Goal: Task Accomplishment & Management: Manage account settings

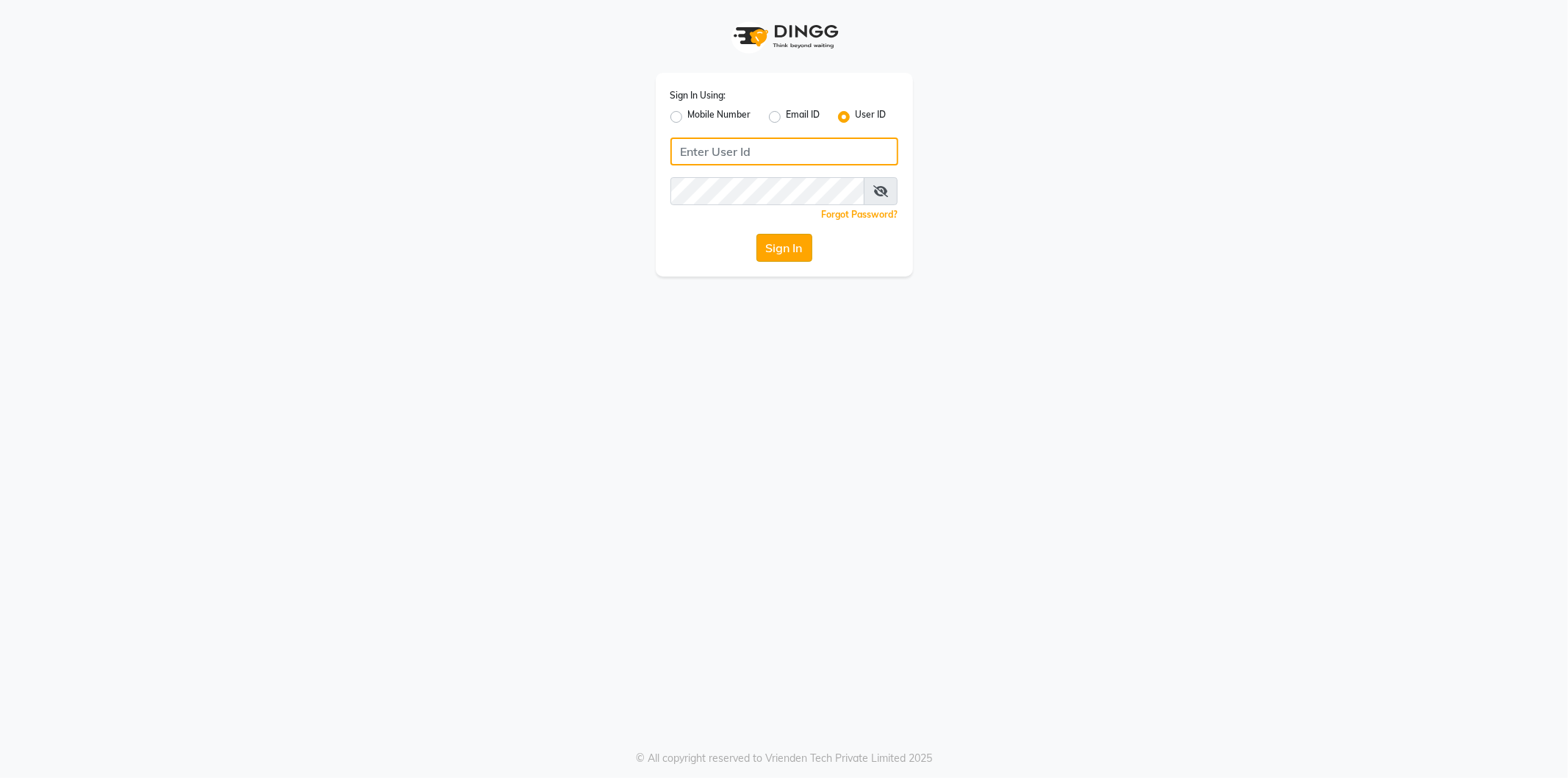
type input "shadesskin&hair"
click at [768, 254] on button "Sign In" at bounding box center [784, 248] width 56 height 28
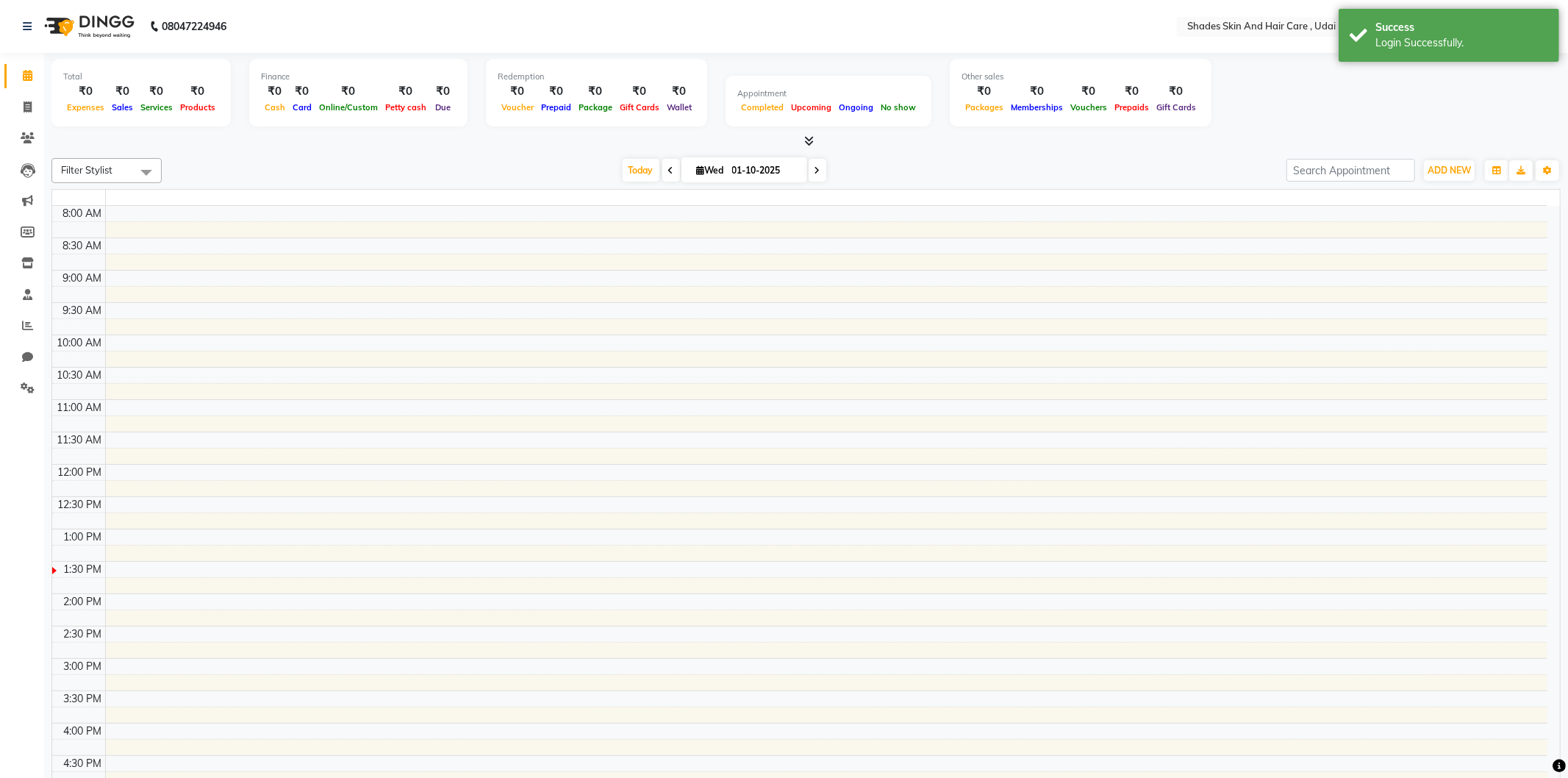
select select "en"
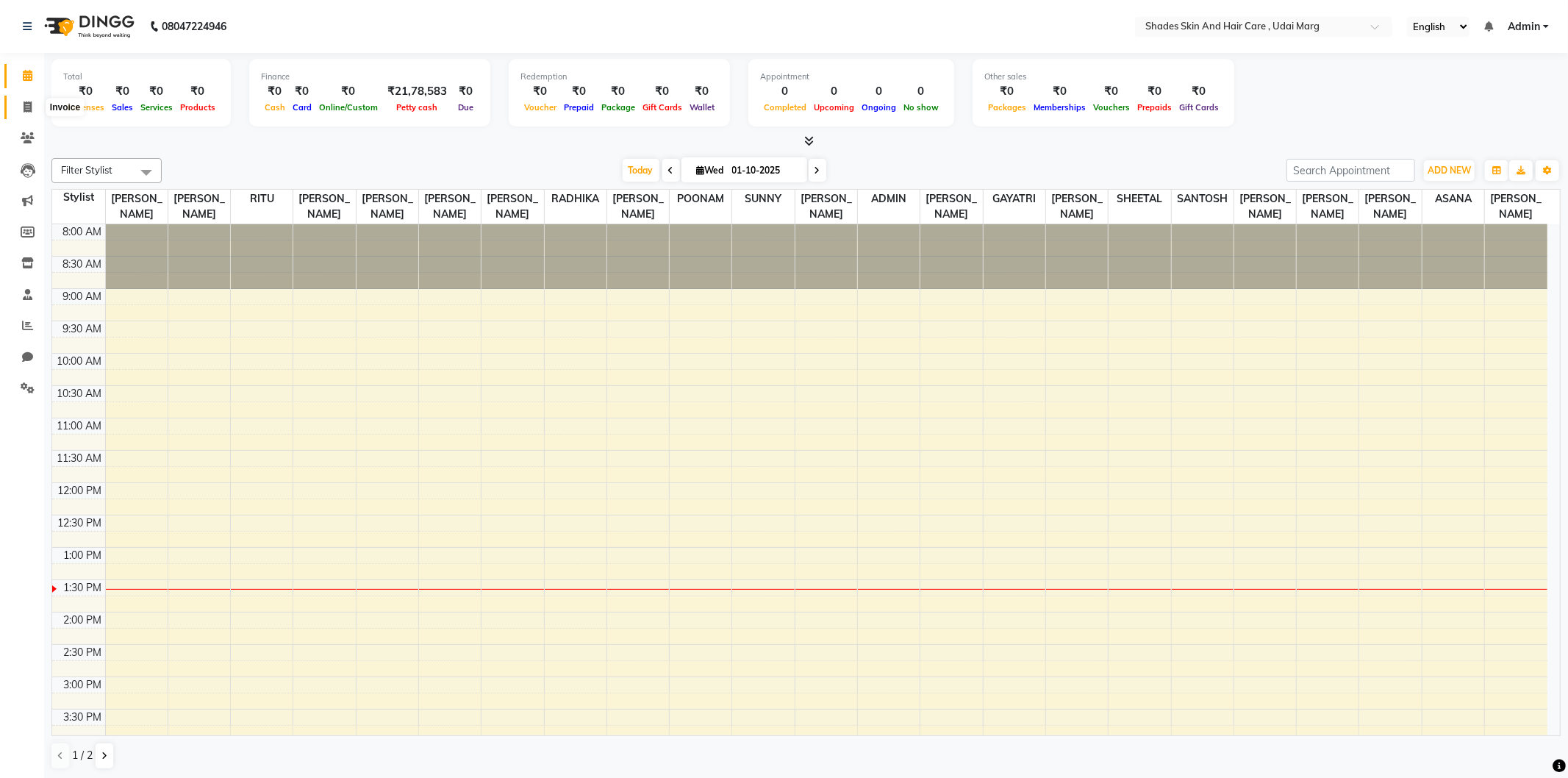
click at [23, 107] on icon at bounding box center [27, 107] width 8 height 11
select select "8022"
select select "service"
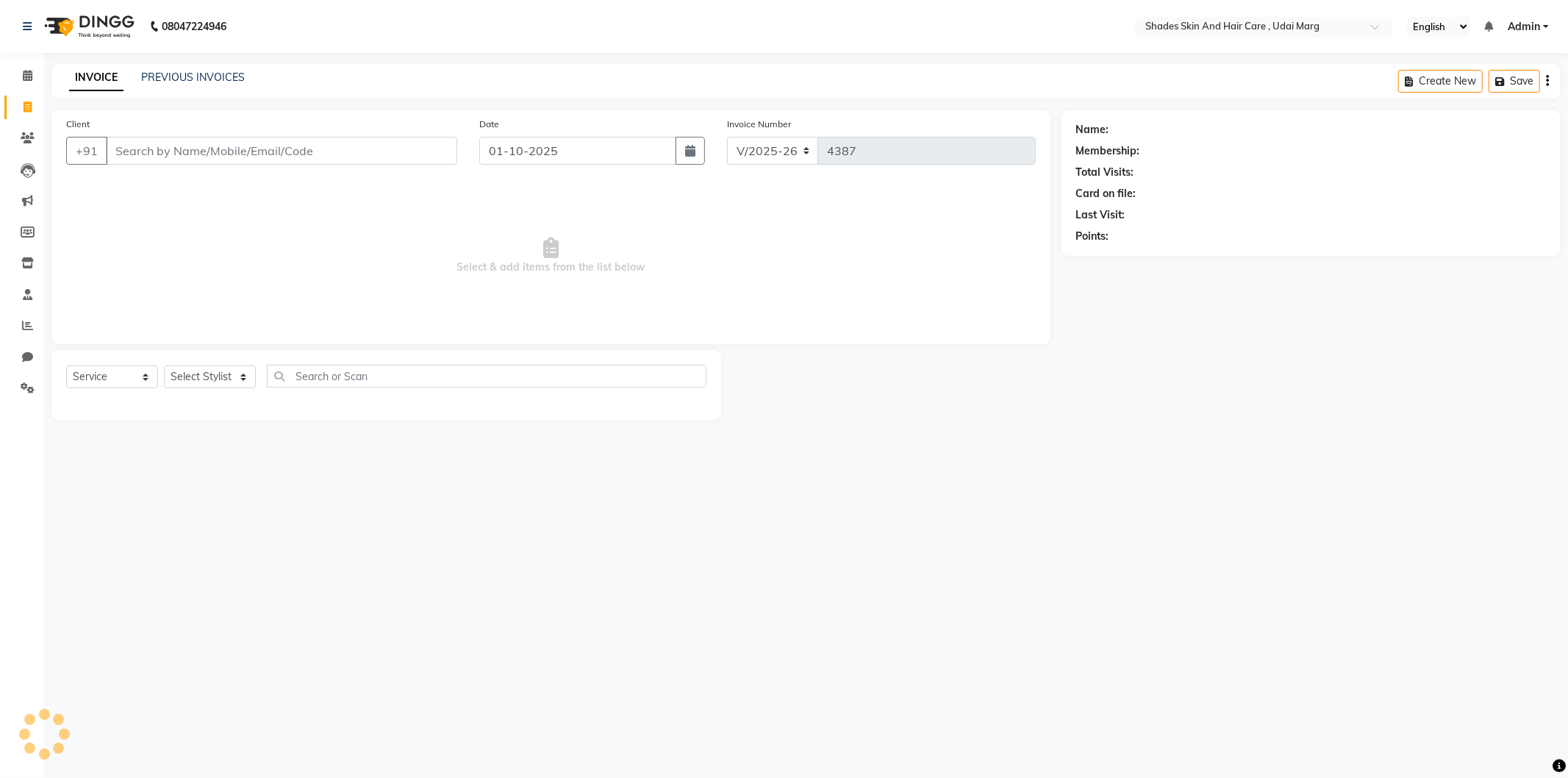
click at [165, 159] on input "Client" at bounding box center [281, 150] width 352 height 28
type input "9314565825"
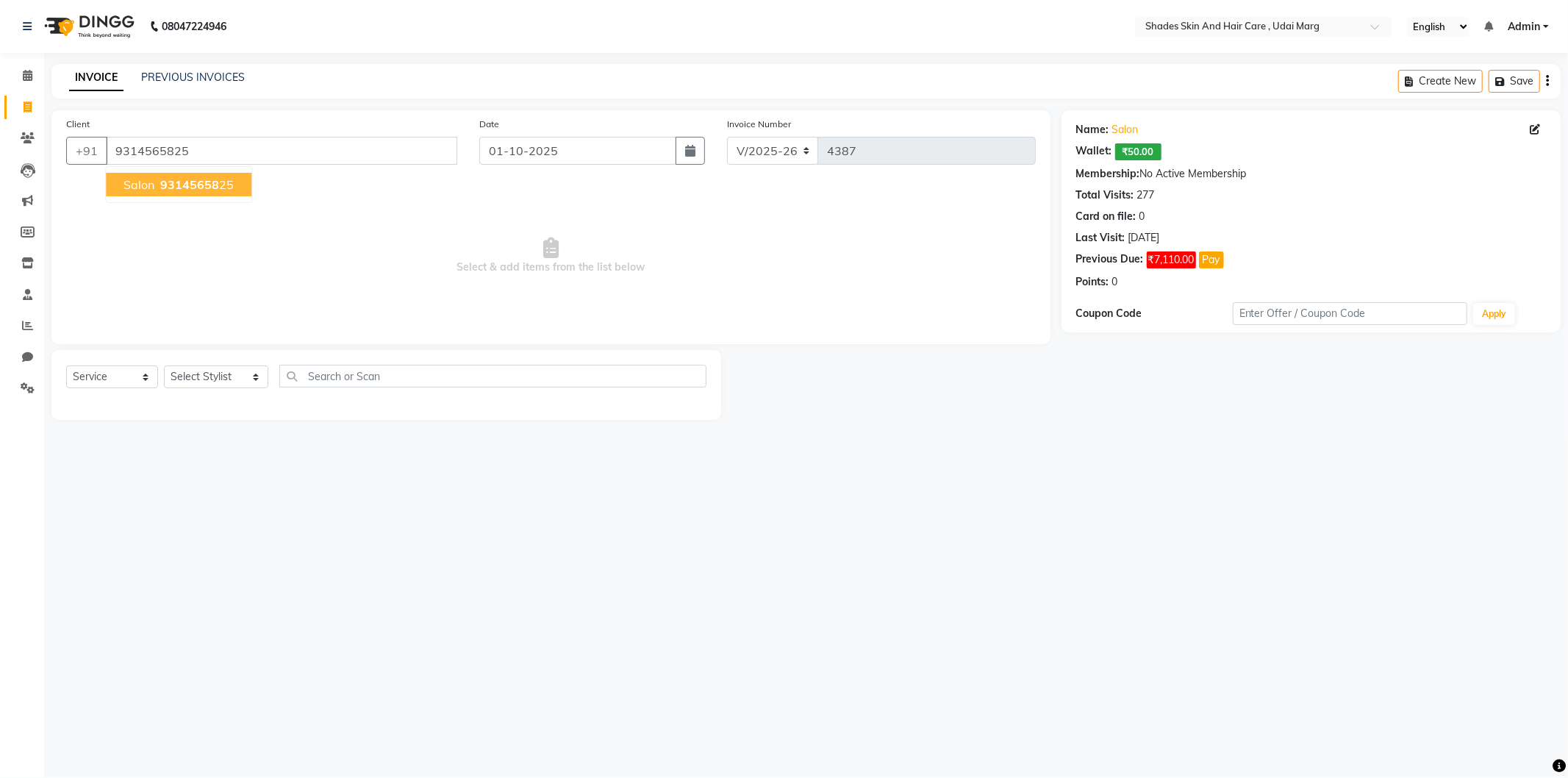
click at [159, 188] on ngb-highlight "93145658 25" at bounding box center [195, 184] width 77 height 15
click at [133, 371] on select "Select Service Product Membership Package Voucher Prepaid Gift Card" at bounding box center [112, 377] width 92 height 23
click at [178, 378] on select "Select Stylist [PERSON_NAME] ADMIN [PERSON_NAME] [PERSON_NAME] GAYATRI [PERSON_…" at bounding box center [216, 377] width 104 height 23
select select "74302"
click at [164, 366] on select "Select Stylist [PERSON_NAME] ADMIN [PERSON_NAME] [PERSON_NAME] GAYATRI [PERSON_…" at bounding box center [216, 377] width 104 height 23
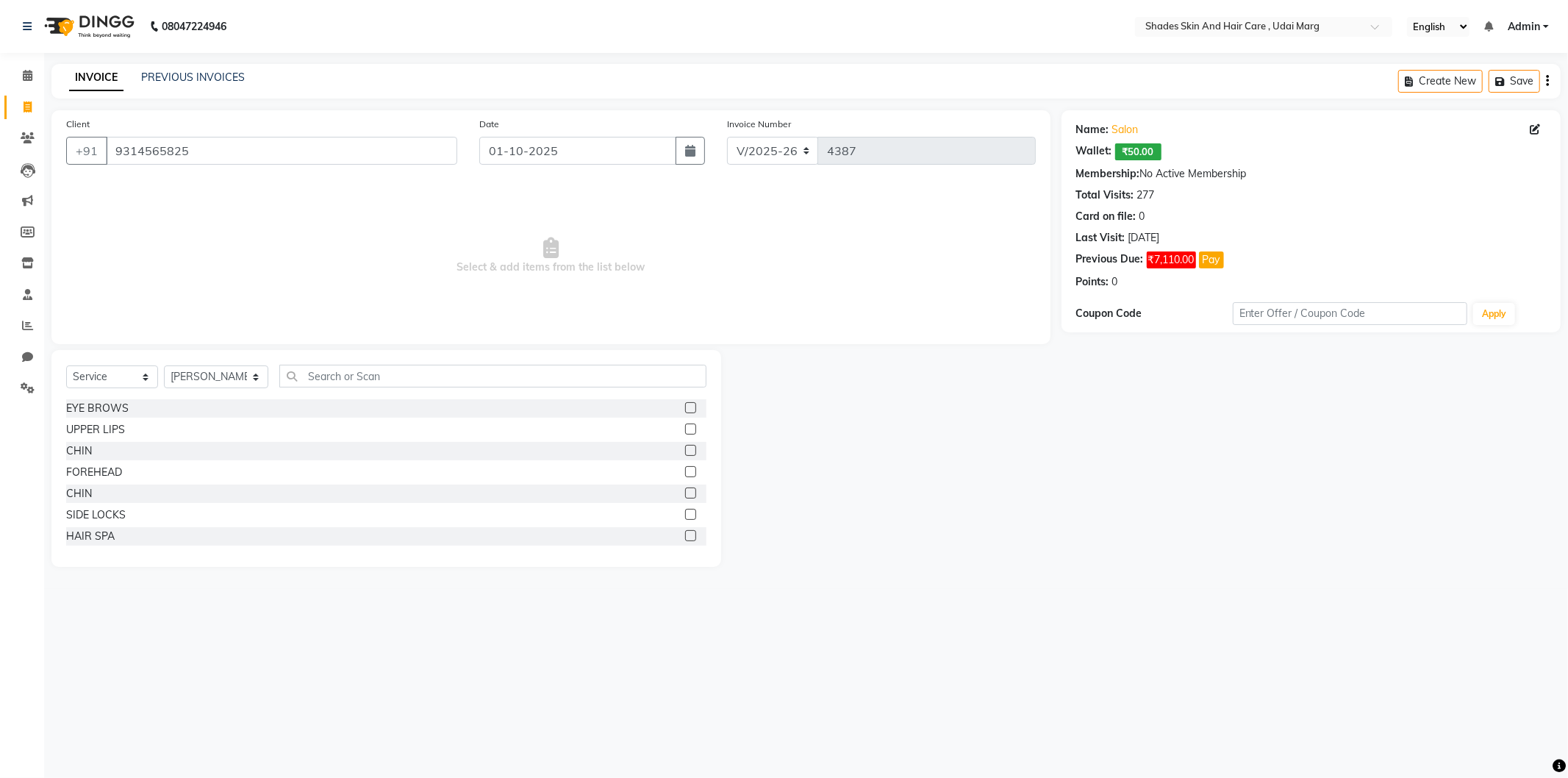
click at [354, 389] on div "Select Service Product Membership Package Voucher Prepaid Gift Card Select Styl…" at bounding box center [386, 382] width 640 height 34
click at [355, 373] on input "text" at bounding box center [493, 376] width 427 height 23
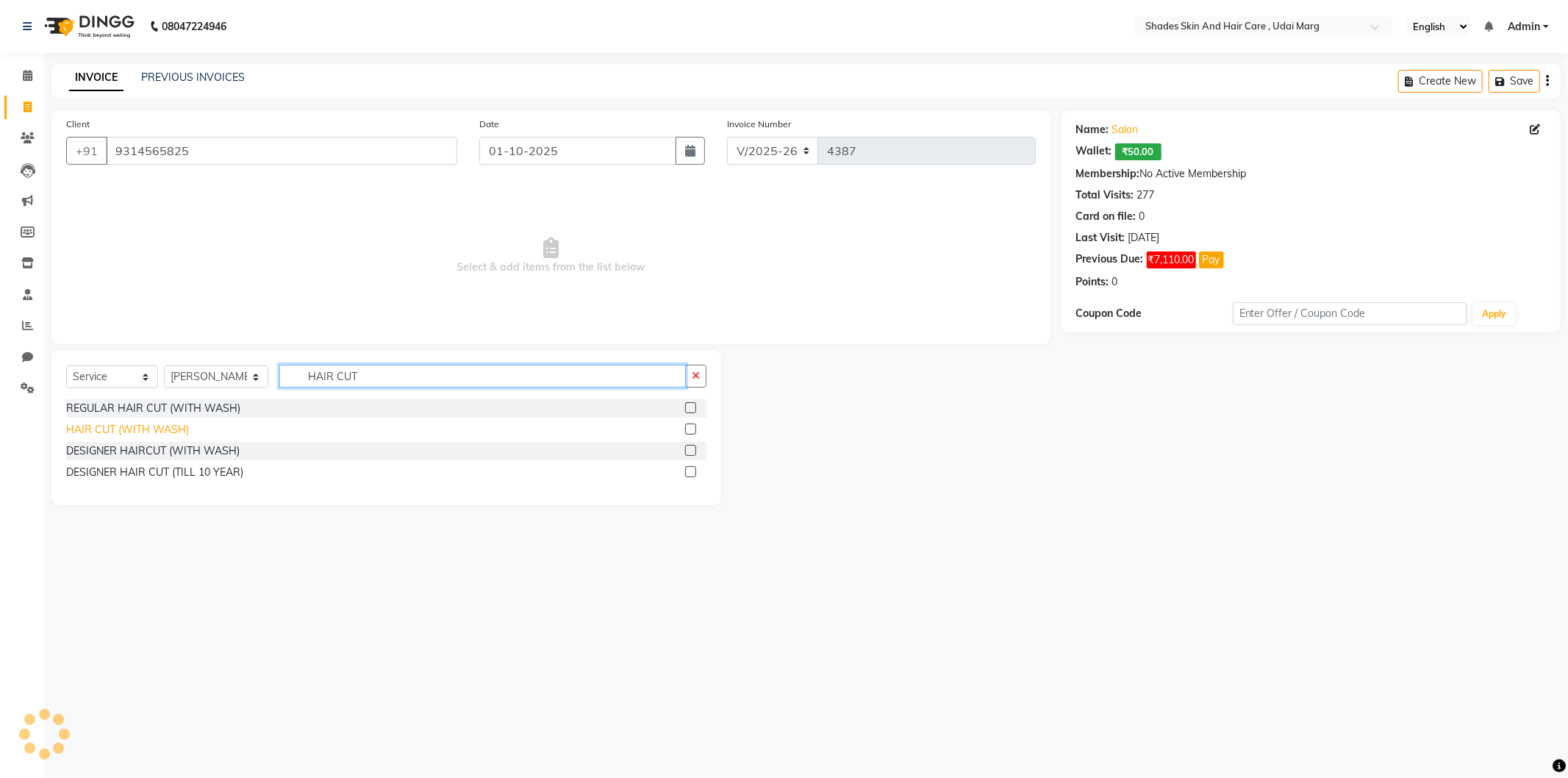
type input "HAIR CUT"
click at [160, 427] on div "HAIR CUT (WITH WASH)" at bounding box center [127, 430] width 123 height 15
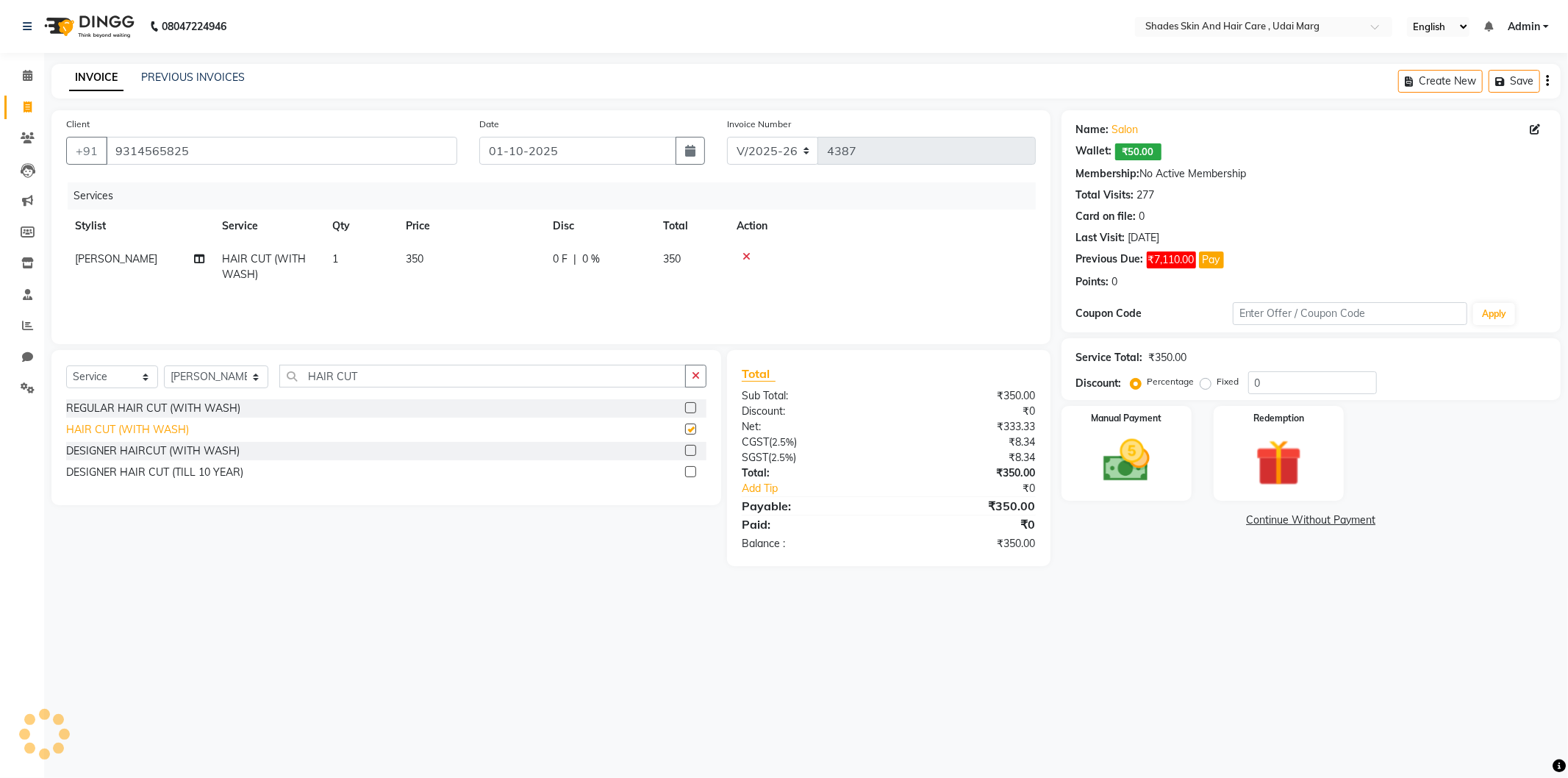
checkbox input "false"
click at [1125, 475] on img at bounding box center [1127, 461] width 79 height 56
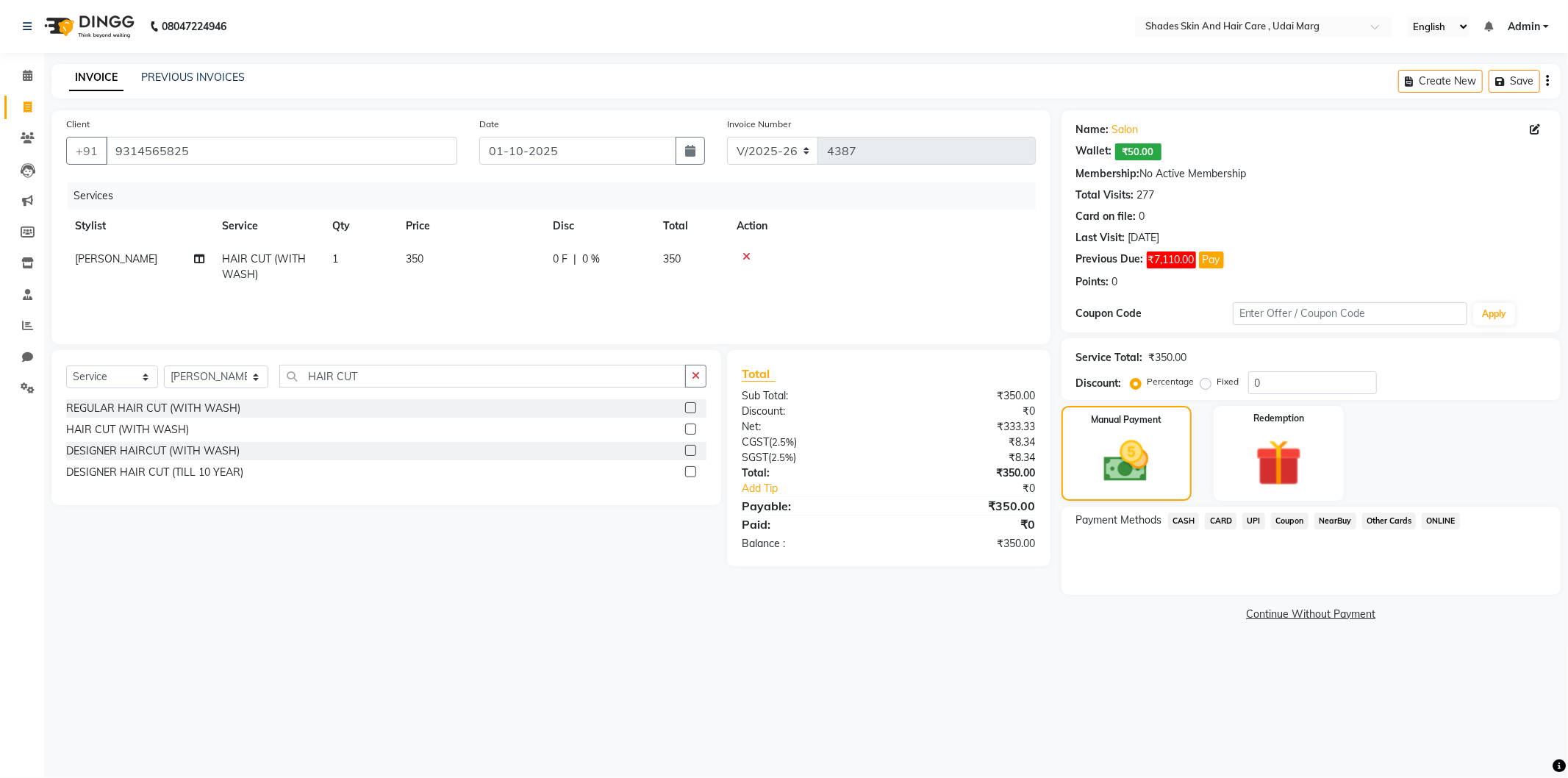
click at [1179, 519] on span "CASH" at bounding box center [1184, 521] width 32 height 17
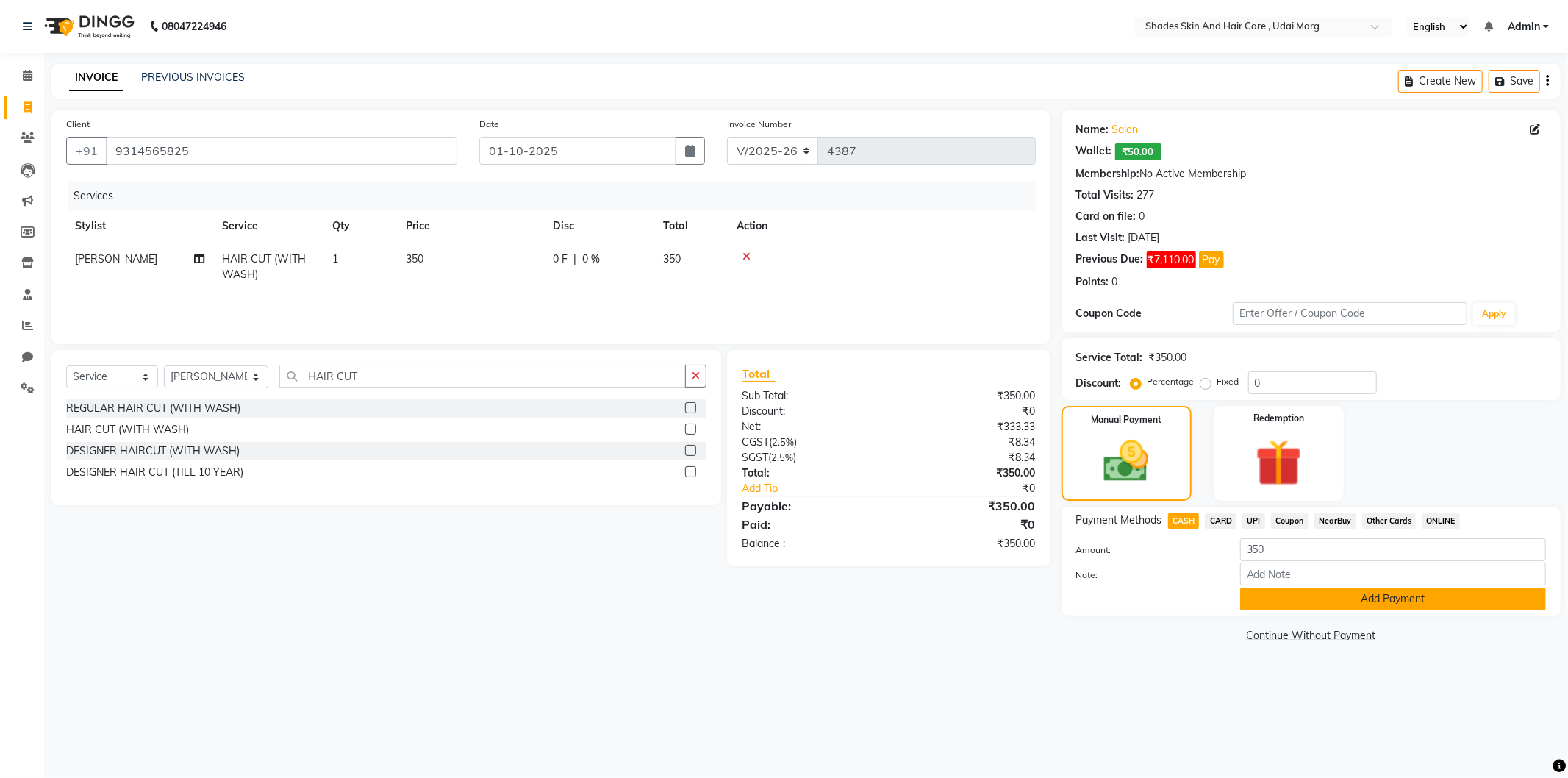
click at [1272, 587] on button "Add Payment" at bounding box center [1393, 598] width 306 height 23
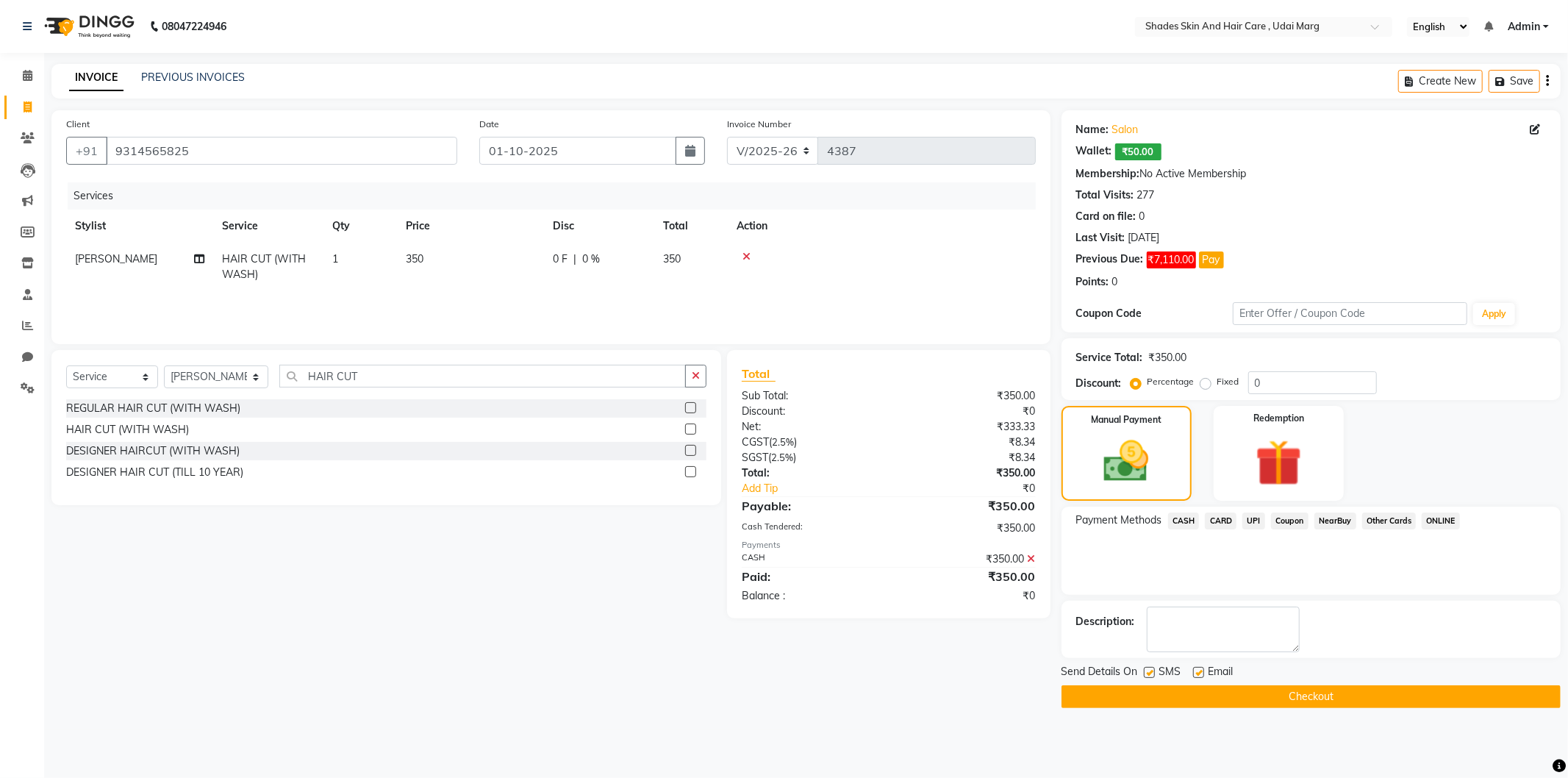
click at [1223, 702] on button "Checkout" at bounding box center [1311, 696] width 499 height 23
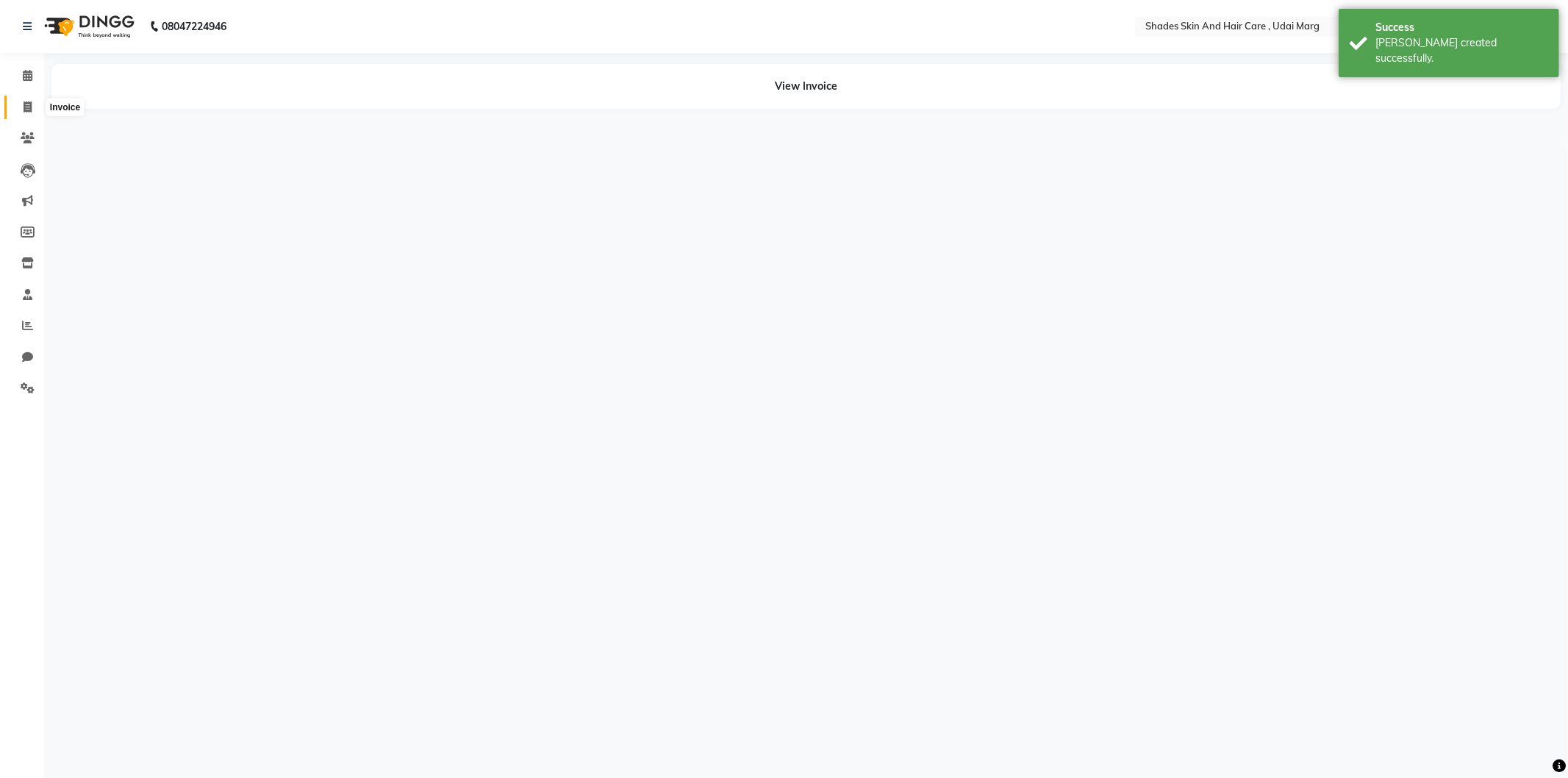
click at [23, 107] on icon at bounding box center [27, 107] width 8 height 11
select select "service"
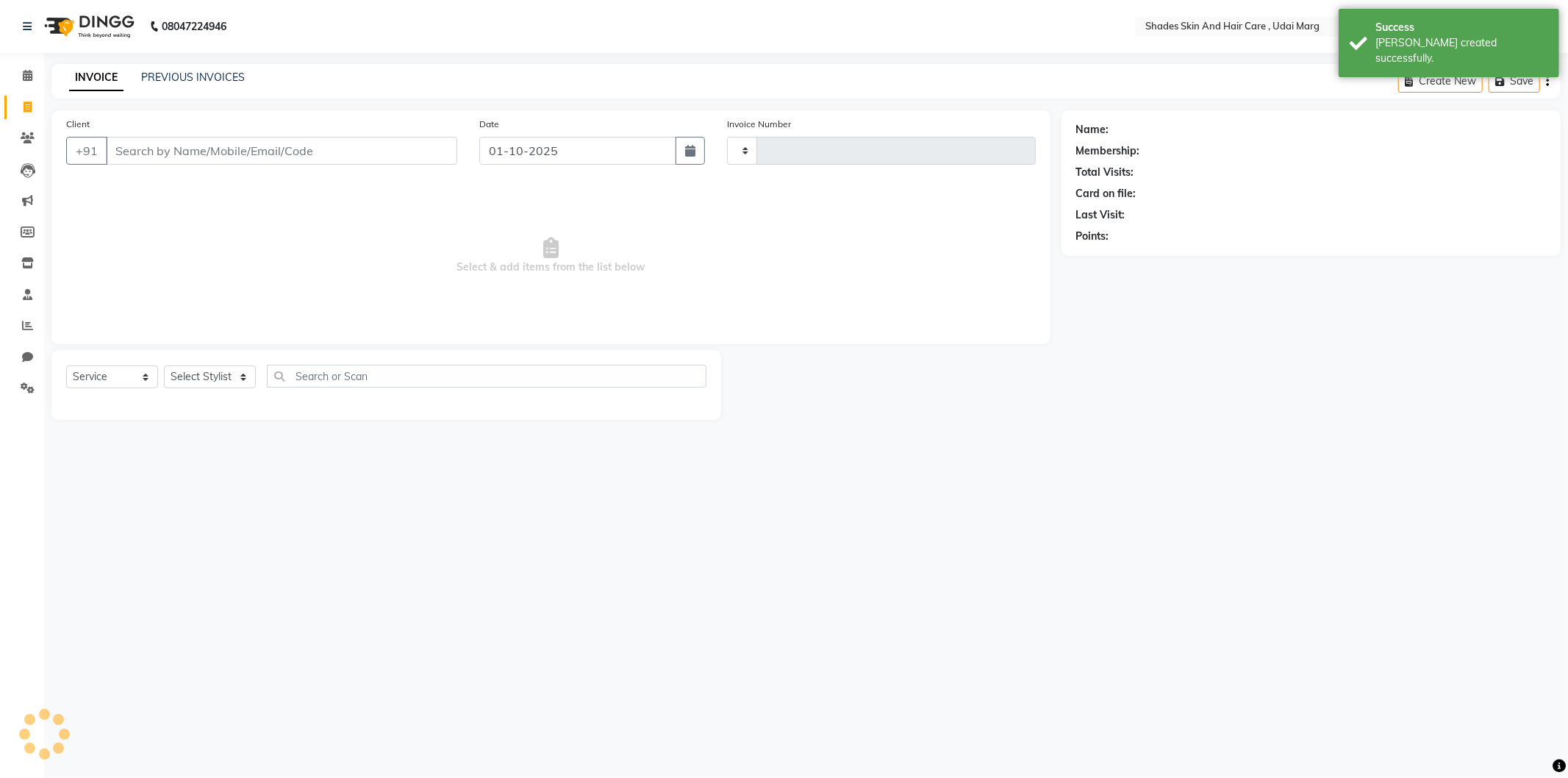
type input "4388"
click at [226, 144] on input "Client" at bounding box center [281, 150] width 352 height 28
select select "8022"
type input "9314565825"
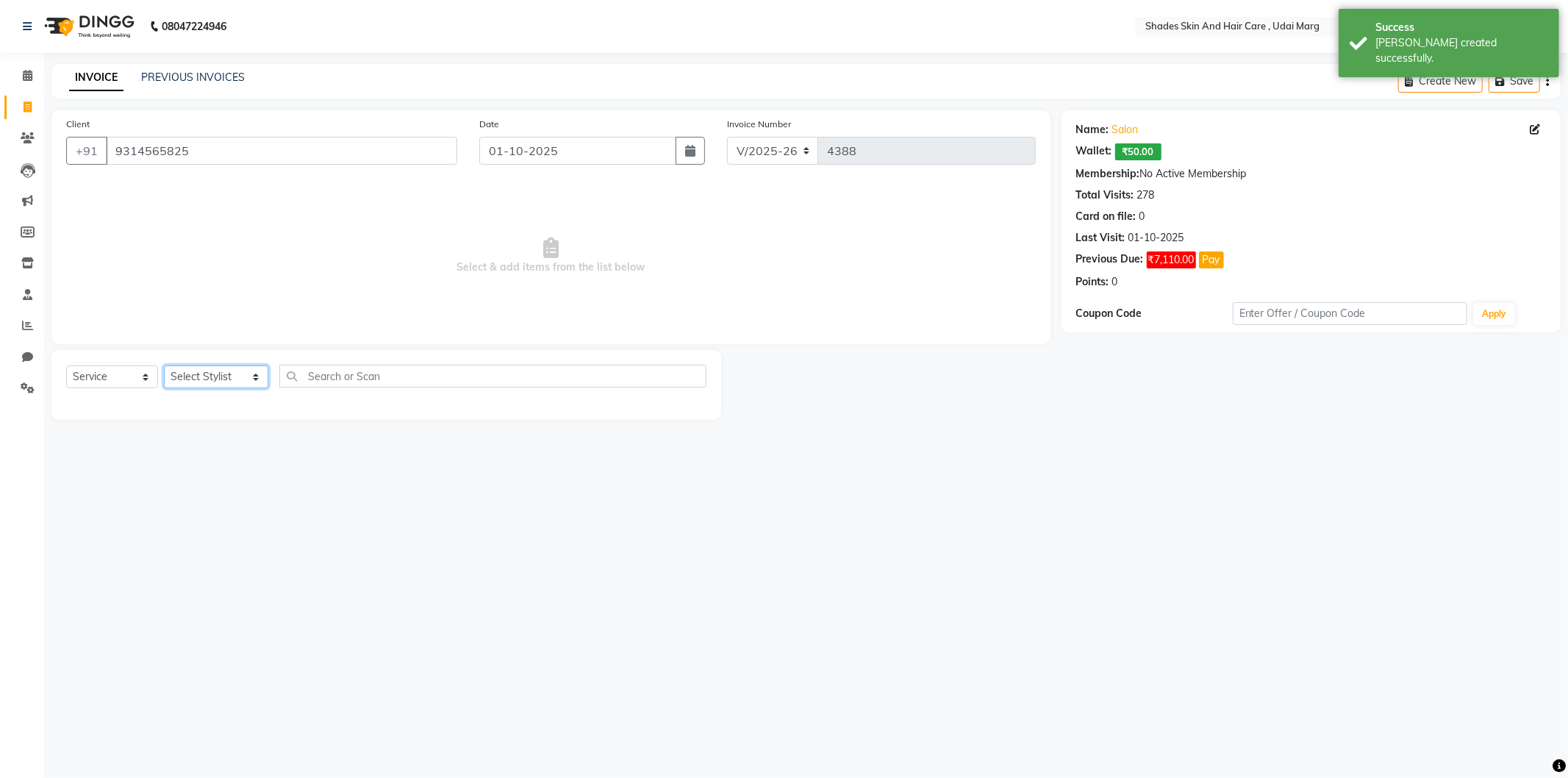
click at [204, 383] on select "Select Stylist [PERSON_NAME] ADMIN [PERSON_NAME] [PERSON_NAME] GAYATRI [PERSON_…" at bounding box center [216, 377] width 104 height 23
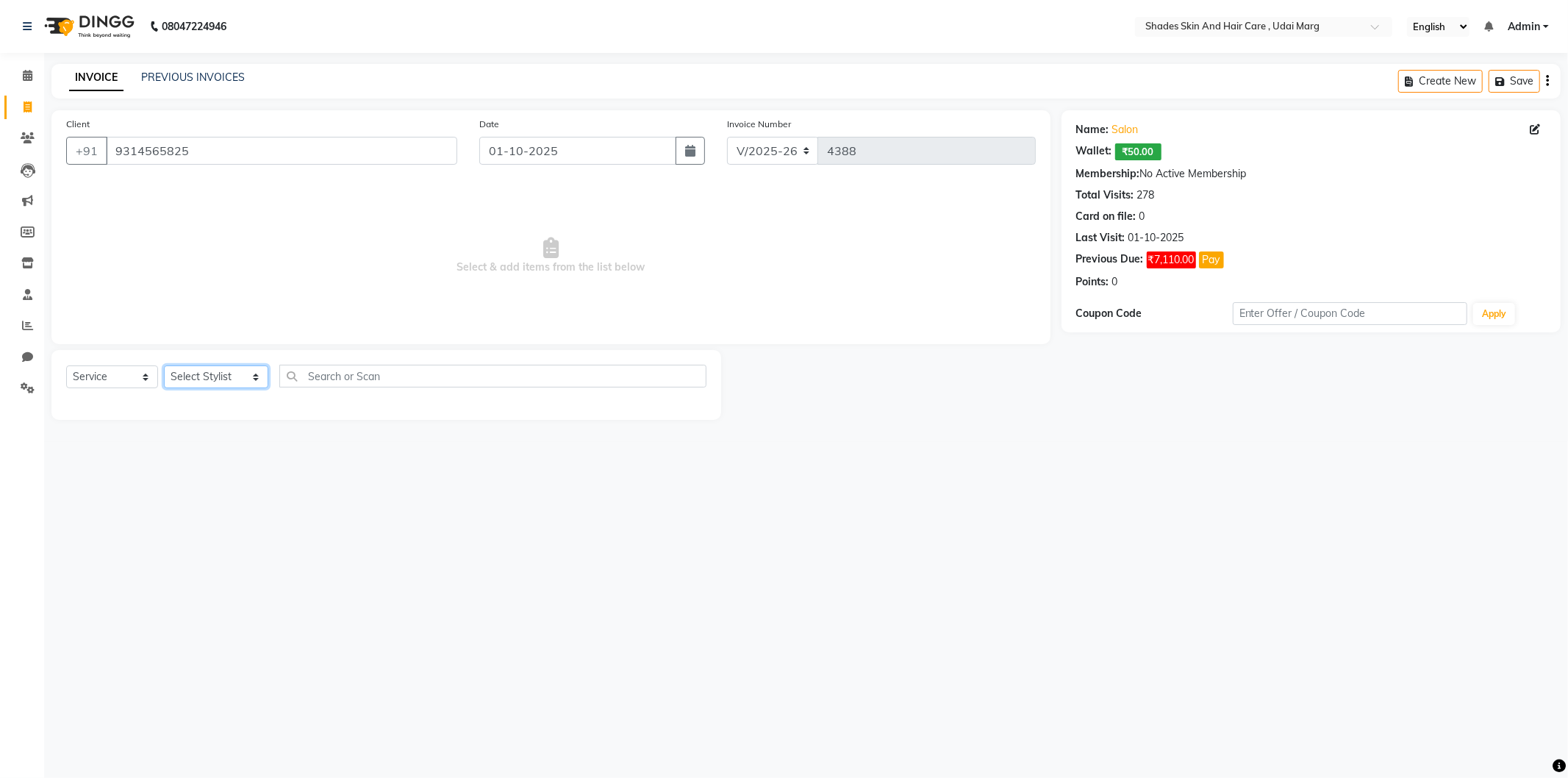
select select "74309"
click at [164, 366] on select "Select Stylist [PERSON_NAME] ADMIN [PERSON_NAME] [PERSON_NAME] GAYATRI [PERSON_…" at bounding box center [216, 377] width 104 height 23
click at [119, 405] on div "EYE BROWS" at bounding box center [97, 408] width 63 height 15
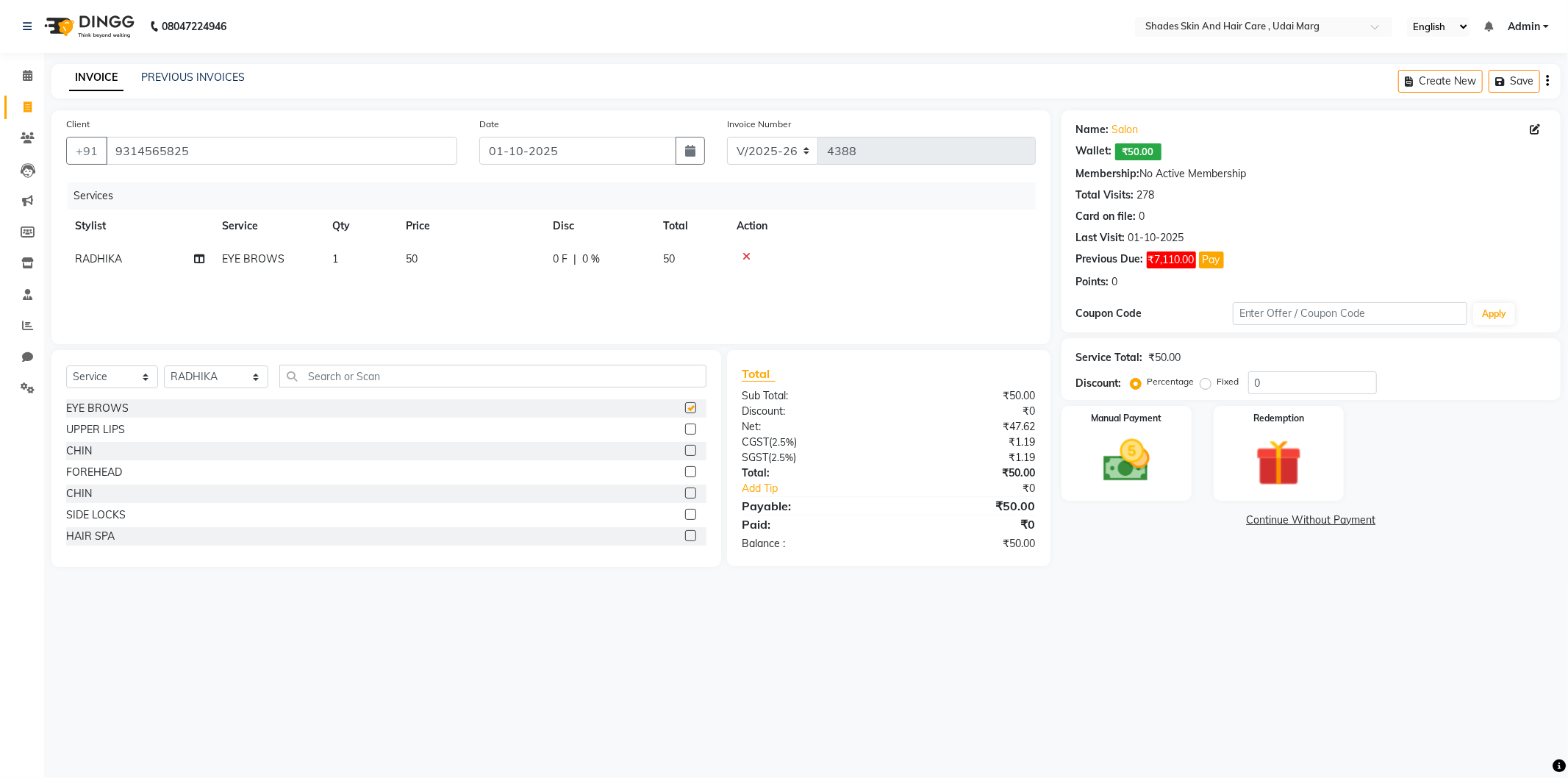
checkbox input "false"
click at [1099, 450] on img at bounding box center [1127, 461] width 79 height 56
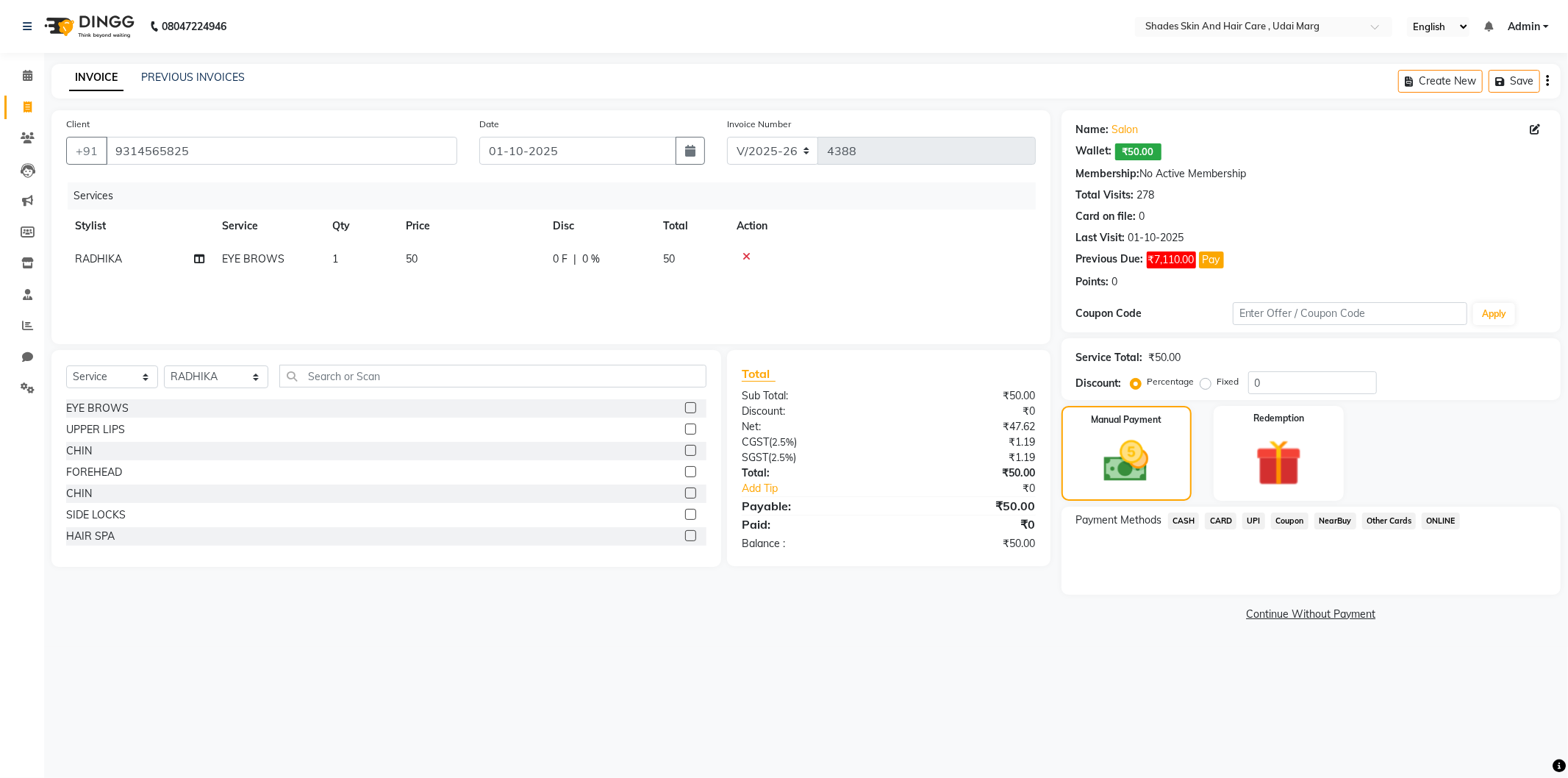
click at [1191, 512] on span "CASH" at bounding box center [1184, 521] width 32 height 17
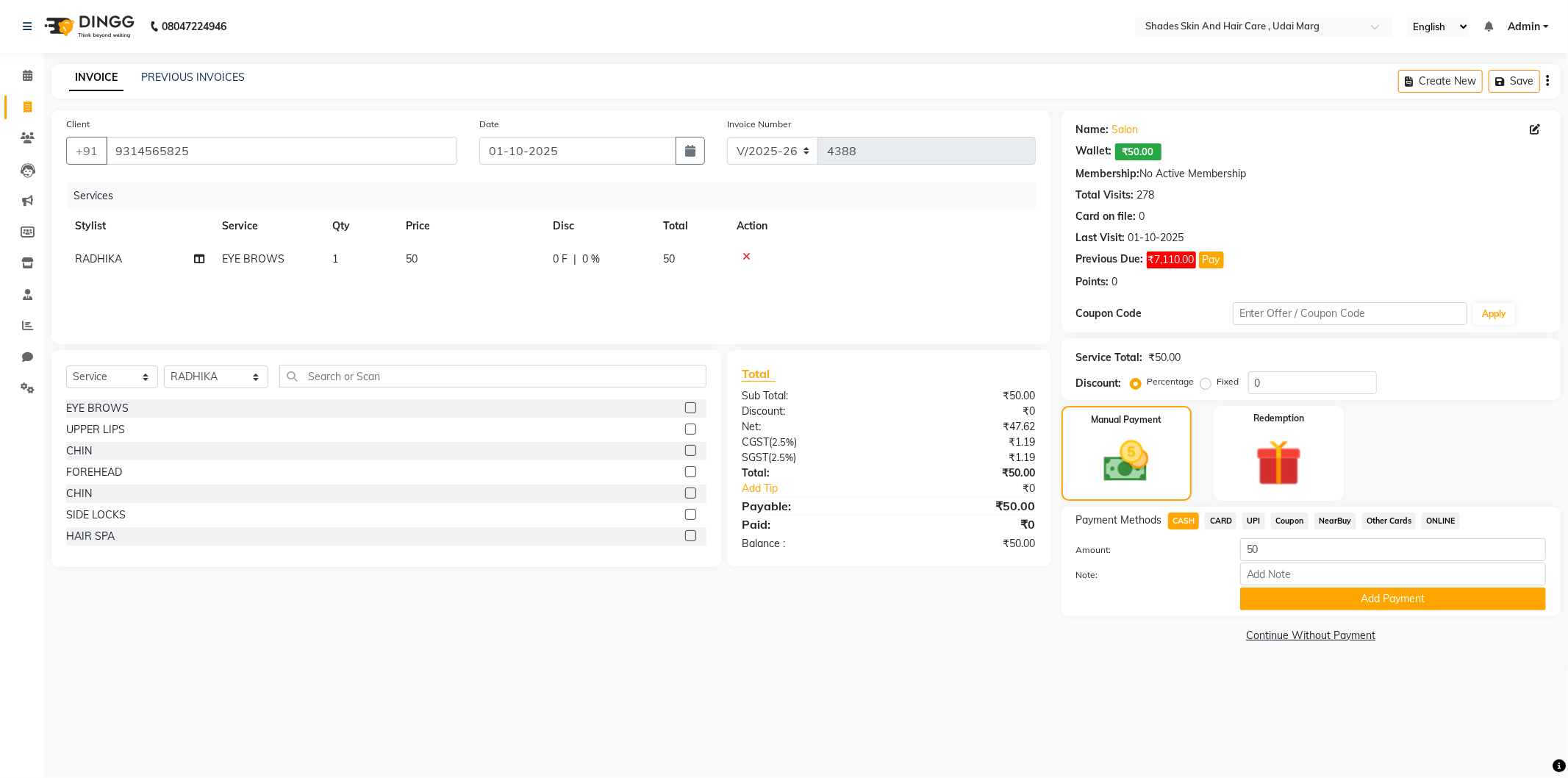
click at [1246, 518] on span "UPI" at bounding box center [1253, 521] width 23 height 17
click at [1351, 605] on button "Add Payment" at bounding box center [1393, 598] width 306 height 23
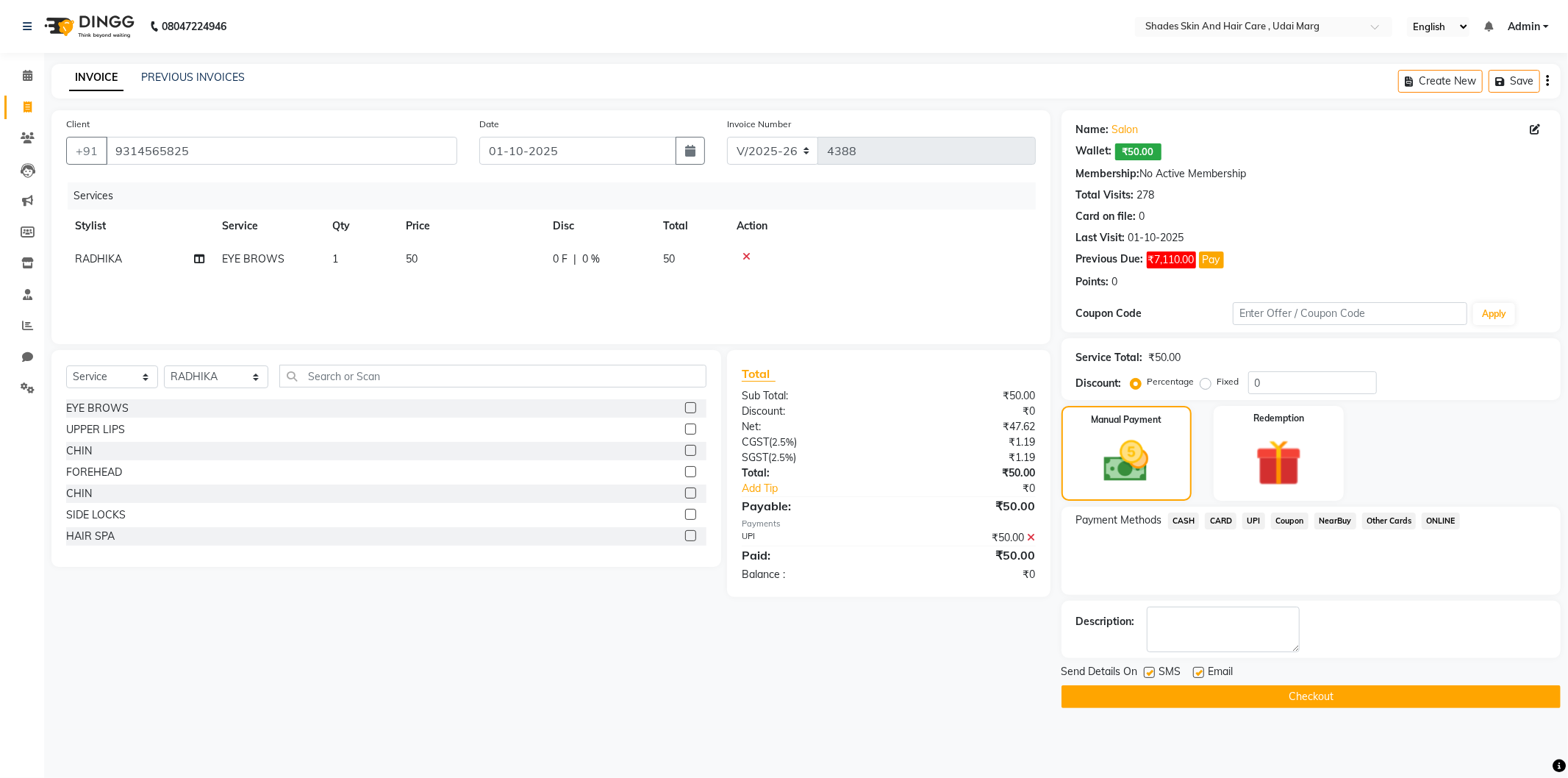
click at [1211, 689] on button "Checkout" at bounding box center [1311, 696] width 499 height 23
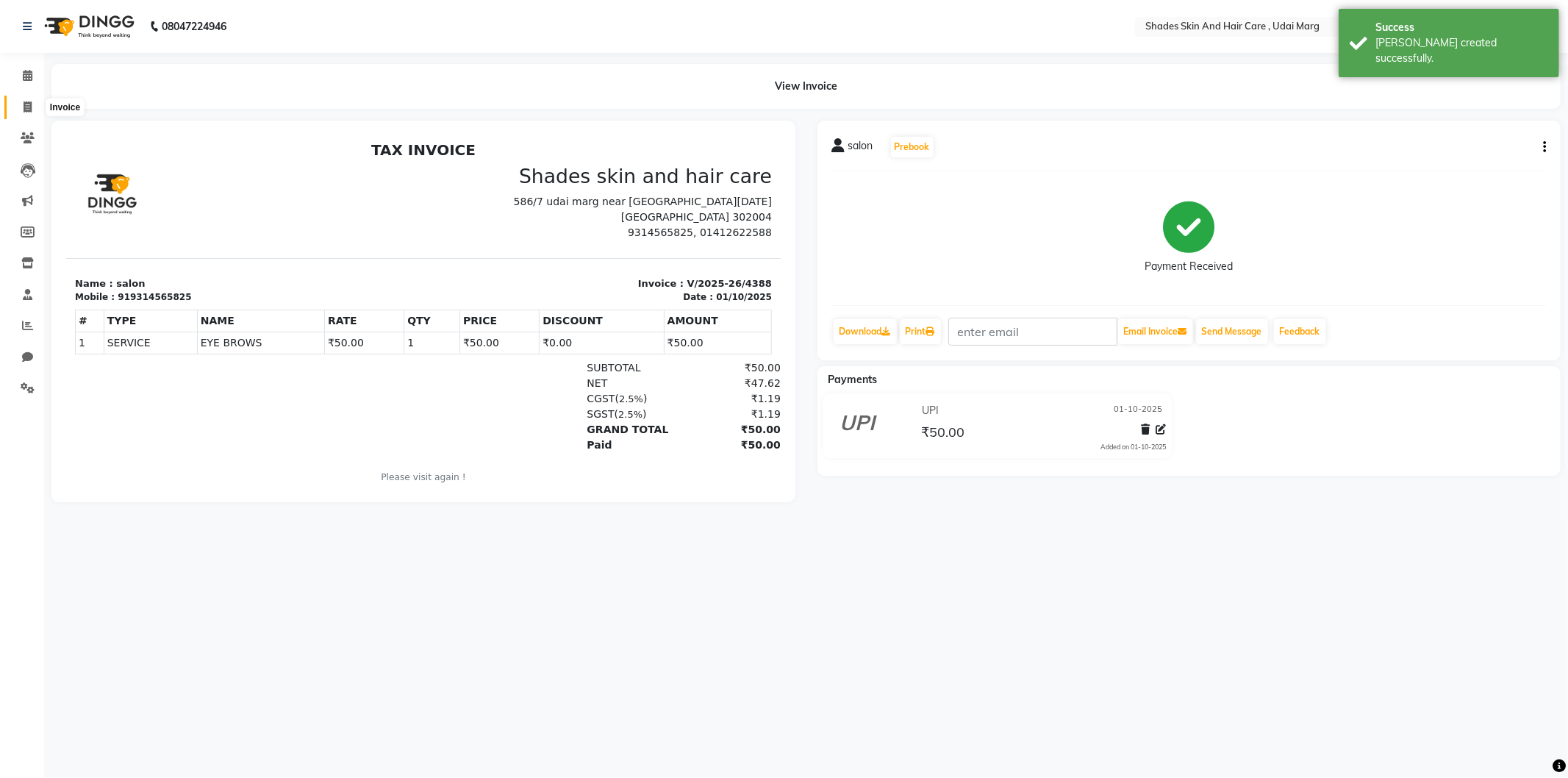
click at [19, 110] on span at bounding box center [28, 107] width 26 height 17
select select "service"
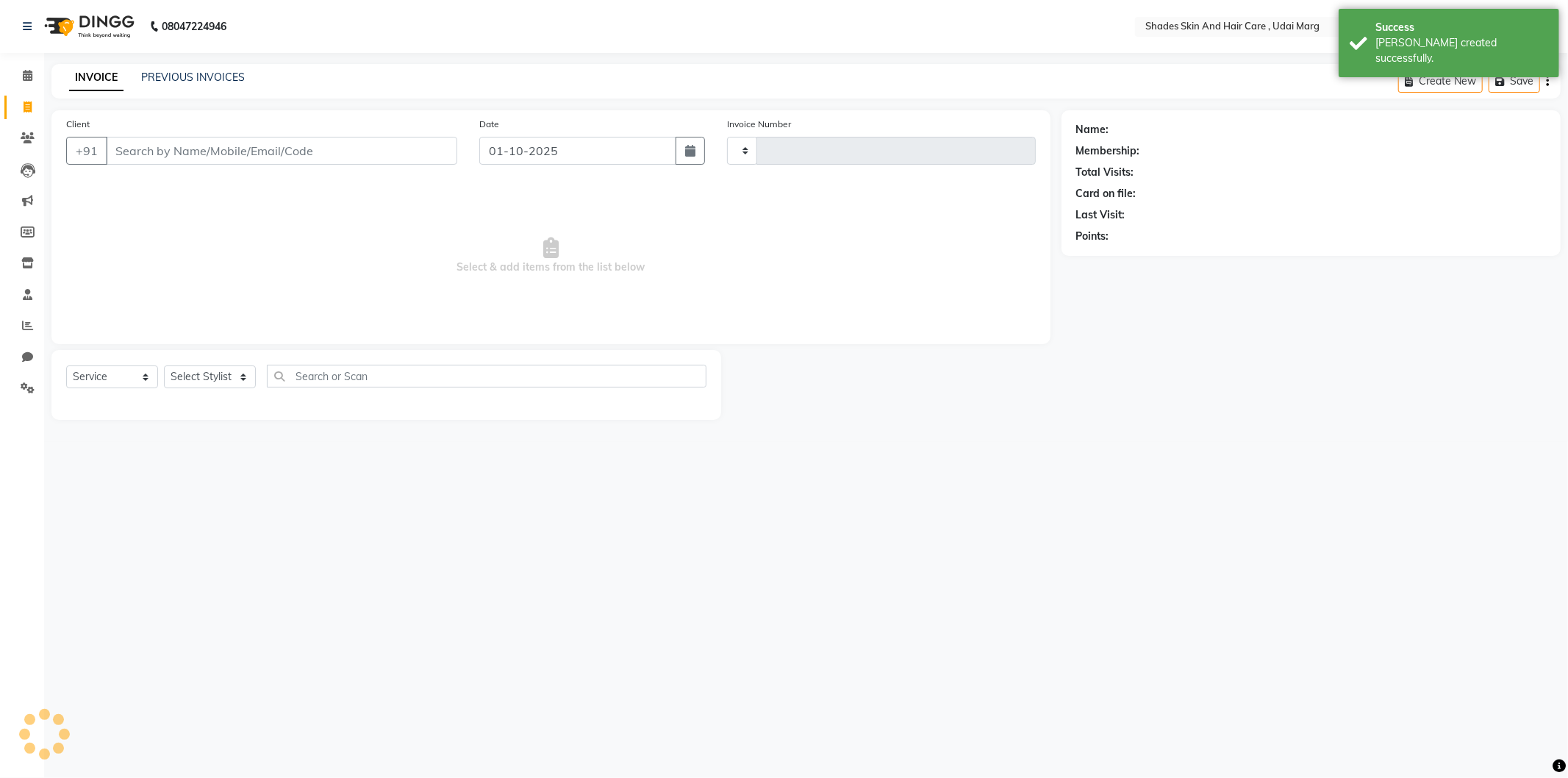
type input "4389"
select select "8022"
click at [174, 155] on input "Client" at bounding box center [281, 150] width 352 height 28
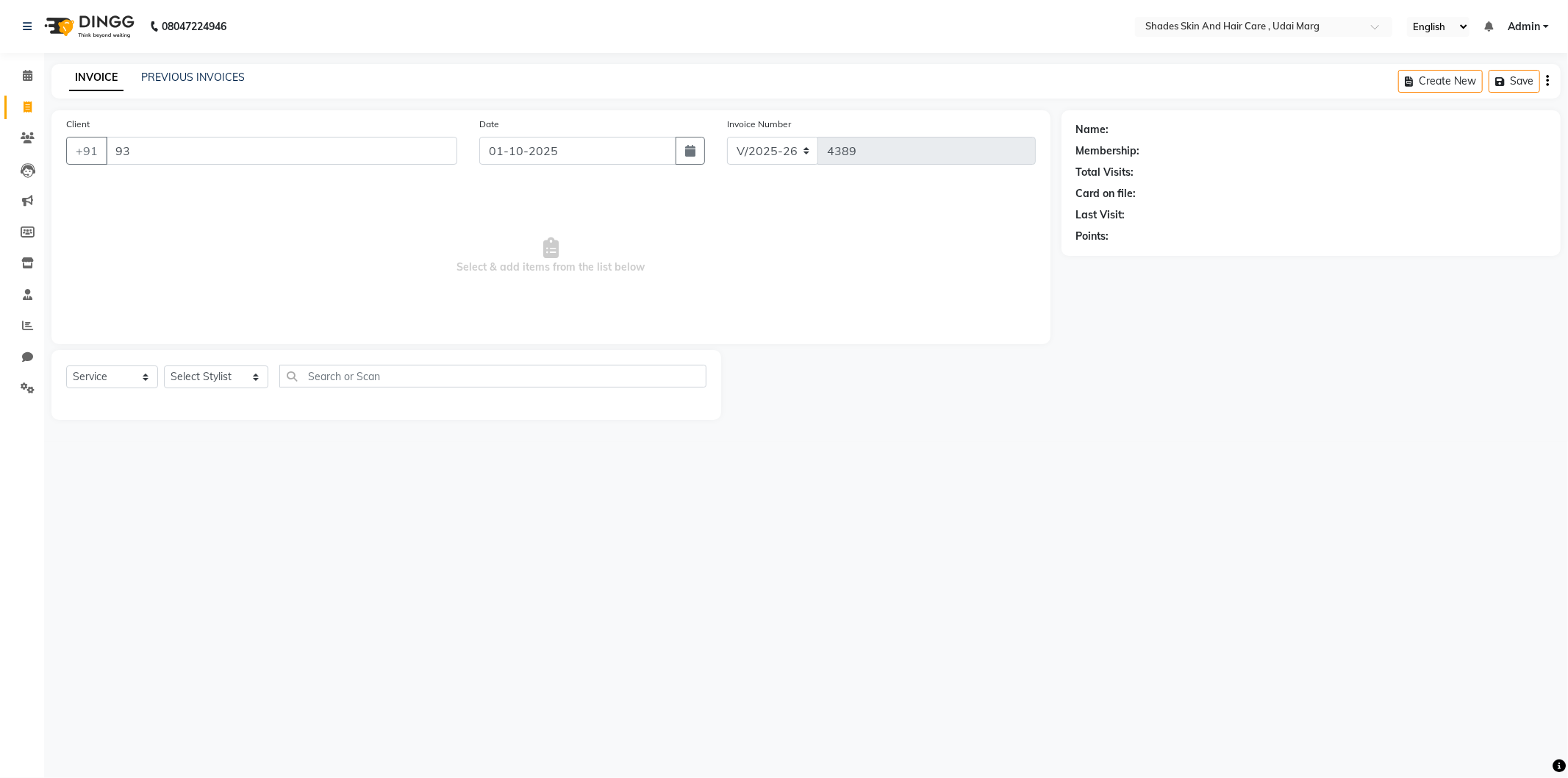
type input "9"
type input "9314565825"
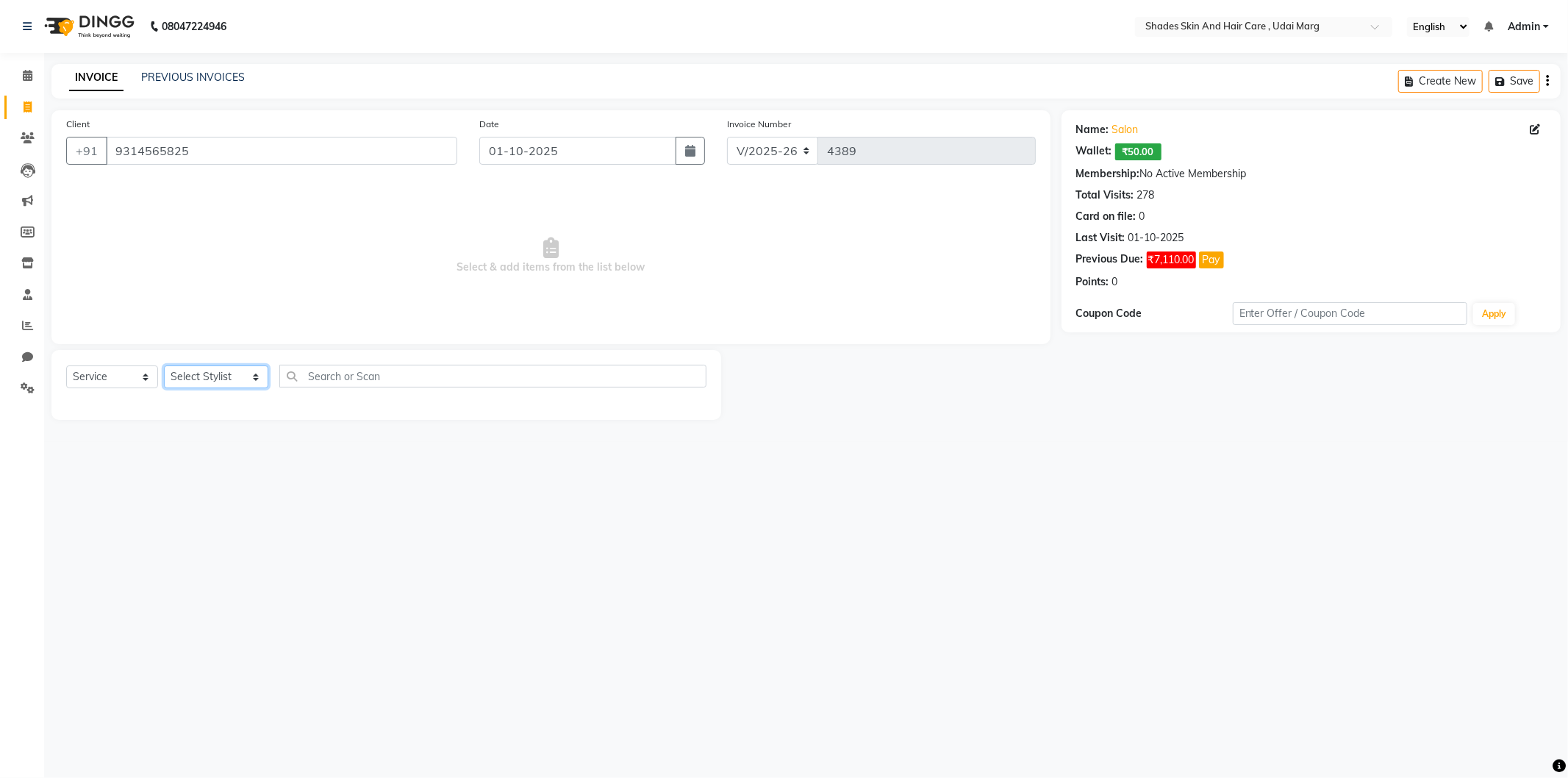
click at [221, 377] on select "Select Stylist [PERSON_NAME] ADMIN [PERSON_NAME] [PERSON_NAME] GAYATRI [PERSON_…" at bounding box center [216, 377] width 104 height 23
drag, startPoint x: 371, startPoint y: 152, endPoint x: 100, endPoint y: 163, distance: 271.2
click at [100, 163] on div "[PHONE_NUMBER]" at bounding box center [261, 150] width 391 height 28
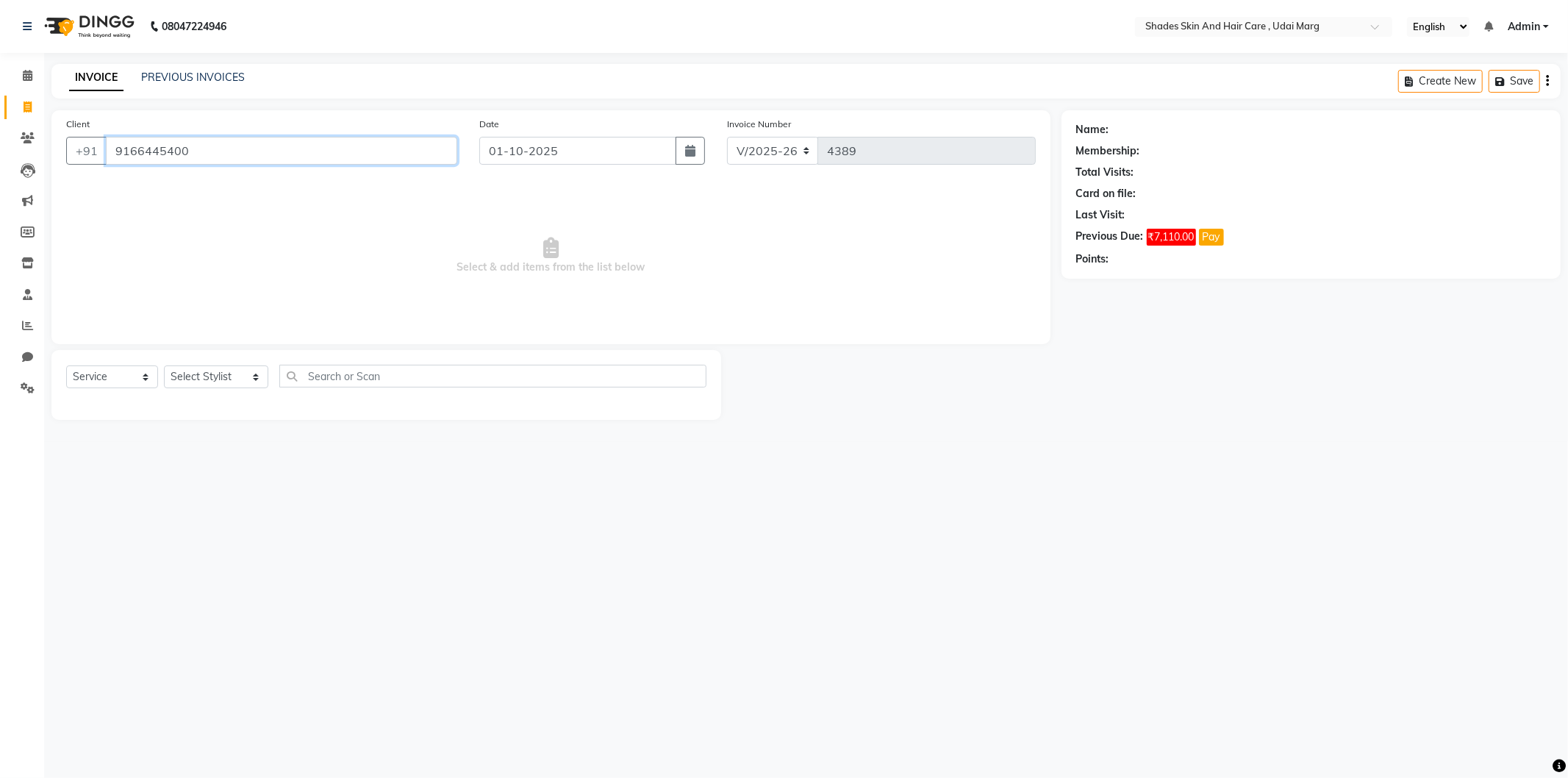
type input "9166445400"
click at [244, 380] on select "Select Stylist [PERSON_NAME] ADMIN [PERSON_NAME] [PERSON_NAME] GAYATRI [PERSON_…" at bounding box center [216, 377] width 104 height 23
select select "74311"
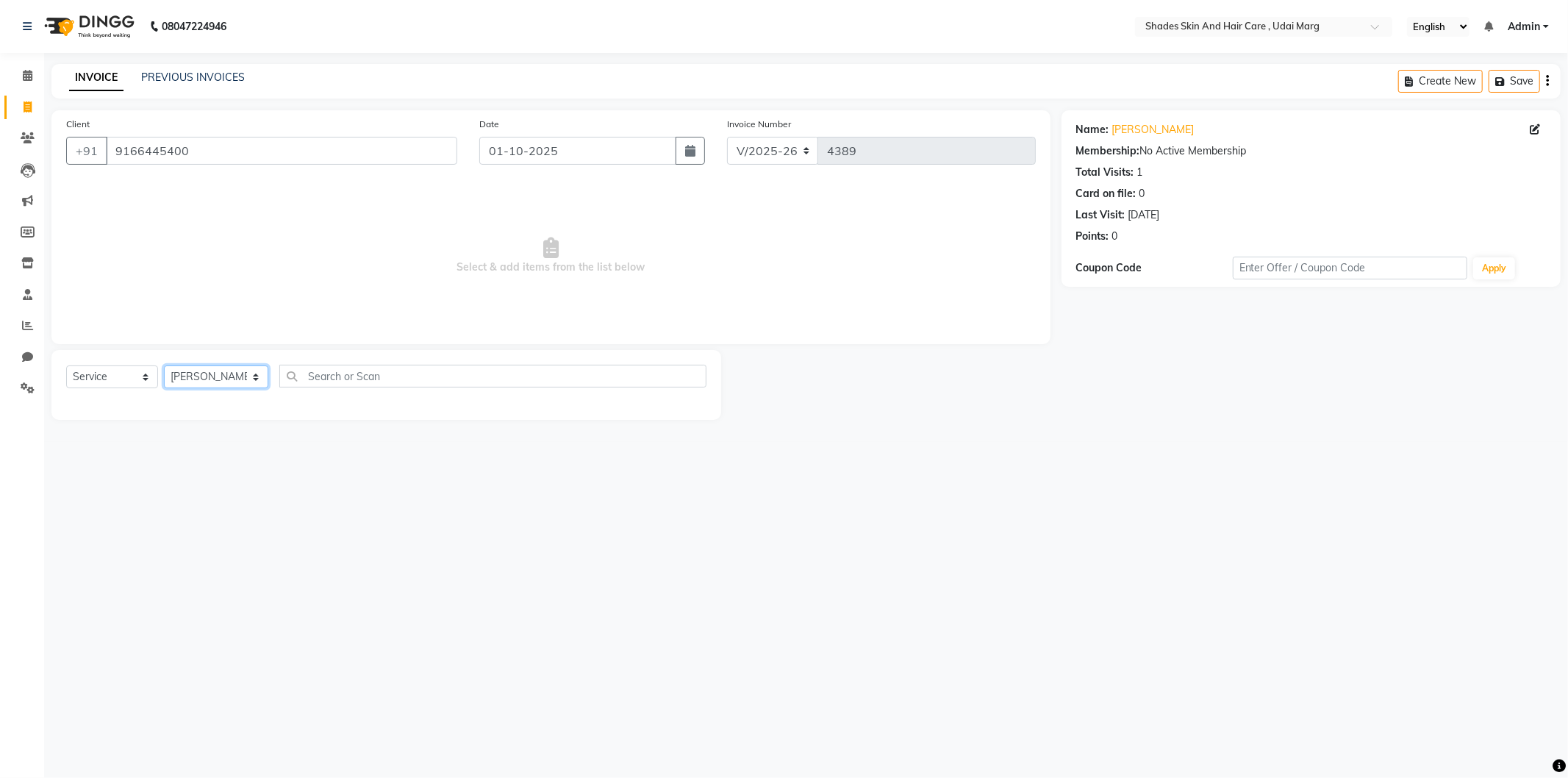
click at [164, 366] on select "Select Stylist [PERSON_NAME] ADMIN [PERSON_NAME] [PERSON_NAME] GAYATRI [PERSON_…" at bounding box center [216, 377] width 104 height 23
click at [91, 412] on div "EYE BROWS" at bounding box center [97, 408] width 63 height 15
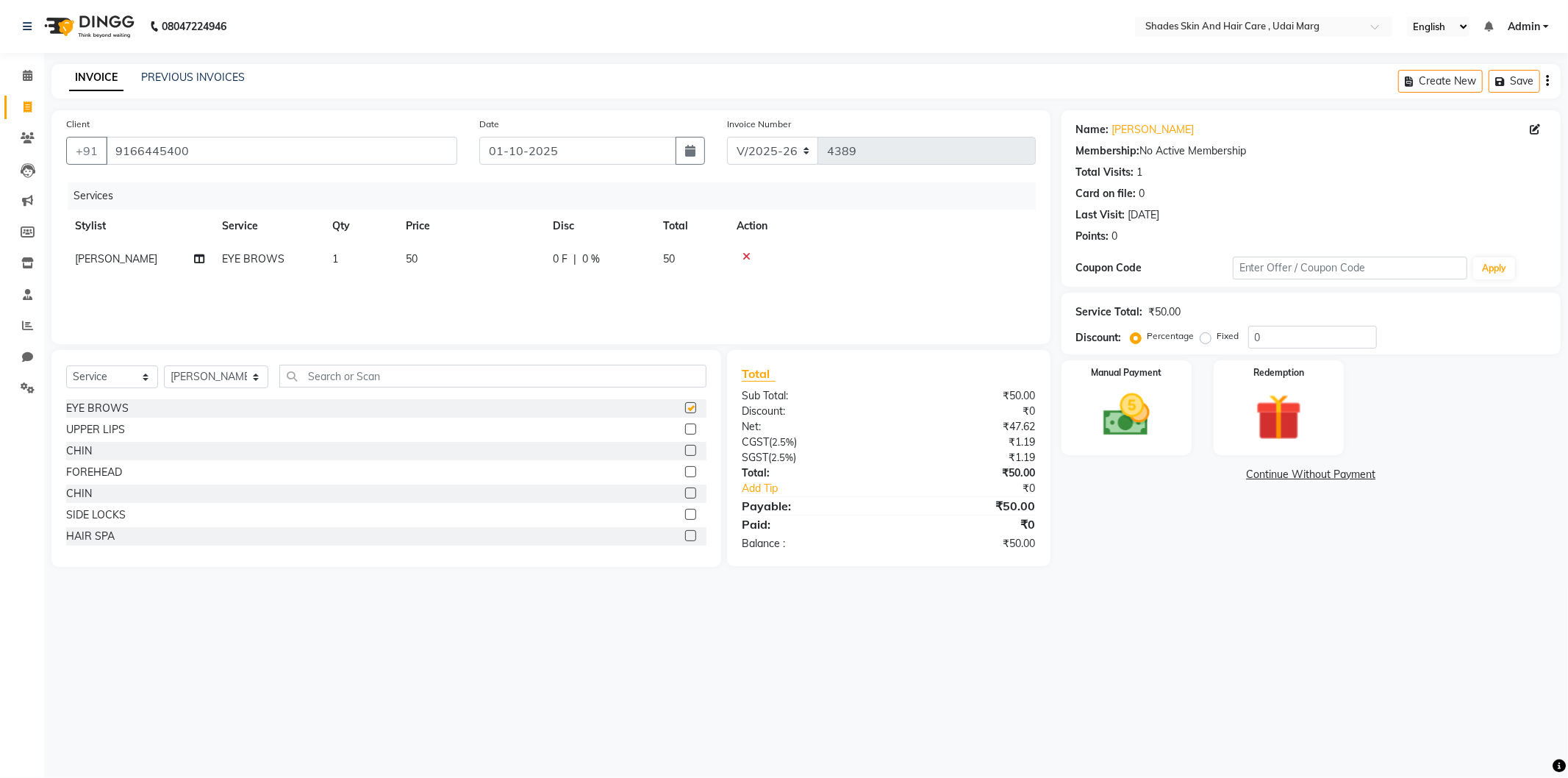
checkbox input "false"
drag, startPoint x: 1179, startPoint y: 404, endPoint x: 1191, endPoint y: 430, distance: 28.6
click at [1178, 404] on div "Manual Payment" at bounding box center [1126, 407] width 135 height 99
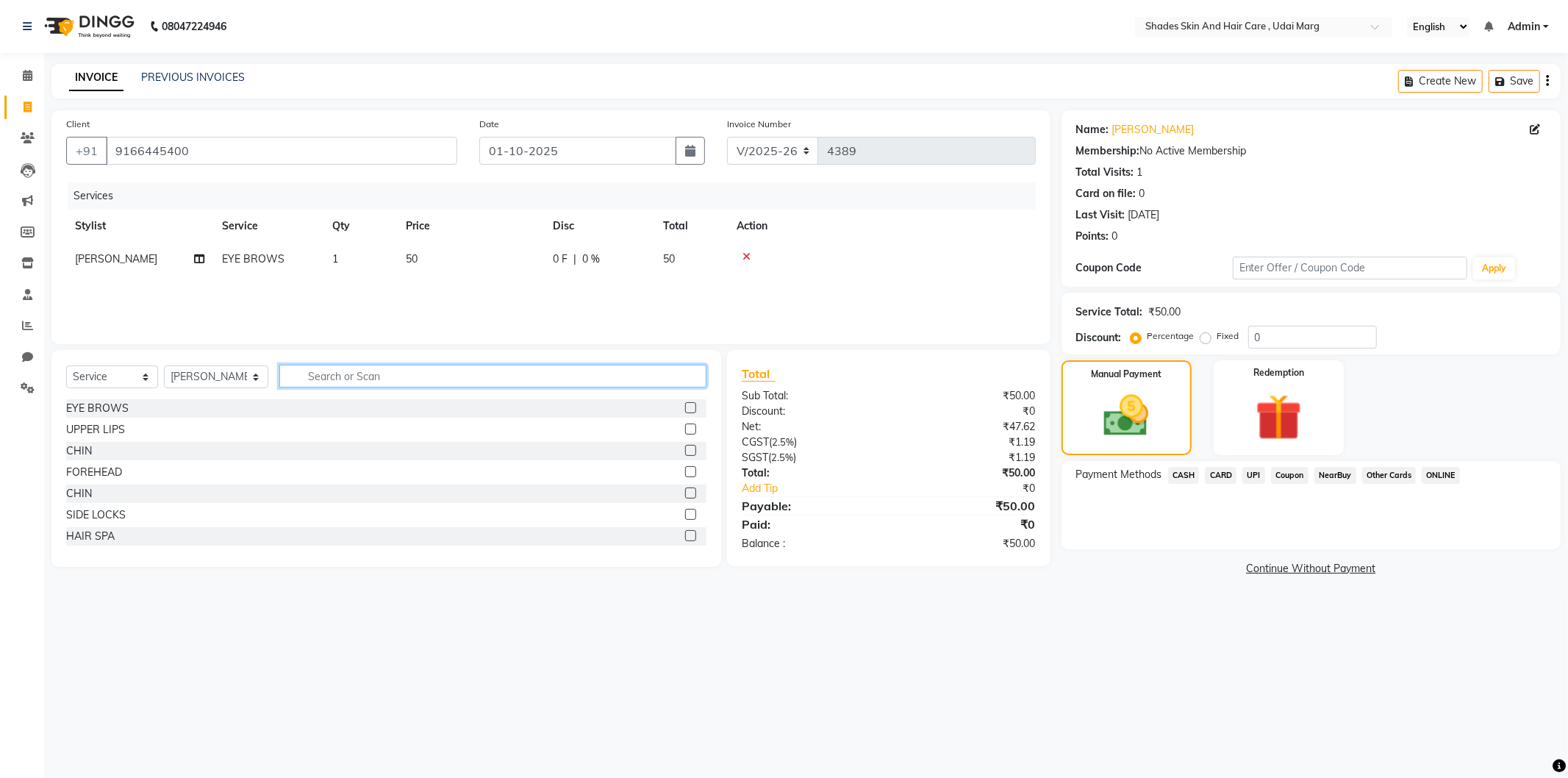
click at [353, 364] on input "text" at bounding box center [493, 376] width 427 height 23
click at [1242, 475] on span "UPI" at bounding box center [1253, 475] width 23 height 17
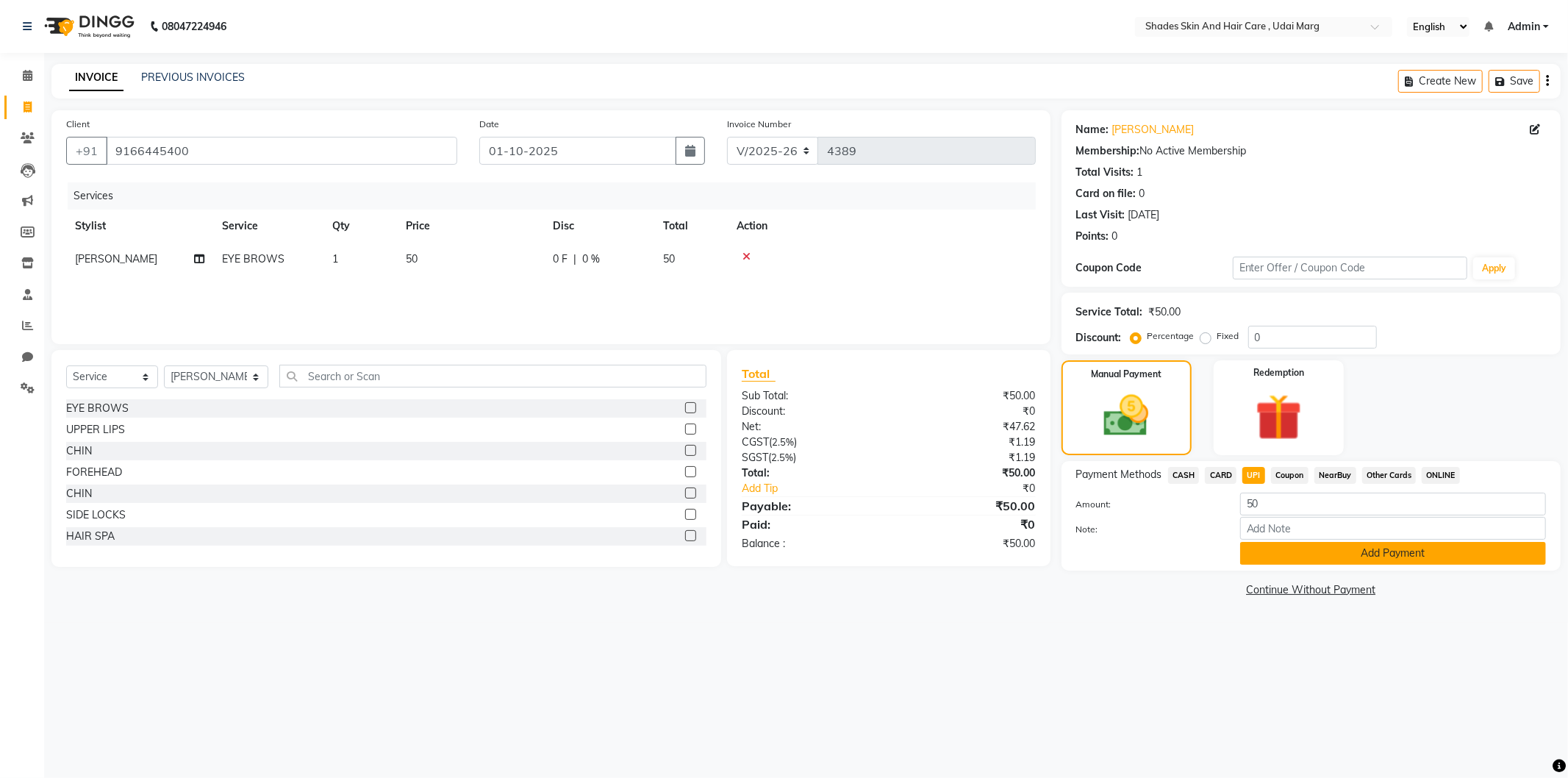
click at [1269, 562] on button "Add Payment" at bounding box center [1393, 553] width 306 height 23
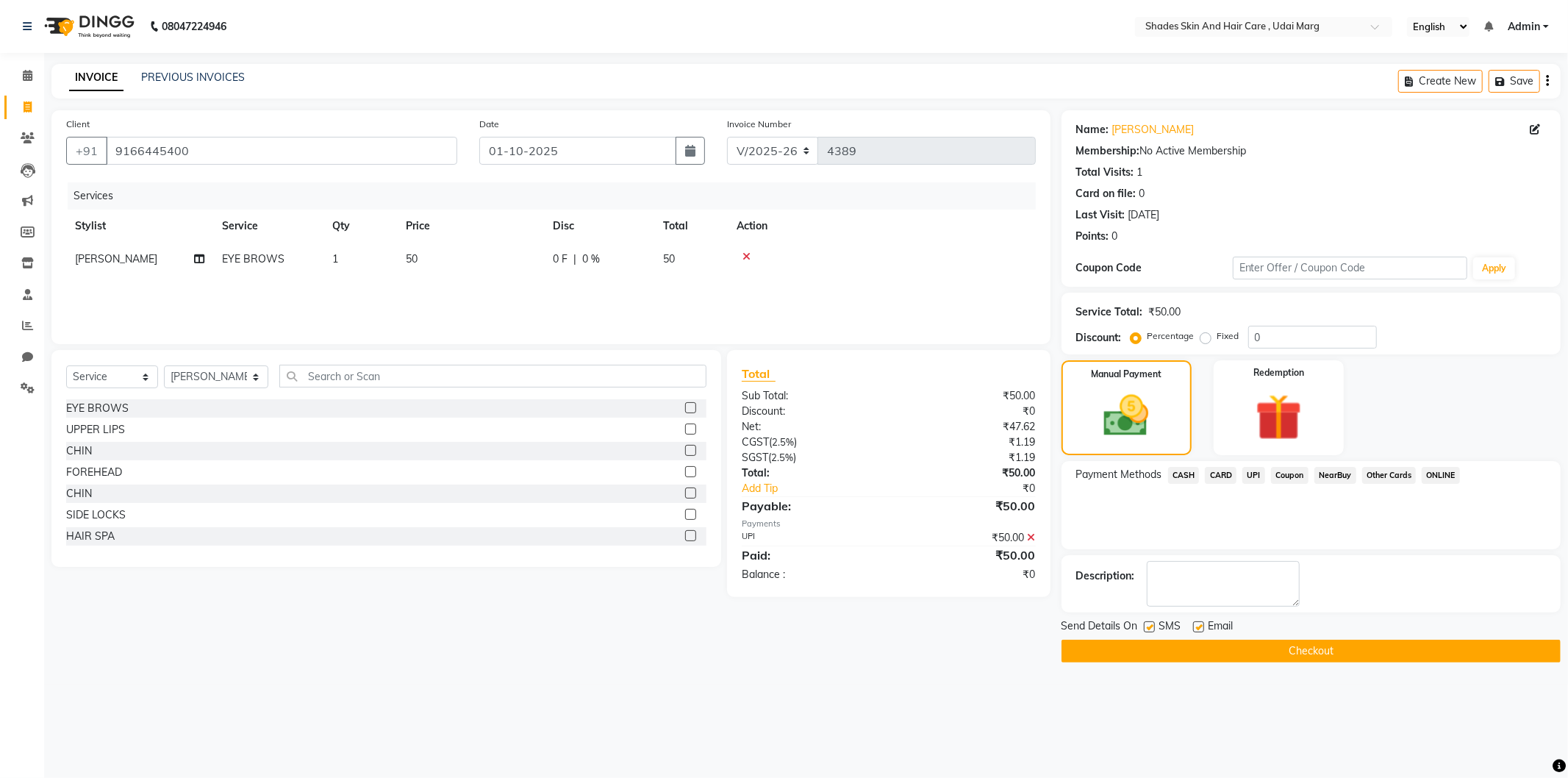
click at [1179, 630] on span "SMS" at bounding box center [1171, 627] width 22 height 18
click at [1171, 668] on main "INVOICE PREVIOUS INVOICES Create New Save Client [PHONE_NUMBER] Date [DATE] Inv…" at bounding box center [805, 374] width 1524 height 621
click at [1169, 644] on button "Checkout" at bounding box center [1311, 651] width 499 height 23
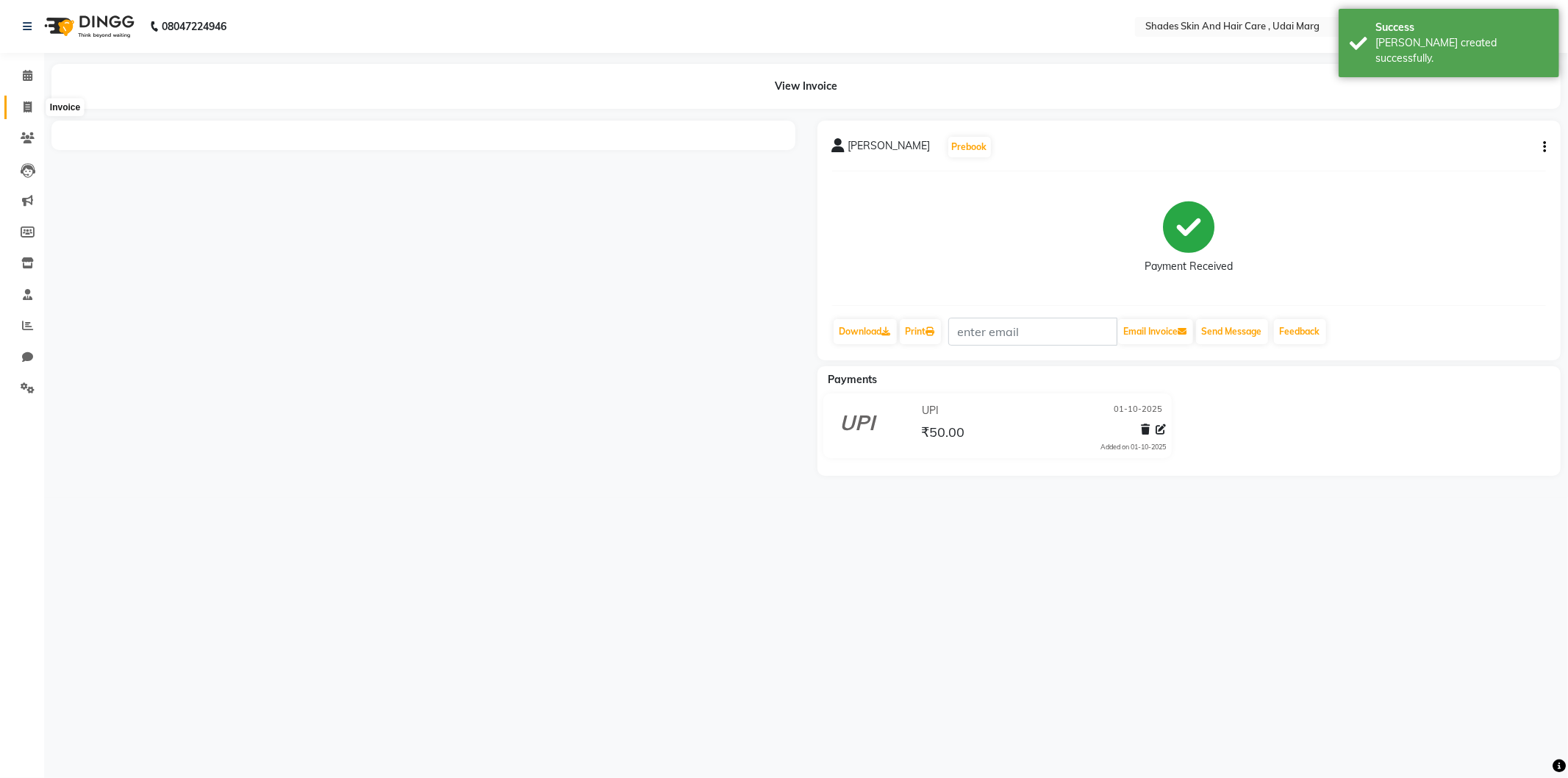
drag, startPoint x: 34, startPoint y: 107, endPoint x: 28, endPoint y: 114, distance: 9.2
click at [33, 107] on span at bounding box center [28, 107] width 26 height 17
select select "service"
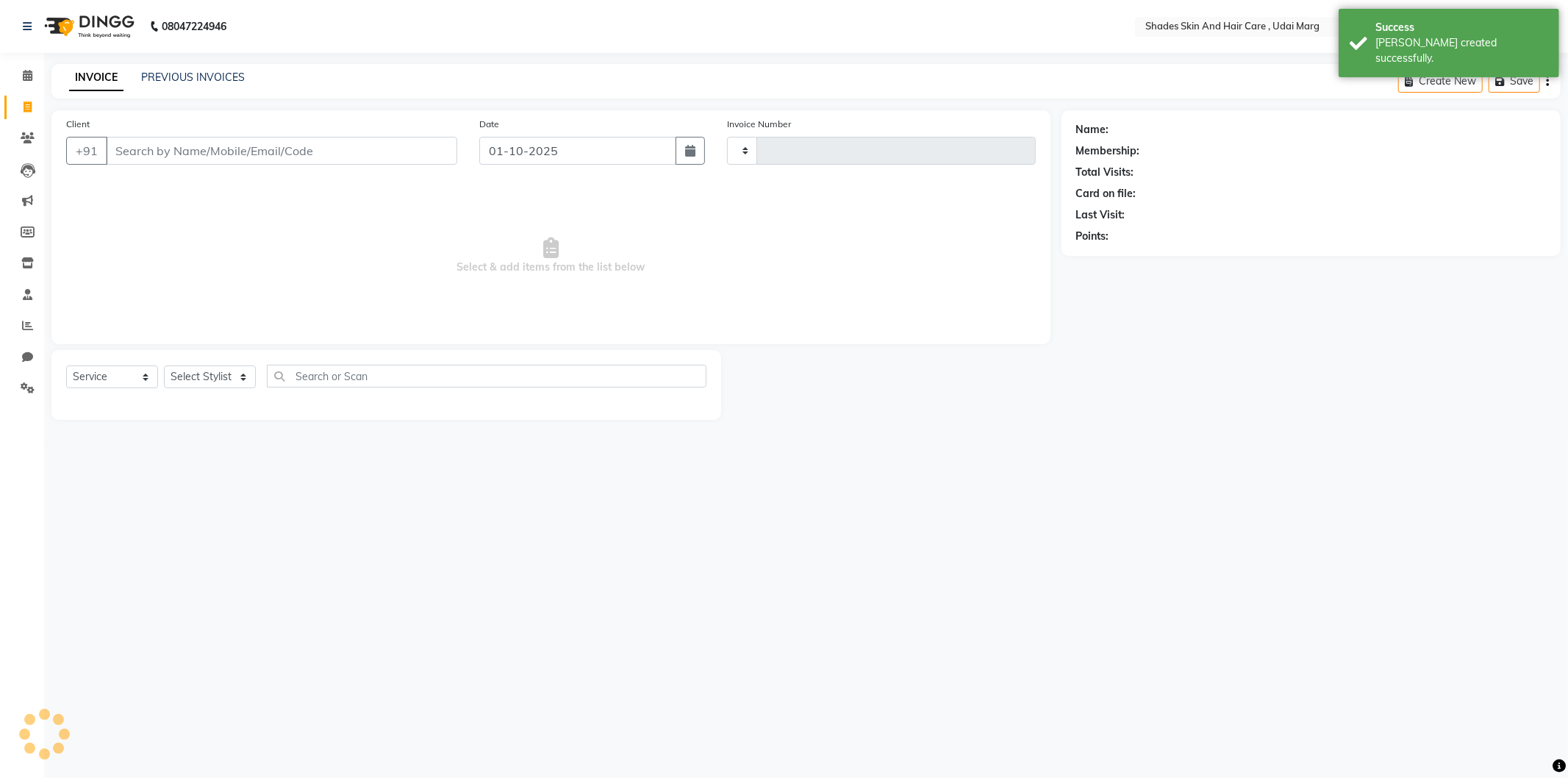
type input "4390"
select select "8022"
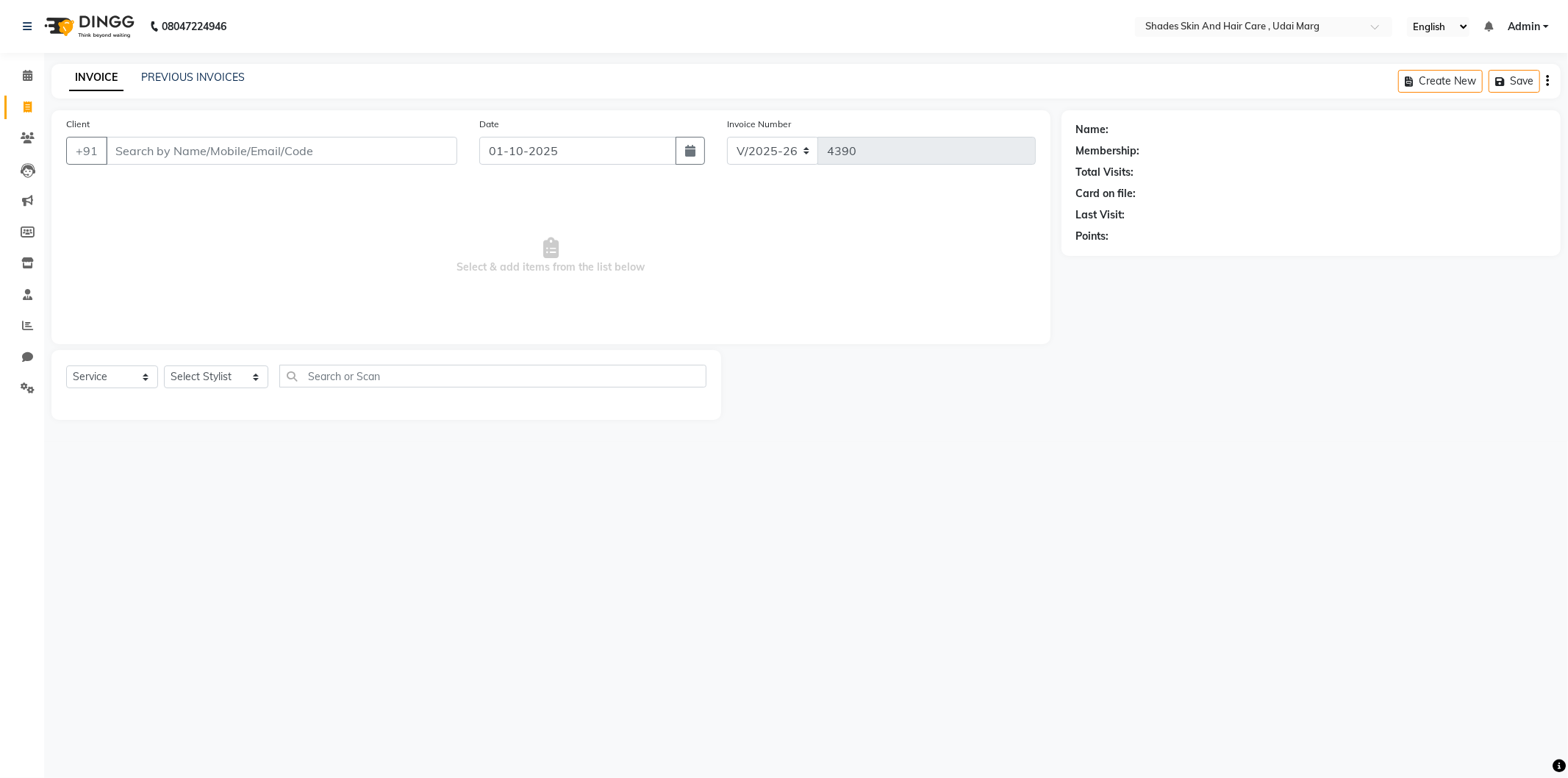
click at [295, 152] on input "Client" at bounding box center [281, 150] width 352 height 28
click at [163, 144] on input "Client" at bounding box center [281, 150] width 352 height 28
click at [266, 148] on input "Client" at bounding box center [281, 150] width 352 height 28
type input "9314565825"
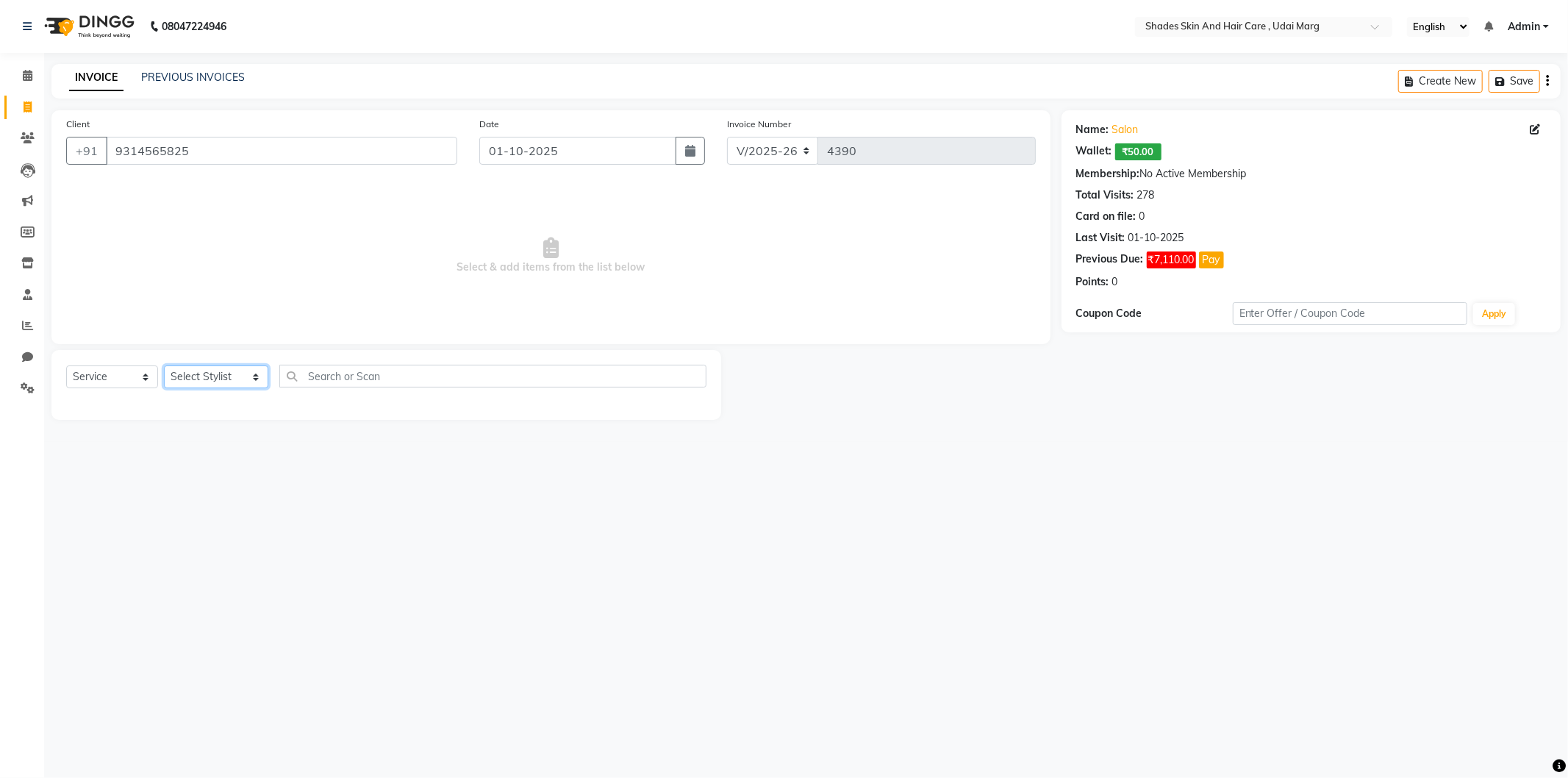
click at [199, 381] on select "Select Stylist [PERSON_NAME] ADMIN [PERSON_NAME] [PERSON_NAME] GAYATRI [PERSON_…" at bounding box center [216, 377] width 104 height 23
select select "74302"
click at [164, 366] on select "Select Stylist [PERSON_NAME] ADMIN [PERSON_NAME] [PERSON_NAME] GAYATRI [PERSON_…" at bounding box center [216, 377] width 104 height 23
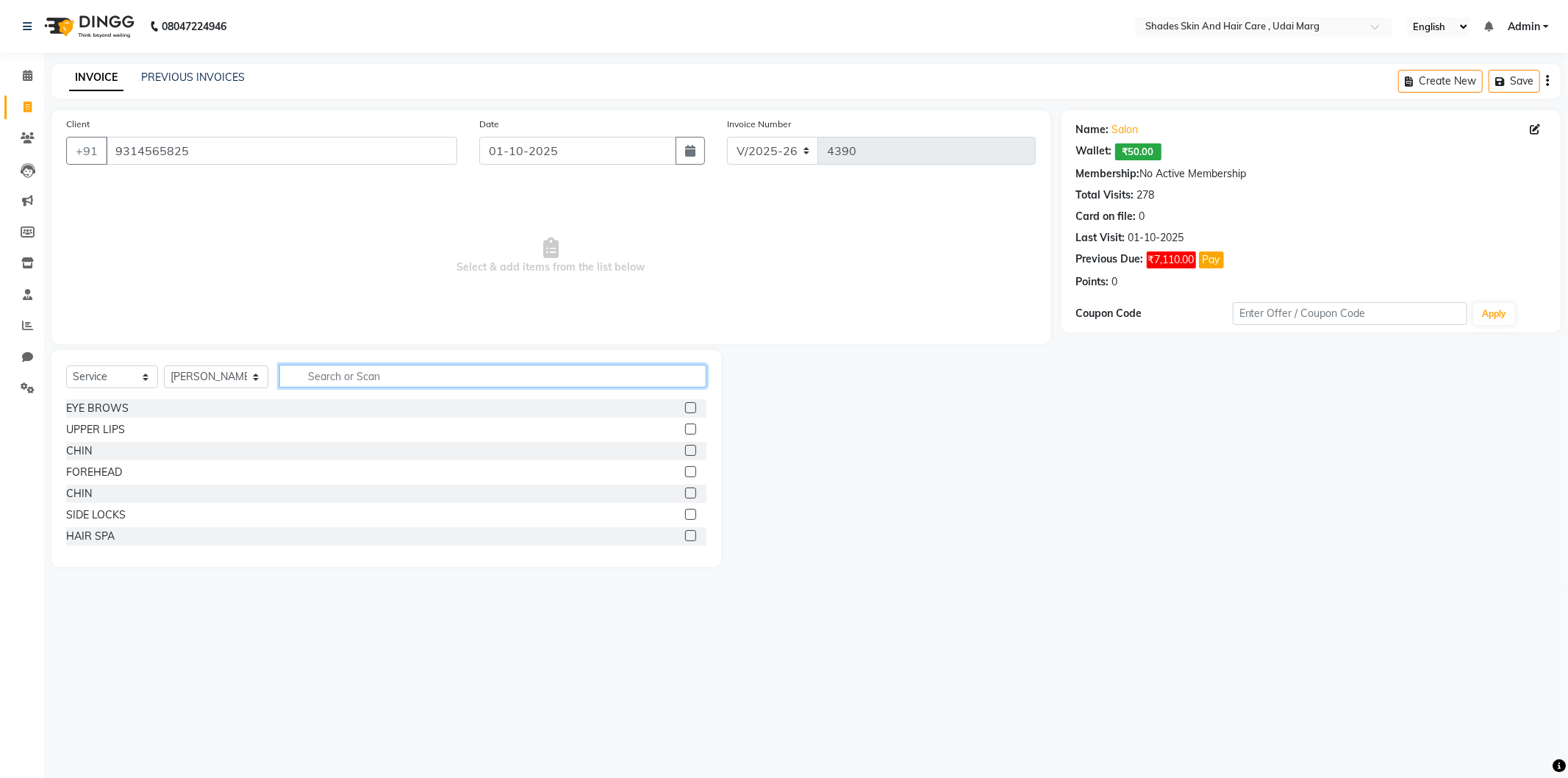
click at [370, 383] on input "text" at bounding box center [493, 376] width 427 height 23
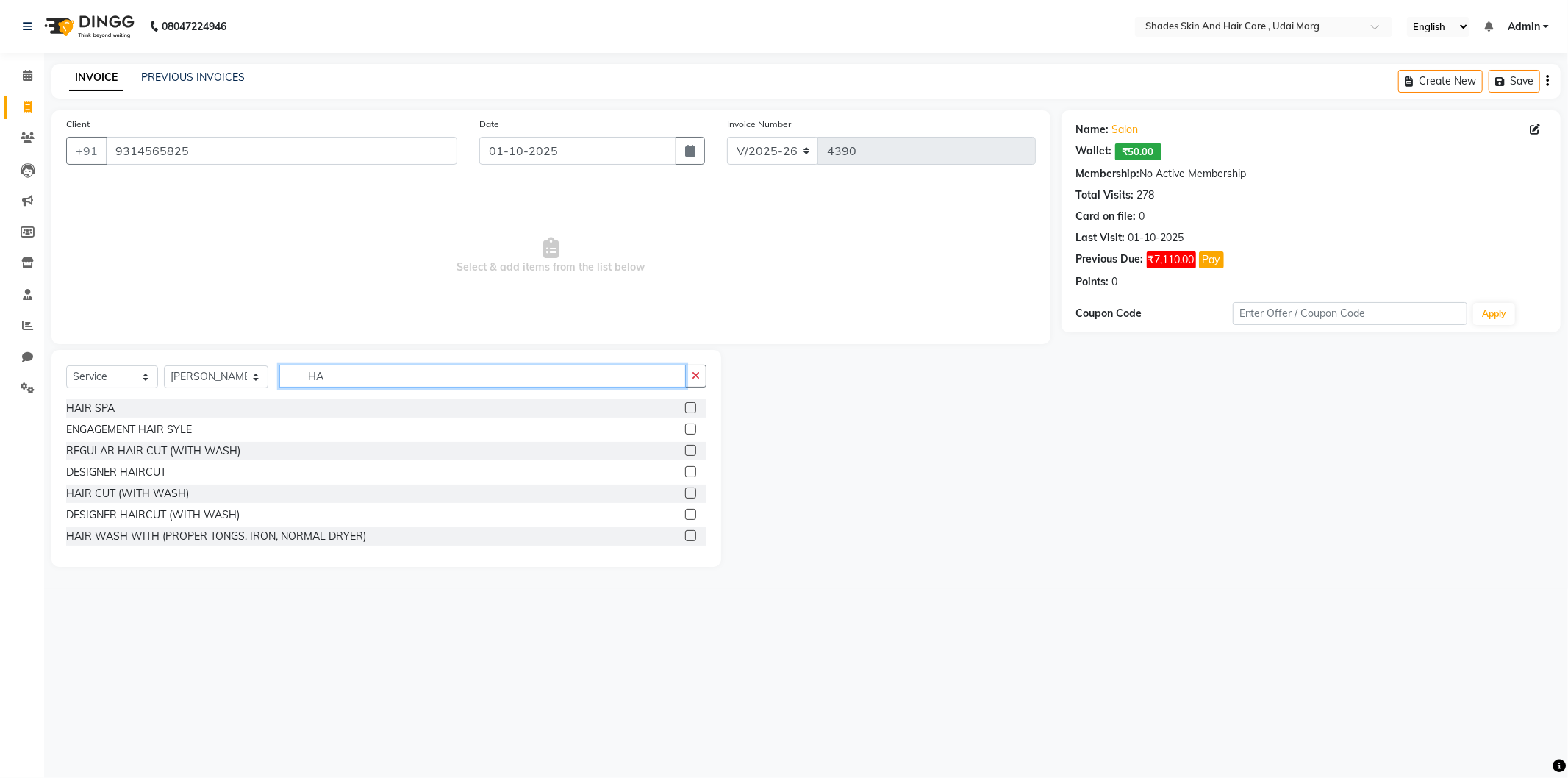
type input "H"
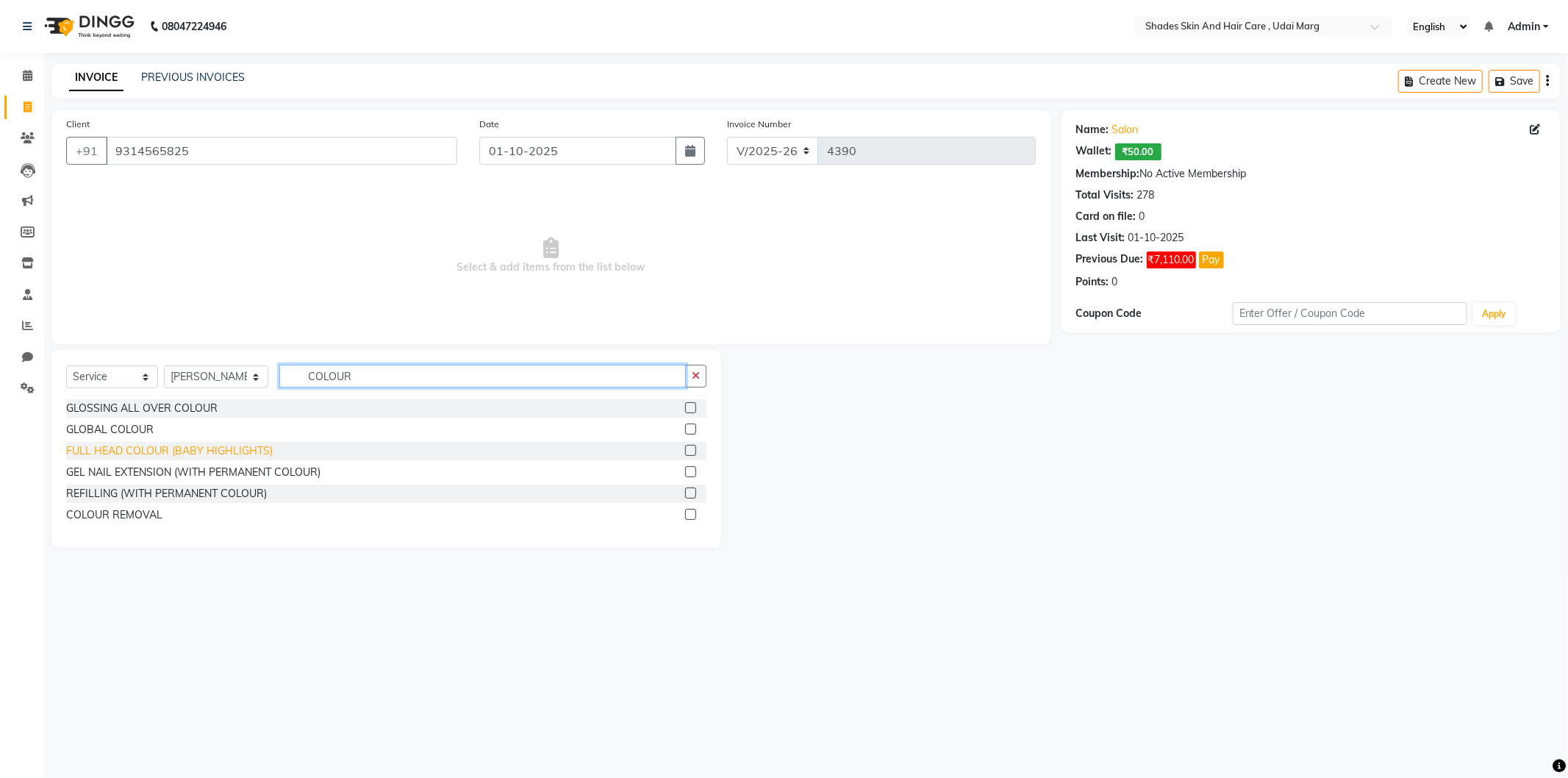
type input "COLOUR"
click at [133, 444] on div "FULL HEAD COLOUR (BABY HIGHLIGHTS)" at bounding box center [169, 451] width 206 height 15
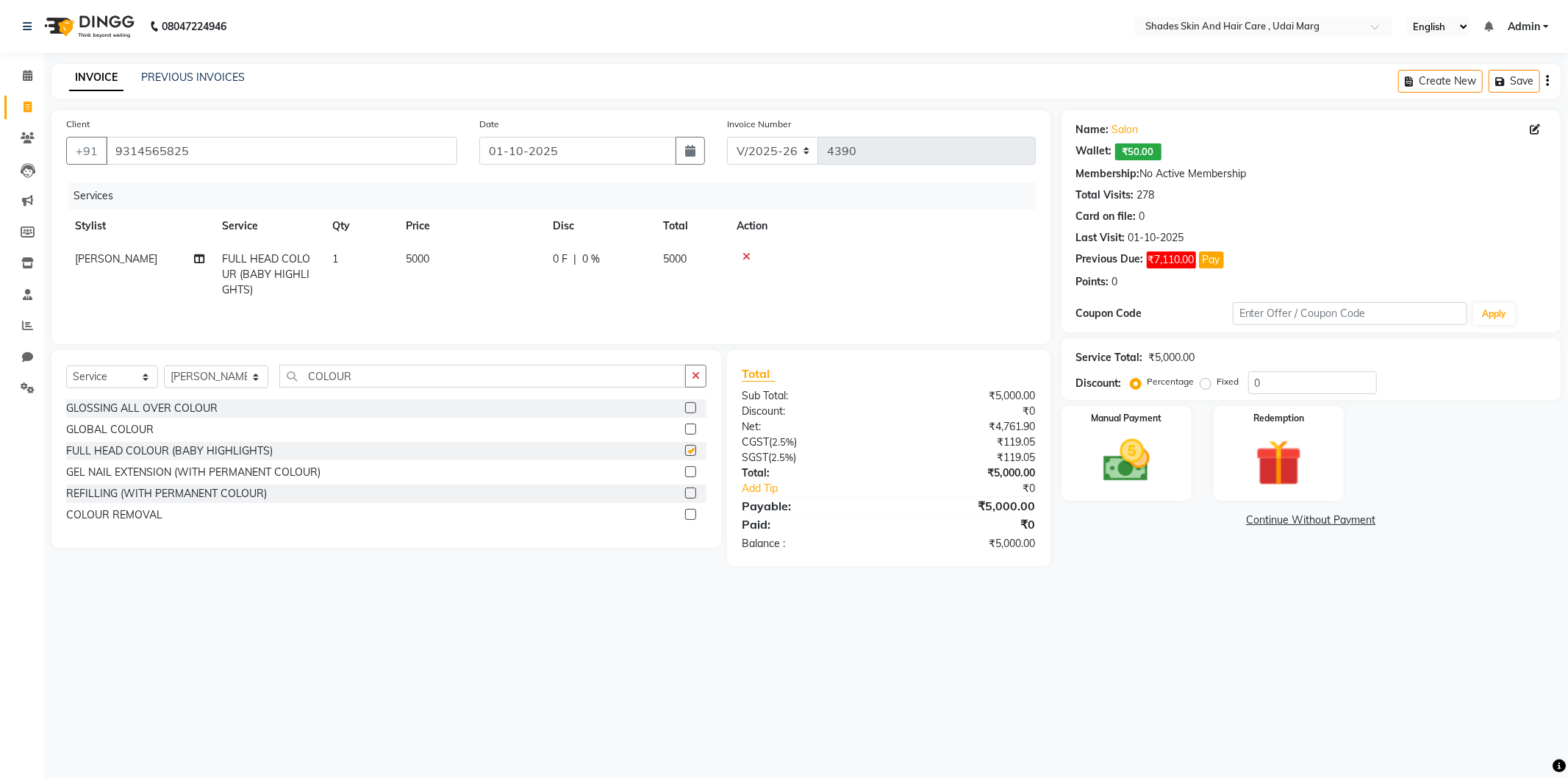
checkbox input "false"
drag, startPoint x: 358, startPoint y: 381, endPoint x: 303, endPoint y: 387, distance: 55.3
click at [303, 387] on input "COLOUR" at bounding box center [482, 376] width 407 height 23
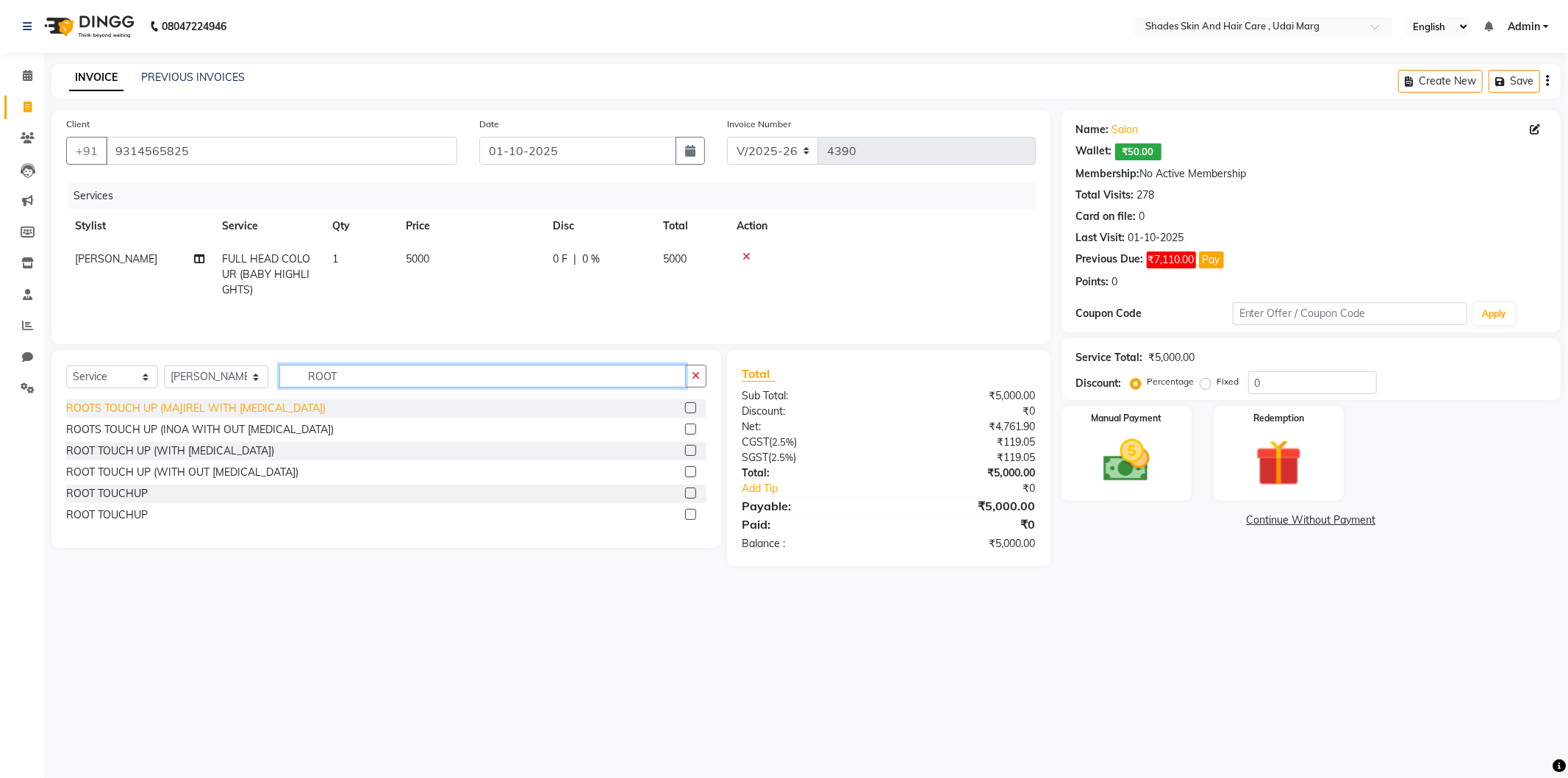
type input "ROOT"
click at [231, 407] on div "ROOTS TOUCH UP (MAJIREL WITH [MEDICAL_DATA])" at bounding box center [196, 408] width 260 height 15
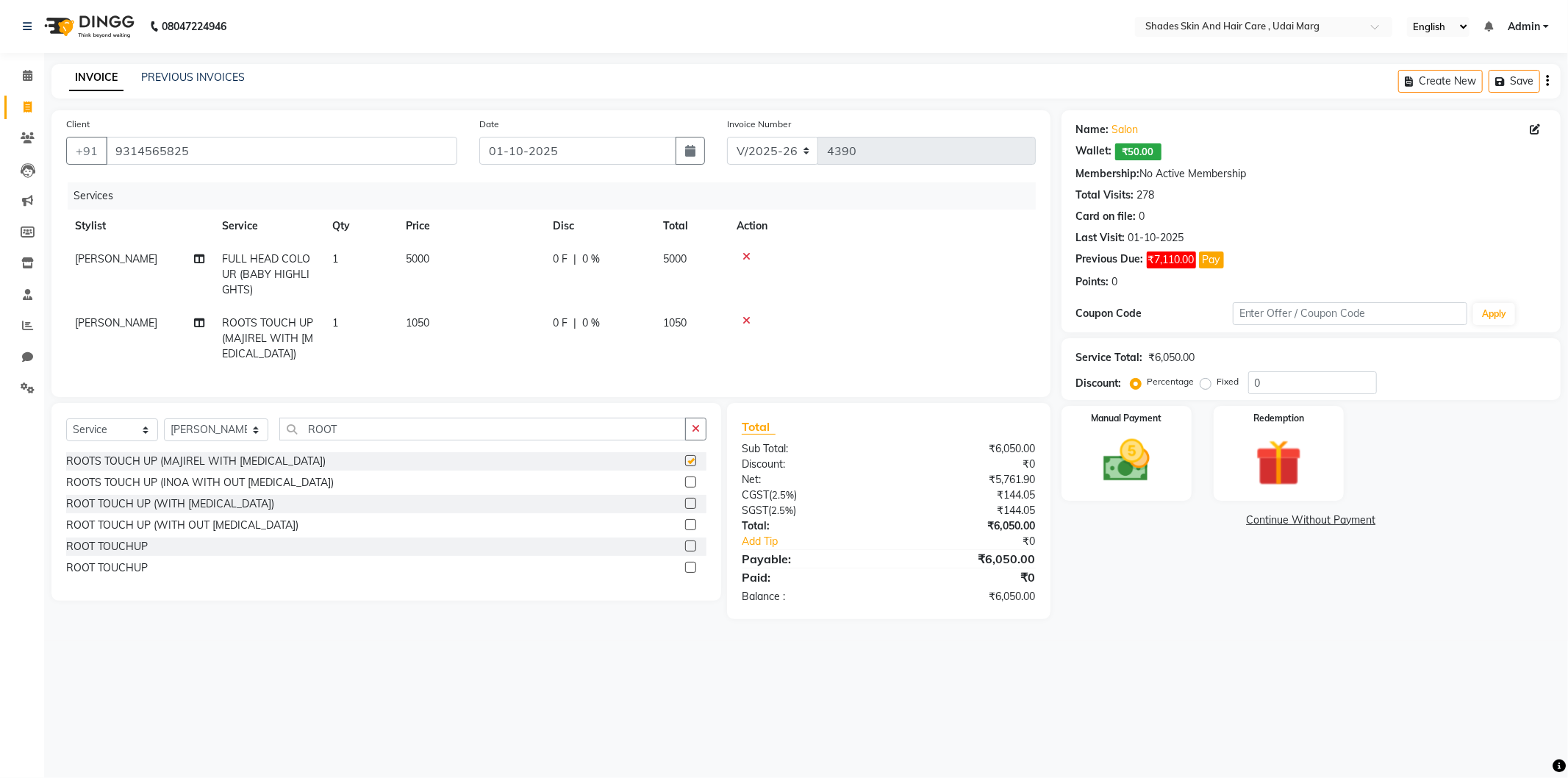
checkbox input "false"
click at [434, 322] on td "1050" at bounding box center [470, 339] width 147 height 64
select select "74302"
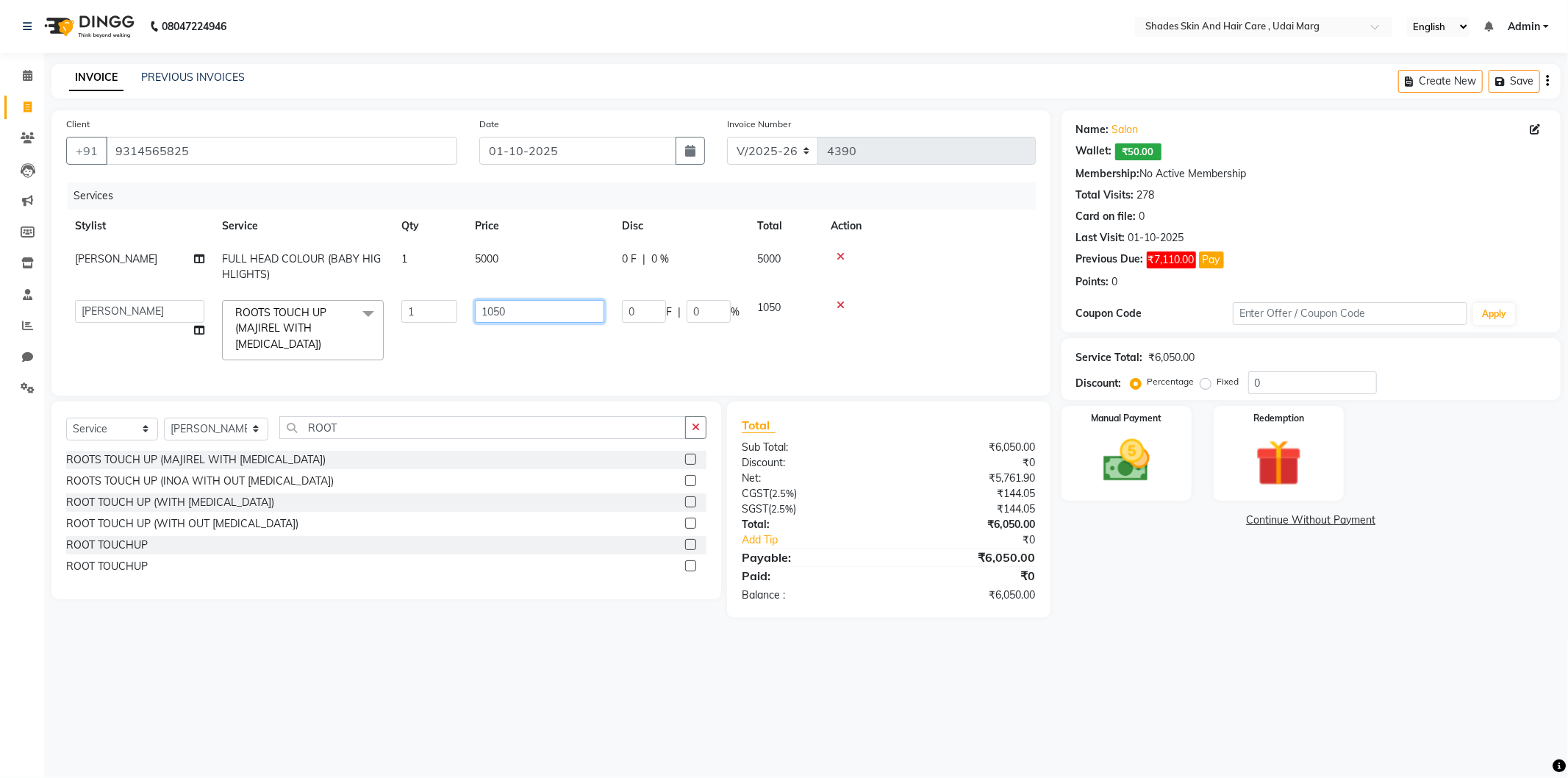
drag, startPoint x: 516, startPoint y: 321, endPoint x: 462, endPoint y: 320, distance: 54.0
click at [462, 319] on tr "[PERSON_NAME] ADMIN [PERSON_NAME] [PERSON_NAME] GAYATRI [PERSON_NAME] [PERSON_N…" at bounding box center [551, 330] width 970 height 78
type input "2000"
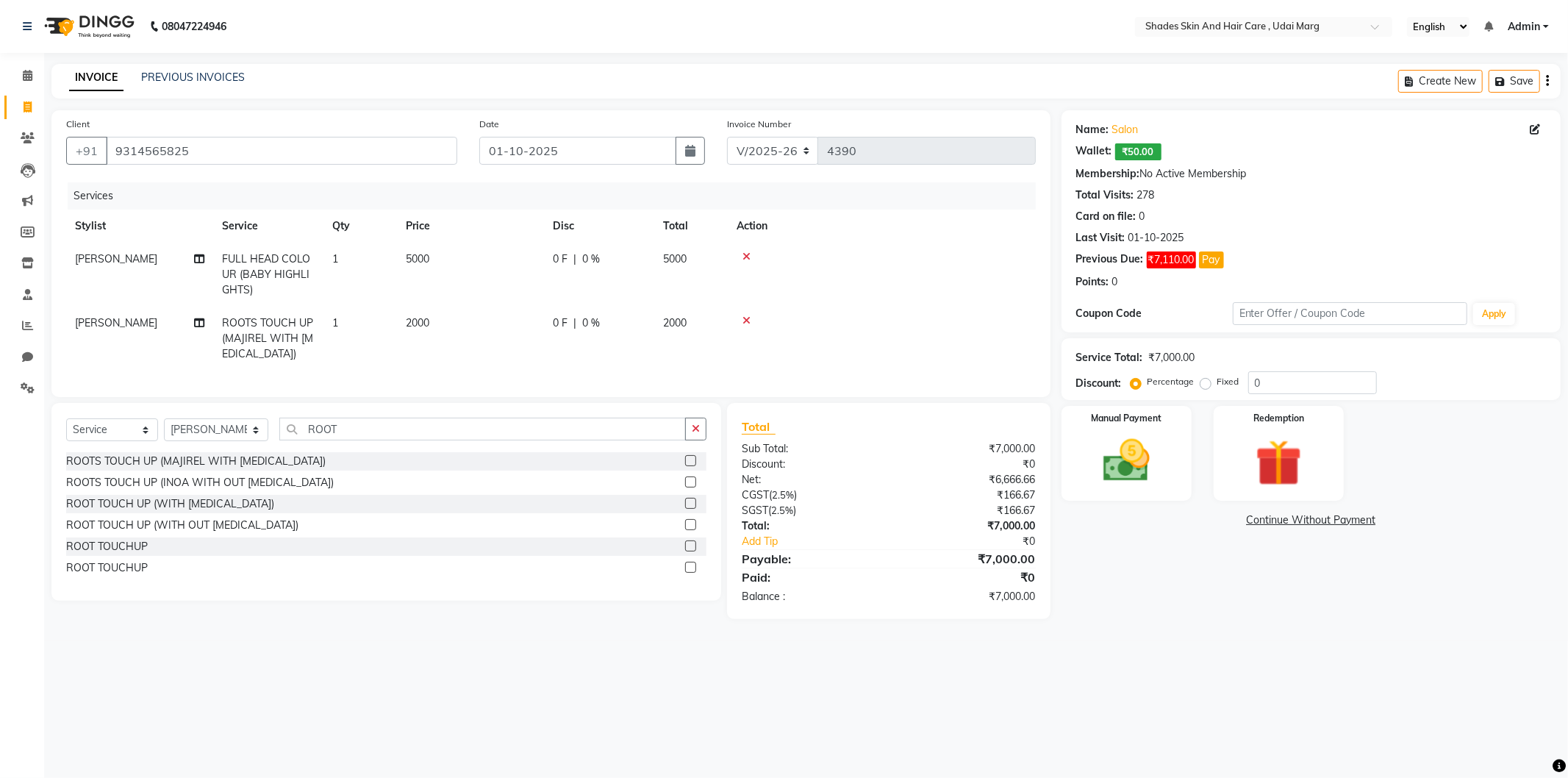
click at [460, 363] on tr "[PERSON_NAME] ROOTS TOUCH UP (MAJIREL WITH [MEDICAL_DATA]) 1 2000 0 F | 0 % 2000" at bounding box center [551, 339] width 970 height 64
click at [740, 255] on div at bounding box center [882, 257] width 291 height 10
click at [744, 255] on icon at bounding box center [746, 257] width 8 height 10
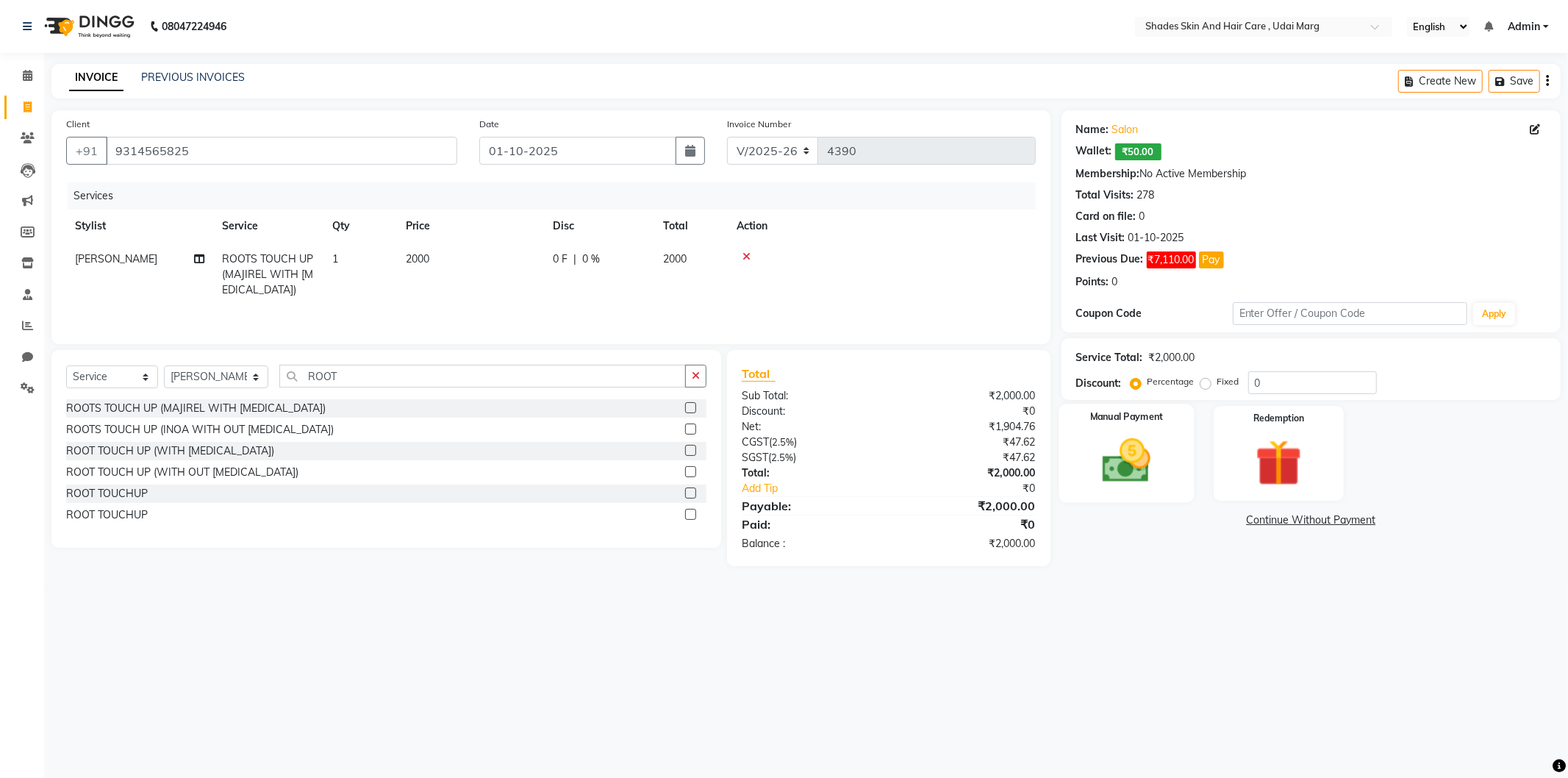
click at [1174, 443] on div "Manual Payment" at bounding box center [1126, 453] width 135 height 99
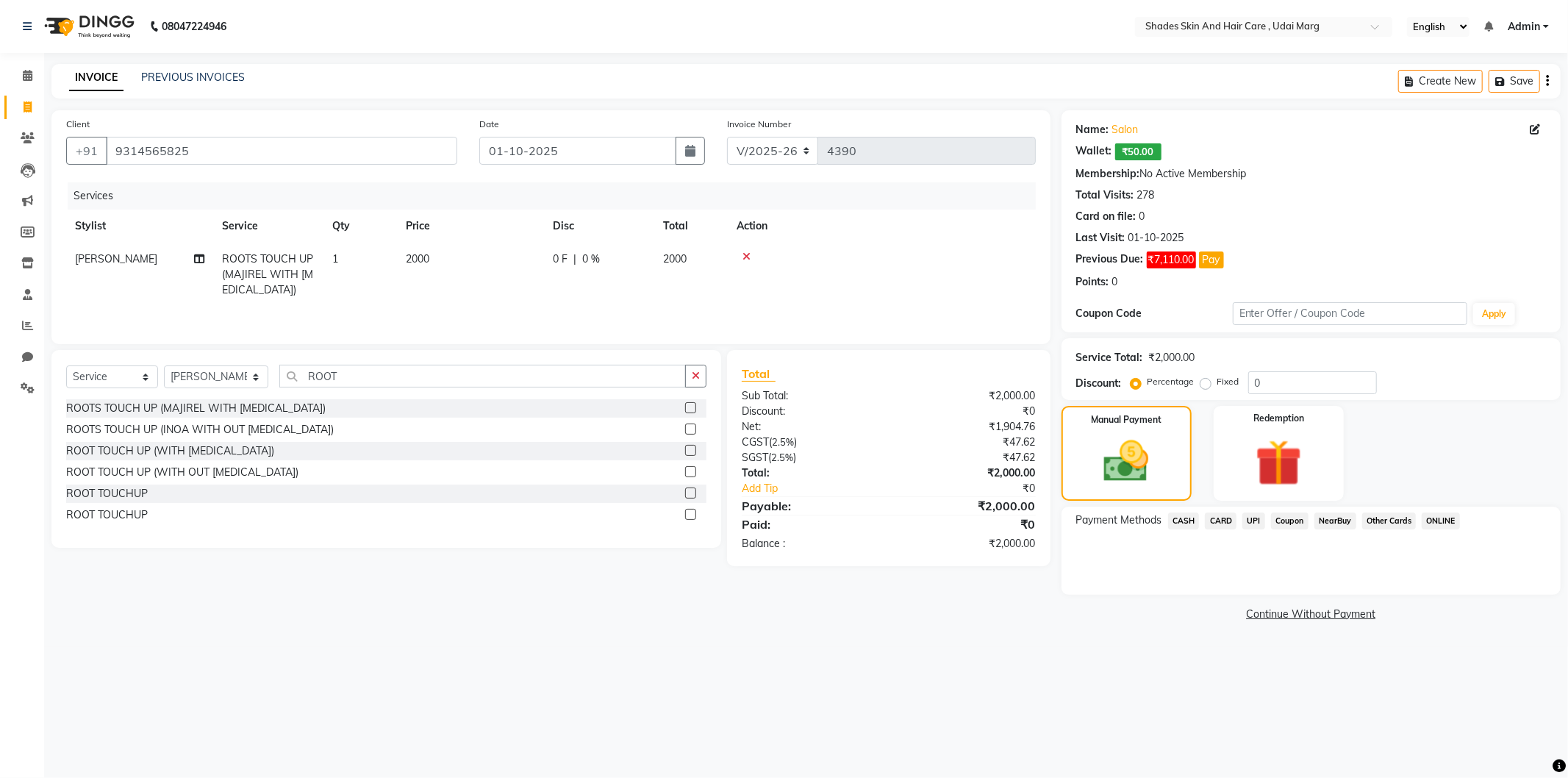
click at [1253, 517] on span "UPI" at bounding box center [1253, 521] width 23 height 17
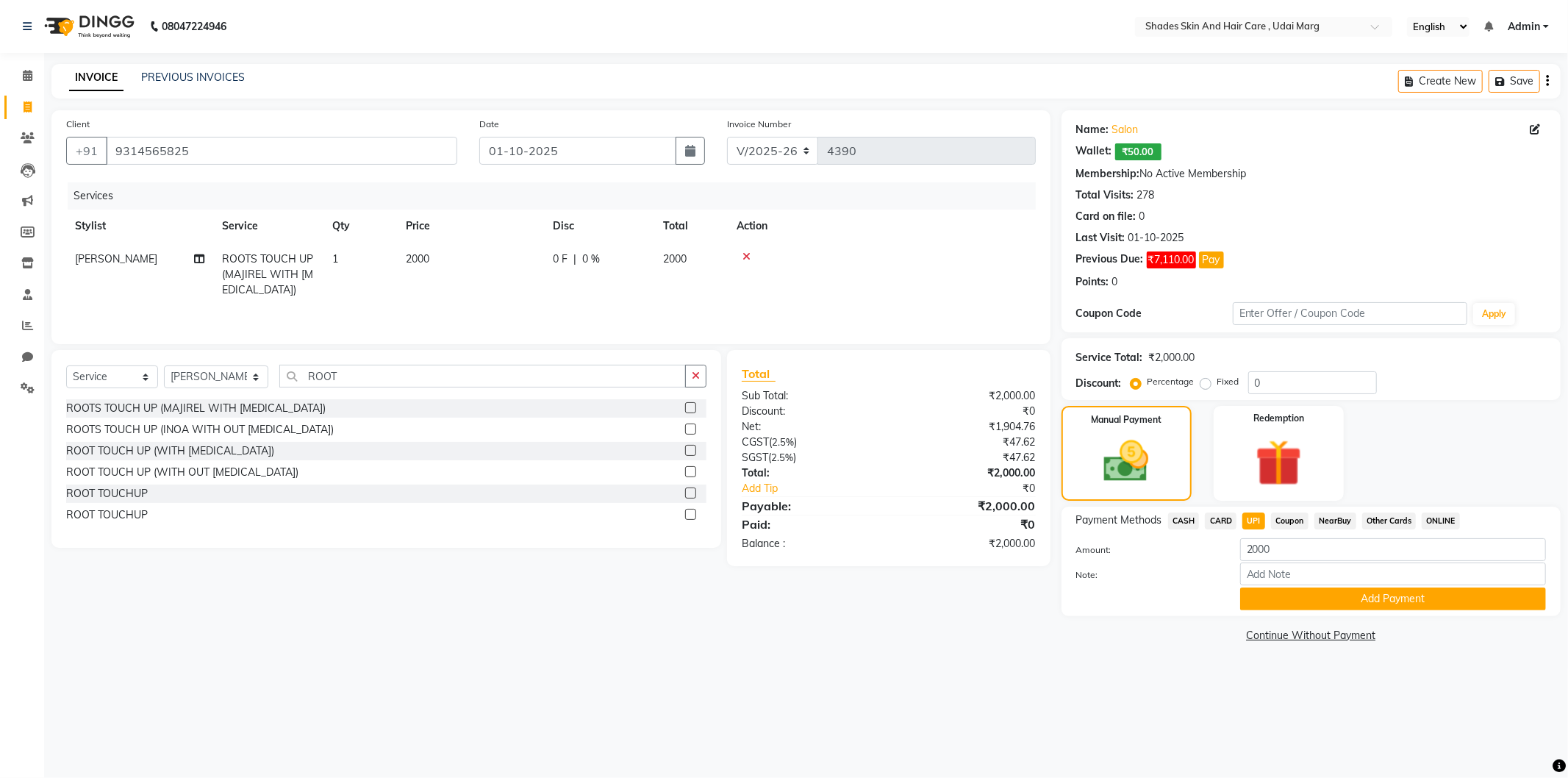
click at [1221, 527] on span "CARD" at bounding box center [1221, 521] width 32 height 17
click at [1305, 597] on button "Add Payment" at bounding box center [1393, 598] width 306 height 23
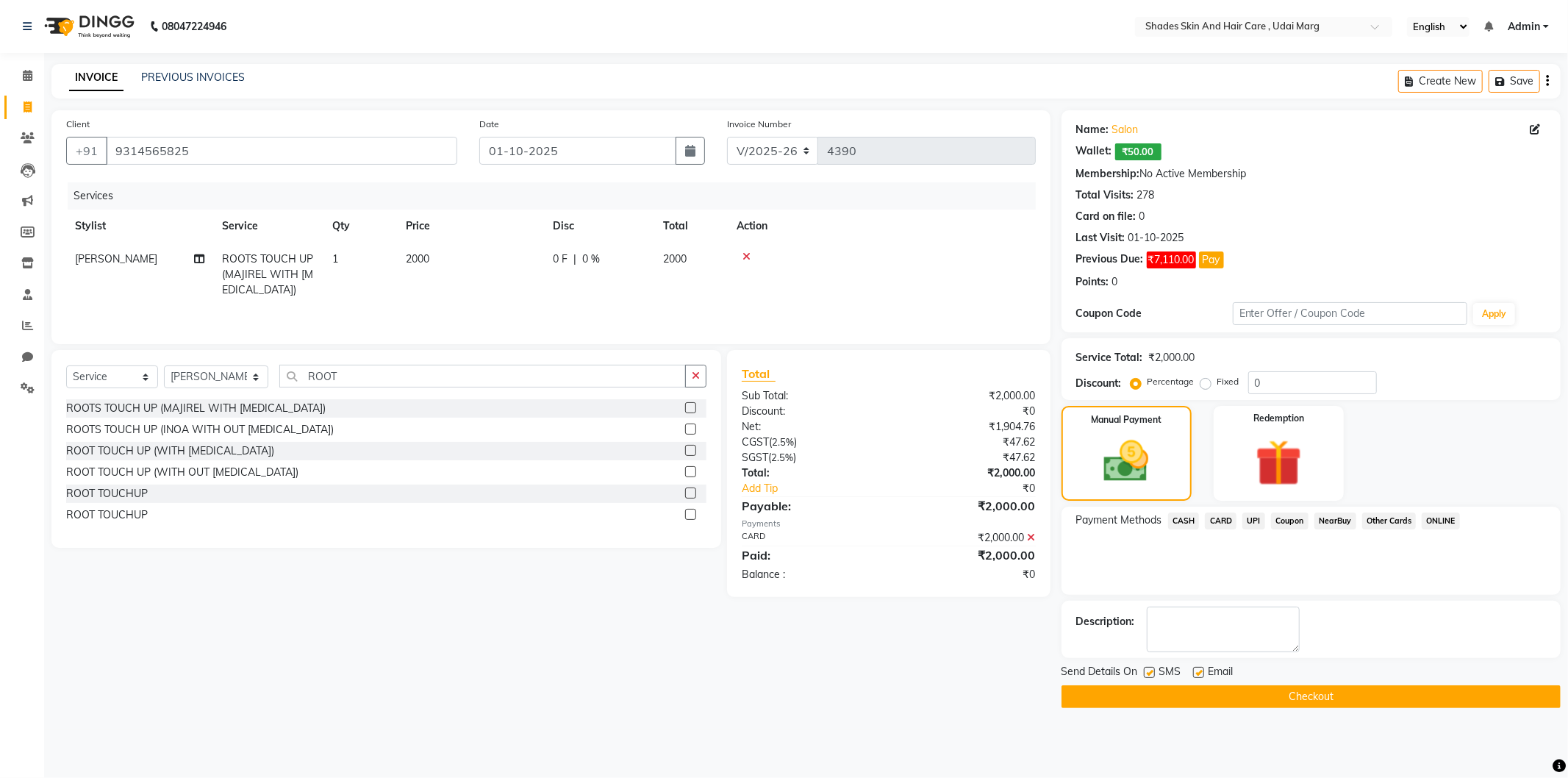
click at [1239, 696] on button "Checkout" at bounding box center [1311, 696] width 499 height 23
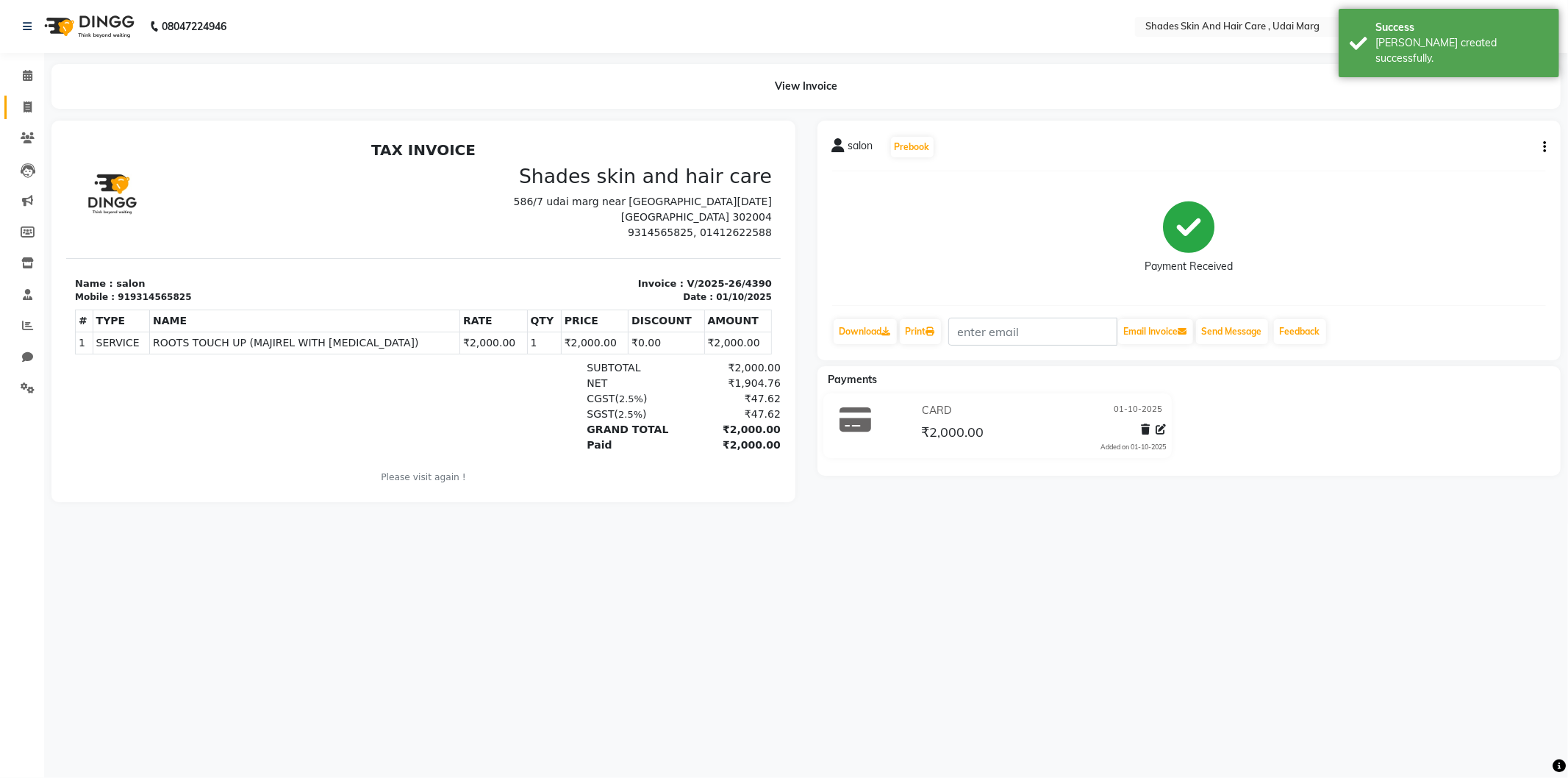
click at [23, 118] on link "Invoice" at bounding box center [21, 107] width 35 height 24
select select "service"
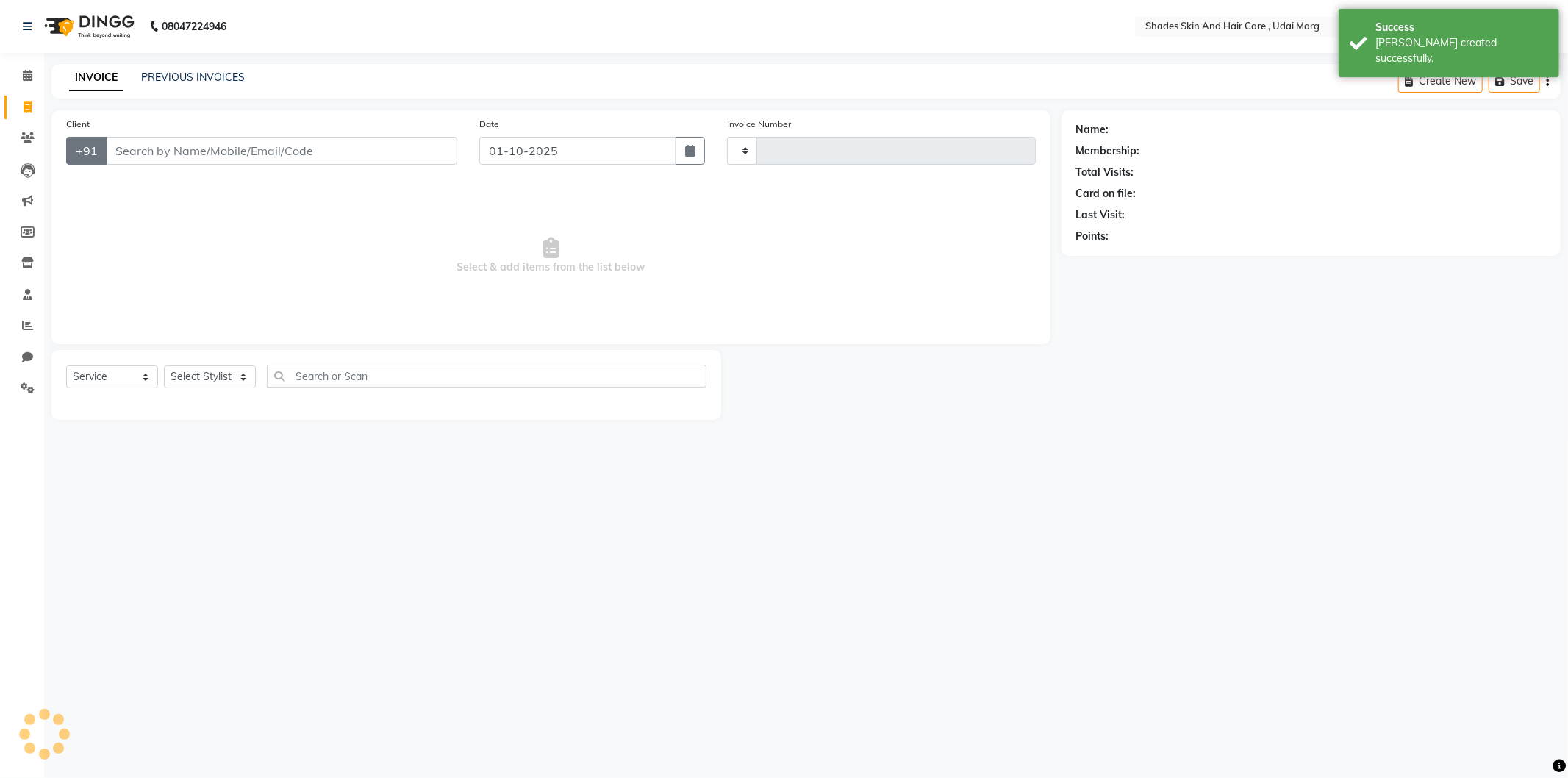
type input "4391"
select select "8022"
click at [140, 151] on input "Client" at bounding box center [281, 150] width 352 height 28
type input "9314"
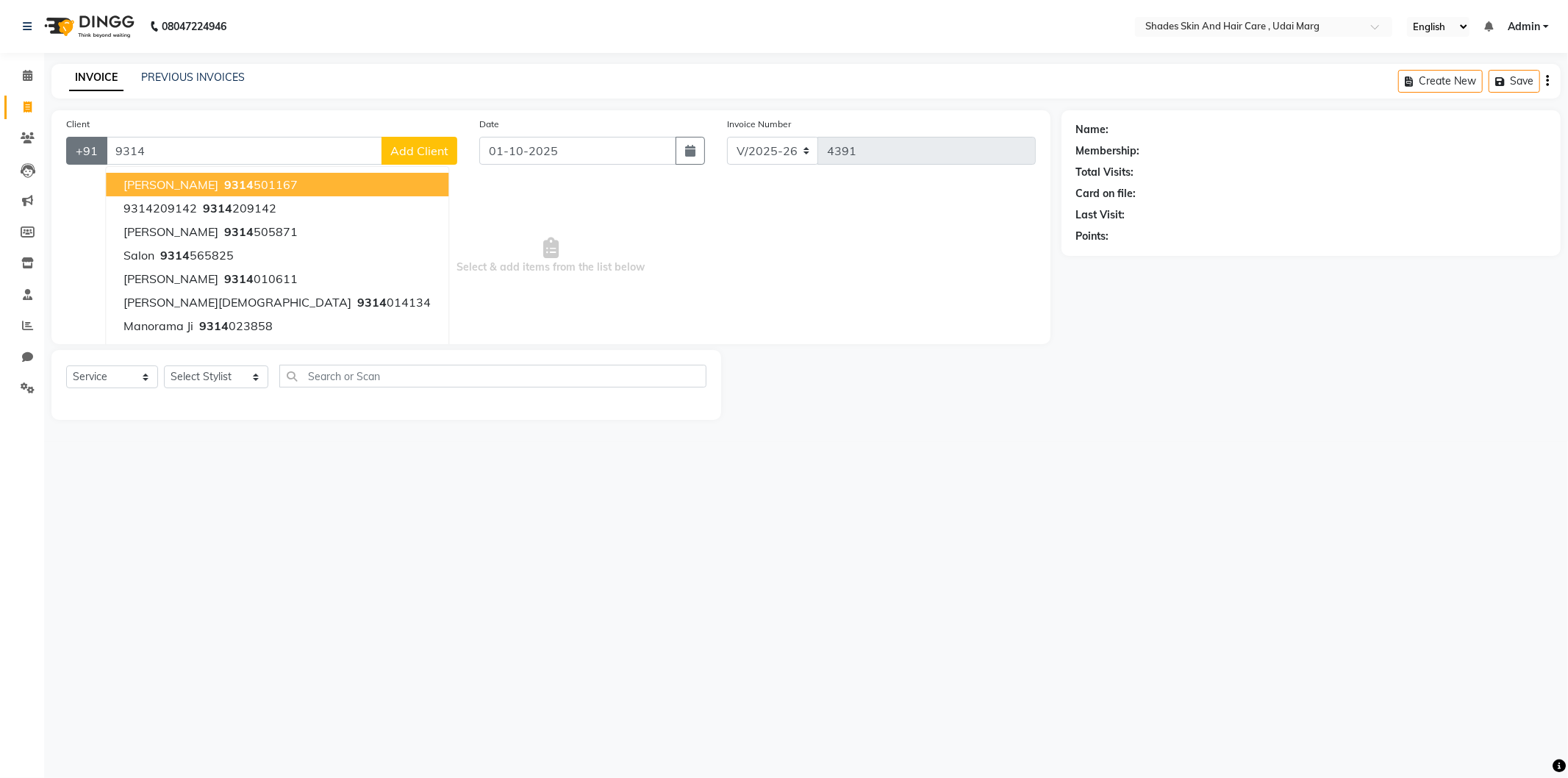
drag, startPoint x: 209, startPoint y: 136, endPoint x: 93, endPoint y: 155, distance: 117.5
click at [93, 155] on div "+91 9314 [PERSON_NAME] 9314 501167 9314209142 9314 209142 [PERSON_NAME] JI 9314…" at bounding box center [261, 150] width 391 height 28
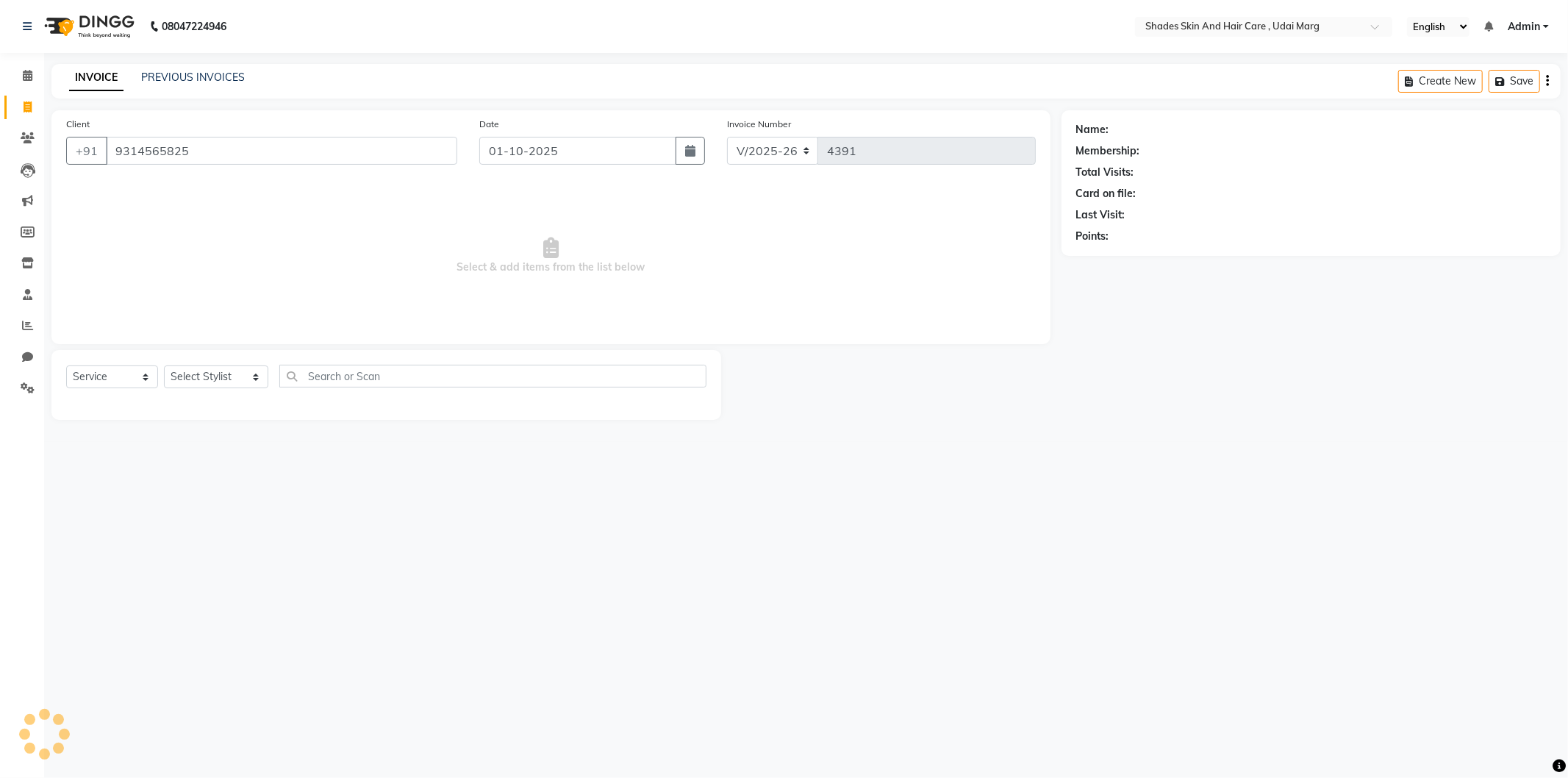
type input "9314565825"
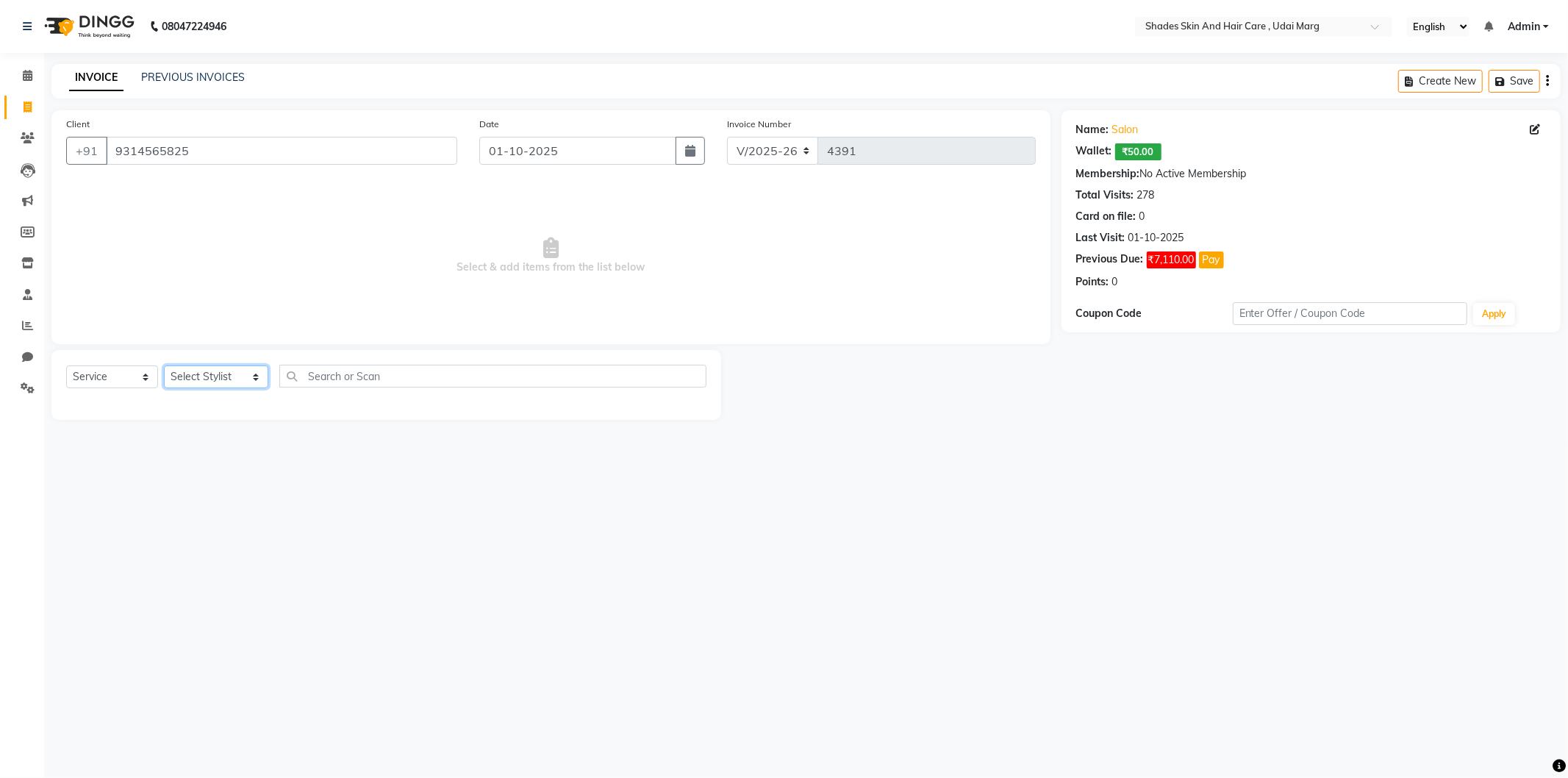
click at [237, 371] on select "Select Stylist [PERSON_NAME] ADMIN [PERSON_NAME] [PERSON_NAME] GAYATRI [PERSON_…" at bounding box center [216, 377] width 104 height 23
select select "74301"
click at [164, 366] on select "Select Stylist [PERSON_NAME] ADMIN [PERSON_NAME] [PERSON_NAME] GAYATRI [PERSON_…" at bounding box center [216, 377] width 104 height 23
click at [119, 399] on div "EYE BROWS" at bounding box center [386, 407] width 640 height 18
click at [119, 401] on div "EYE BROWS" at bounding box center [97, 408] width 63 height 15
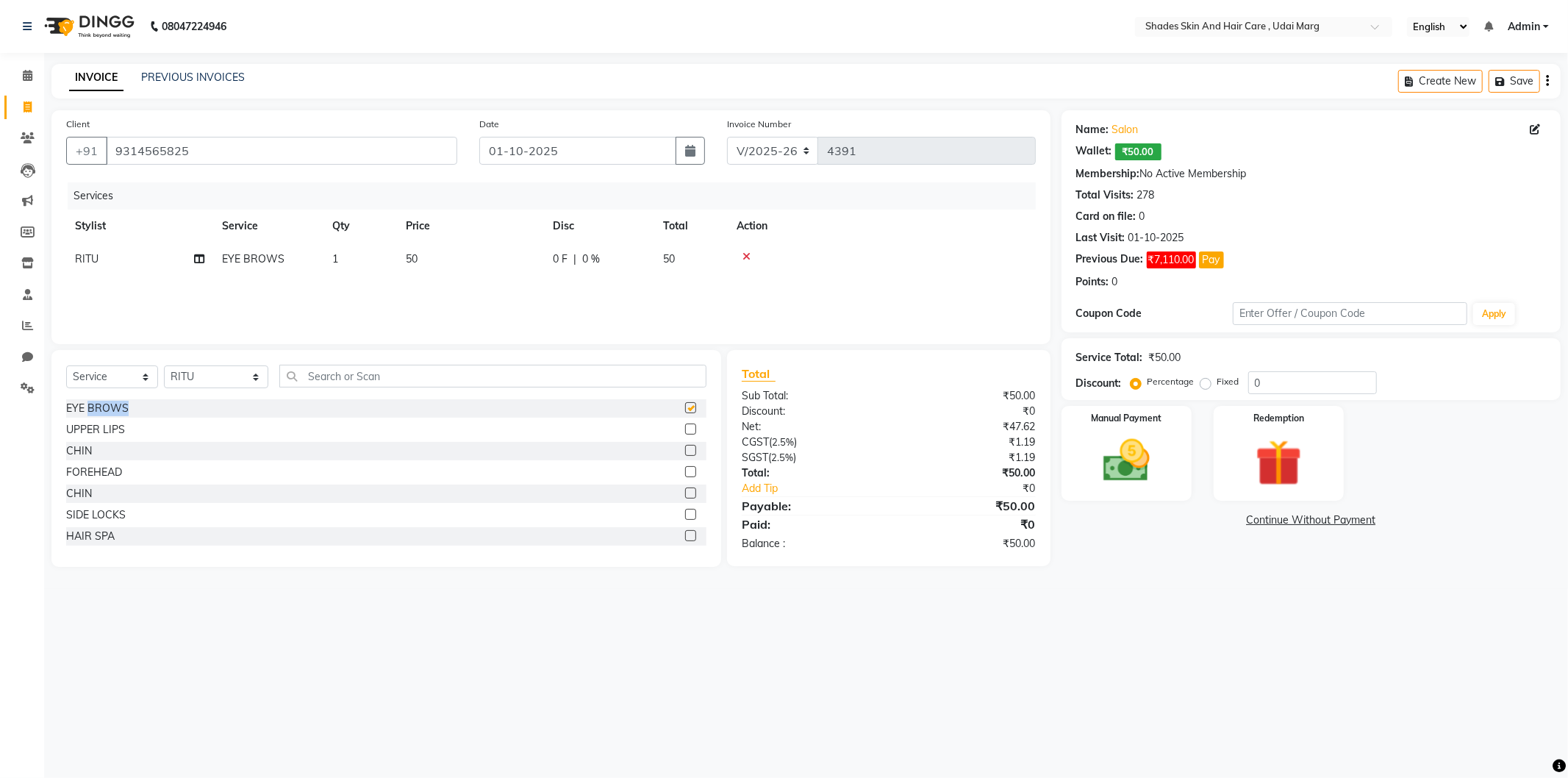
checkbox input "false"
click at [126, 428] on div "UPPER LIPS" at bounding box center [386, 429] width 640 height 18
click at [121, 425] on div "UPPER LIPS" at bounding box center [95, 430] width 58 height 15
checkbox input "false"
click at [1130, 487] on img at bounding box center [1127, 461] width 79 height 56
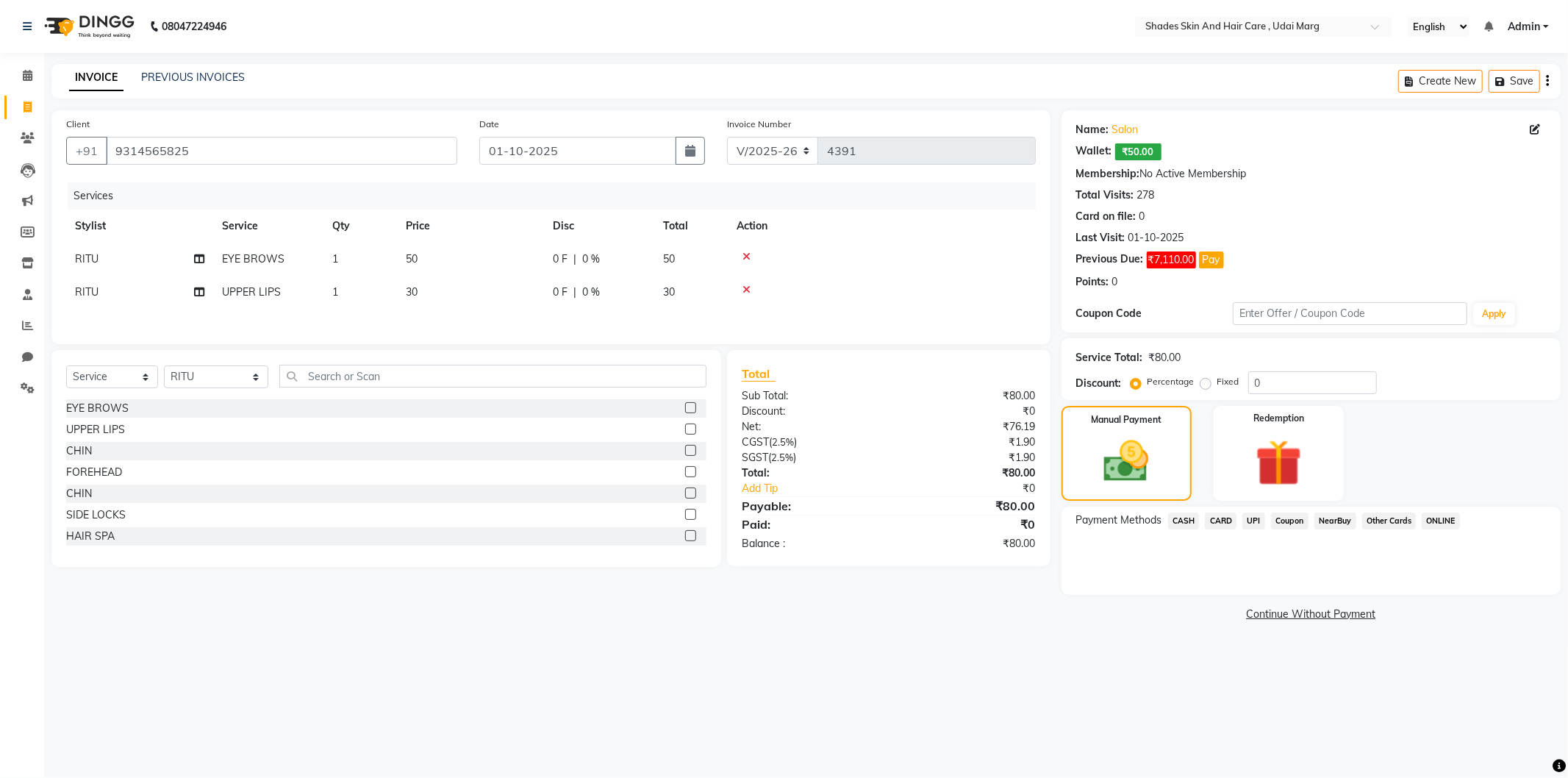
click at [1173, 519] on span "CASH" at bounding box center [1184, 521] width 32 height 17
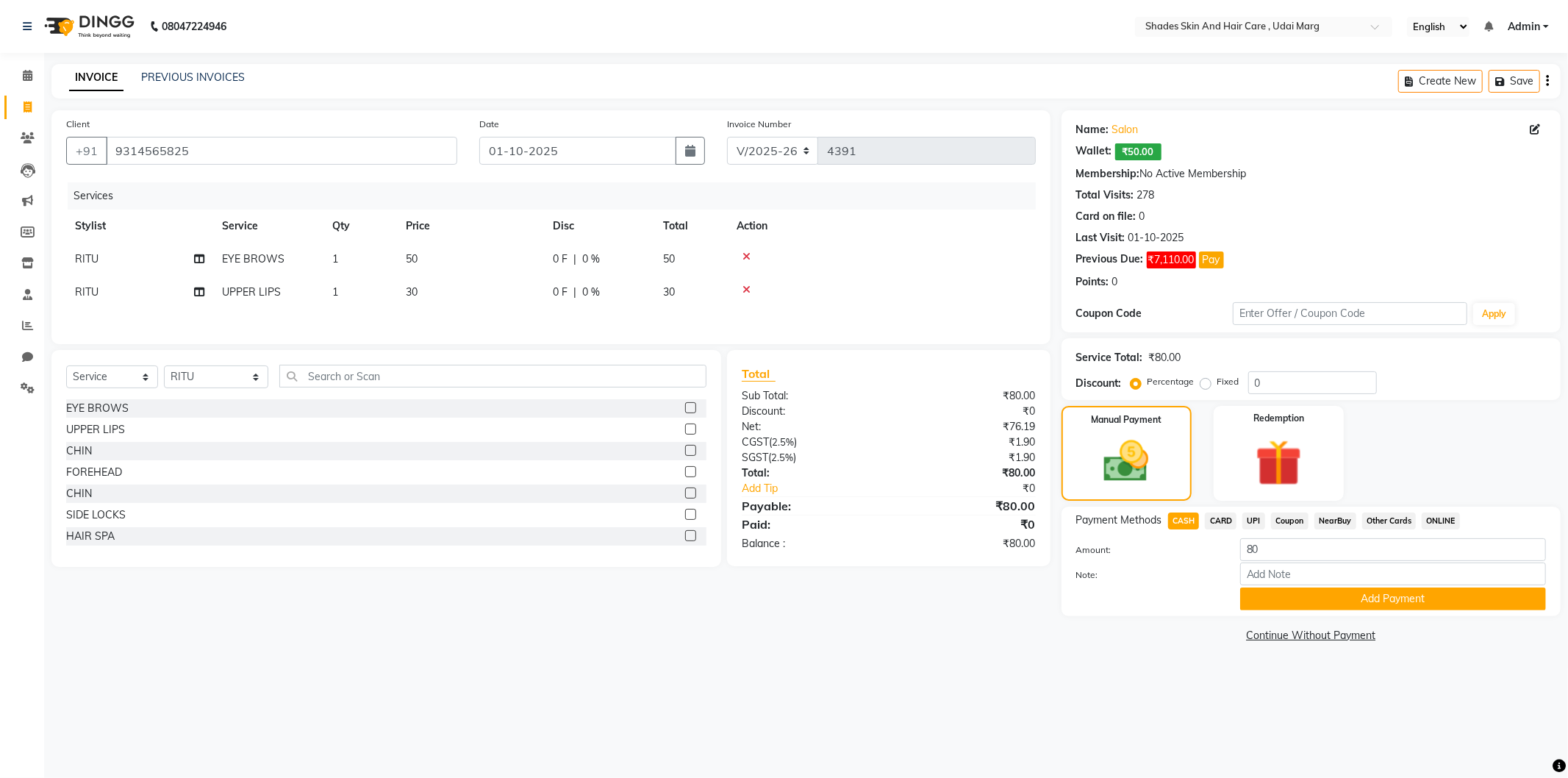
click at [1256, 517] on span "UPI" at bounding box center [1253, 521] width 23 height 17
click at [1282, 593] on button "Add Payment" at bounding box center [1393, 598] width 306 height 23
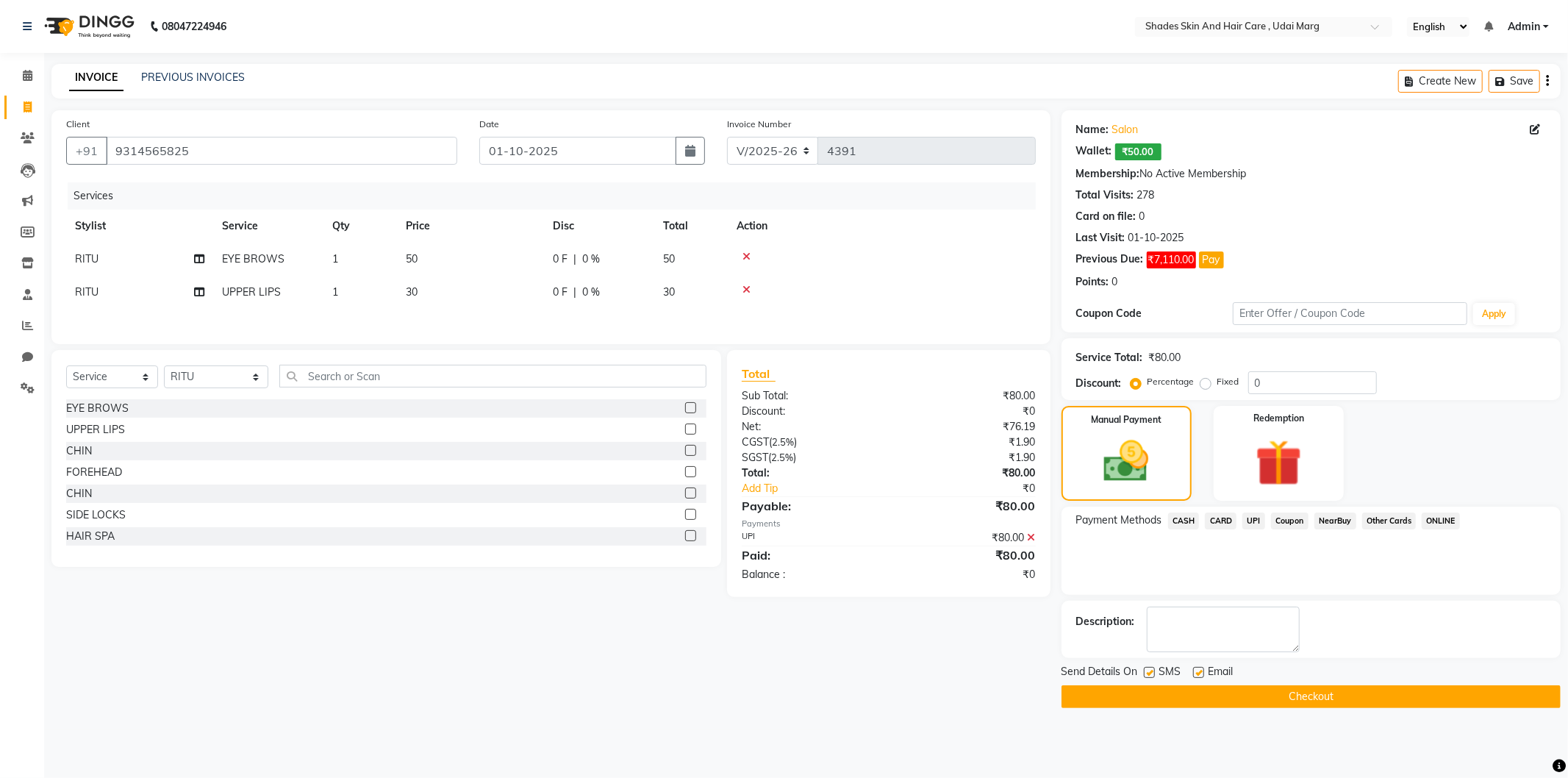
click at [1222, 689] on button "Checkout" at bounding box center [1311, 696] width 499 height 23
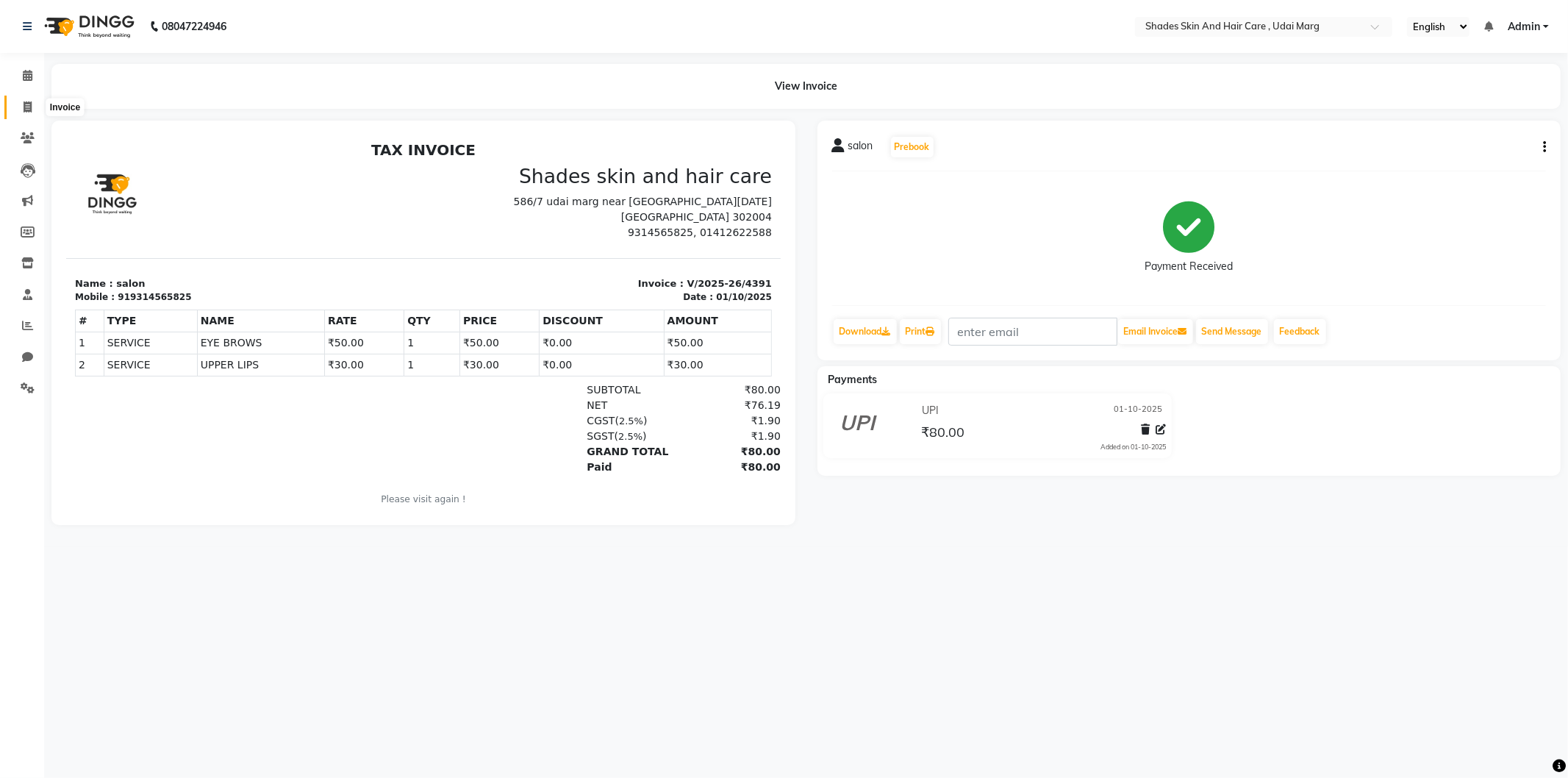
click at [15, 104] on span at bounding box center [28, 107] width 26 height 17
select select "service"
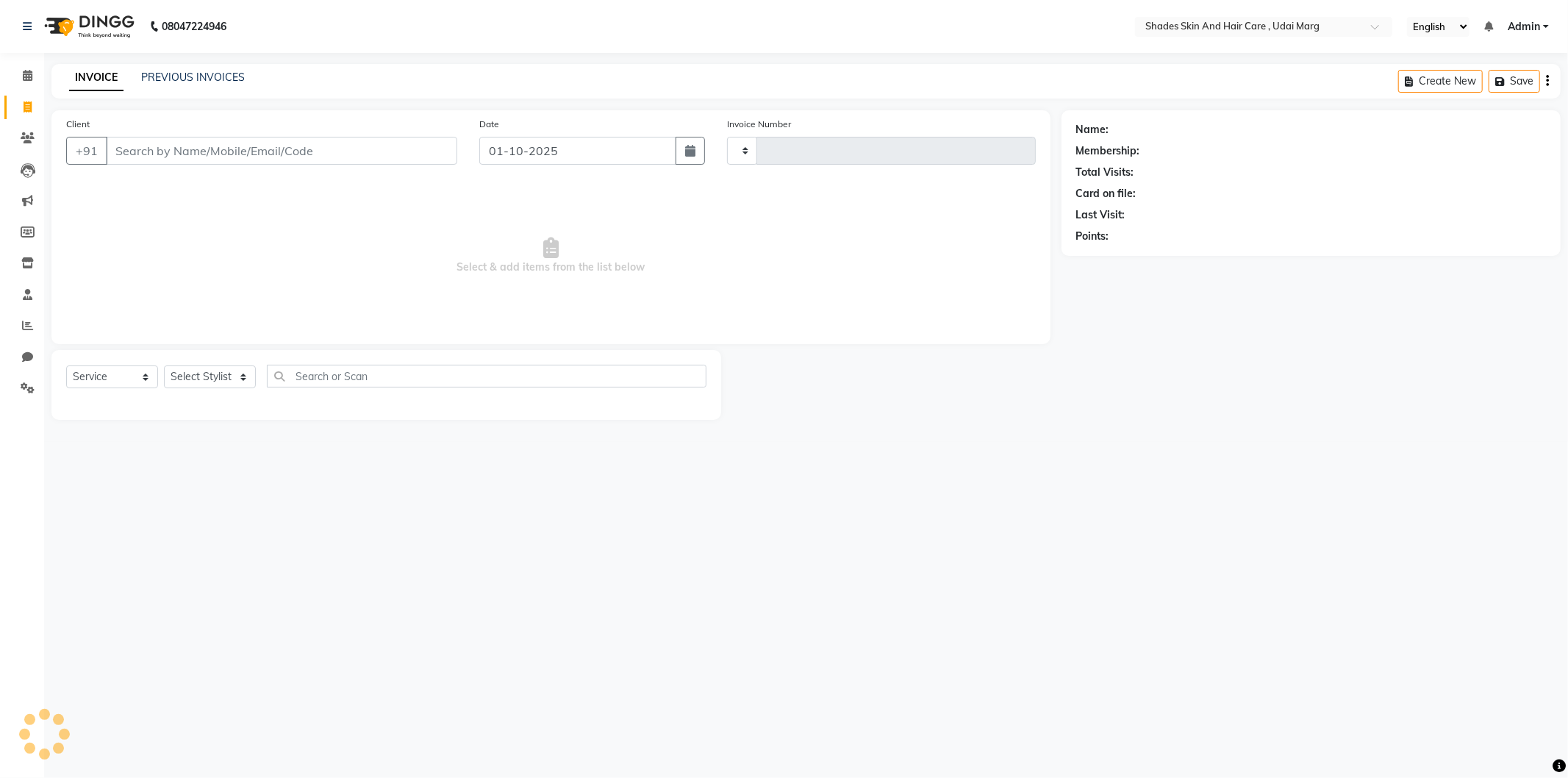
type input "4392"
select select "8022"
click at [193, 155] on input "Client" at bounding box center [281, 150] width 352 height 28
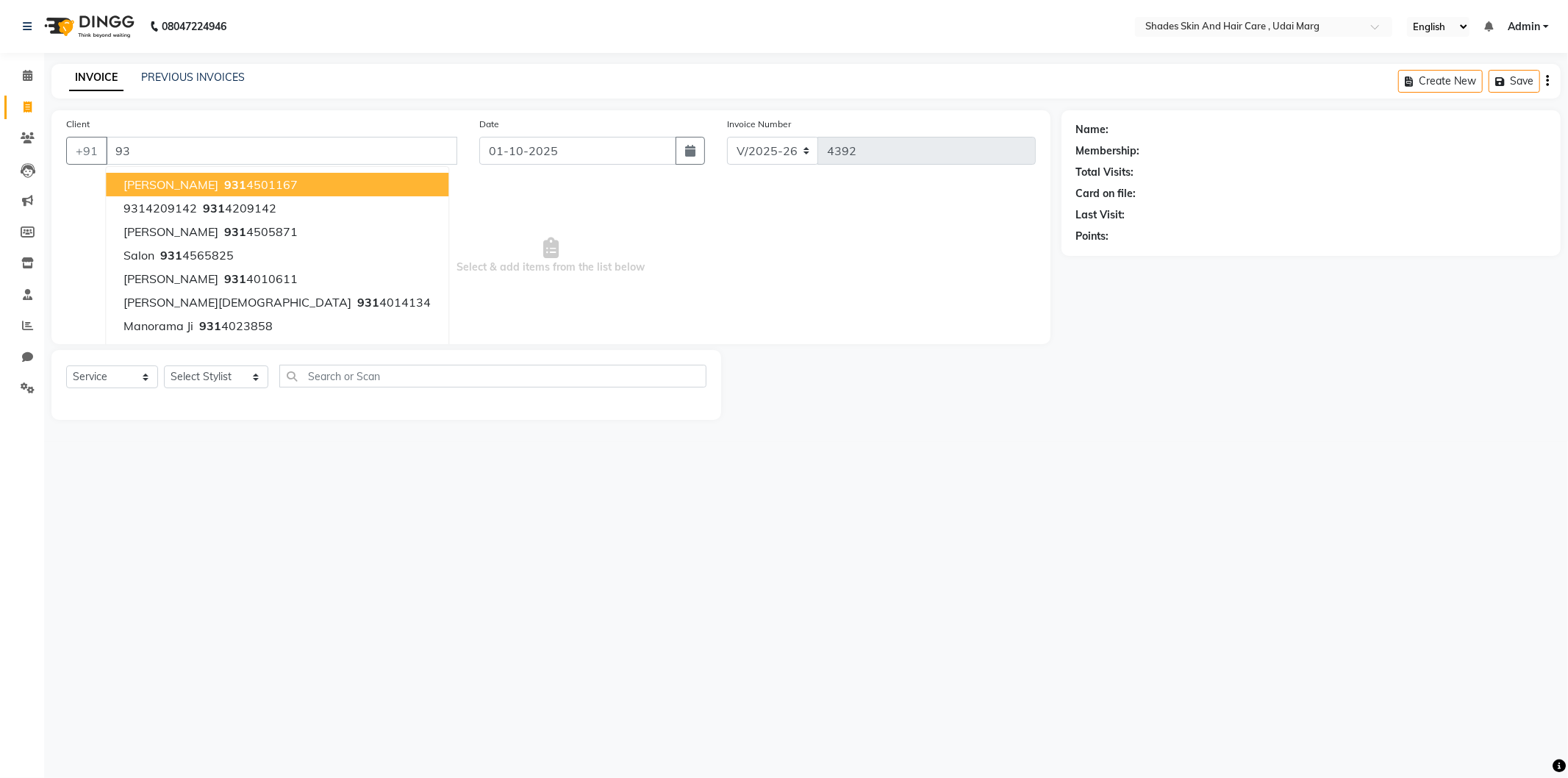
type input "9"
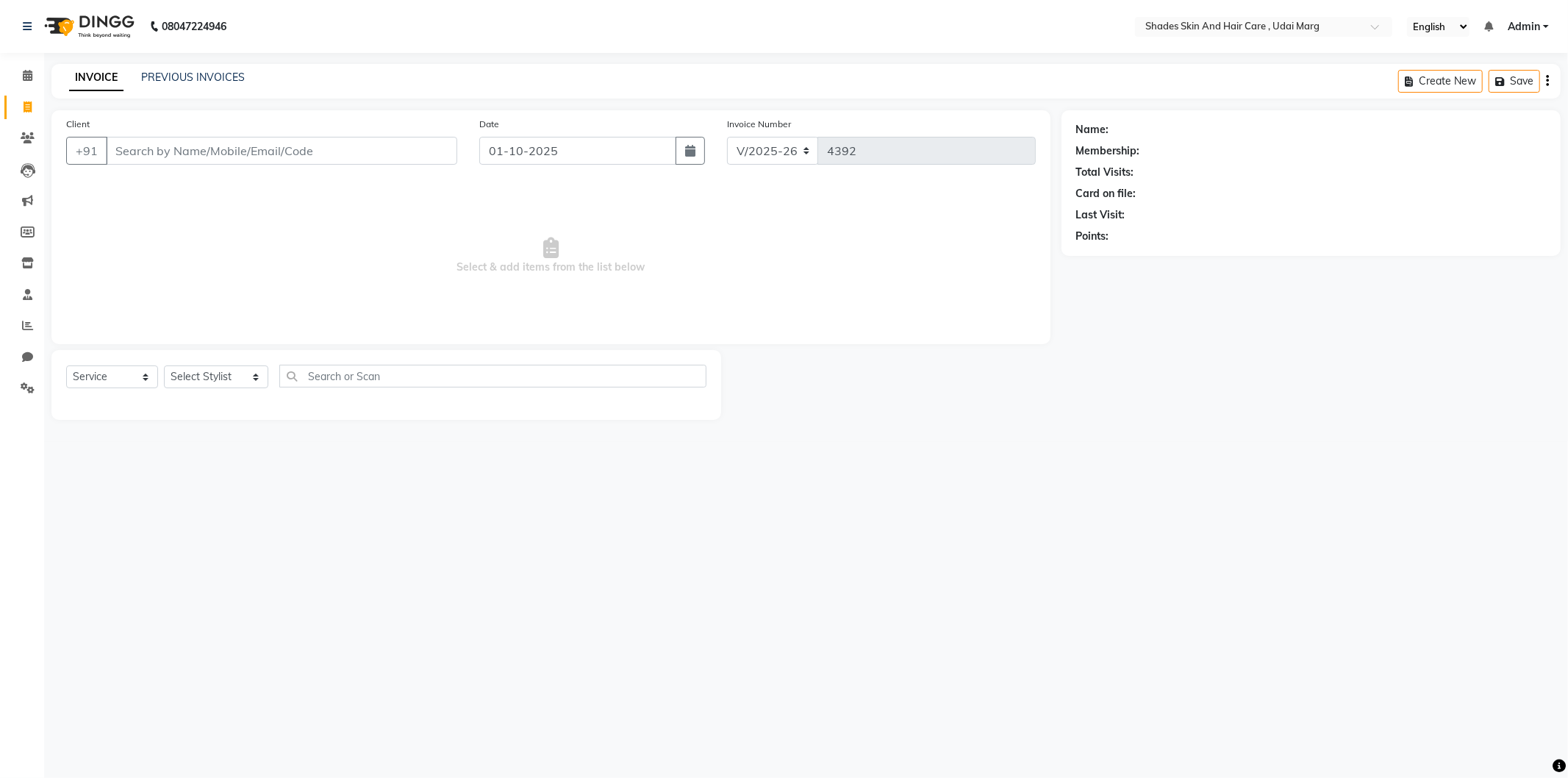
click at [1024, 343] on div "Client +91 Date [DATE] Invoice Number V/2025 V/[PHONE_NUMBER] Select & add item…" at bounding box center [551, 227] width 999 height 234
click at [1096, 777] on html "08047224946 Select Location × Shades Skin And Hair Care , Udai Marg English ENG…" at bounding box center [784, 389] width 1568 height 778
click at [296, 159] on input "Client" at bounding box center [281, 150] width 352 height 28
click at [231, 74] on link "PREVIOUS INVOICES" at bounding box center [193, 77] width 104 height 13
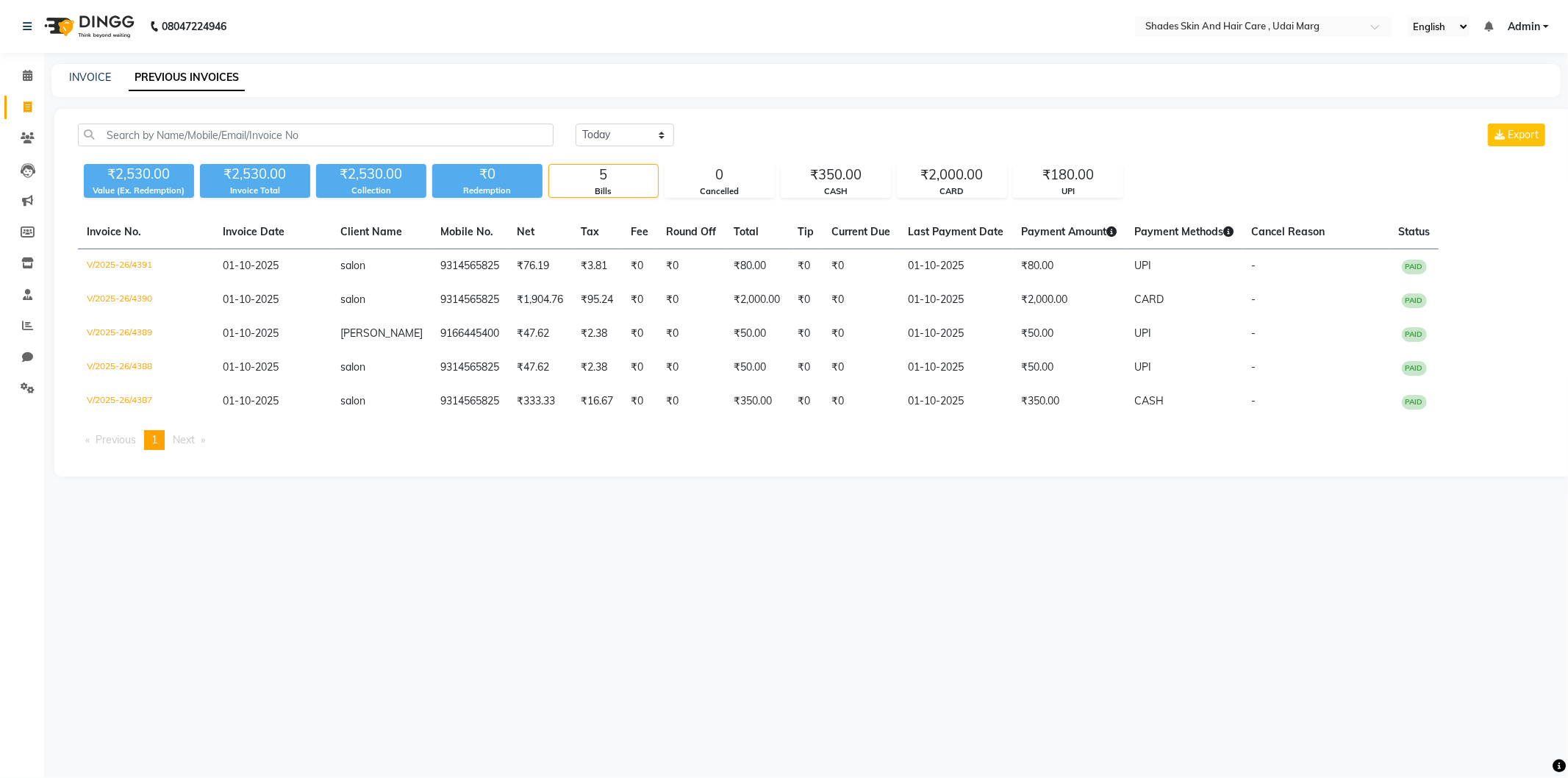
click at [31, 97] on link "Invoice" at bounding box center [21, 107] width 35 height 24
select select "service"
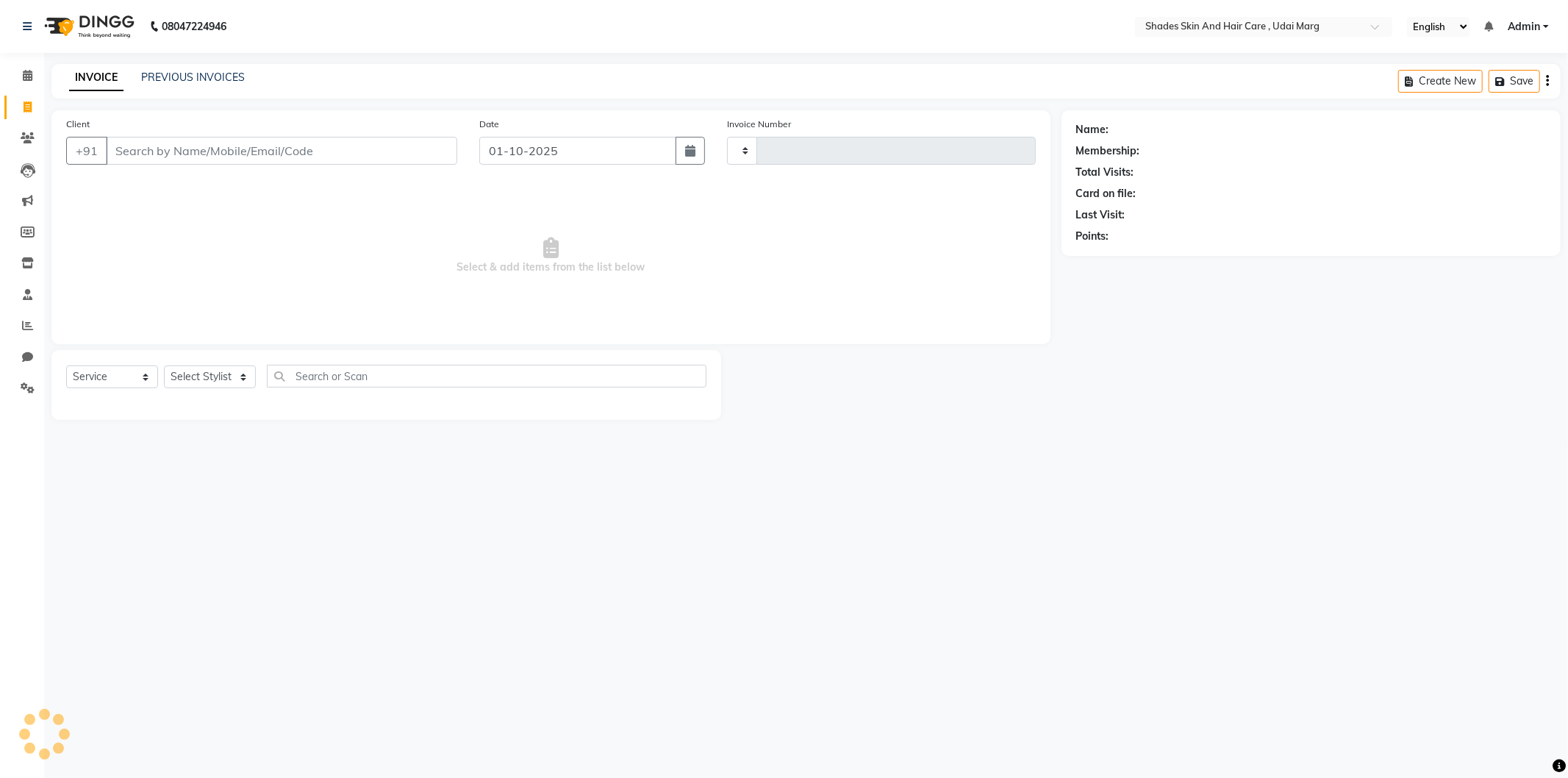
type input "4392"
select select "8022"
click at [205, 153] on input "Client" at bounding box center [281, 150] width 352 height 28
click at [200, 147] on input "Client" at bounding box center [281, 150] width 352 height 28
click at [203, 156] on input "Client" at bounding box center [281, 150] width 352 height 28
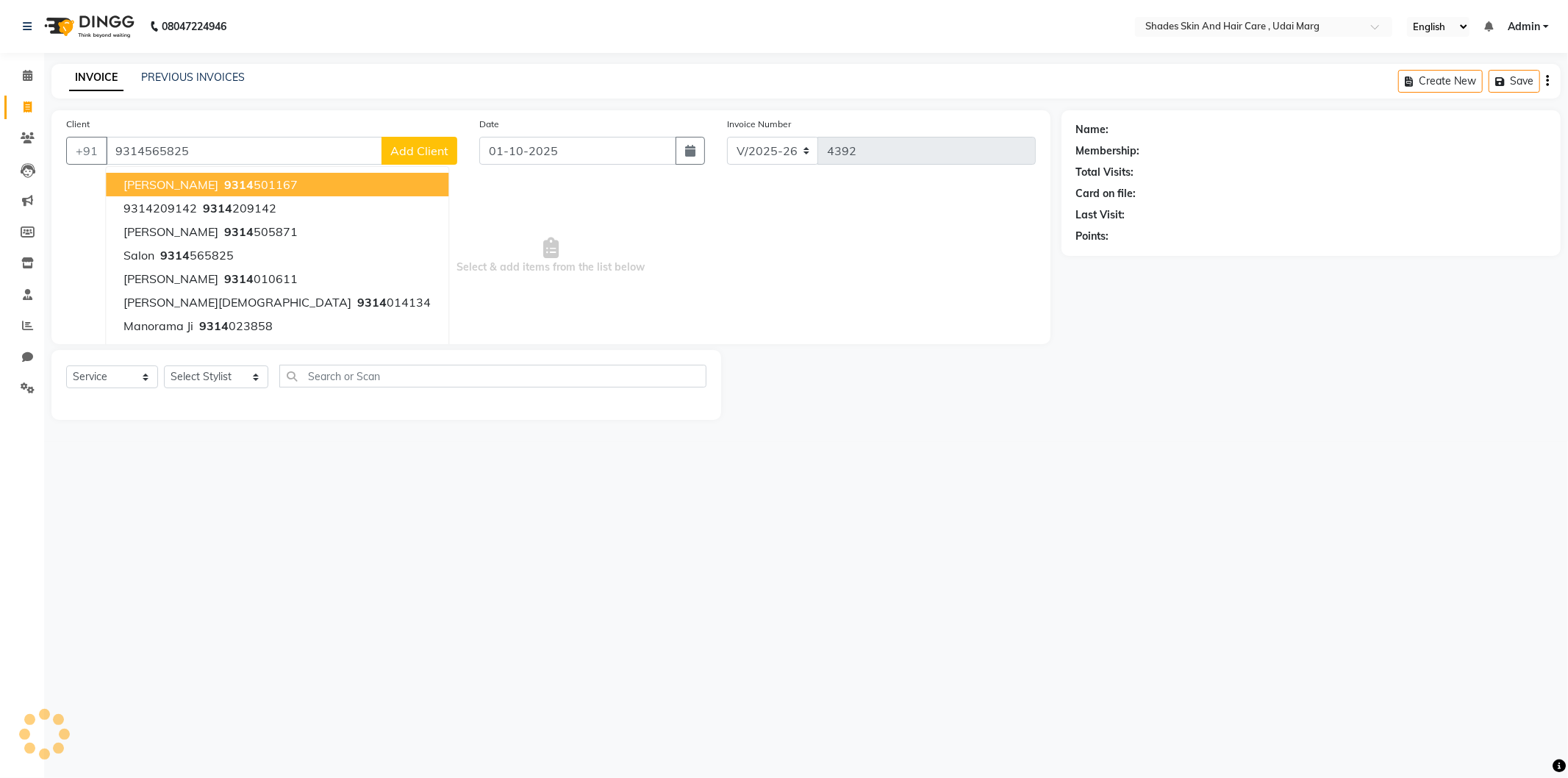
type input "9314565825"
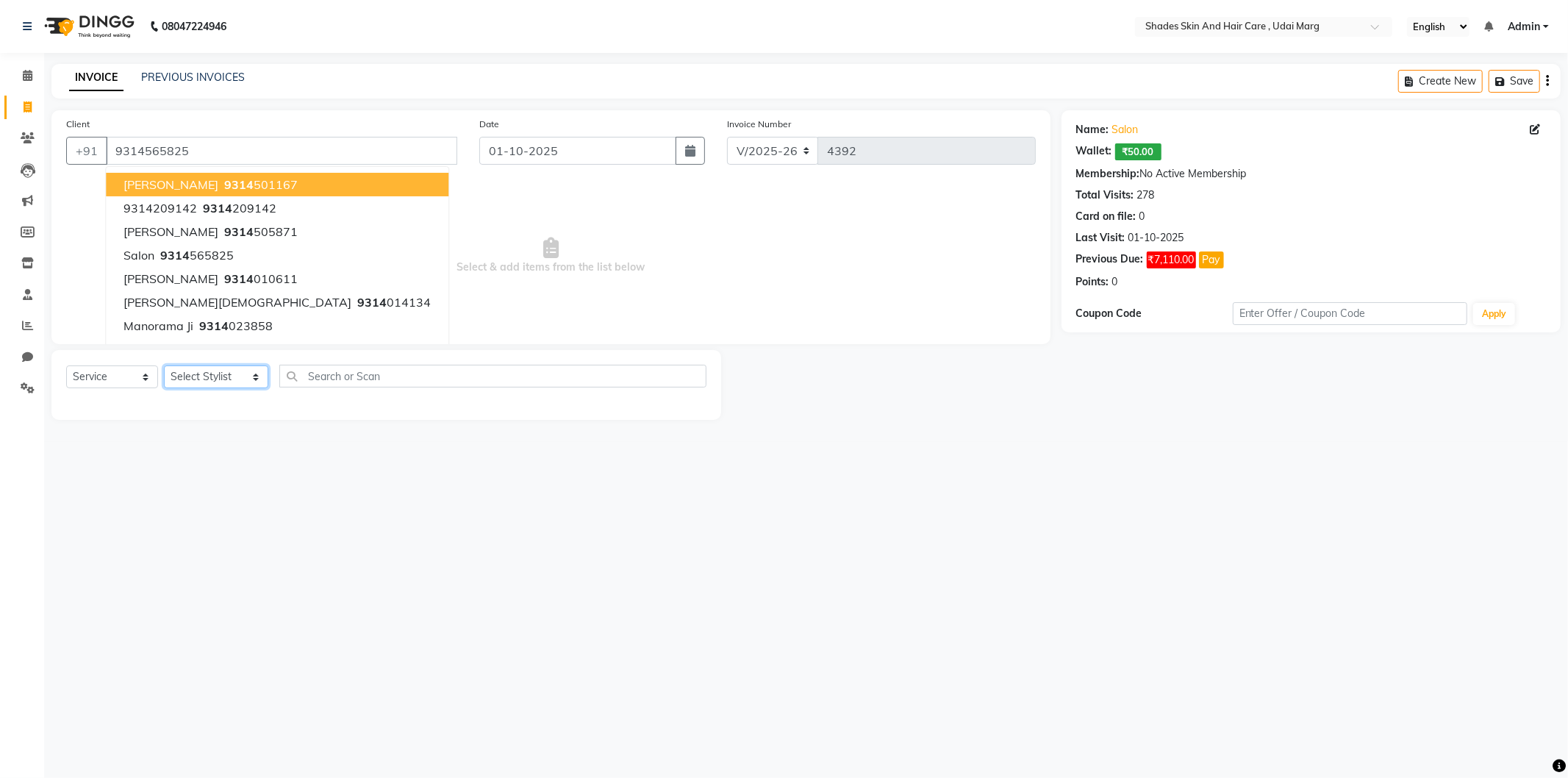
click at [217, 387] on select "Select Stylist [PERSON_NAME] ADMIN [PERSON_NAME] [PERSON_NAME] GAYATRI [PERSON_…" at bounding box center [216, 377] width 104 height 23
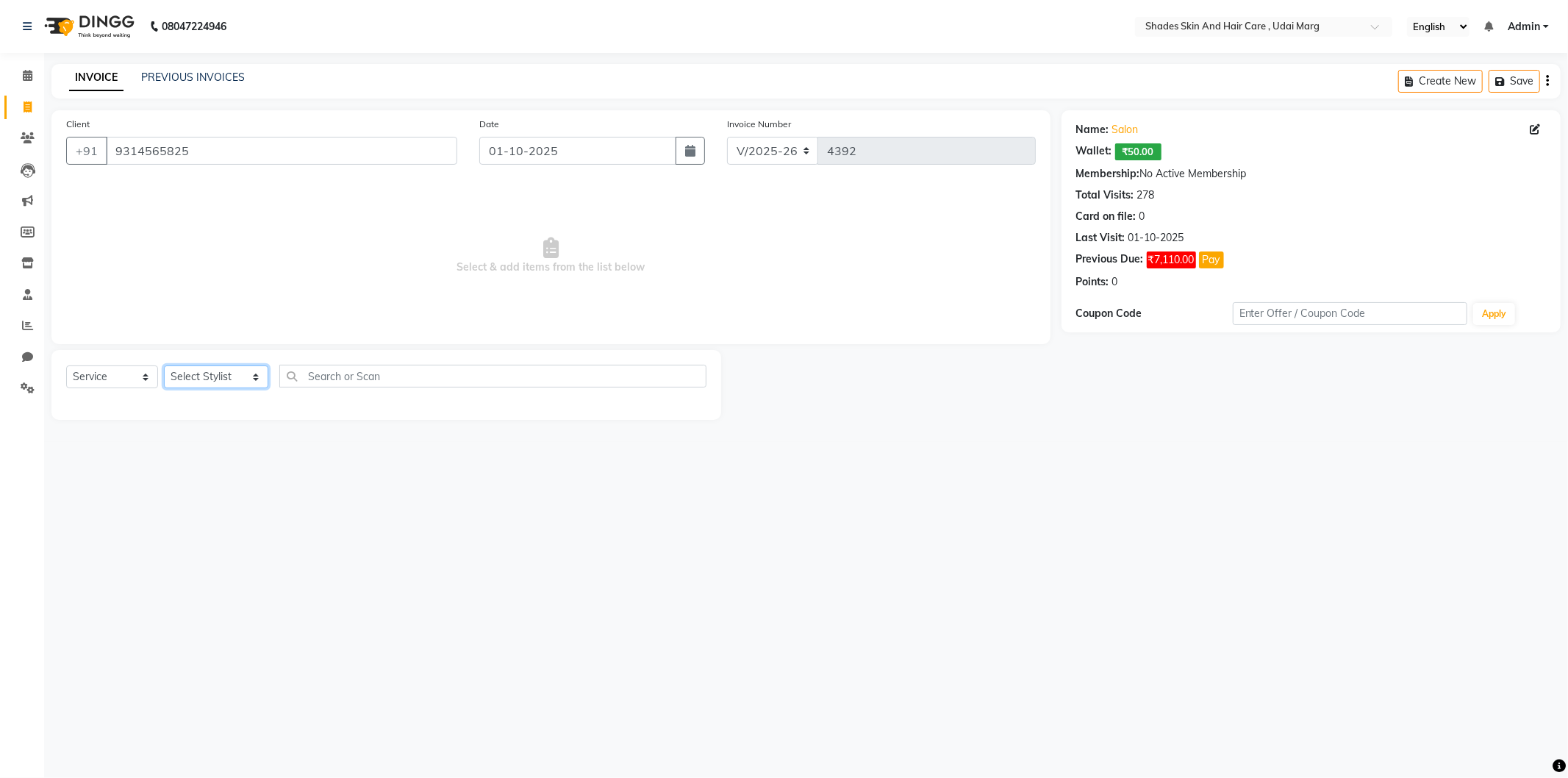
select select "74321"
click at [164, 366] on select "Select Stylist [PERSON_NAME] ADMIN [PERSON_NAME] [PERSON_NAME] GAYATRI [PERSON_…" at bounding box center [216, 377] width 104 height 23
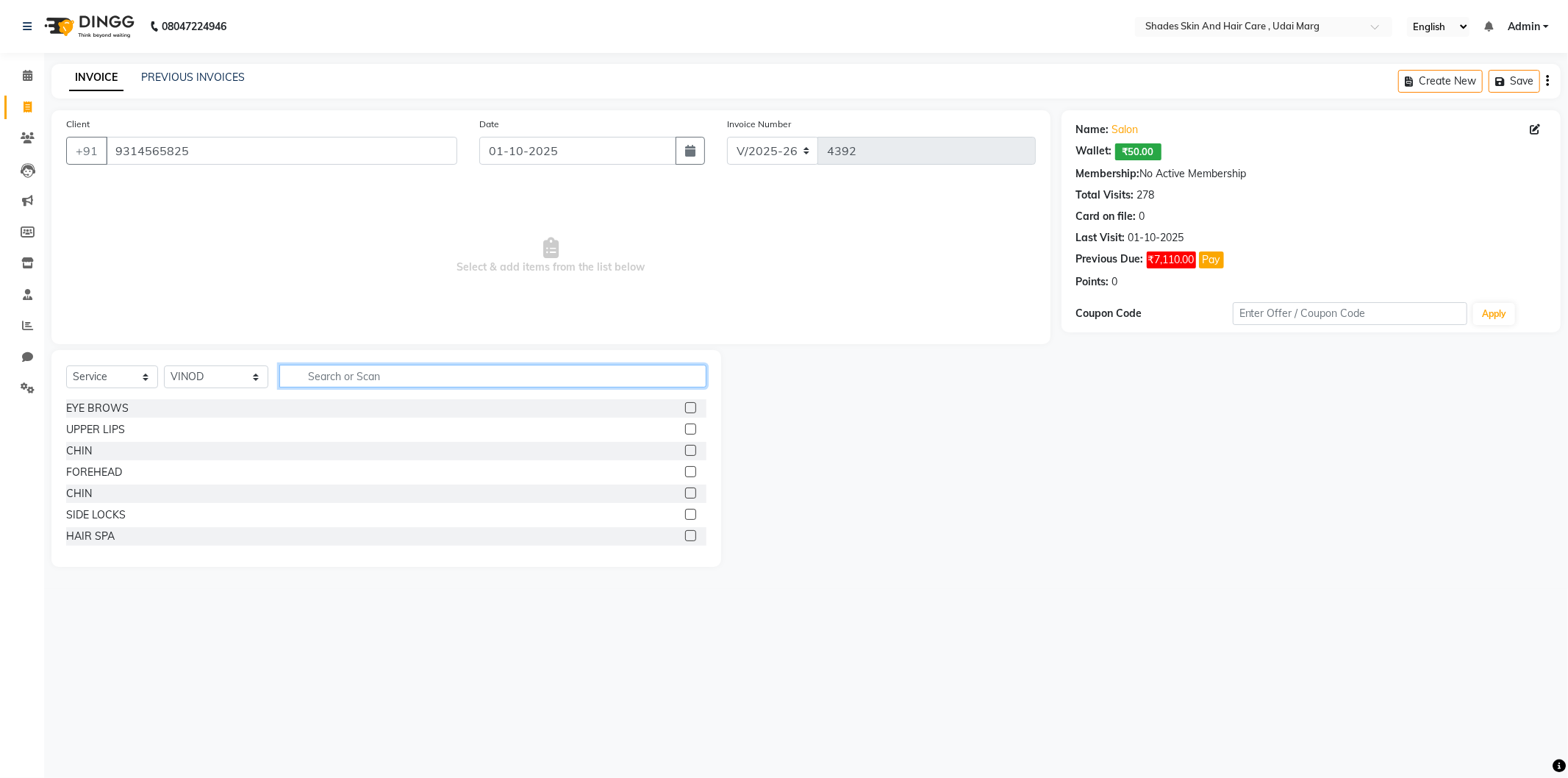
click at [328, 380] on input "text" at bounding box center [493, 376] width 427 height 23
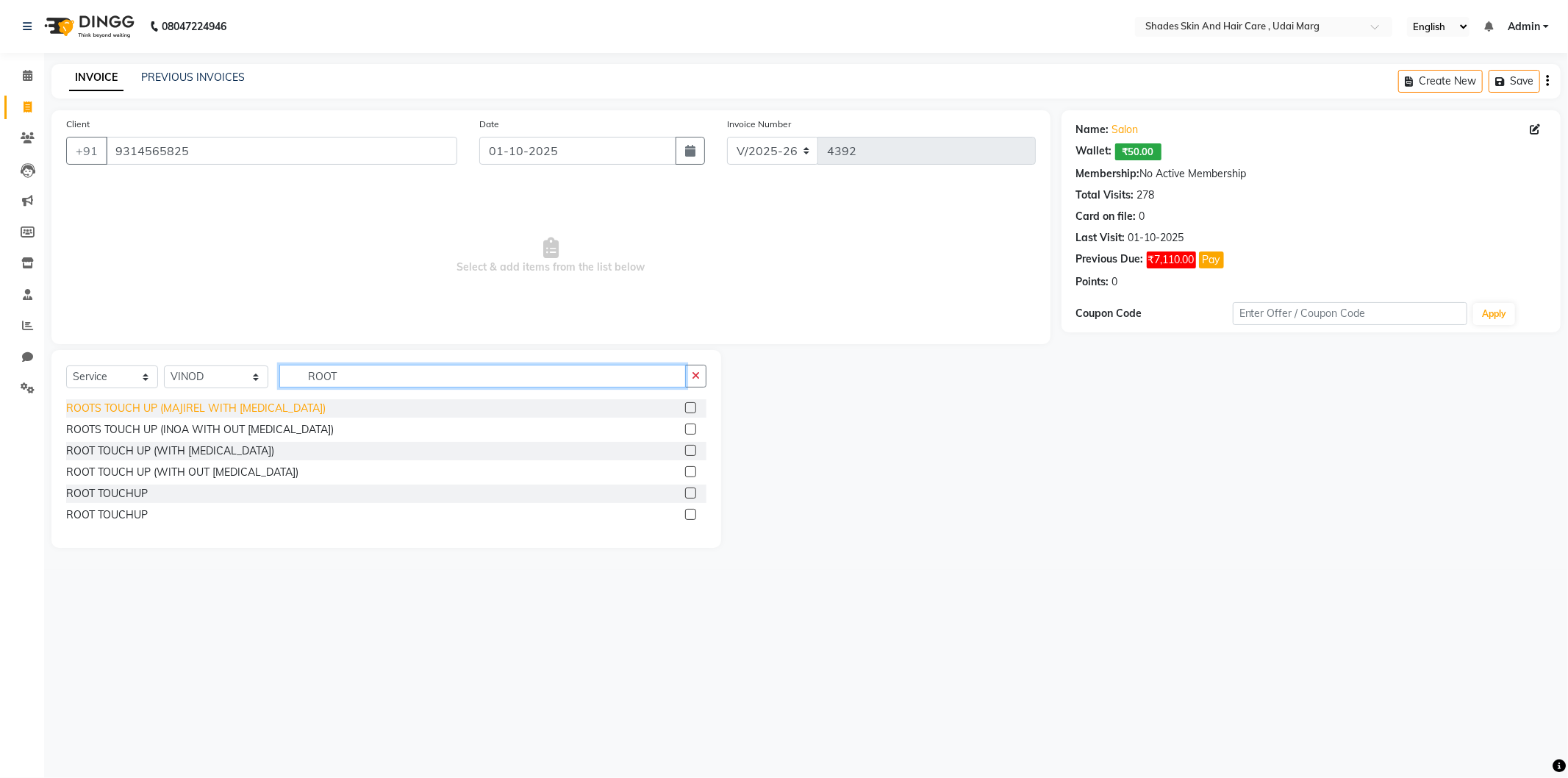
type input "ROOT"
click at [266, 404] on div "ROOTS TOUCH UP (MAJIREL WITH [MEDICAL_DATA])" at bounding box center [196, 408] width 260 height 15
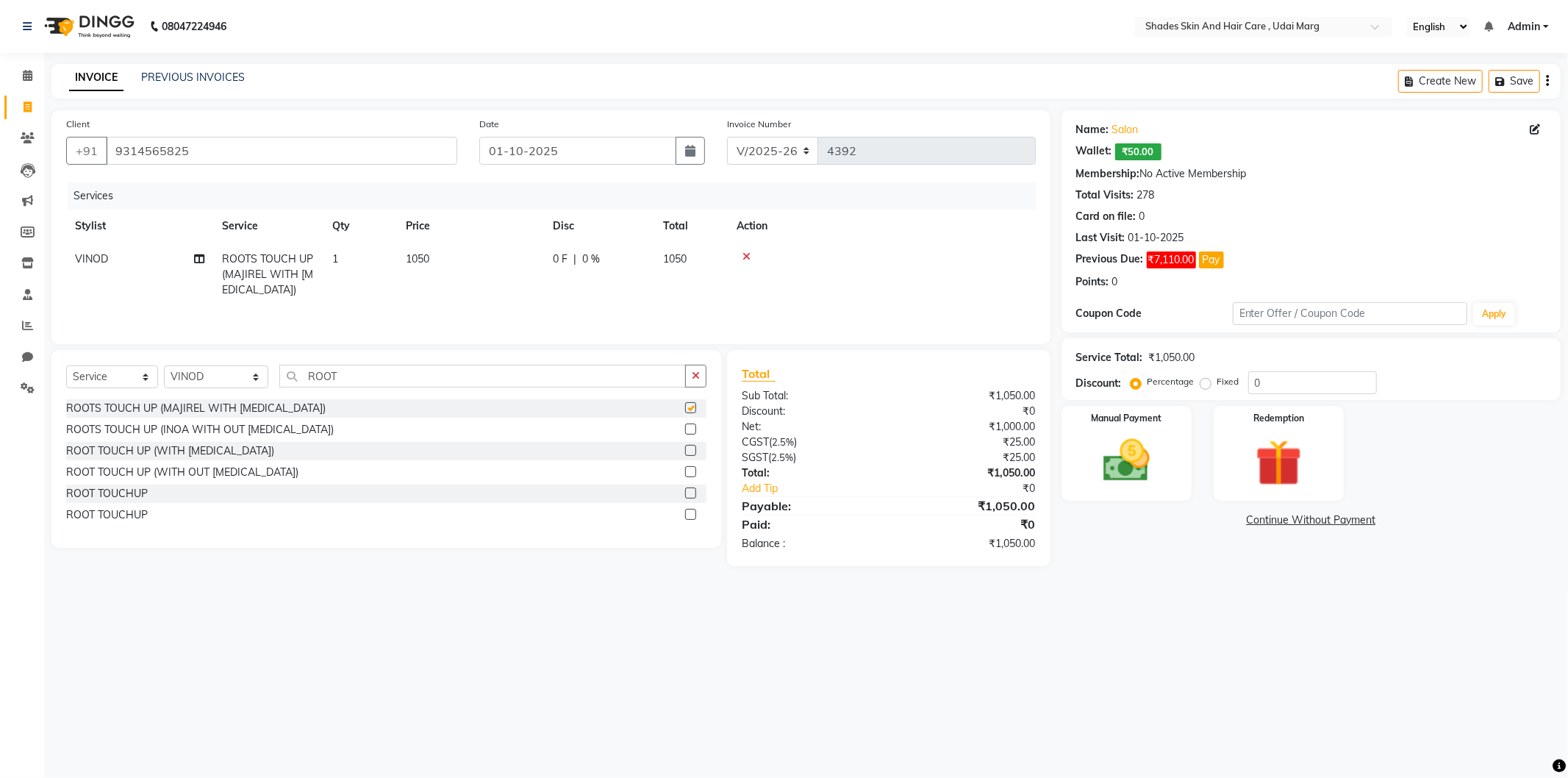
checkbox input "false"
click at [445, 261] on td "1050" at bounding box center [470, 274] width 147 height 64
select select "74321"
drag, startPoint x: 517, startPoint y: 266, endPoint x: 397, endPoint y: 266, distance: 120.0
click at [397, 266] on tr "[PERSON_NAME] ADMIN [PERSON_NAME] [PERSON_NAME] GAYATRI [PERSON_NAME] [PERSON_N…" at bounding box center [551, 281] width 970 height 78
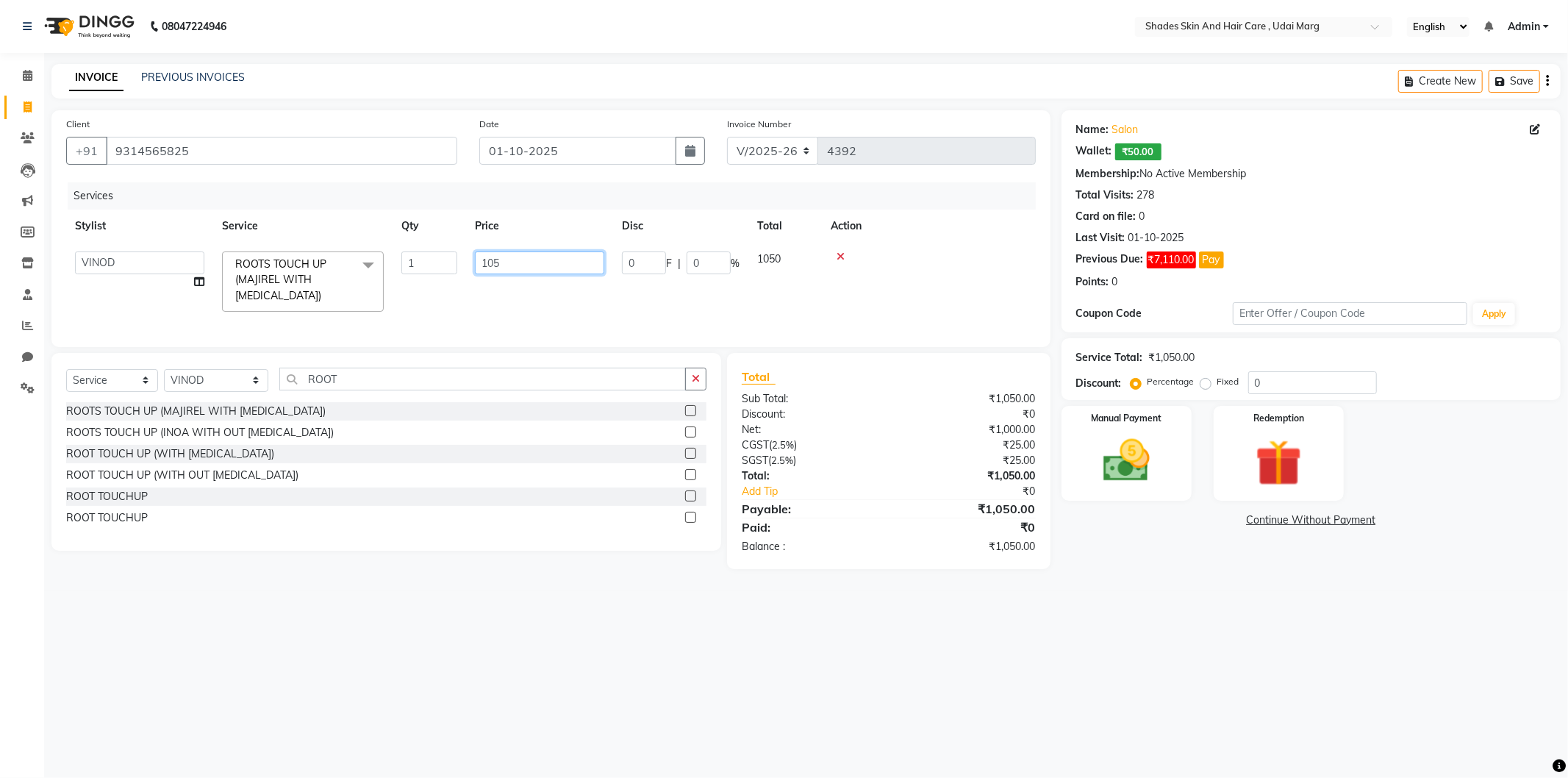
type input "1050"
click at [520, 305] on td "1050" at bounding box center [470, 274] width 147 height 64
select select "74321"
click at [1125, 465] on img at bounding box center [1127, 461] width 79 height 56
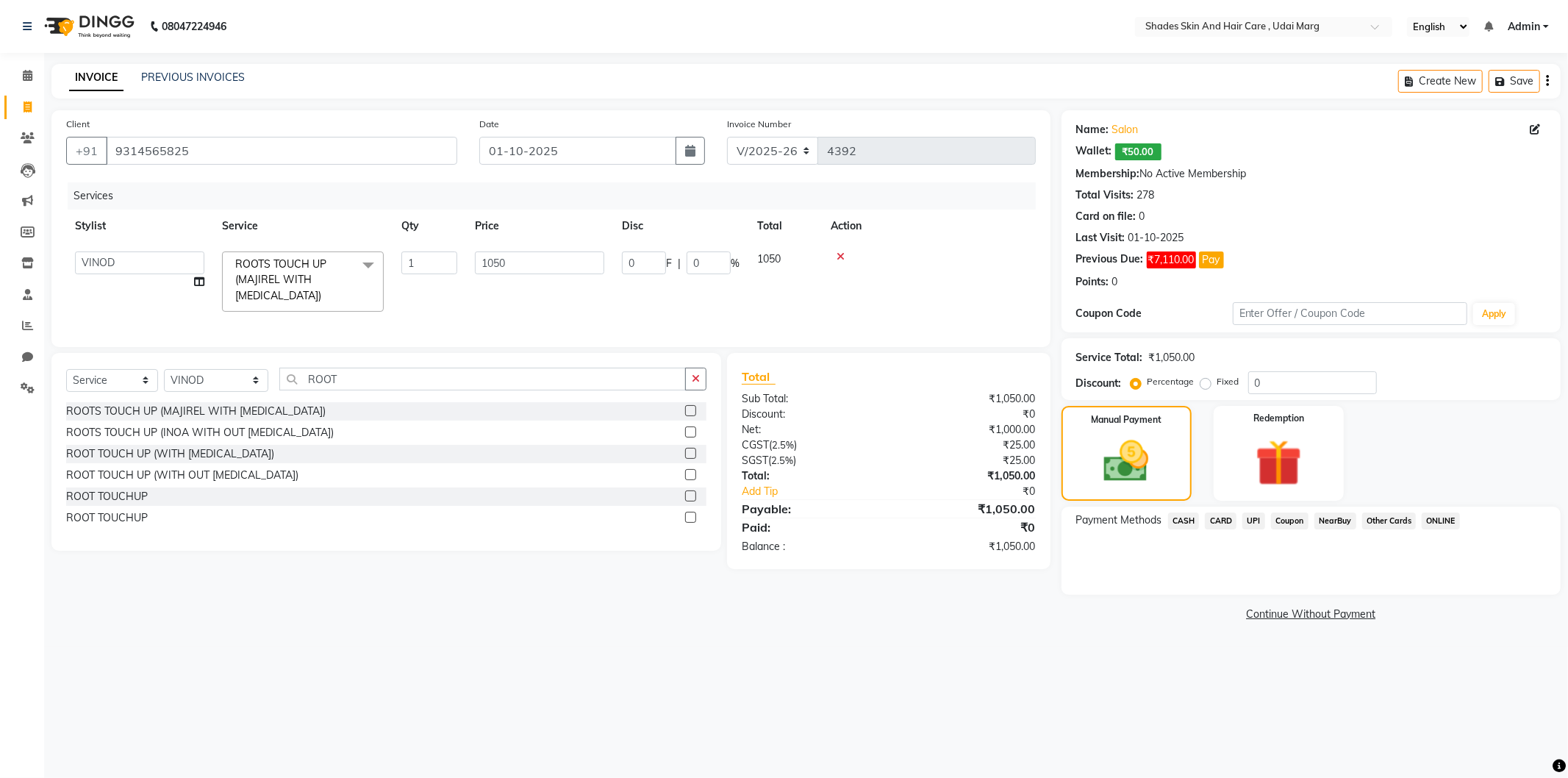
click at [1187, 520] on span "CASH" at bounding box center [1184, 521] width 32 height 17
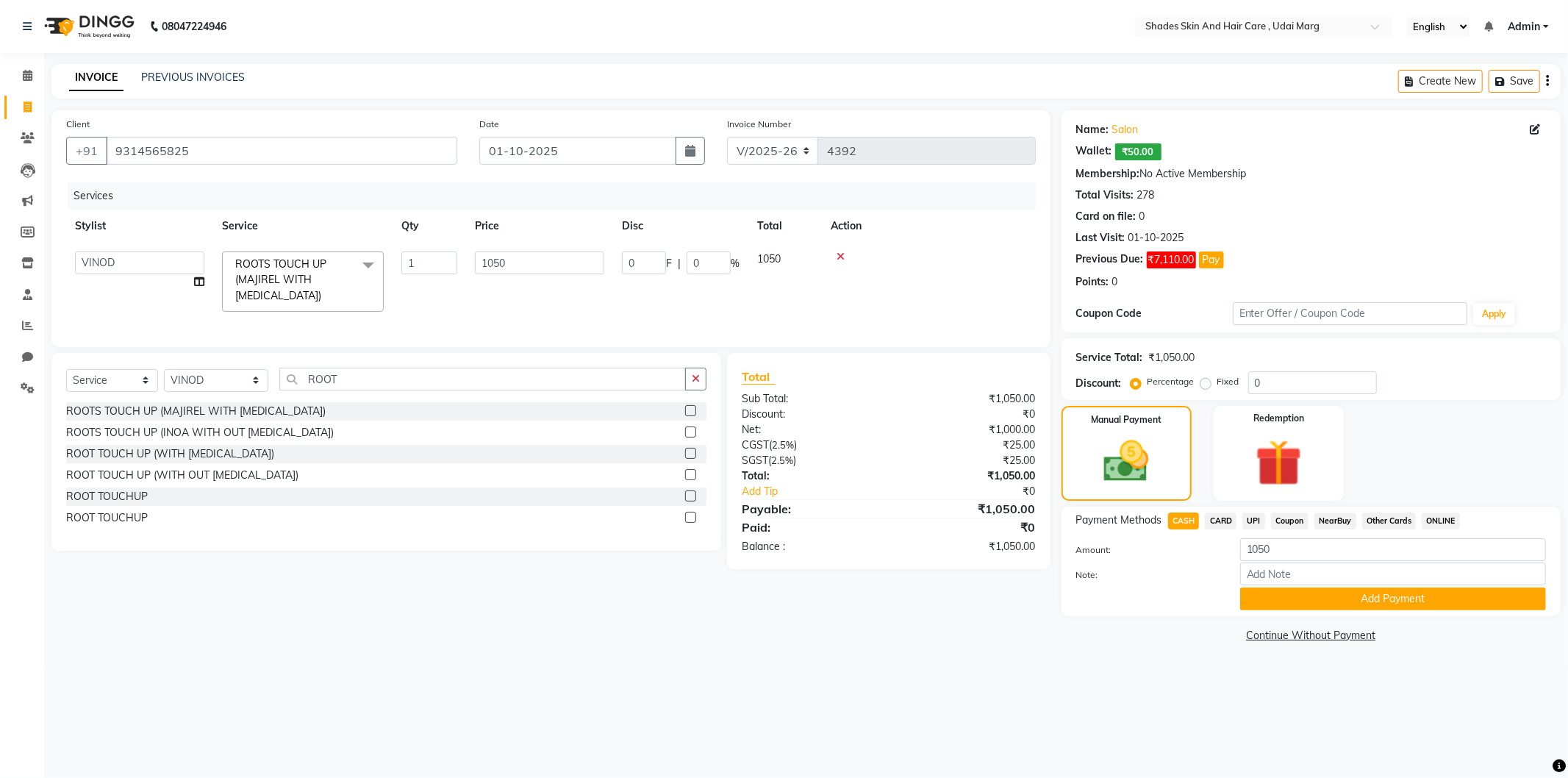
click at [773, 297] on td "1050" at bounding box center [786, 281] width 74 height 78
click at [1316, 551] on input "1050" at bounding box center [1393, 549] width 306 height 23
click at [1252, 556] on input "1050" at bounding box center [1393, 549] width 306 height 23
type input "1000"
click at [1308, 593] on button "Add Payment" at bounding box center [1393, 598] width 306 height 23
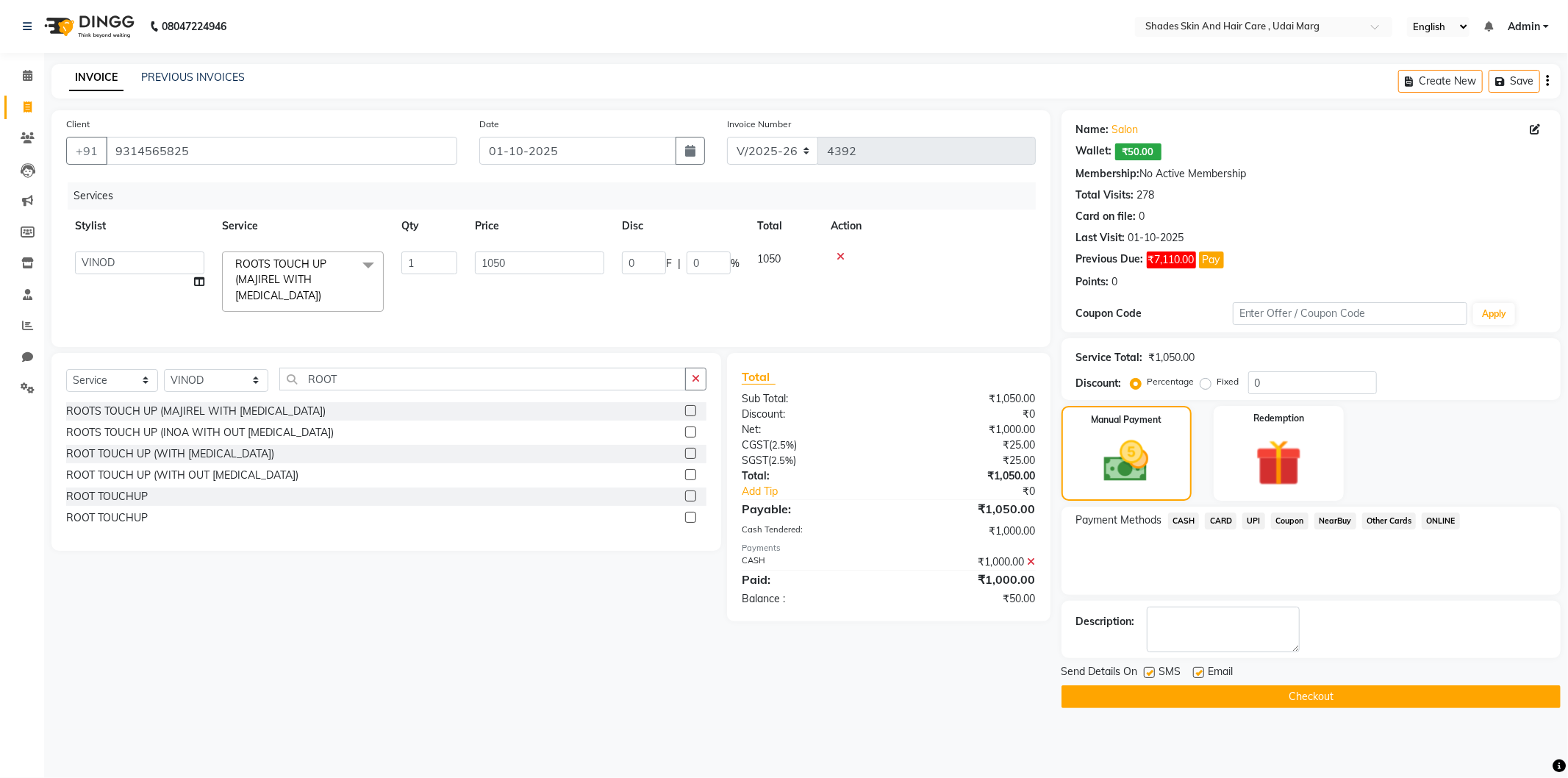
click at [1258, 518] on span "UPI" at bounding box center [1253, 521] width 23 height 17
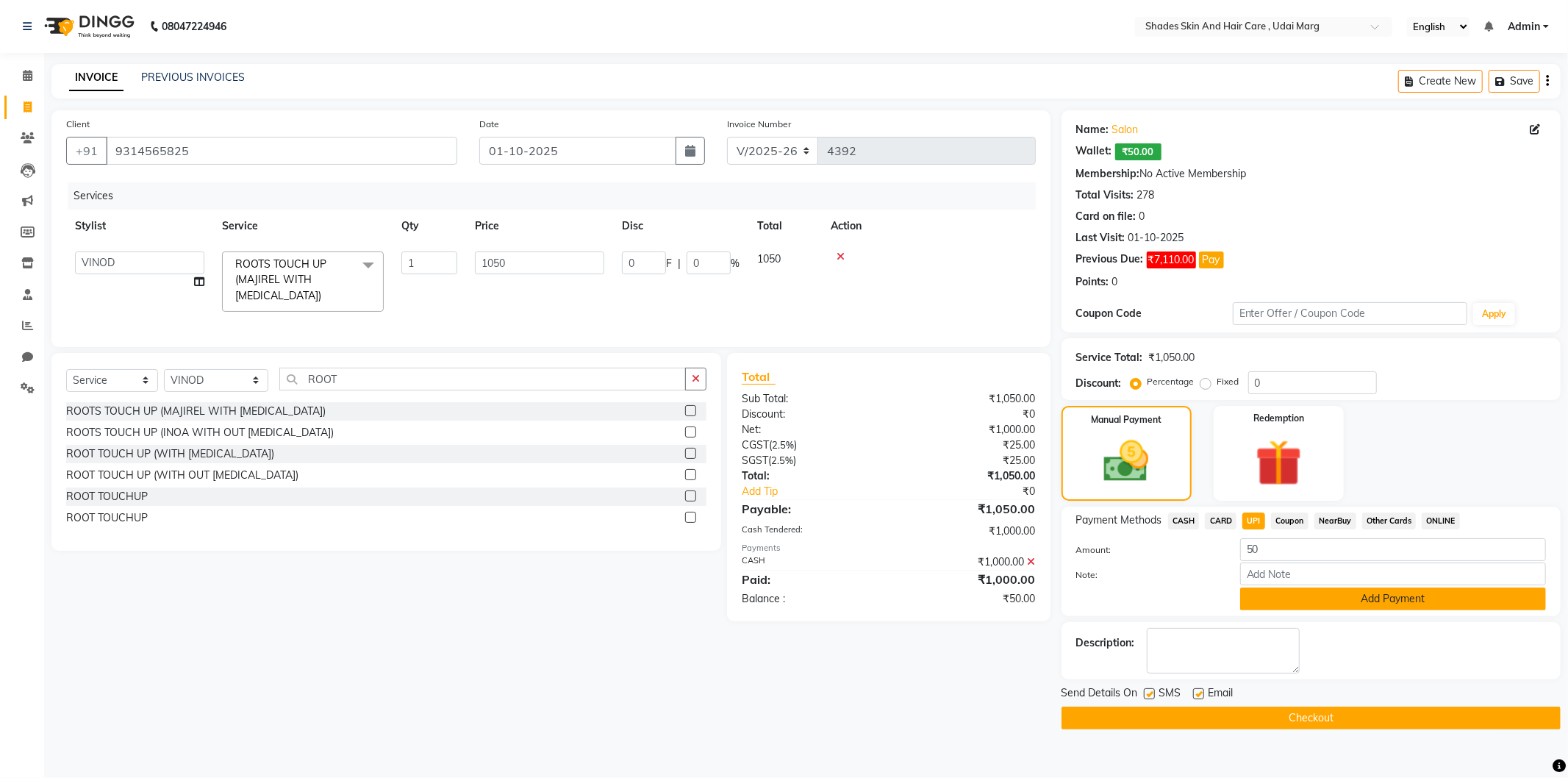
click at [1303, 609] on button "Add Payment" at bounding box center [1393, 598] width 306 height 23
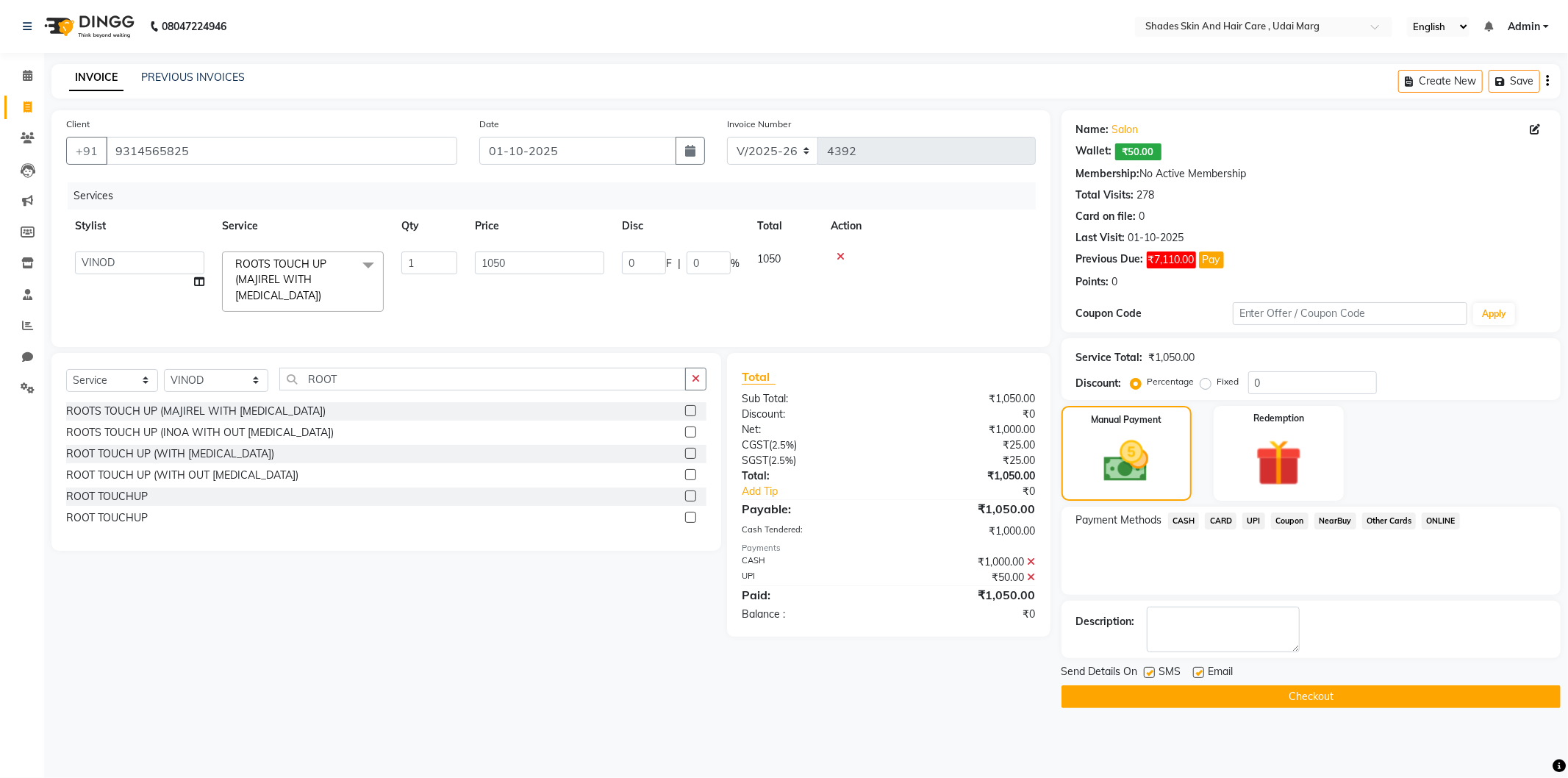
click at [1260, 695] on button "Checkout" at bounding box center [1311, 696] width 499 height 23
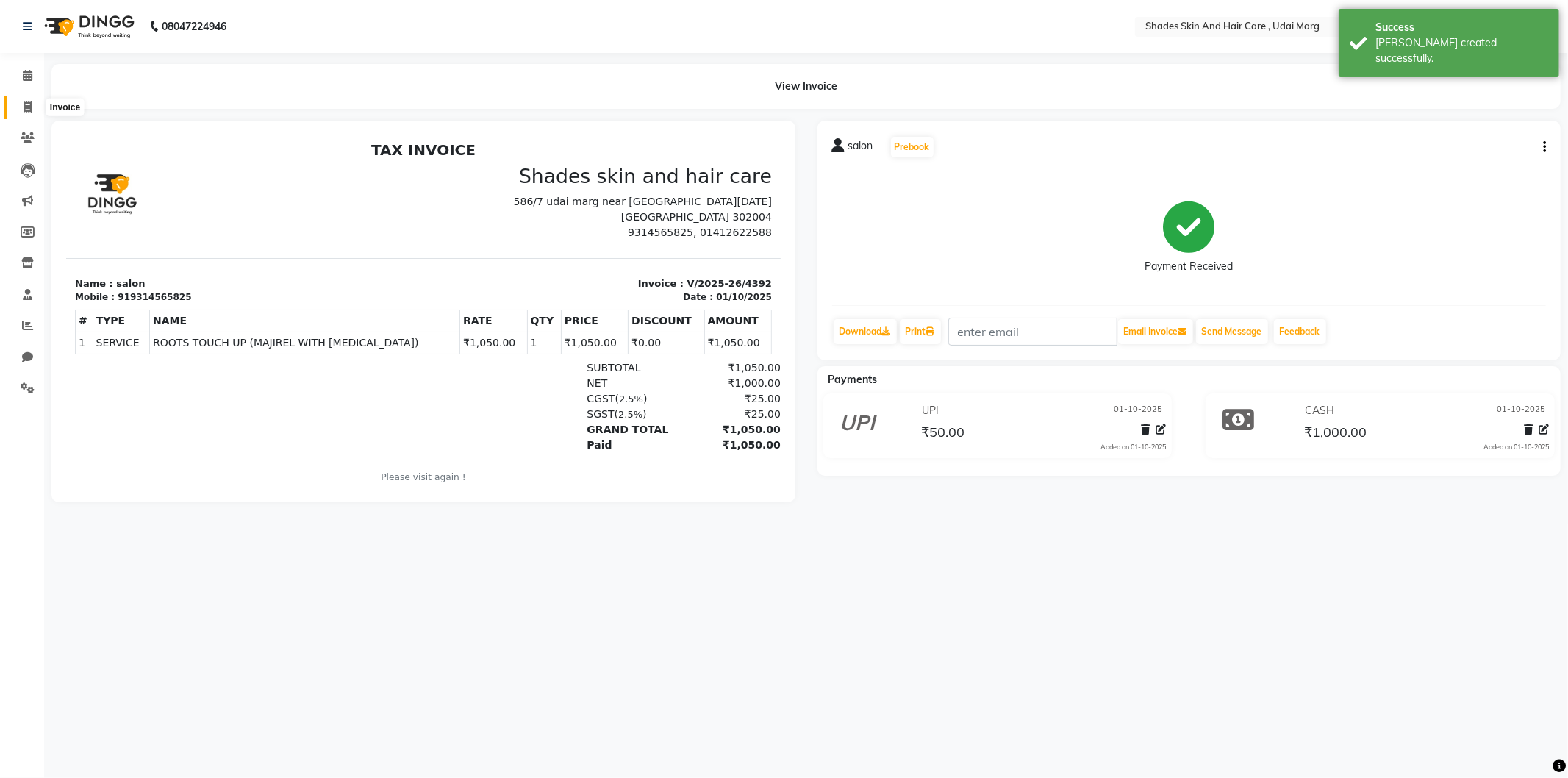
click at [31, 112] on icon at bounding box center [27, 107] width 8 height 11
select select "service"
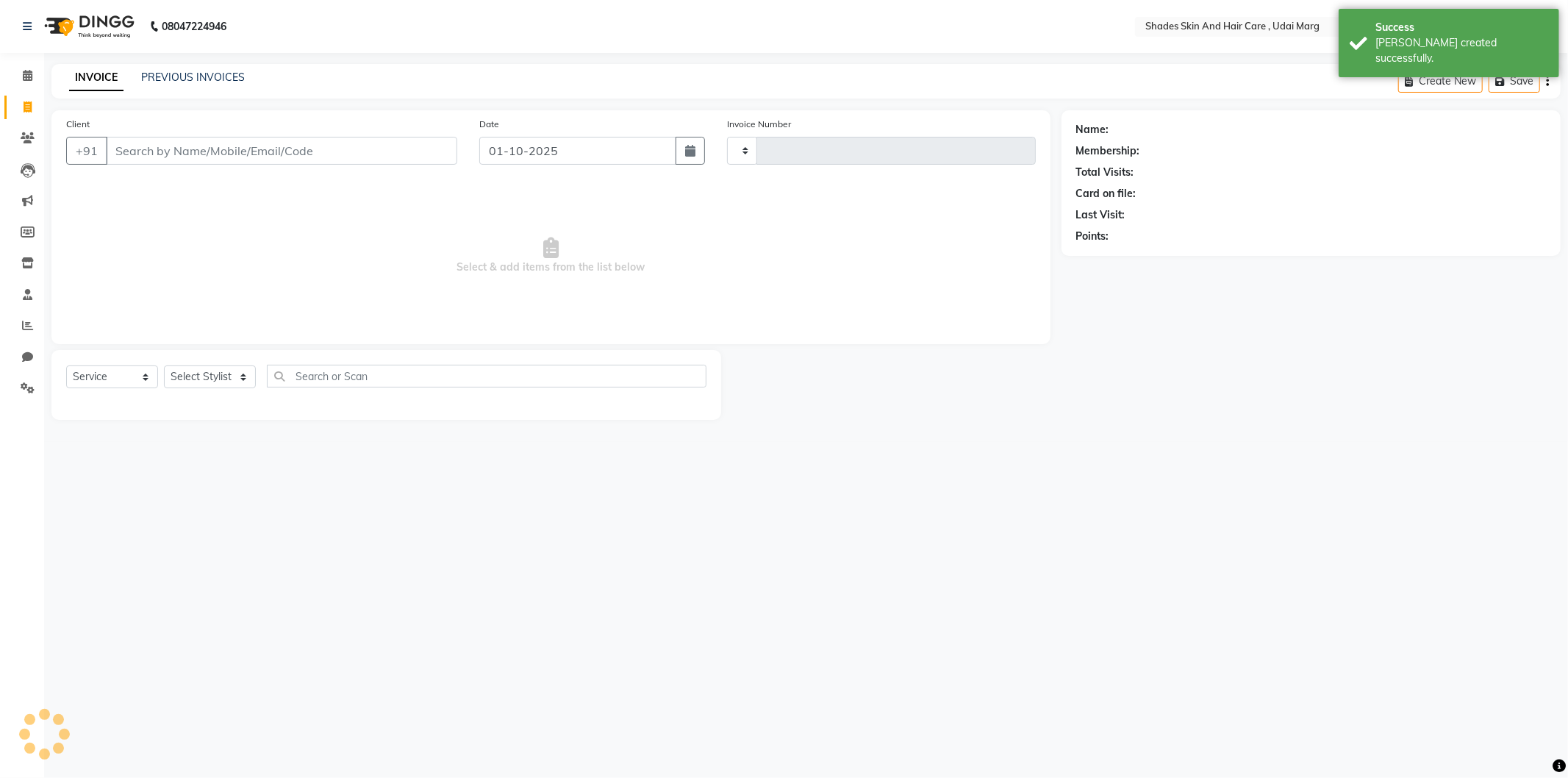
type input "4393"
select select "8022"
click at [181, 165] on div "+91" at bounding box center [261, 150] width 391 height 28
click at [192, 156] on input "Client" at bounding box center [281, 150] width 352 height 28
type input "9314565825"
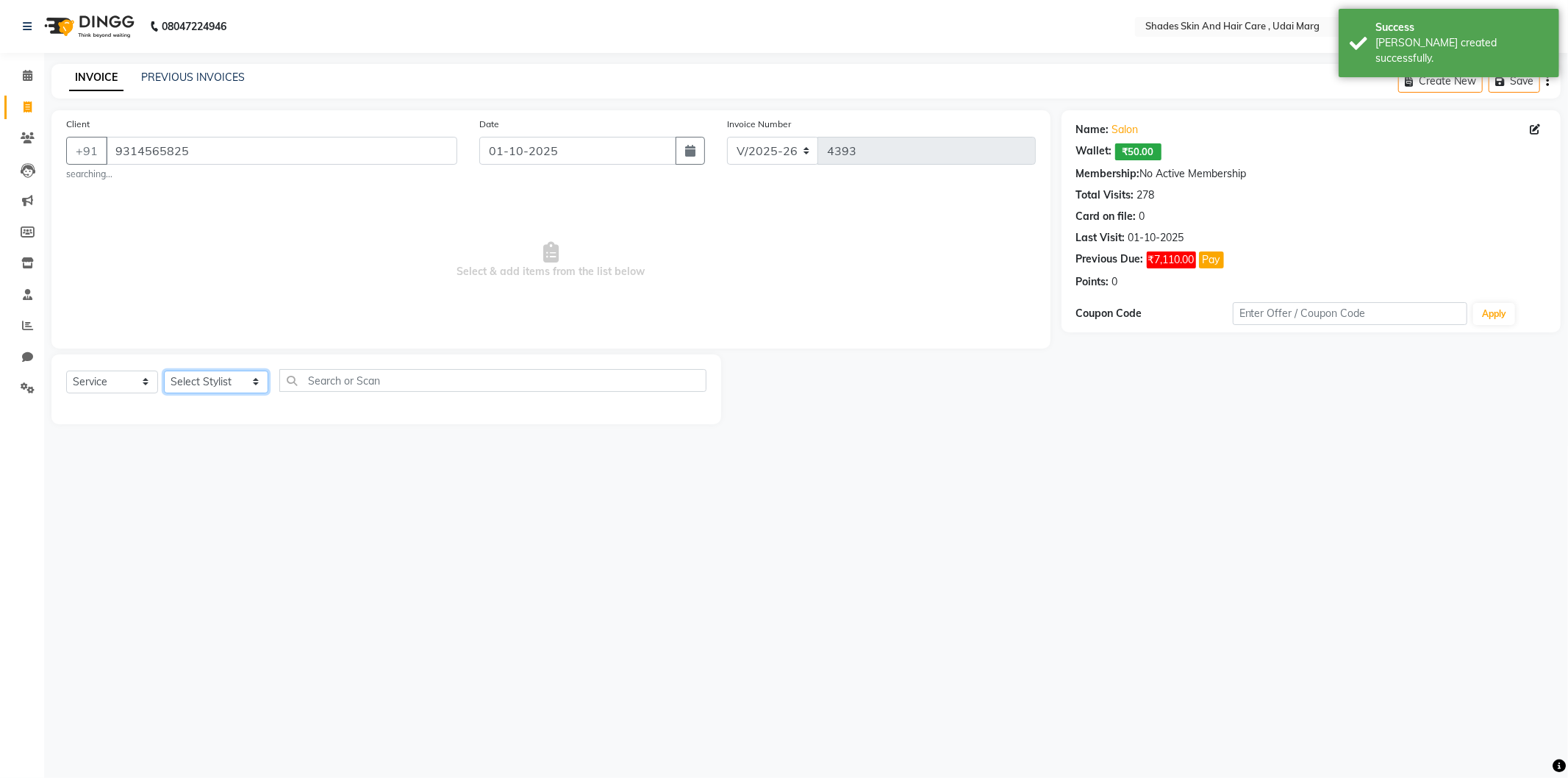
click at [191, 390] on select "Select Stylist [PERSON_NAME] ADMIN [PERSON_NAME] [PERSON_NAME] GAYATRI [PERSON_…" at bounding box center [216, 382] width 104 height 23
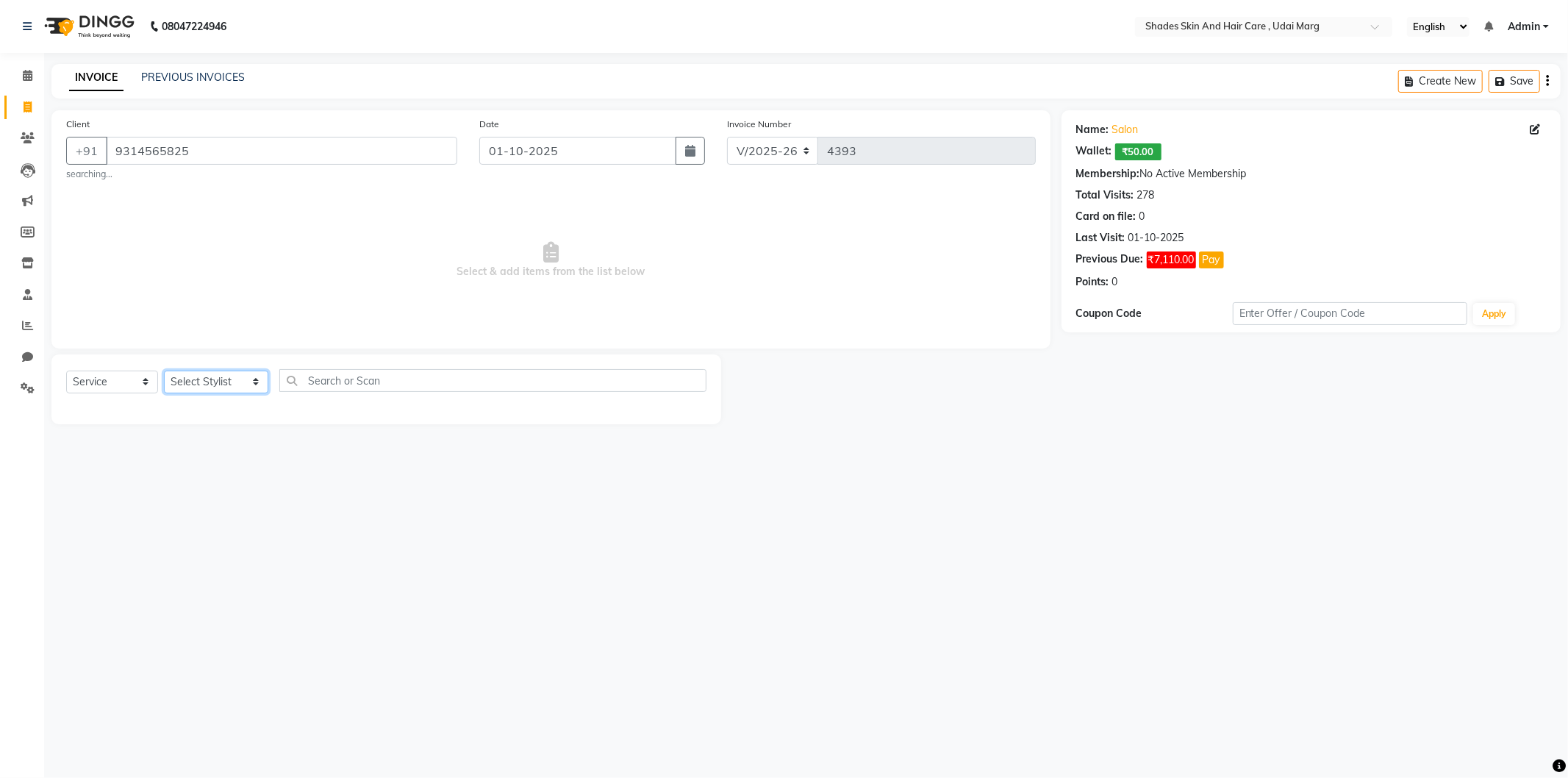
select select "74308"
click at [164, 371] on select "Select Stylist [PERSON_NAME] ADMIN [PERSON_NAME] [PERSON_NAME] GAYATRI [PERSON_…" at bounding box center [216, 382] width 104 height 23
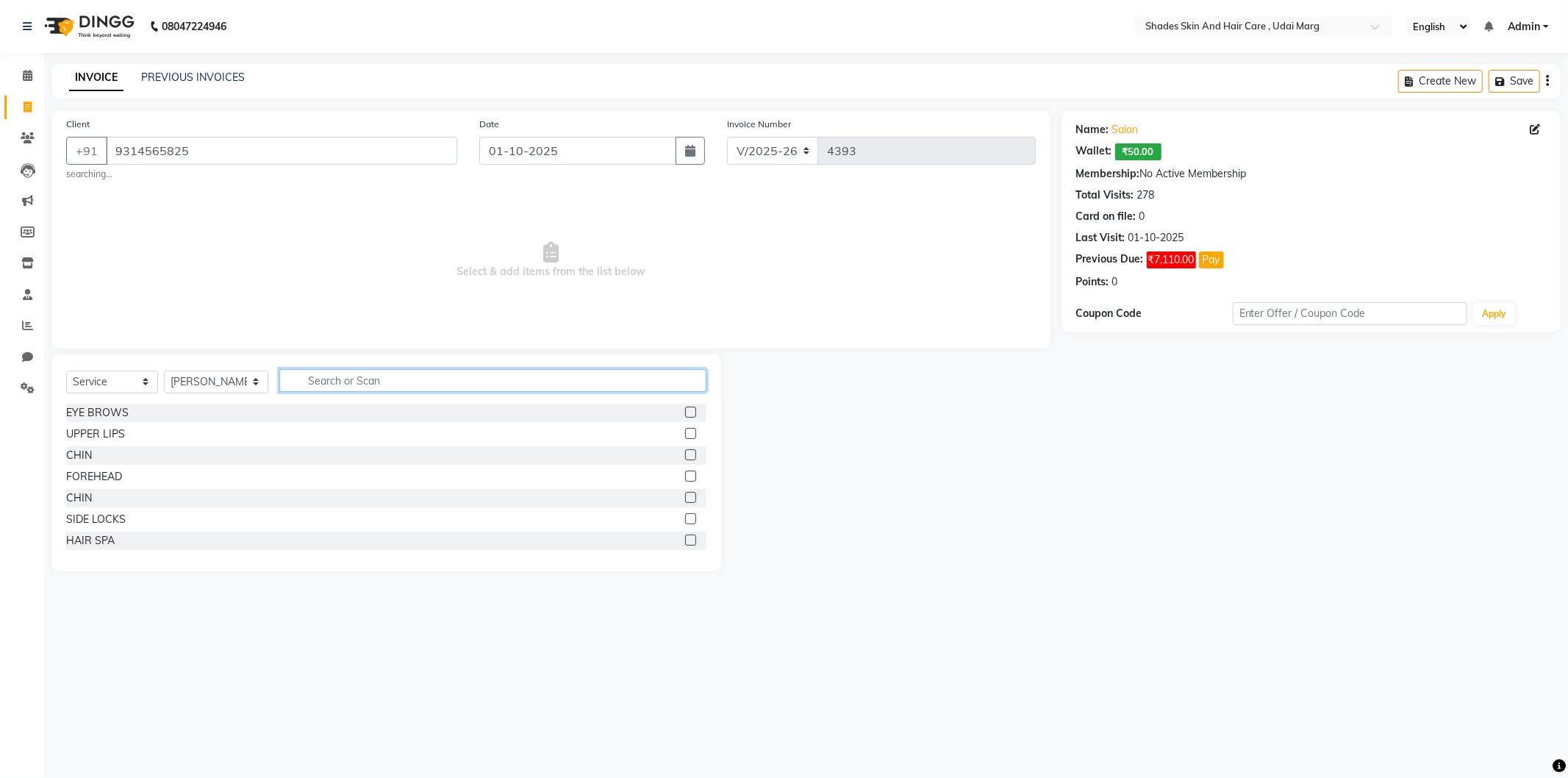
drag, startPoint x: 288, startPoint y: 378, endPoint x: 279, endPoint y: 369, distance: 12.7
click at [289, 378] on input "text" at bounding box center [493, 380] width 427 height 23
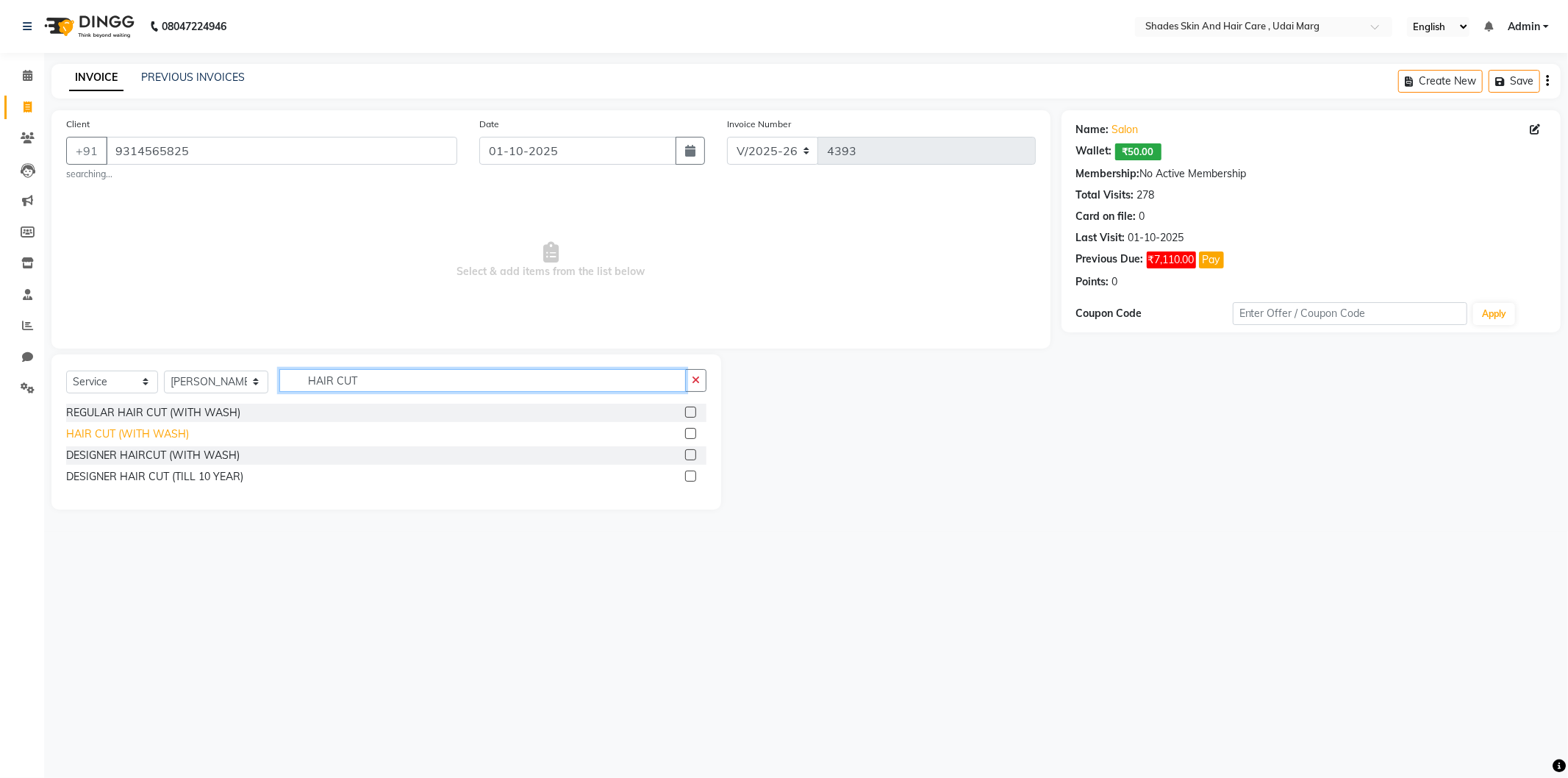
type input "HAIR CUT"
click at [170, 432] on div "HAIR CUT (WITH WASH)" at bounding box center [127, 434] width 123 height 15
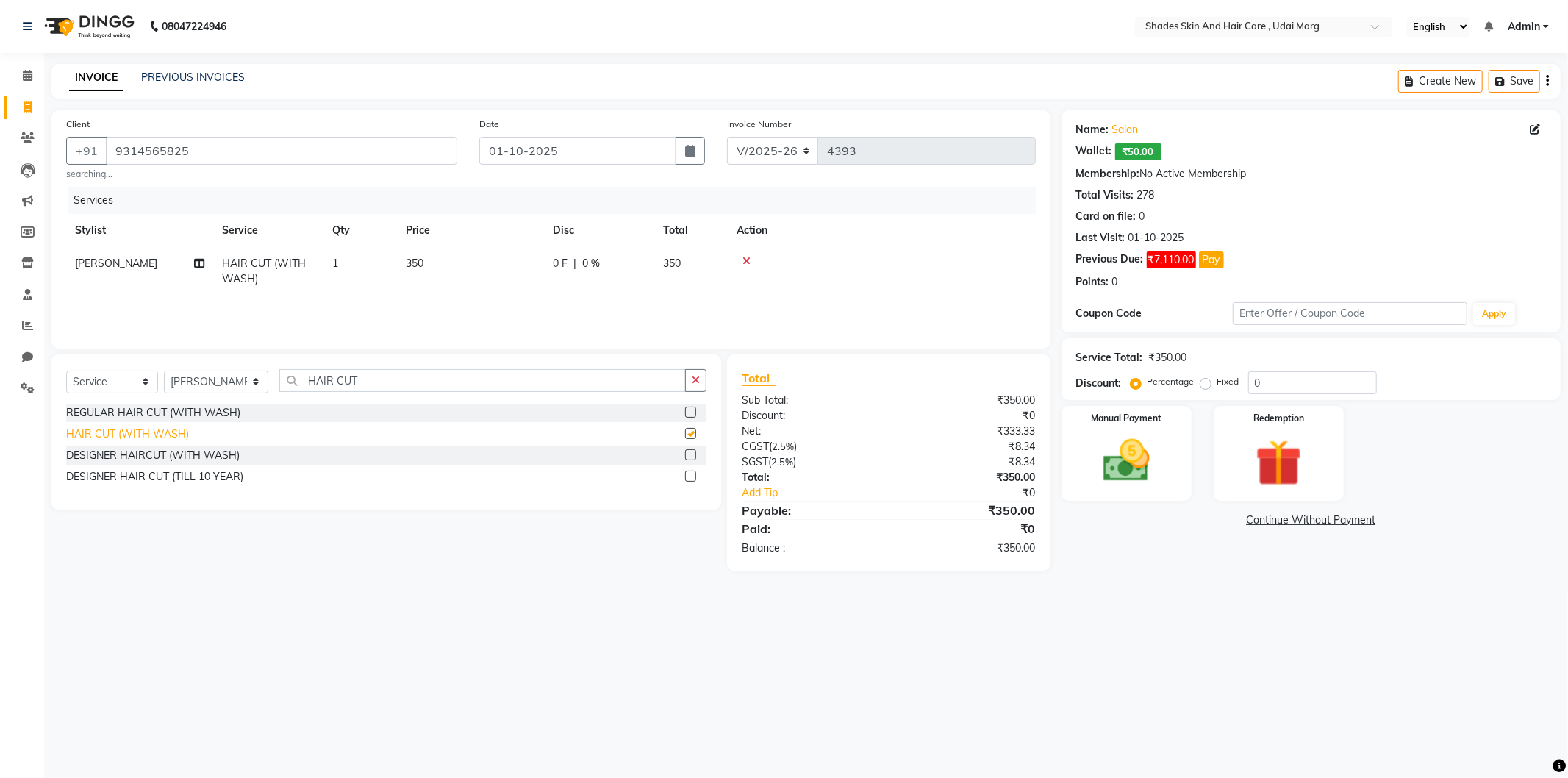
checkbox input "false"
click at [435, 279] on td "350" at bounding box center [470, 271] width 147 height 48
select select "74308"
click at [536, 277] on input "350" at bounding box center [540, 267] width 130 height 23
type input "3"
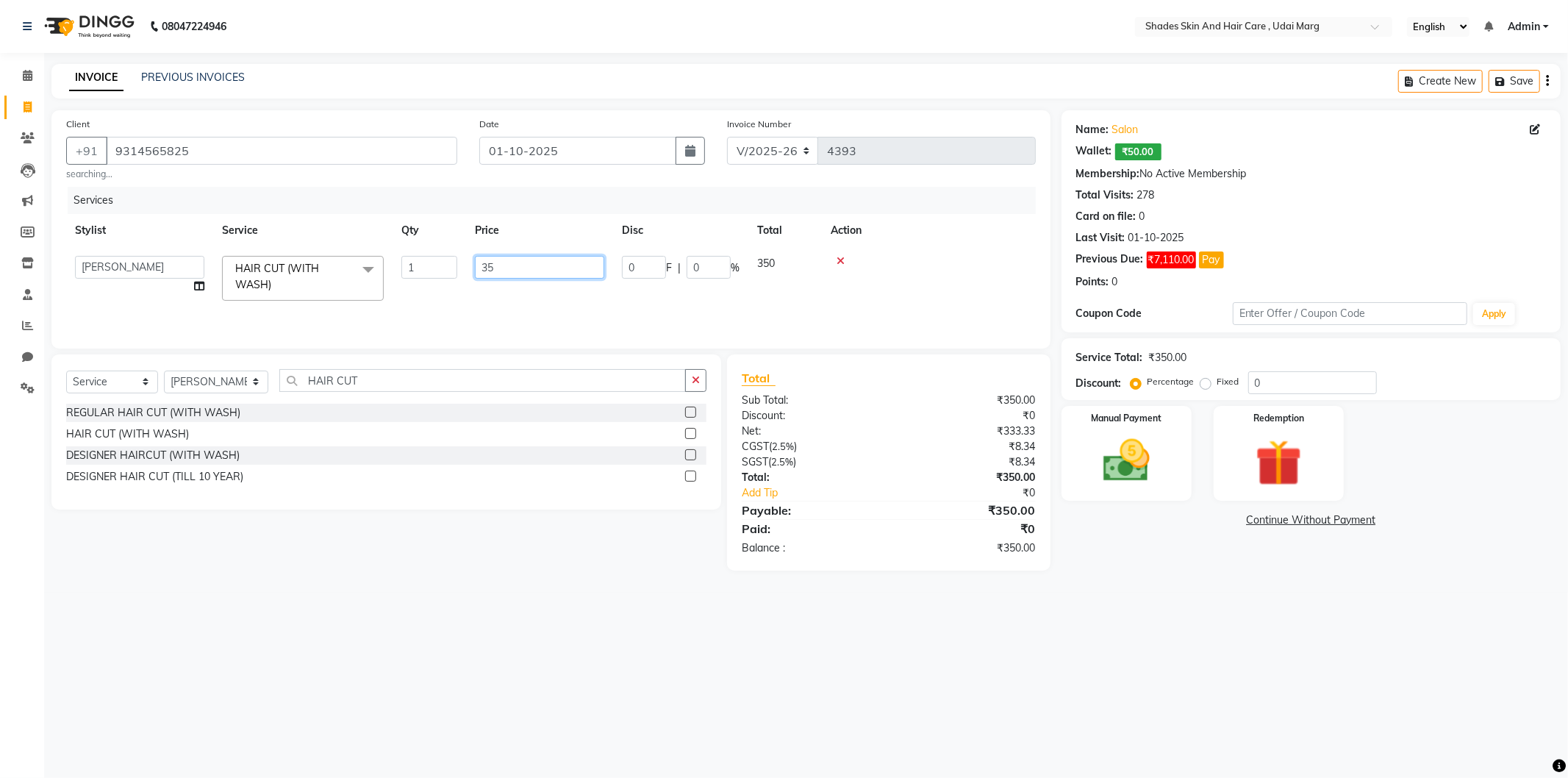
type input "350"
click at [724, 316] on div "Services Stylist Service Qty Price Disc Total Action [PERSON_NAME] ADMIN [PERSO…" at bounding box center [551, 260] width 970 height 147
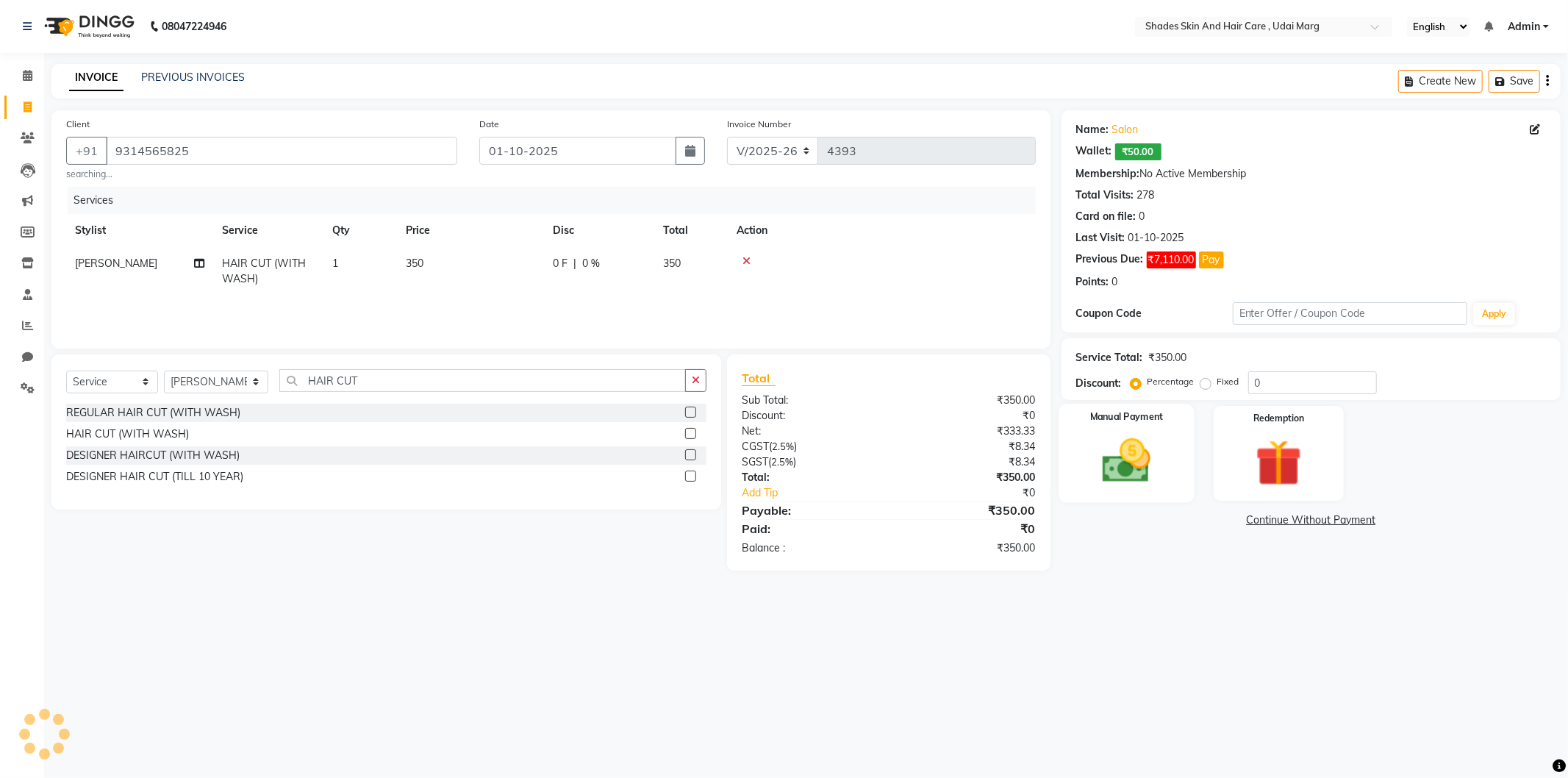
click at [1142, 478] on img at bounding box center [1127, 461] width 79 height 56
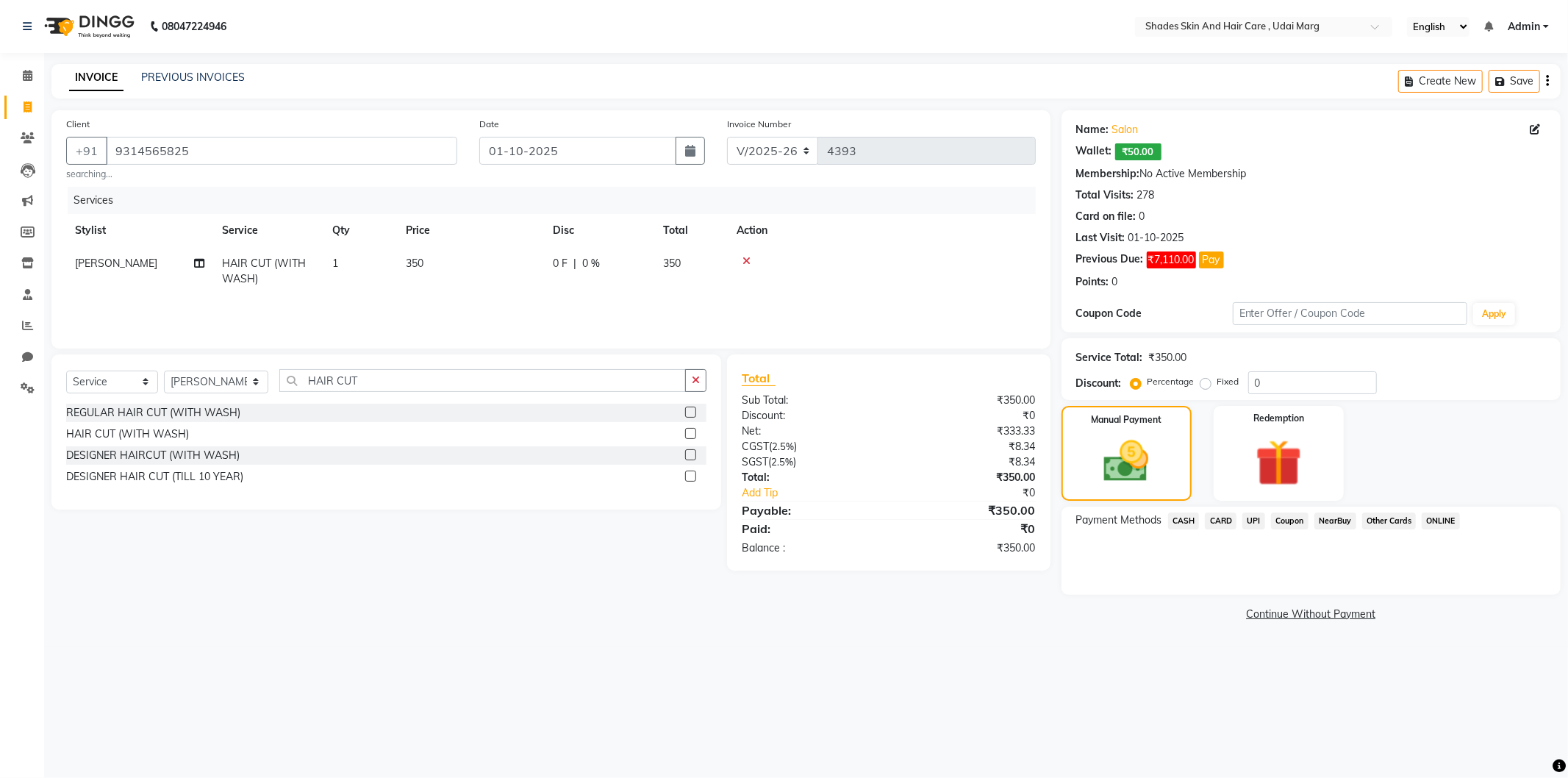
click at [1255, 523] on span "UPI" at bounding box center [1253, 521] width 23 height 17
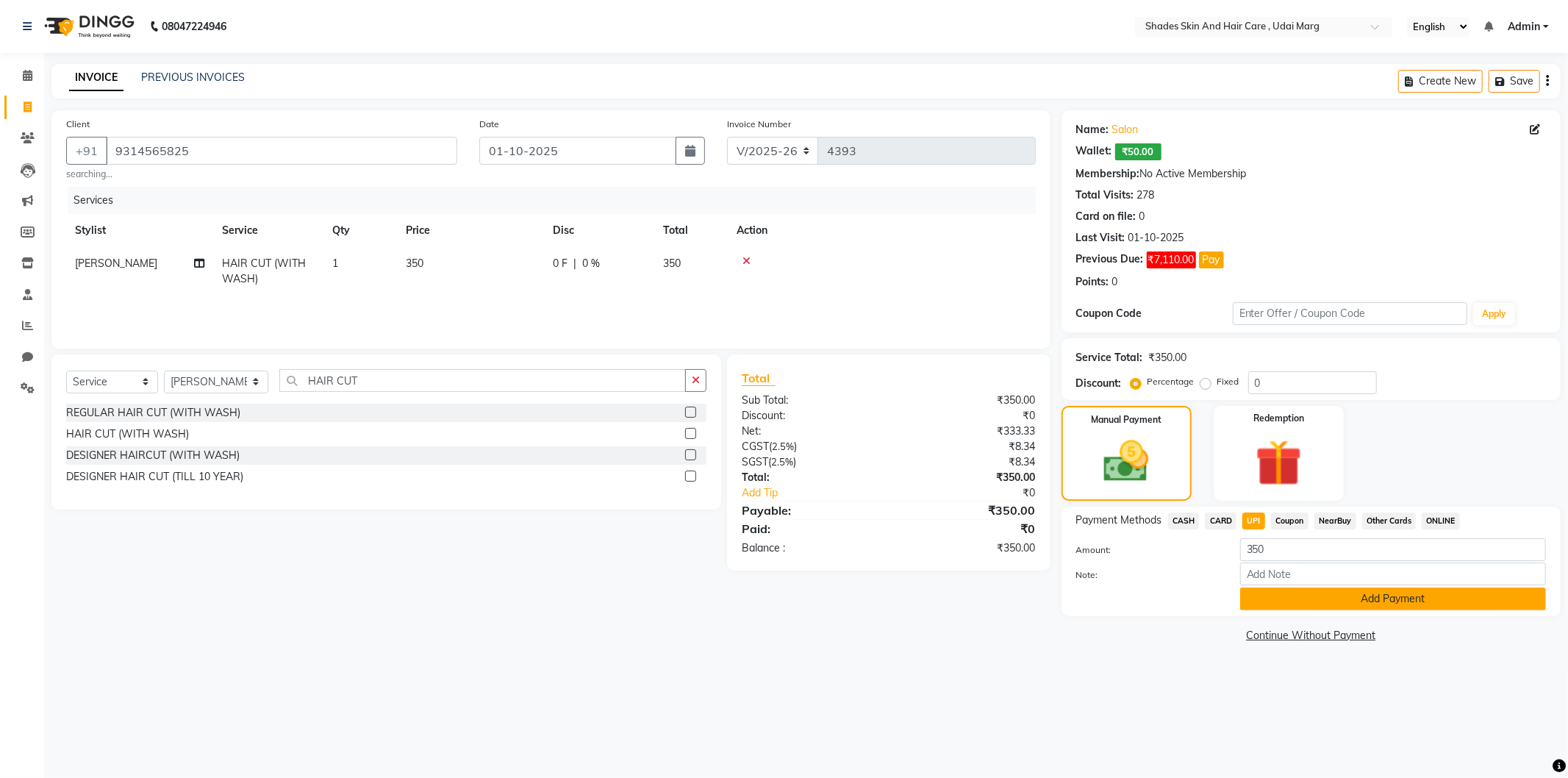
click at [1277, 594] on button "Add Payment" at bounding box center [1393, 598] width 306 height 23
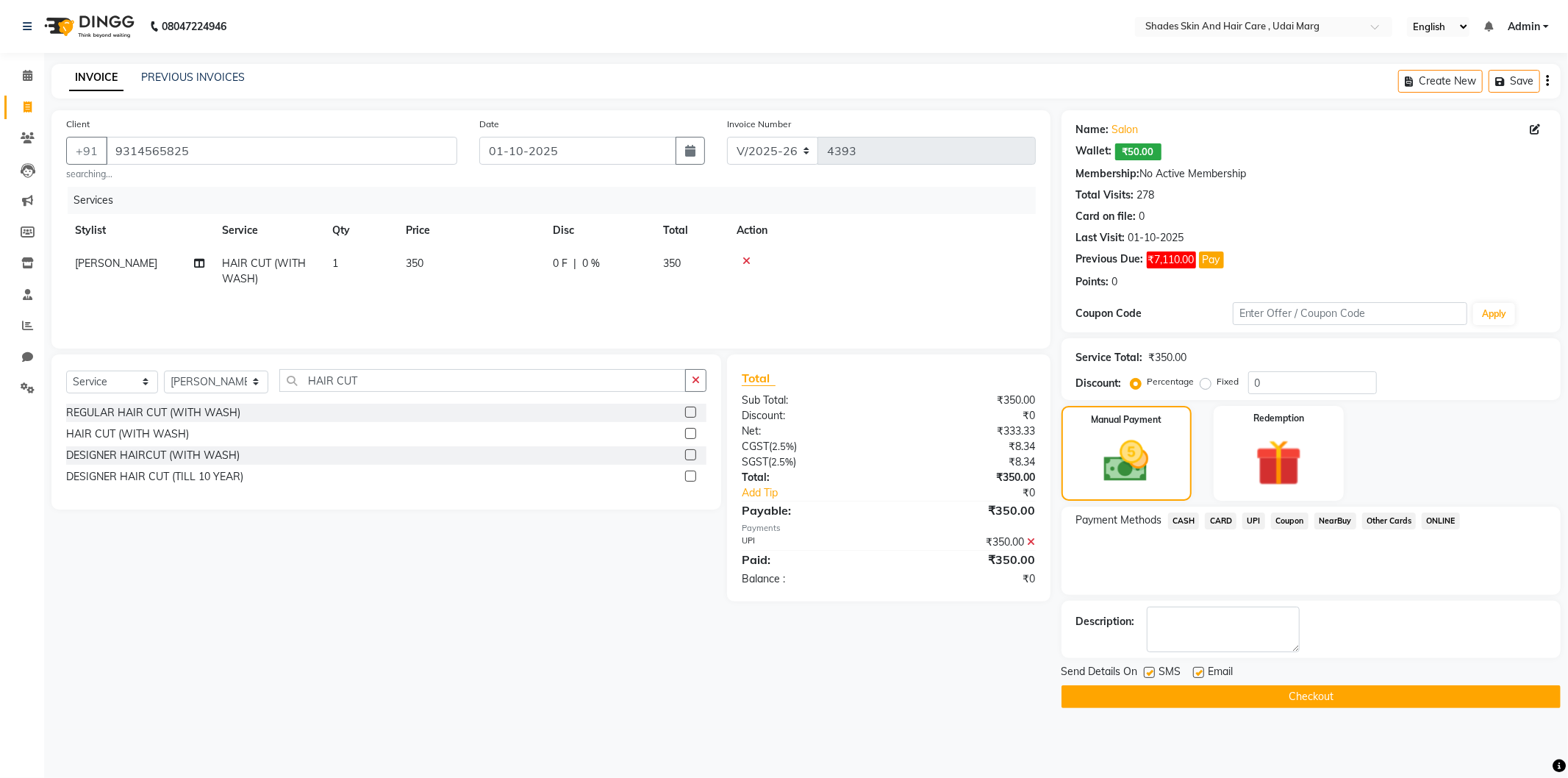
click at [1237, 689] on button "Checkout" at bounding box center [1311, 696] width 499 height 23
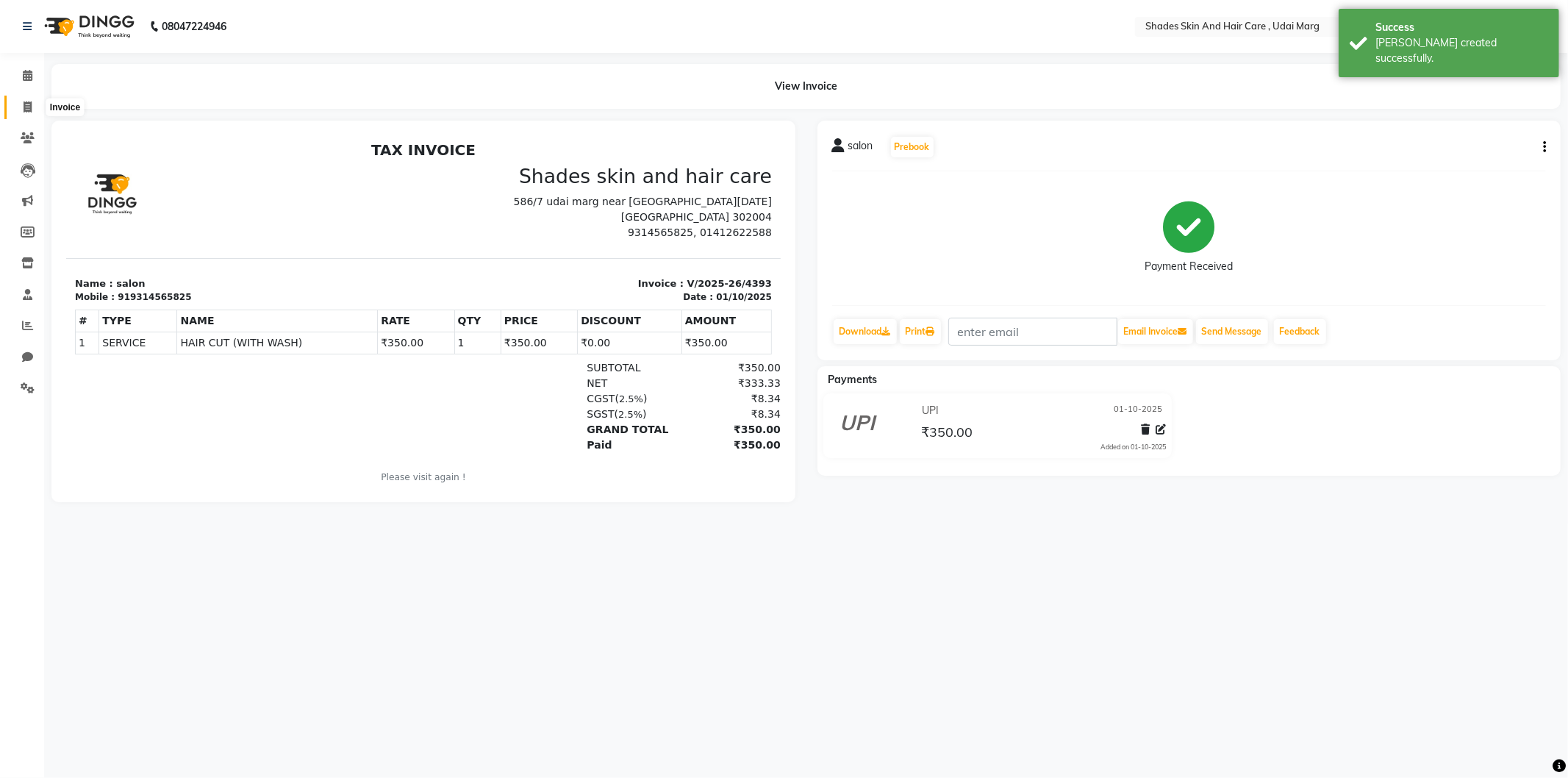
click at [25, 113] on icon at bounding box center [27, 107] width 8 height 11
select select "service"
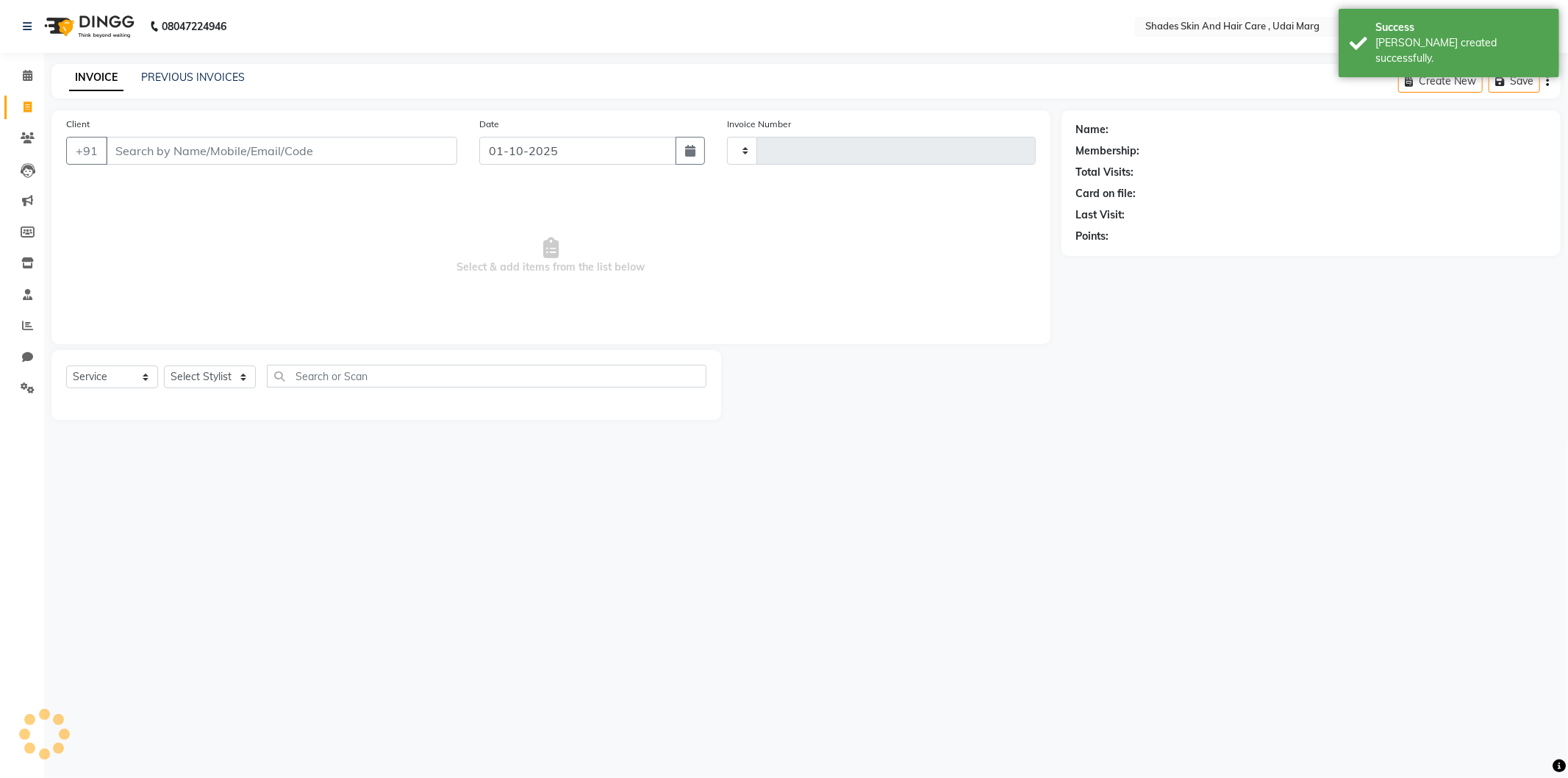
type input "4394"
select select "8022"
click at [189, 149] on input "Client" at bounding box center [281, 150] width 352 height 28
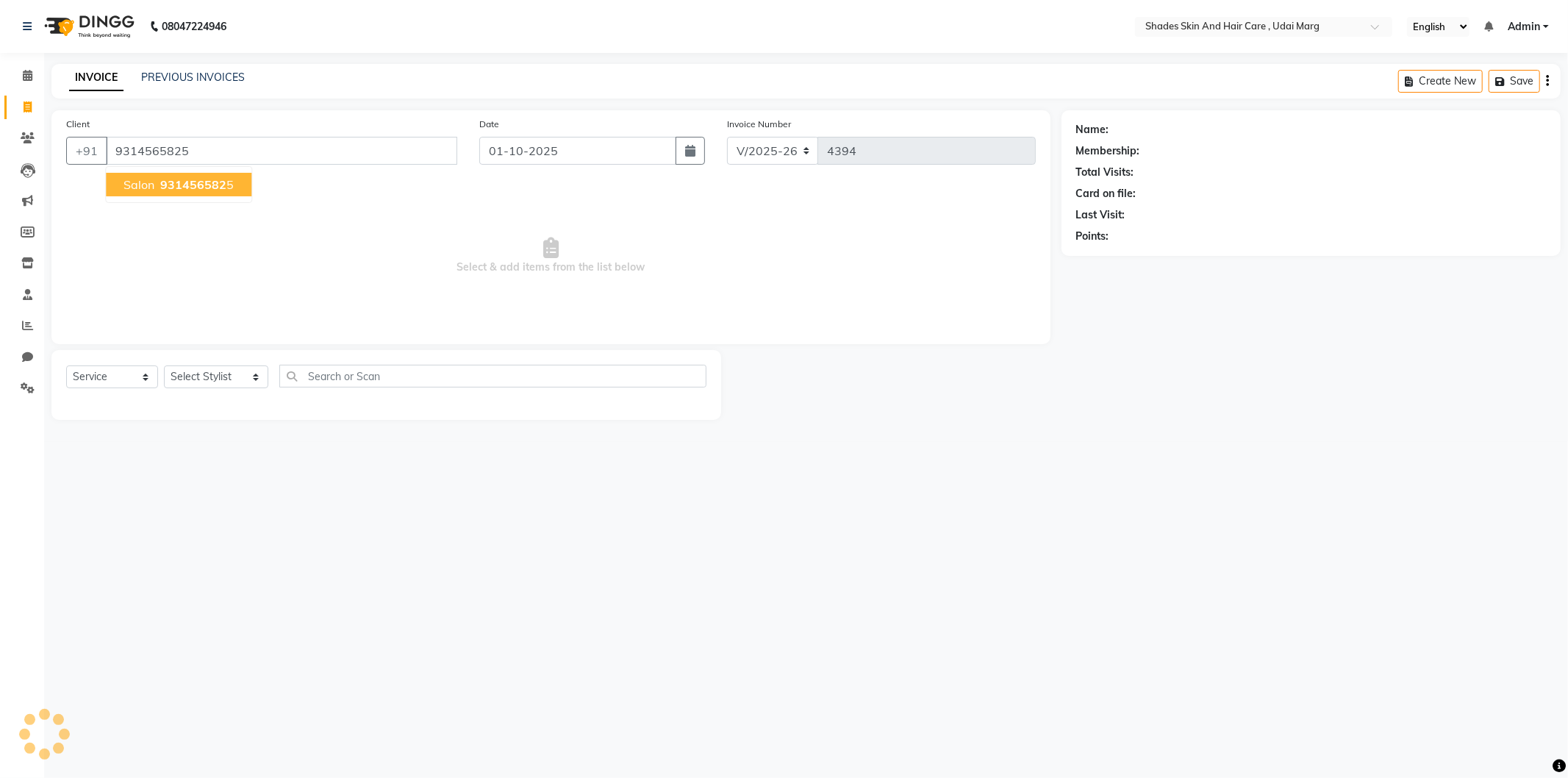
type input "9314565825"
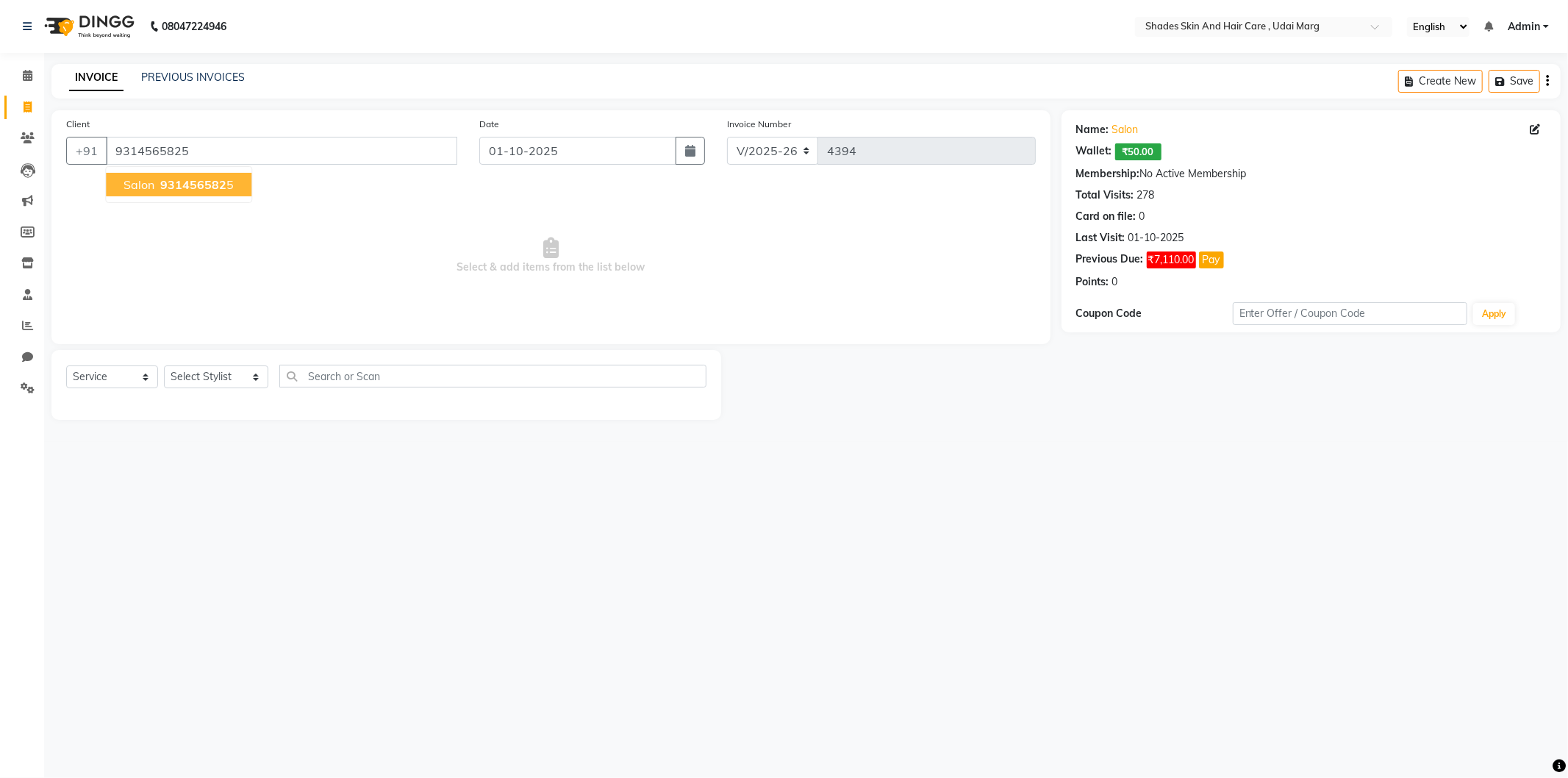
click at [94, 283] on span "Select & add items from the list below" at bounding box center [551, 255] width 970 height 147
click at [196, 383] on select "Select Stylist [PERSON_NAME] ADMIN [PERSON_NAME] [PERSON_NAME] GAYATRI [PERSON_…" at bounding box center [216, 377] width 104 height 23
select select "74342"
click at [164, 366] on select "Select Stylist [PERSON_NAME] ADMIN [PERSON_NAME] [PERSON_NAME] GAYATRI [PERSON_…" at bounding box center [216, 377] width 104 height 23
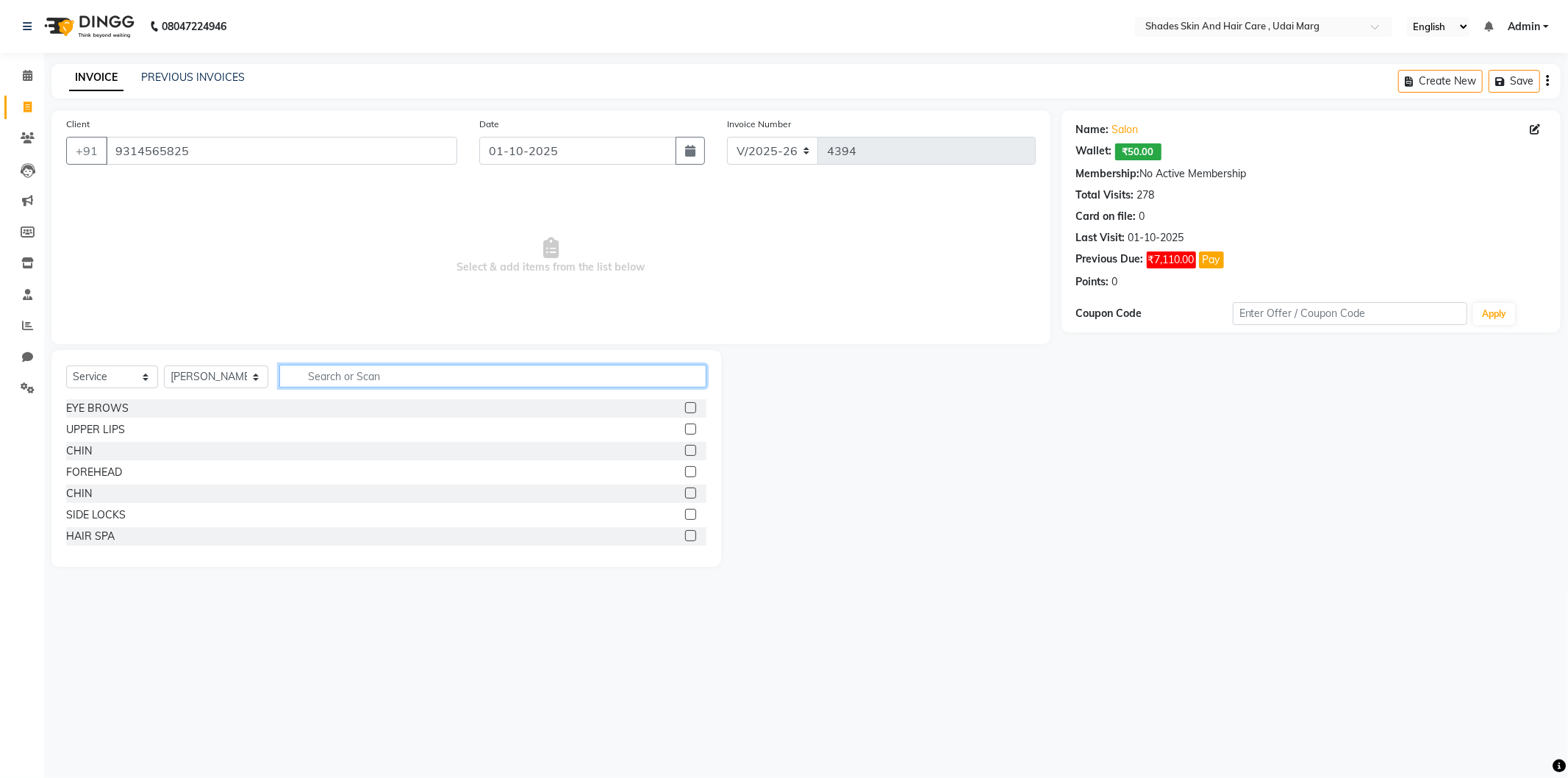
click at [315, 368] on input "text" at bounding box center [493, 376] width 427 height 23
type input "H"
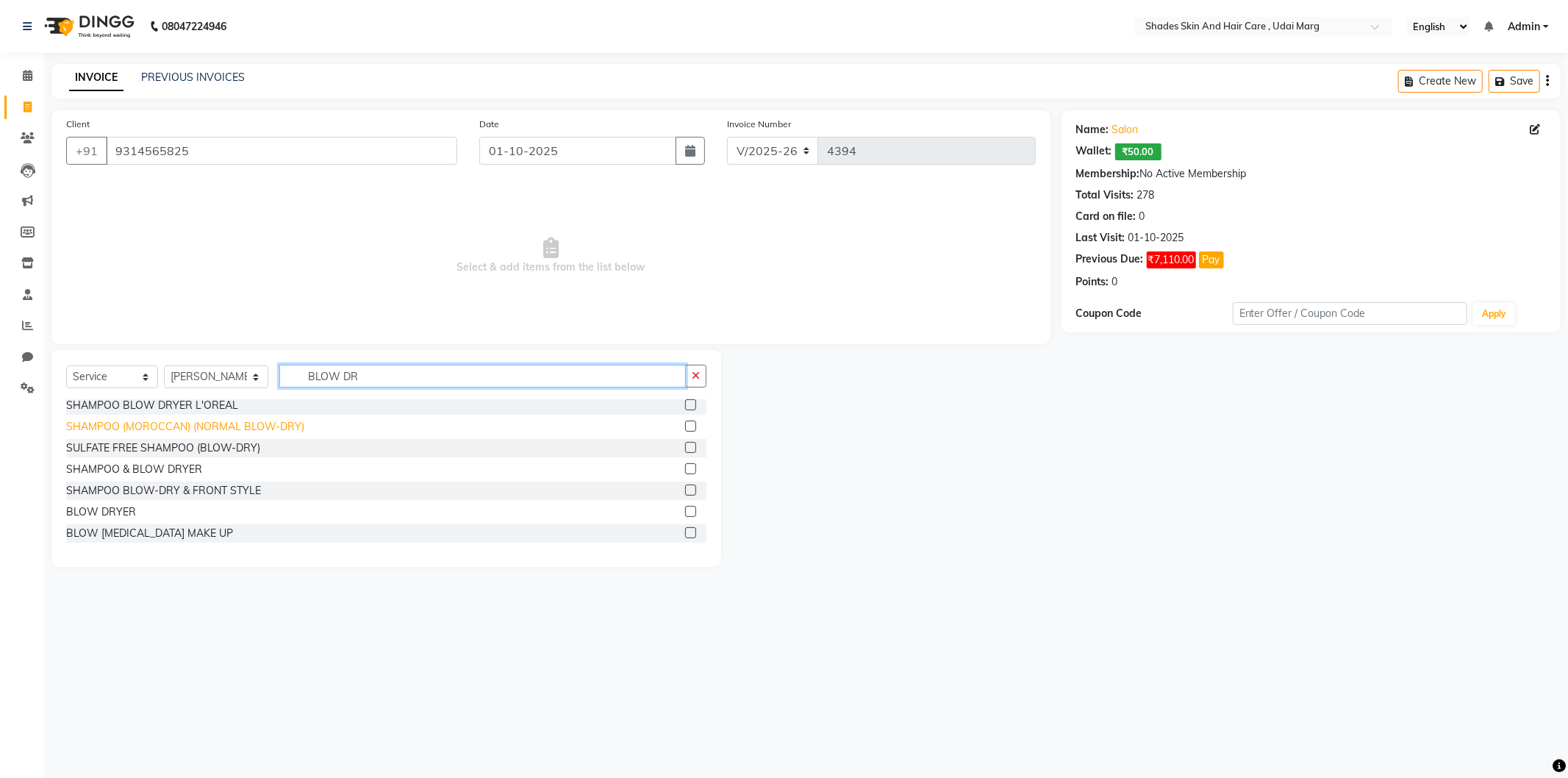
scroll to position [87, 0]
type input "BLOW DR"
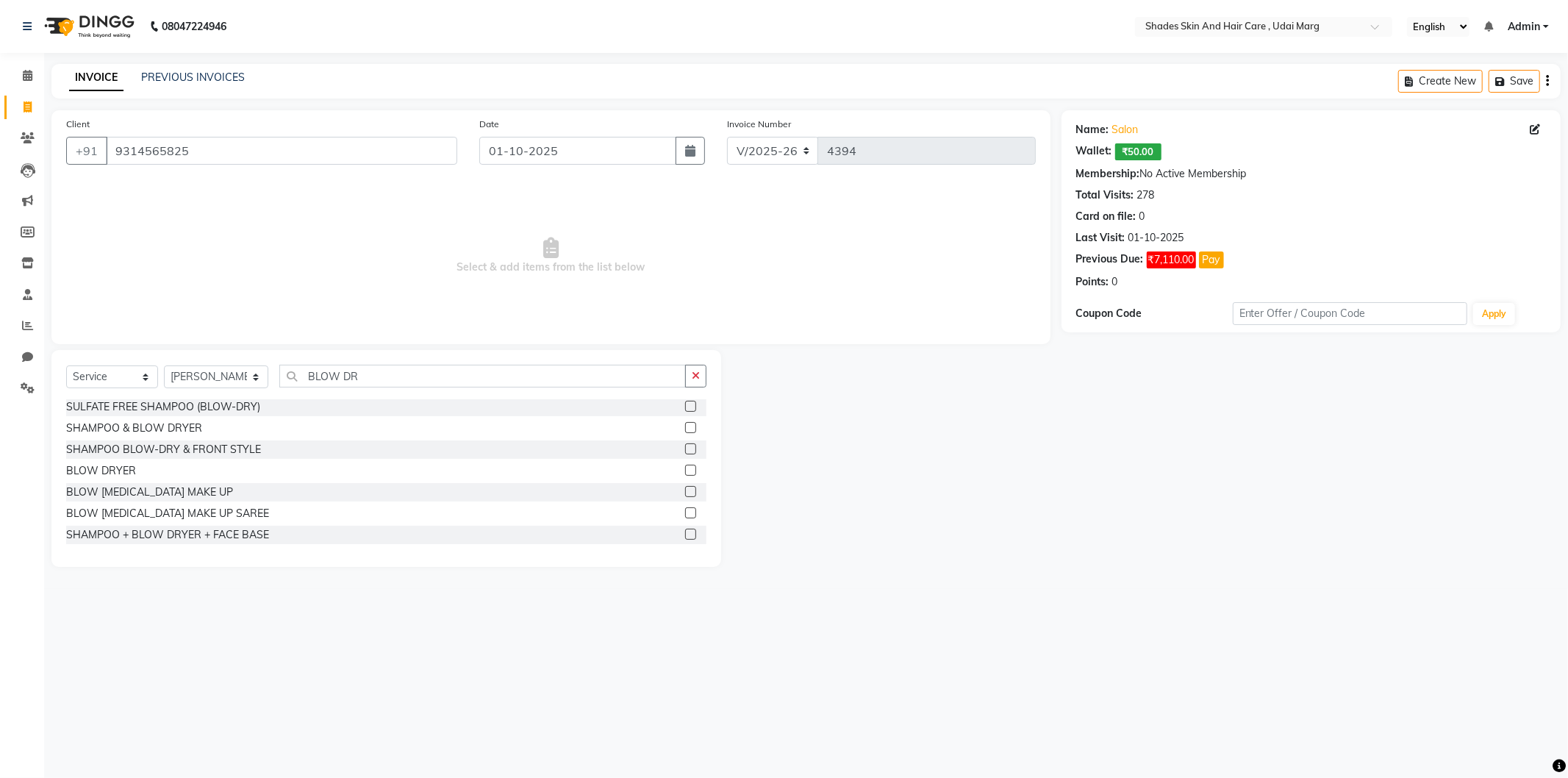
click at [113, 462] on div "BLOW DRYER" at bounding box center [386, 470] width 640 height 18
click at [113, 465] on div "BLOW DRYER" at bounding box center [101, 471] width 70 height 15
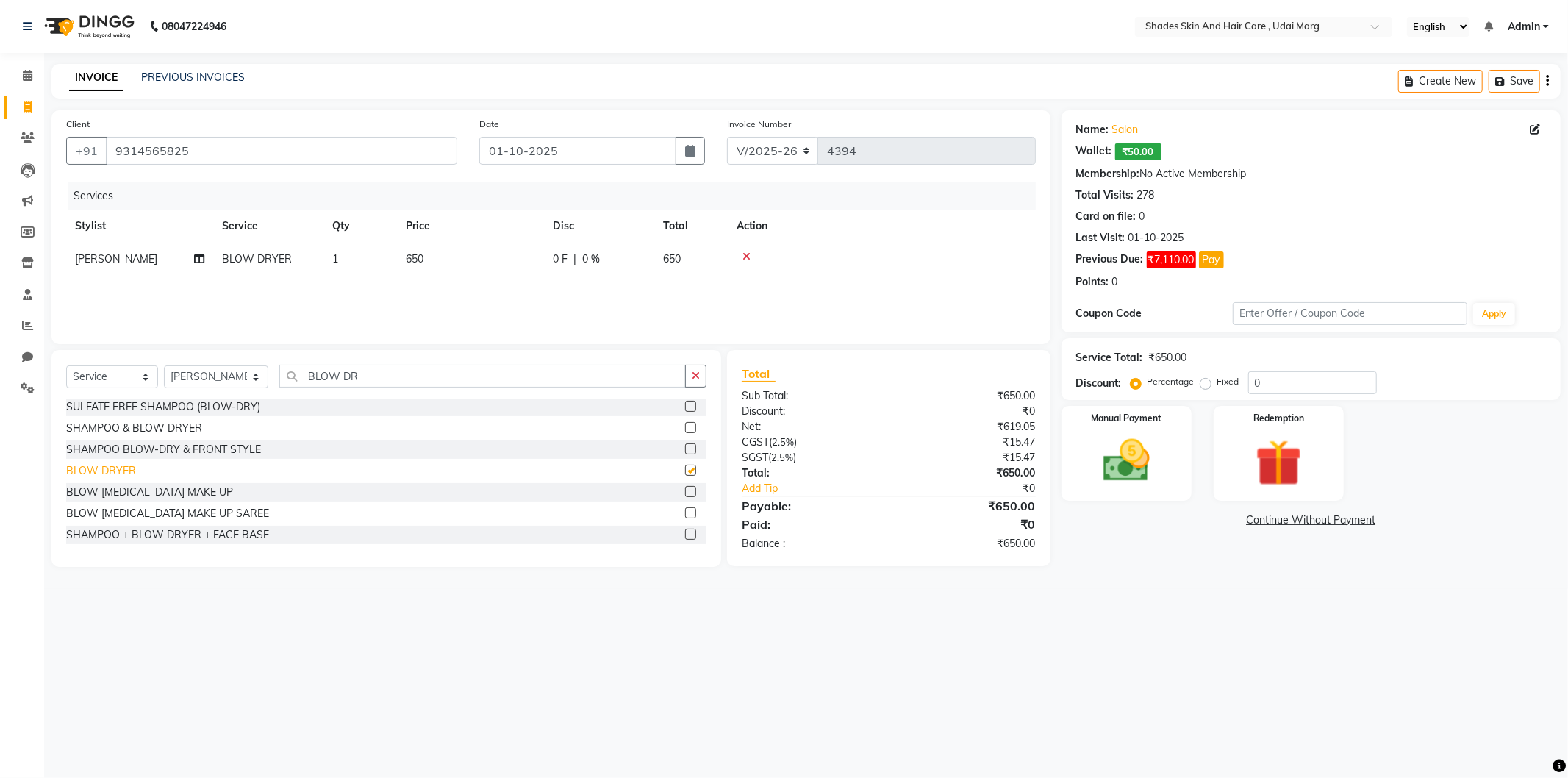
checkbox input "false"
click at [432, 251] on td "650" at bounding box center [470, 259] width 147 height 33
drag, startPoint x: 515, startPoint y: 256, endPoint x: 476, endPoint y: 261, distance: 39.3
click at [476, 261] on input "650" at bounding box center [540, 263] width 130 height 23
type input "400"
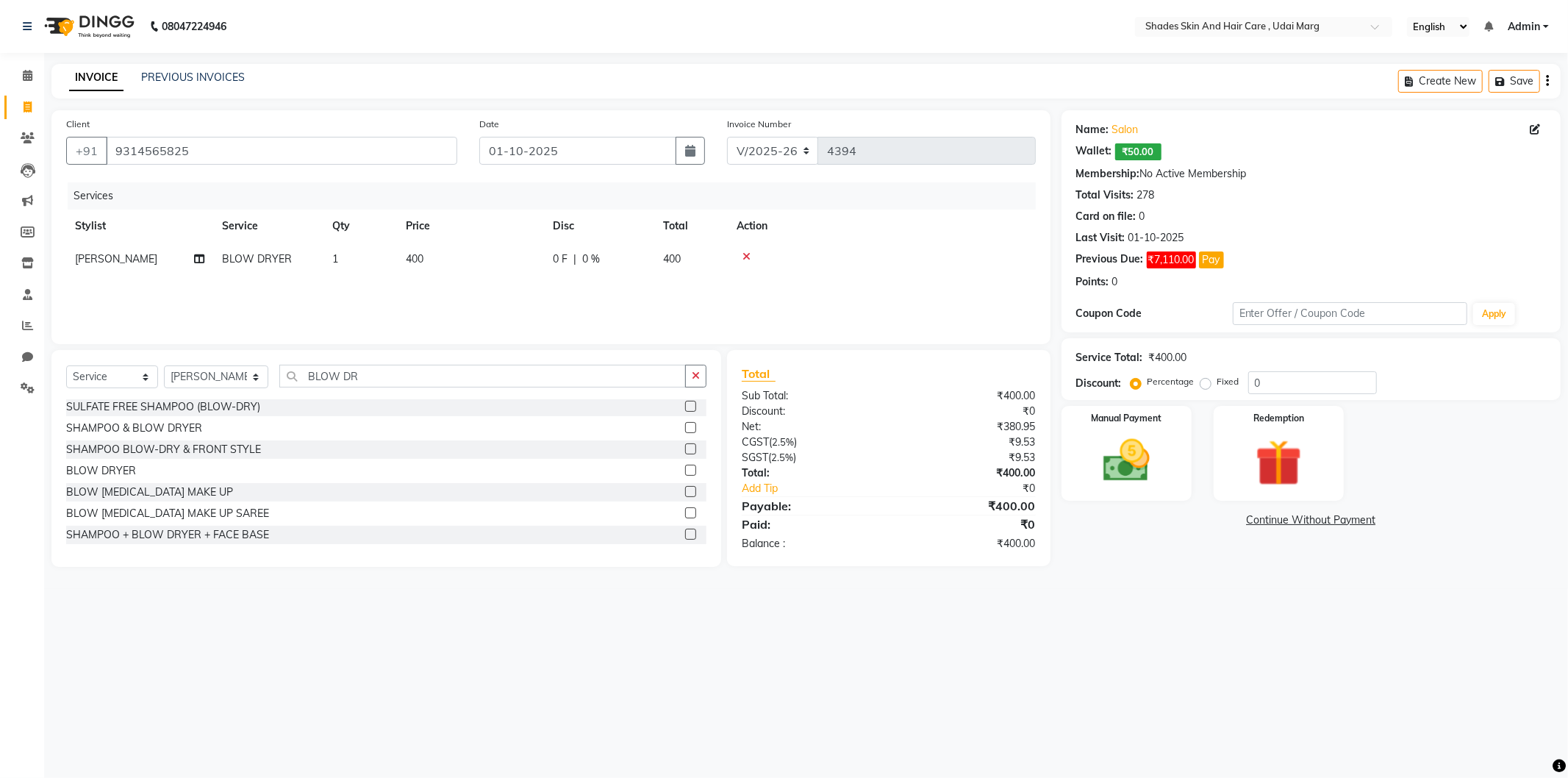
click at [657, 285] on div "Services Stylist Service Qty Price Disc Total Action [PERSON_NAME] BLOW DRYER 1…" at bounding box center [551, 255] width 970 height 147
click at [1143, 470] on img at bounding box center [1127, 461] width 79 height 56
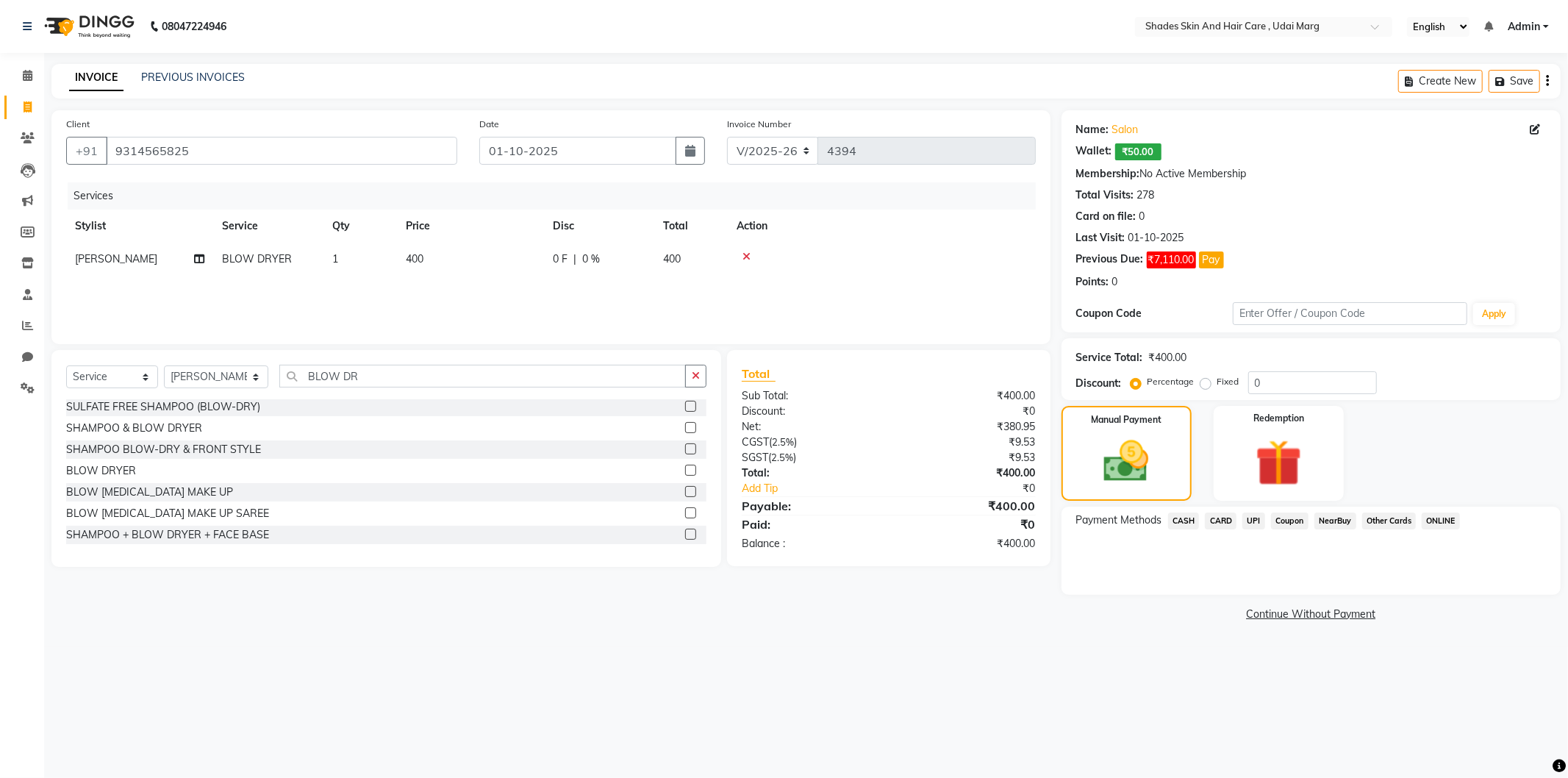
click at [1253, 526] on span "UPI" at bounding box center [1253, 521] width 23 height 17
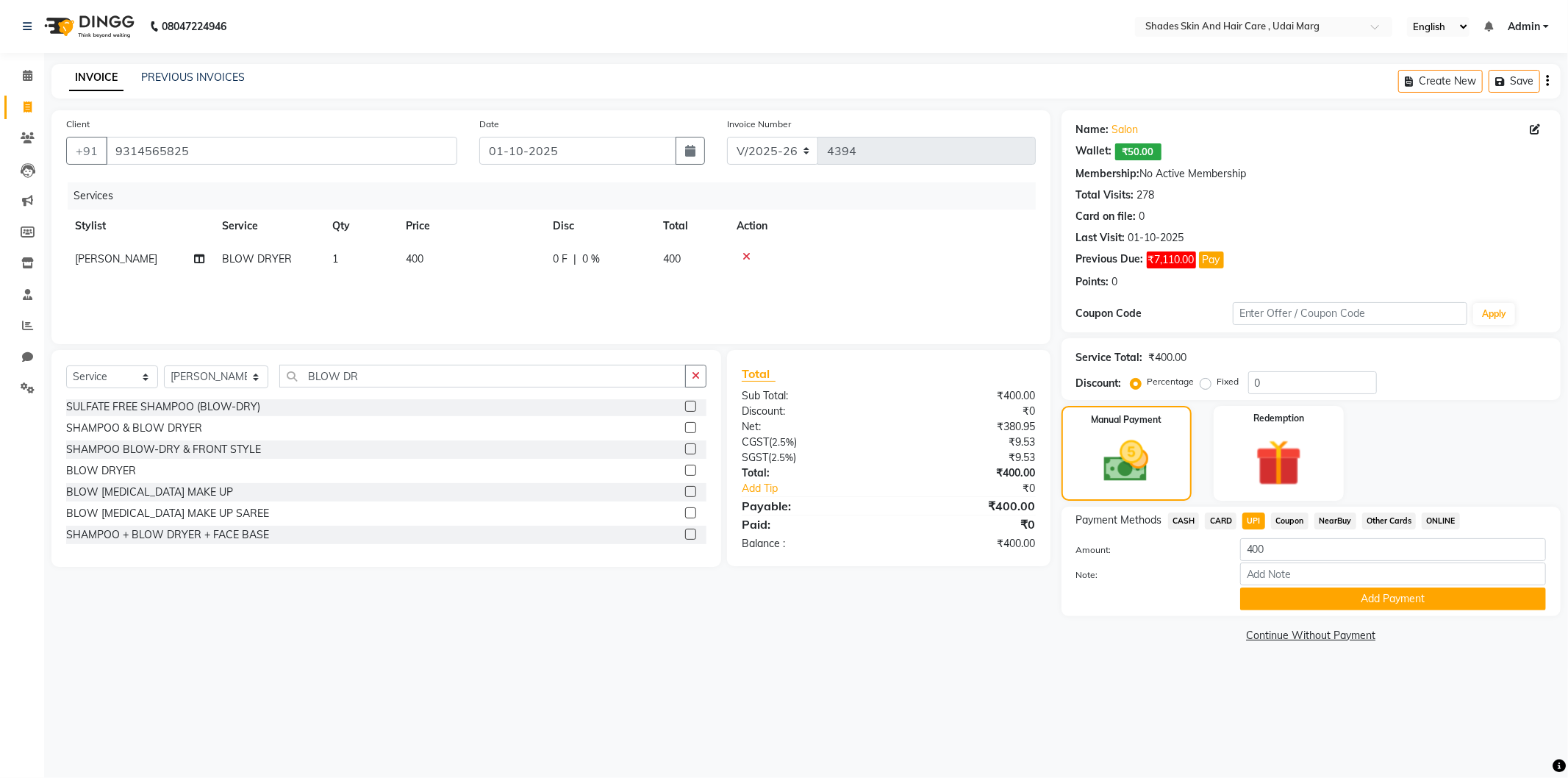
click at [1180, 521] on span "CASH" at bounding box center [1184, 521] width 32 height 17
click at [1258, 518] on span "UPI" at bounding box center [1253, 521] width 23 height 17
click at [1192, 521] on span "CASH" at bounding box center [1184, 521] width 32 height 17
click at [1303, 593] on button "Add Payment" at bounding box center [1393, 598] width 306 height 23
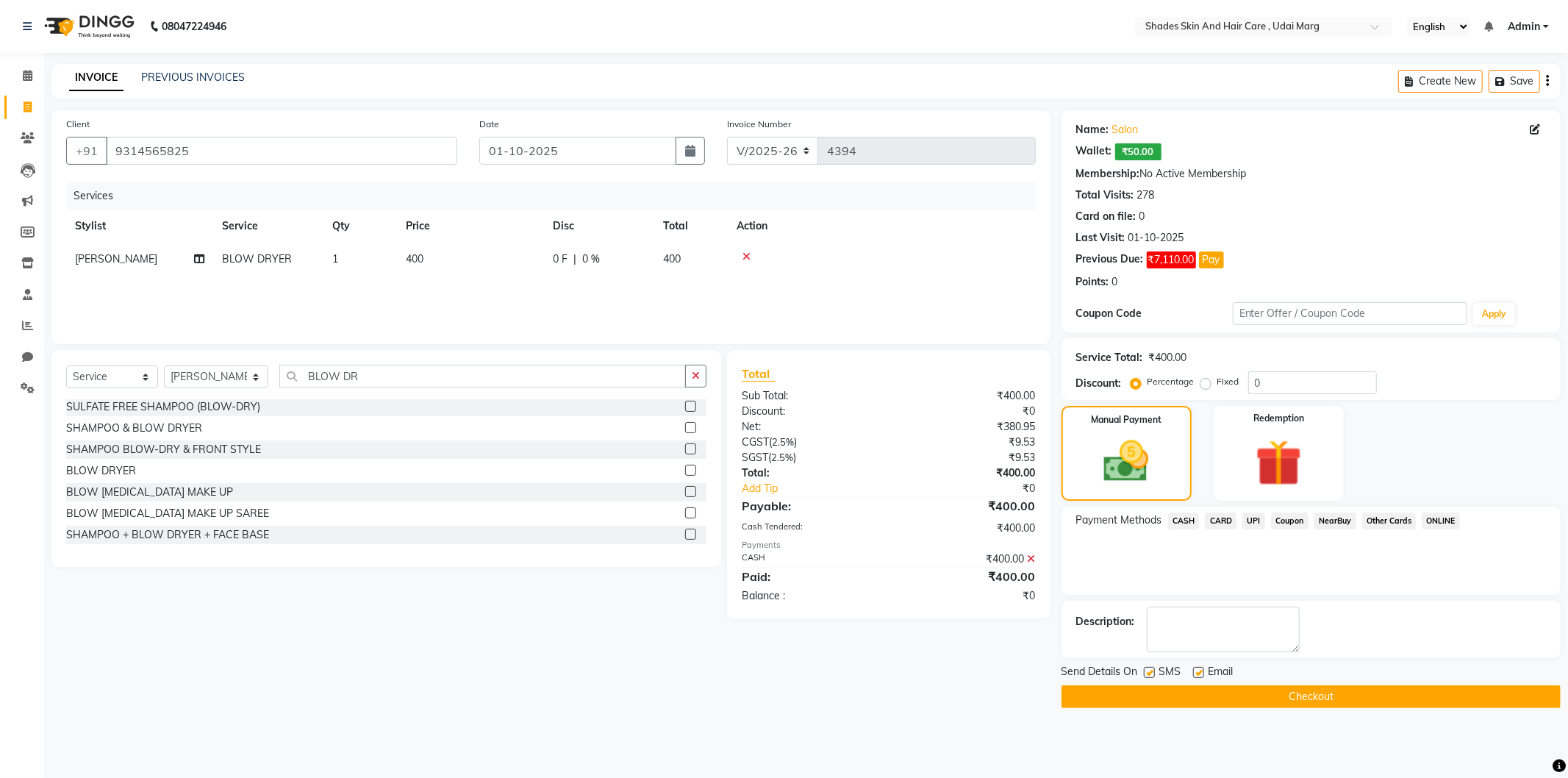
click at [1232, 683] on div "Send Details On SMS Email Checkout" at bounding box center [1311, 685] width 499 height 44
click at [1230, 689] on button "Checkout" at bounding box center [1311, 696] width 499 height 23
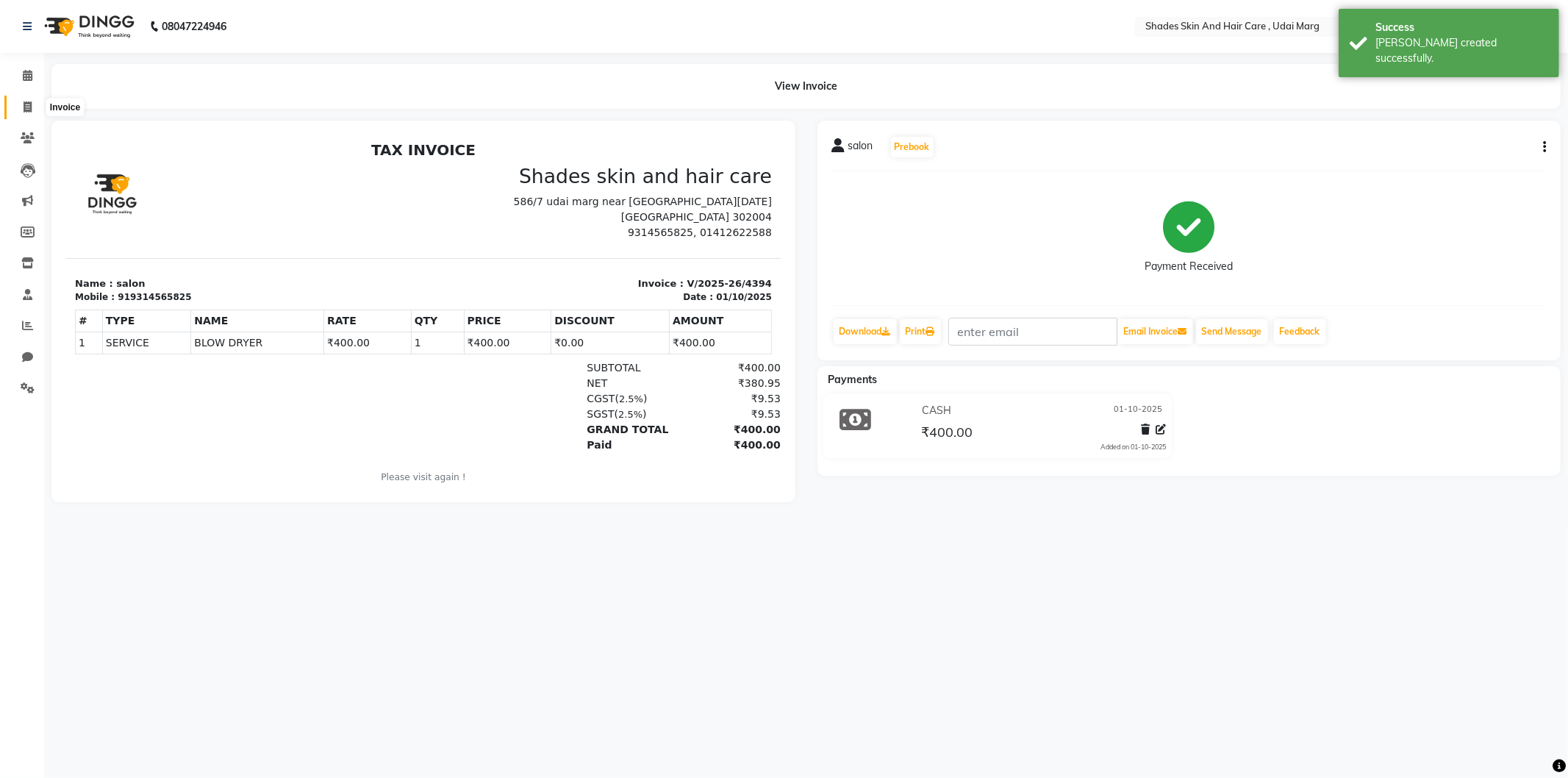
click at [25, 109] on icon at bounding box center [27, 107] width 8 height 11
select select "service"
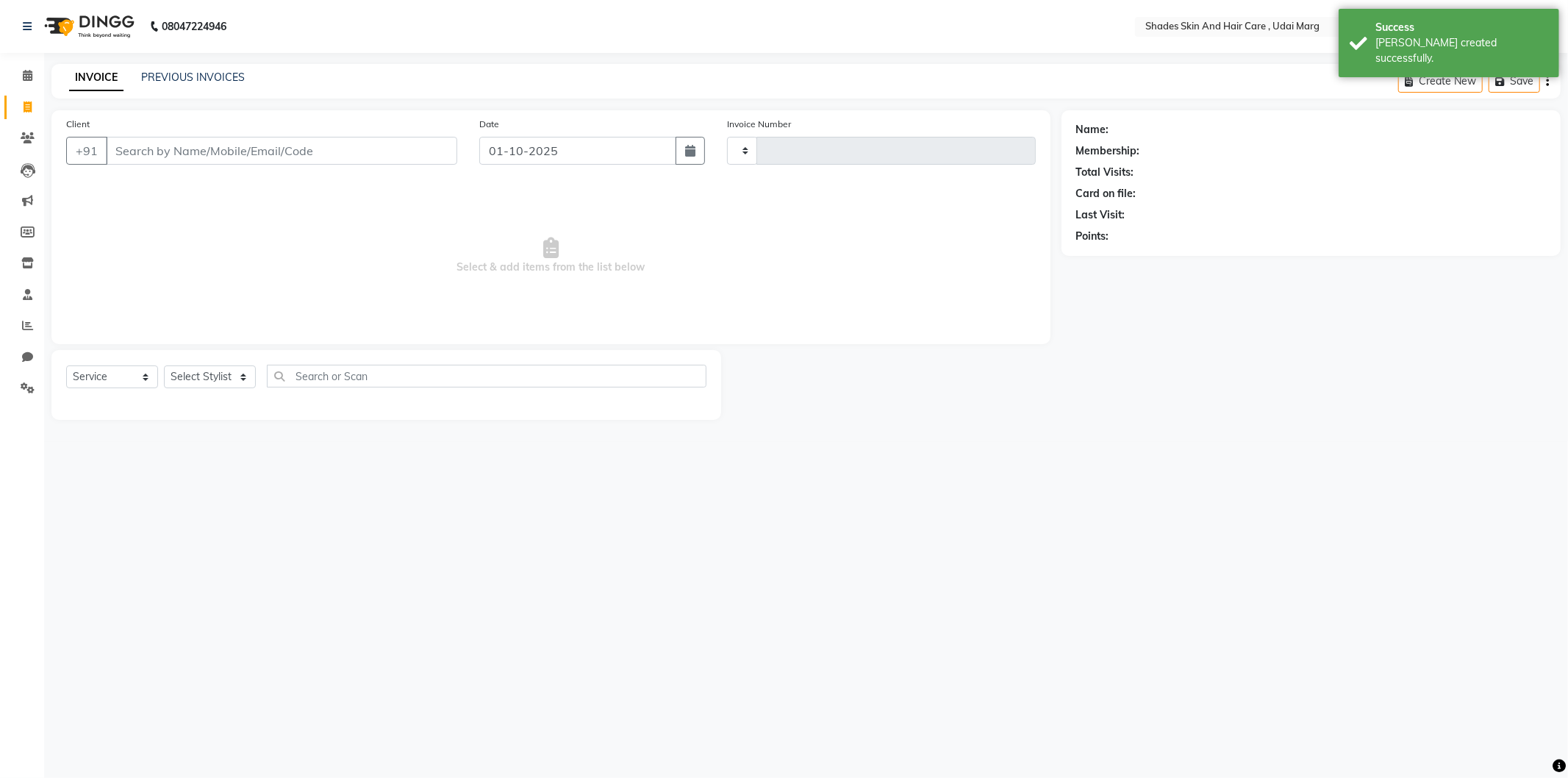
type input "4395"
select select "8022"
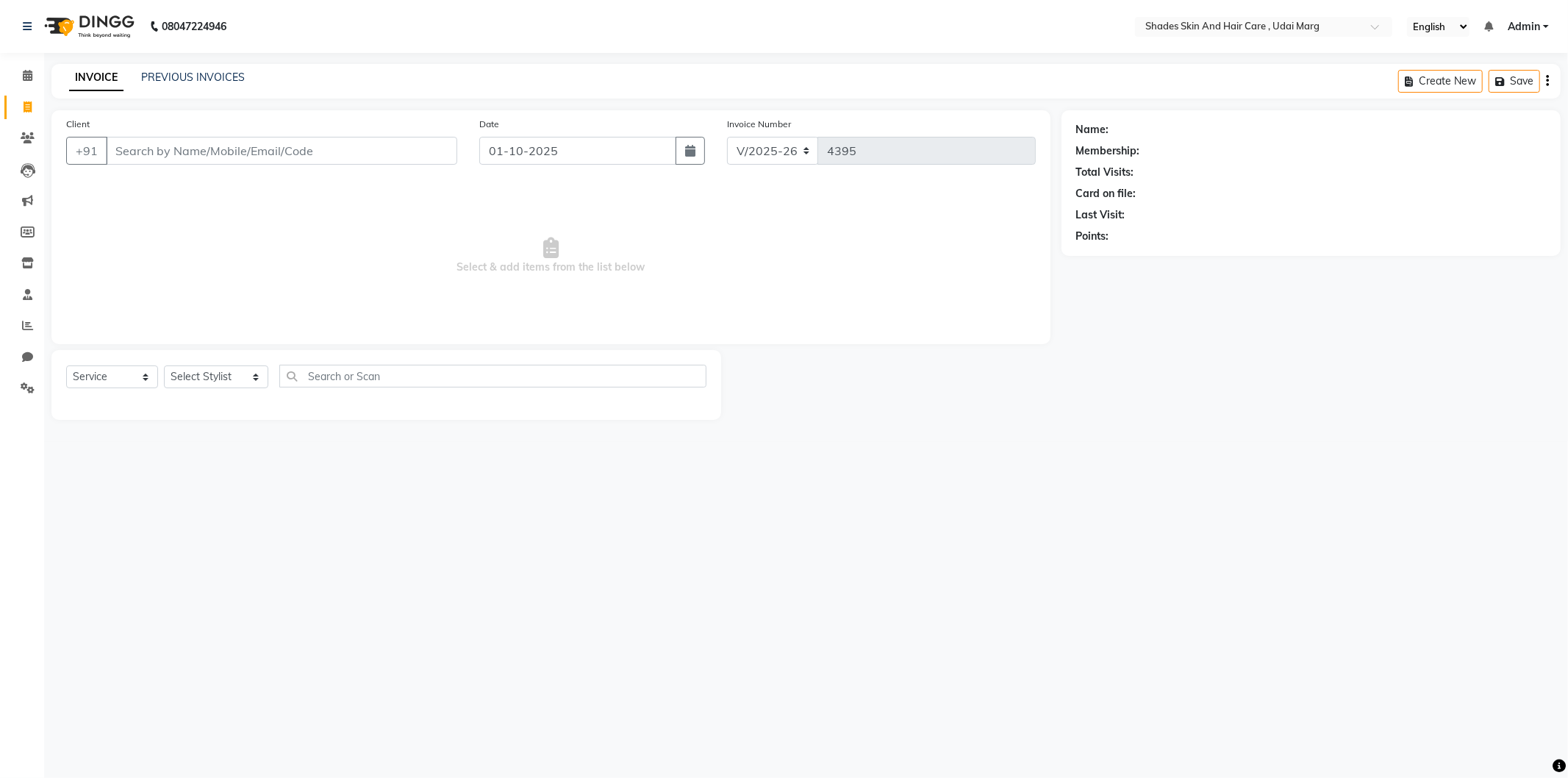
click at [224, 158] on input "Client" at bounding box center [281, 150] width 352 height 28
type input "9314565825"
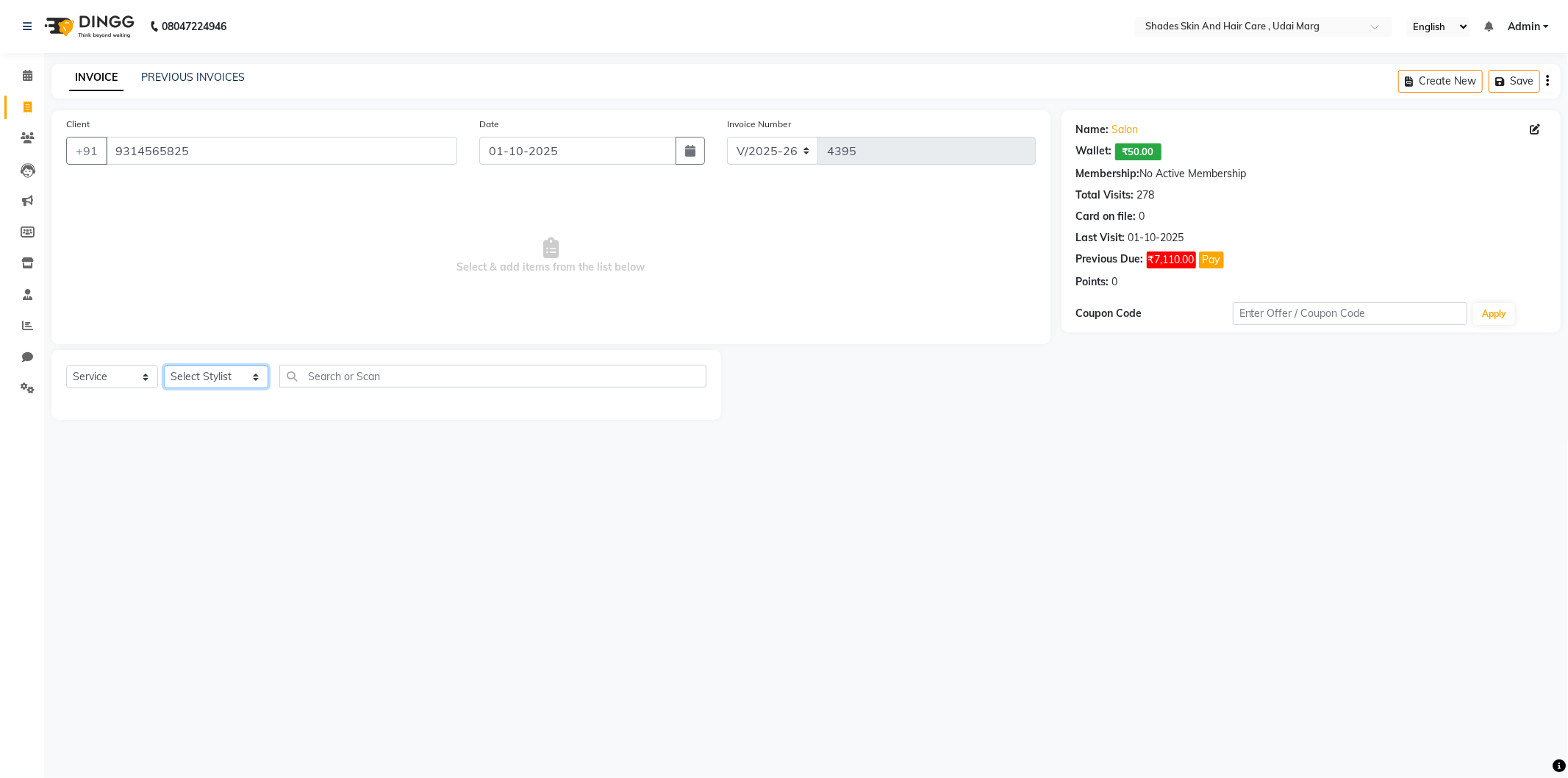
click at [205, 384] on select "Select Stylist [PERSON_NAME] ADMIN [PERSON_NAME] [PERSON_NAME] GAYATRI [PERSON_…" at bounding box center [216, 377] width 104 height 23
select select "74304"
click at [164, 366] on select "Select Stylist [PERSON_NAME] ADMIN [PERSON_NAME] [PERSON_NAME] GAYATRI [PERSON_…" at bounding box center [216, 377] width 104 height 23
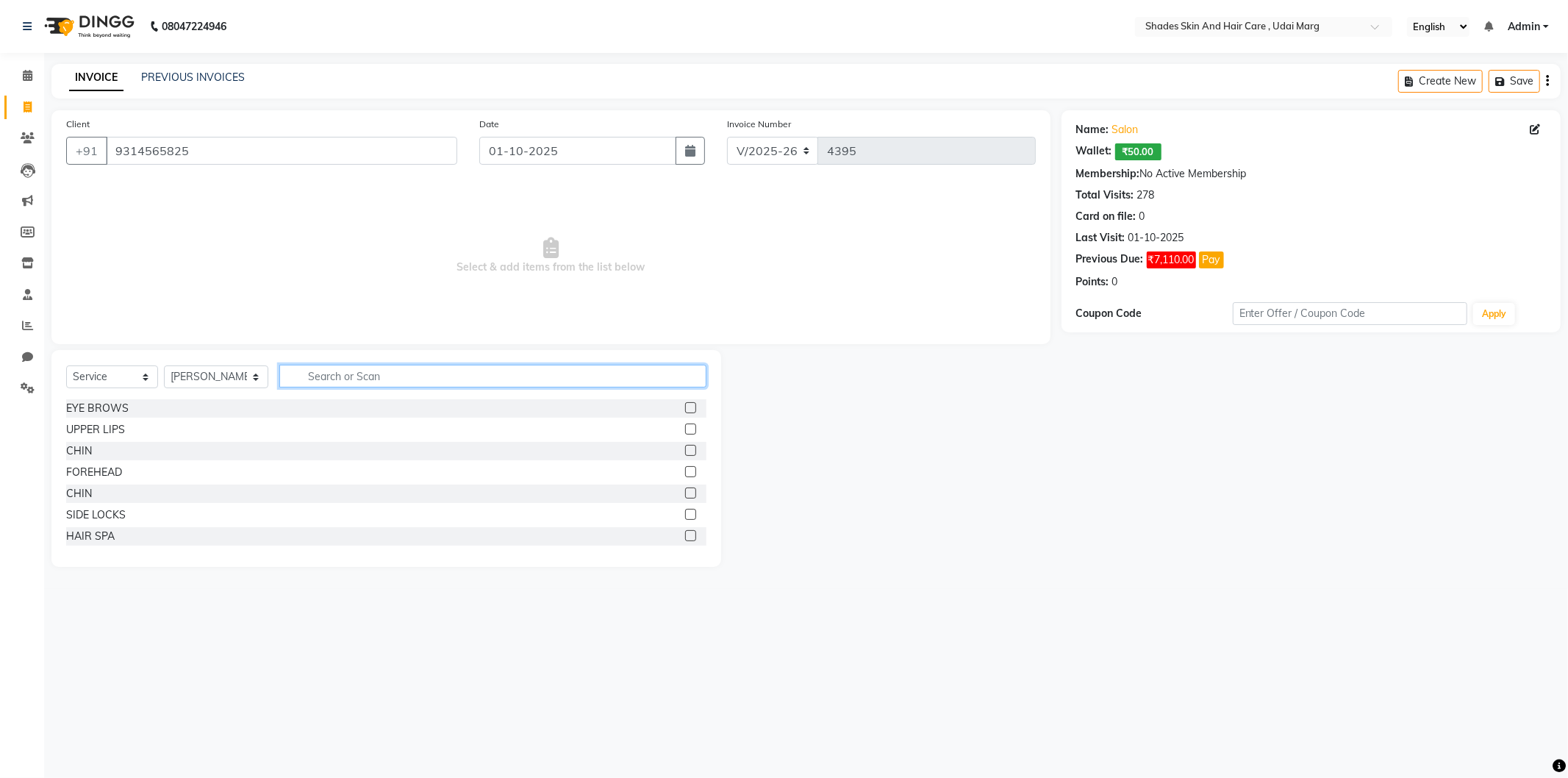
click at [435, 371] on input "text" at bounding box center [493, 376] width 427 height 23
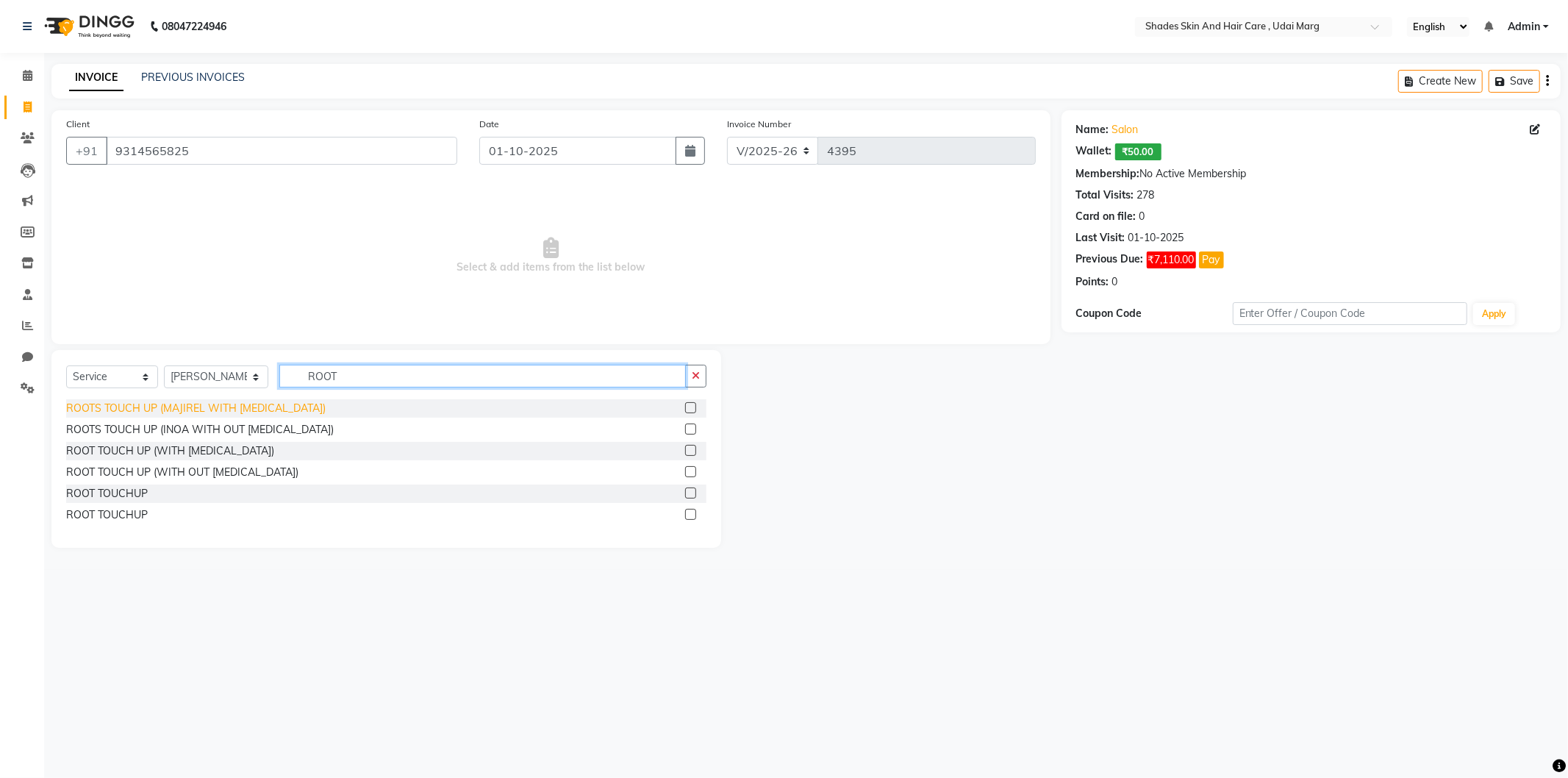
type input "ROOT"
click at [236, 404] on div "ROOTS TOUCH UP (MAJIREL WITH [MEDICAL_DATA])" at bounding box center [196, 408] width 260 height 15
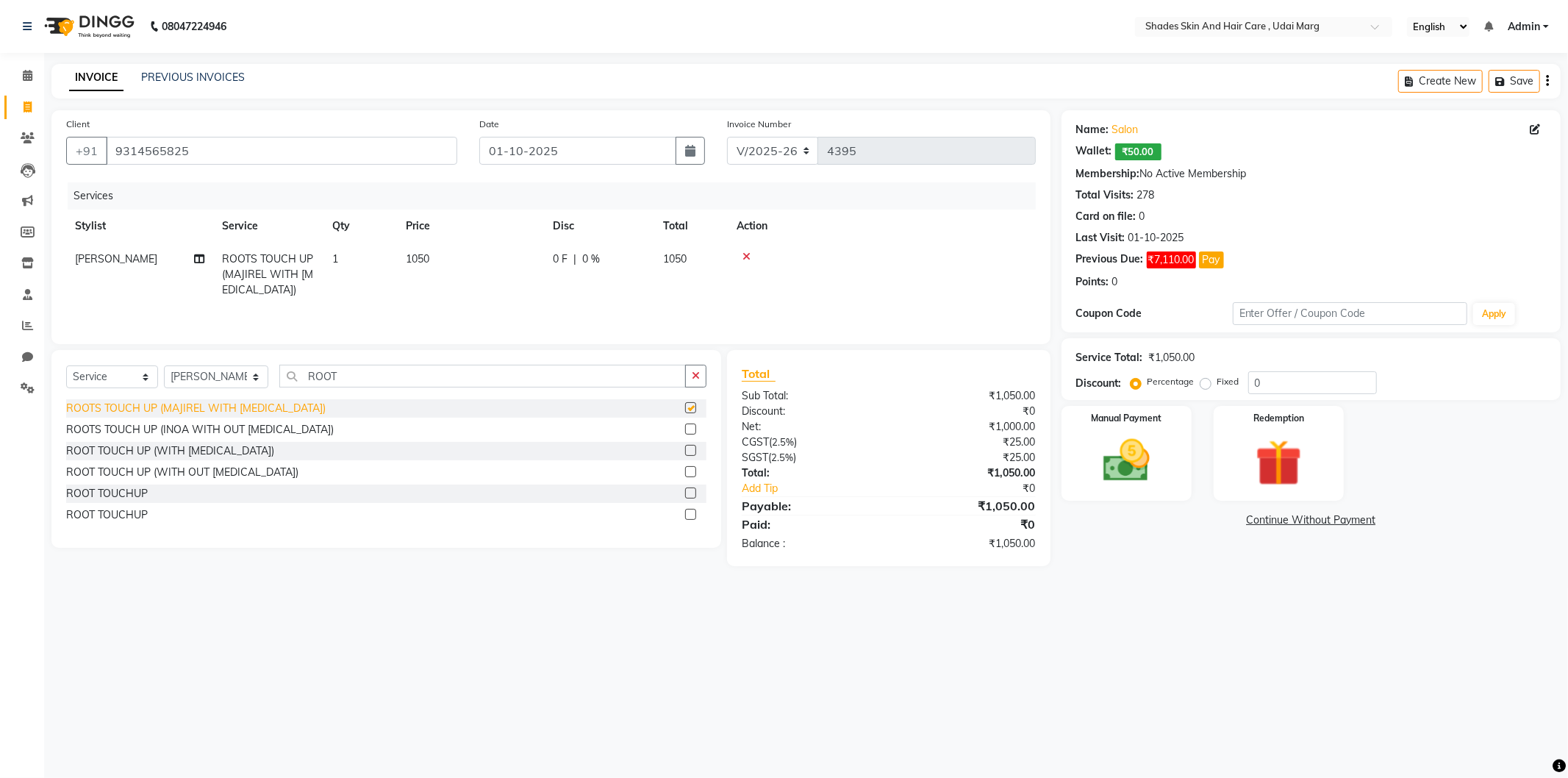
checkbox input "false"
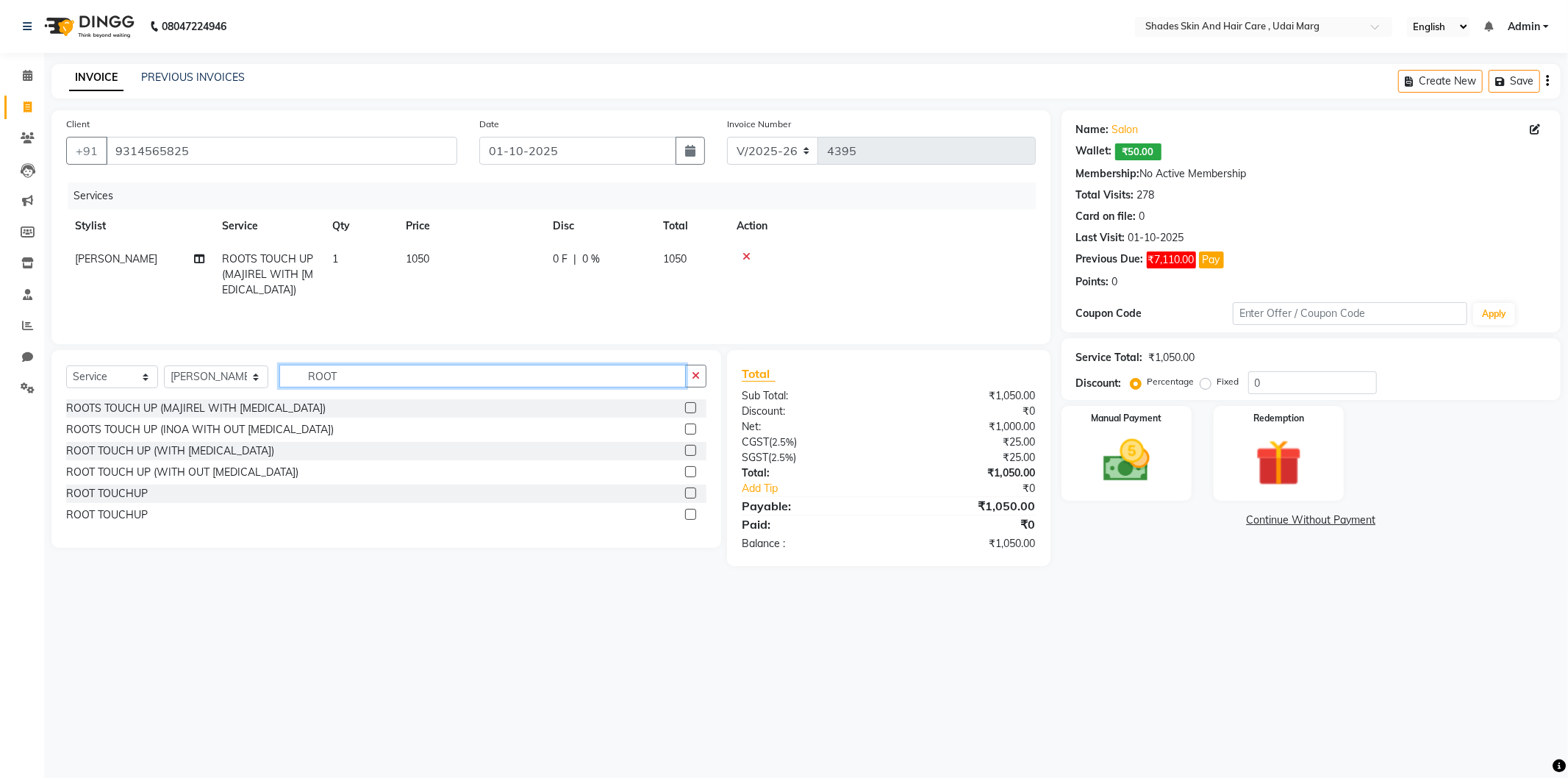
drag, startPoint x: 353, startPoint y: 377, endPoint x: 288, endPoint y: 384, distance: 65.4
click at [288, 384] on input "ROOT" at bounding box center [482, 376] width 407 height 23
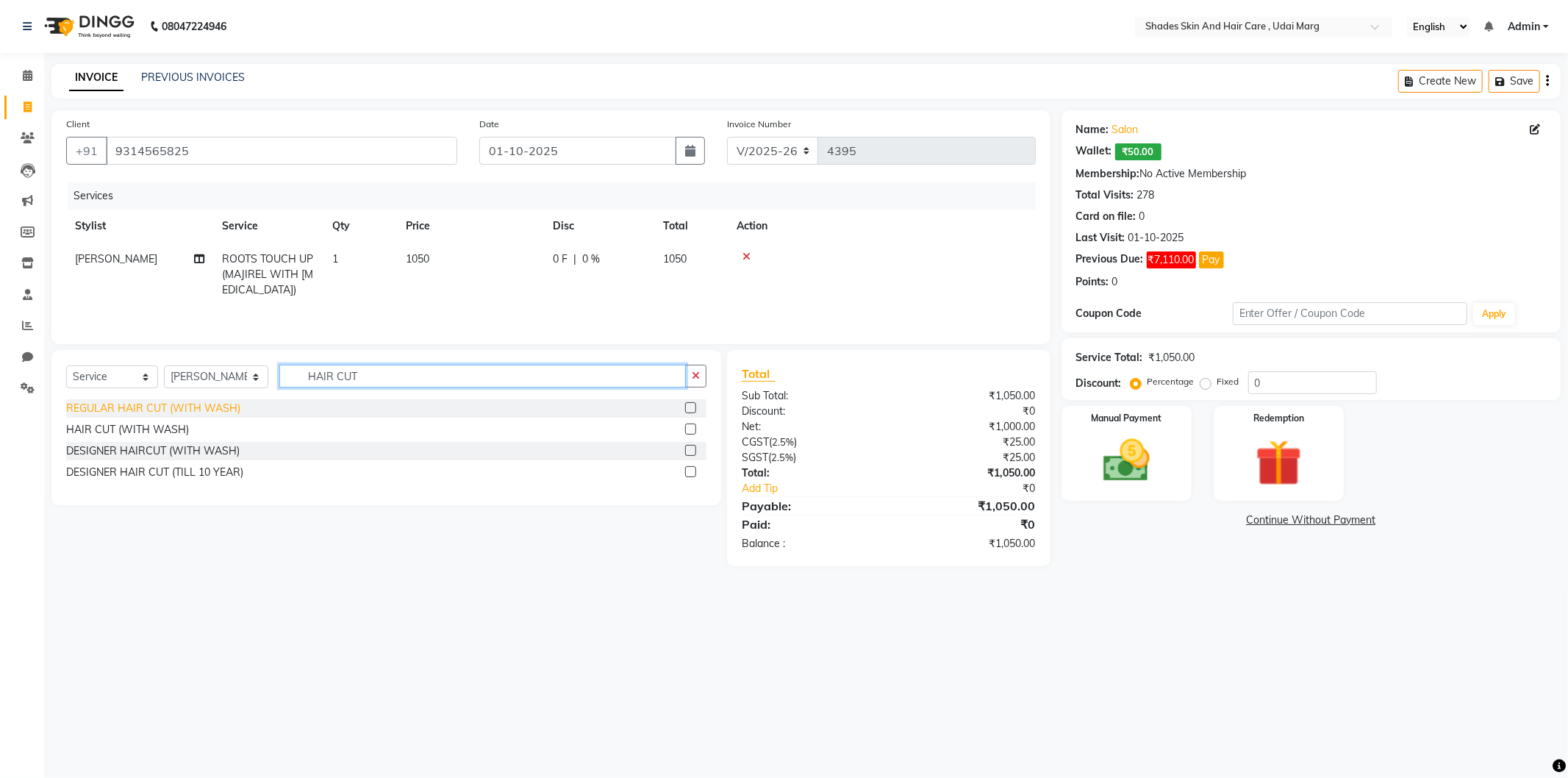
type input "HAIR CUT"
click at [211, 410] on div "REGULAR HAIR CUT (WITH WASH)" at bounding box center [153, 408] width 175 height 15
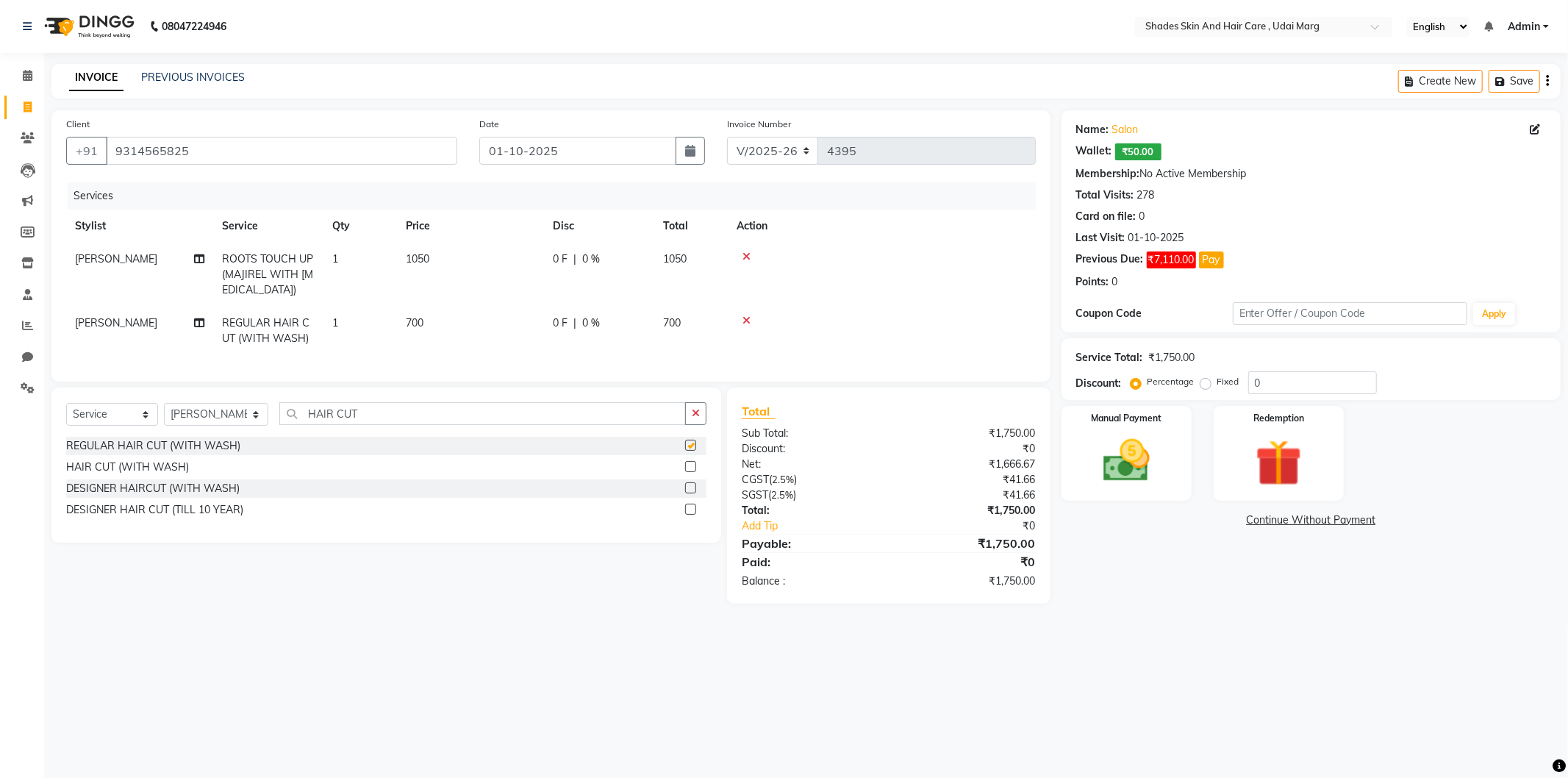
checkbox input "false"
click at [689, 472] on label at bounding box center [690, 466] width 11 height 11
click at [689, 472] on input "checkbox" at bounding box center [689, 467] width 9 height 9
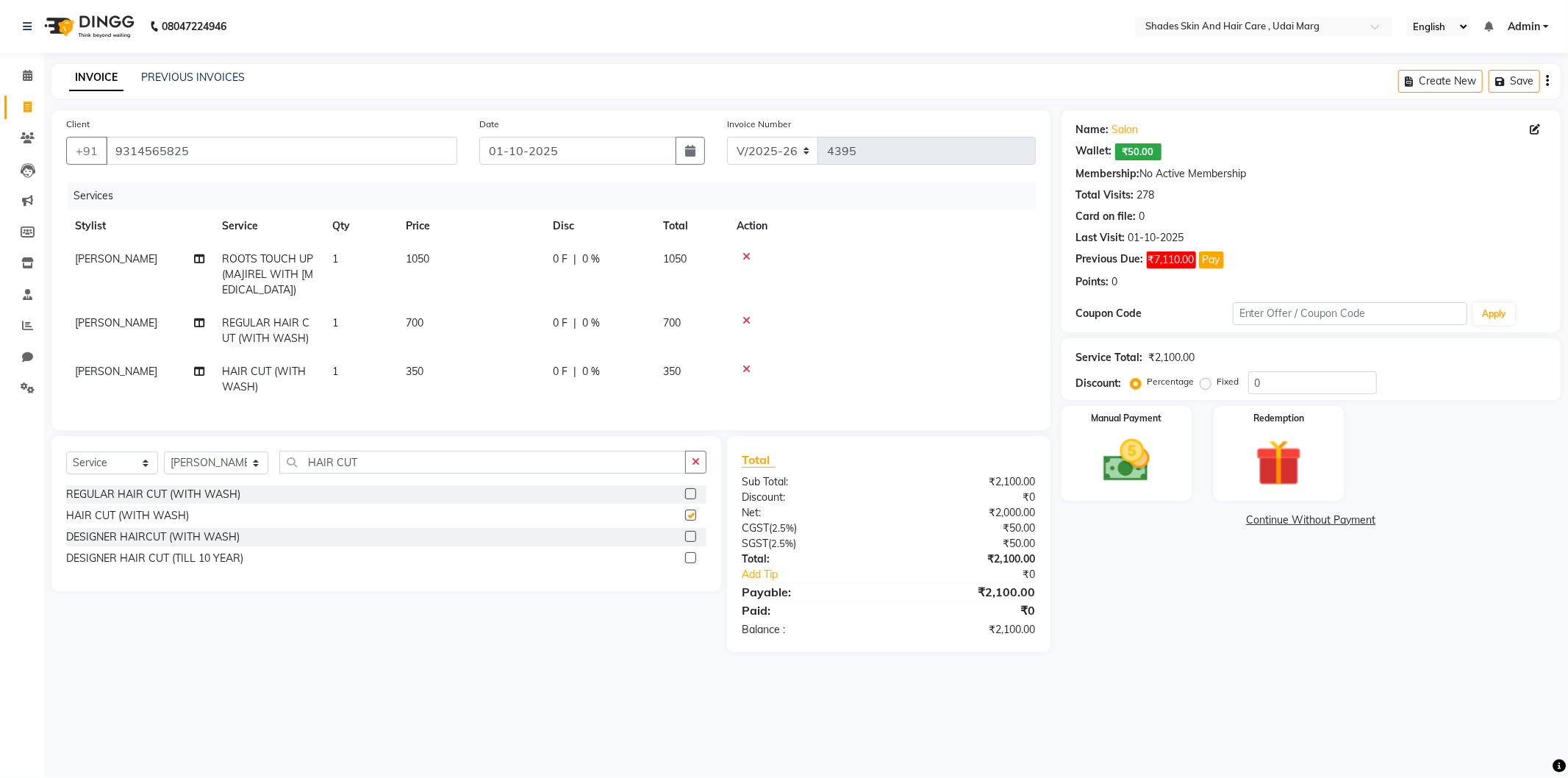
checkbox input "false"
click at [753, 318] on div at bounding box center [882, 321] width 291 height 10
click at [750, 318] on icon at bounding box center [746, 321] width 8 height 10
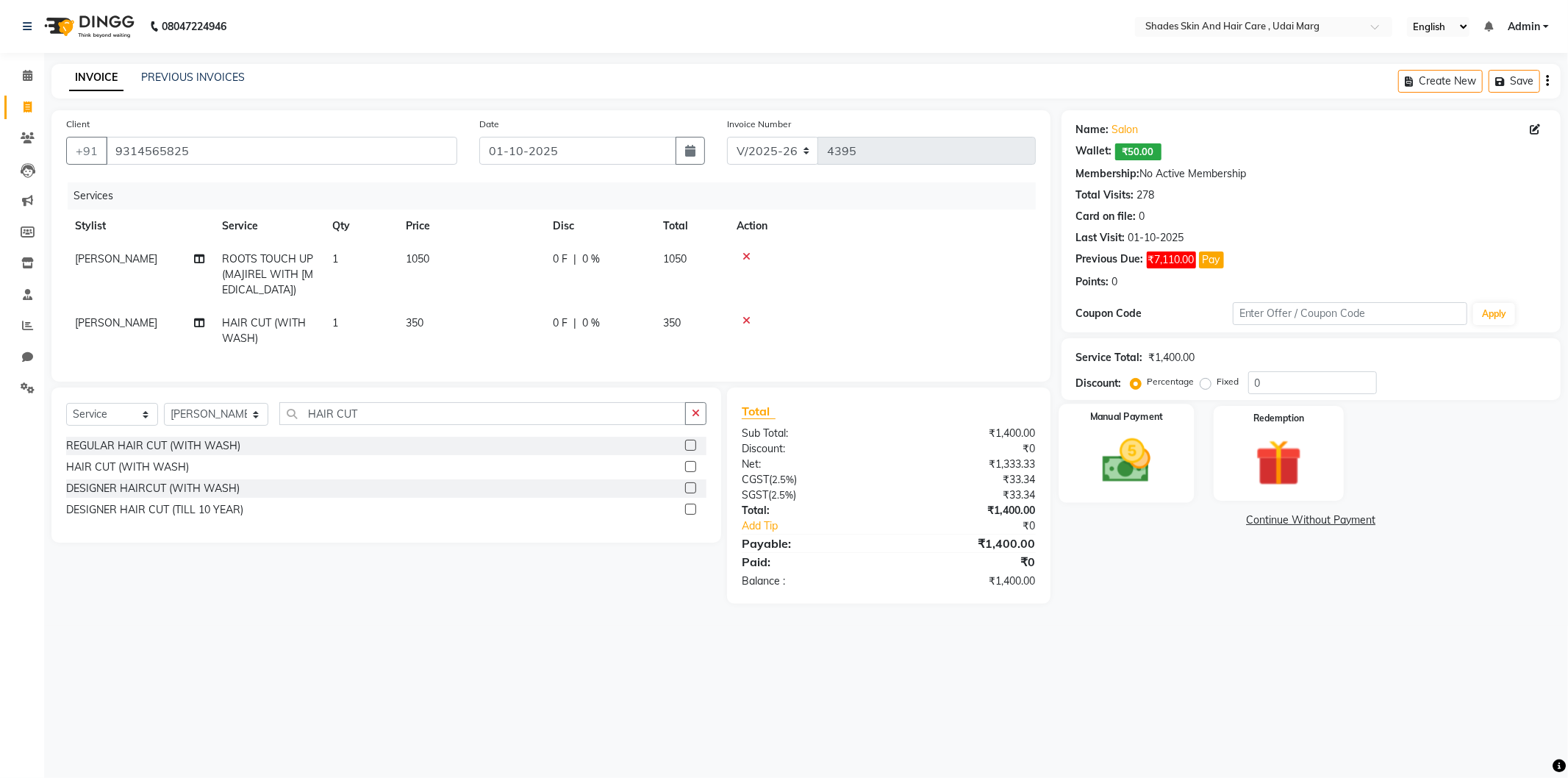
click at [1165, 433] on img at bounding box center [1127, 461] width 79 height 56
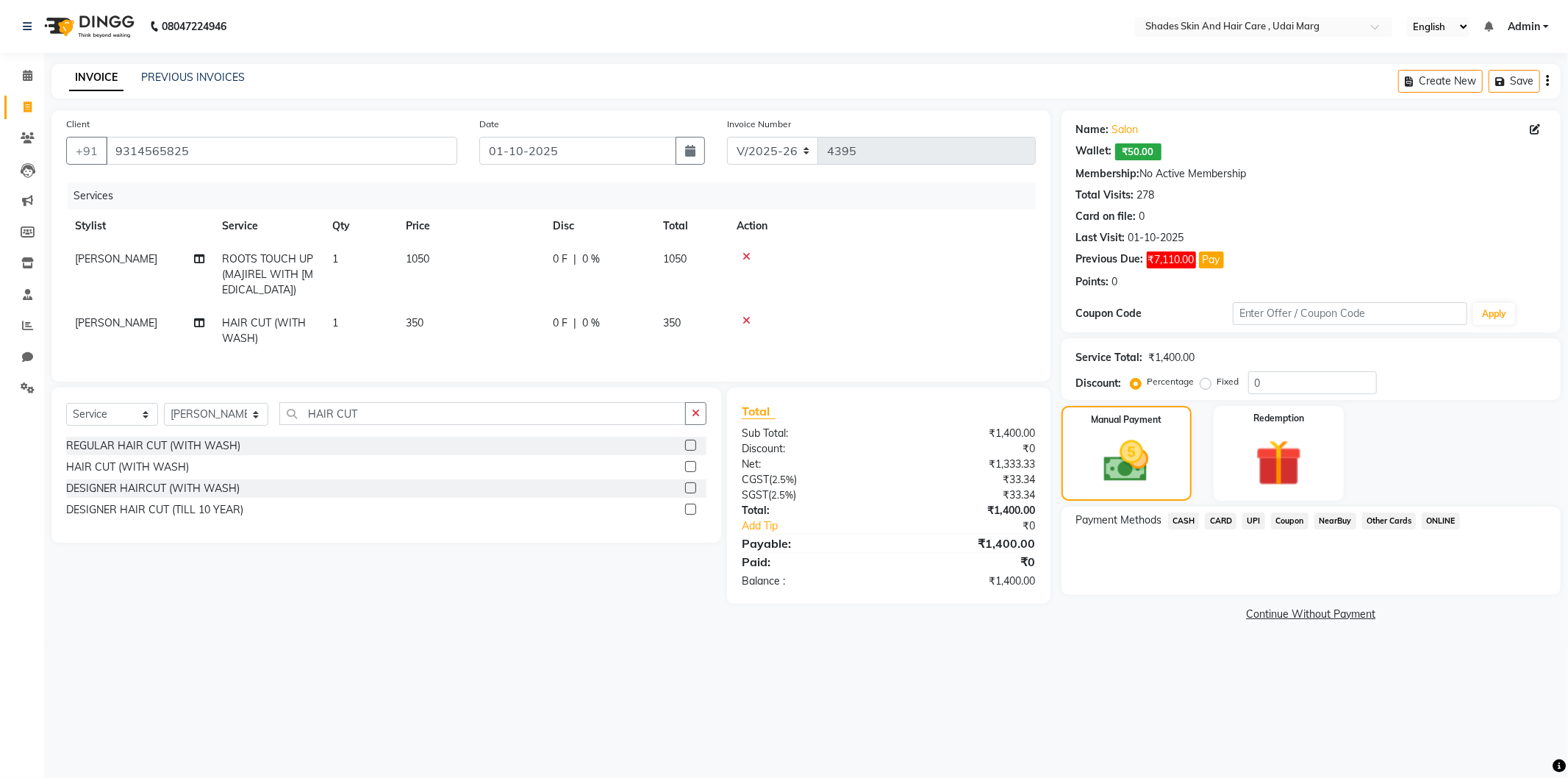
click at [1190, 519] on span "CASH" at bounding box center [1184, 521] width 32 height 17
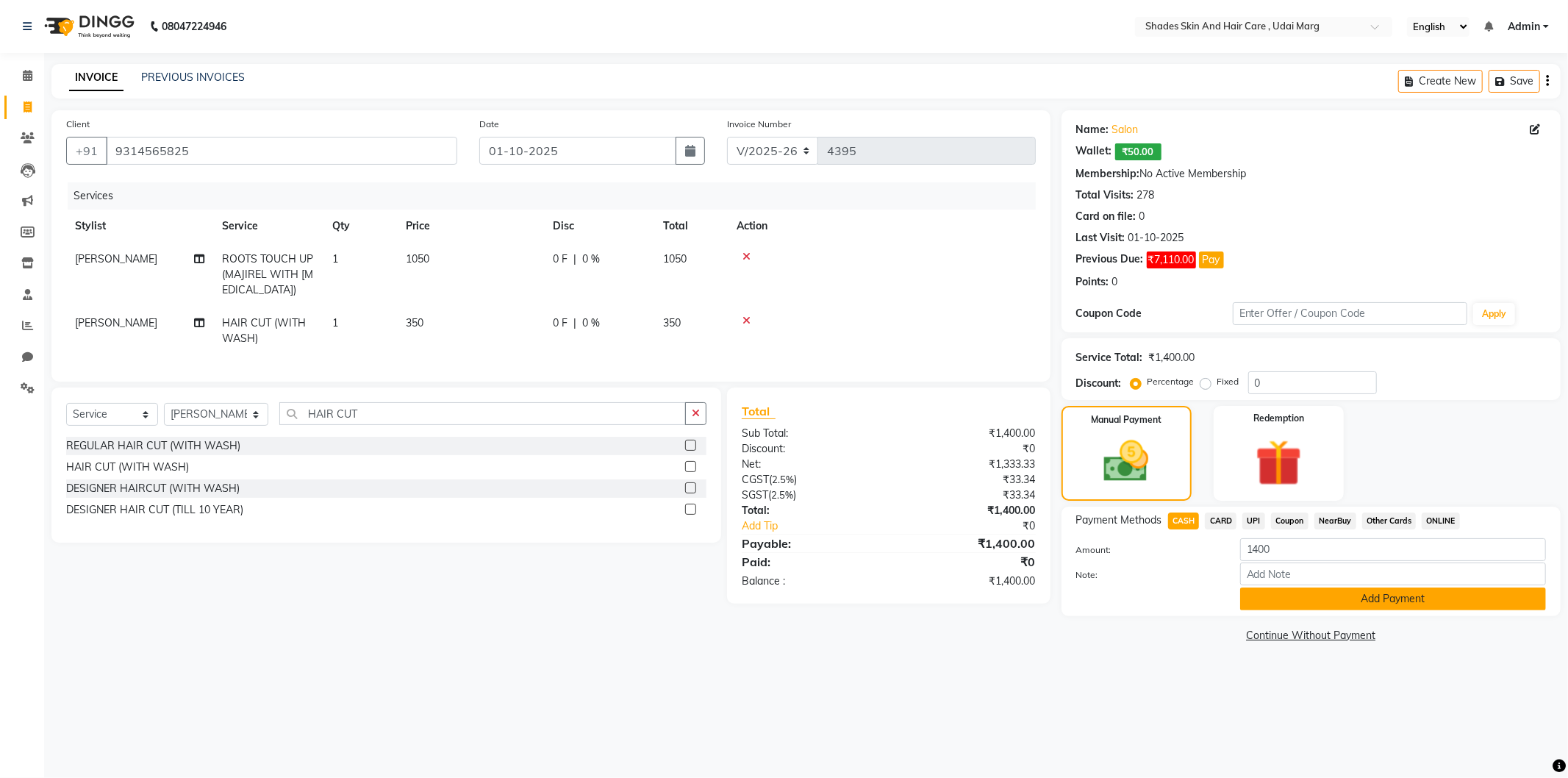
click at [1261, 602] on button "Add Payment" at bounding box center [1393, 598] width 306 height 23
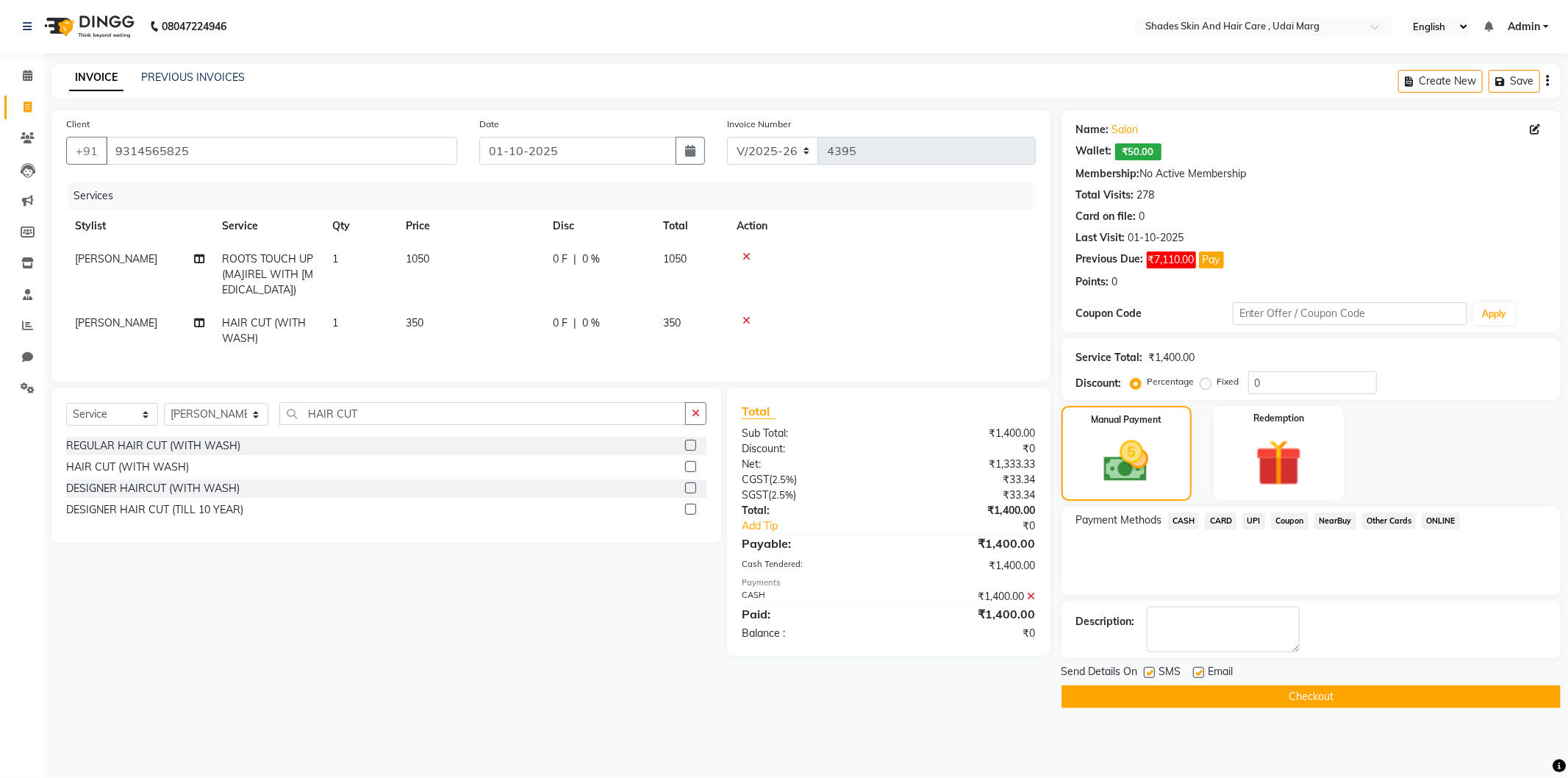
click at [1179, 688] on button "Checkout" at bounding box center [1311, 696] width 499 height 23
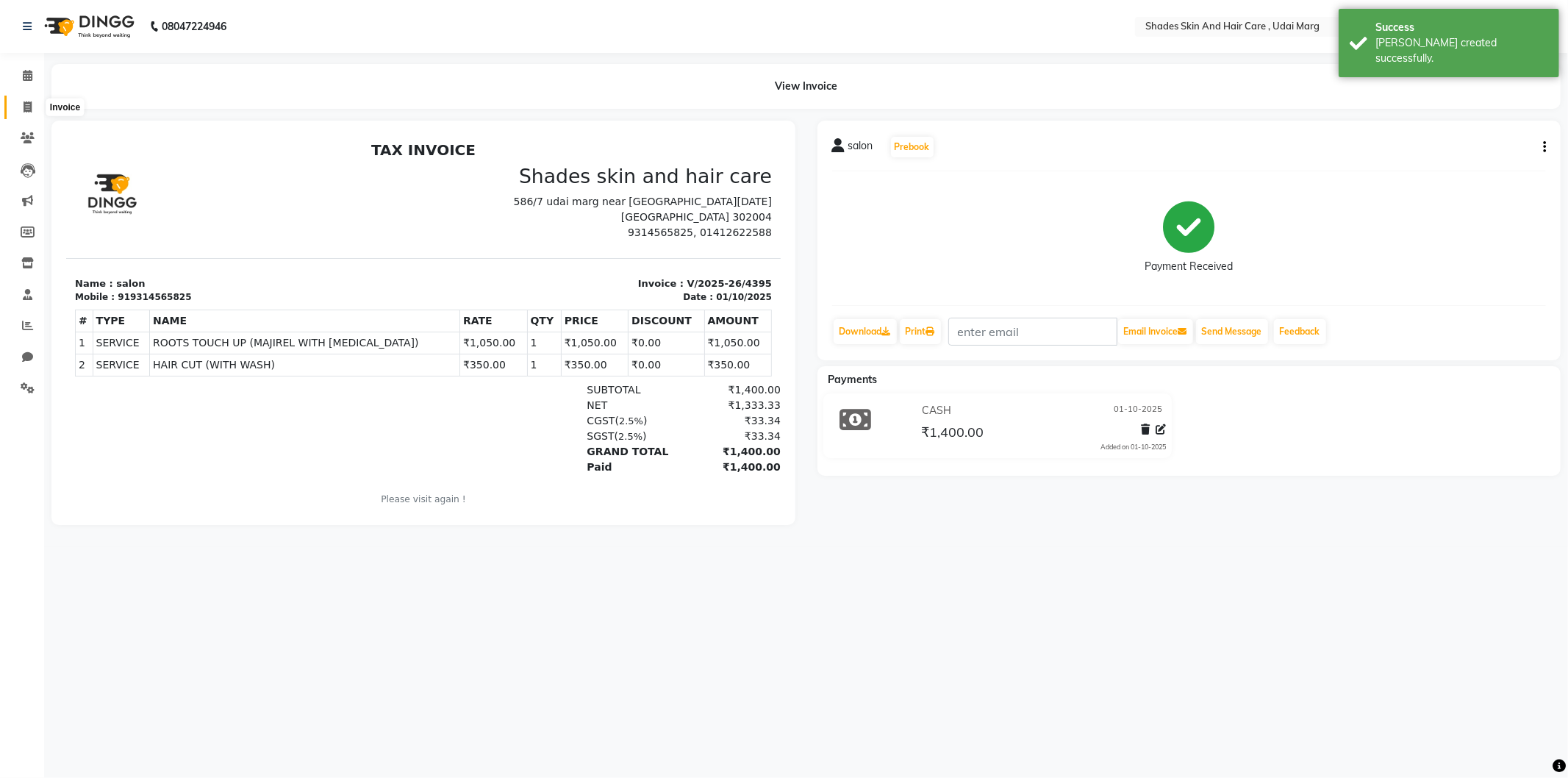
click at [21, 113] on span at bounding box center [28, 107] width 26 height 17
select select "service"
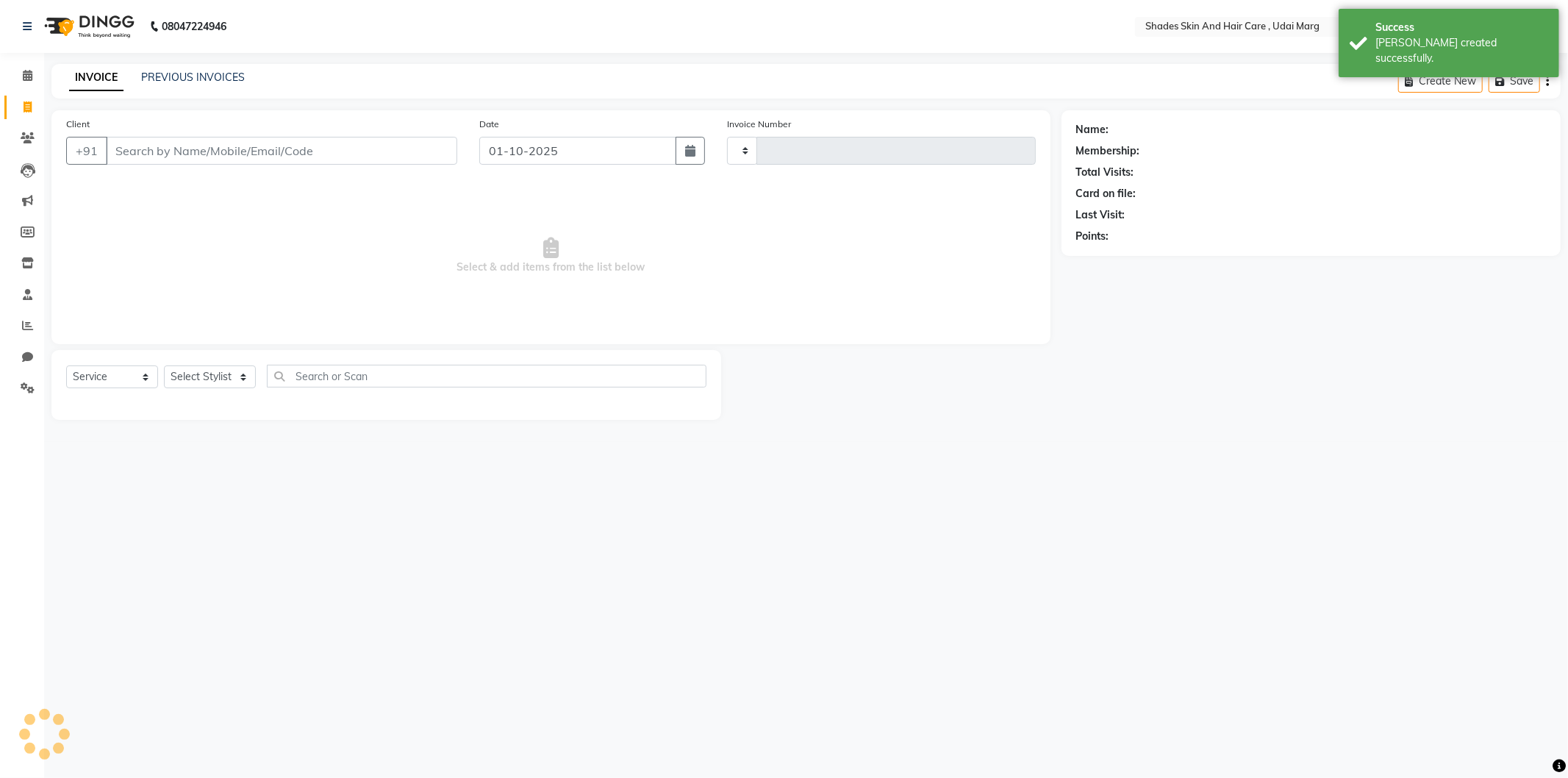
type input "4396"
select select "8022"
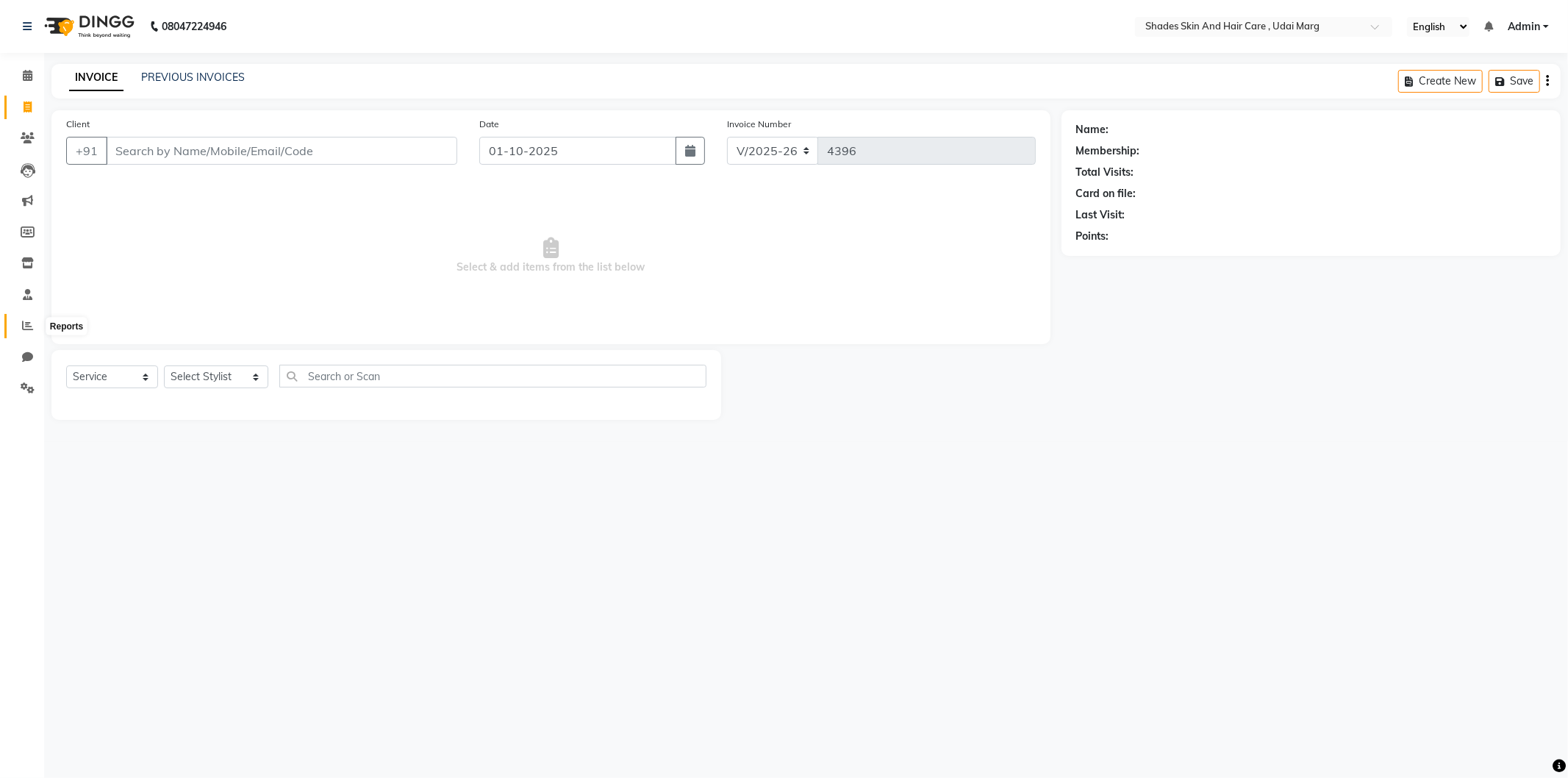
click at [25, 325] on icon at bounding box center [28, 325] width 11 height 11
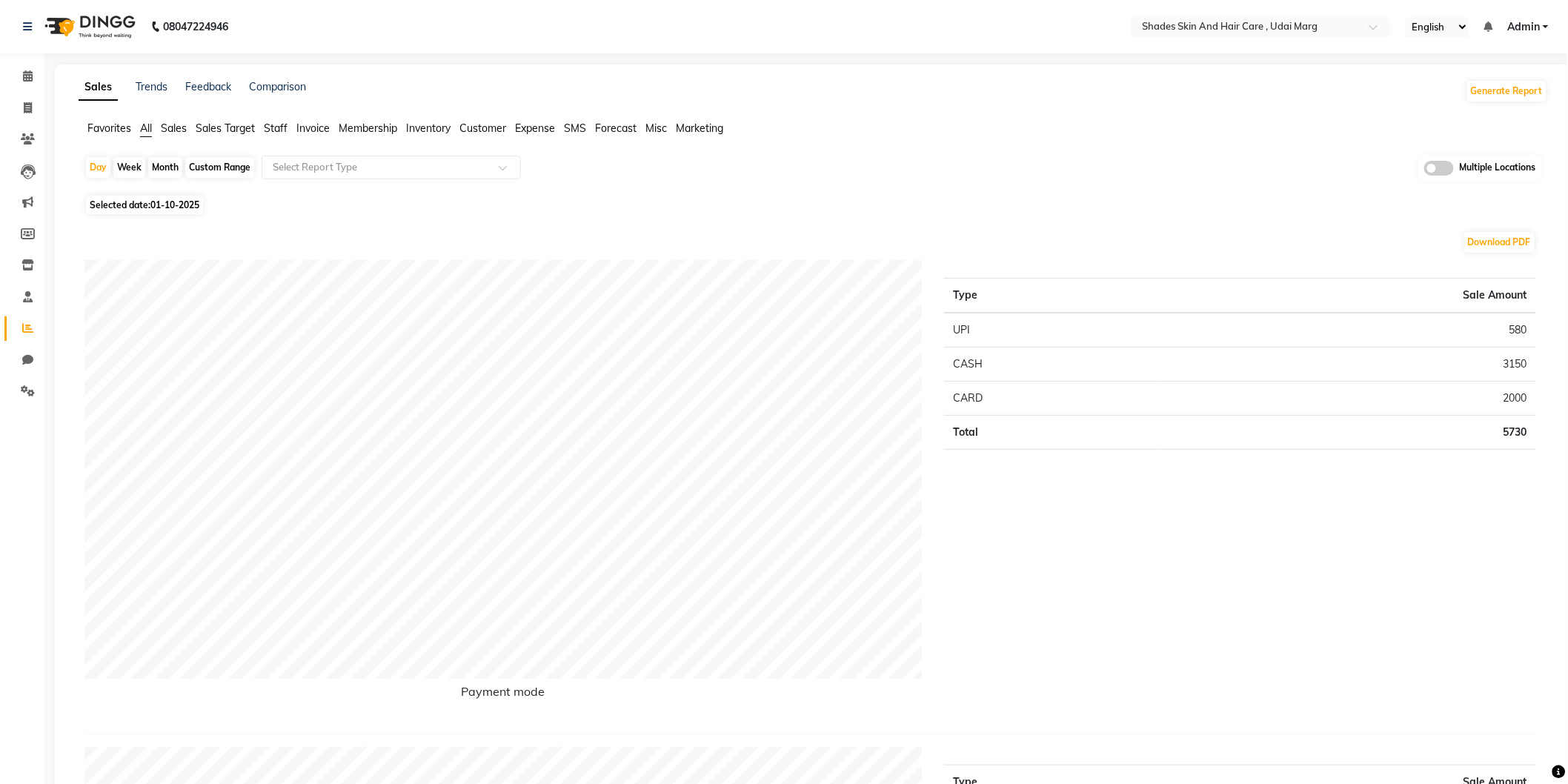
click at [268, 131] on span "Staff" at bounding box center [275, 127] width 23 height 13
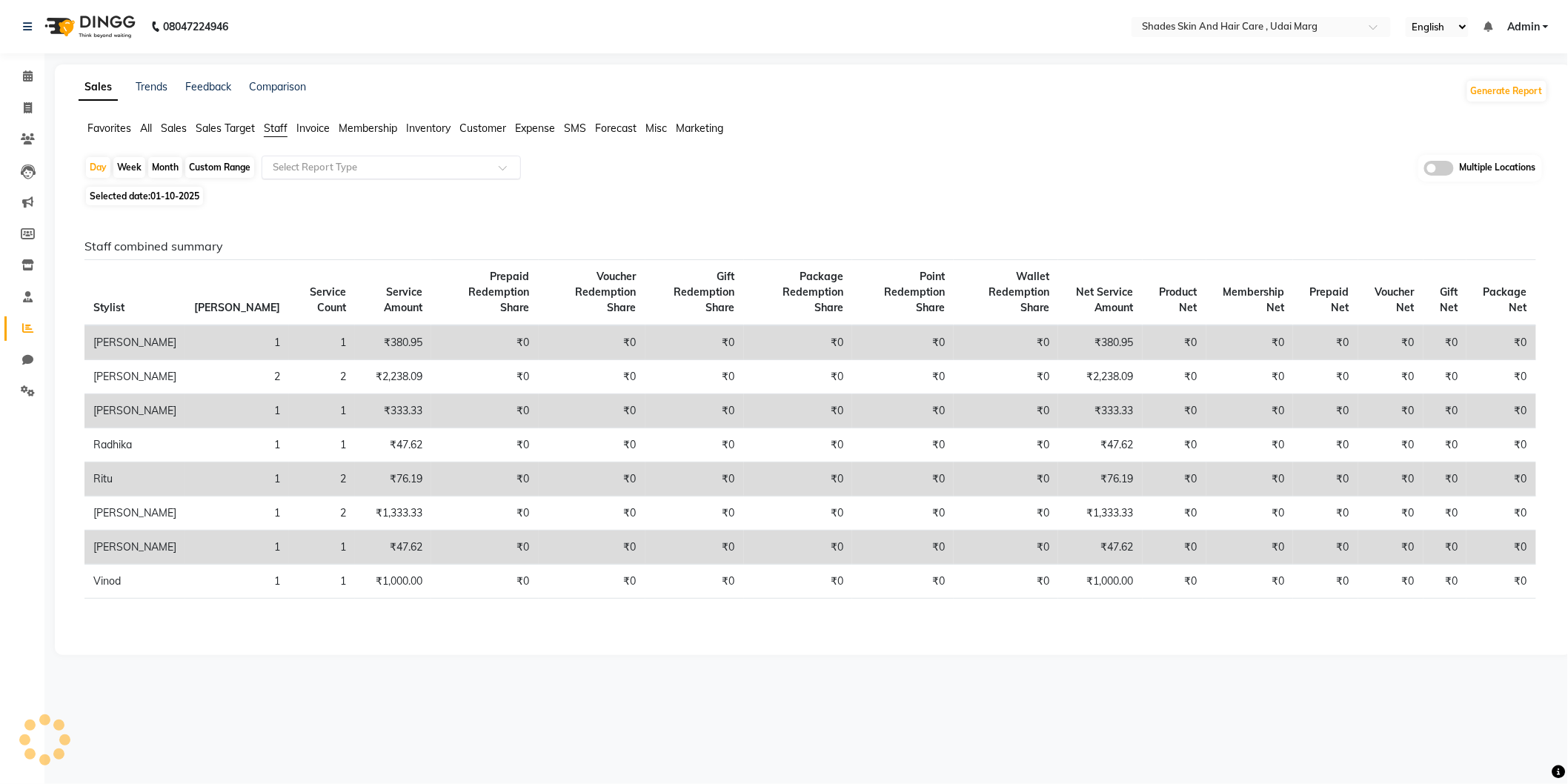
click at [381, 158] on div "Select Report Type" at bounding box center [391, 167] width 259 height 23
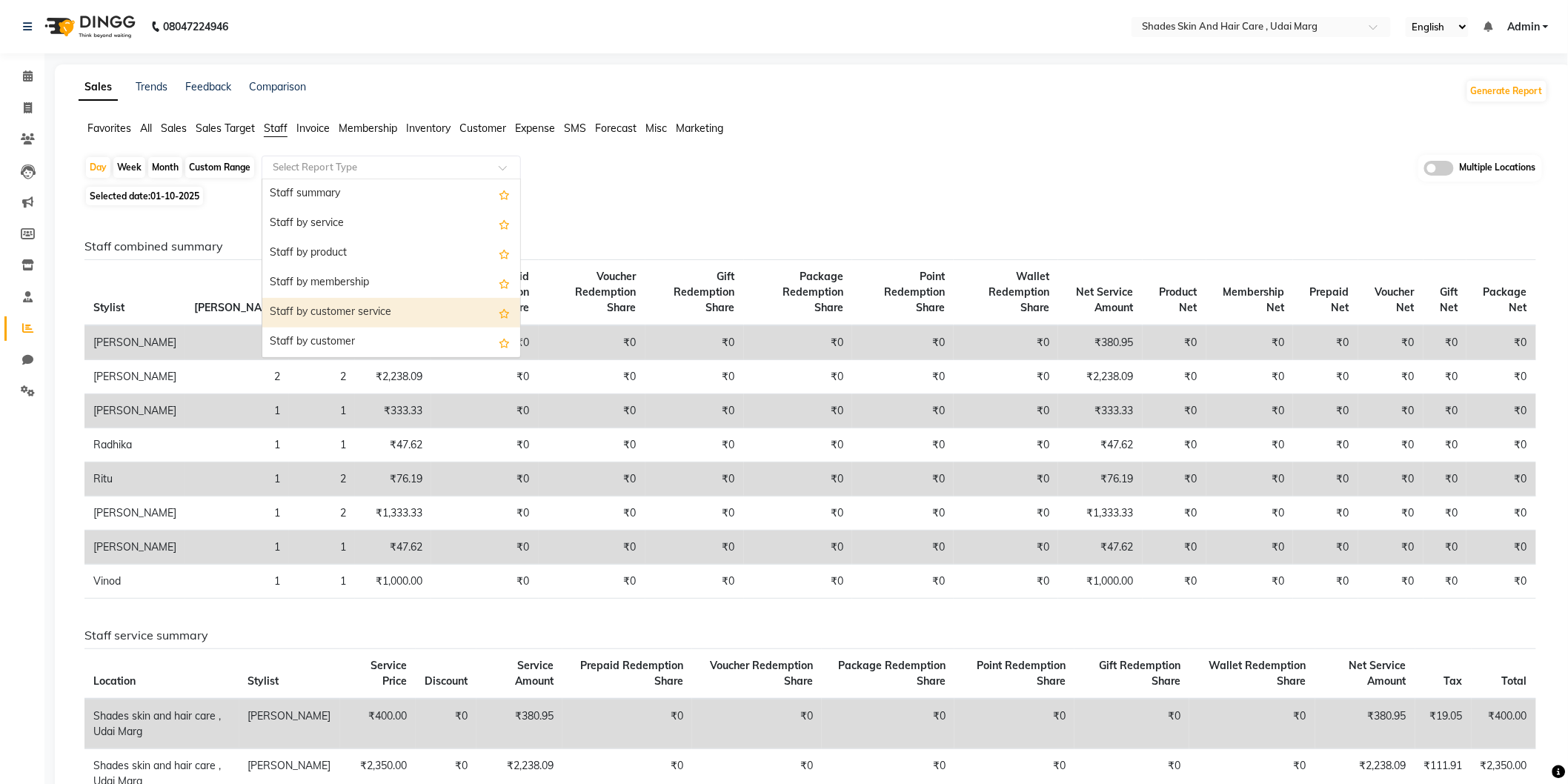
click at [374, 300] on div "Staff by customer service" at bounding box center [392, 313] width 258 height 29
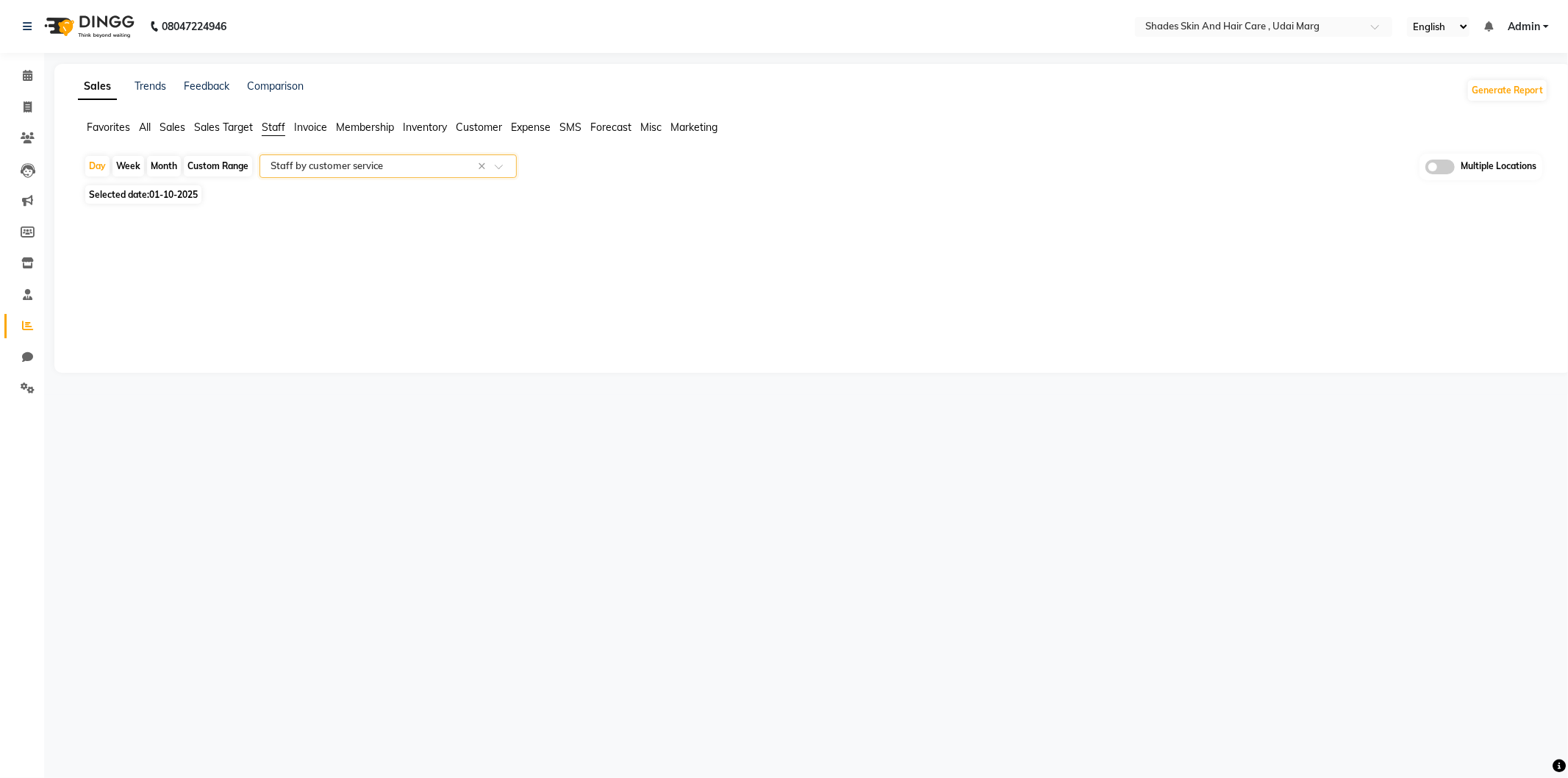
select select "full_report"
select select "csv"
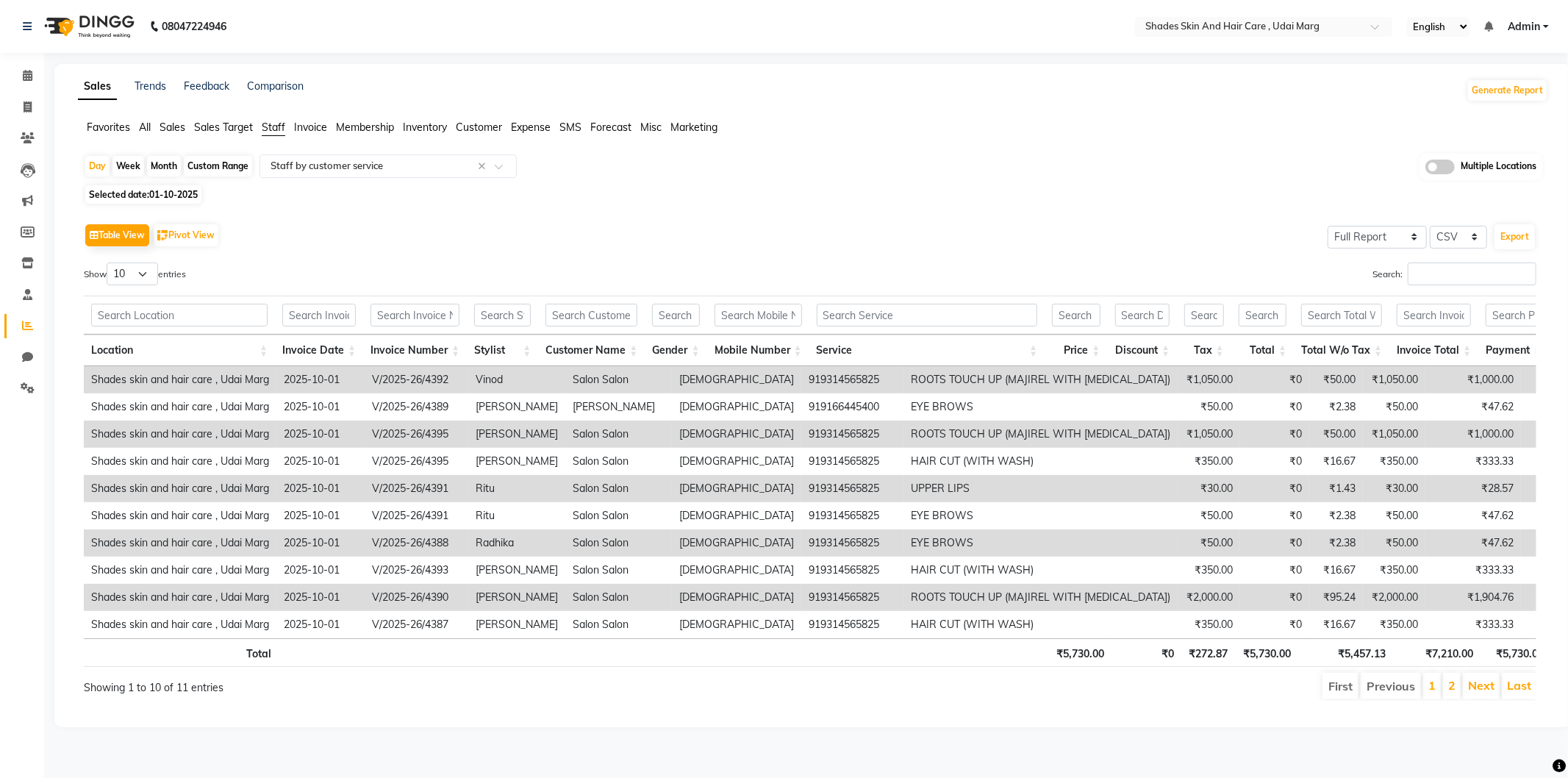
click at [144, 130] on span "All" at bounding box center [145, 126] width 12 height 13
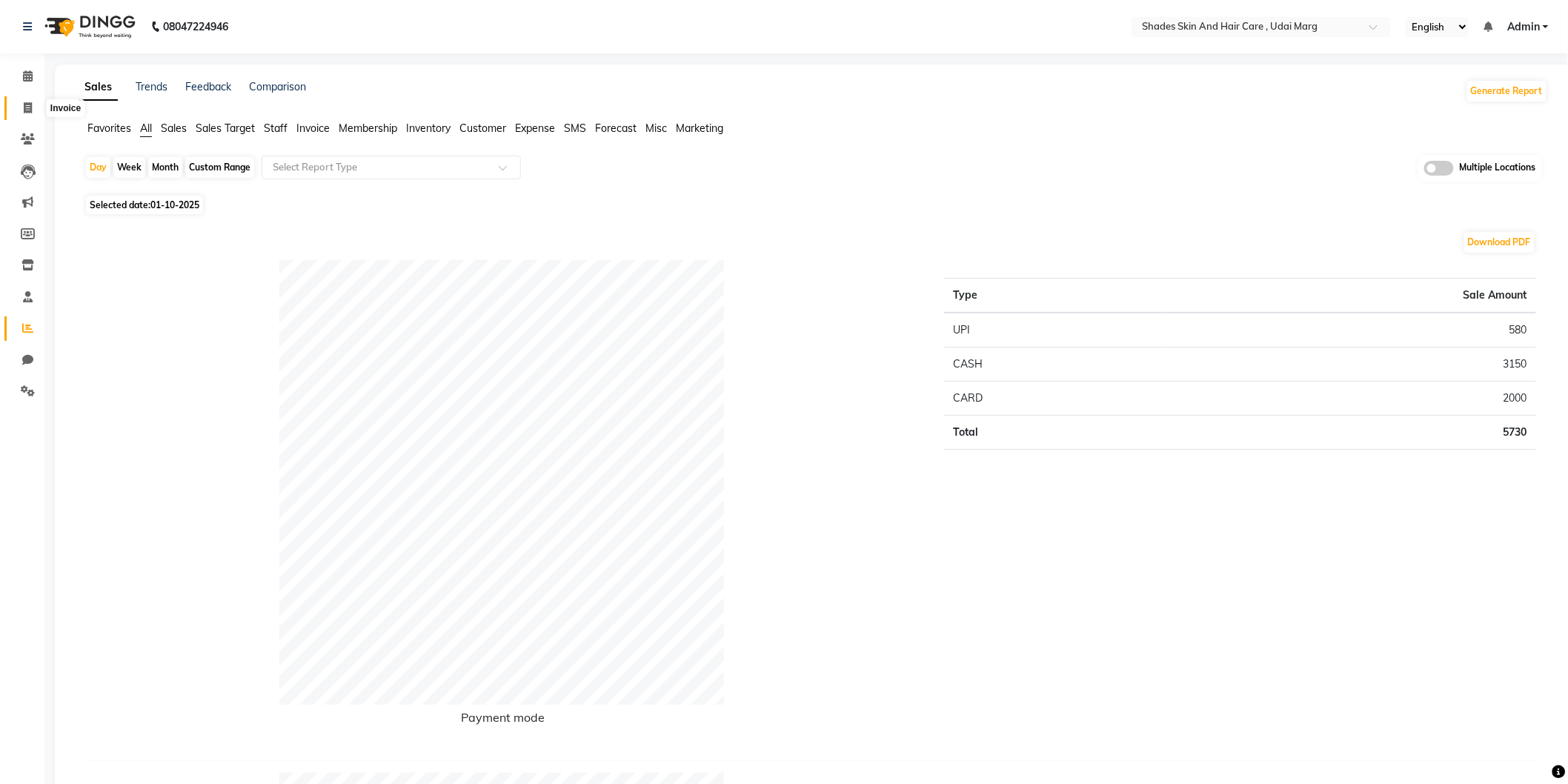
click at [29, 107] on icon at bounding box center [27, 107] width 8 height 11
select select "service"
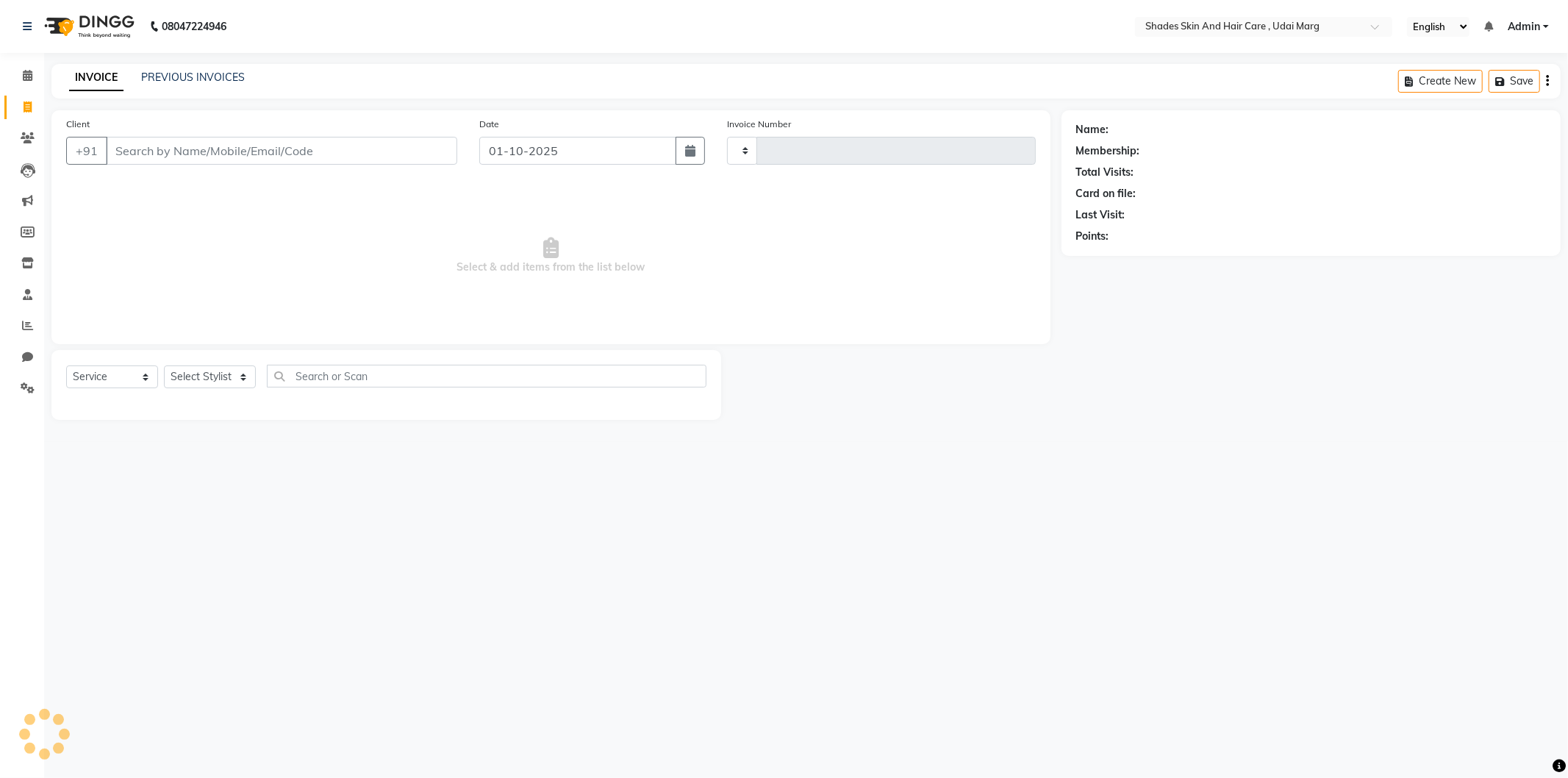
type input "4396"
select select "8022"
click at [185, 79] on link "PREVIOUS INVOICES" at bounding box center [193, 77] width 104 height 13
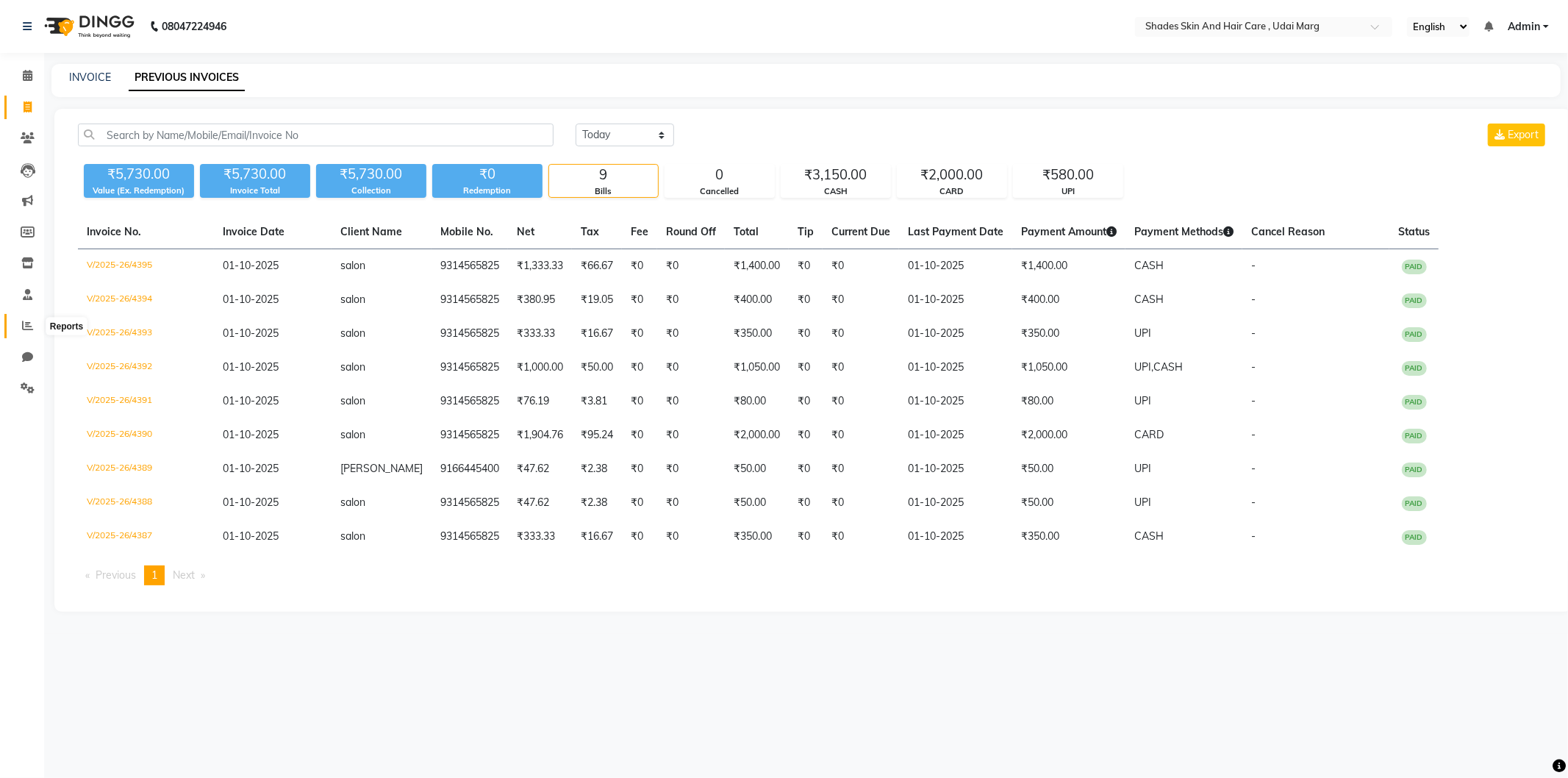
click at [26, 331] on icon at bounding box center [28, 325] width 11 height 11
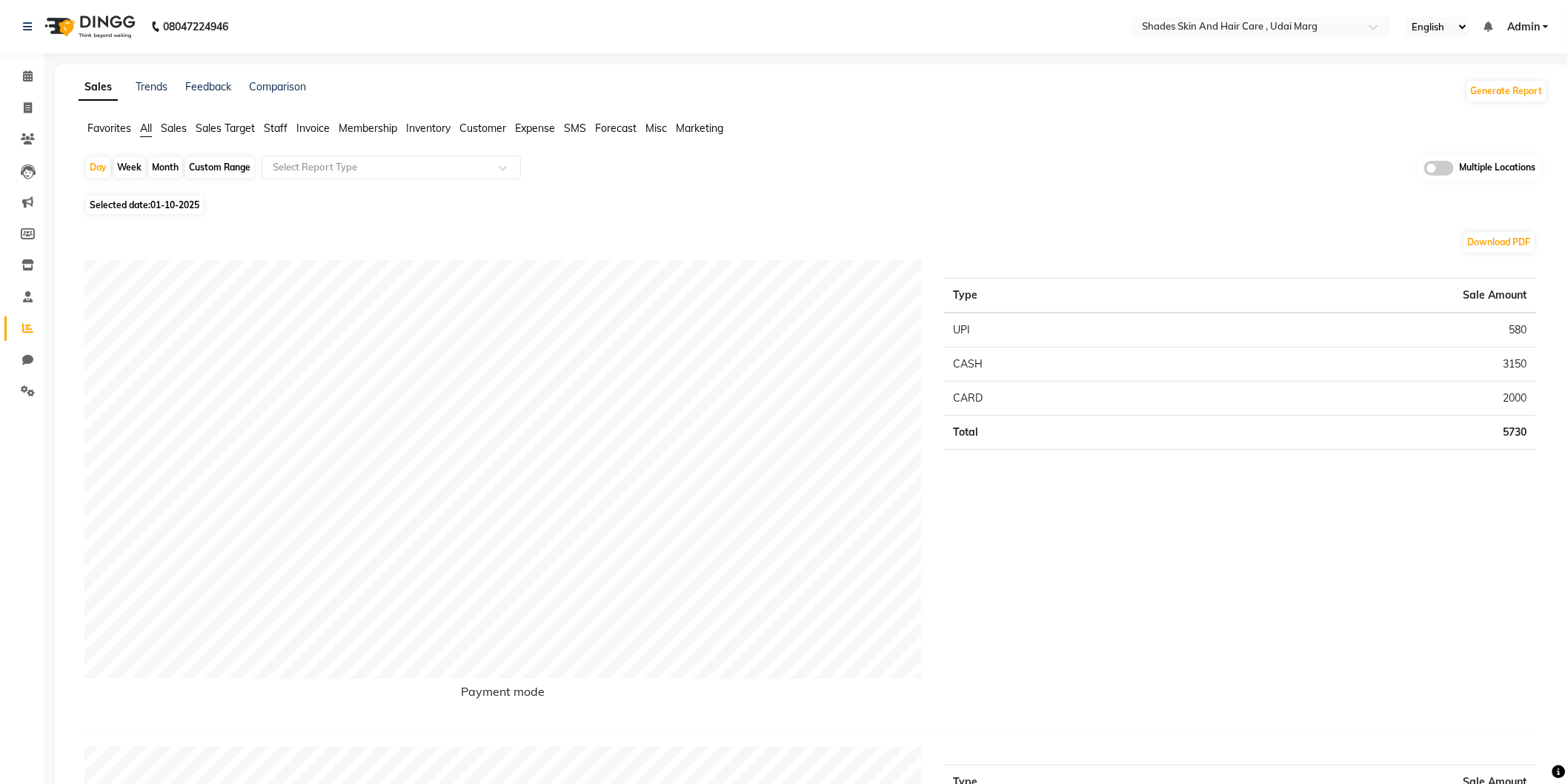
click at [279, 120] on li "Staff" at bounding box center [275, 128] width 23 height 16
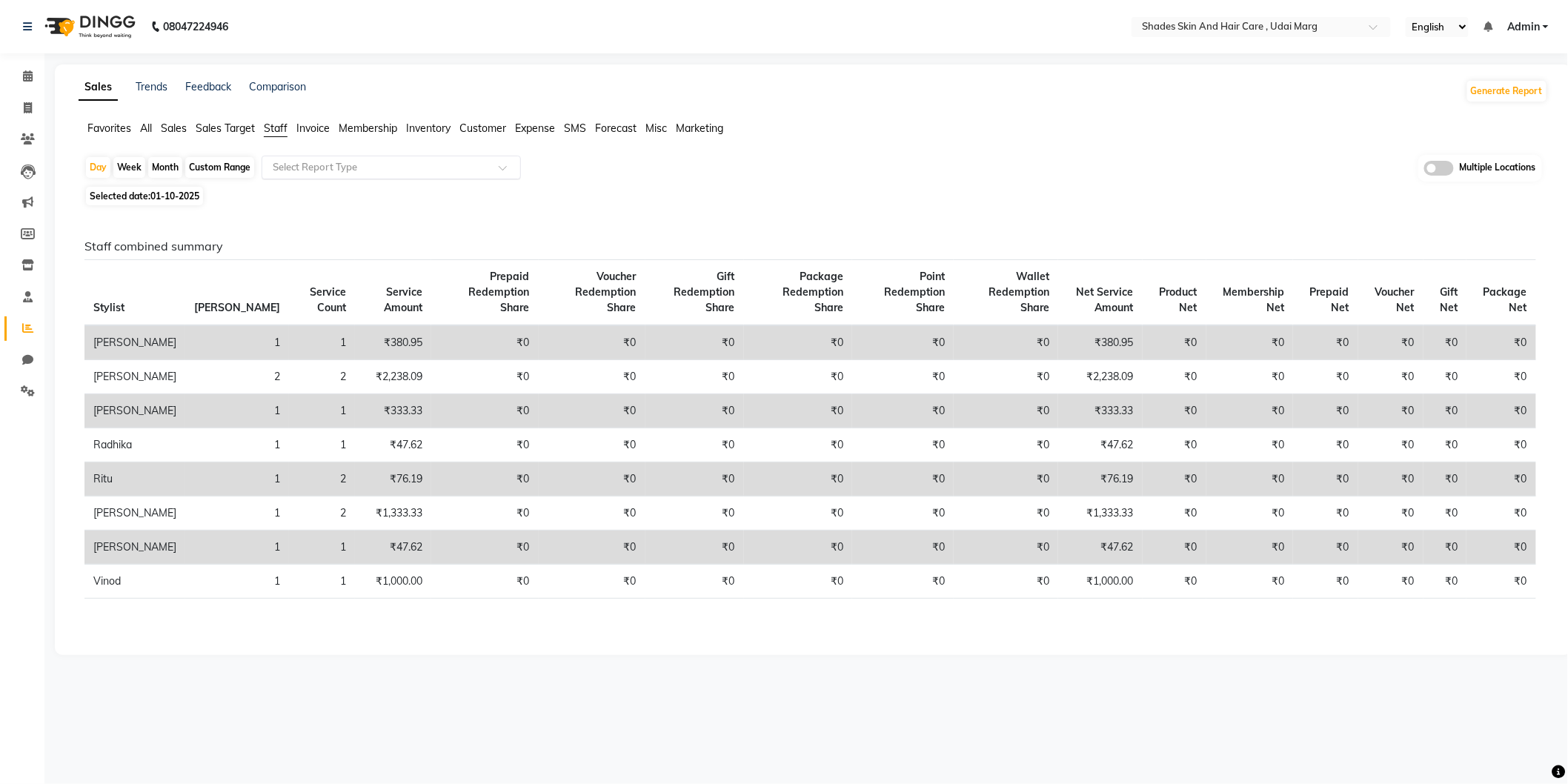
click at [335, 169] on input "text" at bounding box center [376, 167] width 213 height 15
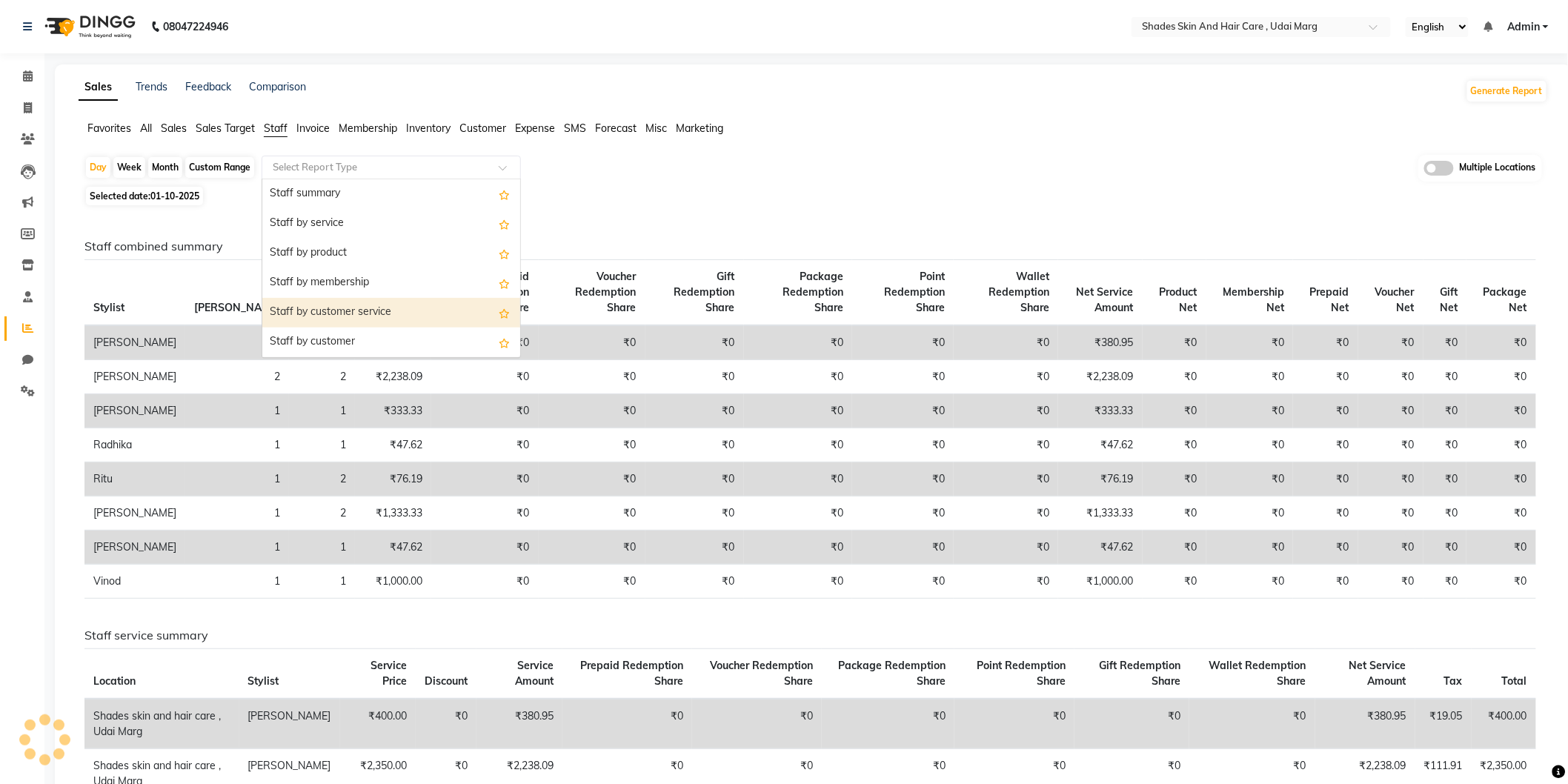
click at [384, 300] on div "Staff by customer service" at bounding box center [392, 313] width 258 height 29
select select "full_report"
select select "csv"
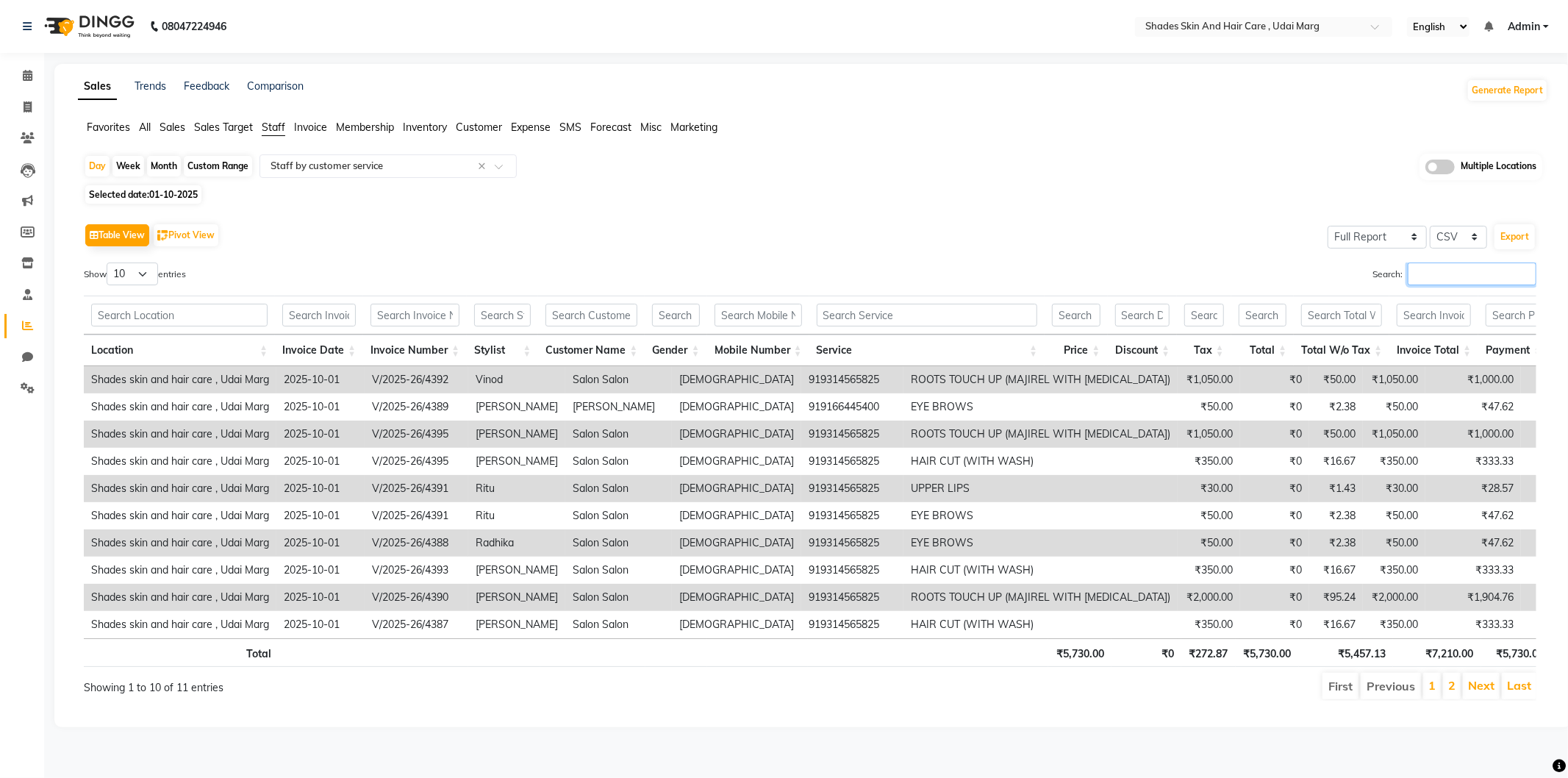
click at [1461, 272] on input "Search:" at bounding box center [1473, 273] width 129 height 23
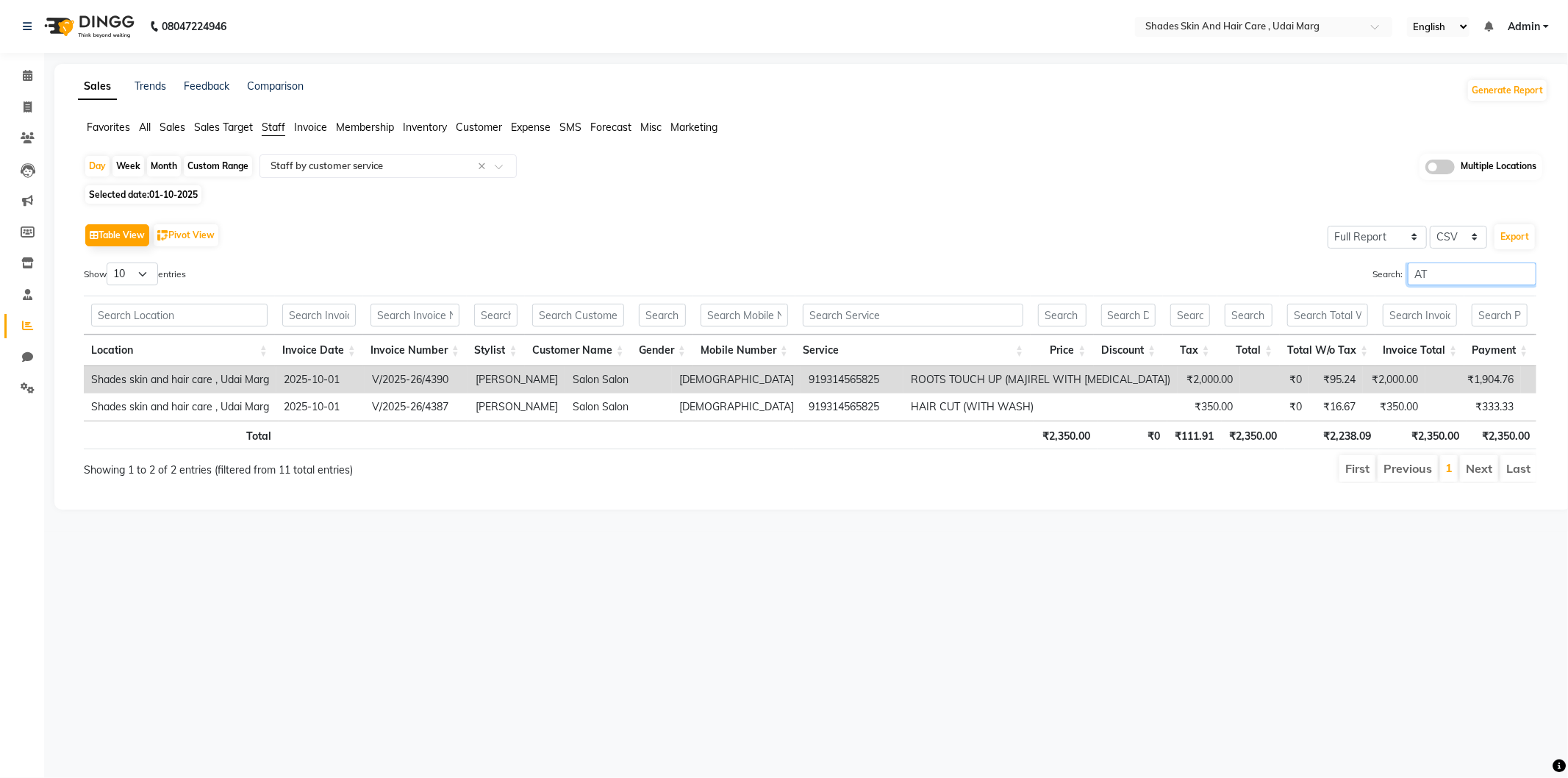
type input "A"
type input "S"
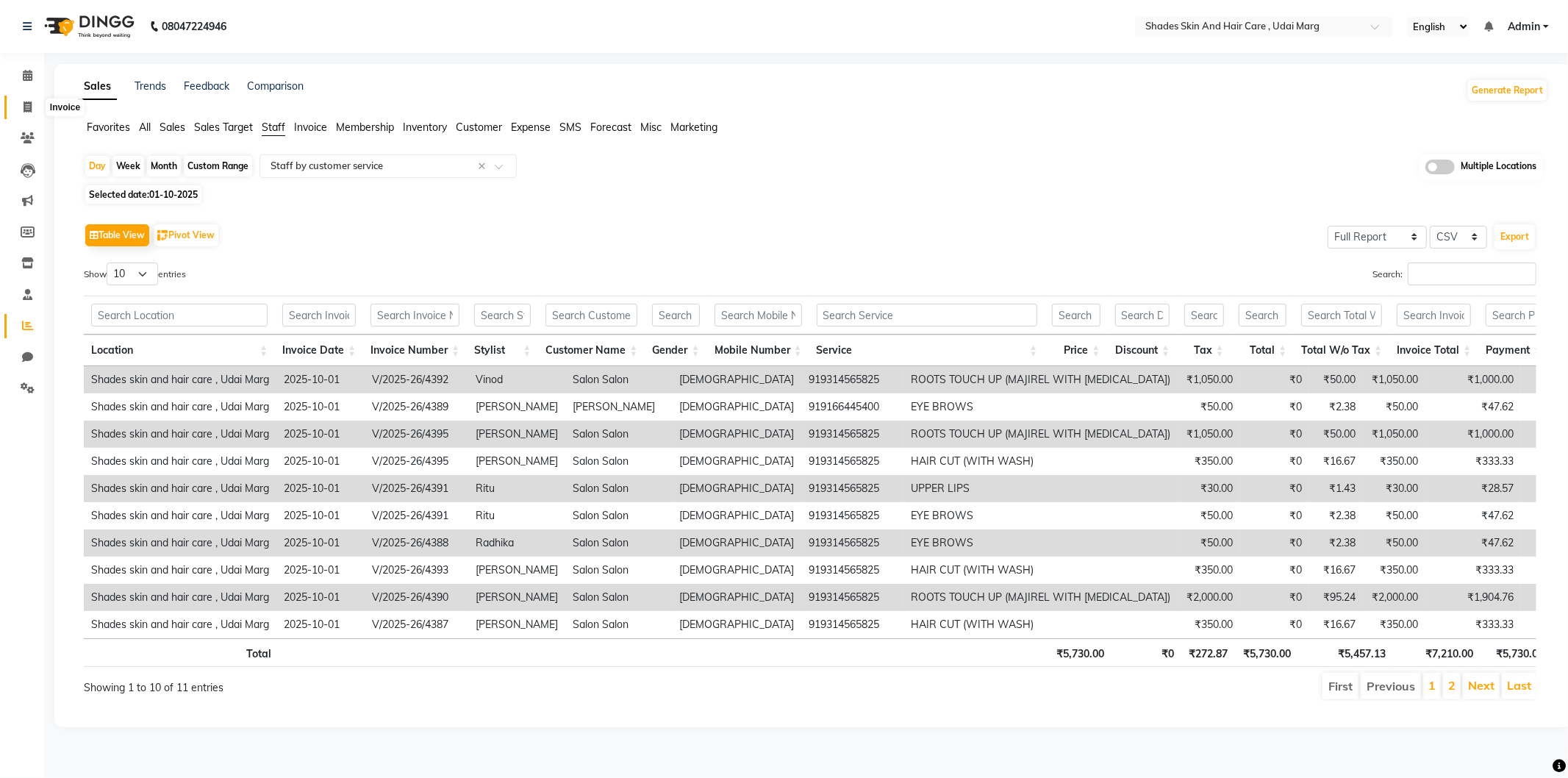
click at [19, 107] on span at bounding box center [28, 107] width 26 height 17
select select "service"
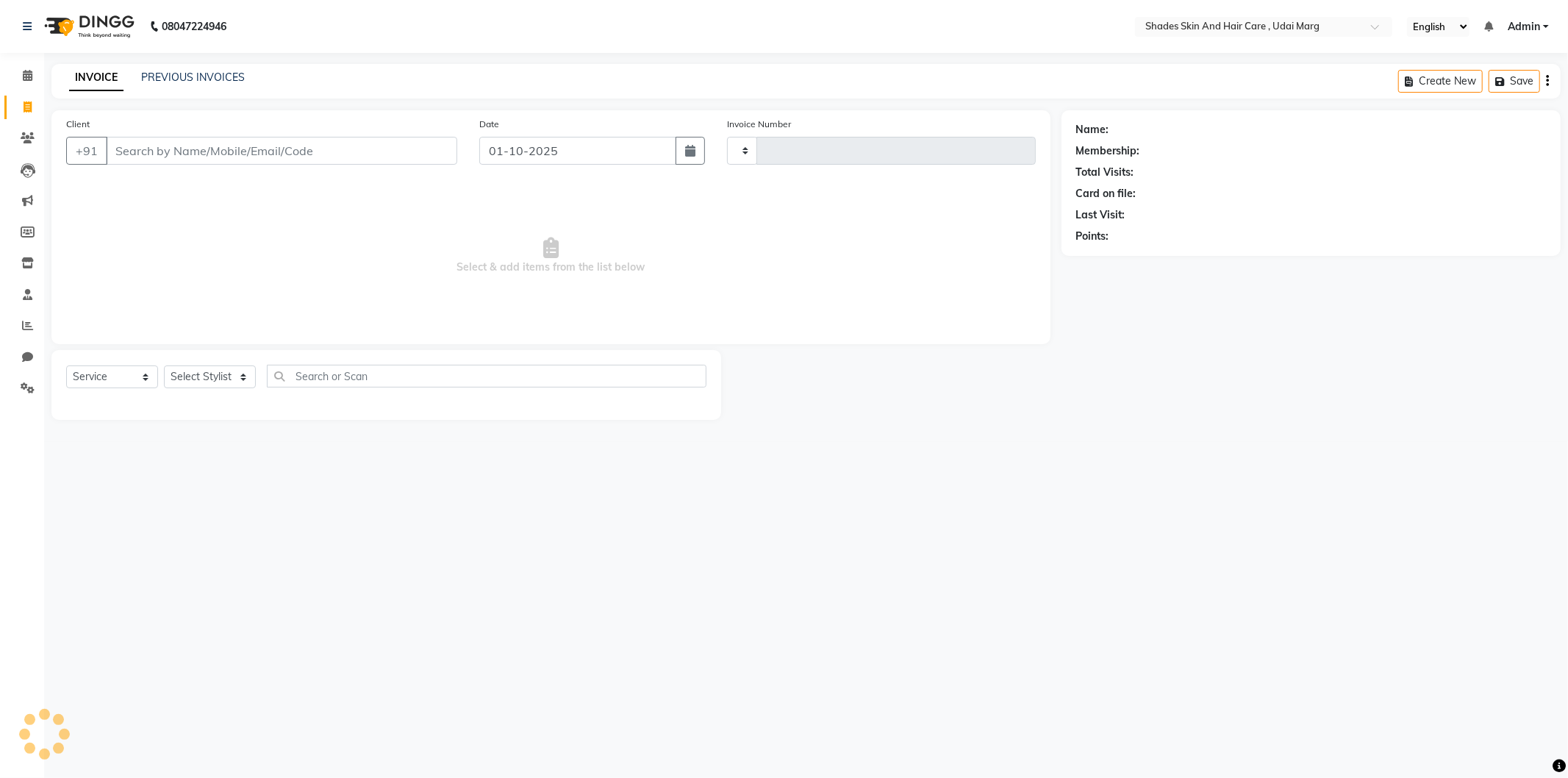
type input "4396"
select select "8022"
click at [294, 155] on input "Client" at bounding box center [281, 150] width 352 height 28
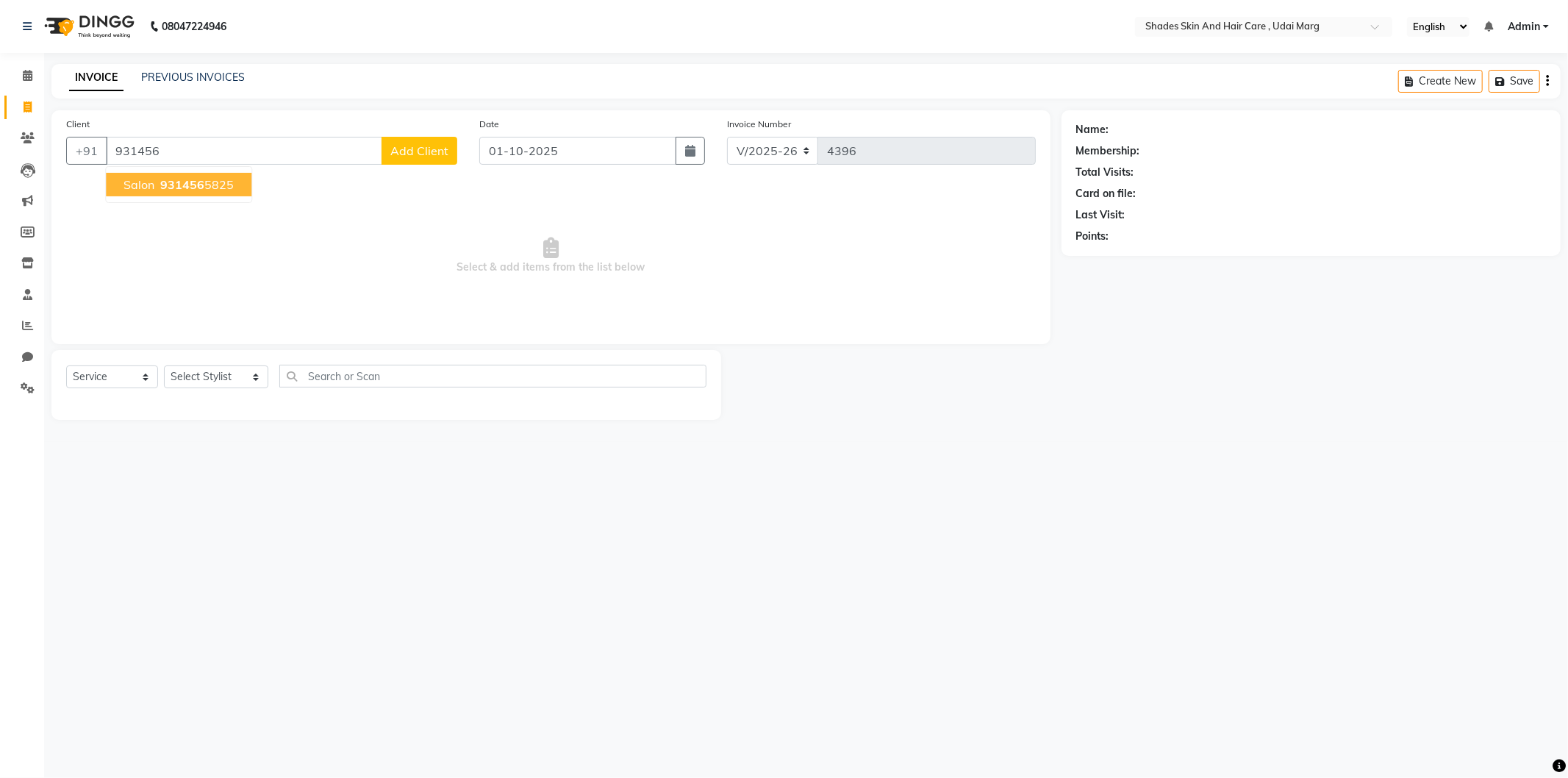
click at [194, 185] on span "931456" at bounding box center [181, 184] width 44 height 15
type input "9314565825"
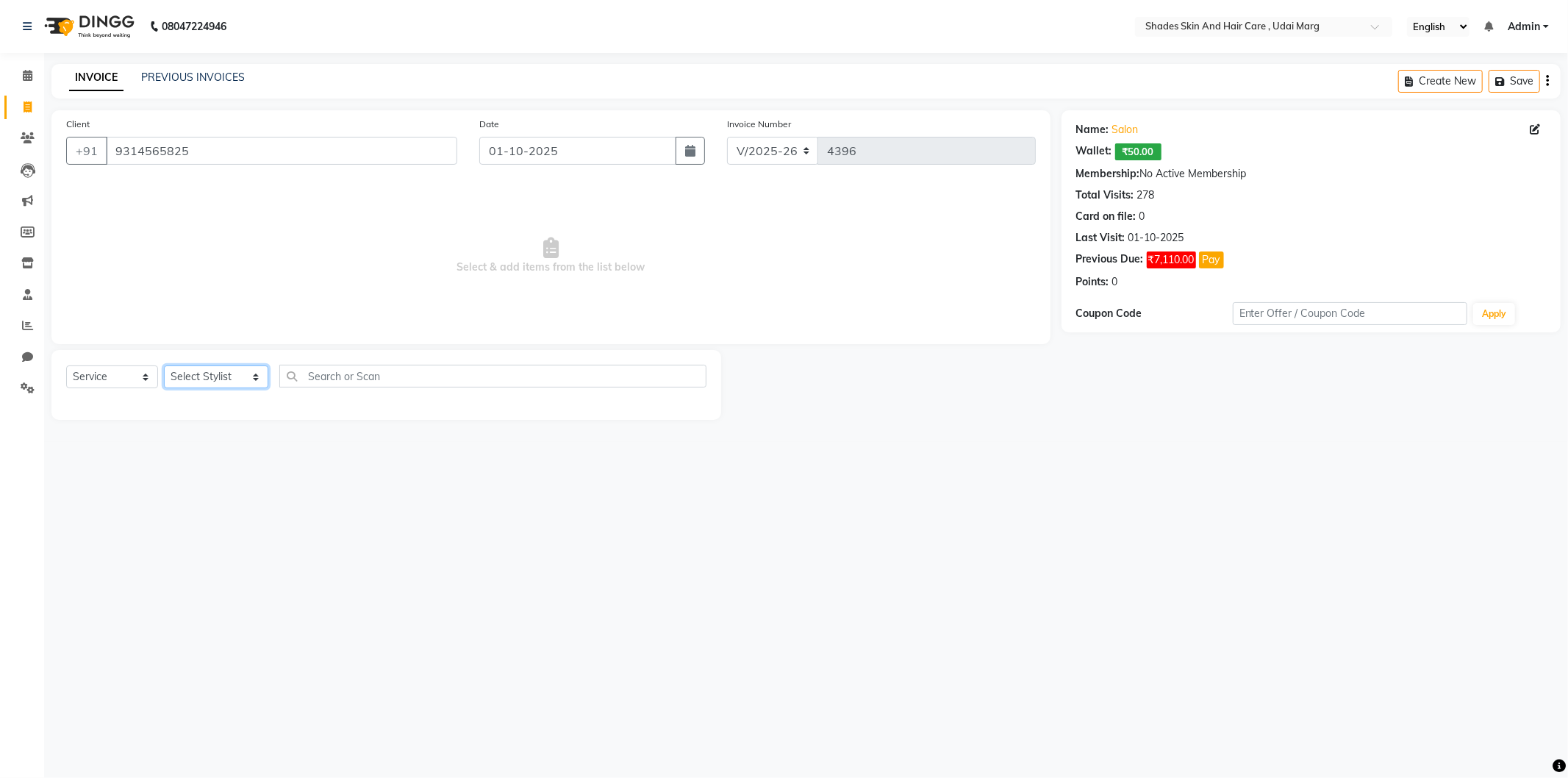
click at [201, 373] on select "Select Stylist [PERSON_NAME] ADMIN [PERSON_NAME] [PERSON_NAME] GAYATRI [PERSON_…" at bounding box center [216, 377] width 104 height 23
select select "74304"
click at [164, 366] on select "Select Stylist [PERSON_NAME] ADMIN [PERSON_NAME] [PERSON_NAME] GAYATRI [PERSON_…" at bounding box center [216, 377] width 104 height 23
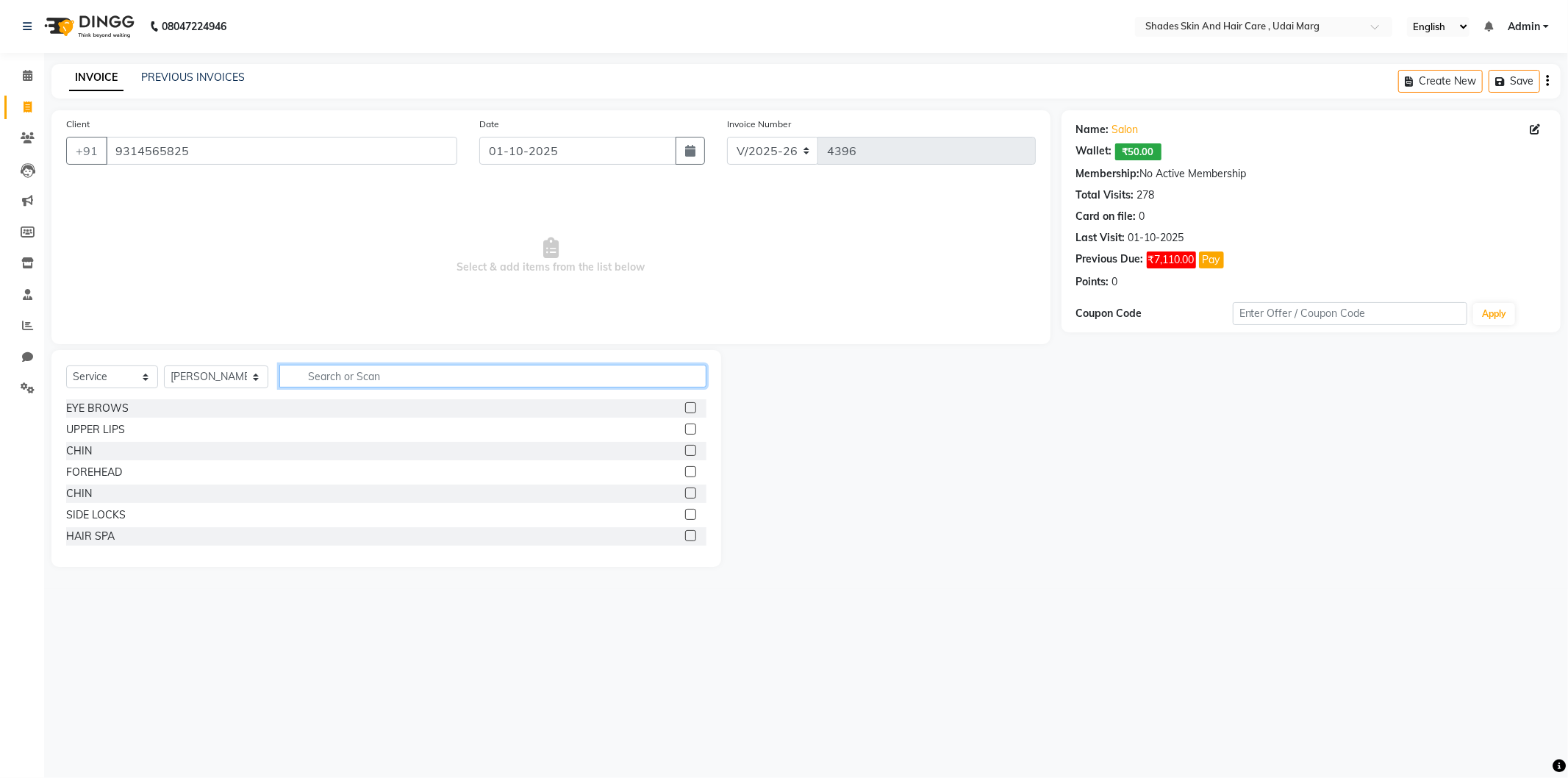
click at [364, 384] on input "text" at bounding box center [493, 376] width 427 height 23
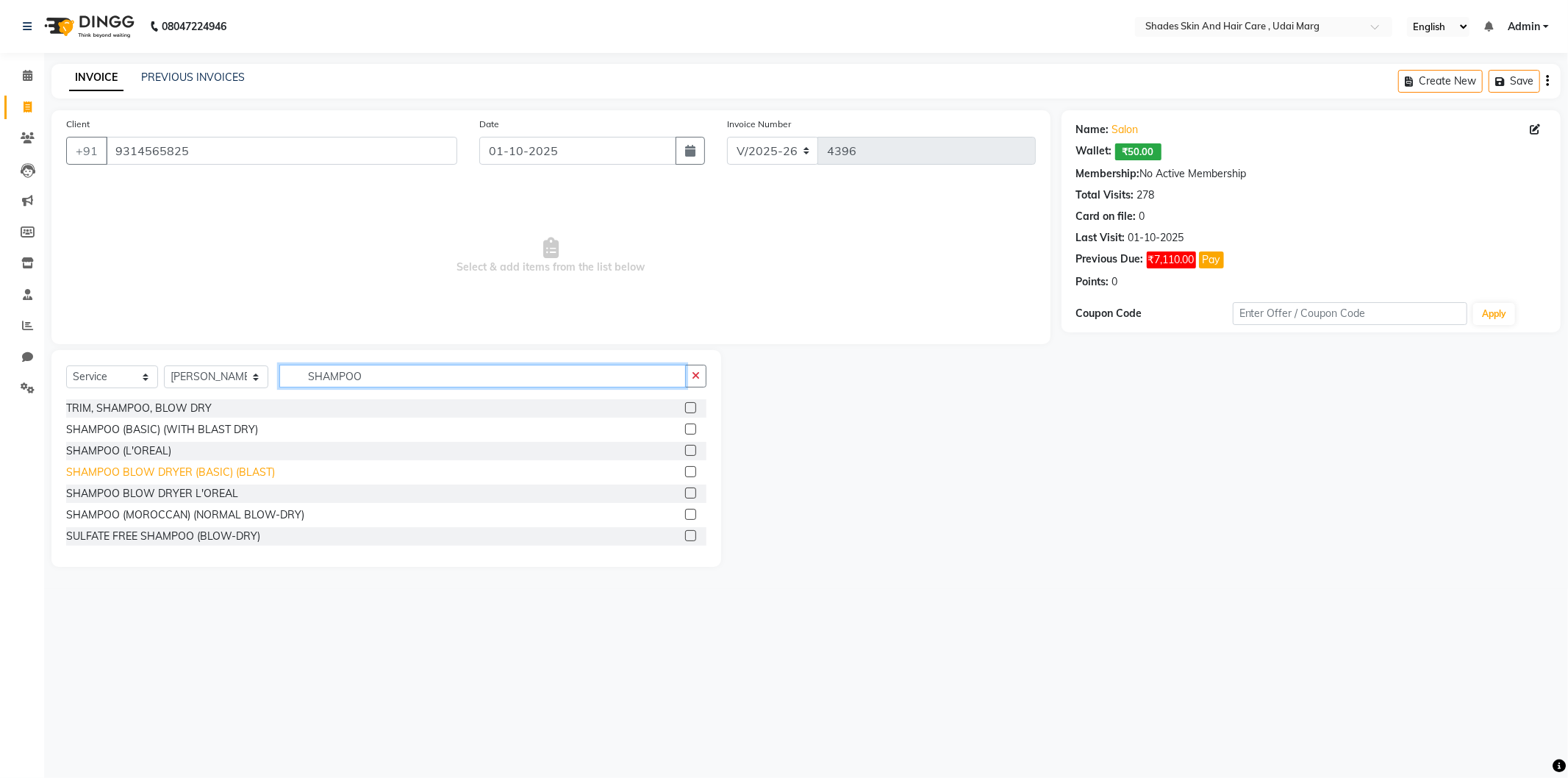
type input "SHAMPOO"
click at [205, 474] on div "SHAMPOO BLOW DRYER (BASIC) (BLAST)" at bounding box center [170, 473] width 209 height 15
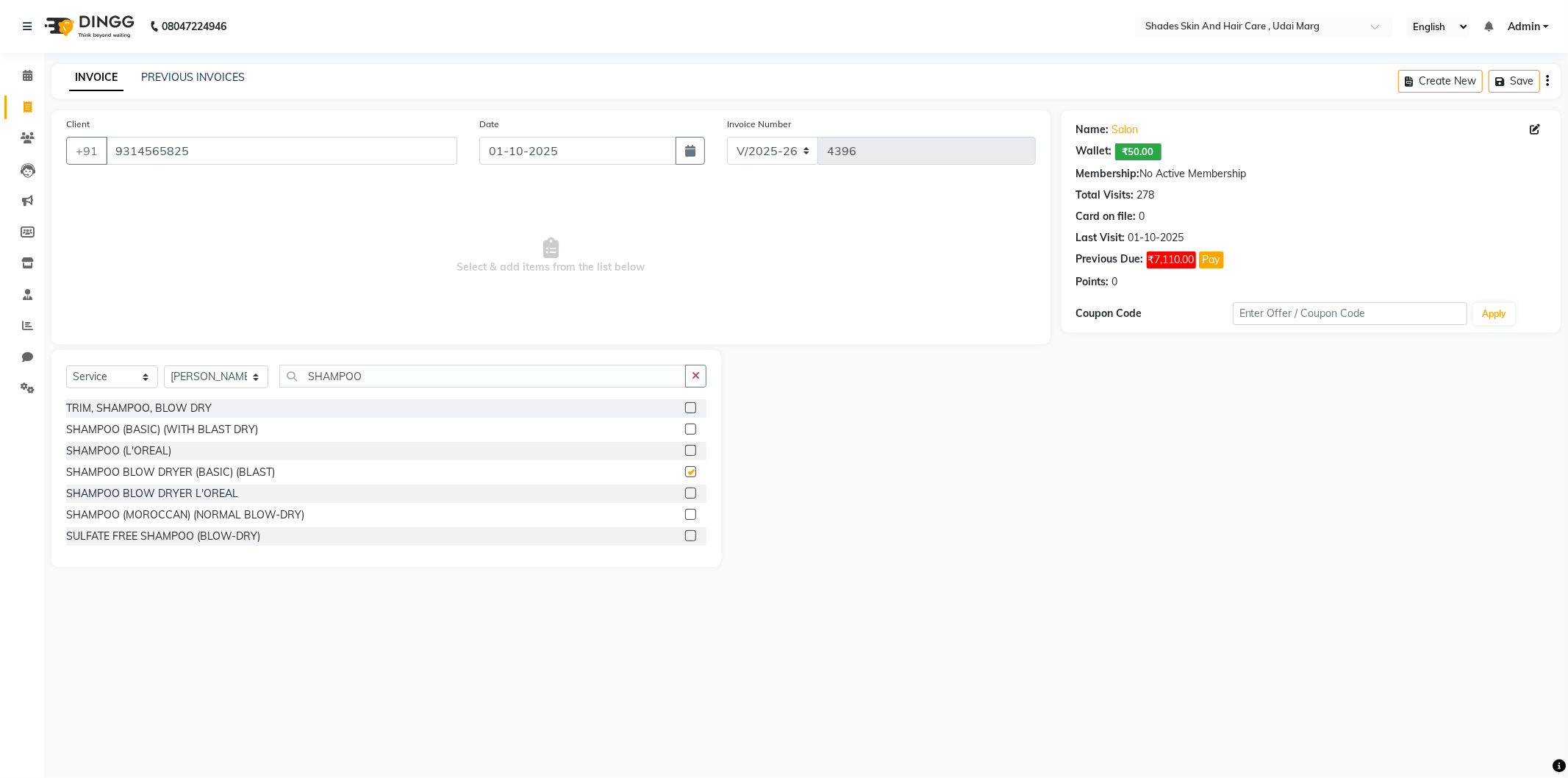
checkbox input "false"
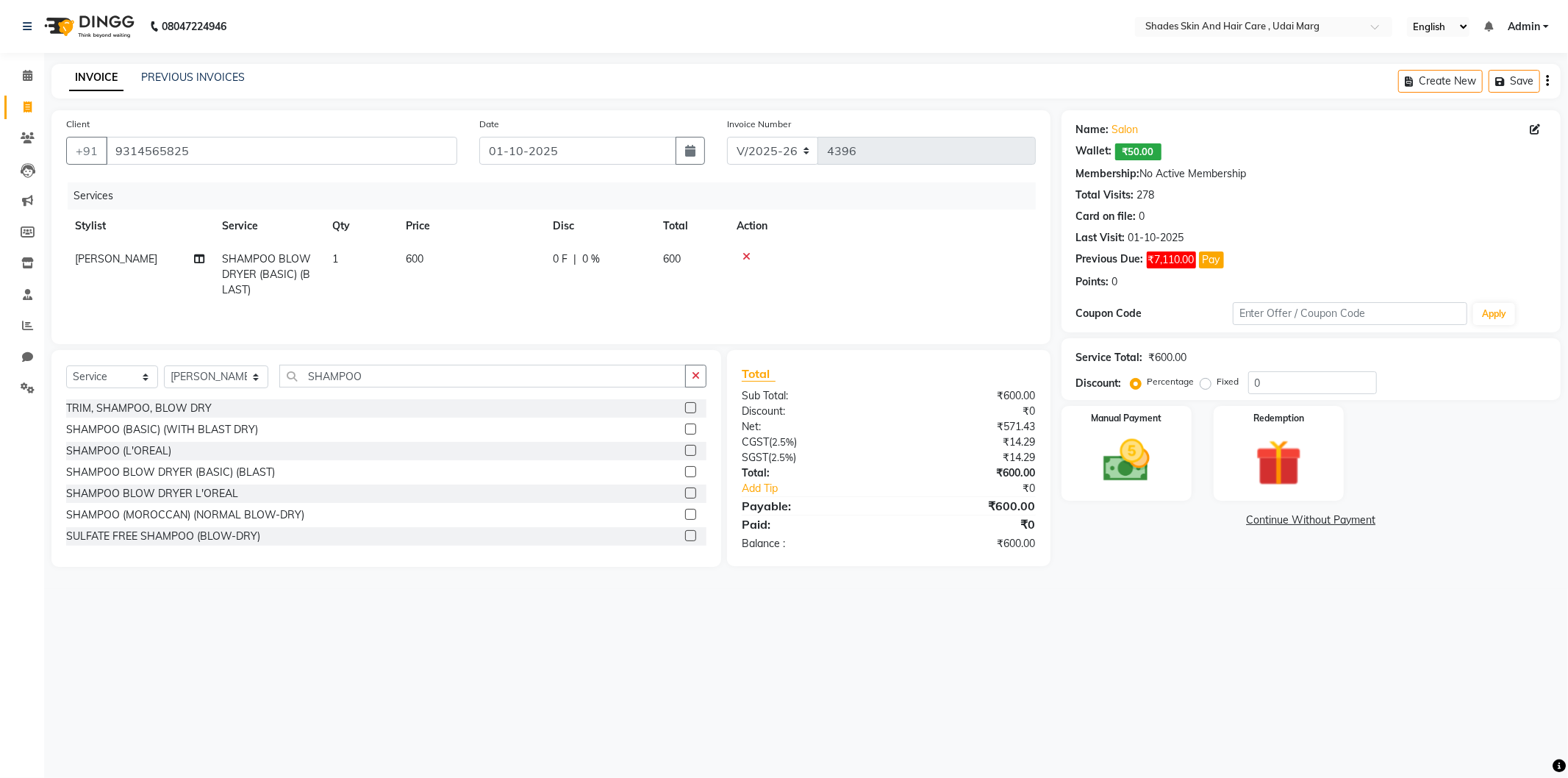
click at [438, 277] on td "600" at bounding box center [470, 274] width 147 height 64
select select "74304"
click at [191, 278] on td "[PERSON_NAME] ADMIN [PERSON_NAME] [PERSON_NAME] GAYATRI [PERSON_NAME] [PERSON_N…" at bounding box center [139, 281] width 147 height 78
click at [201, 283] on icon at bounding box center [199, 282] width 10 height 10
select select "74304"
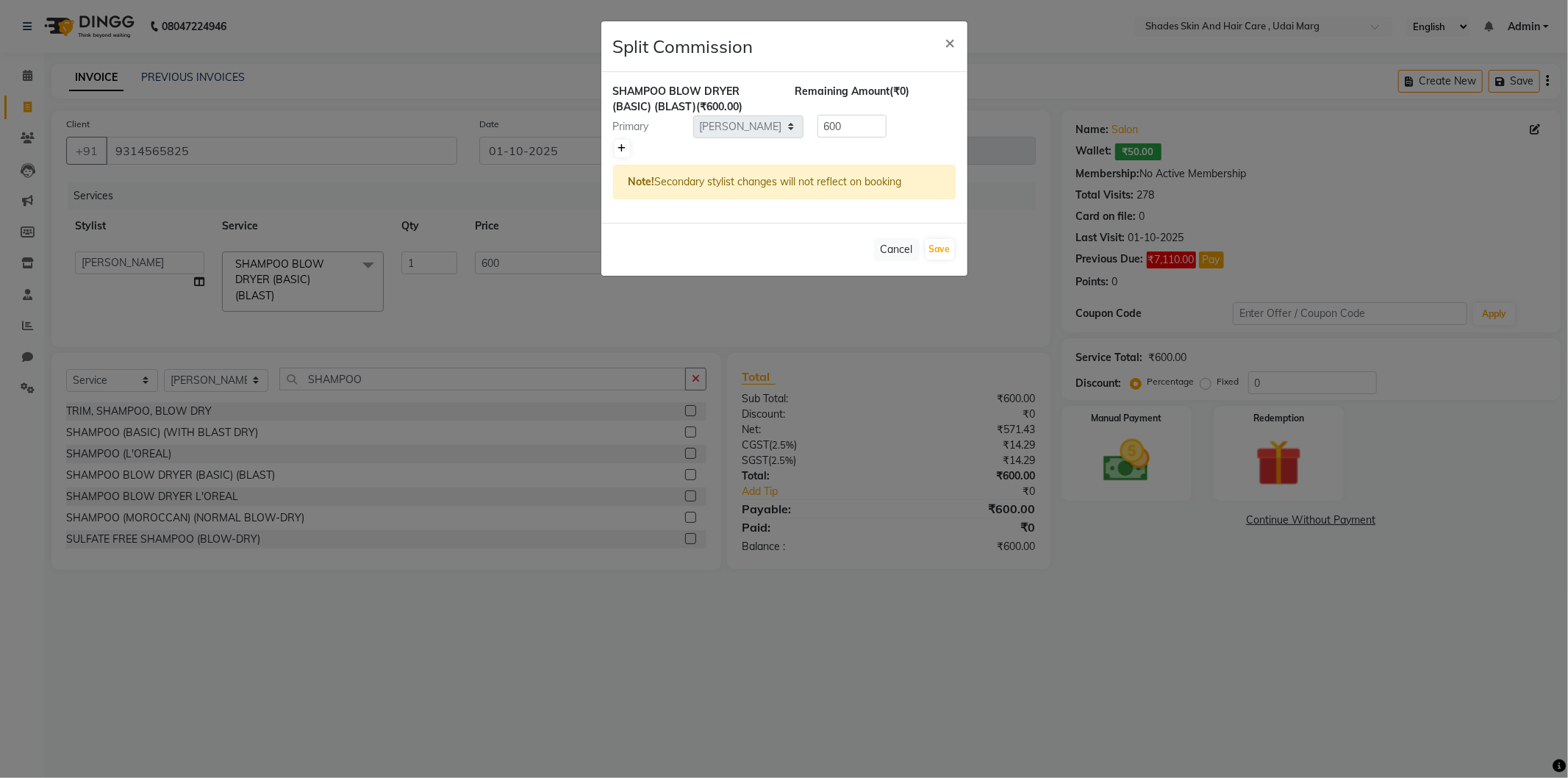
click at [622, 144] on icon at bounding box center [622, 149] width 8 height 9
type input "300"
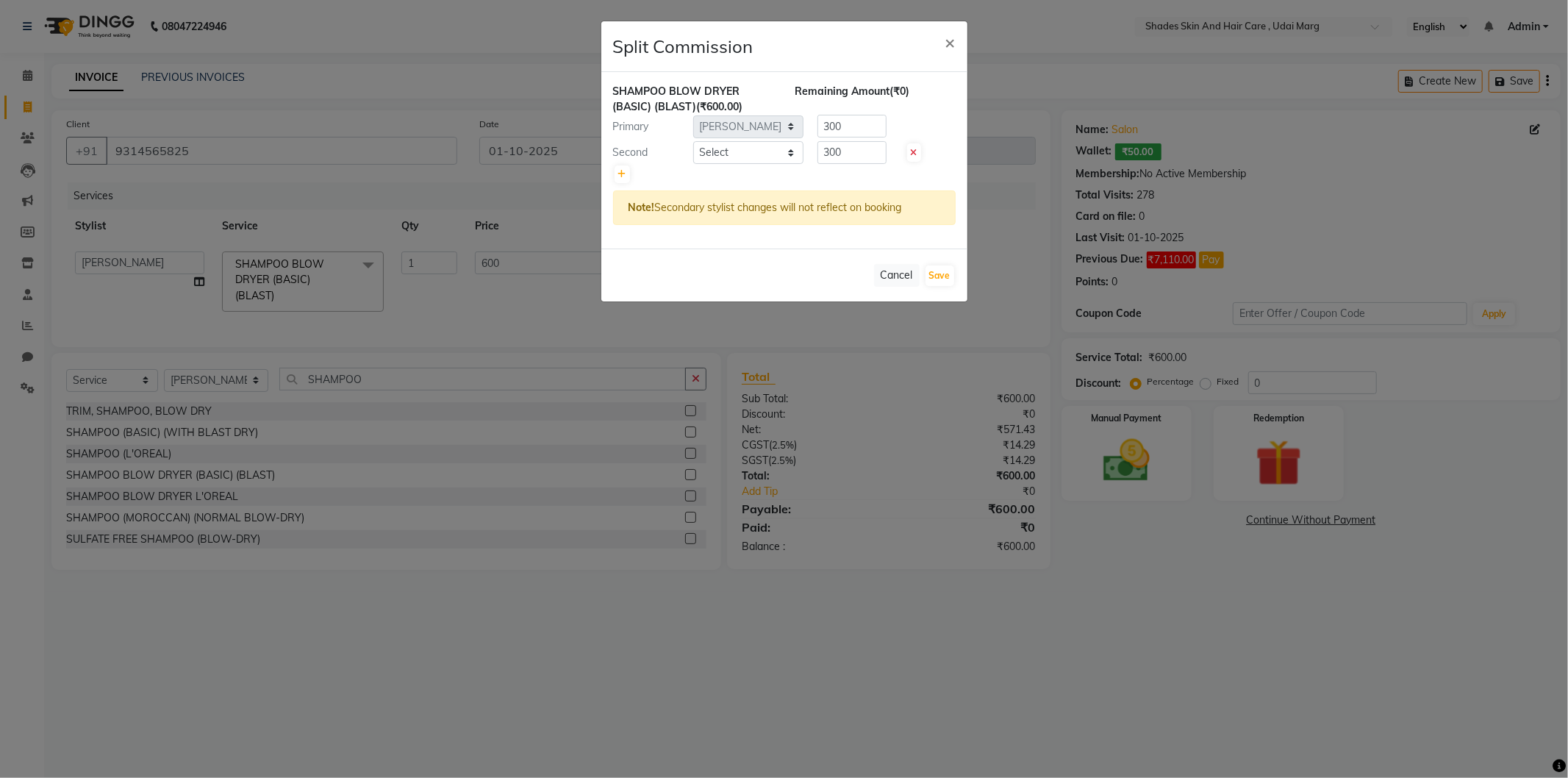
click at [766, 165] on div at bounding box center [784, 175] width 343 height 21
click at [772, 153] on select "Select [PERSON_NAME] ADMIN [PERSON_NAME] [PERSON_NAME] GAYATRI [PERSON_NAME] [P…" at bounding box center [749, 152] width 110 height 23
select select "74339"
click at [694, 141] on select "Select [PERSON_NAME] ADMIN [PERSON_NAME] [PERSON_NAME] GAYATRI [PERSON_NAME] [P…" at bounding box center [749, 152] width 110 height 23
drag, startPoint x: 850, startPoint y: 159, endPoint x: 807, endPoint y: 164, distance: 43.3
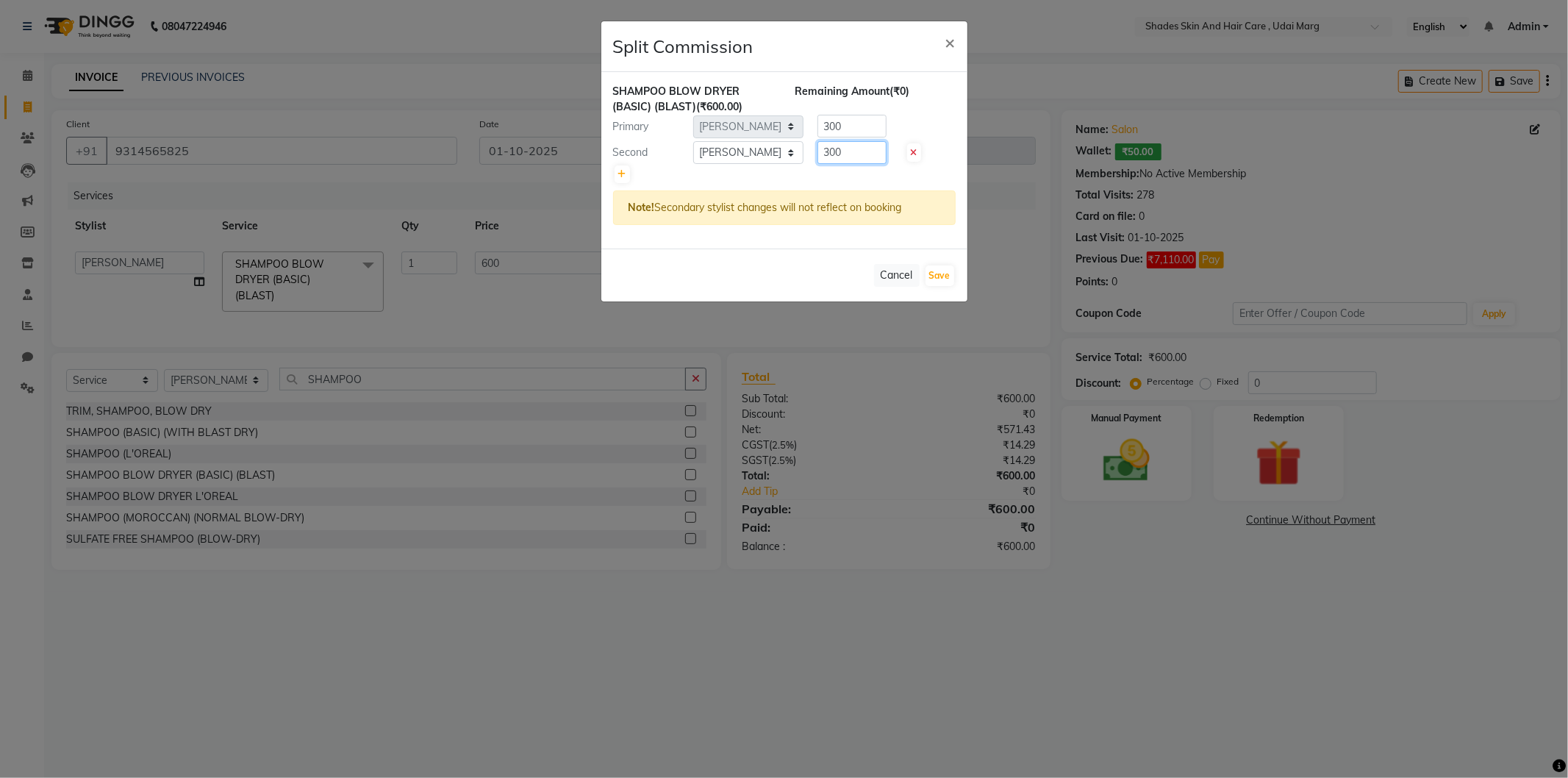
click at [807, 164] on div "SHAMPOO BLOW DRYER (BASIC) (BLAST) (₹600.00) Remaining Amount (₹0) Primary Sele…" at bounding box center [785, 160] width 366 height 176
type input "50"
drag, startPoint x: 861, startPoint y: 122, endPoint x: 804, endPoint y: 130, distance: 57.6
click at [804, 130] on div "300" at bounding box center [849, 126] width 91 height 23
type input "550"
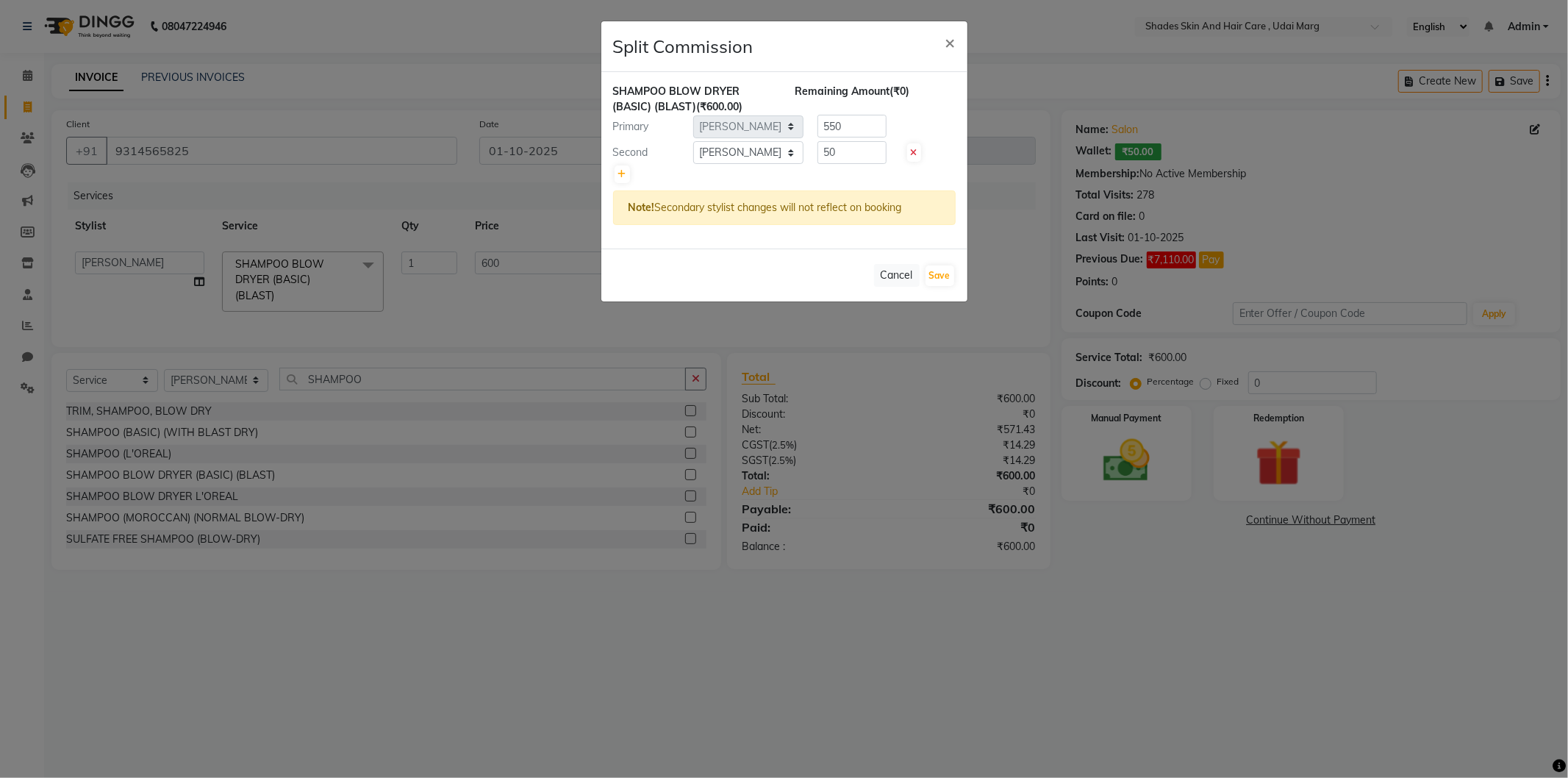
click at [814, 186] on div "SHAMPOO BLOW DRYER (BASIC) (BLAST) (₹600.00) Remaining Amount (₹0) Primary Sele…" at bounding box center [785, 160] width 366 height 176
click at [933, 271] on button "Save" at bounding box center [940, 276] width 28 height 21
select select "Select"
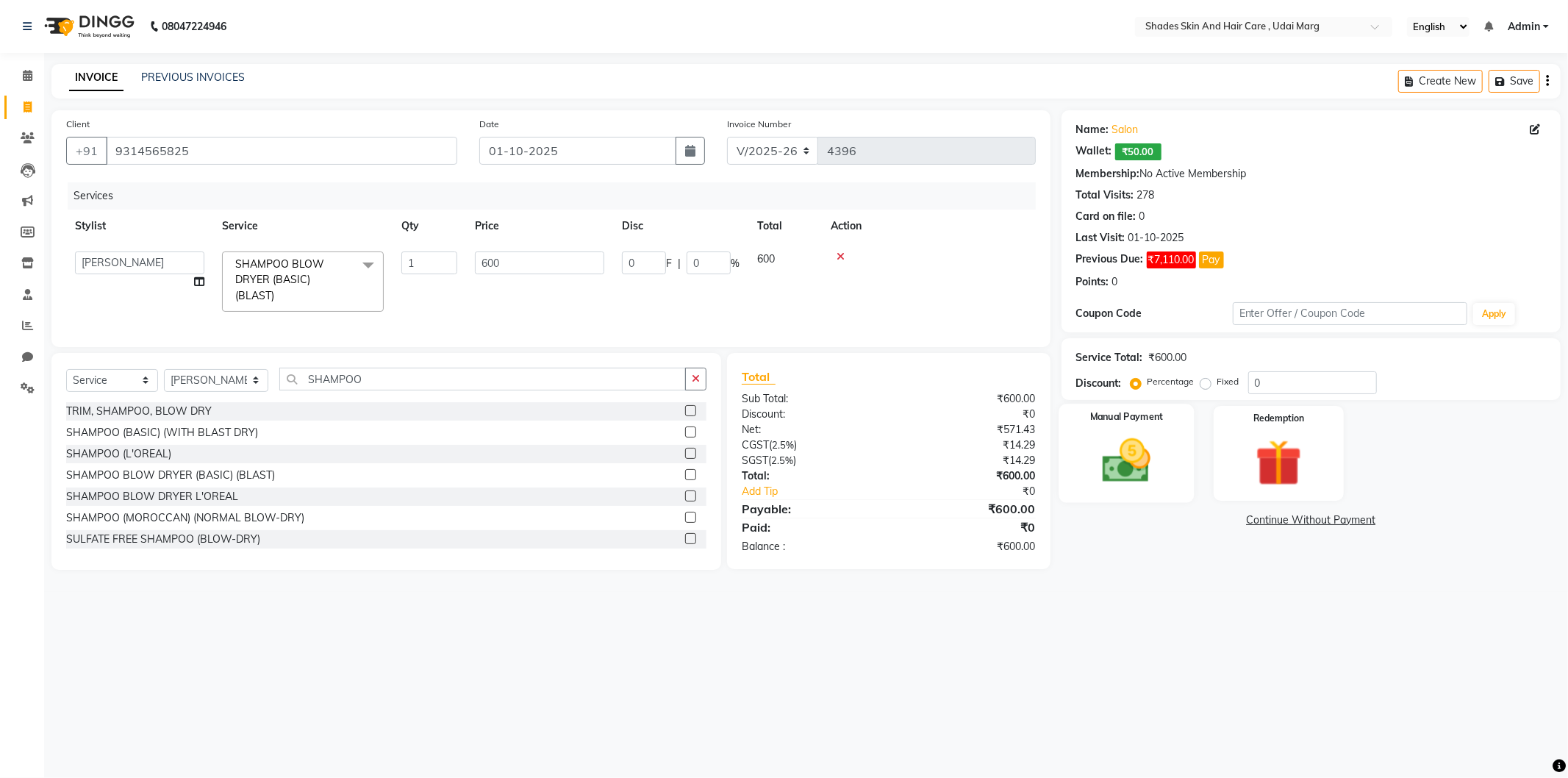
click at [1167, 473] on div "Manual Payment" at bounding box center [1126, 453] width 135 height 99
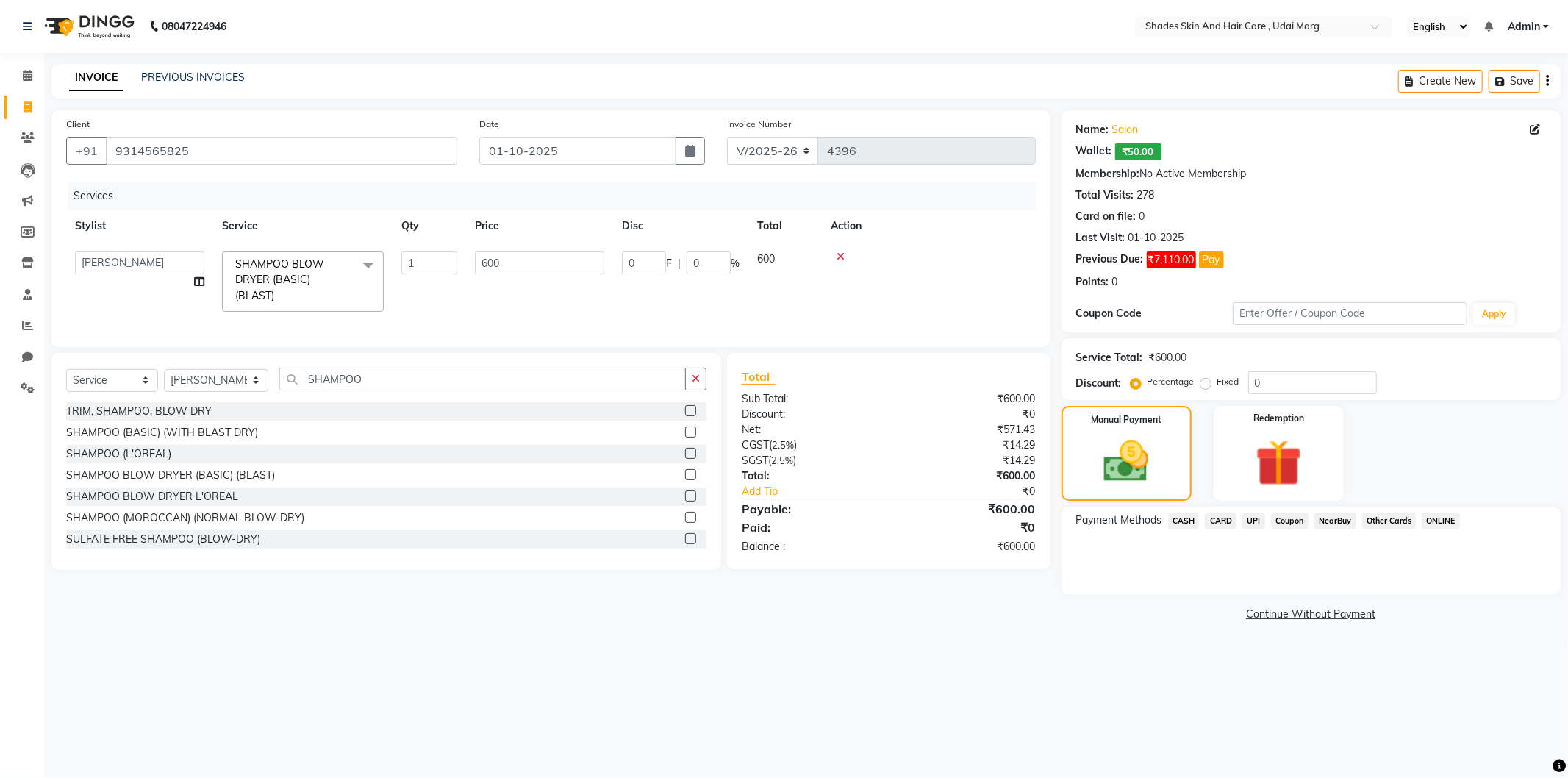
click at [1191, 526] on span "CASH" at bounding box center [1184, 521] width 32 height 17
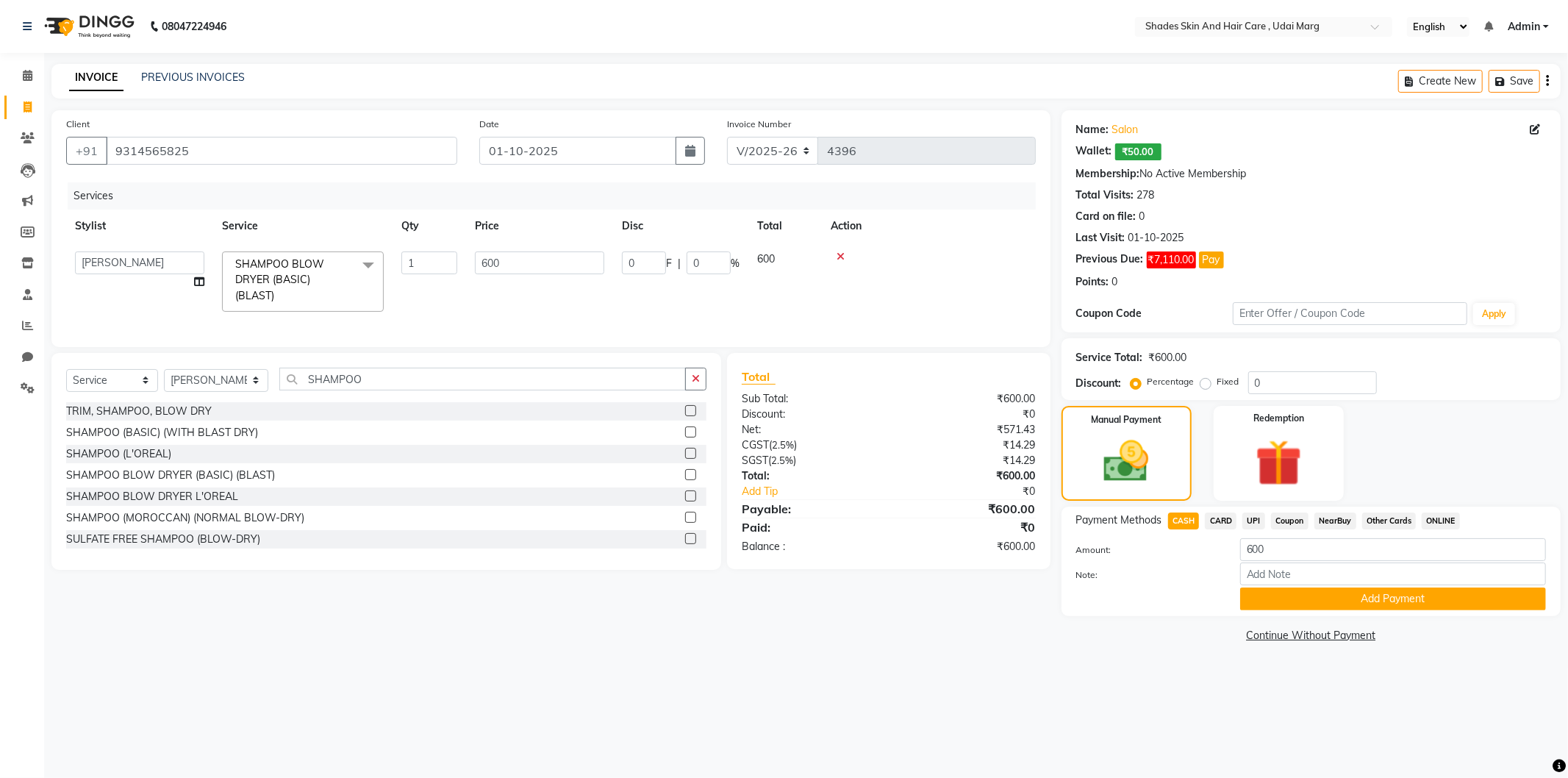
drag, startPoint x: 1322, startPoint y: 592, endPoint x: 1310, endPoint y: 591, distance: 12.0
click at [1320, 592] on button "Add Payment" at bounding box center [1393, 598] width 306 height 23
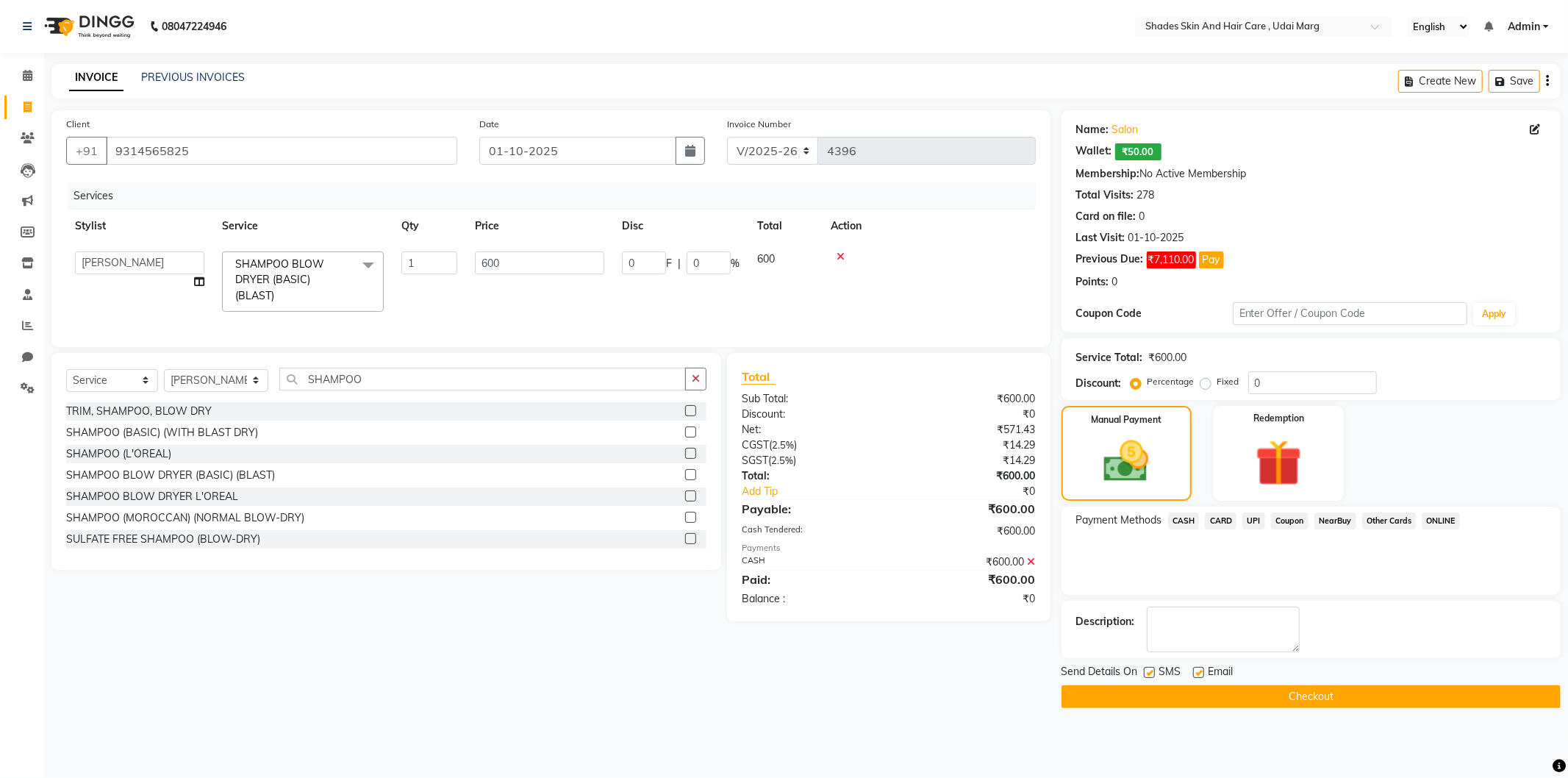
click at [1215, 682] on div "Send Details On SMS Email Checkout" at bounding box center [1311, 685] width 499 height 44
click at [1216, 695] on button "Checkout" at bounding box center [1311, 696] width 499 height 23
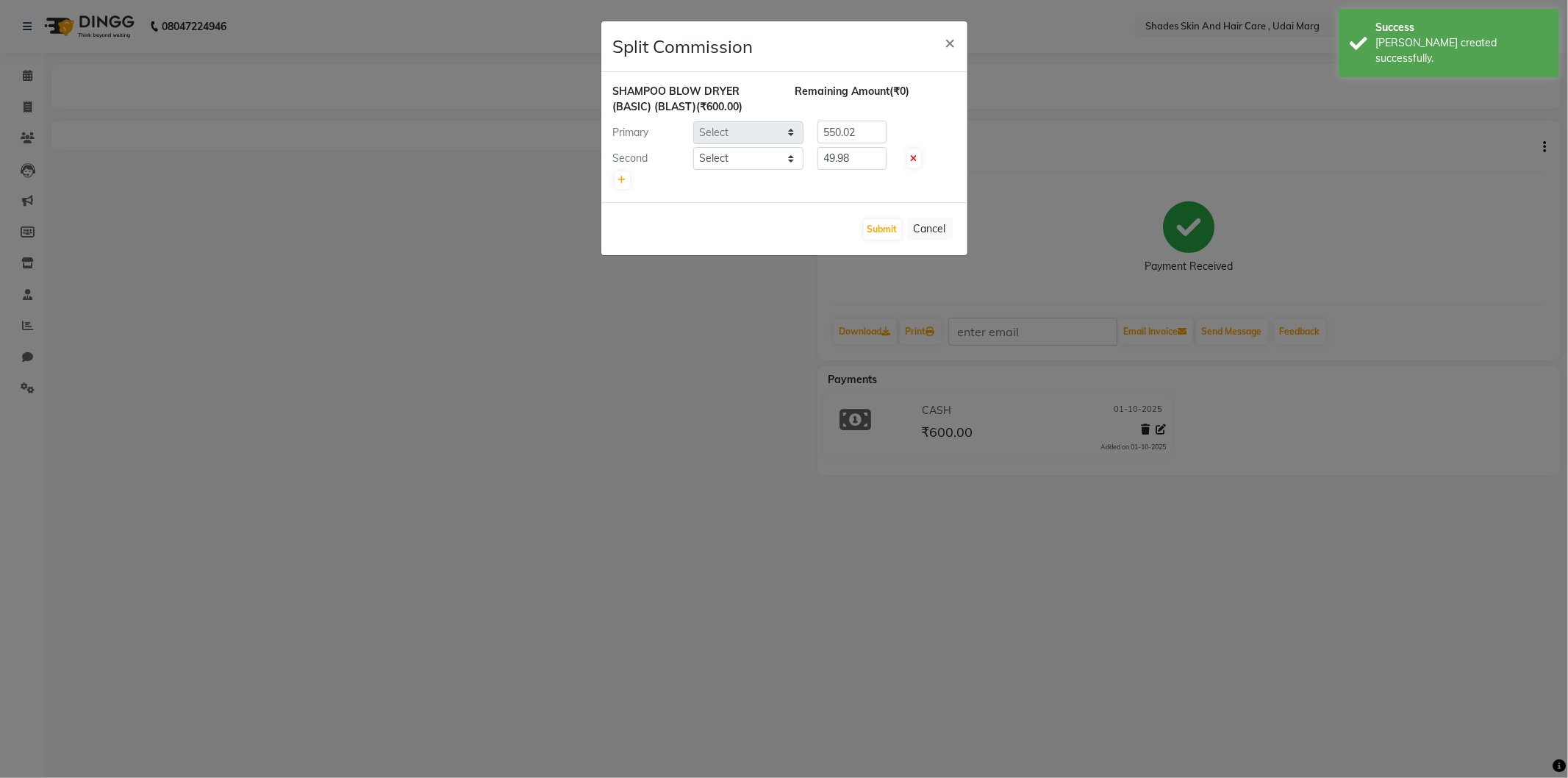
select select "74304"
select select "74339"
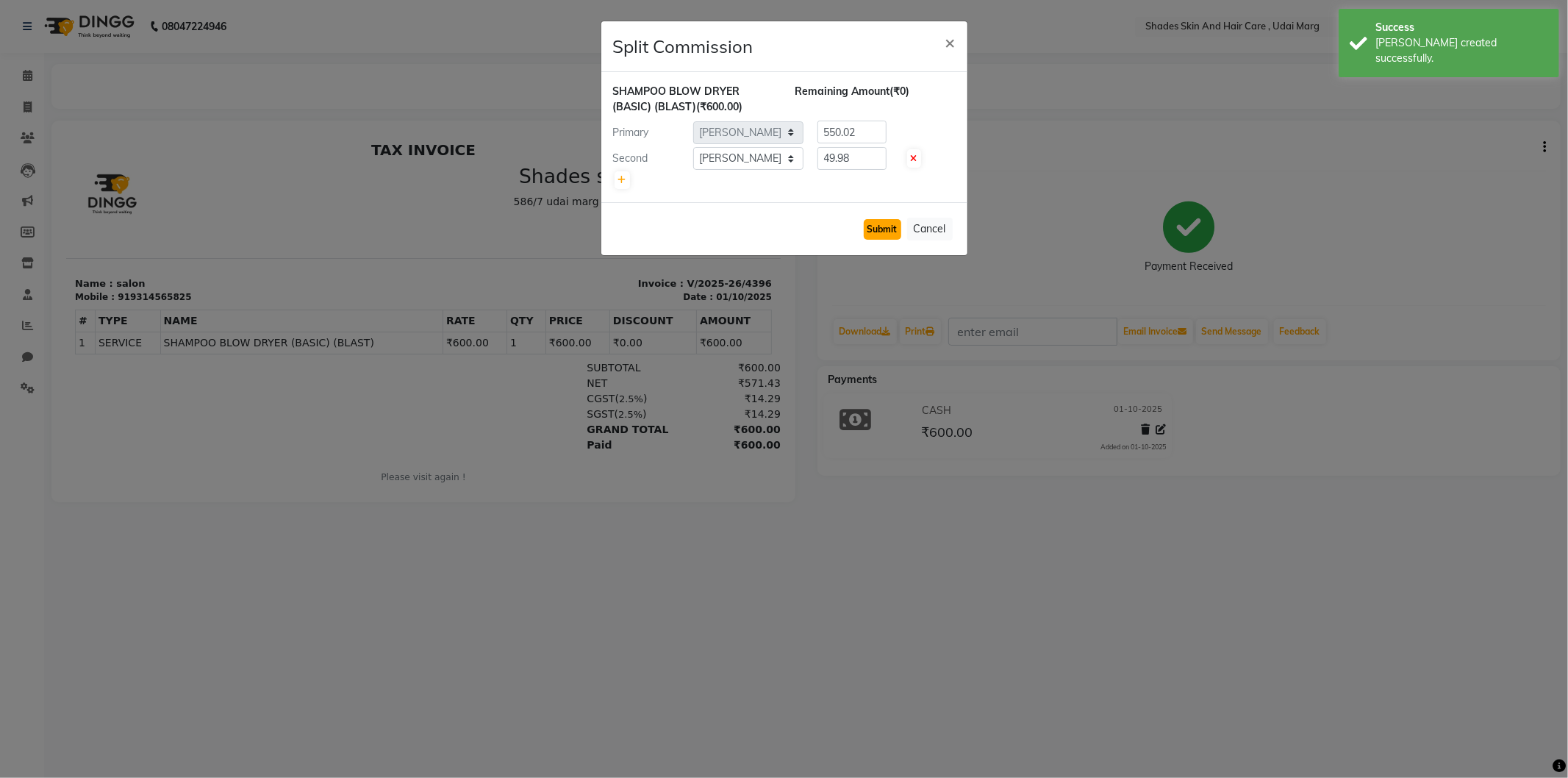
click at [891, 230] on button "Submit" at bounding box center [883, 230] width 38 height 21
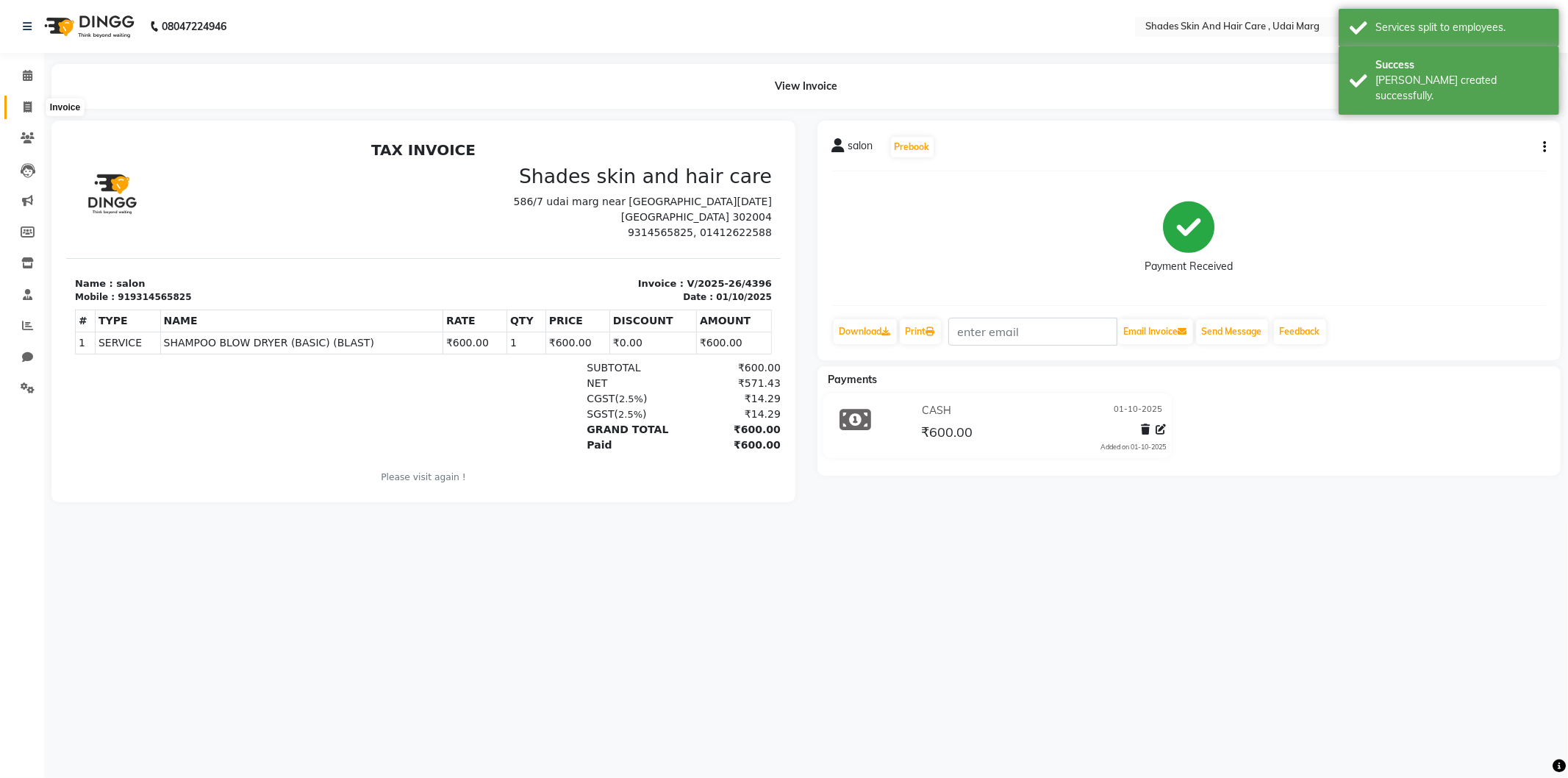
click at [26, 104] on icon at bounding box center [27, 107] width 8 height 11
select select "service"
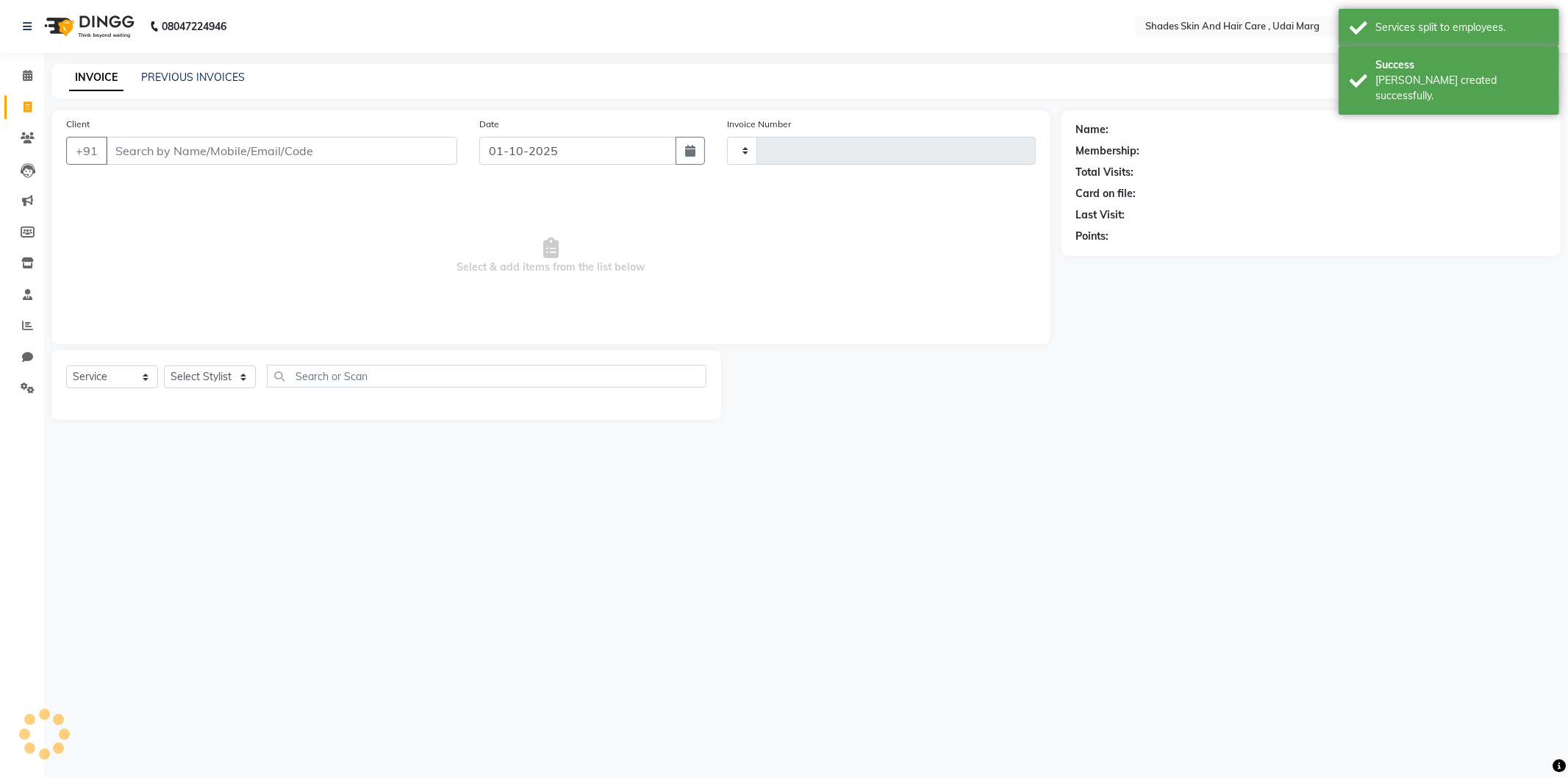
type input "4397"
select select "8022"
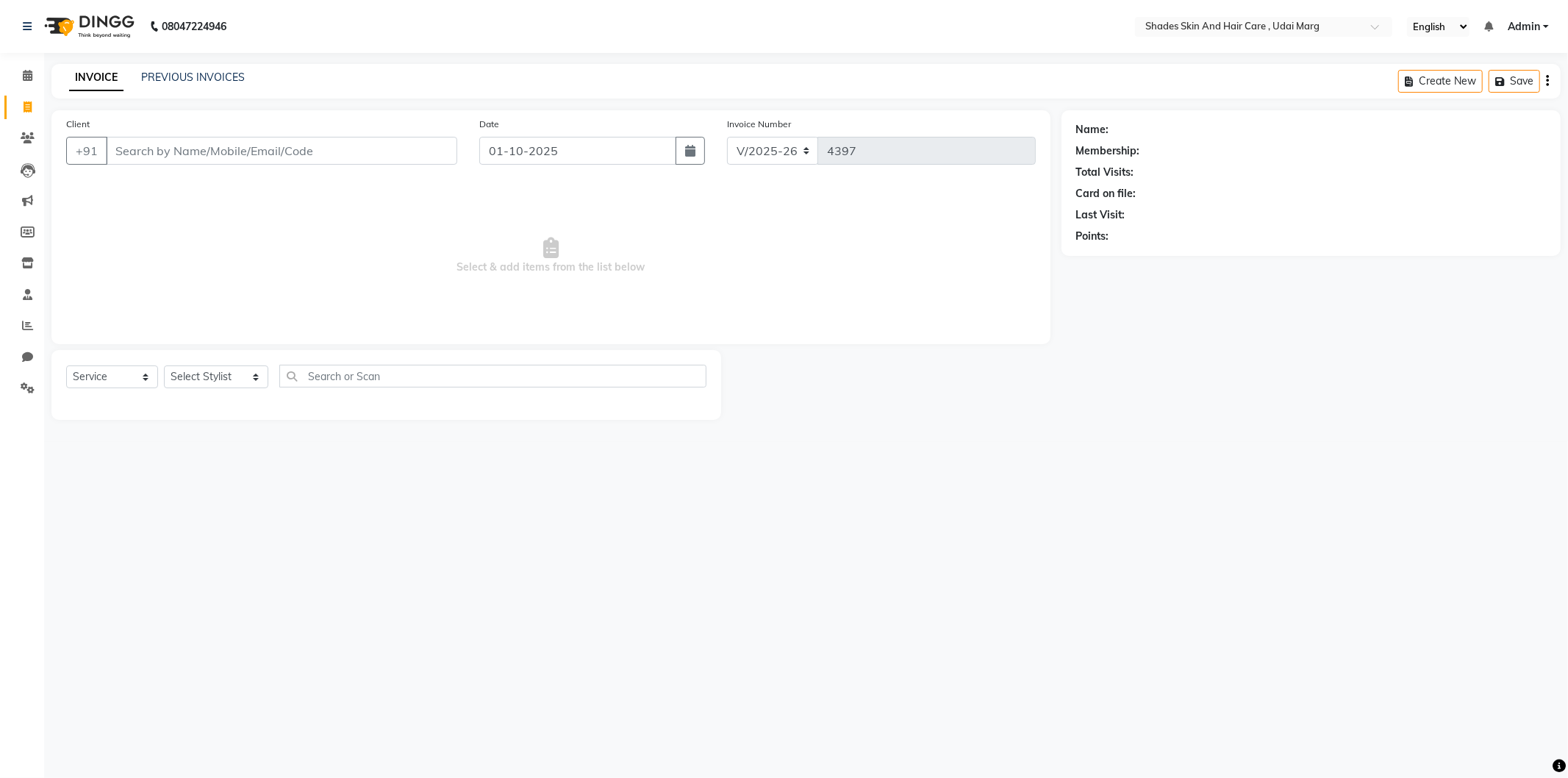
click at [158, 157] on input "Client" at bounding box center [281, 150] width 352 height 28
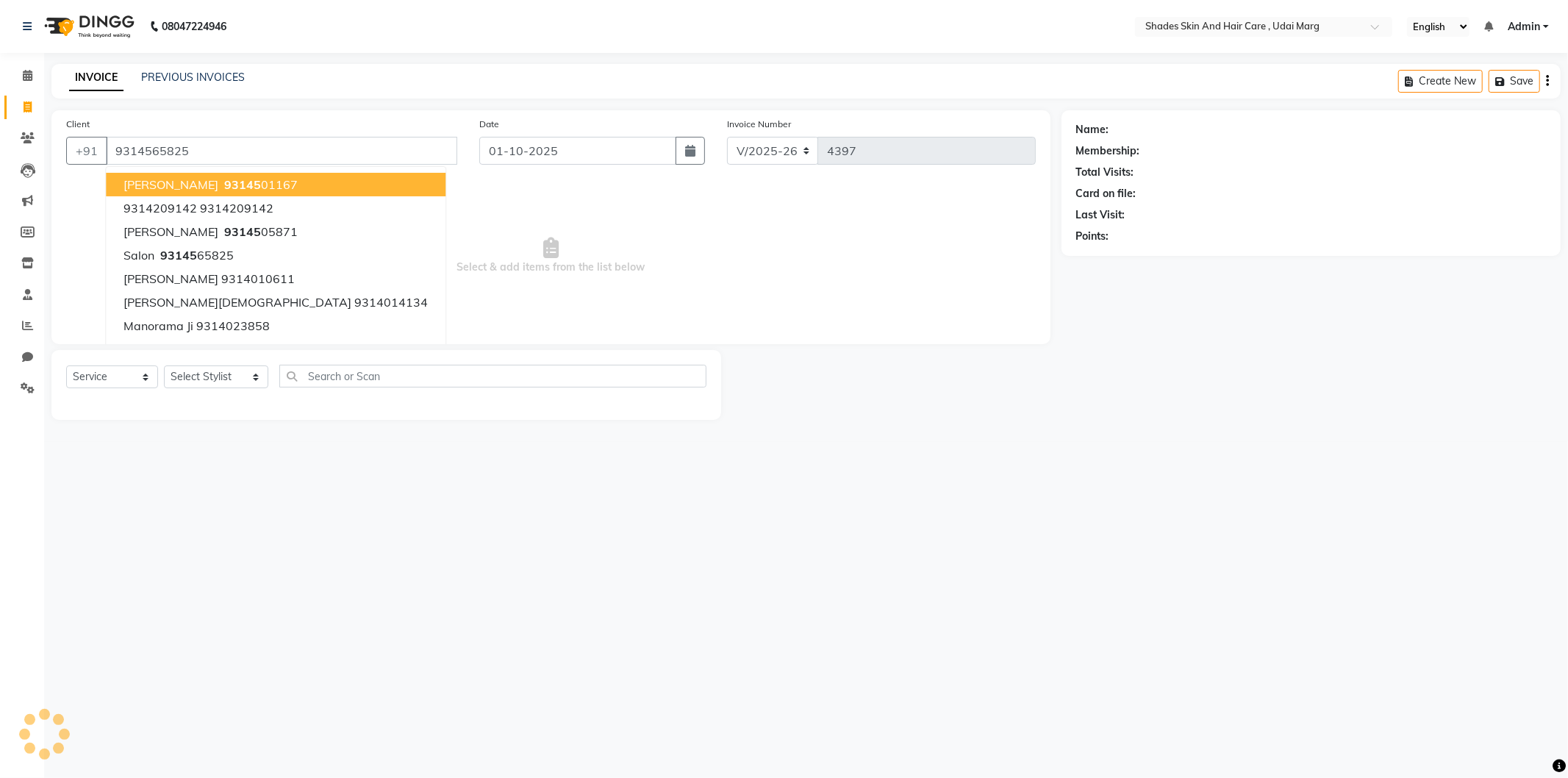
type input "9314565825"
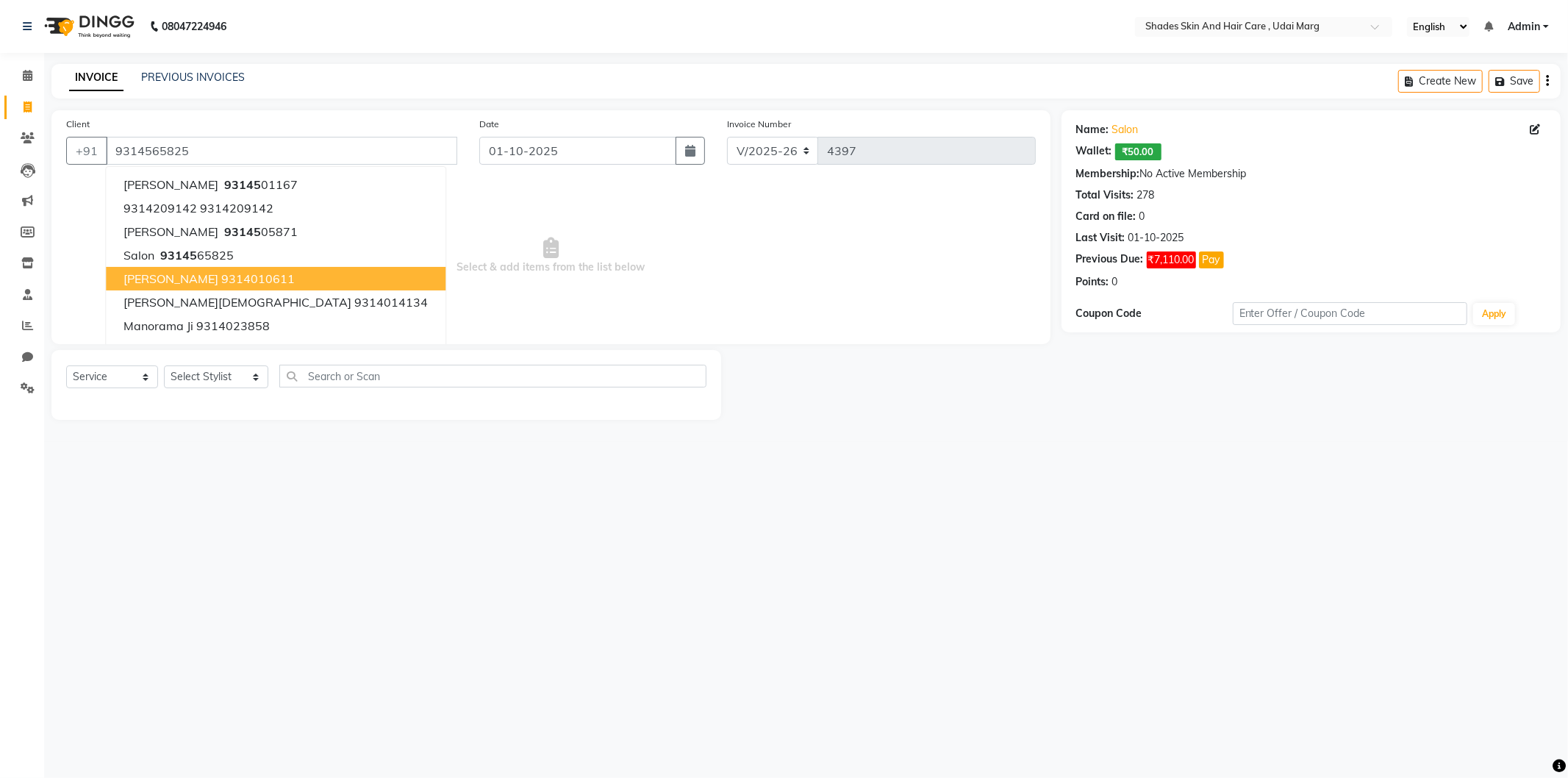
click at [343, 279] on span "Select & add items from the list below" at bounding box center [551, 255] width 970 height 147
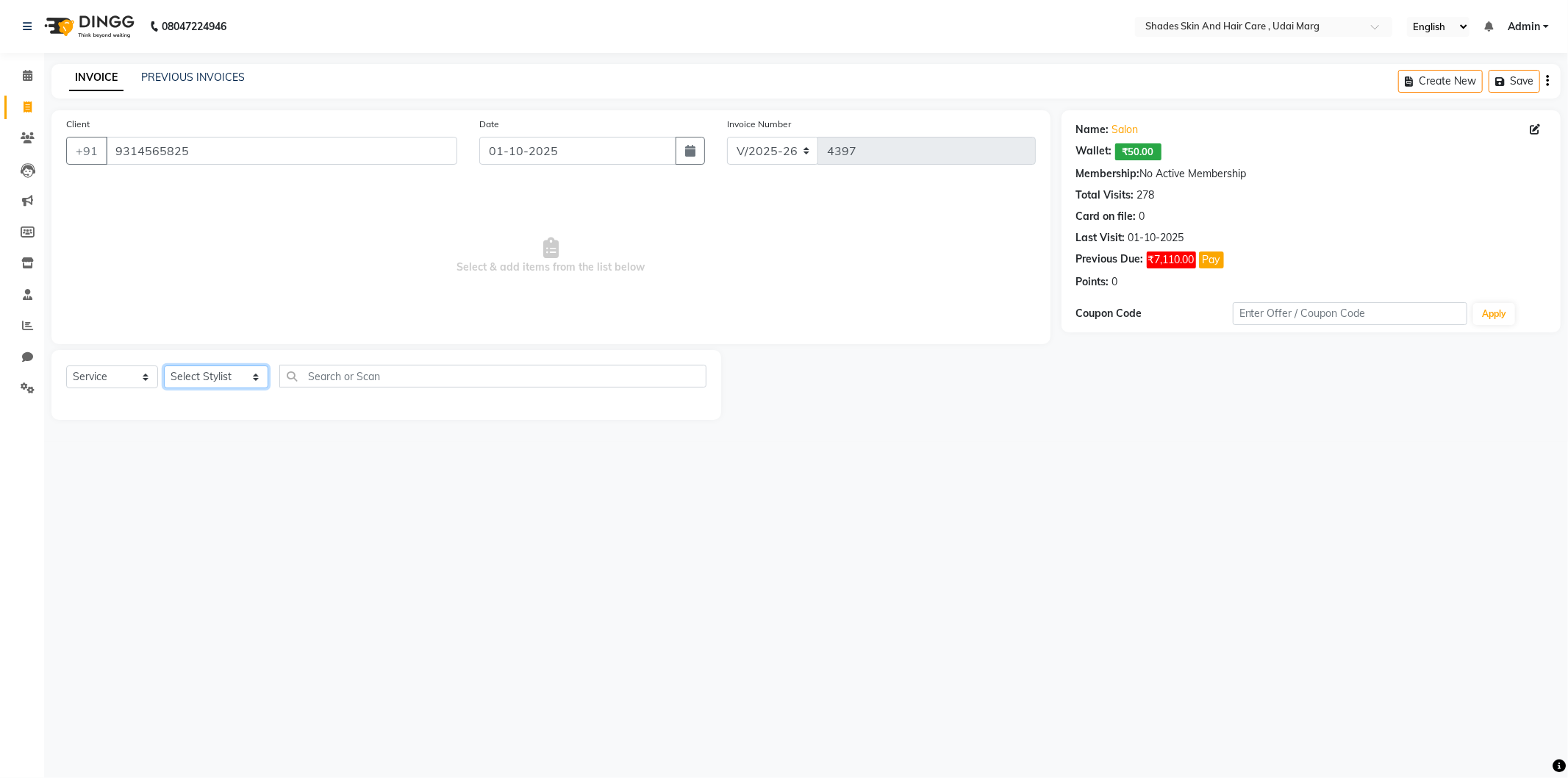
click at [231, 383] on select "Select Stylist [PERSON_NAME] ADMIN [PERSON_NAME] [PERSON_NAME] GAYATRI [PERSON_…" at bounding box center [216, 377] width 104 height 23
select select "74342"
click at [164, 366] on select "Select Stylist [PERSON_NAME] ADMIN [PERSON_NAME] [PERSON_NAME] GAYATRI [PERSON_…" at bounding box center [216, 377] width 104 height 23
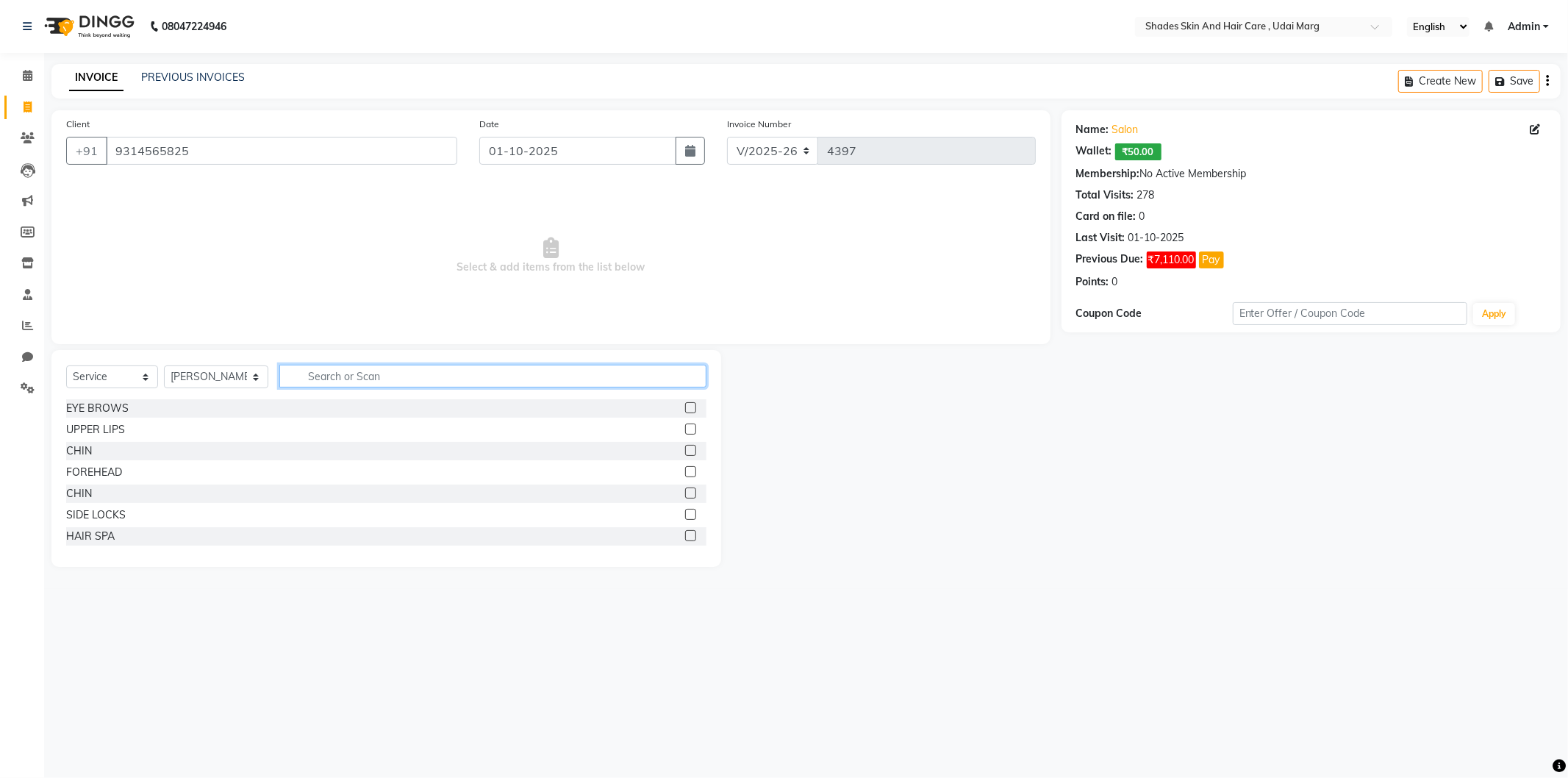
click at [364, 371] on input "text" at bounding box center [493, 376] width 427 height 23
type input "H"
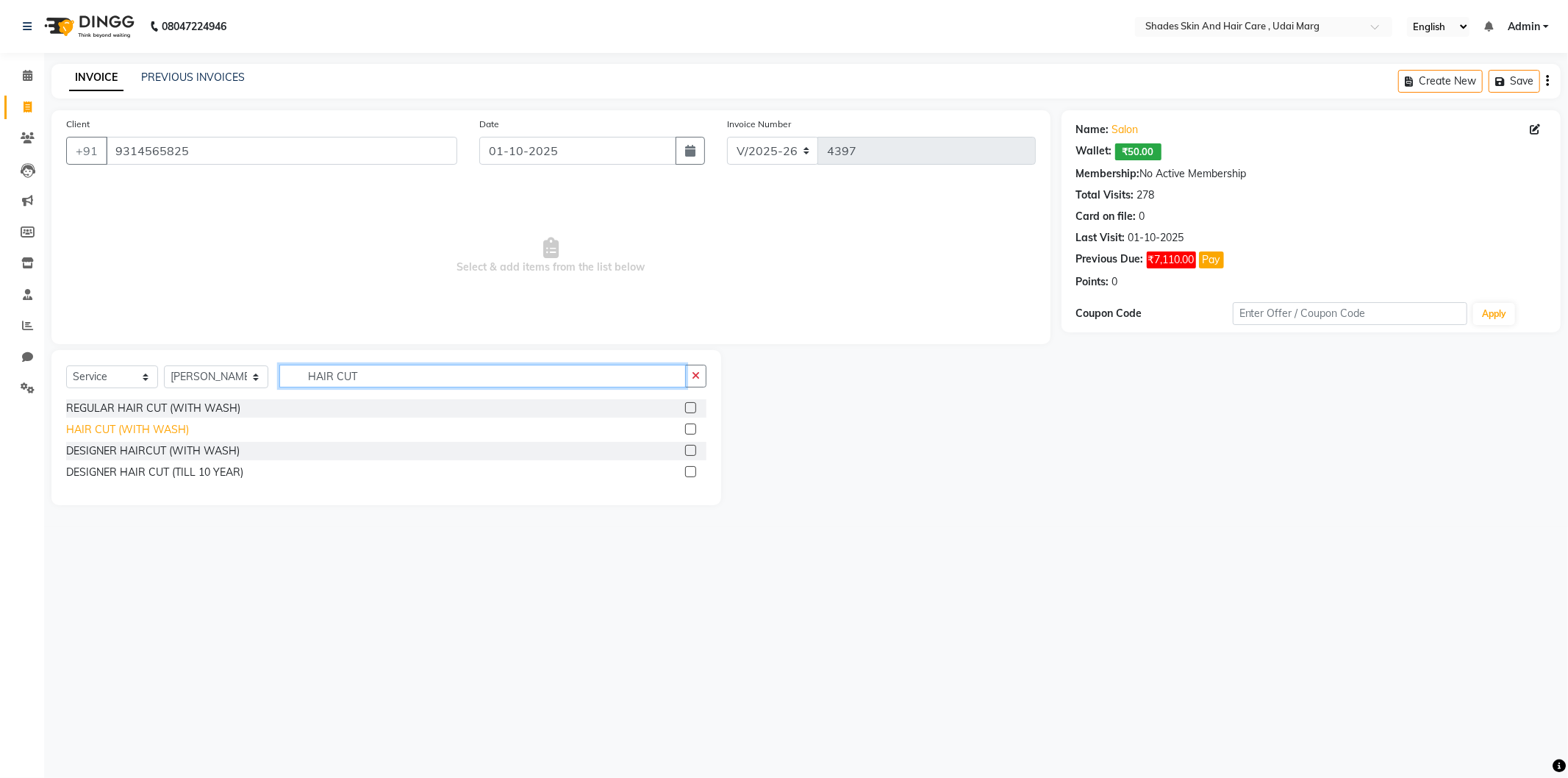
type input "HAIR CUT"
click at [168, 422] on div "HAIR CUT (WITH WASH)" at bounding box center [127, 430] width 123 height 15
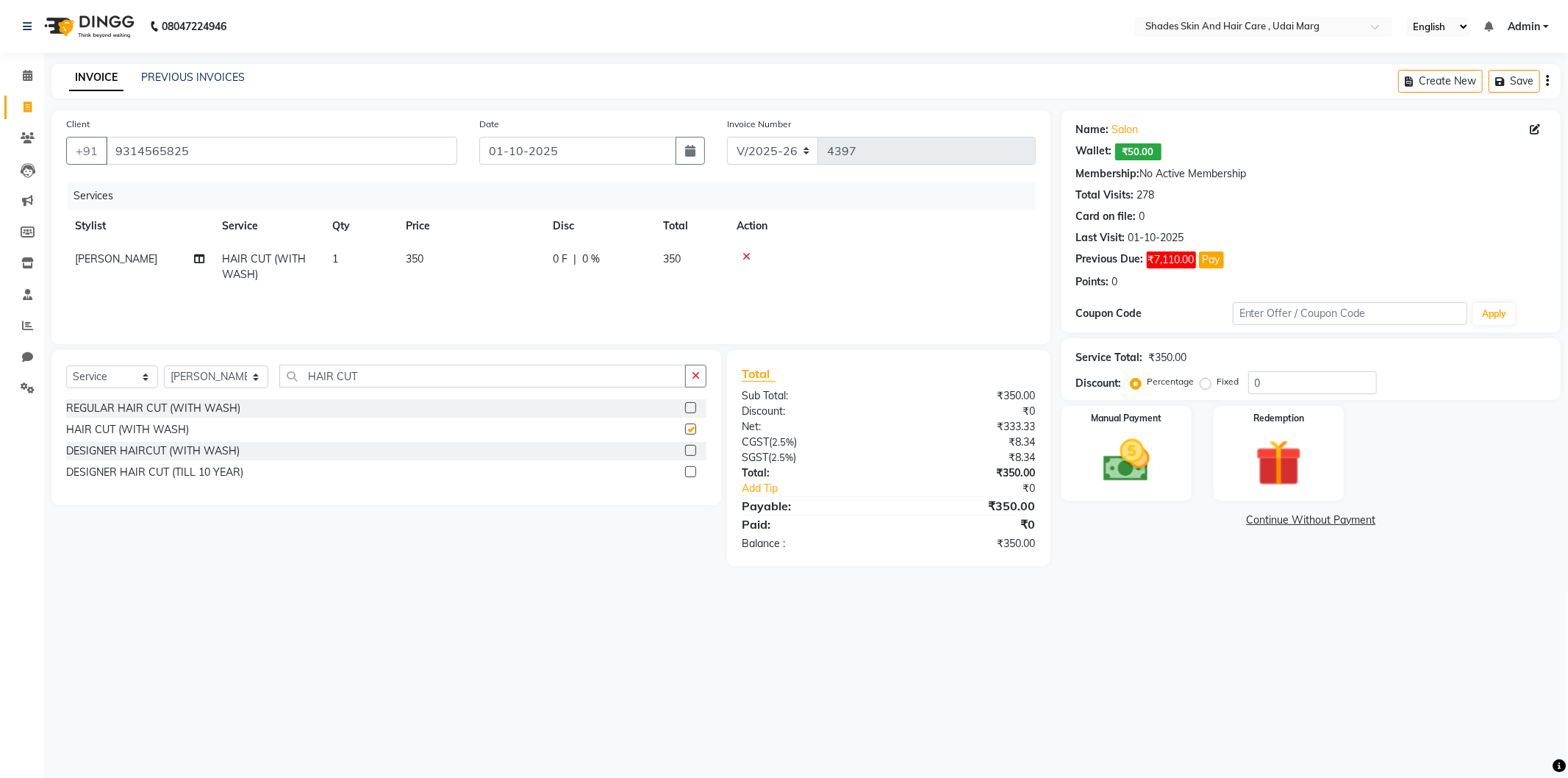
checkbox input "false"
drag, startPoint x: 364, startPoint y: 368, endPoint x: 281, endPoint y: 384, distance: 84.5
click at [281, 384] on input "HAIR CUT" at bounding box center [482, 376] width 407 height 23
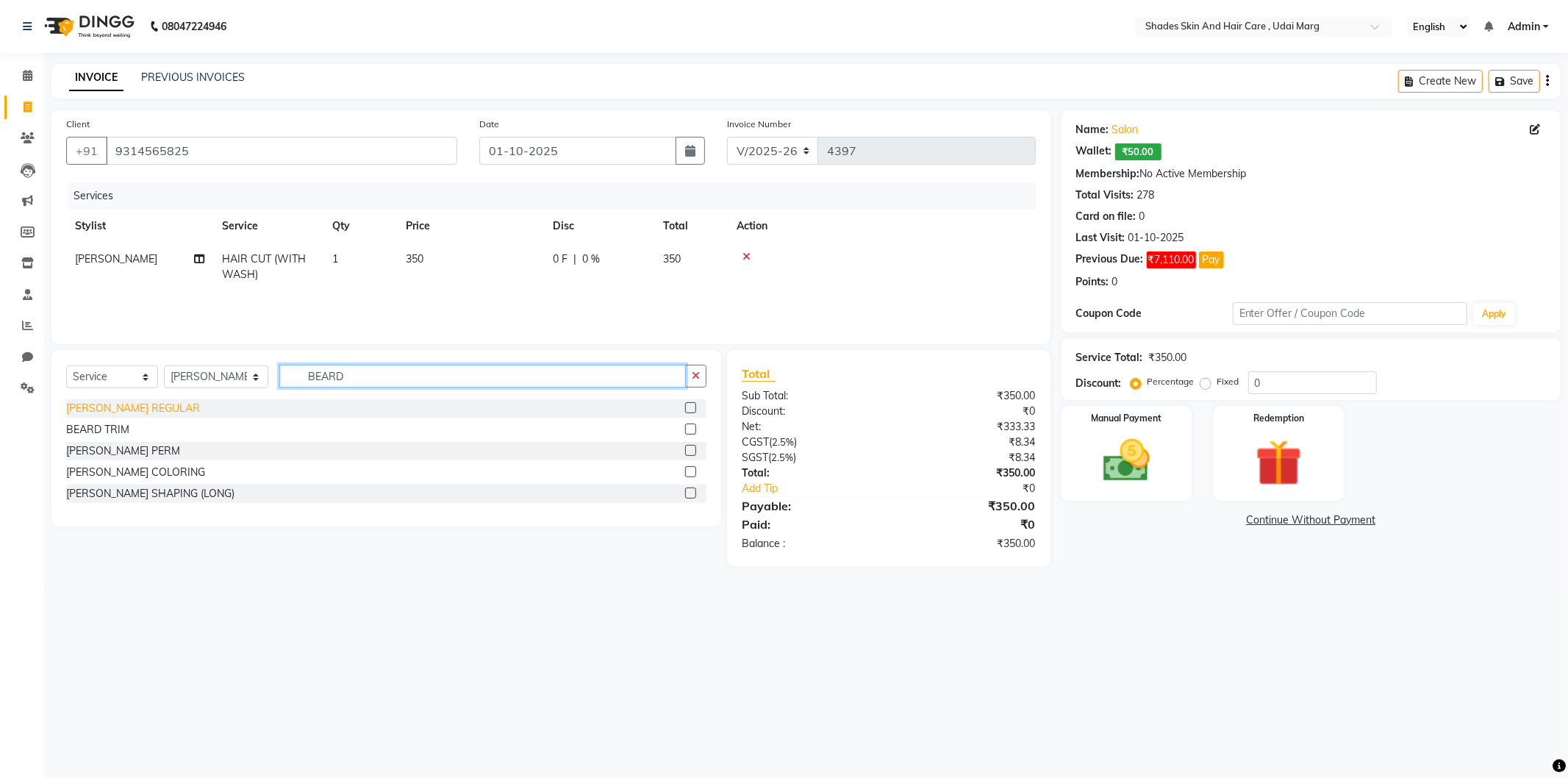
type input "BEARD"
click at [148, 409] on div "[PERSON_NAME] REGULAR" at bounding box center [133, 408] width 134 height 15
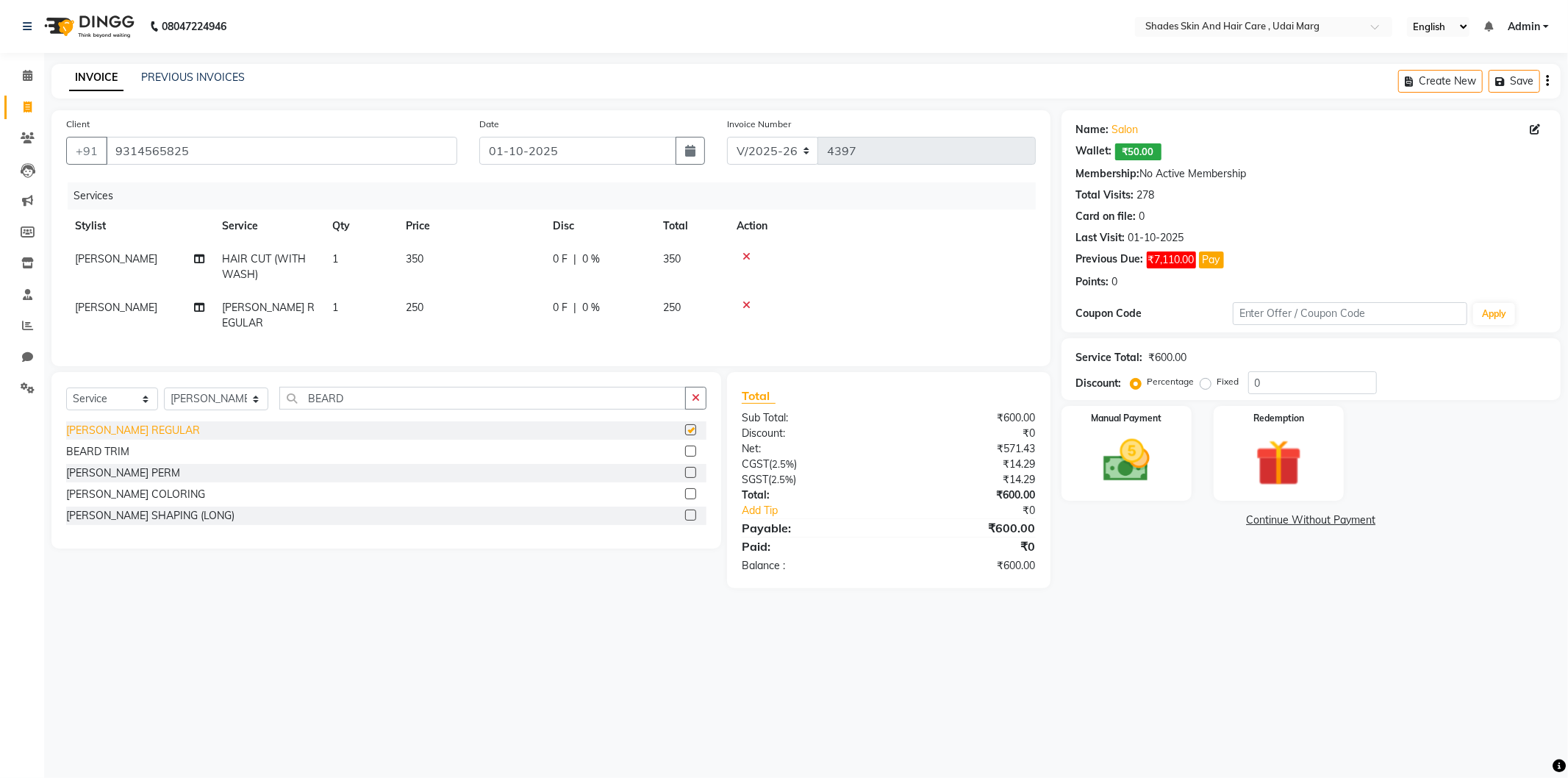
checkbox input "false"
click at [252, 397] on select "Select Stylist [PERSON_NAME] ADMIN [PERSON_NAME] [PERSON_NAME] GAYATRI [PERSON_…" at bounding box center [216, 399] width 104 height 23
select select "74301"
click at [164, 388] on select "Select Stylist [PERSON_NAME] ADMIN [PERSON_NAME] [PERSON_NAME] GAYATRI [PERSON_…" at bounding box center [216, 399] width 104 height 23
drag, startPoint x: 98, startPoint y: 431, endPoint x: 113, endPoint y: 428, distance: 15.3
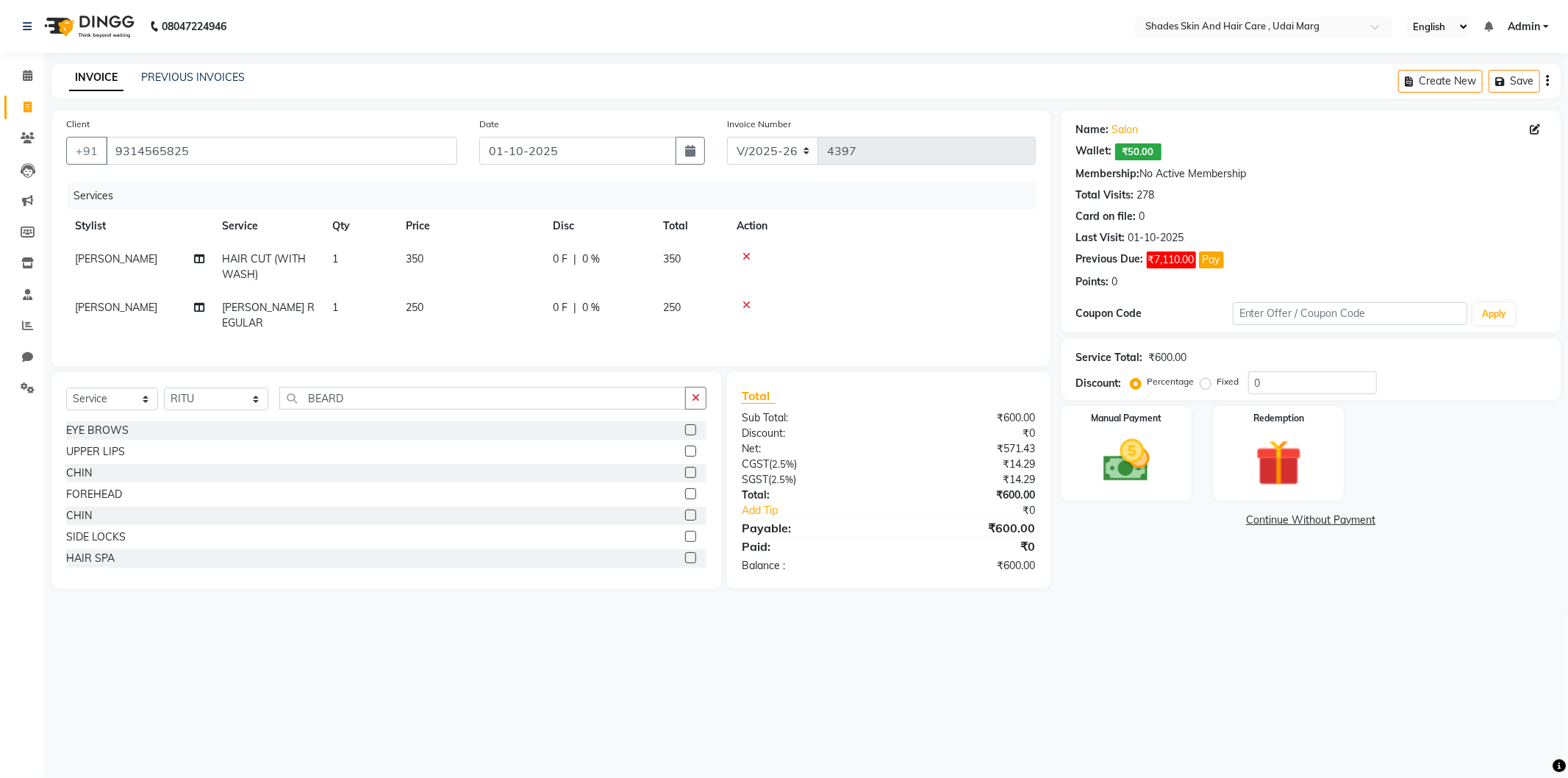
click at [101, 431] on div "EYE BROWS" at bounding box center [97, 431] width 63 height 15
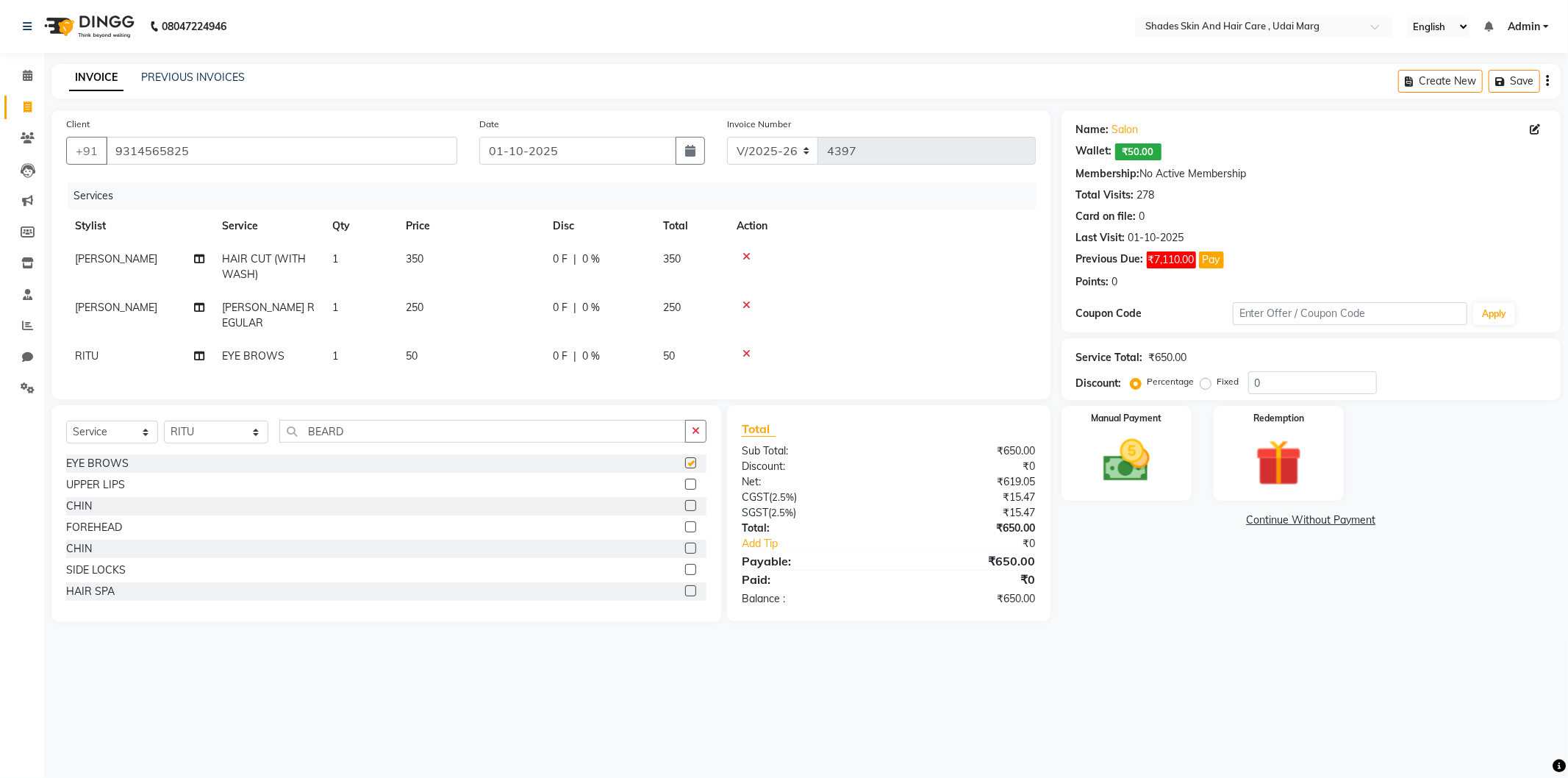
checkbox input "false"
click at [1114, 471] on img at bounding box center [1127, 461] width 79 height 56
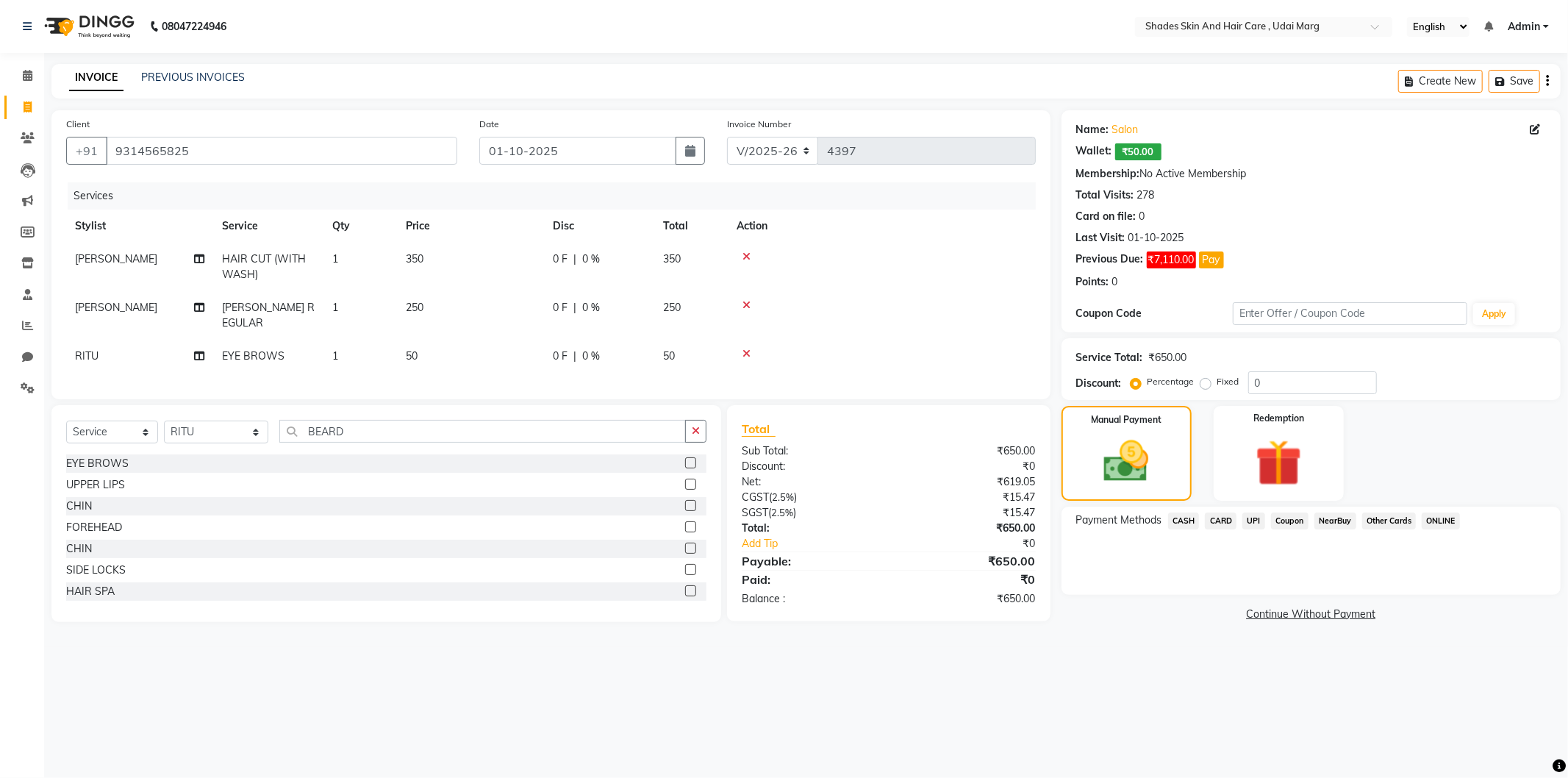
click at [1178, 524] on span "CASH" at bounding box center [1184, 521] width 32 height 17
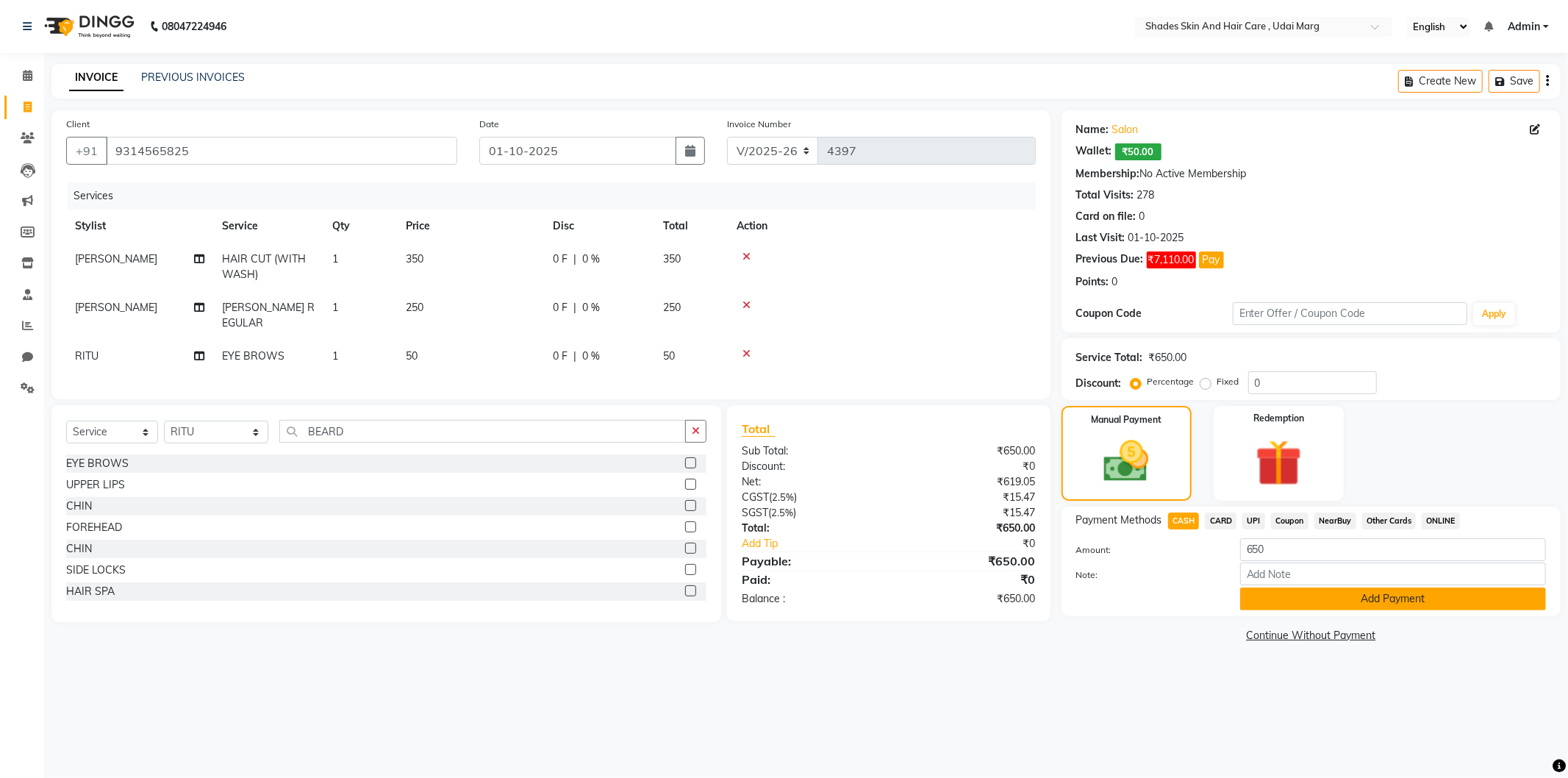
click at [1289, 596] on button "Add Payment" at bounding box center [1393, 598] width 306 height 23
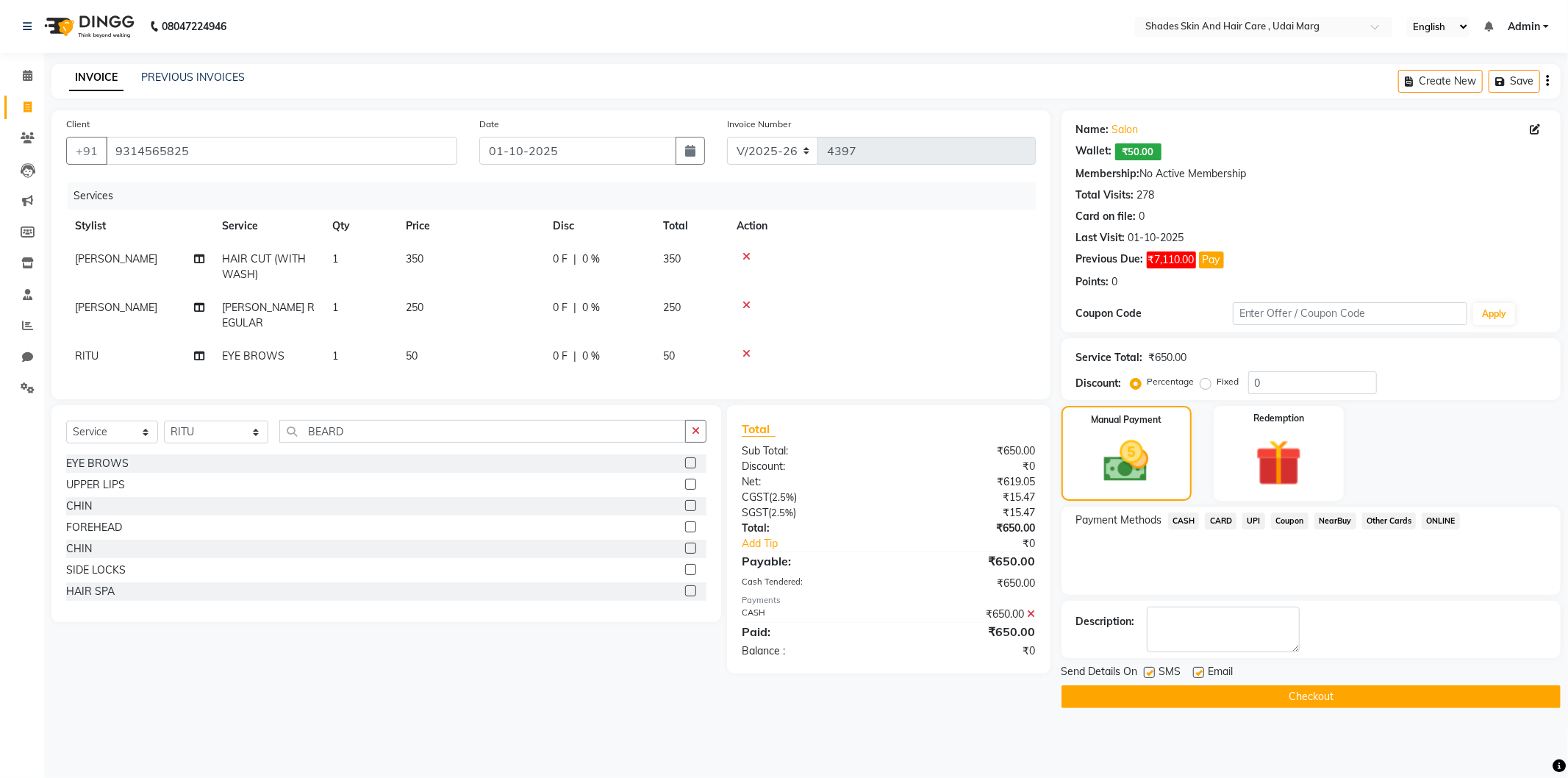
click at [1258, 723] on main "INVOICE PREVIOUS INVOICES Create New Save Client [PHONE_NUMBER] Date [DATE] Inv…" at bounding box center [805, 396] width 1524 height 666
click at [1258, 703] on button "Checkout" at bounding box center [1311, 696] width 499 height 23
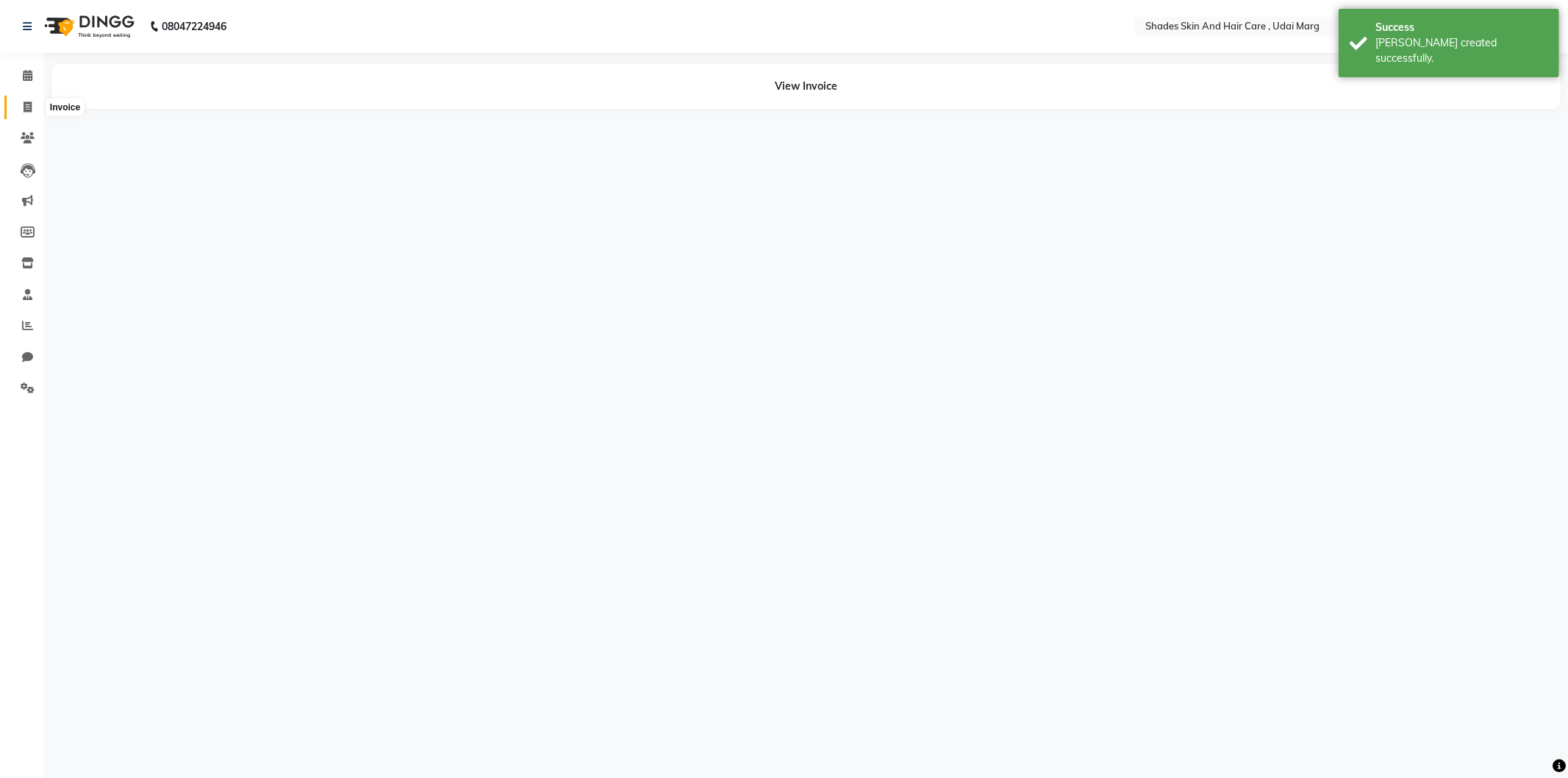
click at [23, 108] on icon at bounding box center [27, 107] width 8 height 11
select select "service"
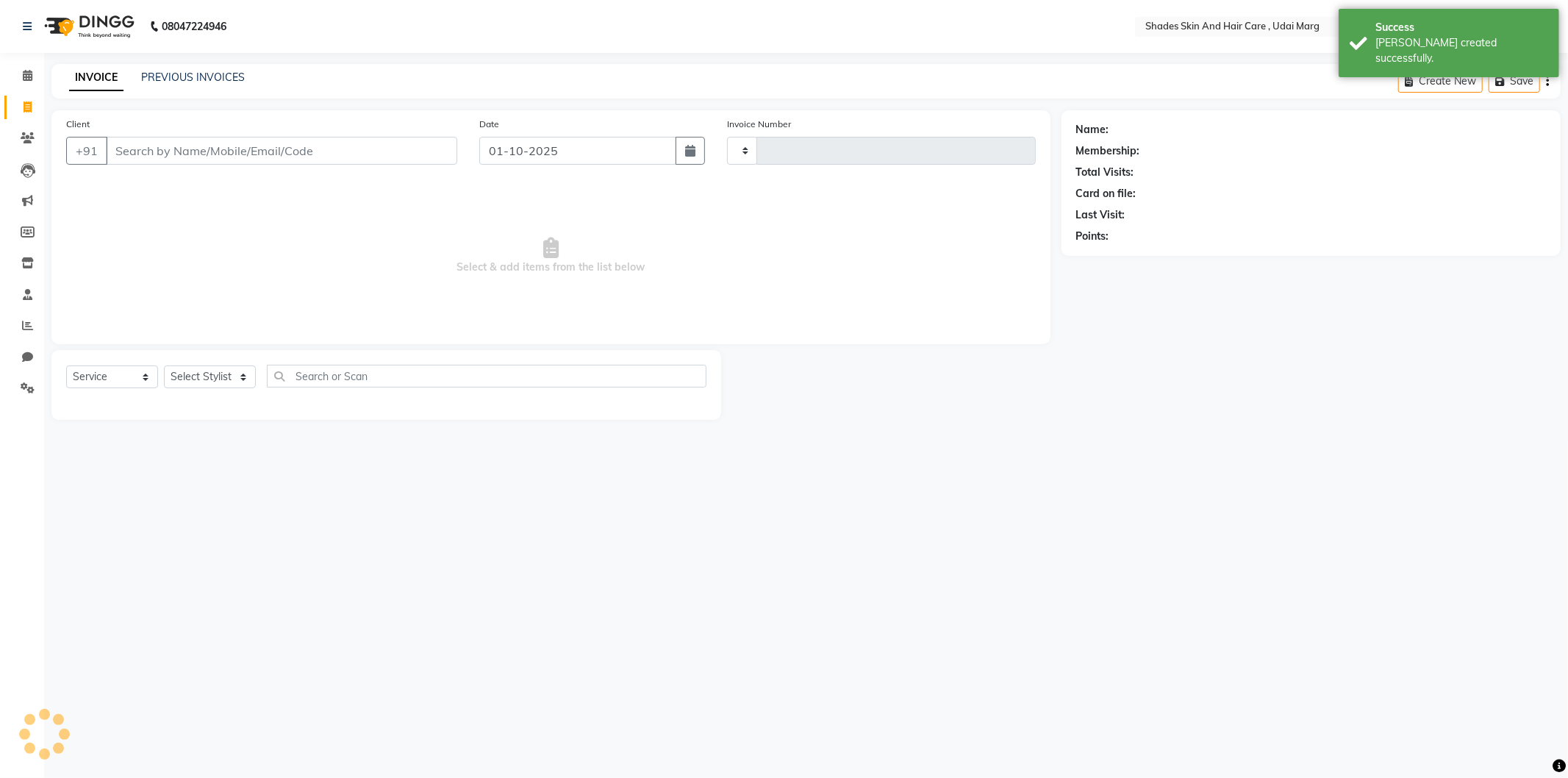
type input "4398"
select select "8022"
click at [23, 76] on icon at bounding box center [28, 75] width 9 height 11
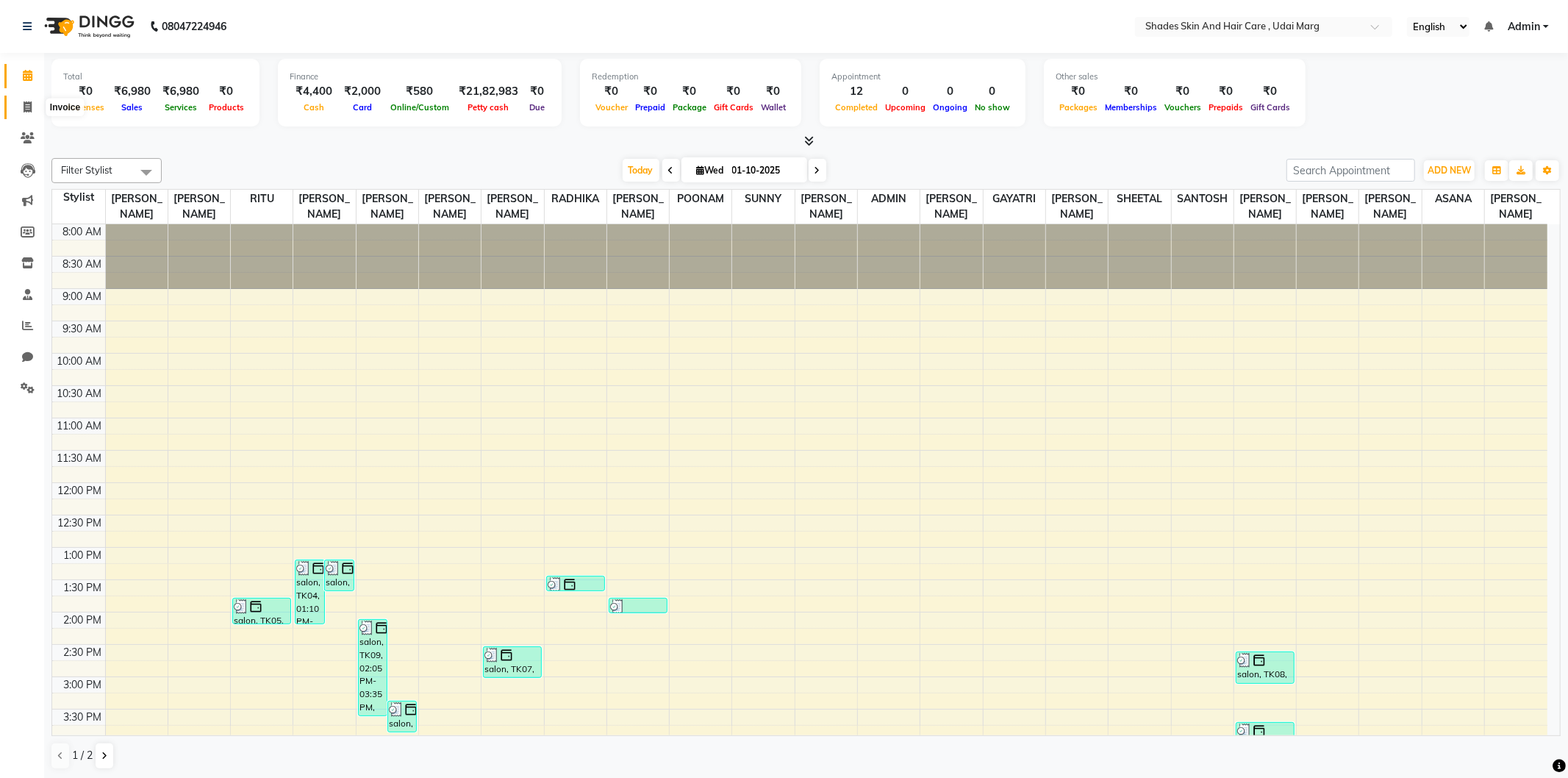
drag, startPoint x: 15, startPoint y: 108, endPoint x: 28, endPoint y: 113, distance: 13.9
click at [15, 107] on span at bounding box center [28, 107] width 26 height 17
select select "service"
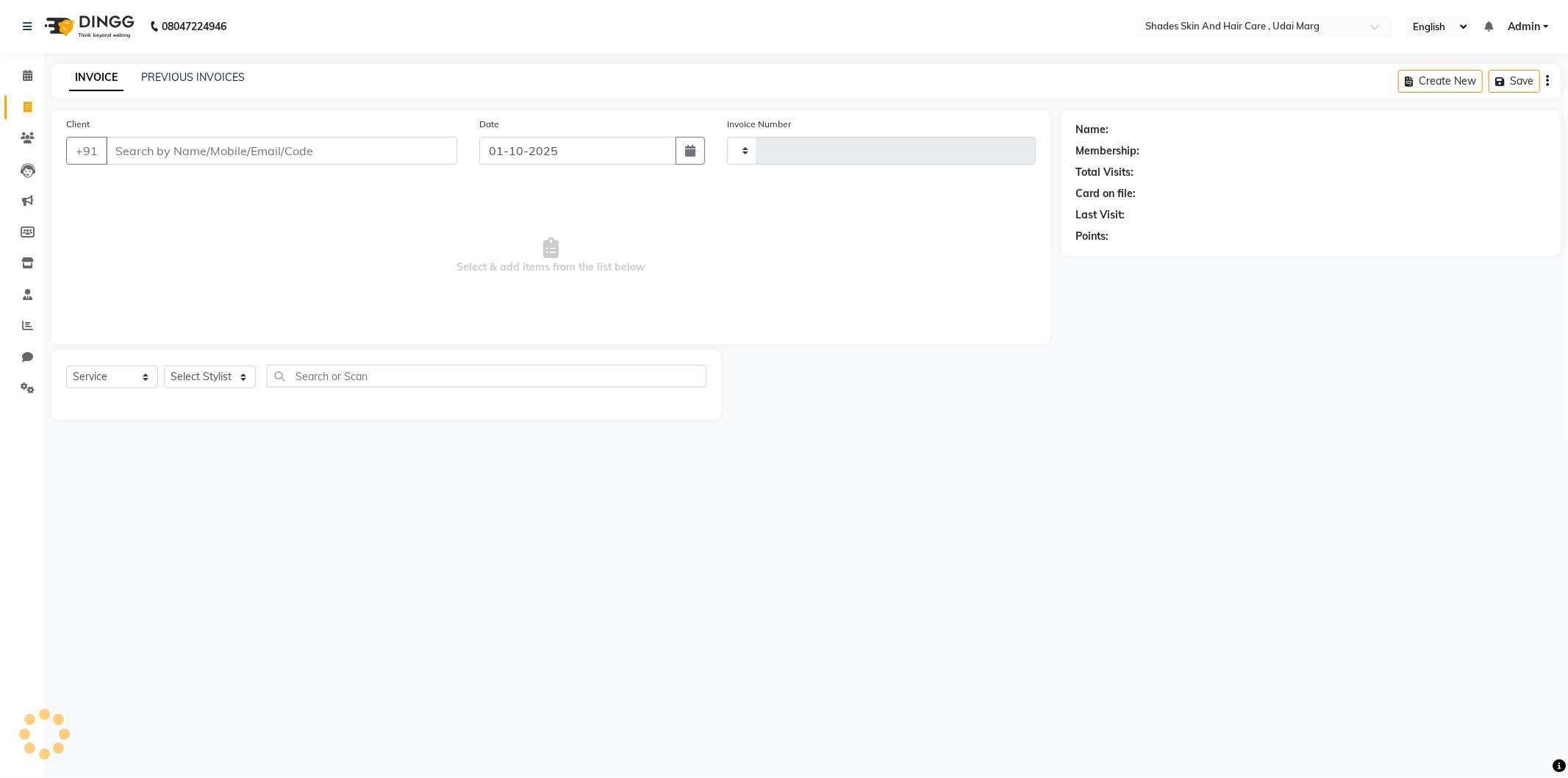
type input "4398"
select select "8022"
click at [155, 153] on input "Client" at bounding box center [281, 150] width 352 height 28
click at [194, 153] on input "Client" at bounding box center [281, 150] width 352 height 28
type input "9829056322"
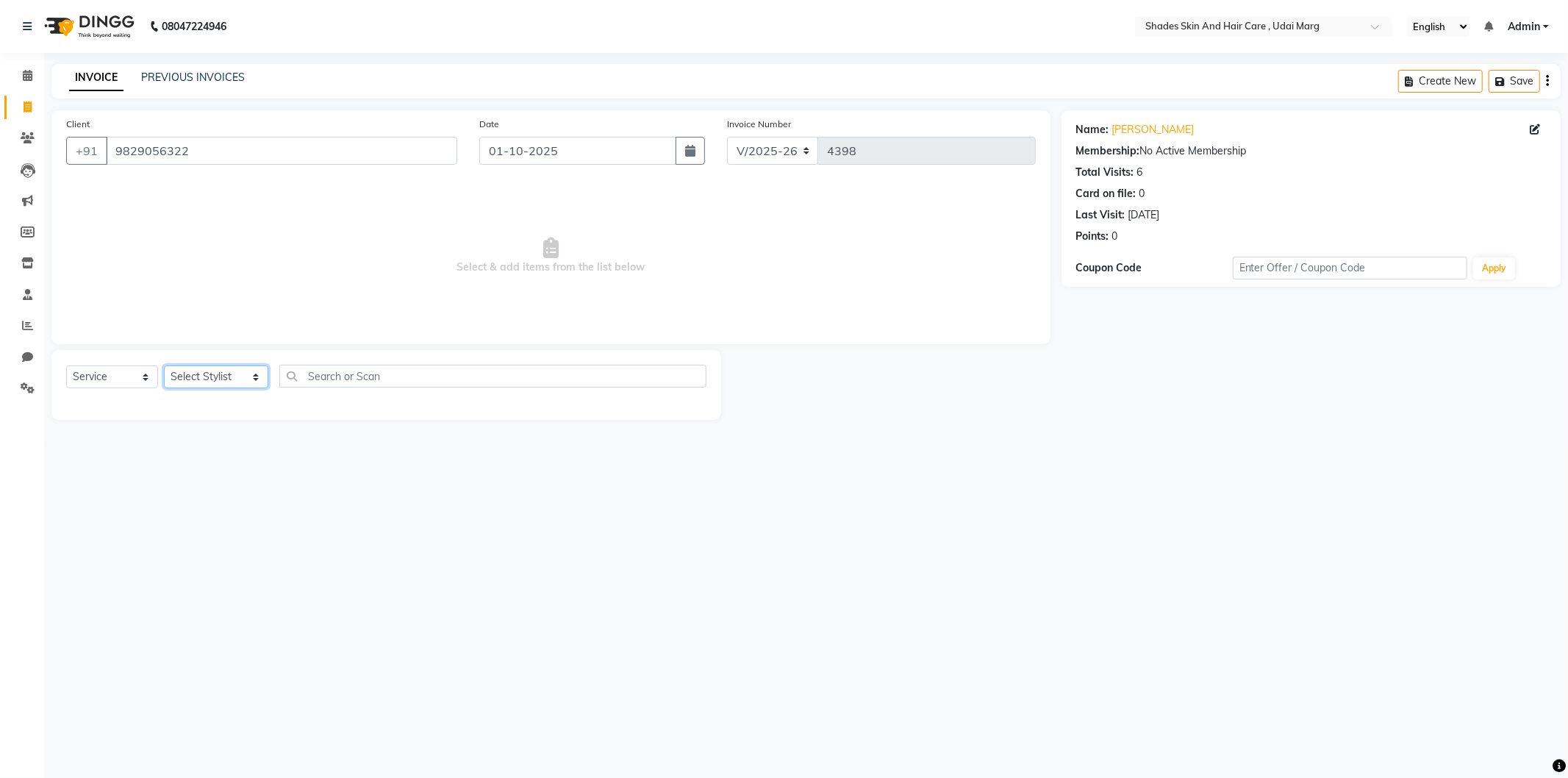
click at [206, 379] on select "Select Stylist [PERSON_NAME] ADMIN [PERSON_NAME] [PERSON_NAME] GAYATRI [PERSON_…" at bounding box center [216, 377] width 104 height 23
select select "74321"
click at [164, 366] on select "Select Stylist [PERSON_NAME] ADMIN [PERSON_NAME] [PERSON_NAME] GAYATRI [PERSON_…" at bounding box center [216, 377] width 104 height 23
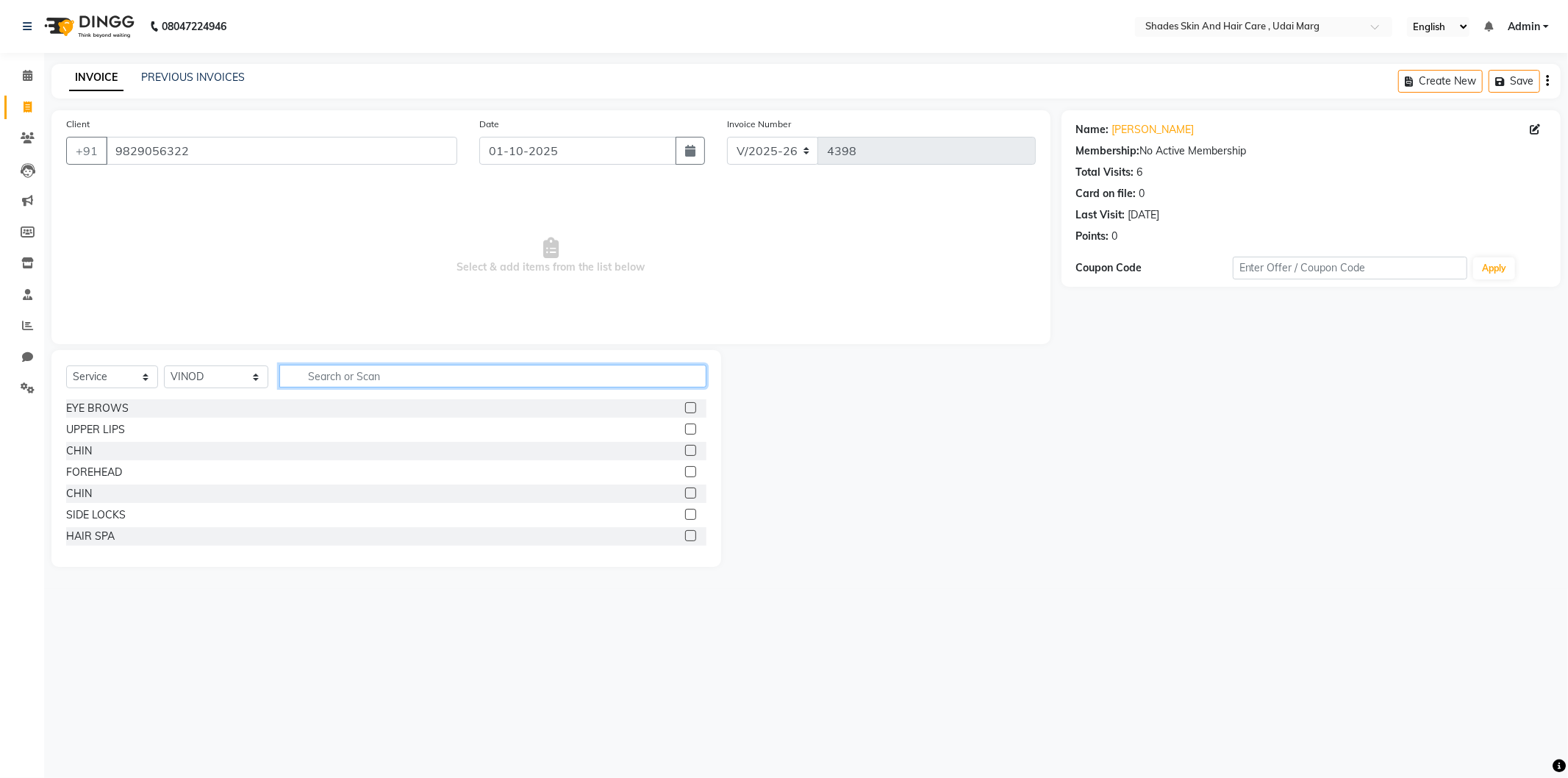
click at [383, 373] on input "text" at bounding box center [493, 376] width 427 height 23
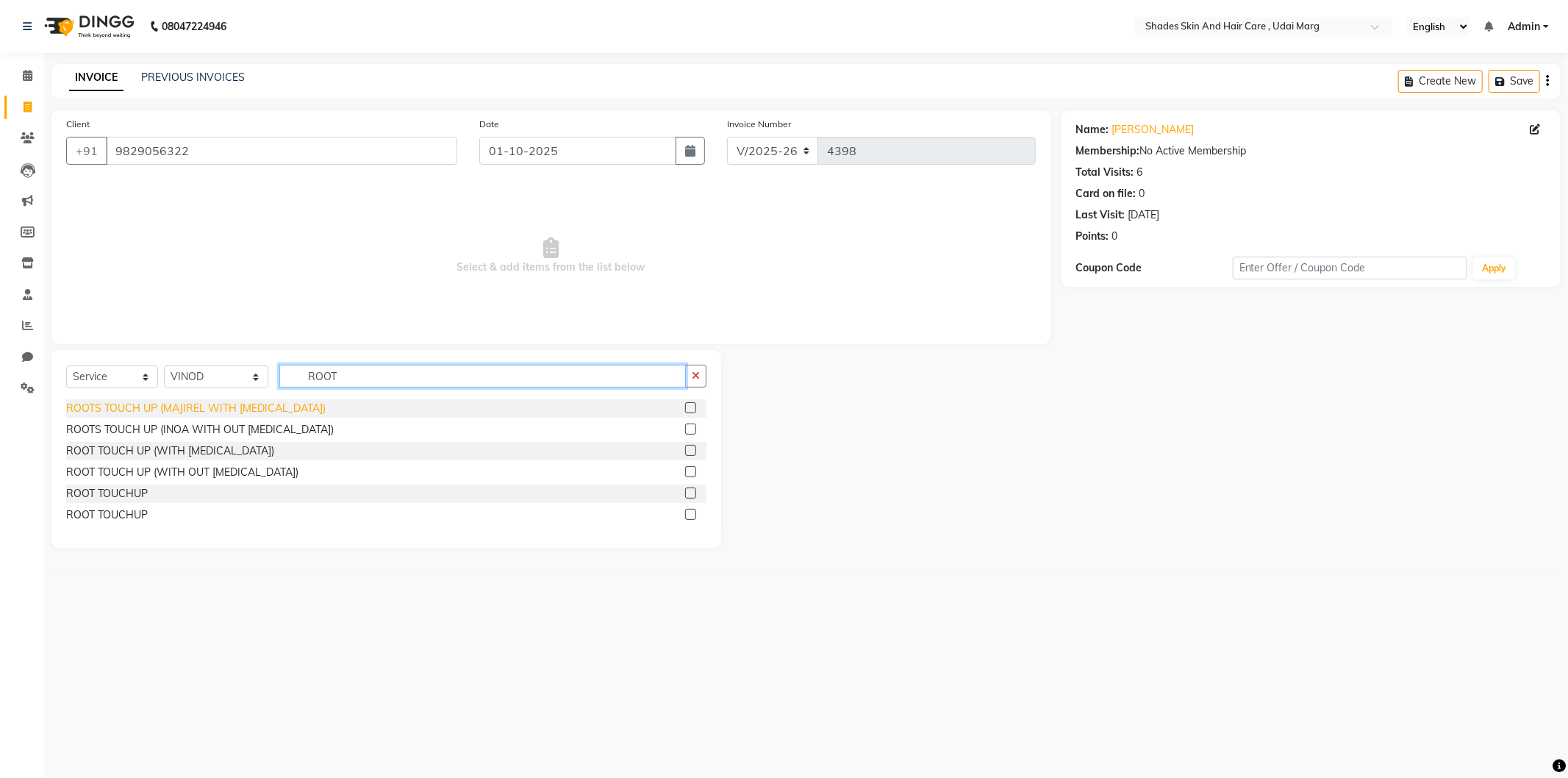
type input "ROOT"
drag, startPoint x: 221, startPoint y: 405, endPoint x: 229, endPoint y: 407, distance: 8.2
click at [221, 404] on div "ROOTS TOUCH UP (MAJIREL WITH [MEDICAL_DATA])" at bounding box center [196, 408] width 260 height 15
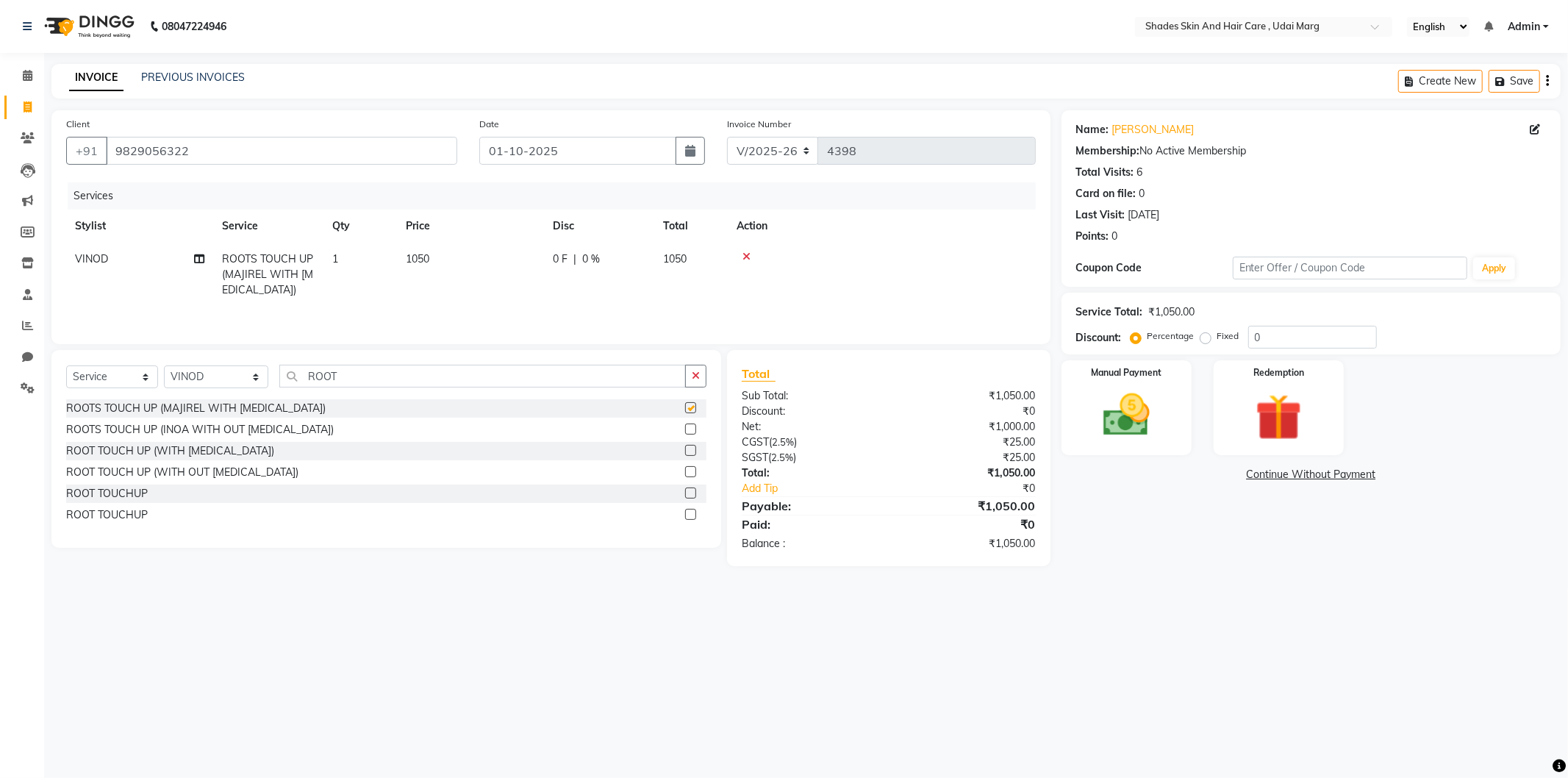
checkbox input "false"
click at [1130, 420] on img at bounding box center [1127, 415] width 79 height 56
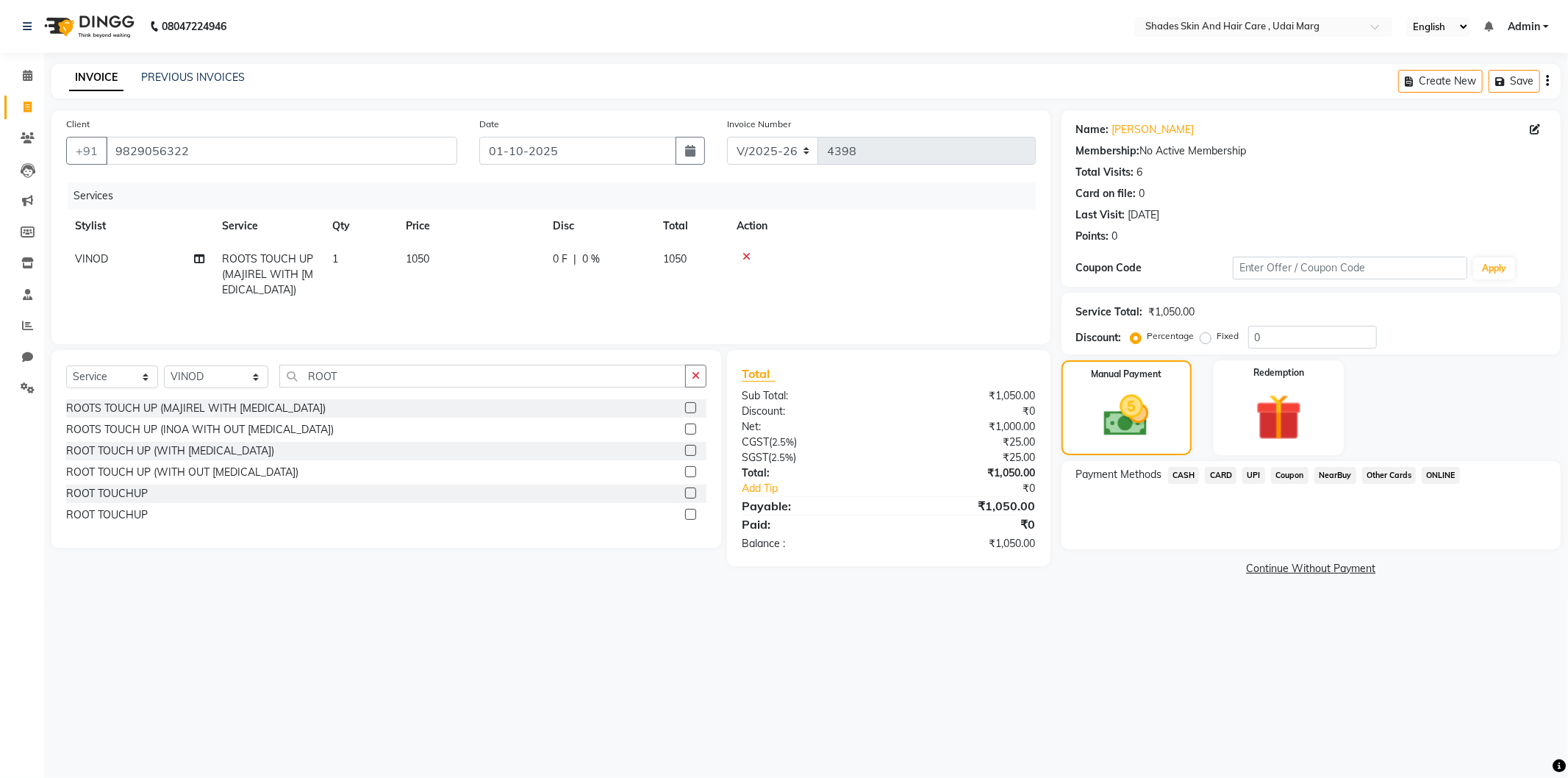
click at [1185, 470] on span "CASH" at bounding box center [1184, 475] width 32 height 17
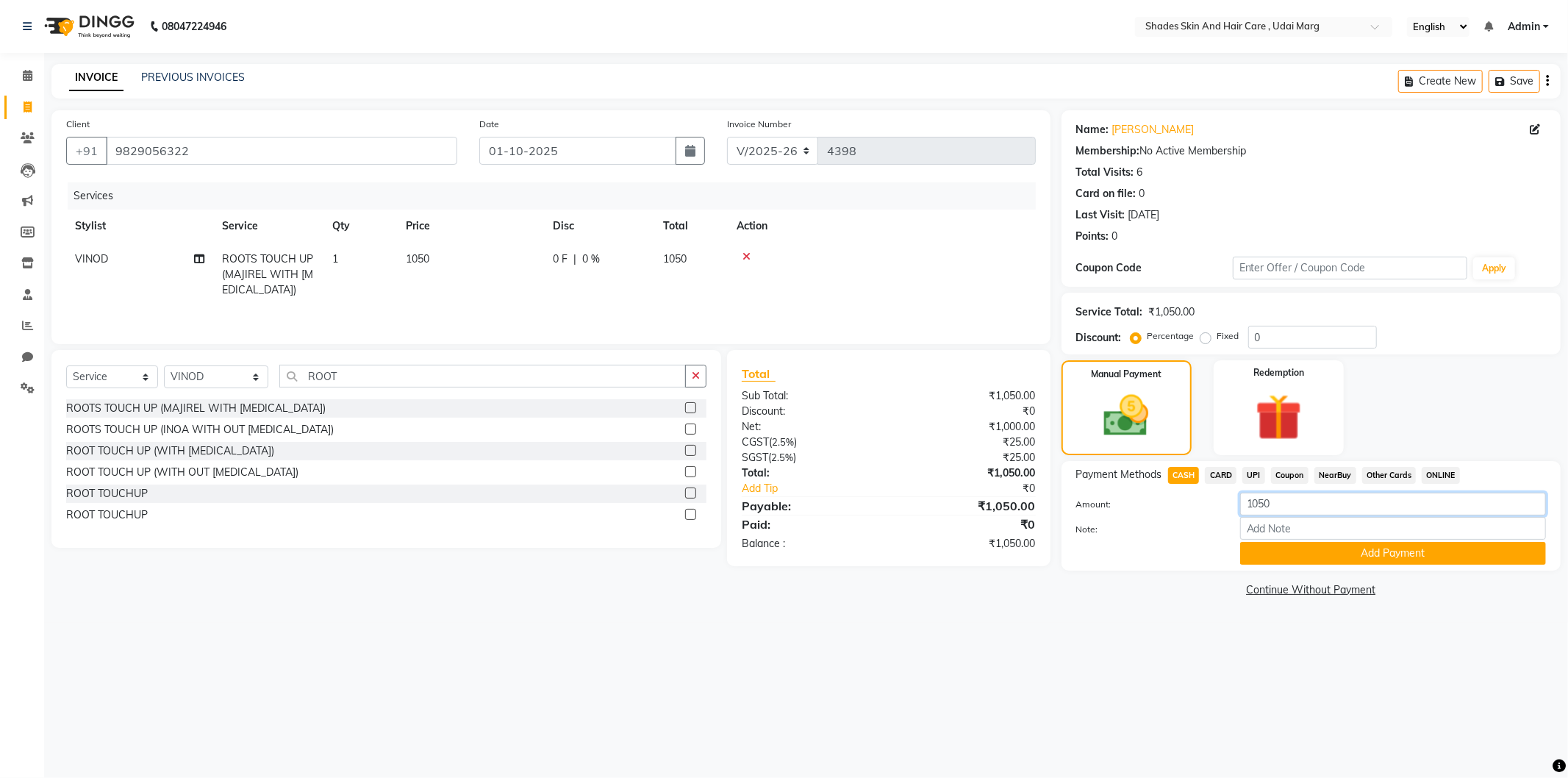
drag, startPoint x: 1289, startPoint y: 505, endPoint x: 1262, endPoint y: 515, distance: 28.8
click at [1262, 515] on input "1050" at bounding box center [1393, 504] width 306 height 23
type input "1000"
click at [1415, 548] on button "Add Payment" at bounding box center [1393, 553] width 306 height 23
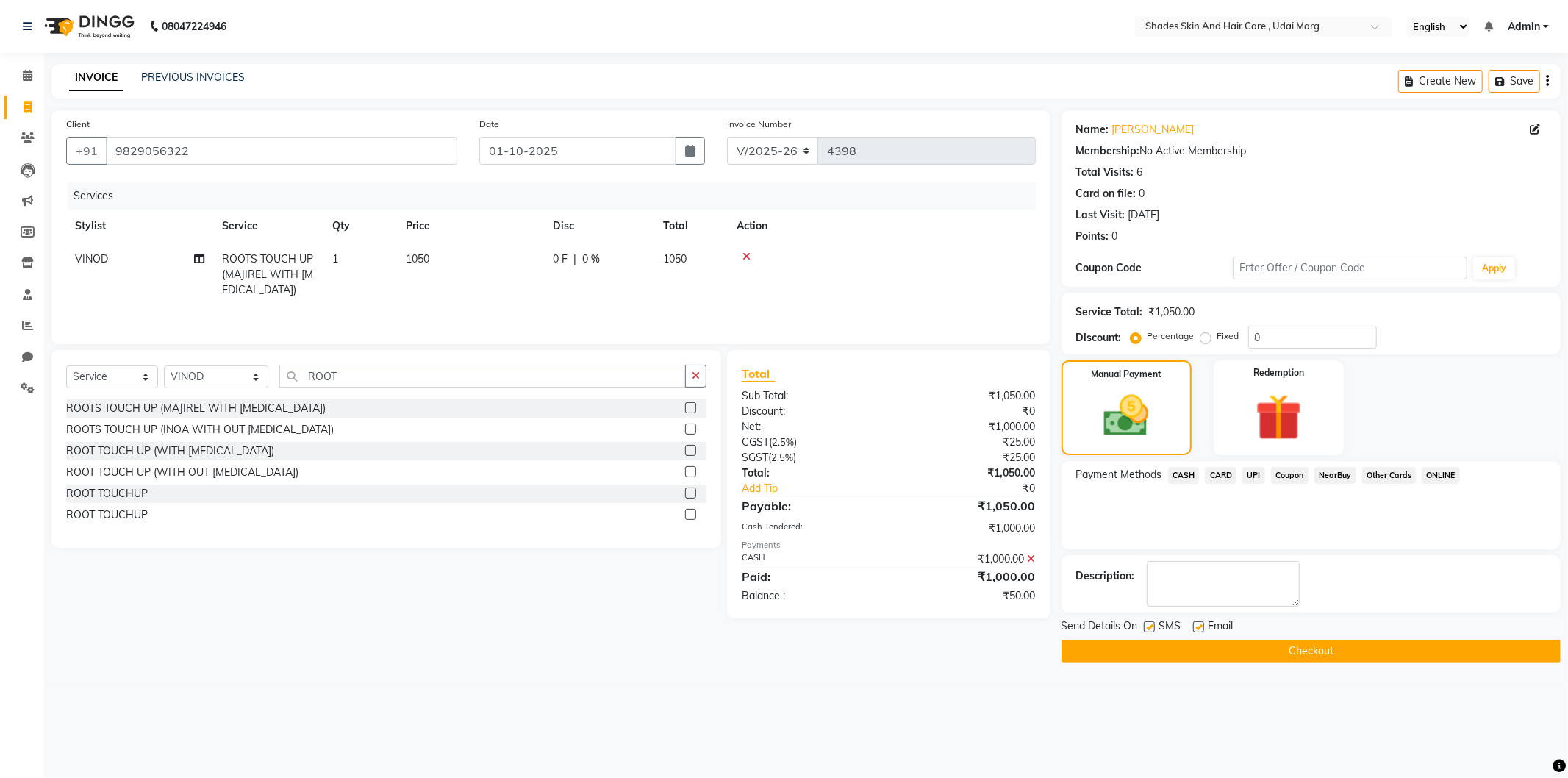
click at [1155, 654] on button "Checkout" at bounding box center [1311, 651] width 499 height 23
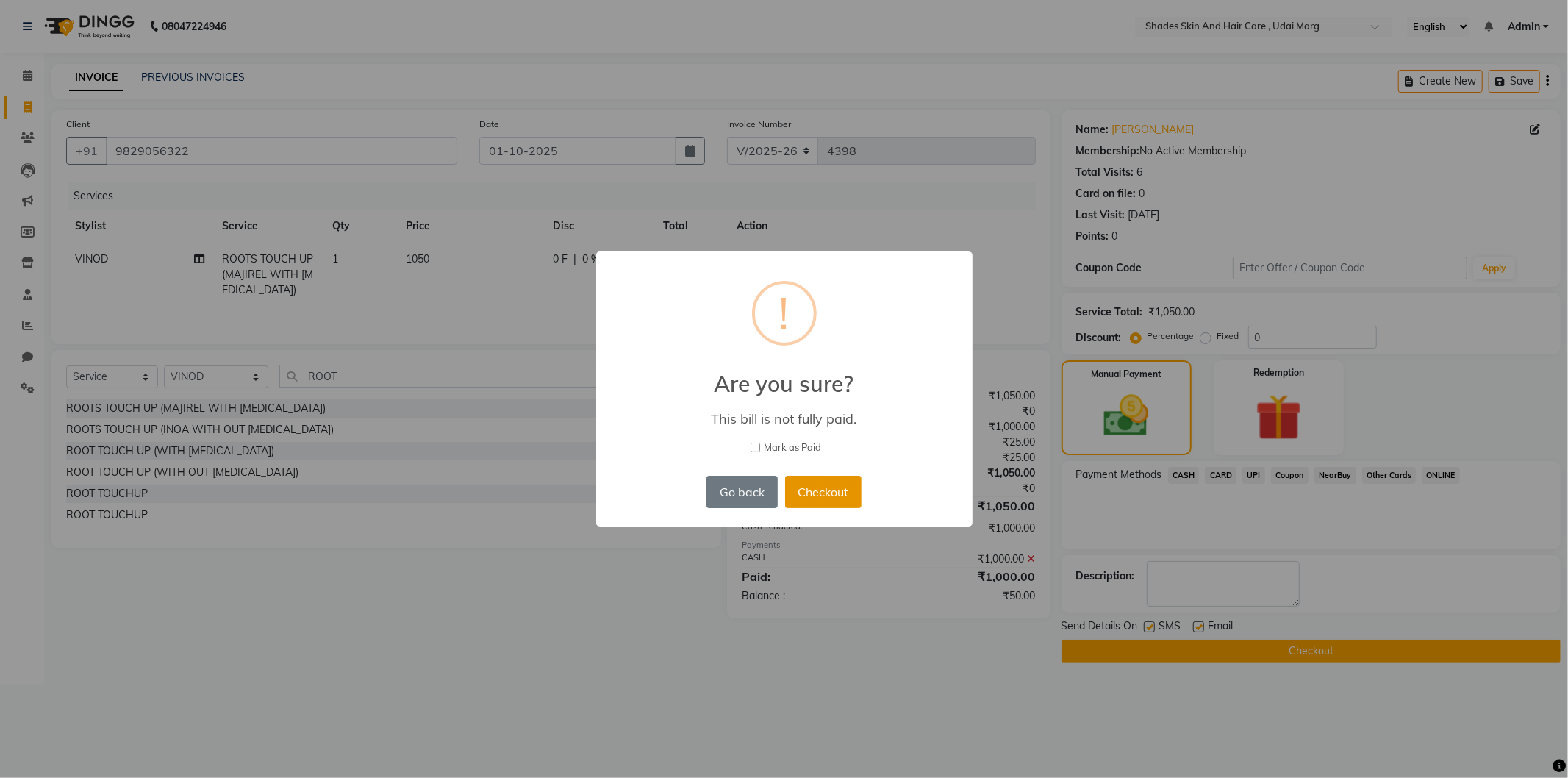
click at [836, 475] on button "Checkout" at bounding box center [823, 492] width 77 height 33
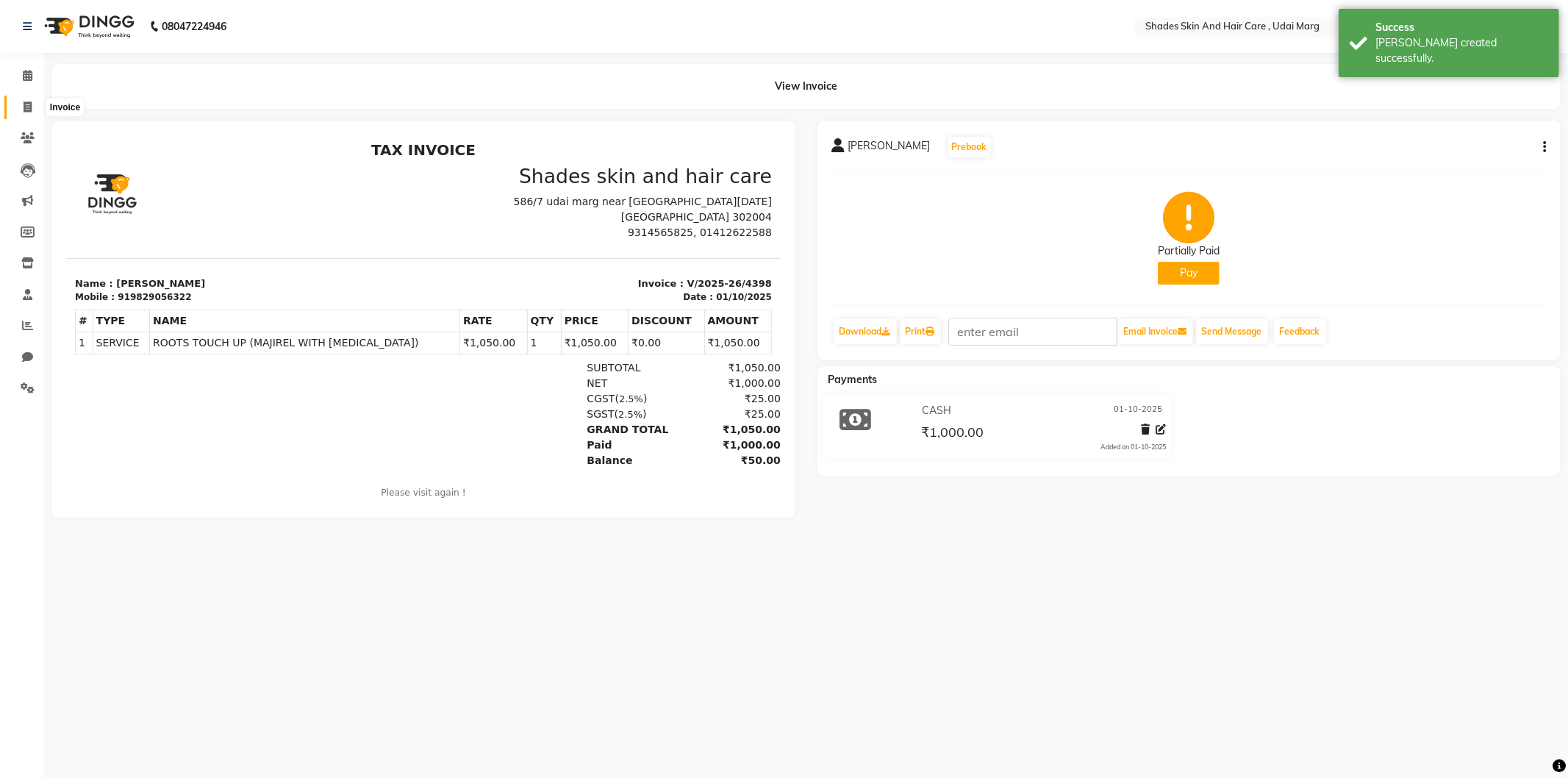
click at [31, 107] on icon at bounding box center [27, 107] width 8 height 11
select select "service"
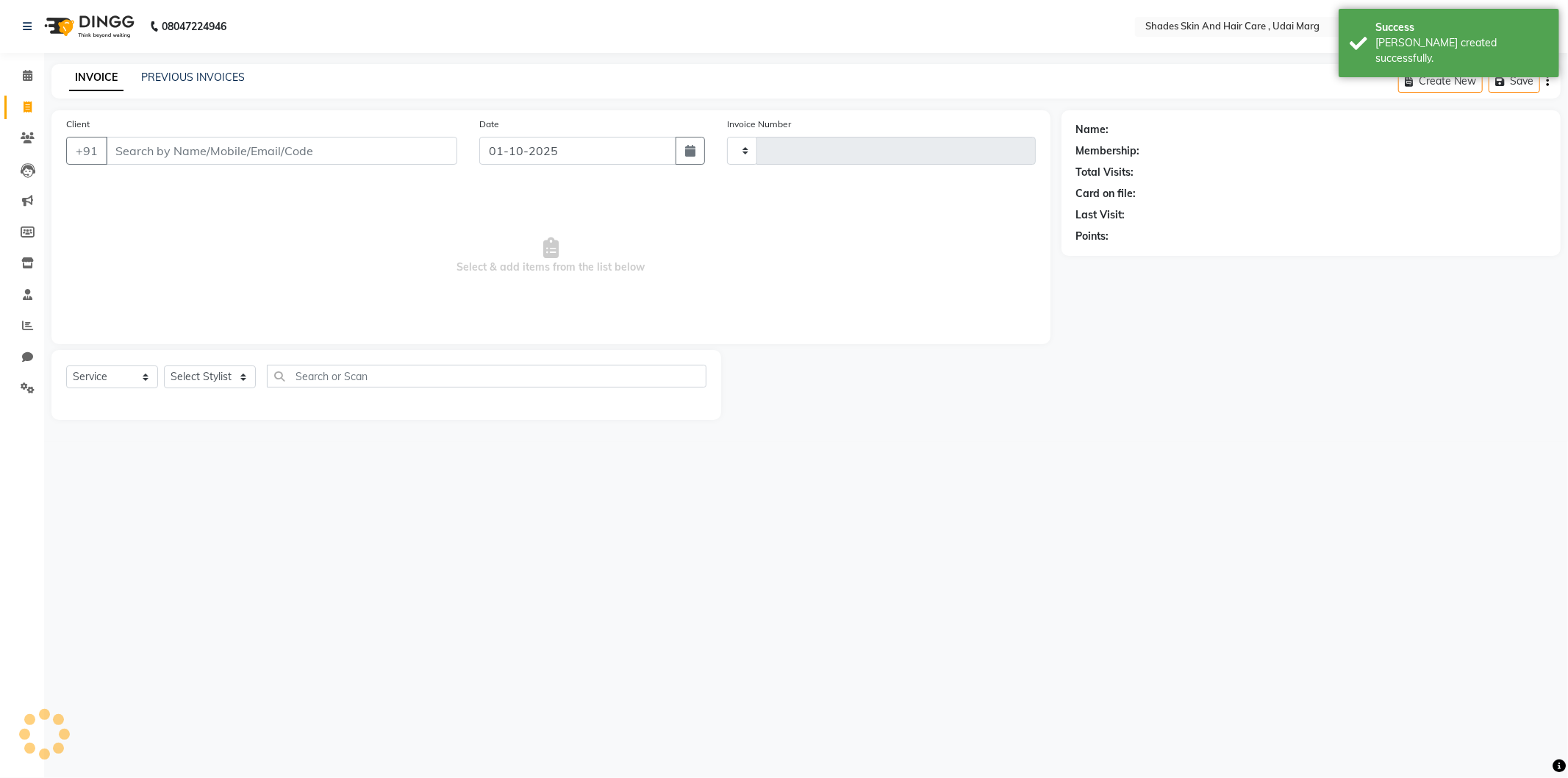
type input "4399"
click at [175, 144] on input "Client" at bounding box center [281, 150] width 352 height 28
select select "8022"
type input "9314565825"
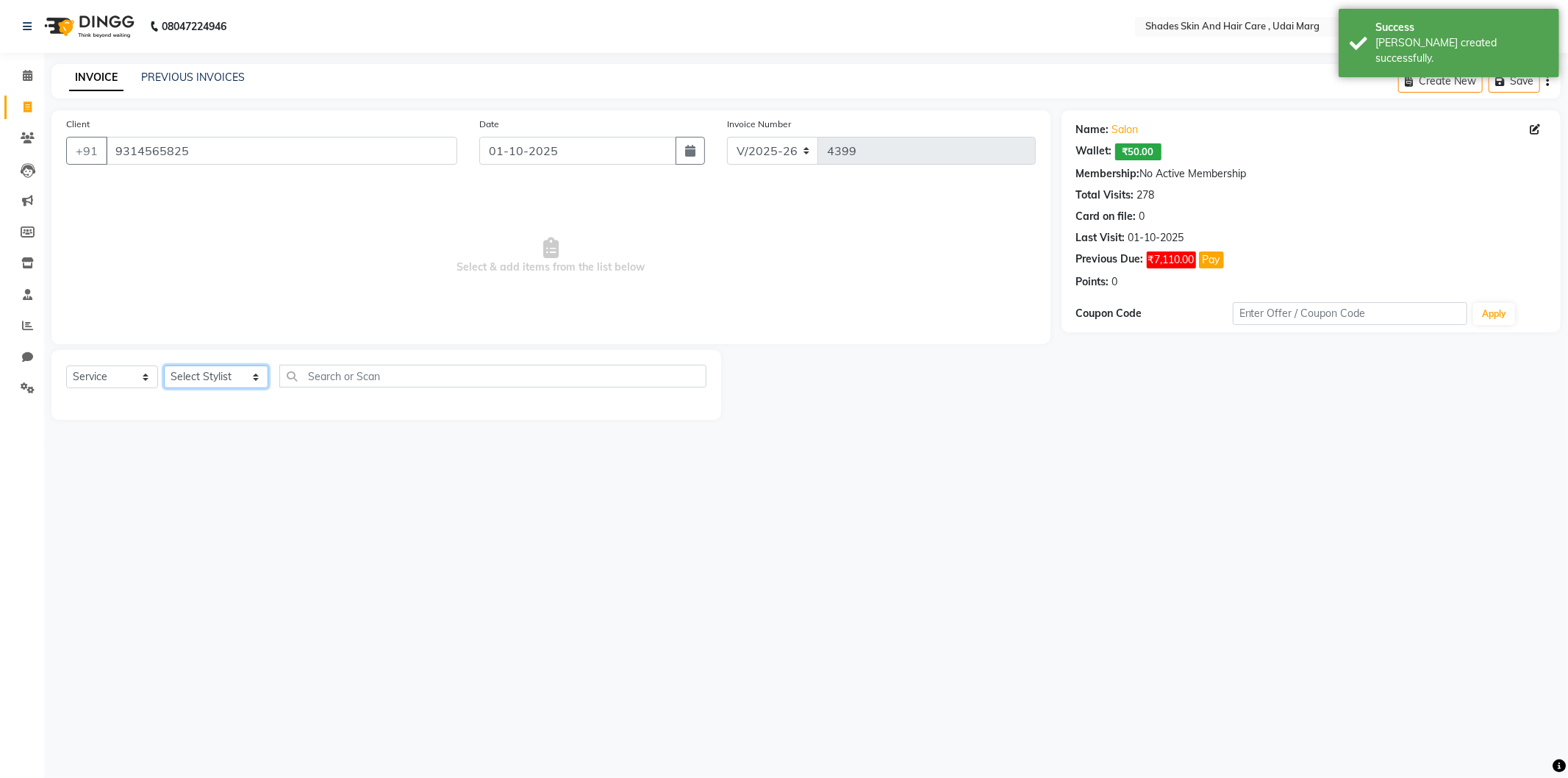
click at [214, 373] on select "Select Stylist [PERSON_NAME] ADMIN [PERSON_NAME] [PERSON_NAME] GAYATRI [PERSON_…" at bounding box center [216, 377] width 104 height 23
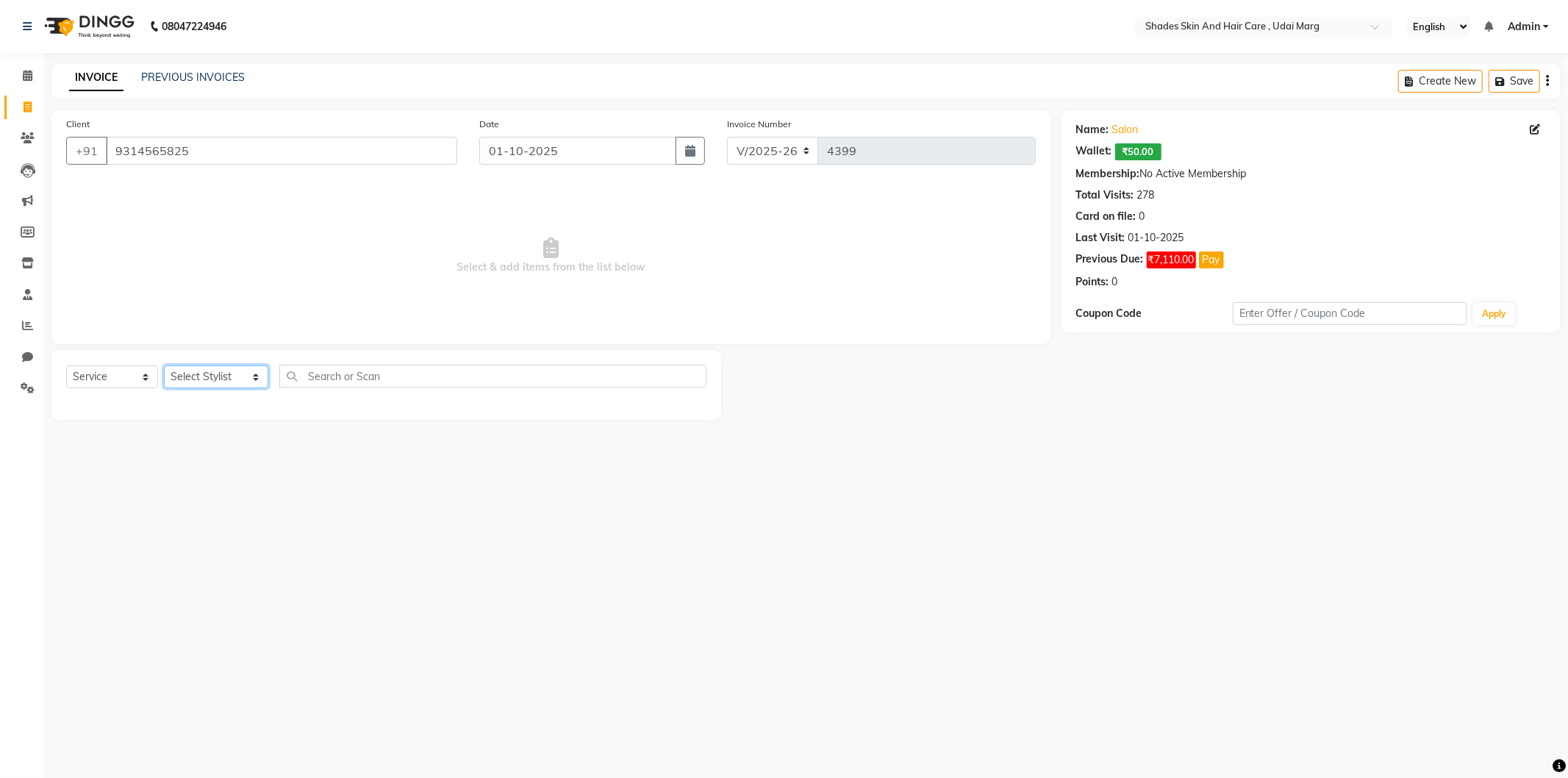
select select "74337"
click at [164, 366] on select "Select Stylist [PERSON_NAME] ADMIN [PERSON_NAME] [PERSON_NAME] GAYATRI [PERSON_…" at bounding box center [216, 377] width 104 height 23
click at [99, 409] on div "EYE BROWS" at bounding box center [97, 408] width 63 height 15
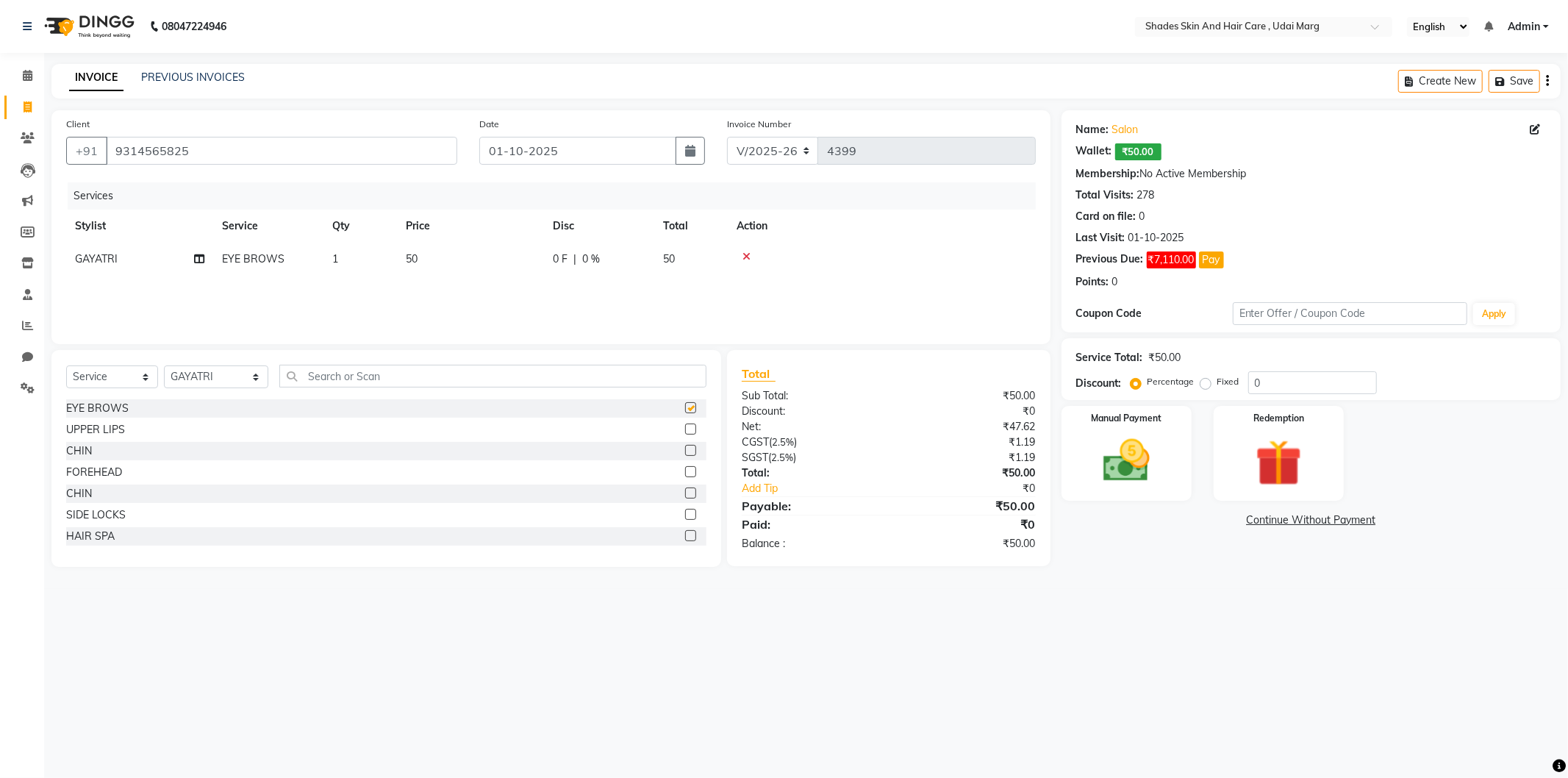
checkbox input "false"
drag, startPoint x: 420, startPoint y: 261, endPoint x: 531, endPoint y: 274, distance: 111.8
click at [420, 266] on td "50" at bounding box center [470, 259] width 147 height 33
select select "74337"
click at [541, 246] on td "50" at bounding box center [539, 270] width 147 height 56
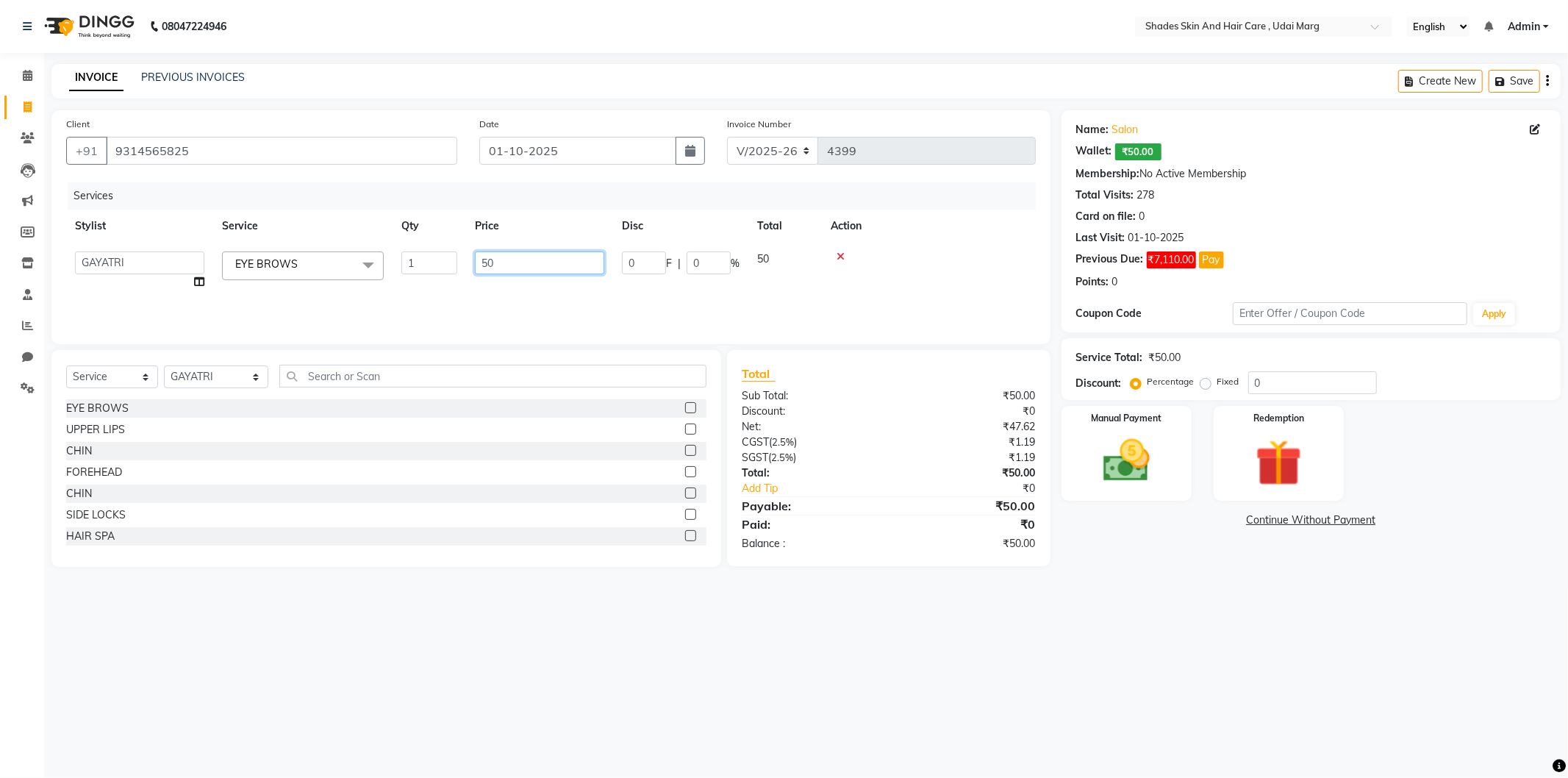
drag, startPoint x: 481, startPoint y: 257, endPoint x: 451, endPoint y: 266, distance: 31.3
click at [451, 266] on tr "[PERSON_NAME] ADMIN [PERSON_NAME] [PERSON_NAME] GAYATRI [PERSON_NAME] [PERSON_N…" at bounding box center [551, 270] width 970 height 56
type input "110"
click at [450, 309] on div "Services Stylist Service Qty Price Disc Total Action GAYATRI EYE BROWS 1 110 0 …" at bounding box center [551, 255] width 970 height 147
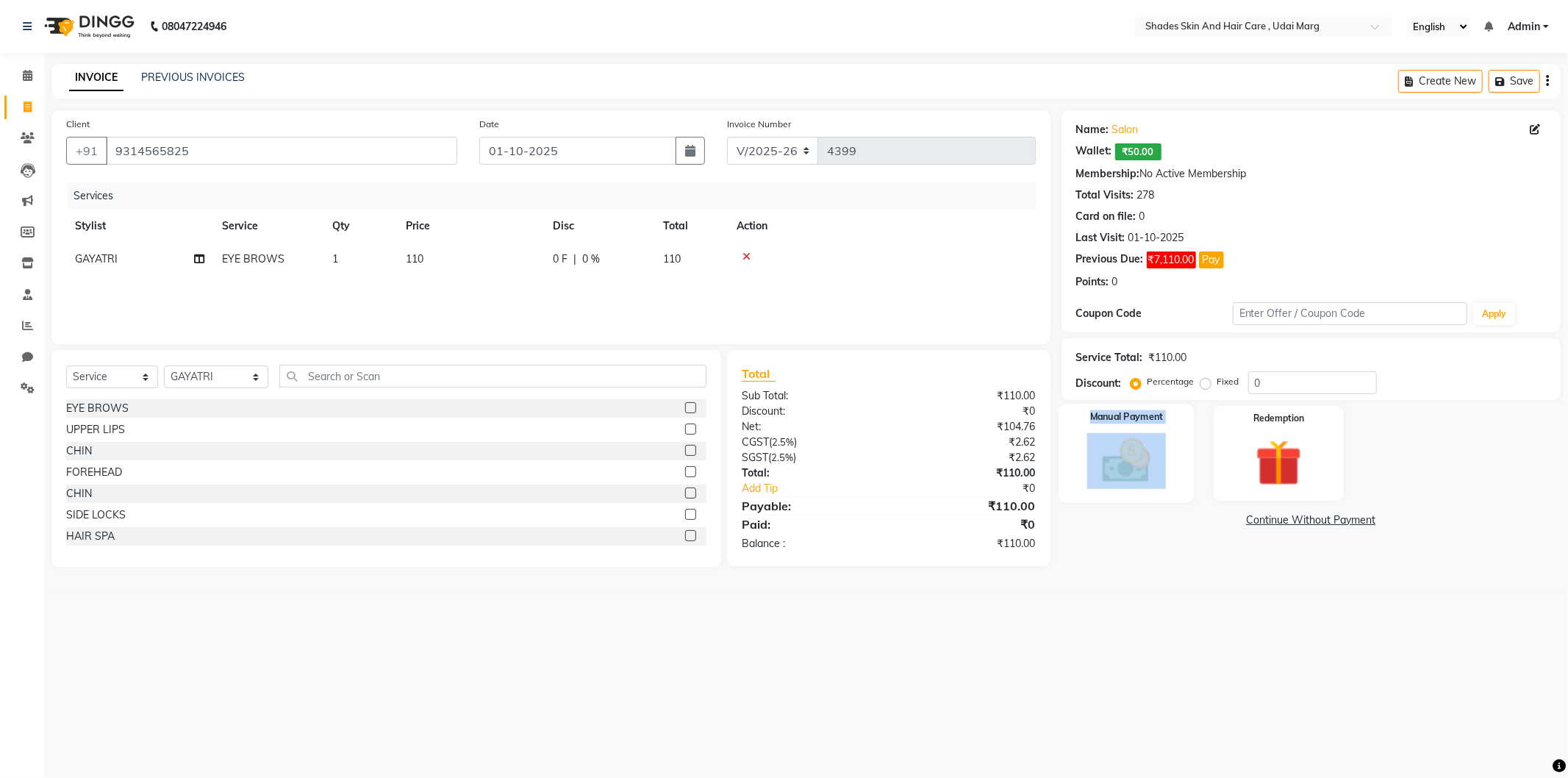
click at [1167, 432] on div "Manual Payment" at bounding box center [1126, 453] width 135 height 99
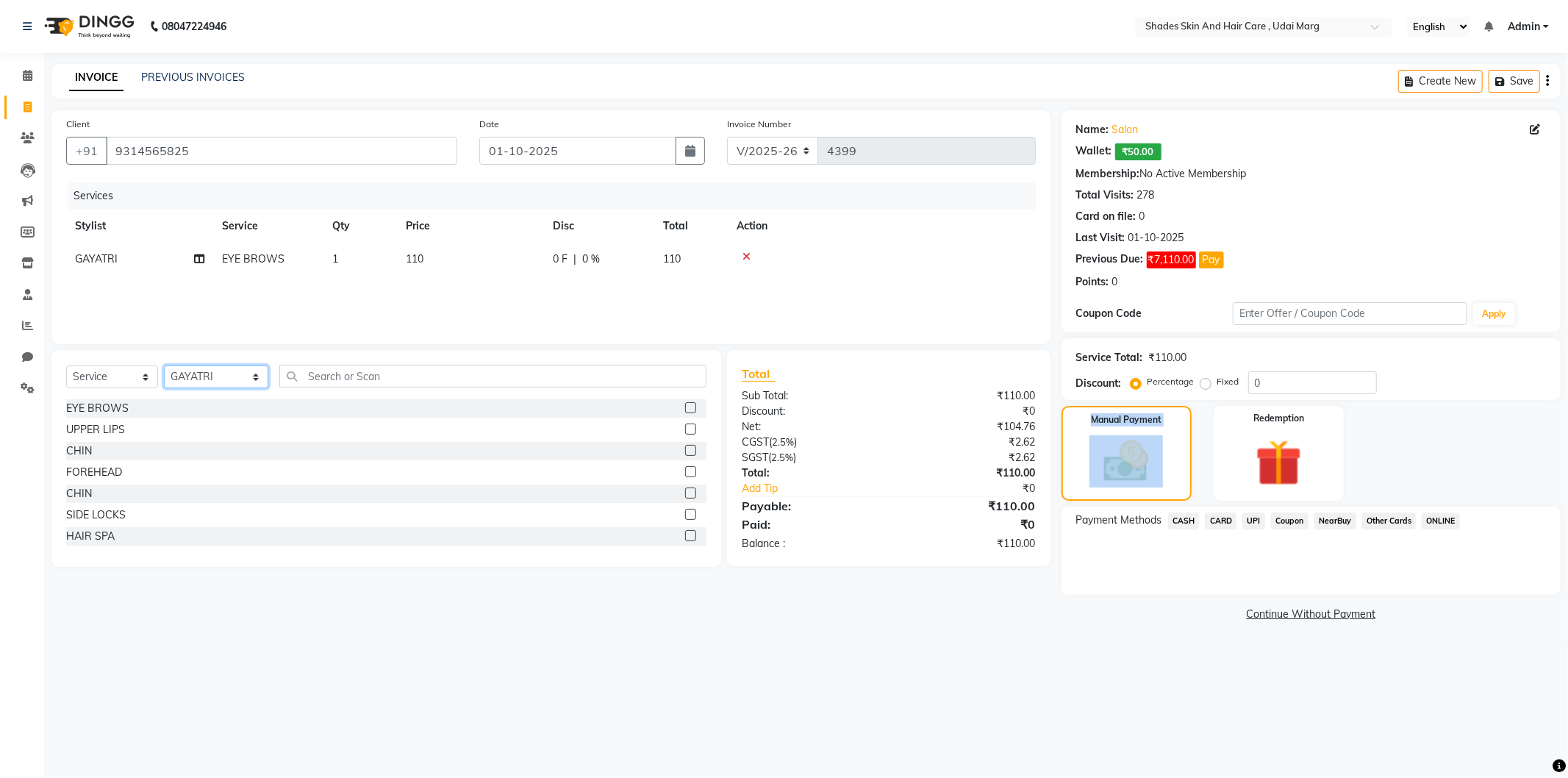
click at [248, 365] on select "Select Stylist [PERSON_NAME] ADMIN [PERSON_NAME] [PERSON_NAME] GAYATRI [PERSON_…" at bounding box center [216, 377] width 104 height 23
select select "74306"
click at [164, 366] on select "Select Stylist [PERSON_NAME] ADMIN [PERSON_NAME] [PERSON_NAME] GAYATRI [PERSON_…" at bounding box center [216, 377] width 104 height 23
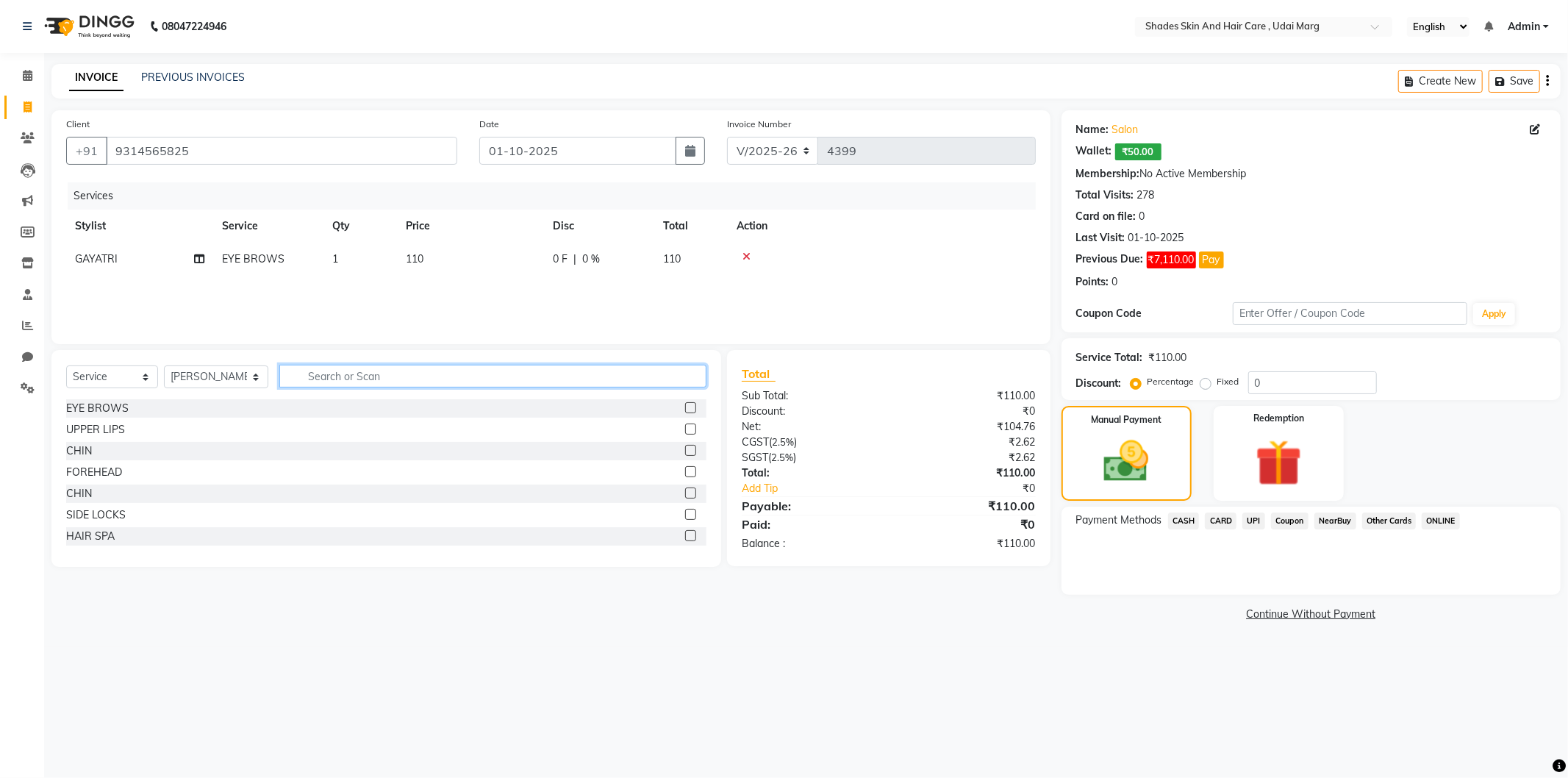
click at [306, 378] on input "text" at bounding box center [493, 376] width 427 height 23
type input "HAIR SP"
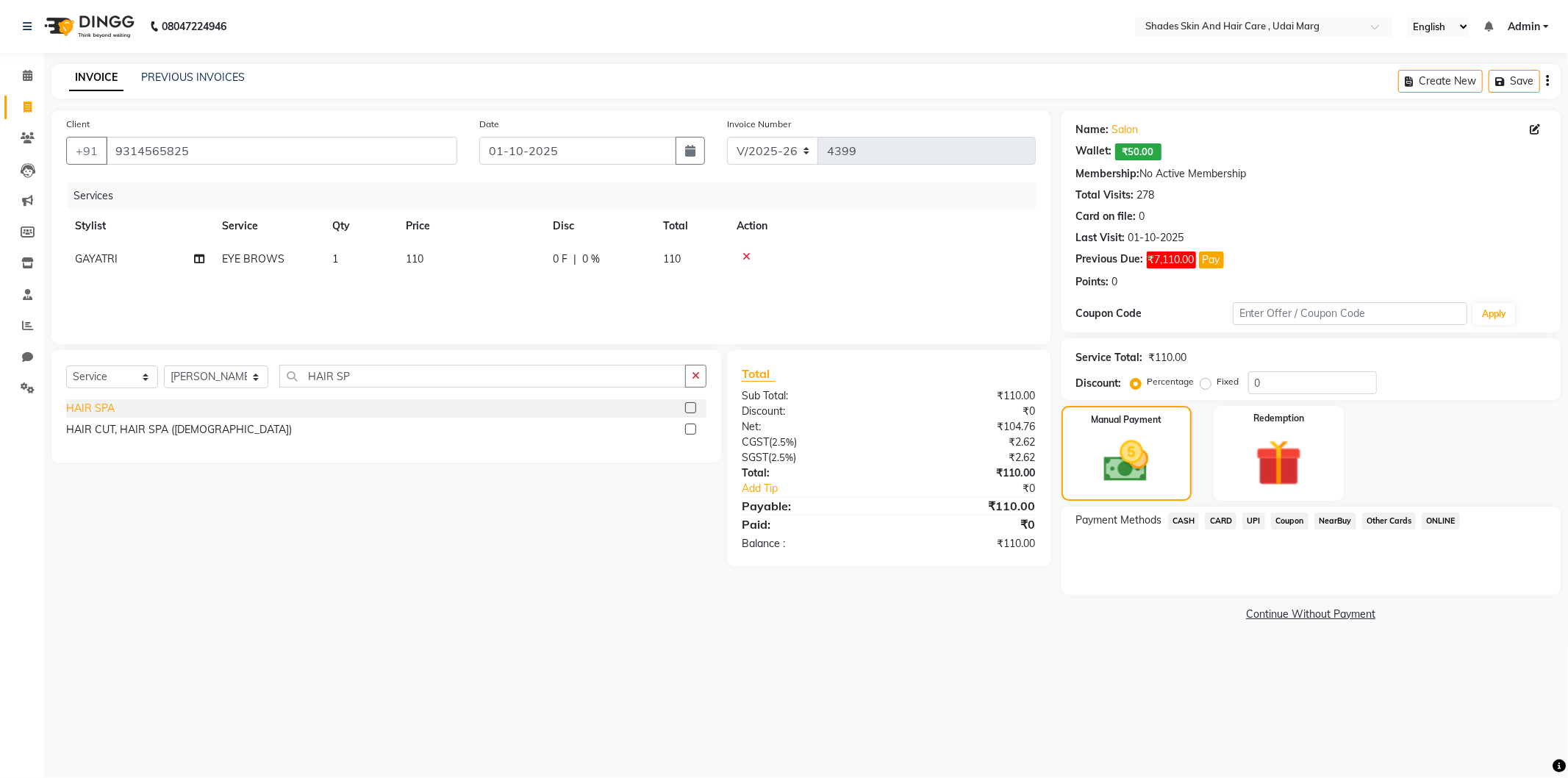
click at [77, 407] on div "HAIR SPA" at bounding box center [90, 408] width 48 height 15
checkbox input "false"
click at [454, 292] on td "1550" at bounding box center [470, 292] width 147 height 33
select select "74306"
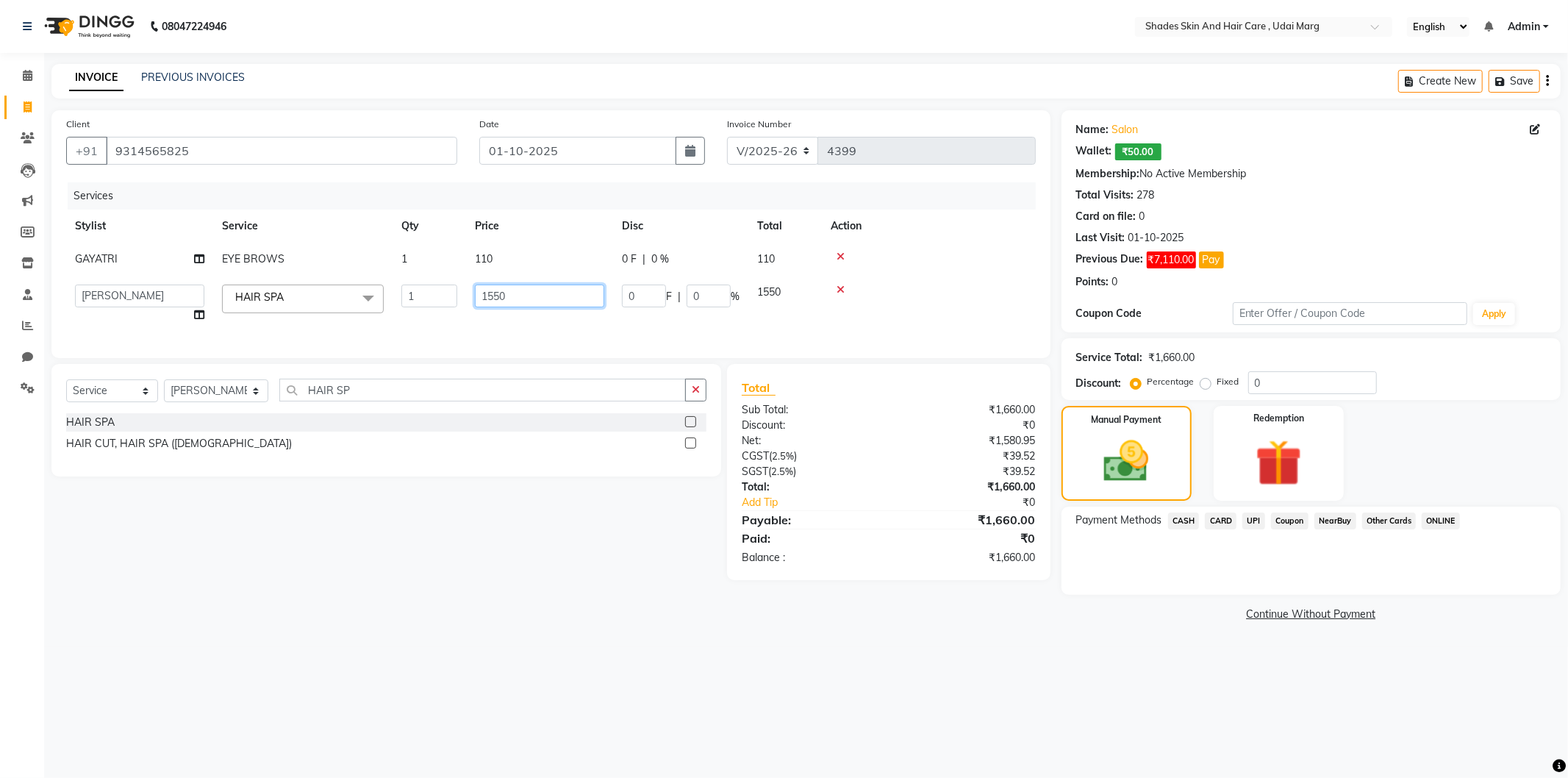
drag, startPoint x: 534, startPoint y: 303, endPoint x: 470, endPoint y: 313, distance: 64.8
click at [470, 313] on td "1550" at bounding box center [539, 303] width 147 height 56
type input "2500"
click at [470, 334] on div "Client [PHONE_NUMBER] Date [DATE] Invoice Number V/2025 V/[PHONE_NUMBER] Servic…" at bounding box center [551, 234] width 999 height 248
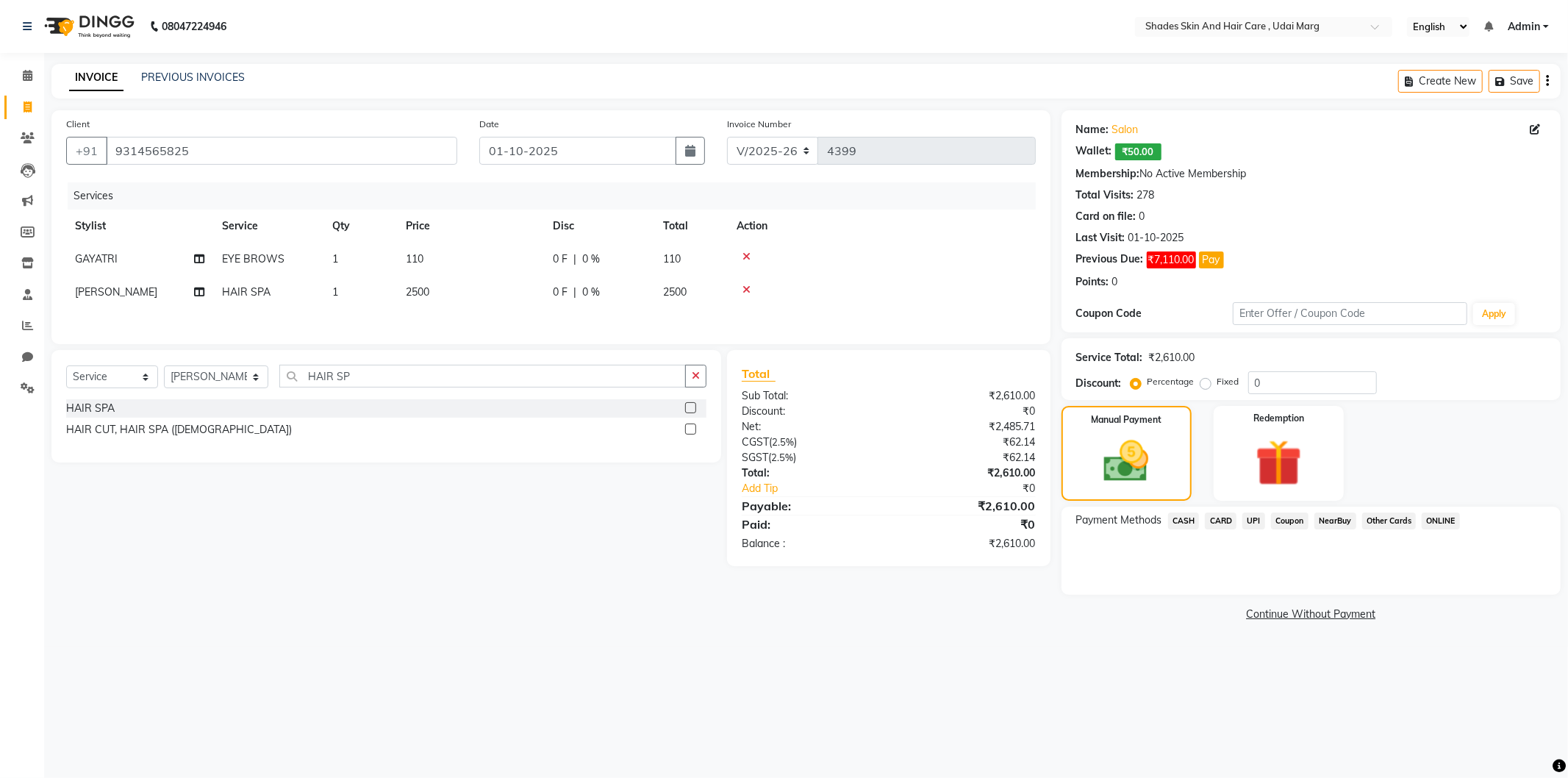
click at [1180, 516] on span "CASH" at bounding box center [1184, 521] width 32 height 17
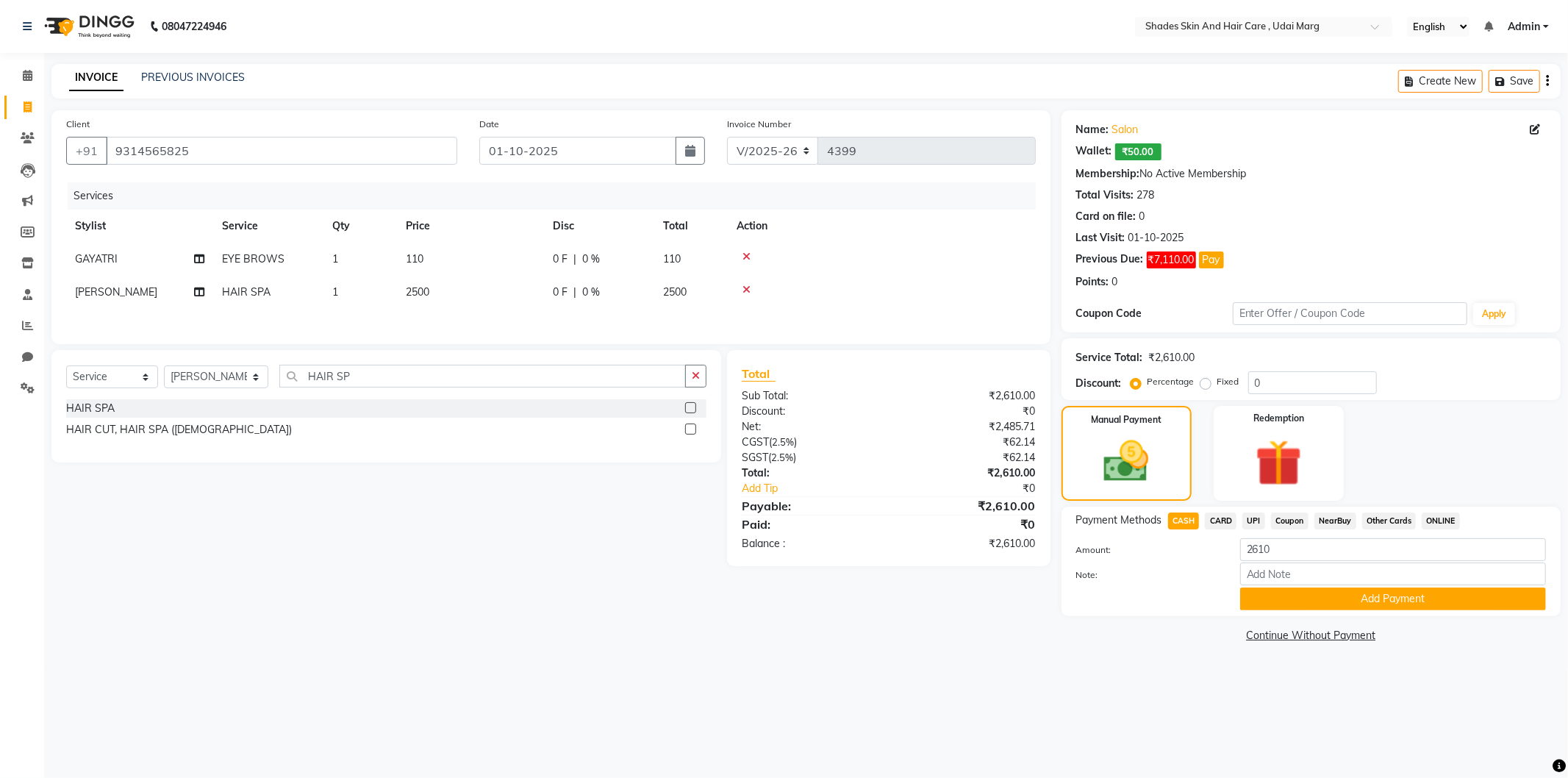
click at [1248, 518] on span "UPI" at bounding box center [1253, 521] width 23 height 17
click at [1300, 582] on input "Note:" at bounding box center [1393, 573] width 306 height 23
click at [1297, 592] on button "Add Payment" at bounding box center [1393, 598] width 306 height 23
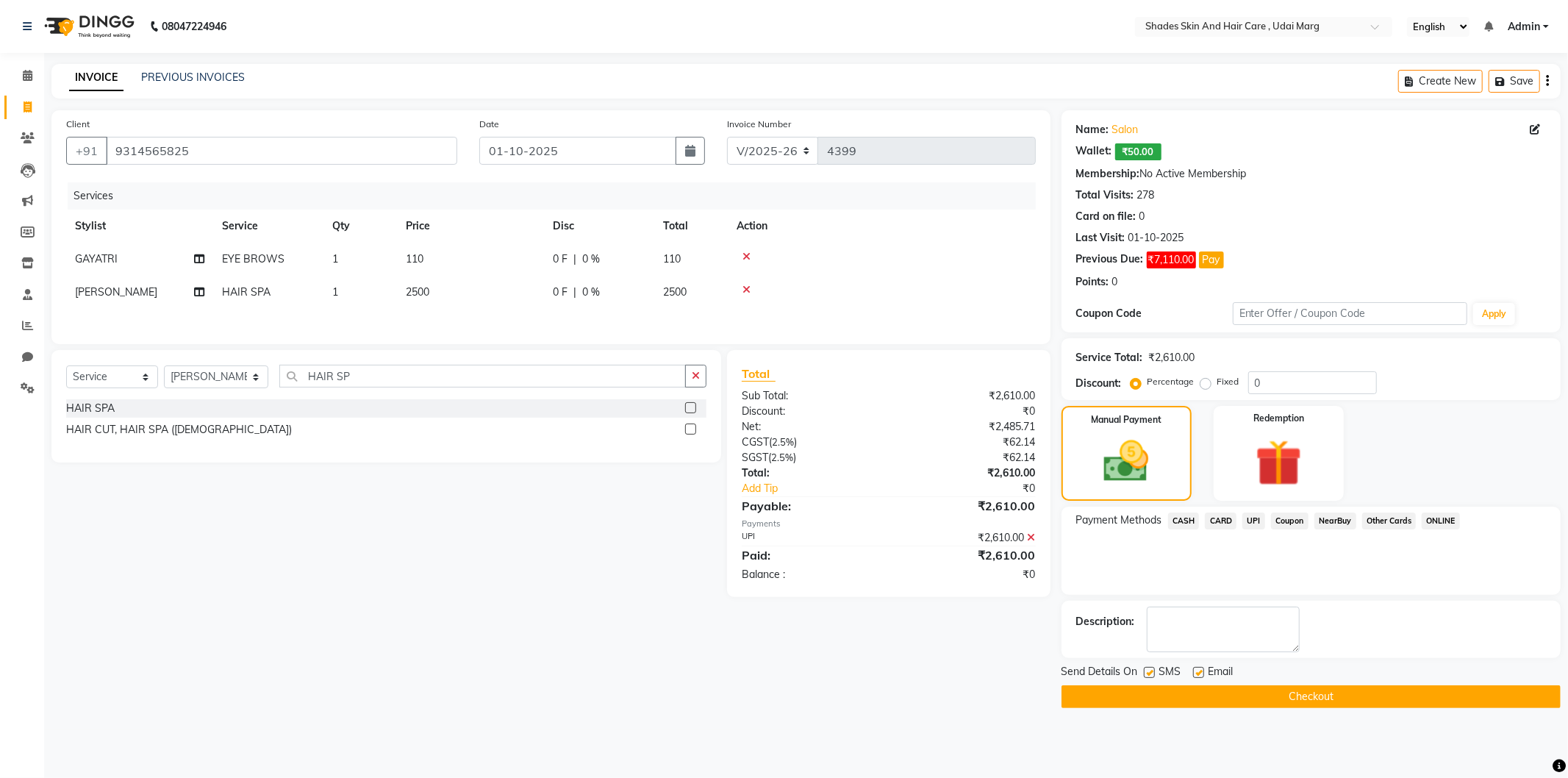
click at [1196, 689] on button "Checkout" at bounding box center [1311, 696] width 499 height 23
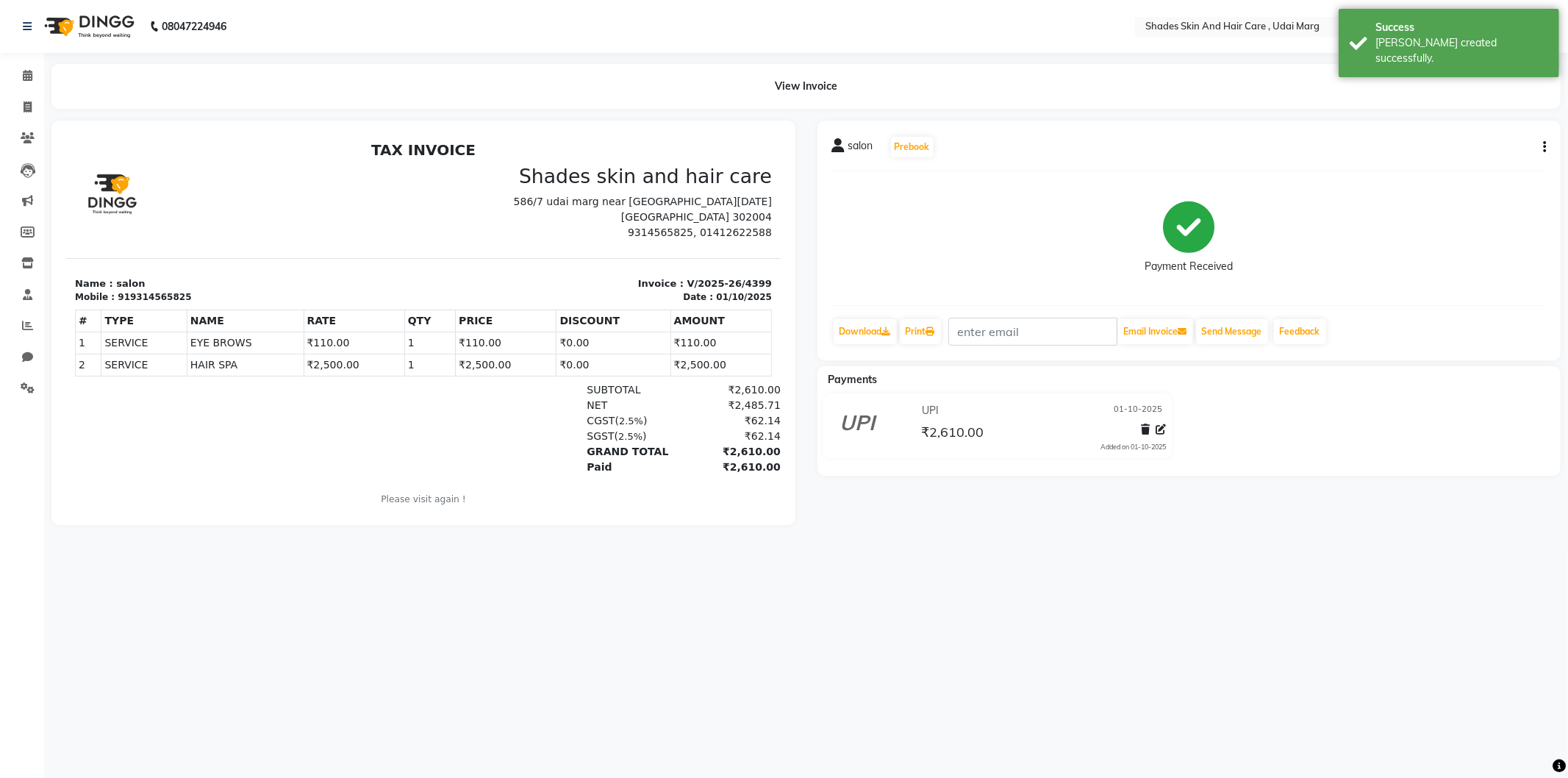
drag, startPoint x: 3, startPoint y: 109, endPoint x: 19, endPoint y: 107, distance: 16.1
click at [3, 109] on li "Invoice" at bounding box center [21, 107] width 44 height 32
click at [21, 107] on span at bounding box center [28, 107] width 26 height 17
select select "service"
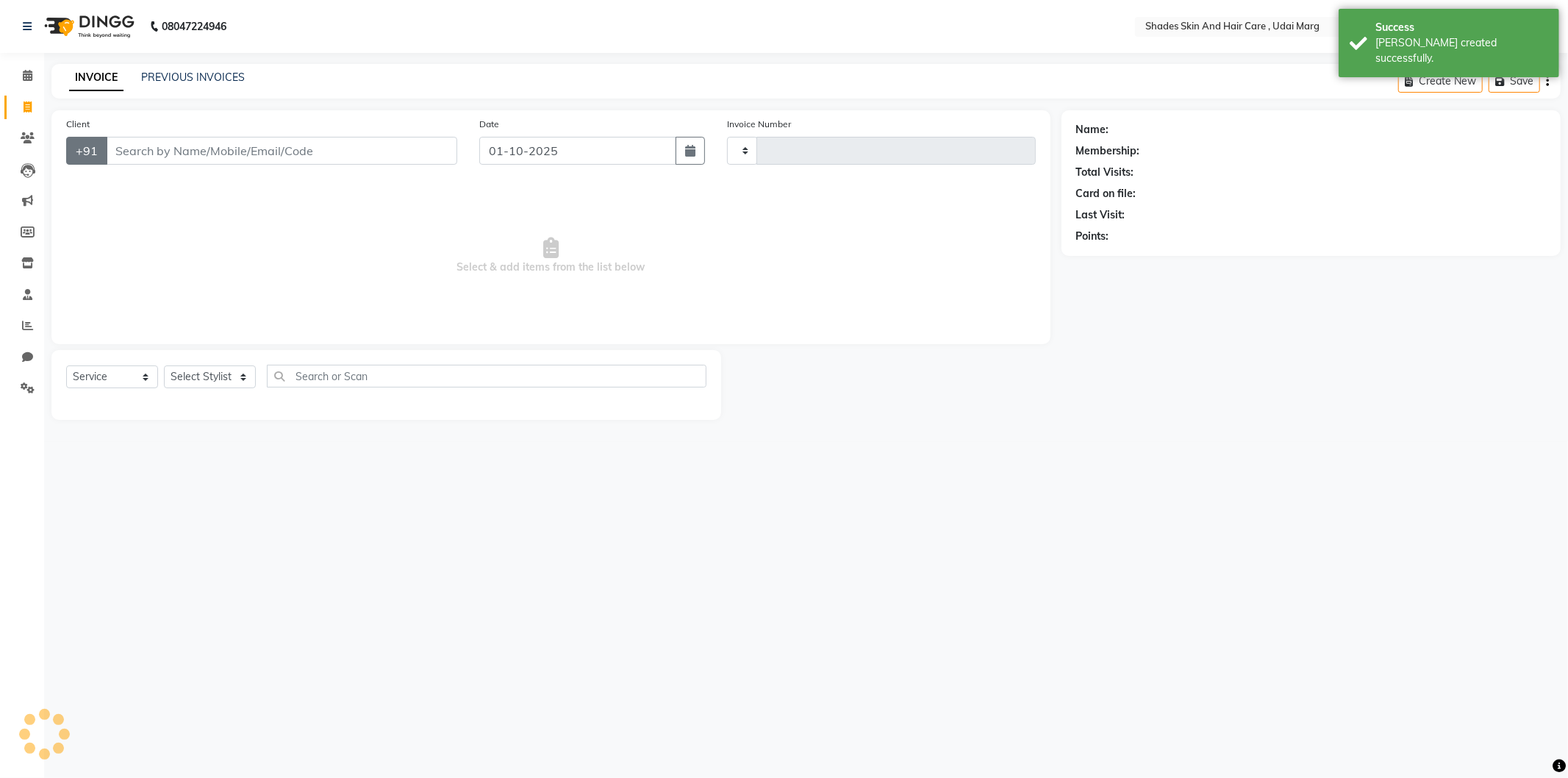
type input "4400"
select select "8022"
click at [233, 79] on link "PREVIOUS INVOICES" at bounding box center [193, 77] width 104 height 13
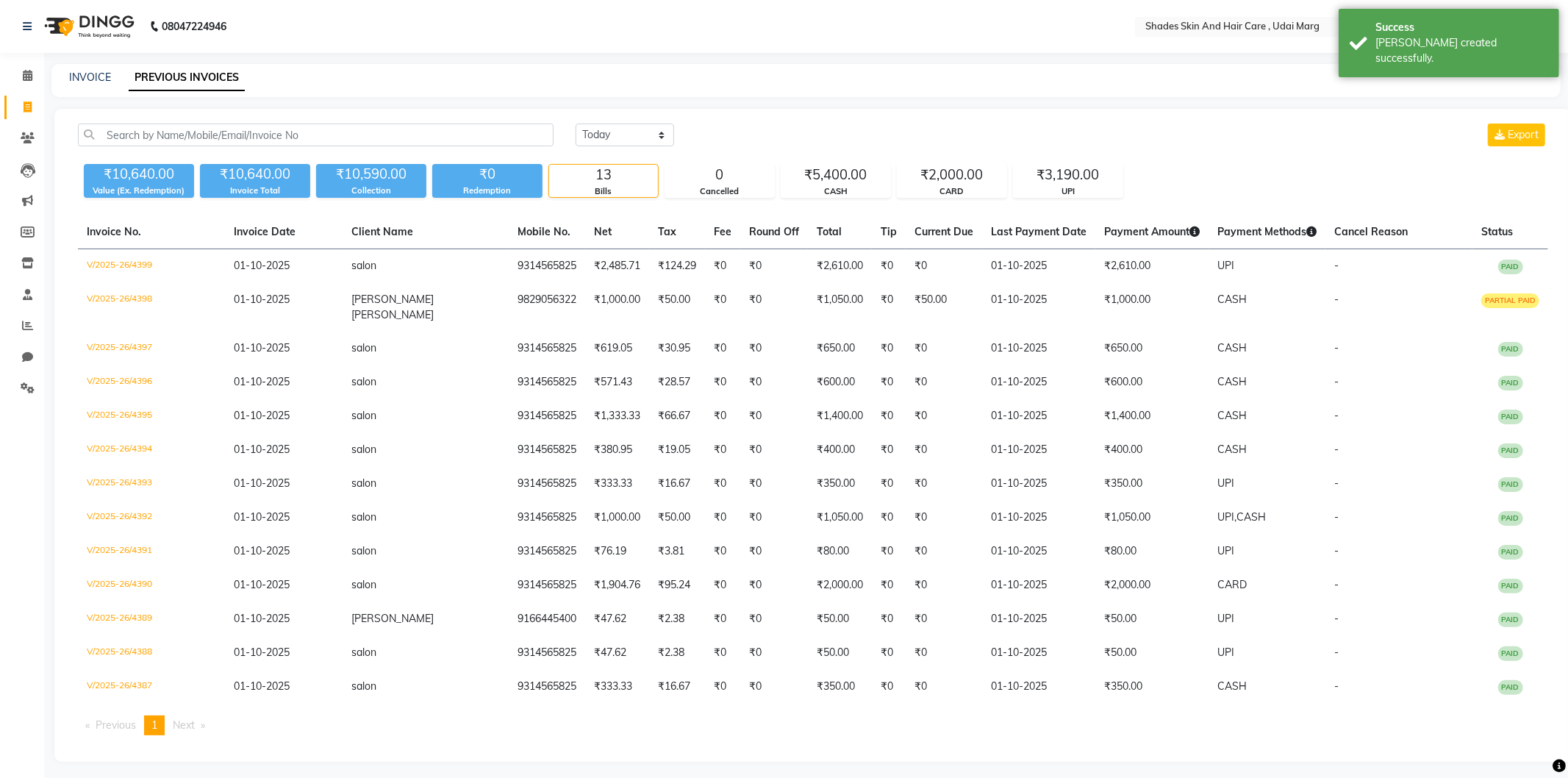
click at [22, 339] on li "Reports" at bounding box center [21, 326] width 44 height 32
click at [28, 323] on icon at bounding box center [28, 325] width 11 height 11
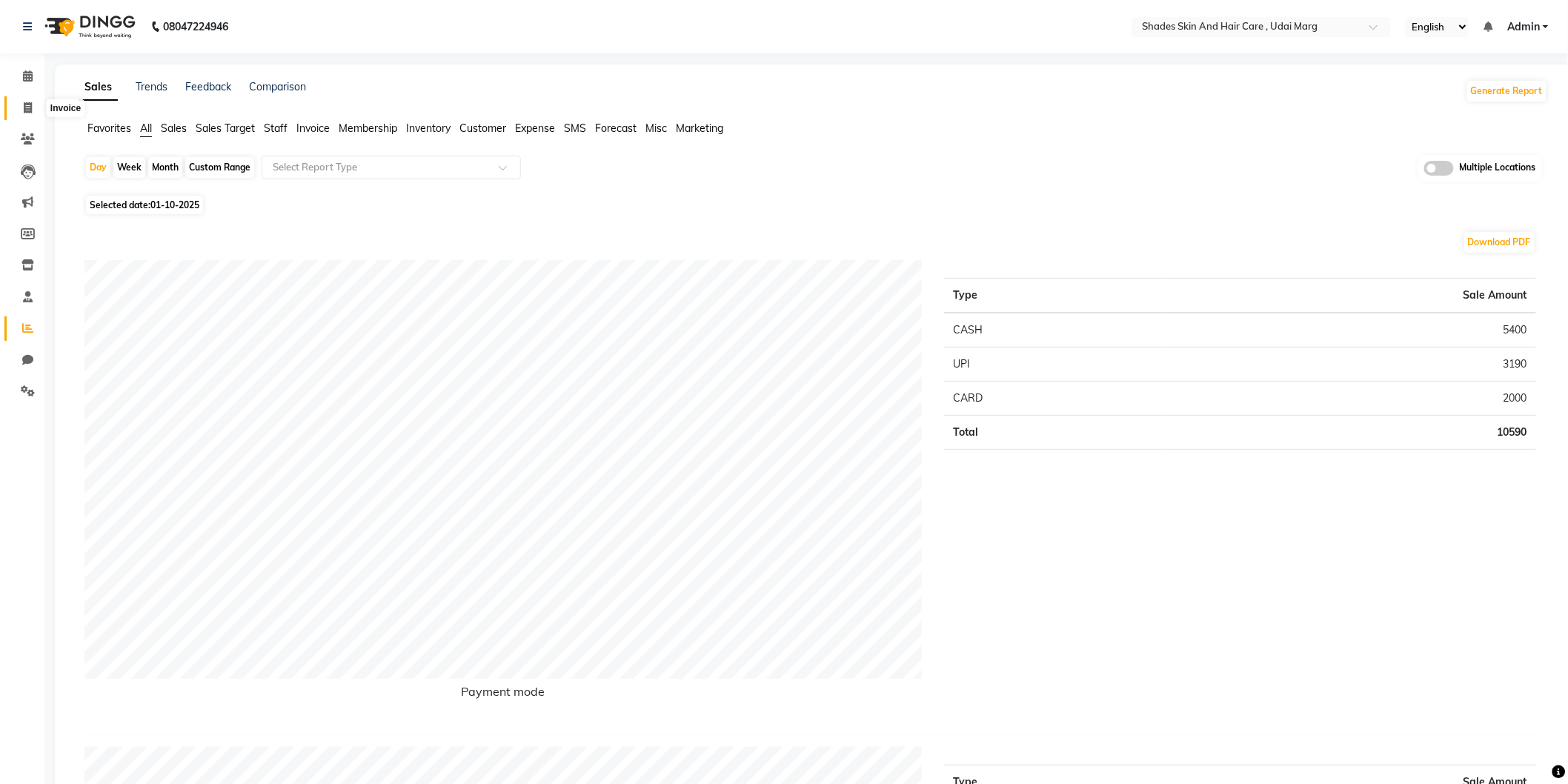
click at [30, 107] on icon at bounding box center [27, 107] width 8 height 11
select select "service"
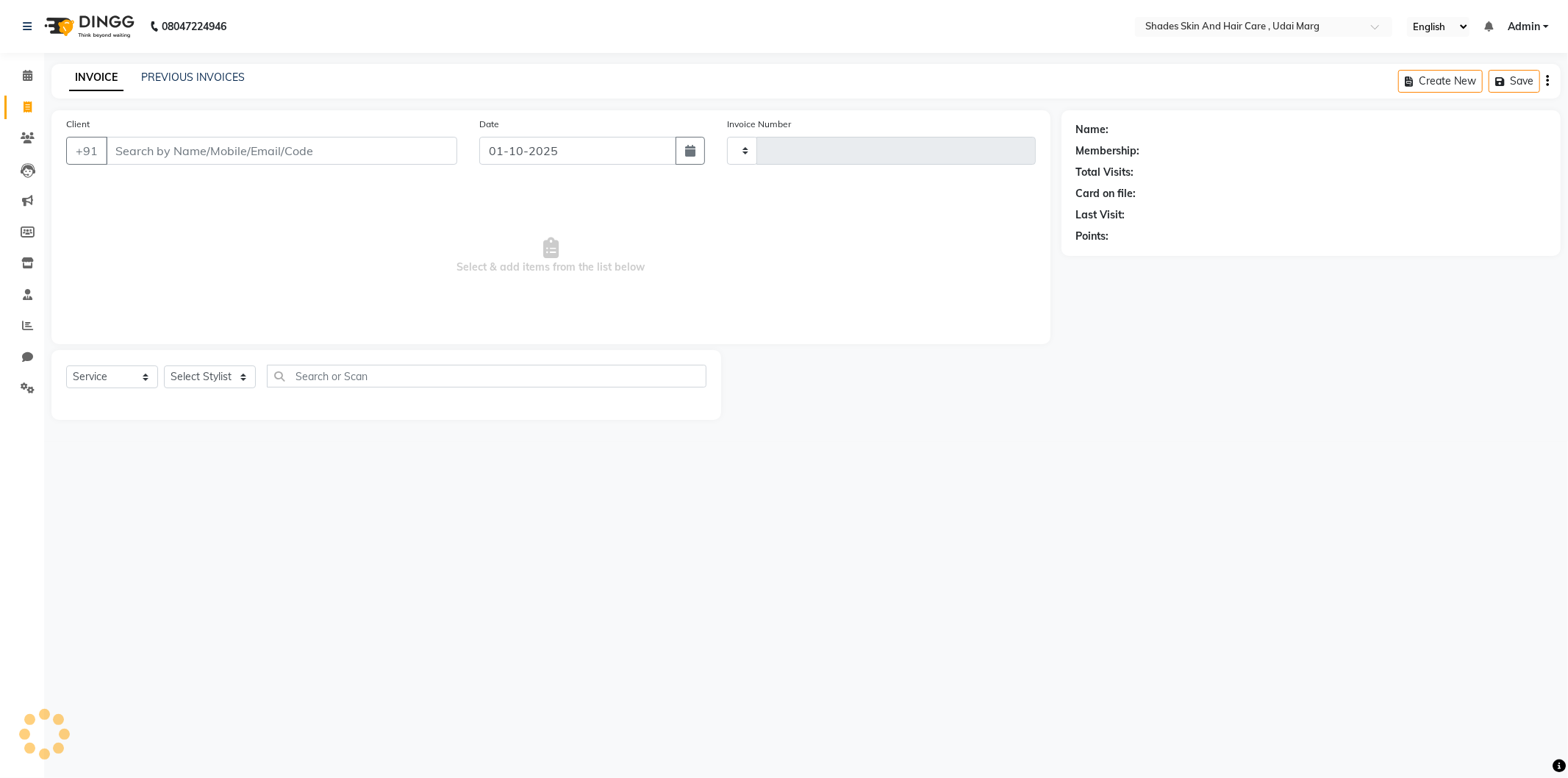
type input "4400"
select select "8022"
click at [252, 151] on input "Client" at bounding box center [281, 150] width 352 height 28
type input "9314565825"
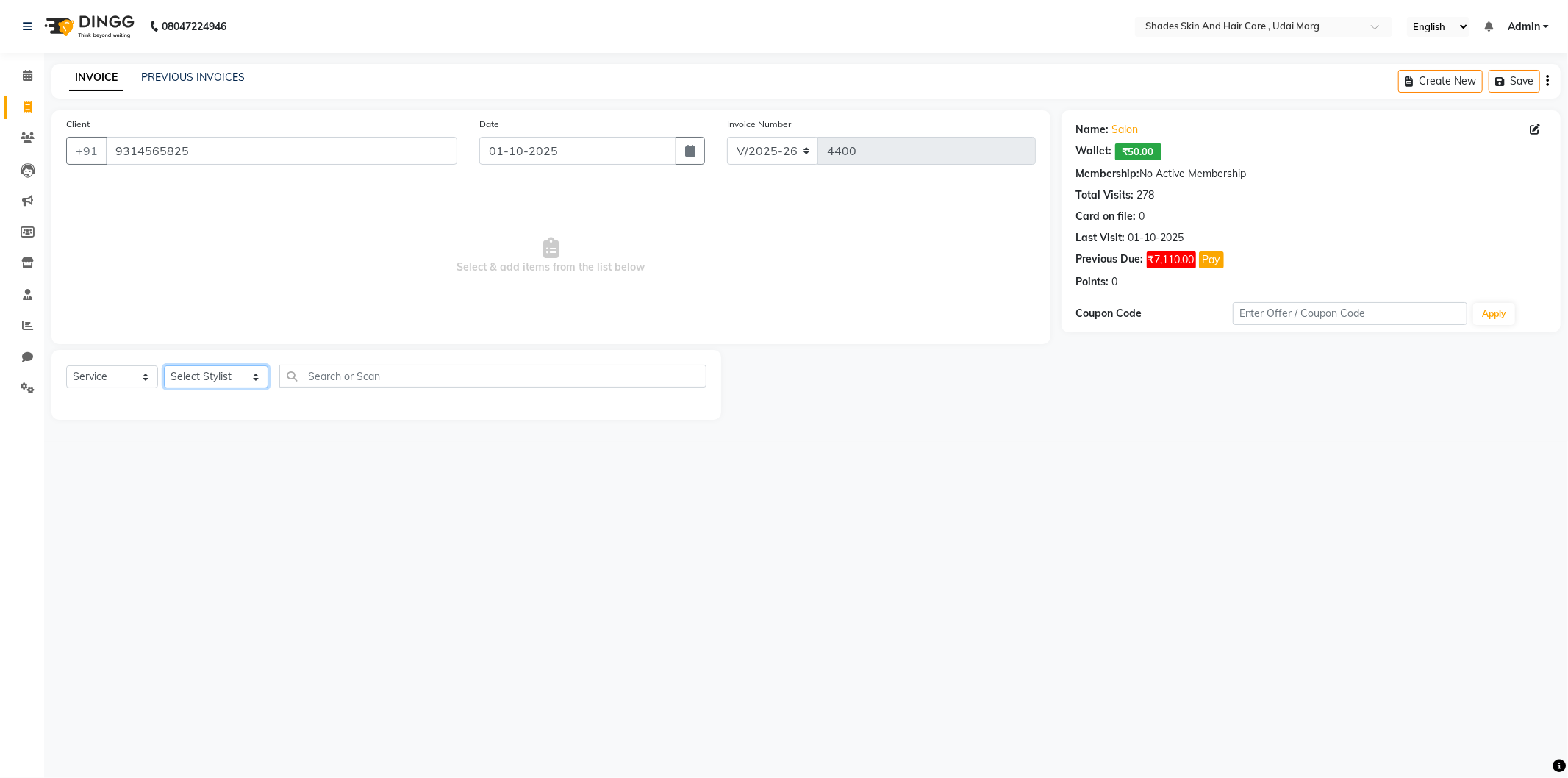
click at [228, 378] on select "Select Stylist [PERSON_NAME] ADMIN [PERSON_NAME] [PERSON_NAME] GAYATRI [PERSON_…" at bounding box center [216, 377] width 104 height 23
select select "74302"
click at [164, 366] on select "Select Stylist [PERSON_NAME] ADMIN [PERSON_NAME] [PERSON_NAME] GAYATRI [PERSON_…" at bounding box center [216, 377] width 104 height 23
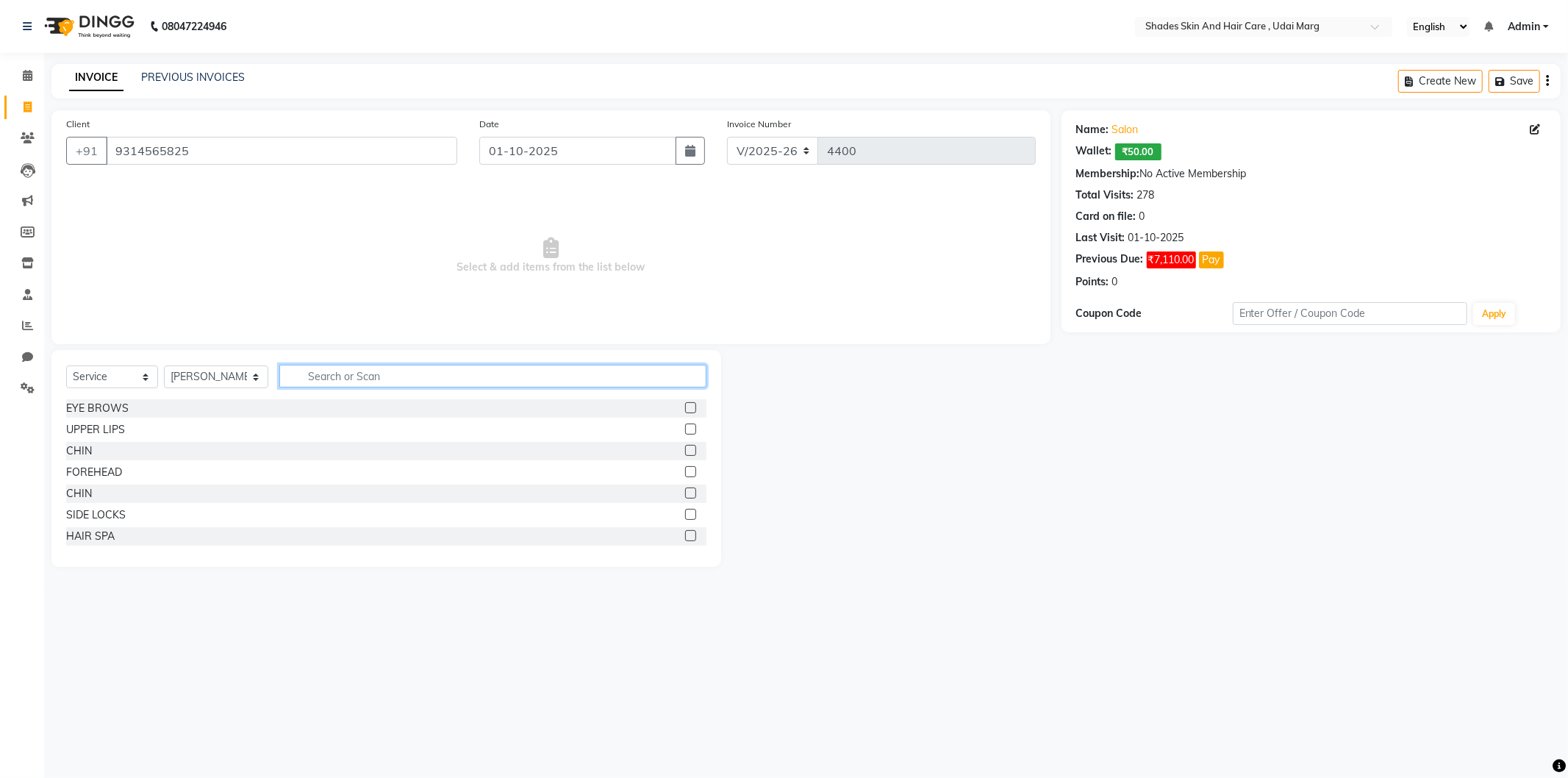
click at [365, 370] on input "text" at bounding box center [493, 376] width 427 height 23
type input "H"
type input "HAIR CUT"
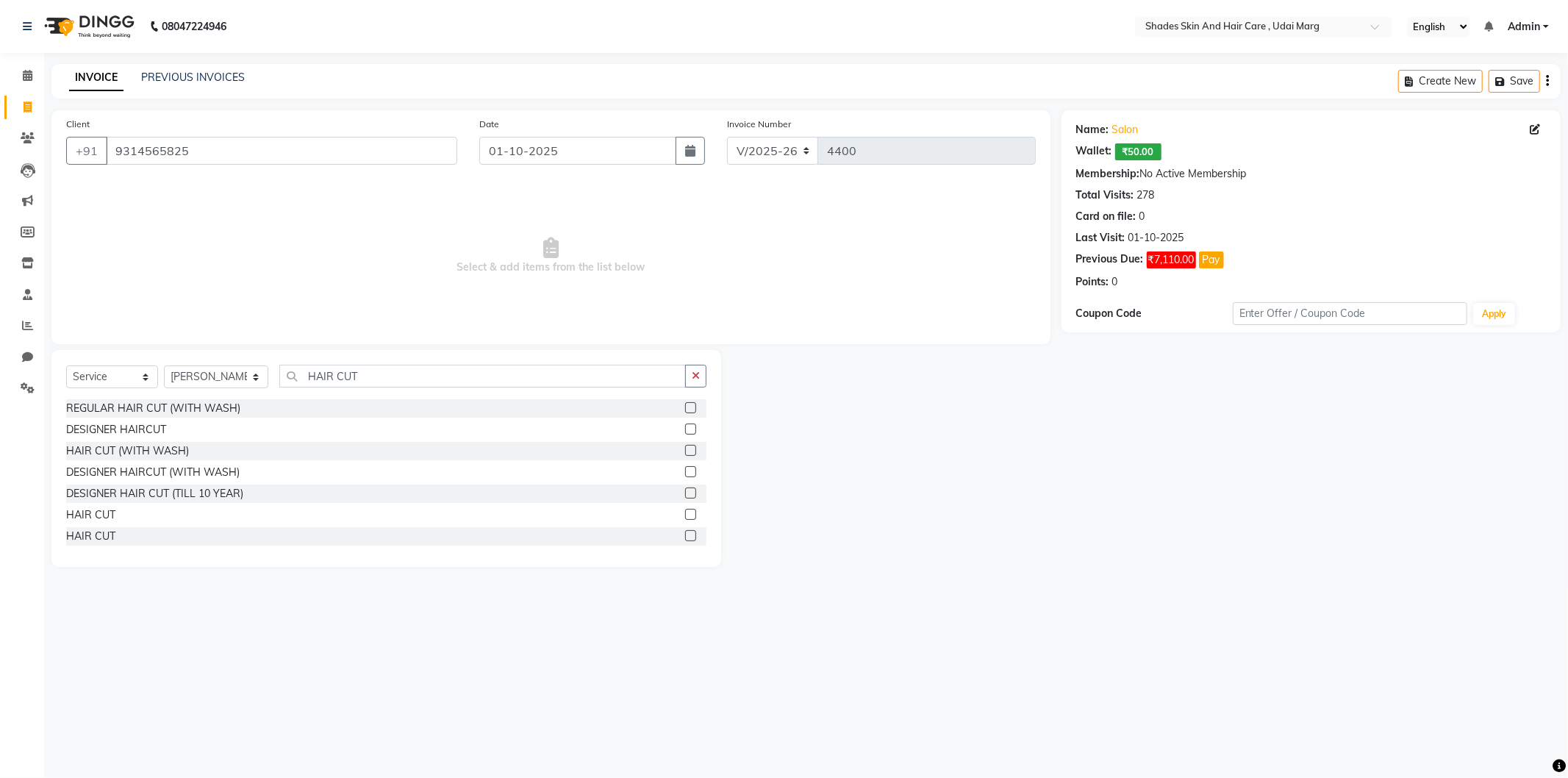
click at [130, 459] on div "HAIR CUT (WITH WASH)" at bounding box center [386, 450] width 640 height 18
click at [160, 446] on div "HAIR CUT (WITH WASH)" at bounding box center [127, 451] width 123 height 15
checkbox input "false"
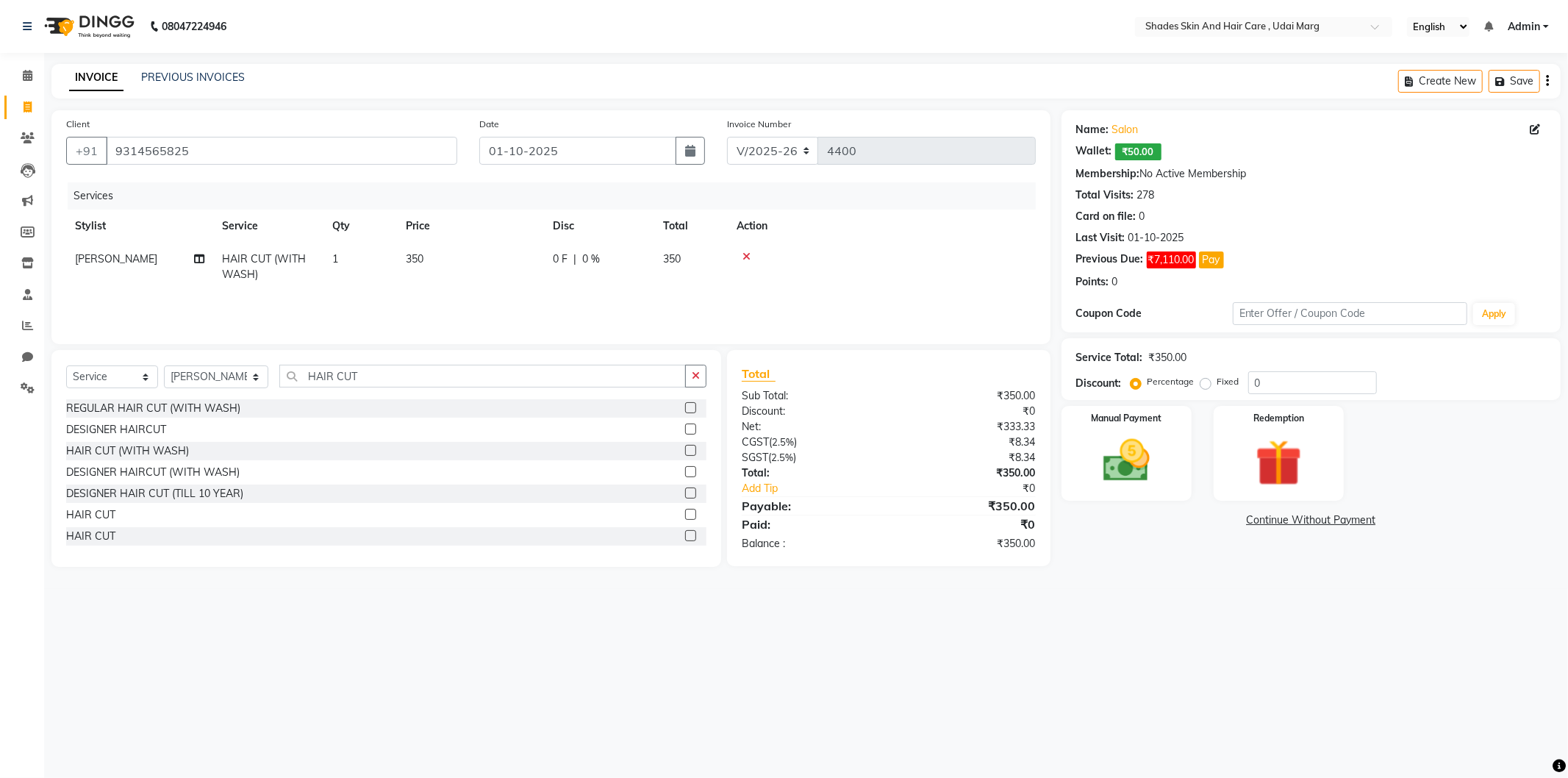
click at [1203, 462] on div "Manual Payment Redemption" at bounding box center [1311, 453] width 521 height 95
click at [1198, 465] on div "Manual Payment Redemption" at bounding box center [1311, 453] width 521 height 95
click at [1174, 468] on div "Manual Payment" at bounding box center [1126, 453] width 135 height 99
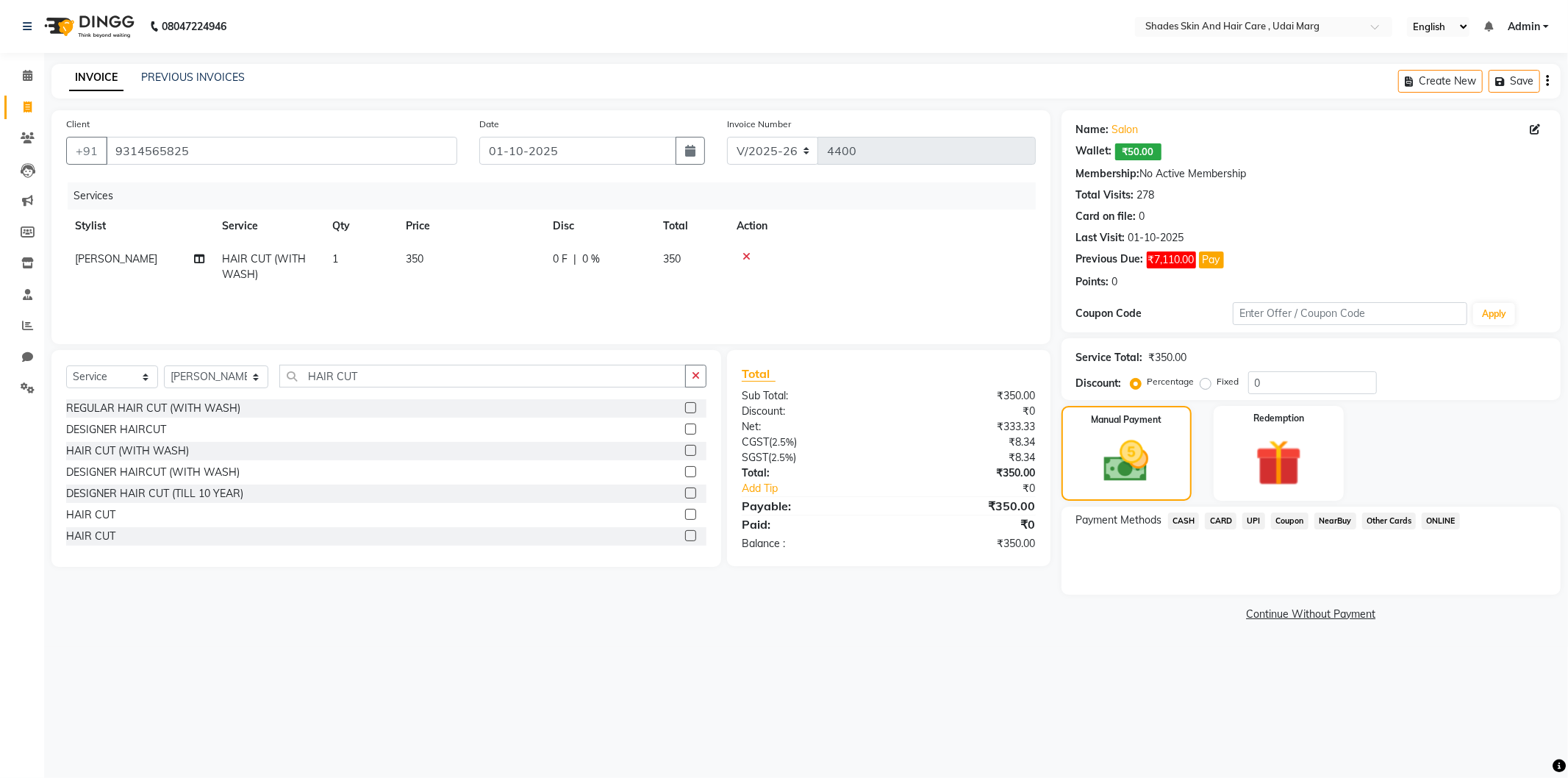
click at [1253, 526] on span "UPI" at bounding box center [1253, 521] width 23 height 17
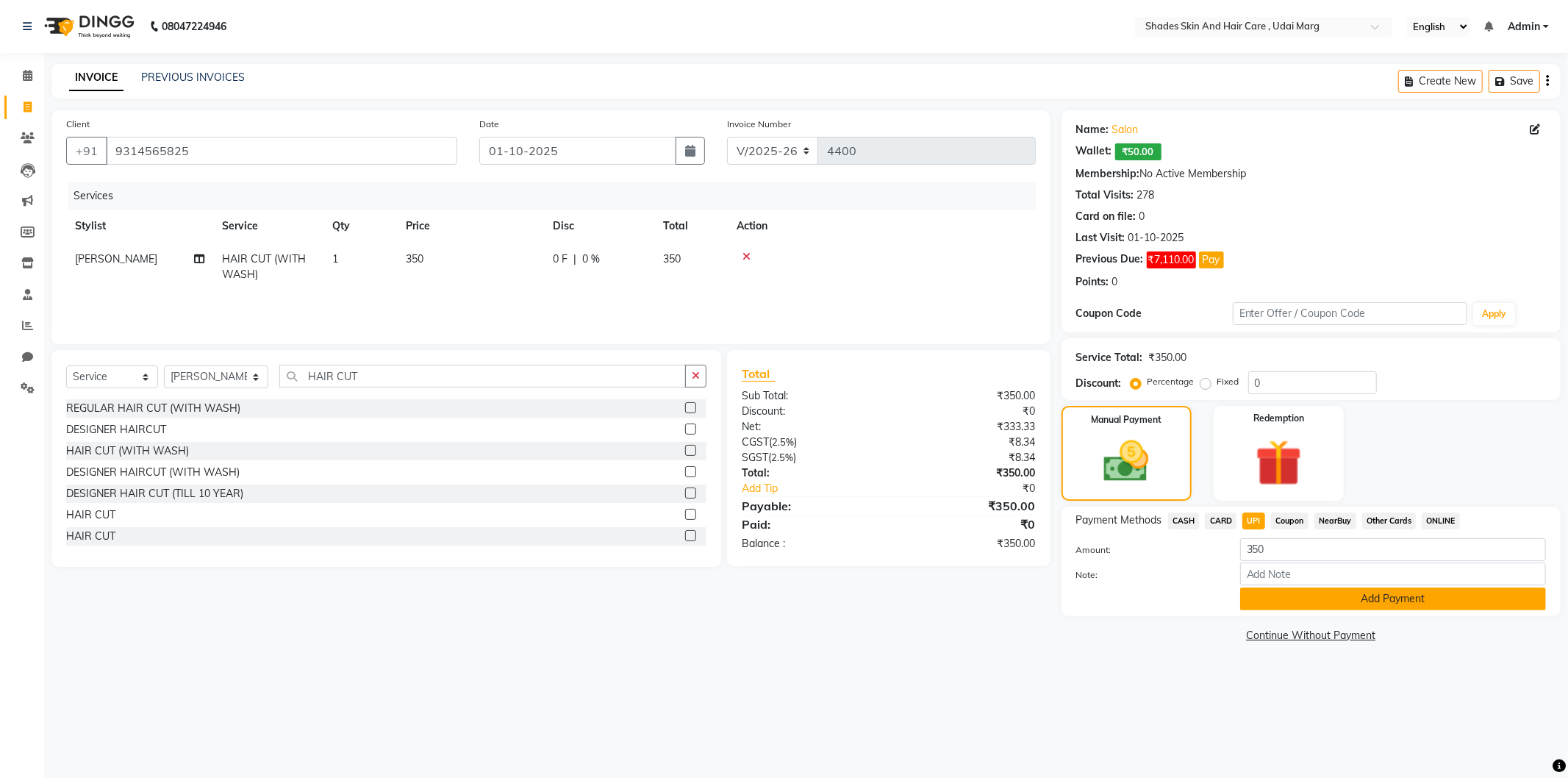
click at [1306, 594] on button "Add Payment" at bounding box center [1393, 598] width 306 height 23
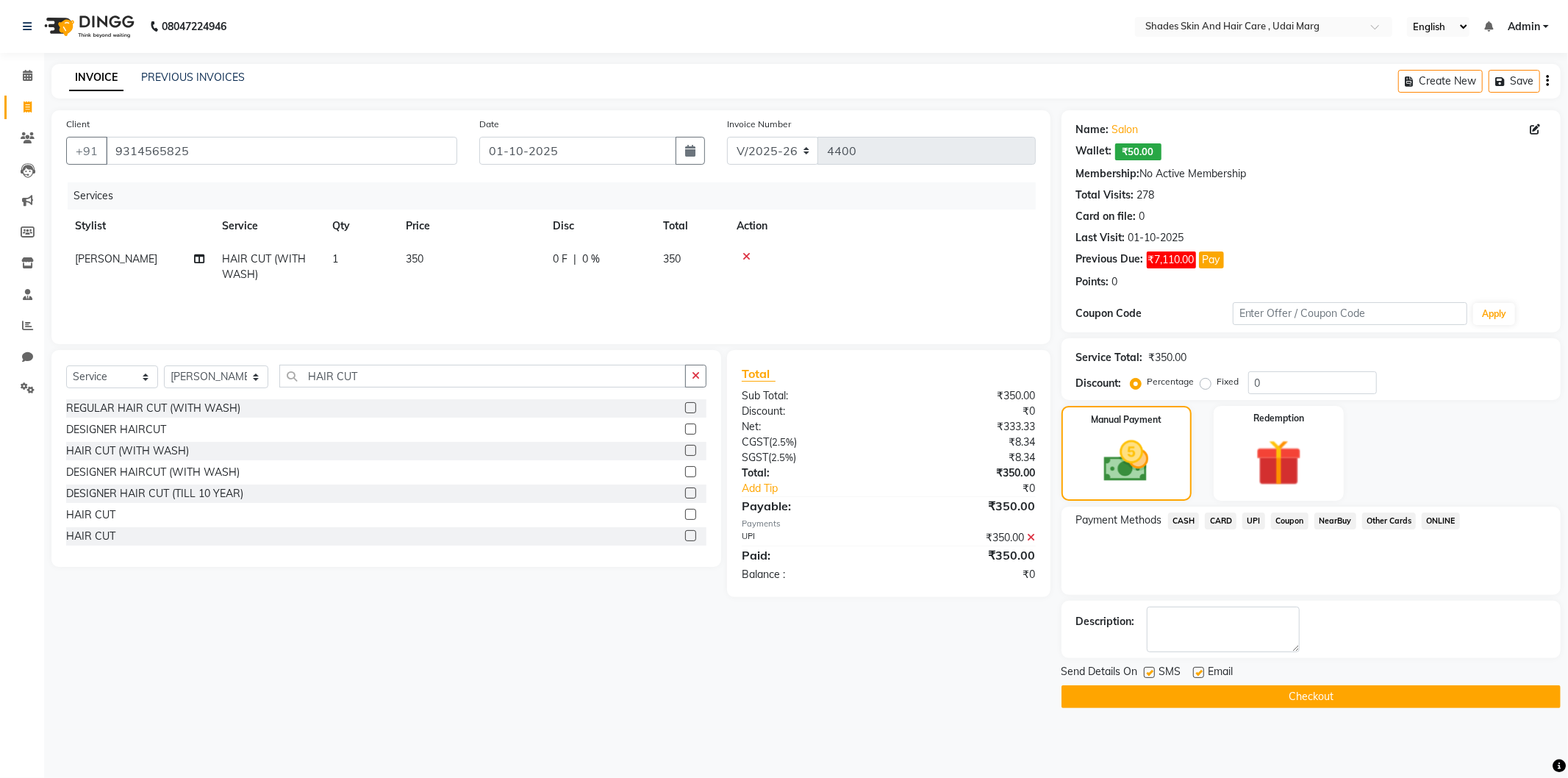
click at [1243, 691] on button "Checkout" at bounding box center [1311, 696] width 499 height 23
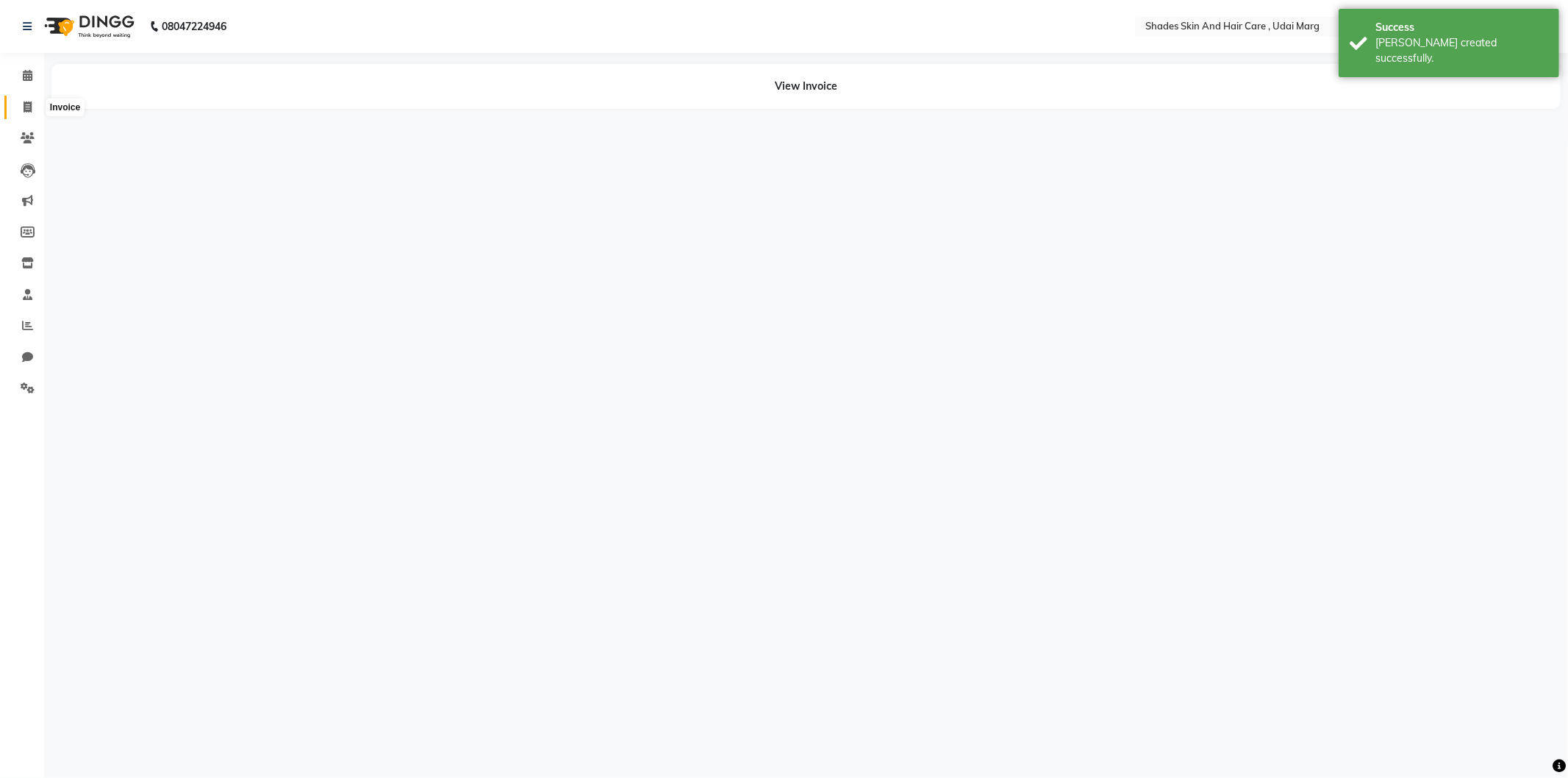
click at [24, 107] on icon at bounding box center [27, 107] width 8 height 11
select select "service"
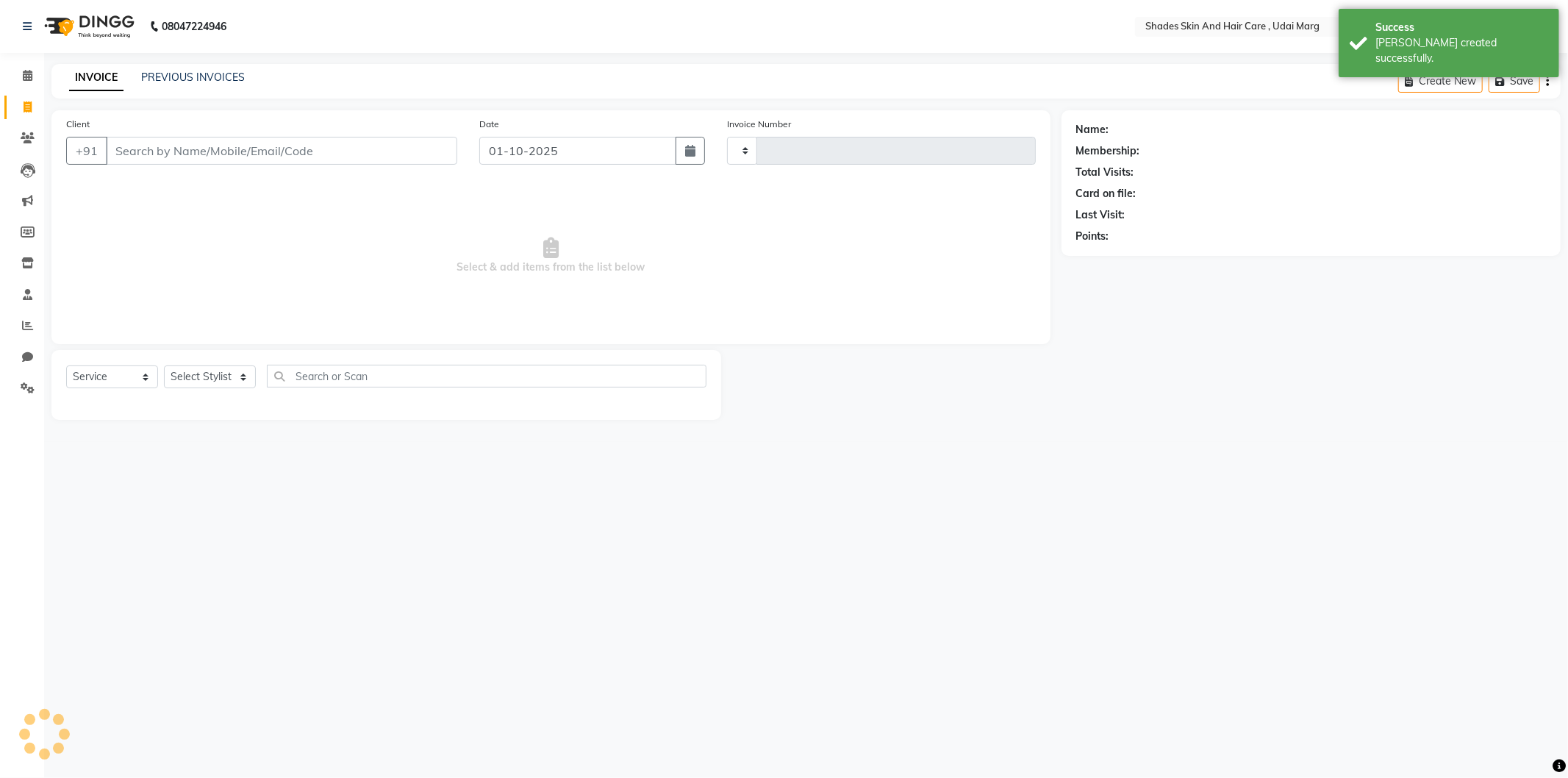
type input "4401"
select select "8022"
click at [4, 315] on link "Reports" at bounding box center [21, 326] width 35 height 24
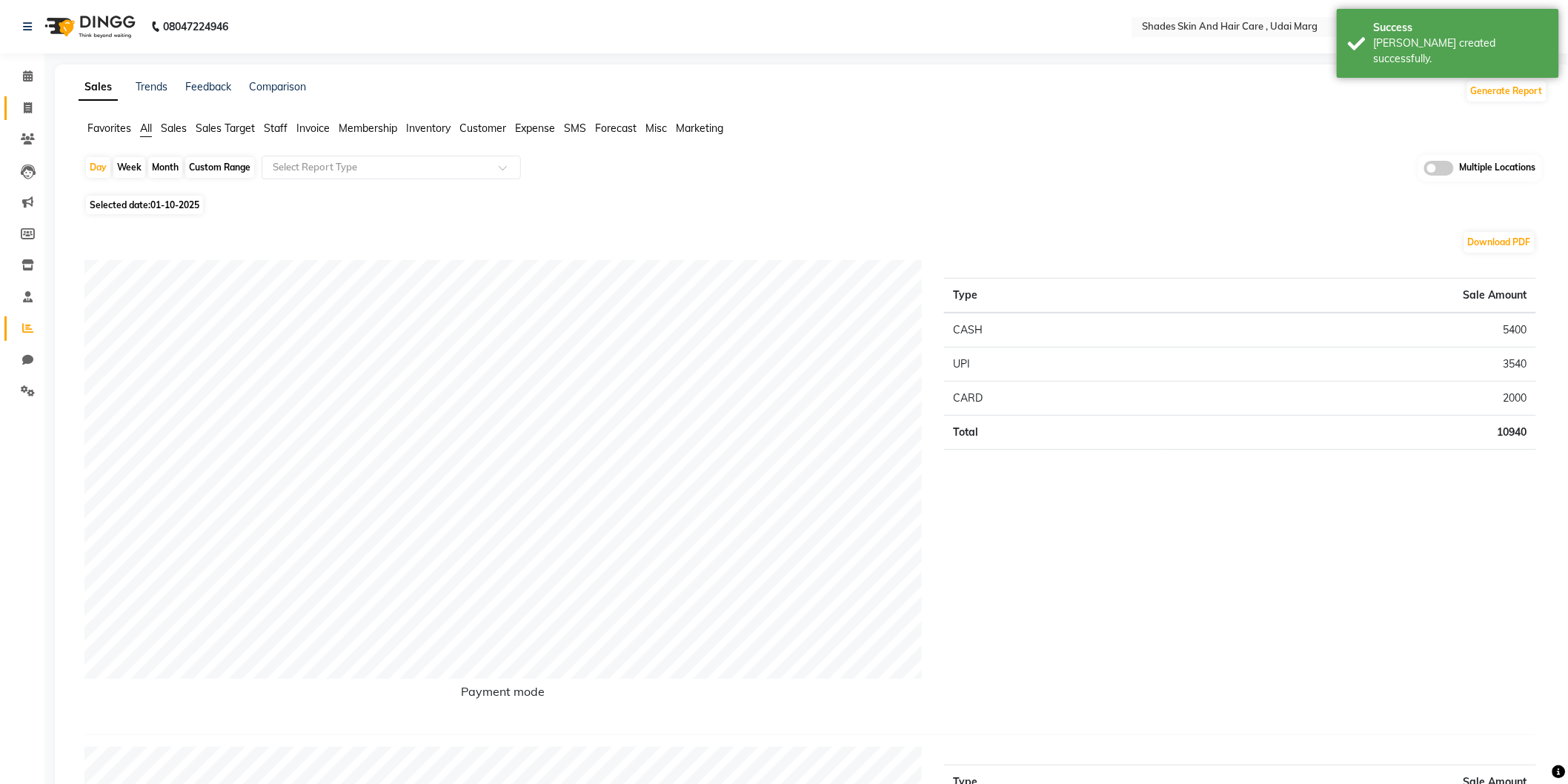
click at [11, 104] on link "Invoice" at bounding box center [22, 108] width 36 height 24
select select "8022"
select select "service"
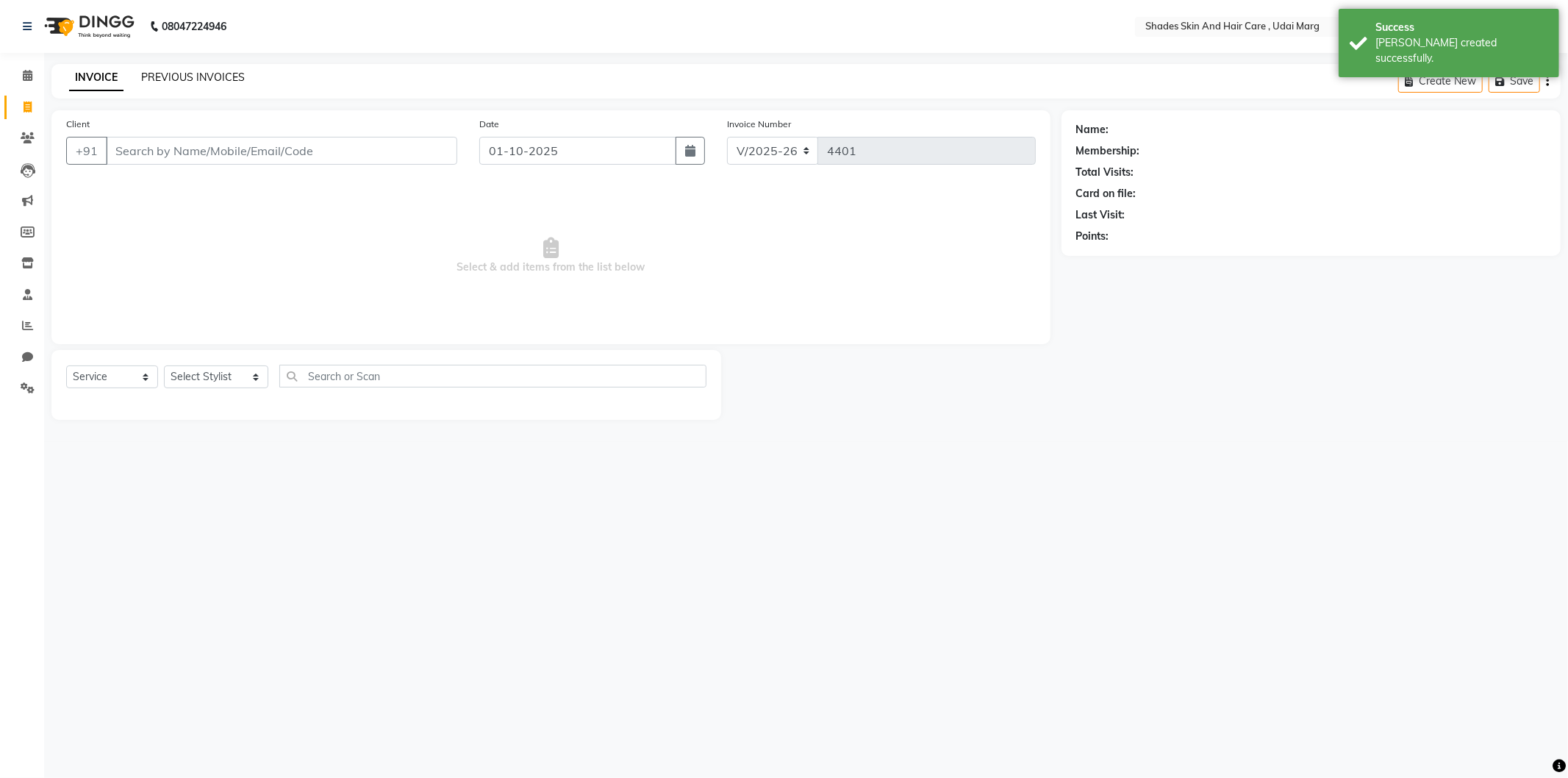
click at [201, 70] on link "PREVIOUS INVOICES" at bounding box center [193, 77] width 104 height 13
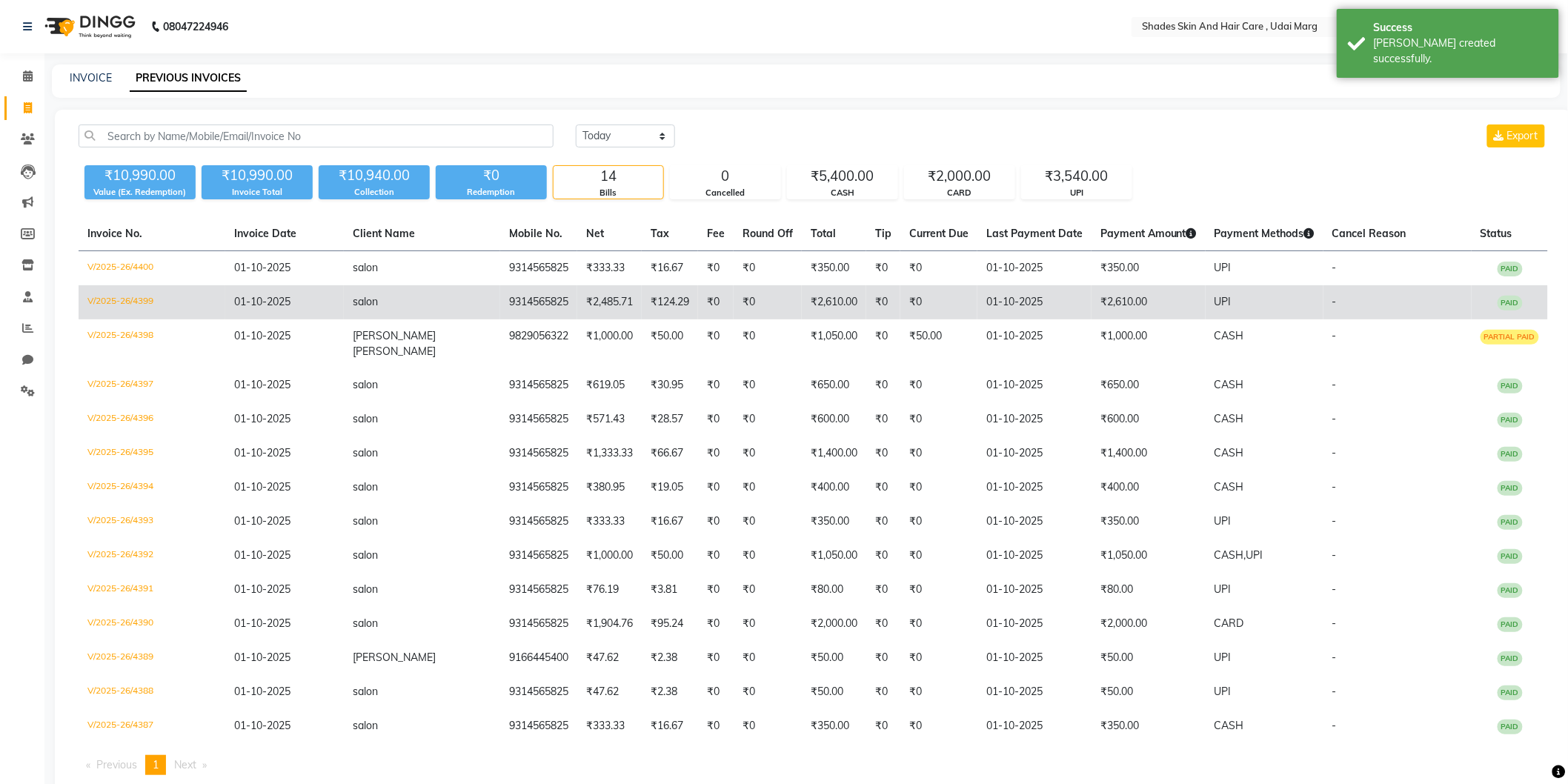
click at [999, 297] on td "01-10-2025" at bounding box center [1034, 301] width 114 height 34
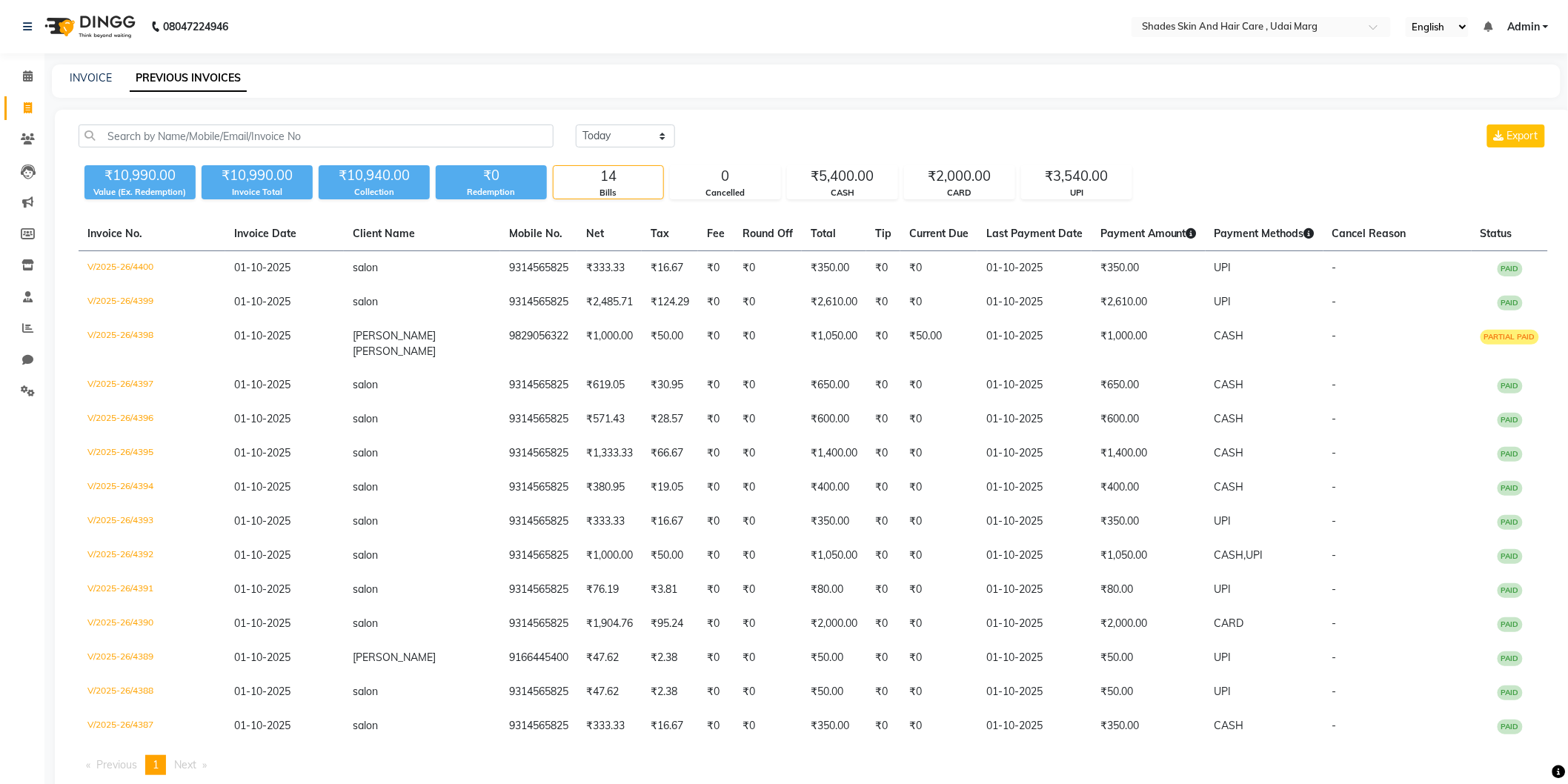
click at [10, 100] on link "Invoice" at bounding box center [22, 108] width 36 height 24
select select "service"
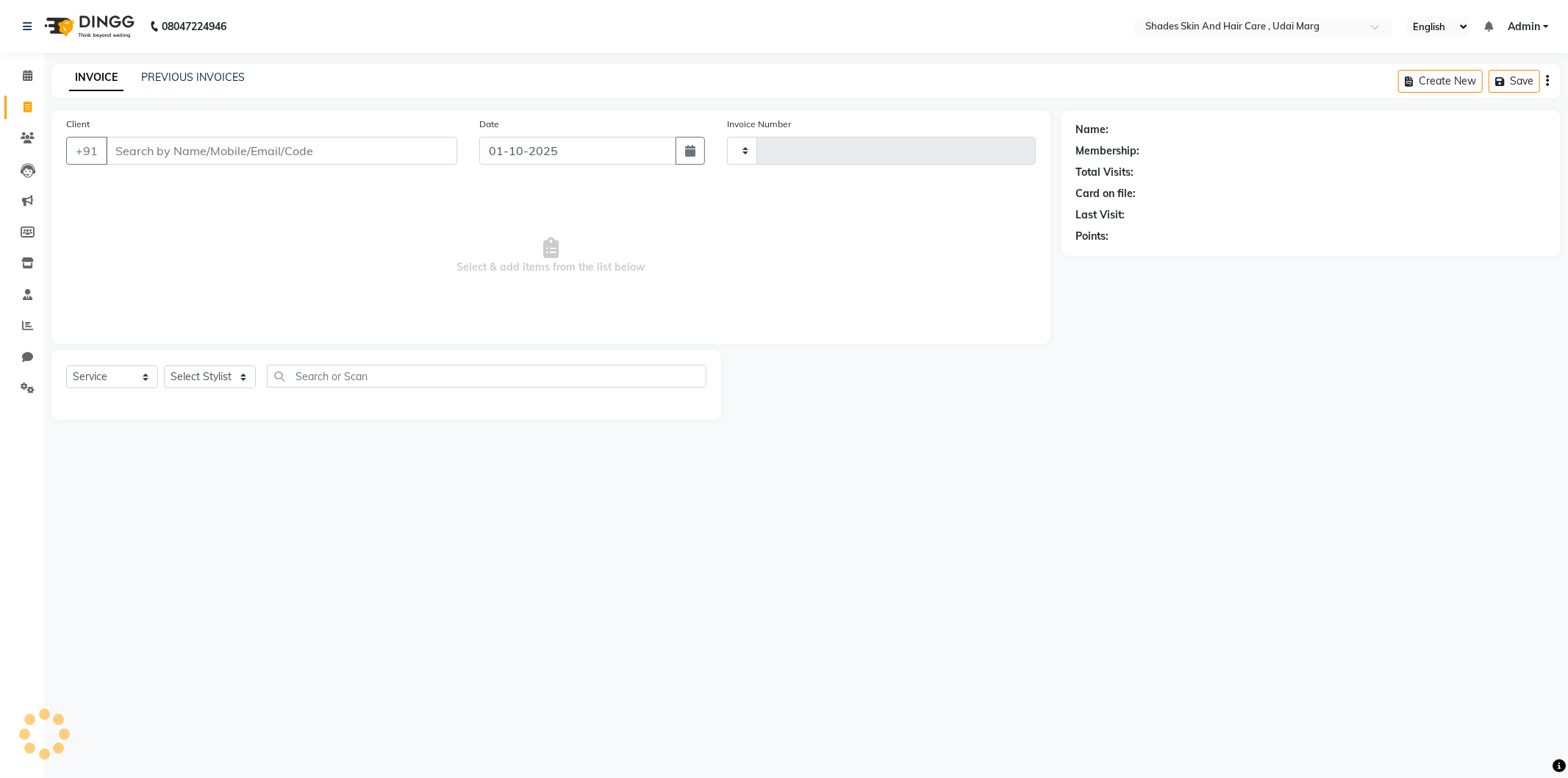
type input "4403"
select select "8022"
click at [26, 77] on icon at bounding box center [28, 75] width 9 height 11
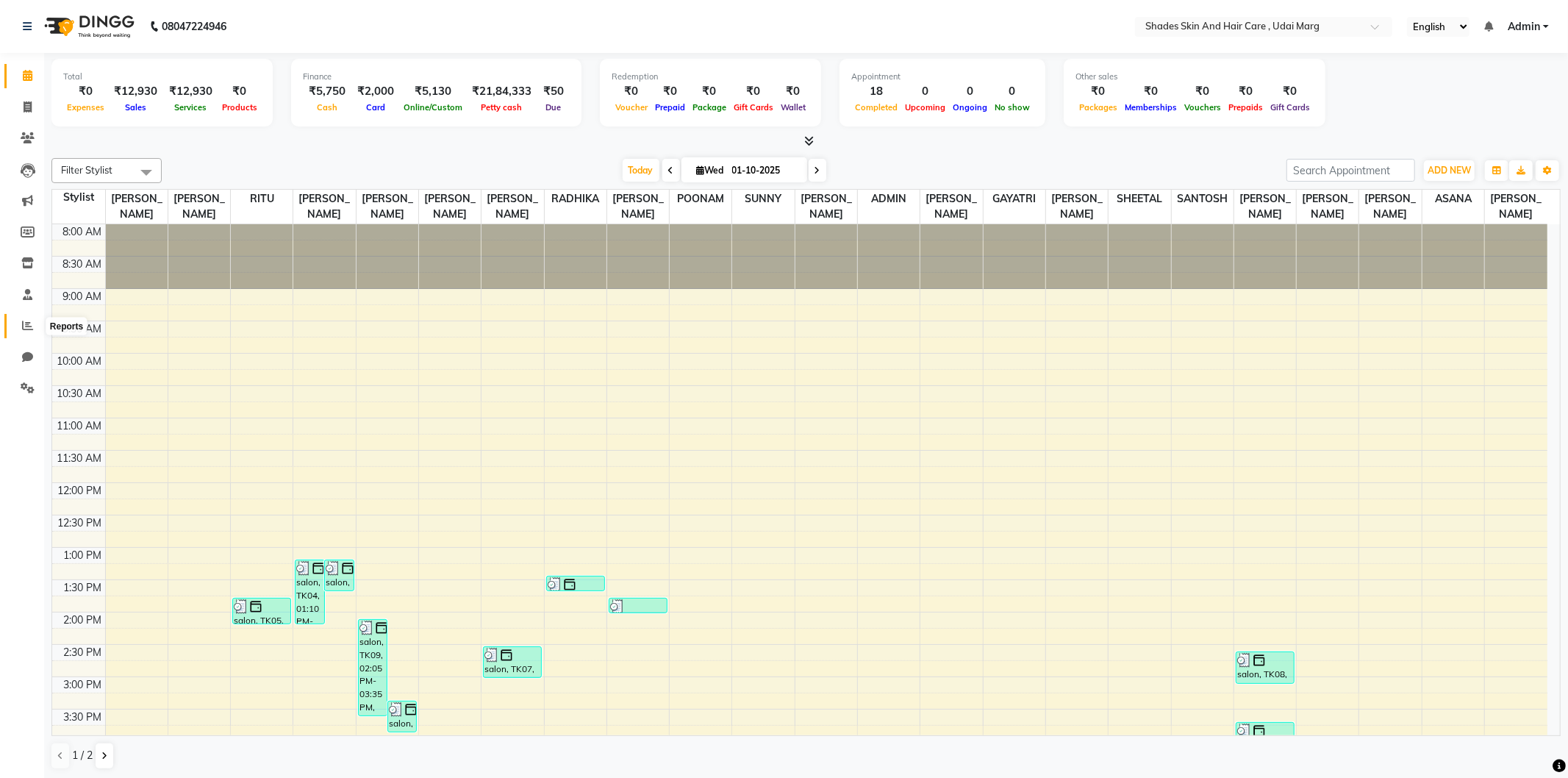
click at [20, 329] on span at bounding box center [28, 326] width 26 height 17
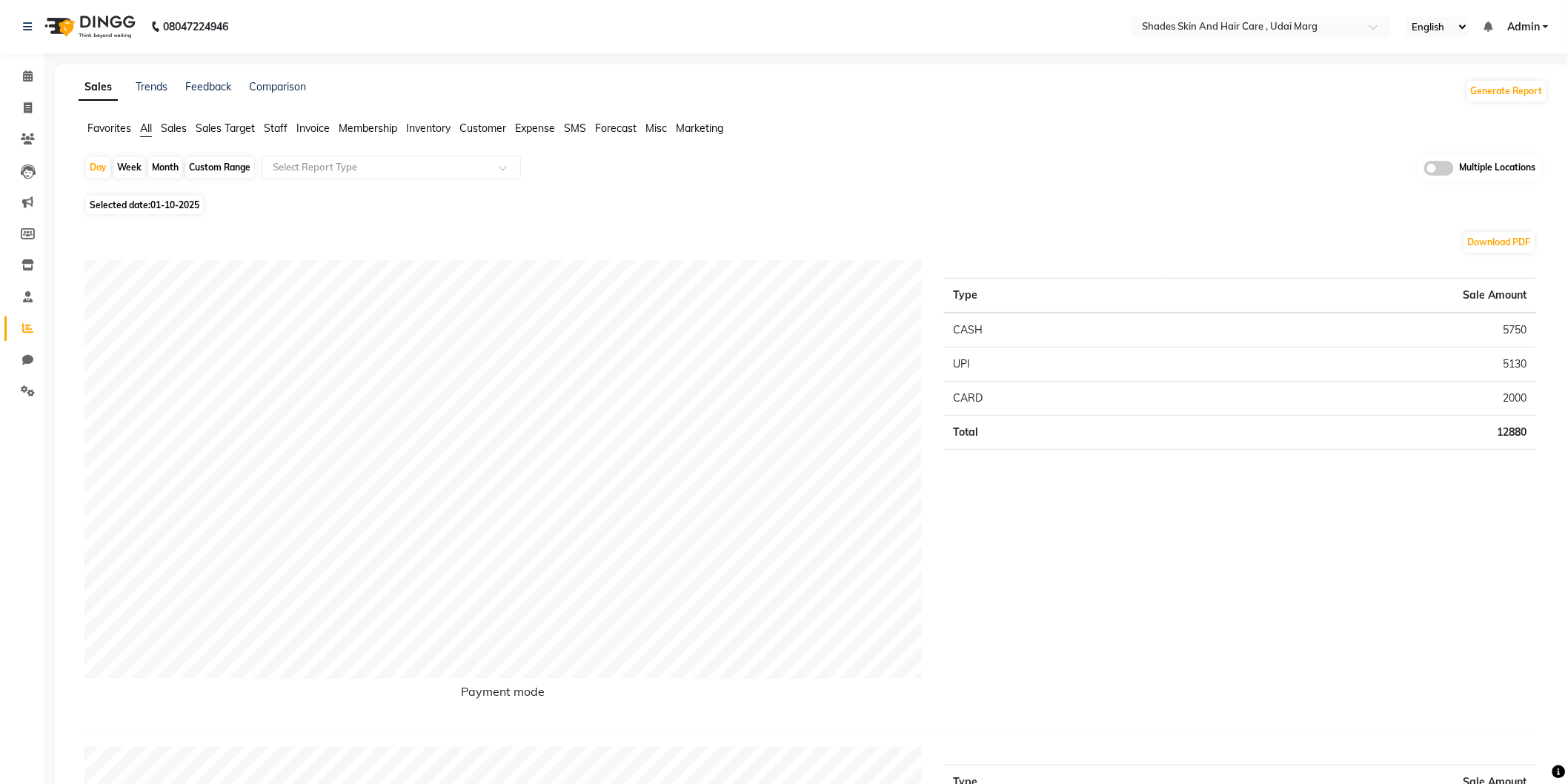
click at [280, 126] on span "Staff" at bounding box center [275, 127] width 23 height 13
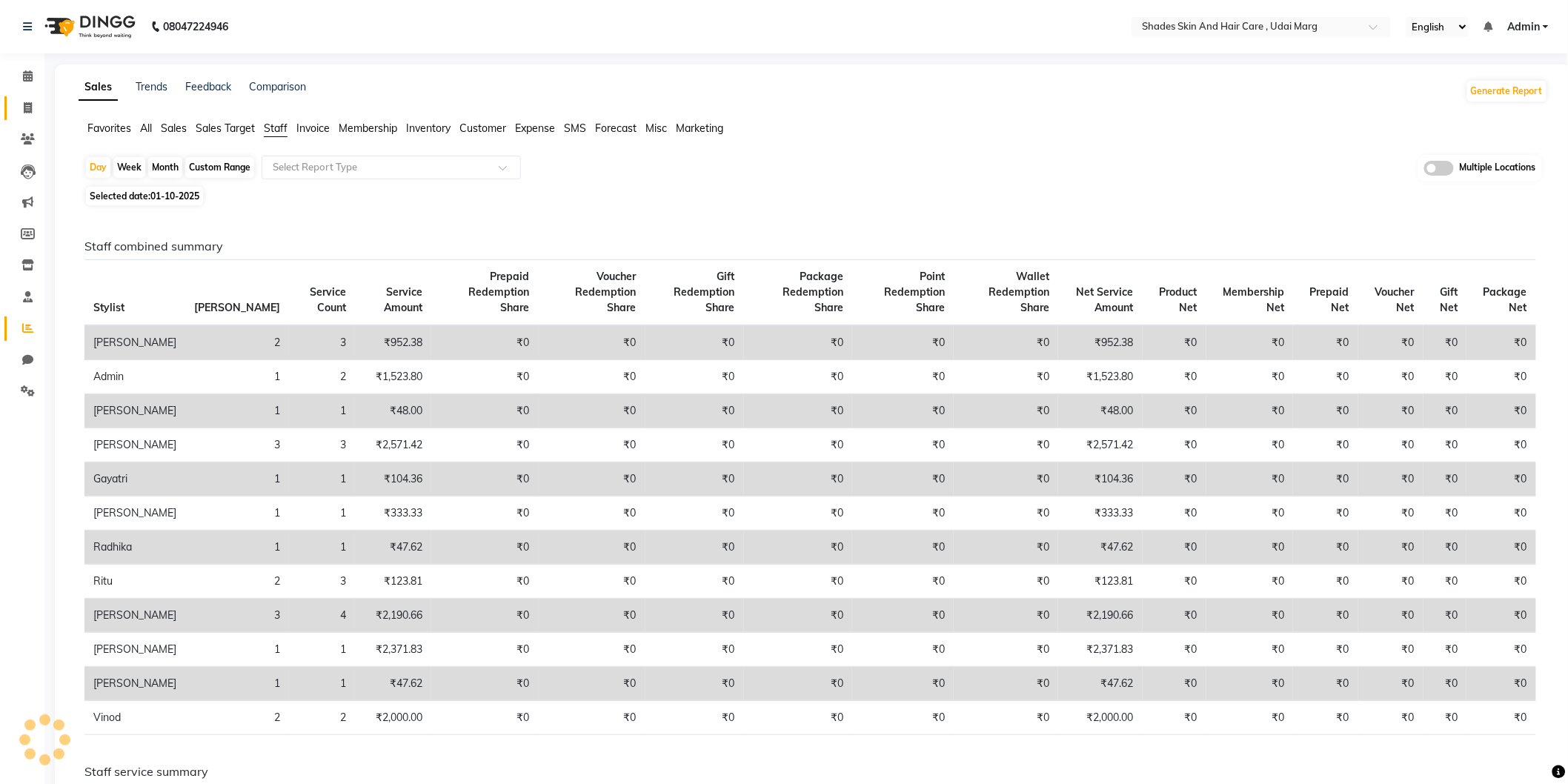
click at [33, 113] on span at bounding box center [28, 108] width 26 height 17
select select "service"
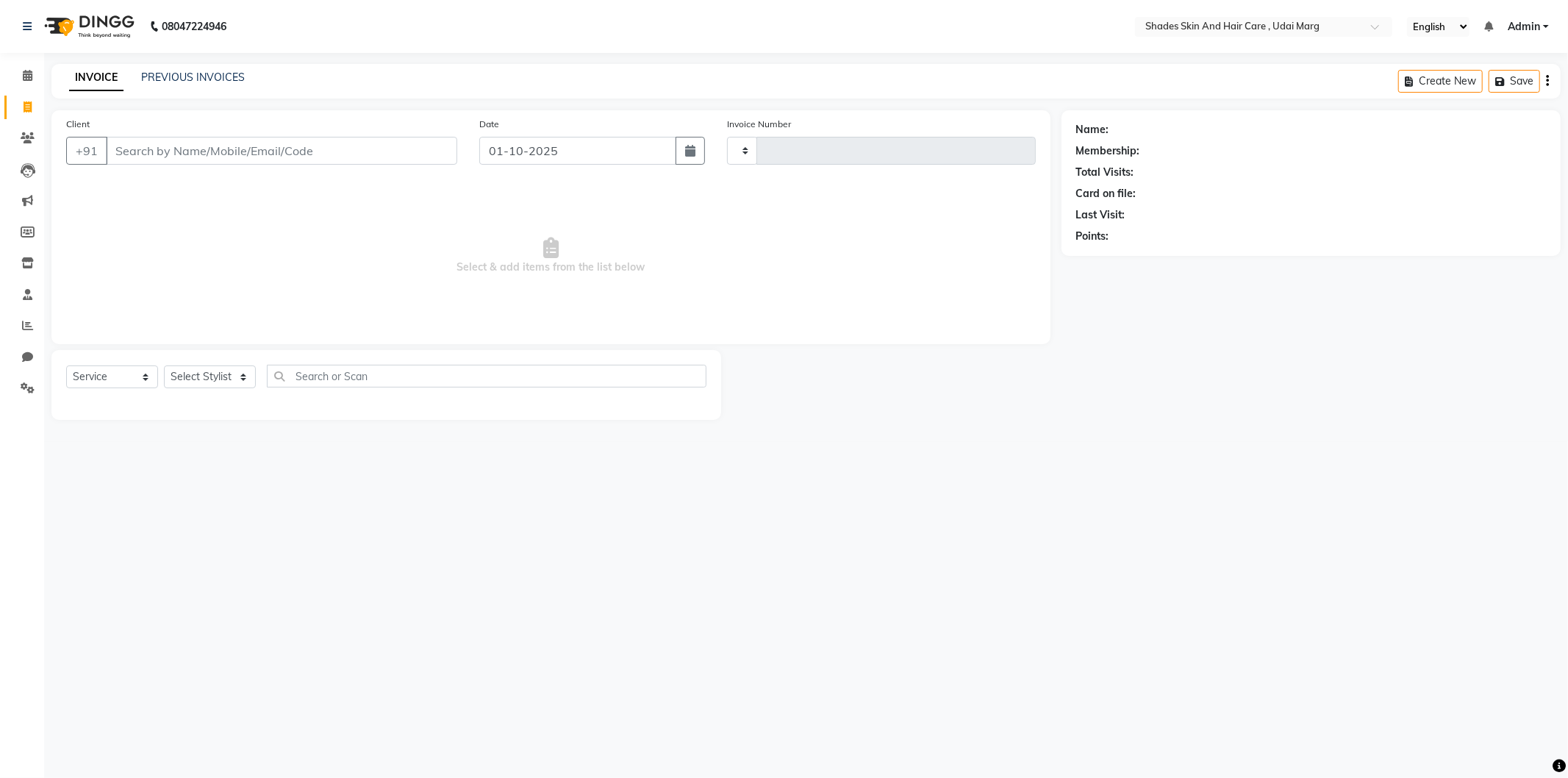
type input "4403"
select select "8022"
click at [236, 74] on link "PREVIOUS INVOICES" at bounding box center [193, 77] width 104 height 13
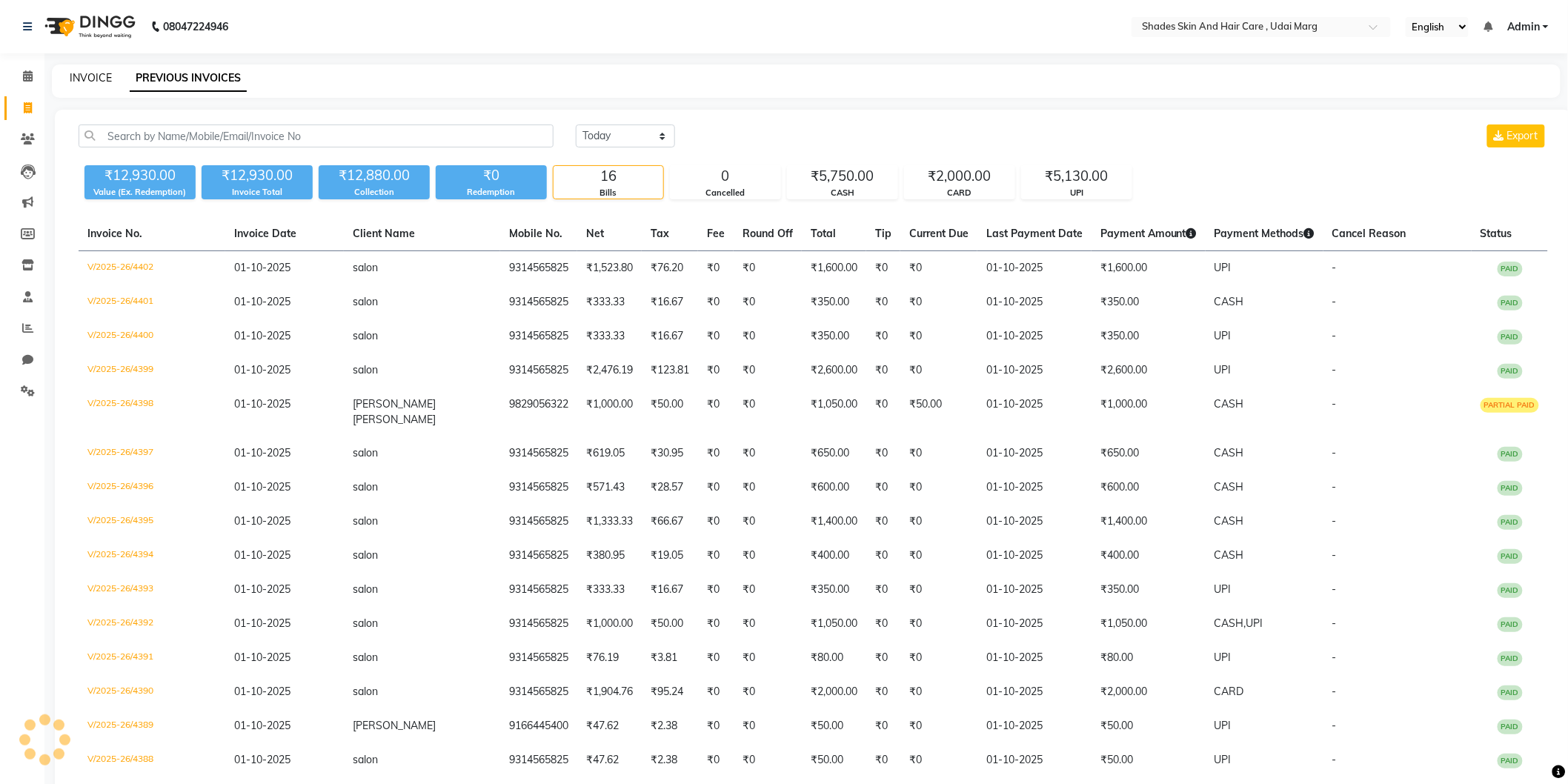
click at [105, 80] on link "INVOICE" at bounding box center [90, 77] width 42 height 13
select select "service"
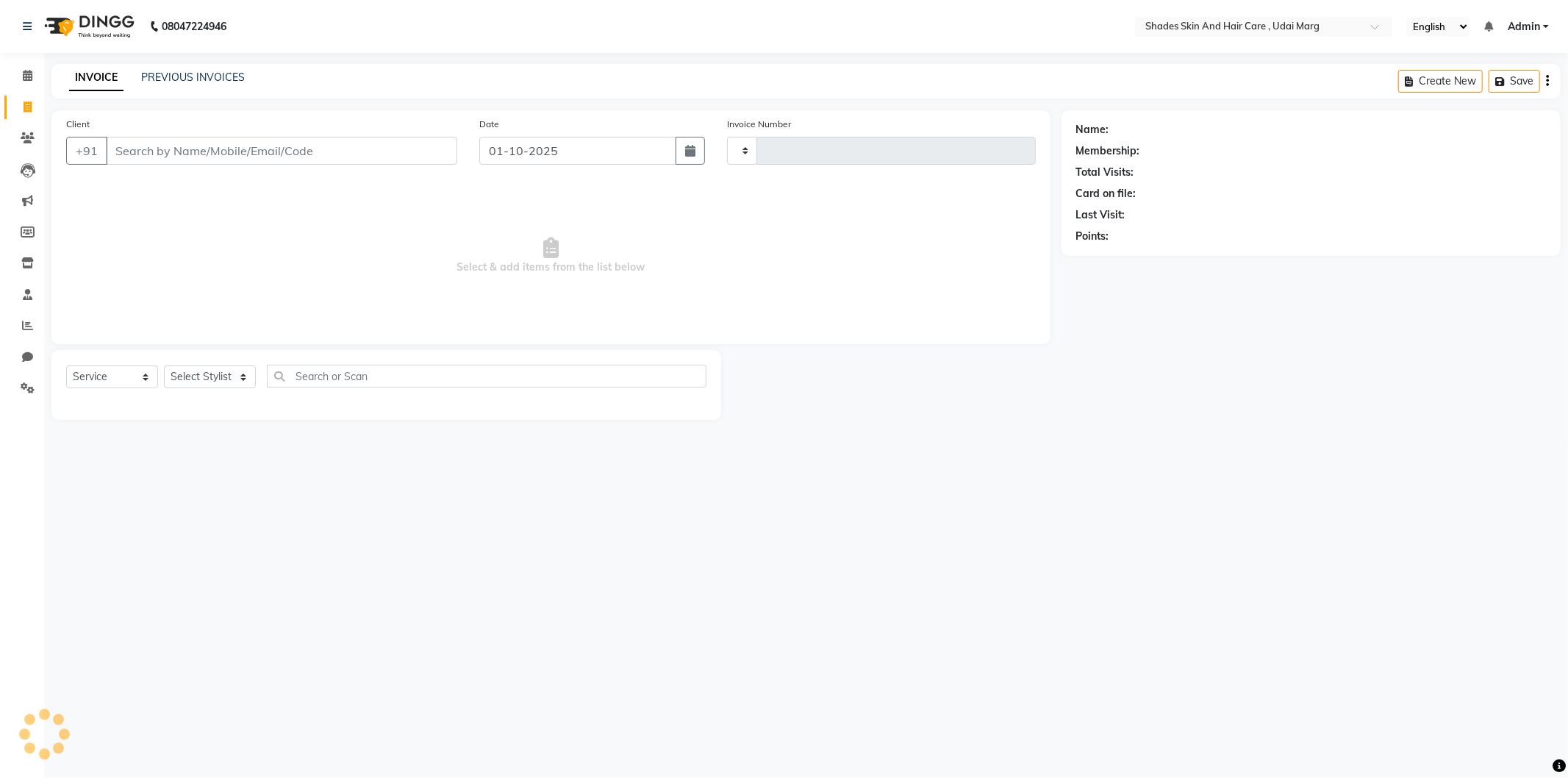
type input "4403"
select select "8022"
click at [259, 156] on input "Client" at bounding box center [281, 150] width 352 height 28
type input "9"
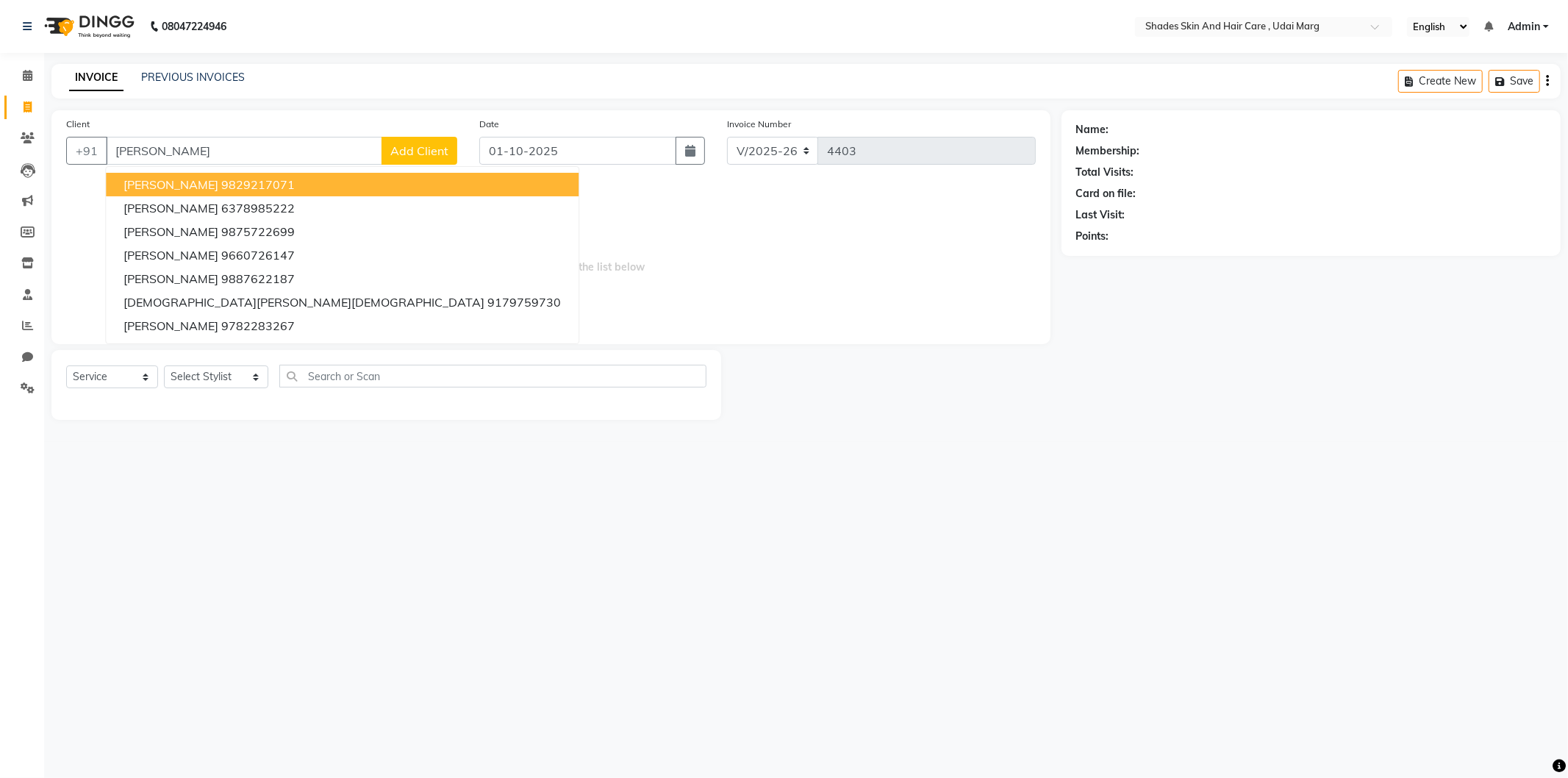
click at [221, 177] on ngb-highlight "9829217071" at bounding box center [258, 184] width 74 height 15
type input "9829217071"
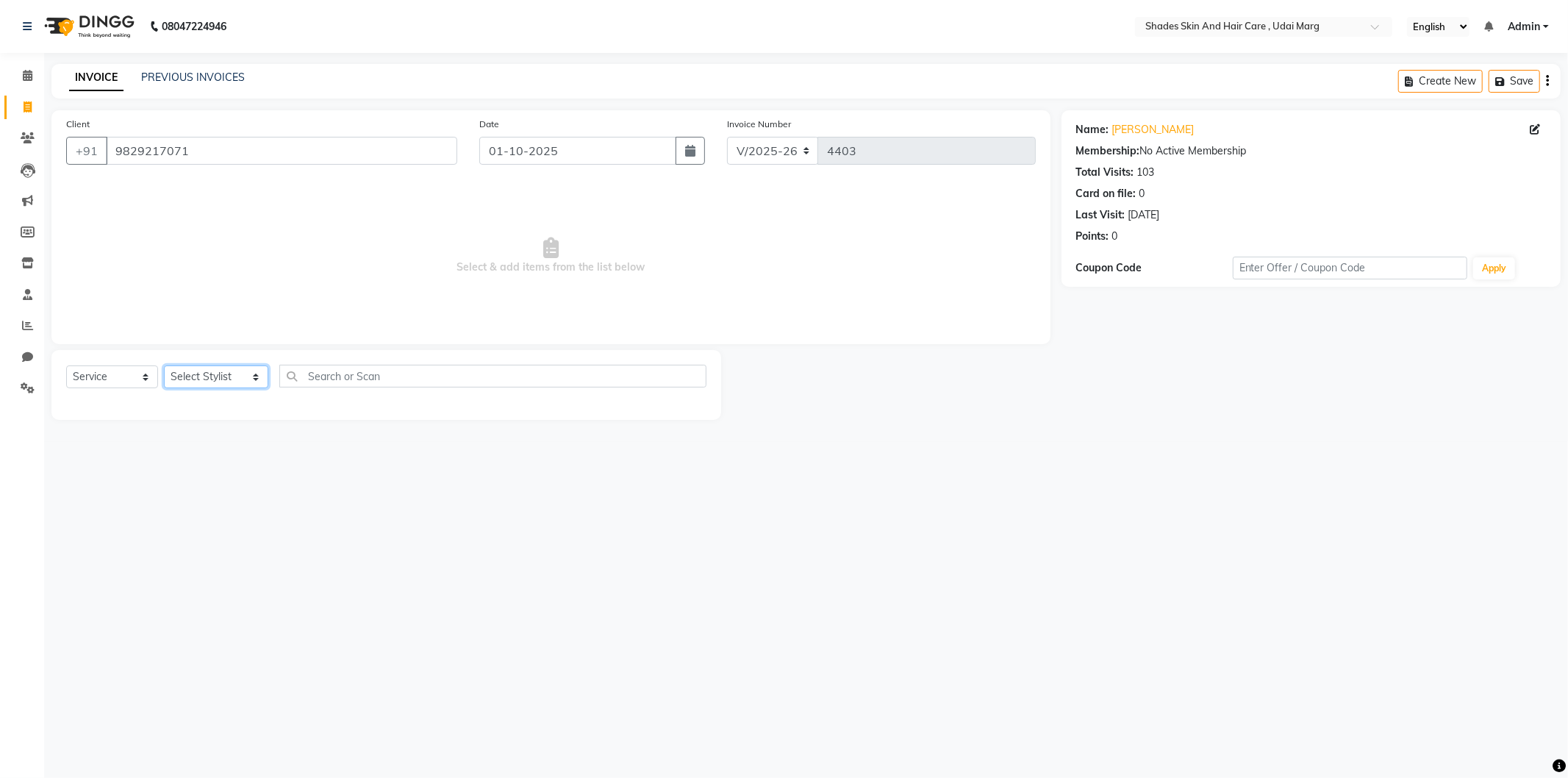
click at [254, 379] on select "Select Stylist [PERSON_NAME] ADMIN [PERSON_NAME] [PERSON_NAME] GAYATRI [PERSON_…" at bounding box center [216, 377] width 104 height 23
select select "74306"
click at [164, 366] on select "Select Stylist [PERSON_NAME] ADMIN [PERSON_NAME] [PERSON_NAME] GAYATRI [PERSON_…" at bounding box center [216, 377] width 104 height 23
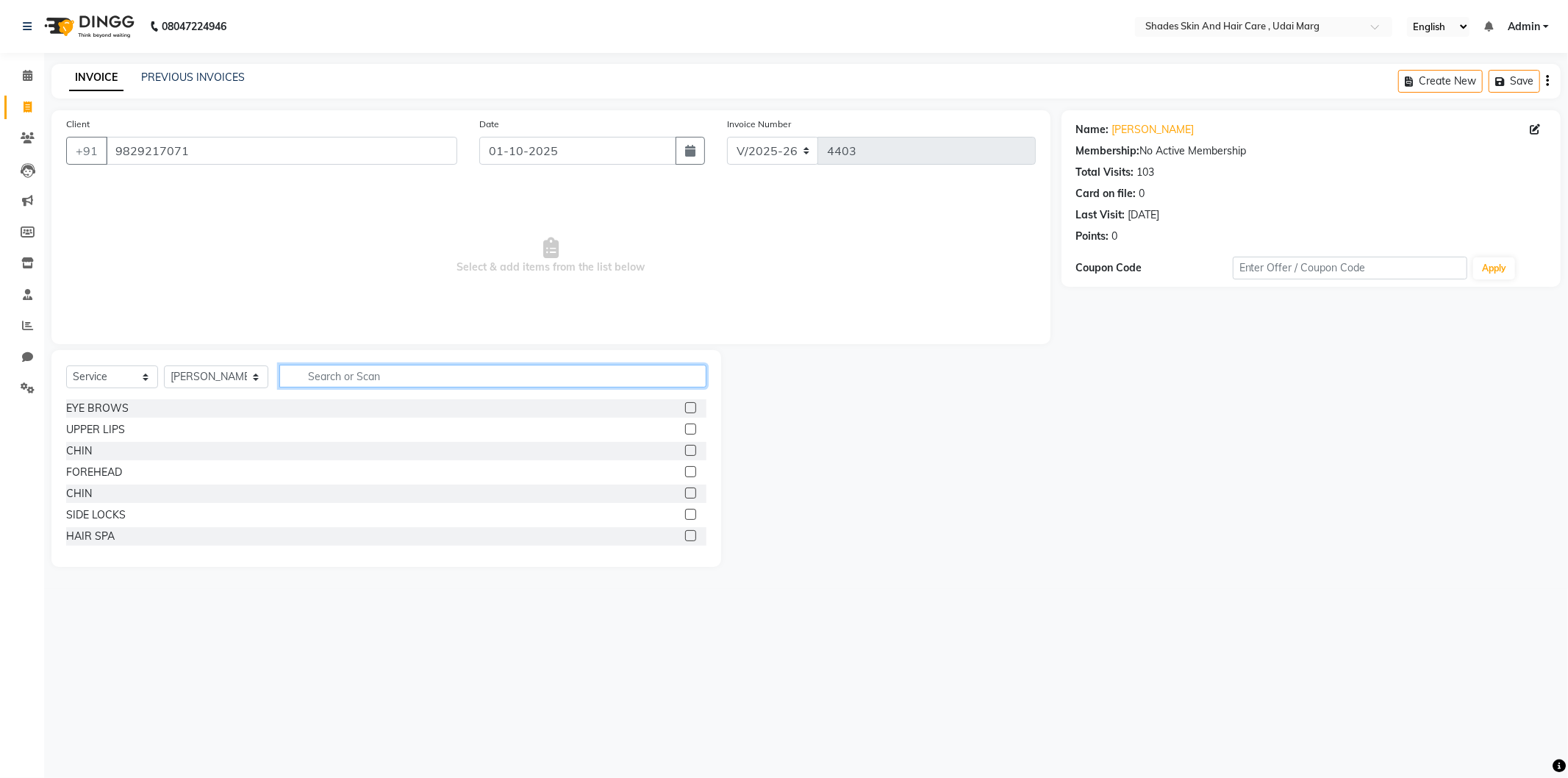
click at [287, 371] on input "text" at bounding box center [493, 376] width 427 height 23
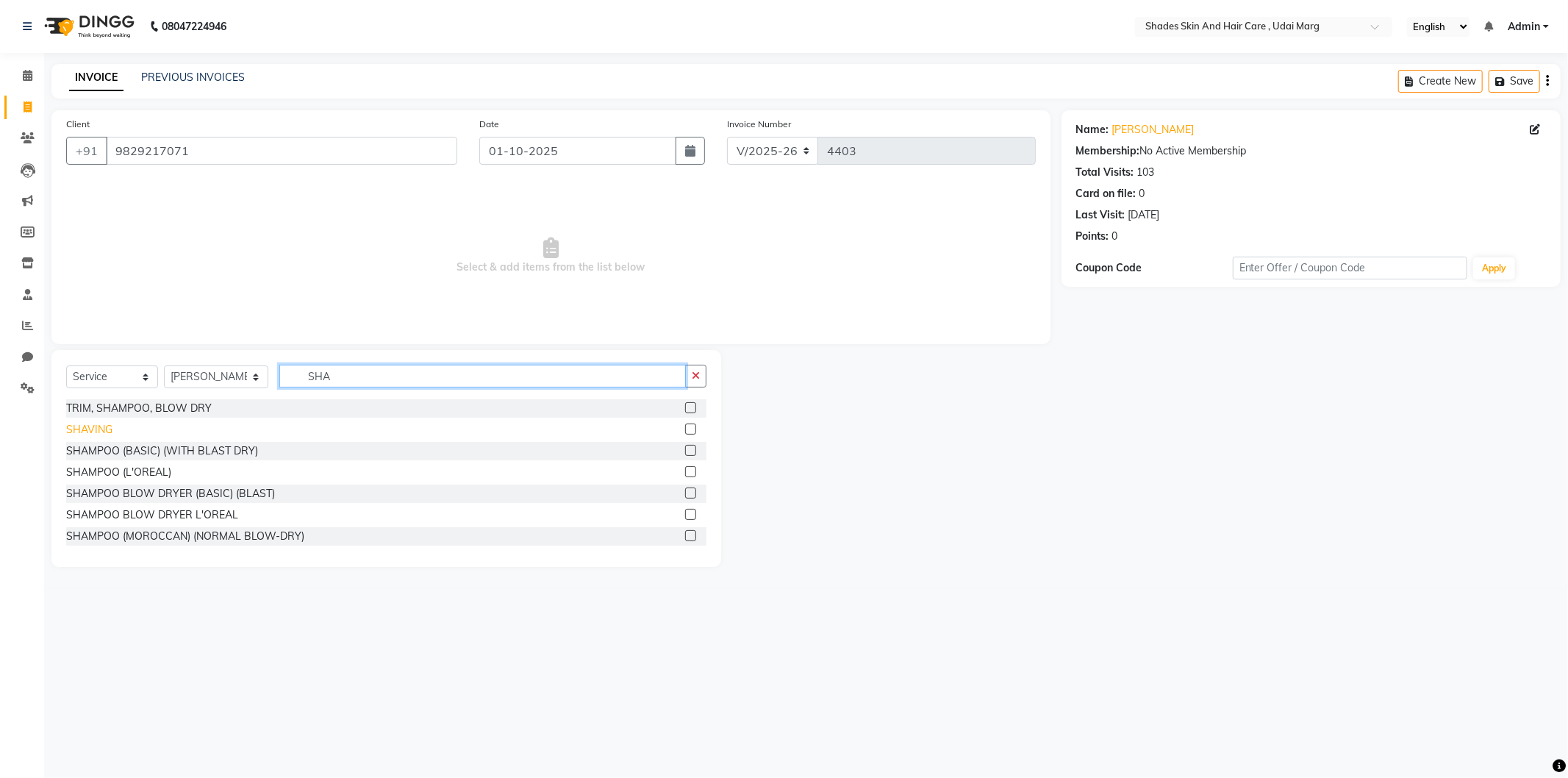
type input "SHA"
click at [100, 429] on div "SHAVING" at bounding box center [89, 430] width 46 height 15
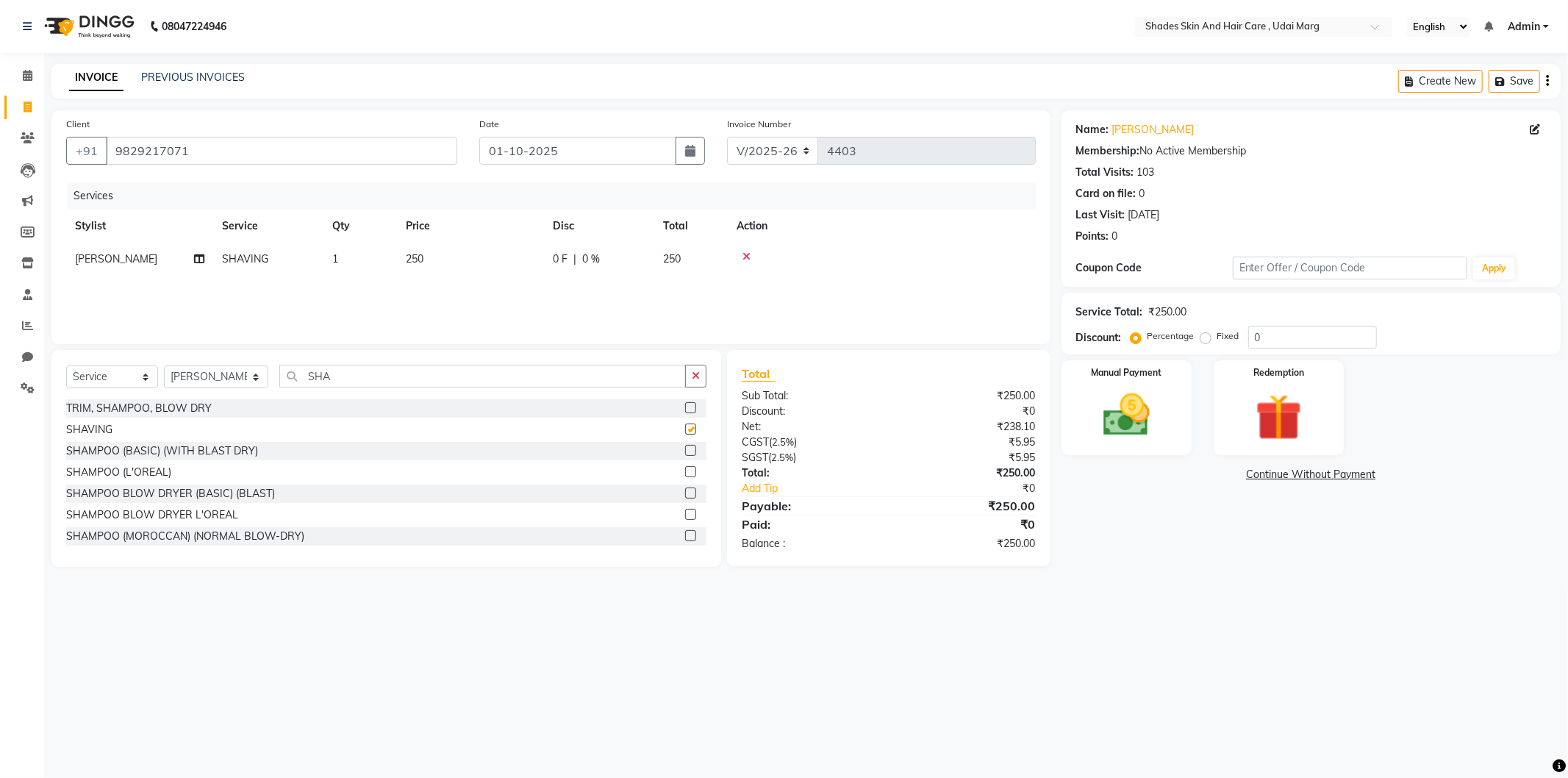
checkbox input "false"
click at [416, 262] on span "250" at bounding box center [414, 258] width 18 height 13
select select "74306"
click at [511, 268] on input "250" at bounding box center [540, 263] width 130 height 23
type input "2"
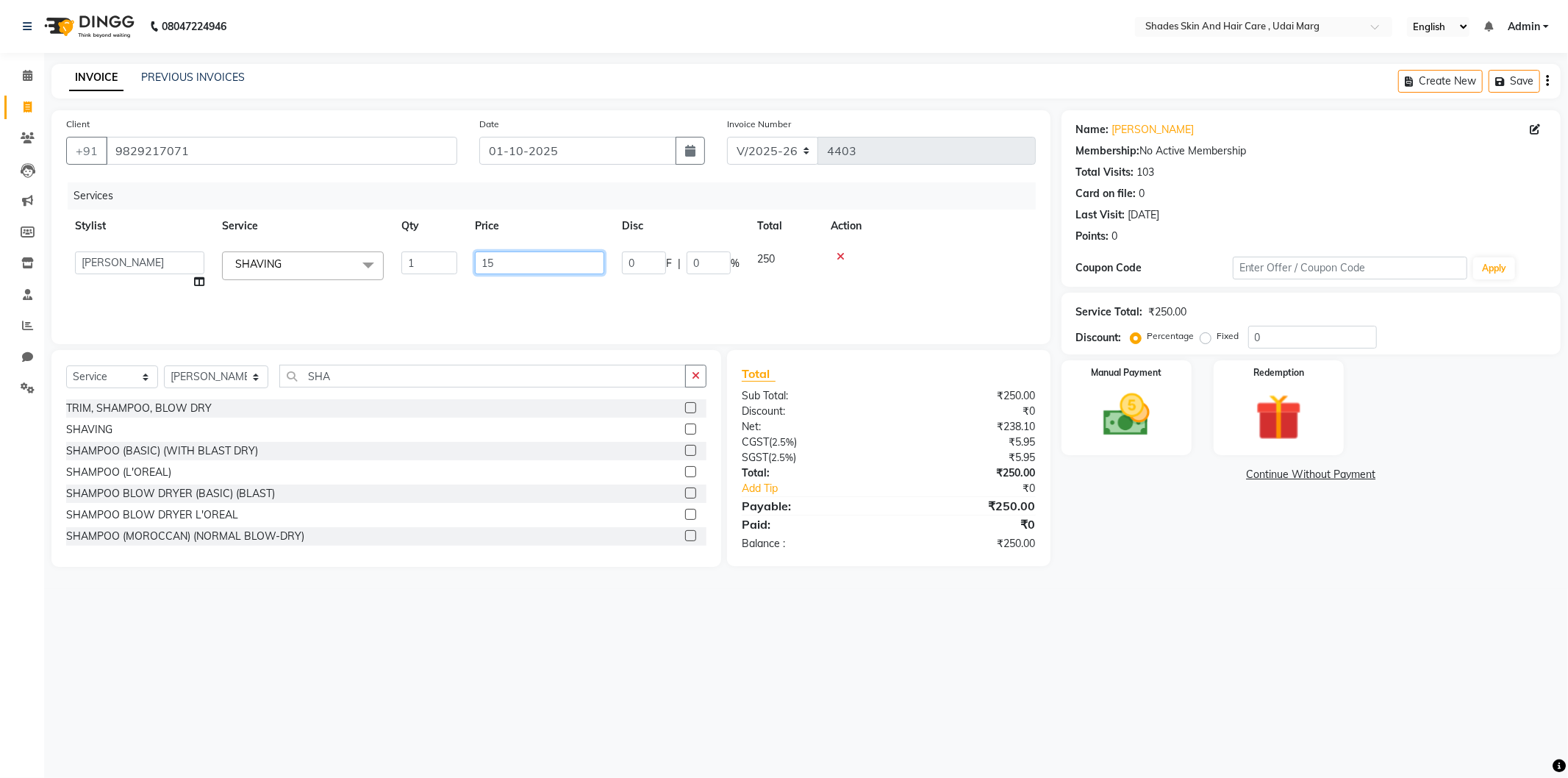
type input "150"
click at [495, 289] on div "Services Stylist Service Qty Price Disc Total Action [PERSON_NAME] ADMIN [PERSO…" at bounding box center [551, 255] width 970 height 147
click at [1100, 394] on img at bounding box center [1127, 415] width 79 height 56
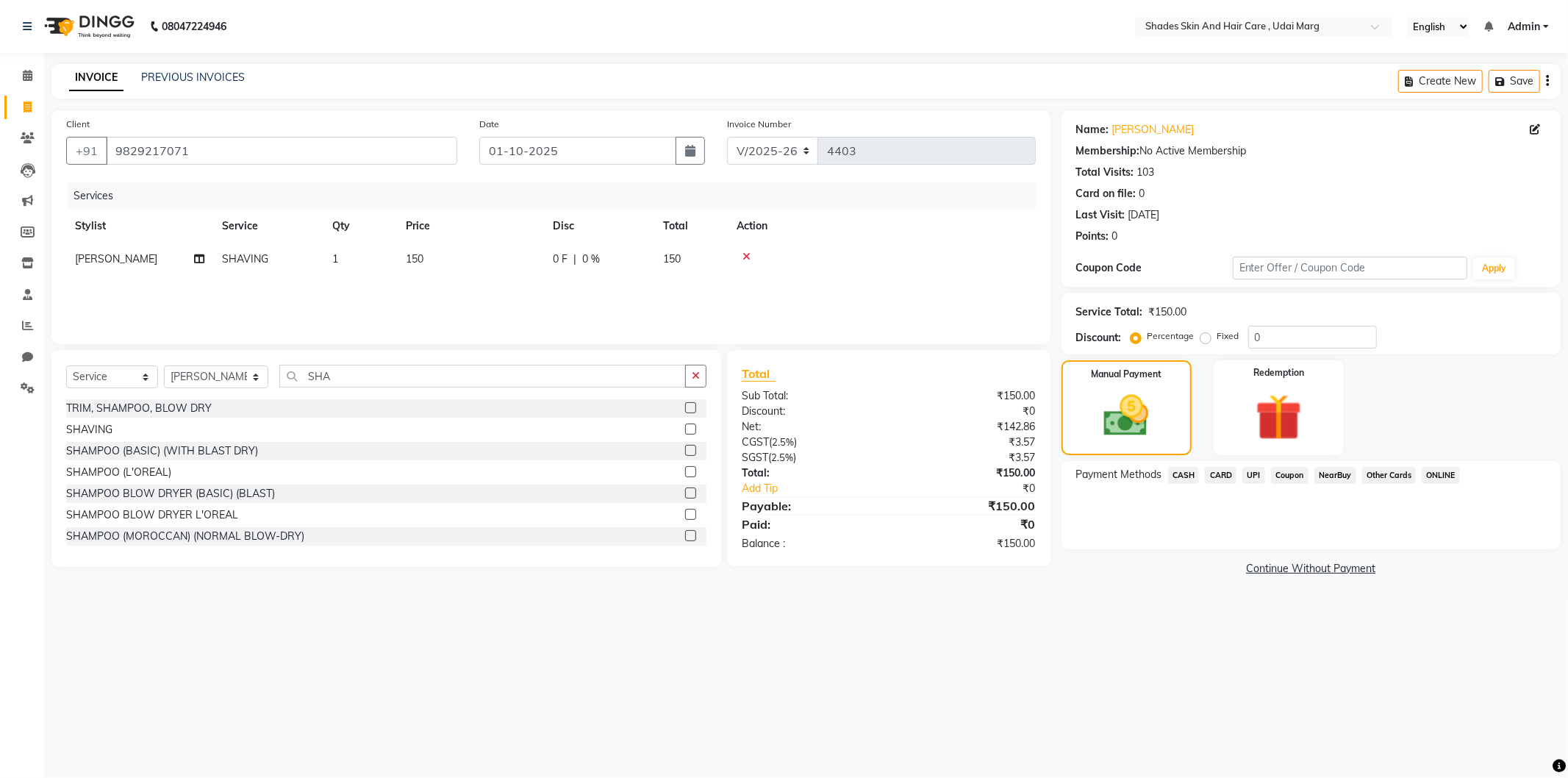
click at [1197, 478] on span "CASH" at bounding box center [1184, 475] width 32 height 17
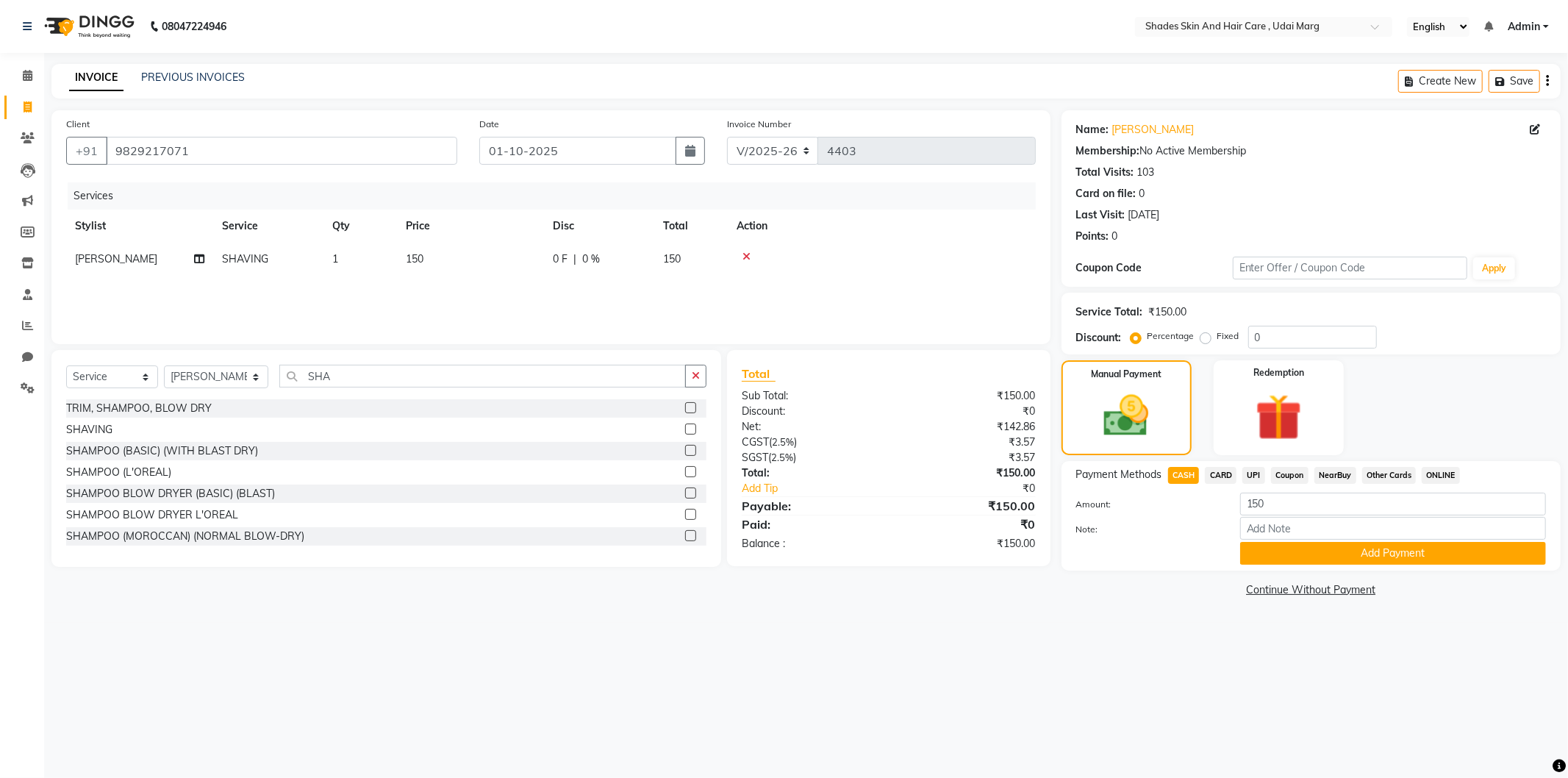
click at [1258, 471] on span "UPI" at bounding box center [1253, 475] width 23 height 17
click at [1185, 475] on span "CASH" at bounding box center [1184, 475] width 32 height 17
click at [1308, 553] on button "Add Payment" at bounding box center [1393, 553] width 306 height 23
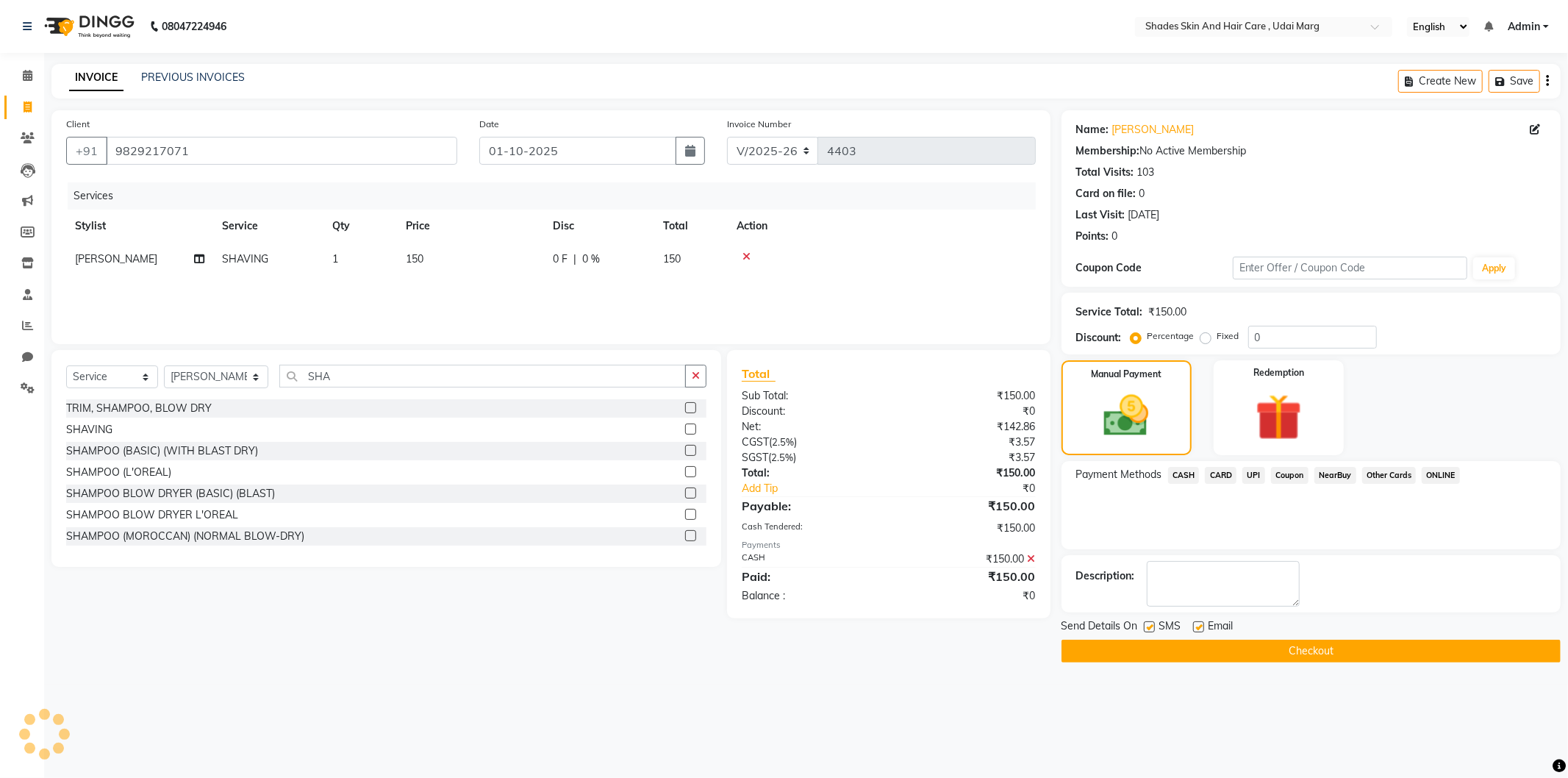
click at [1289, 650] on button "Checkout" at bounding box center [1311, 651] width 499 height 23
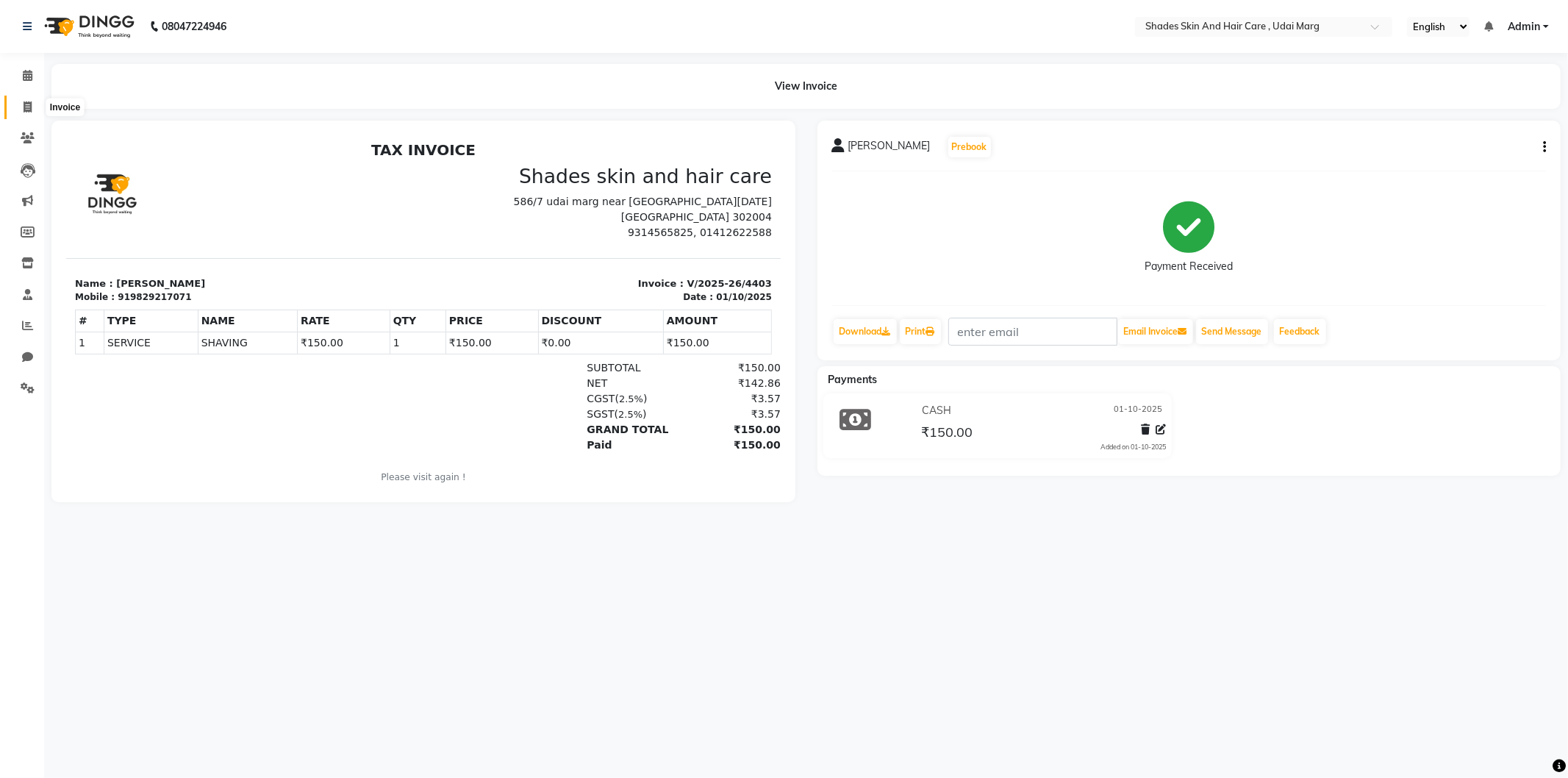
click at [29, 109] on icon at bounding box center [27, 107] width 8 height 11
select select "service"
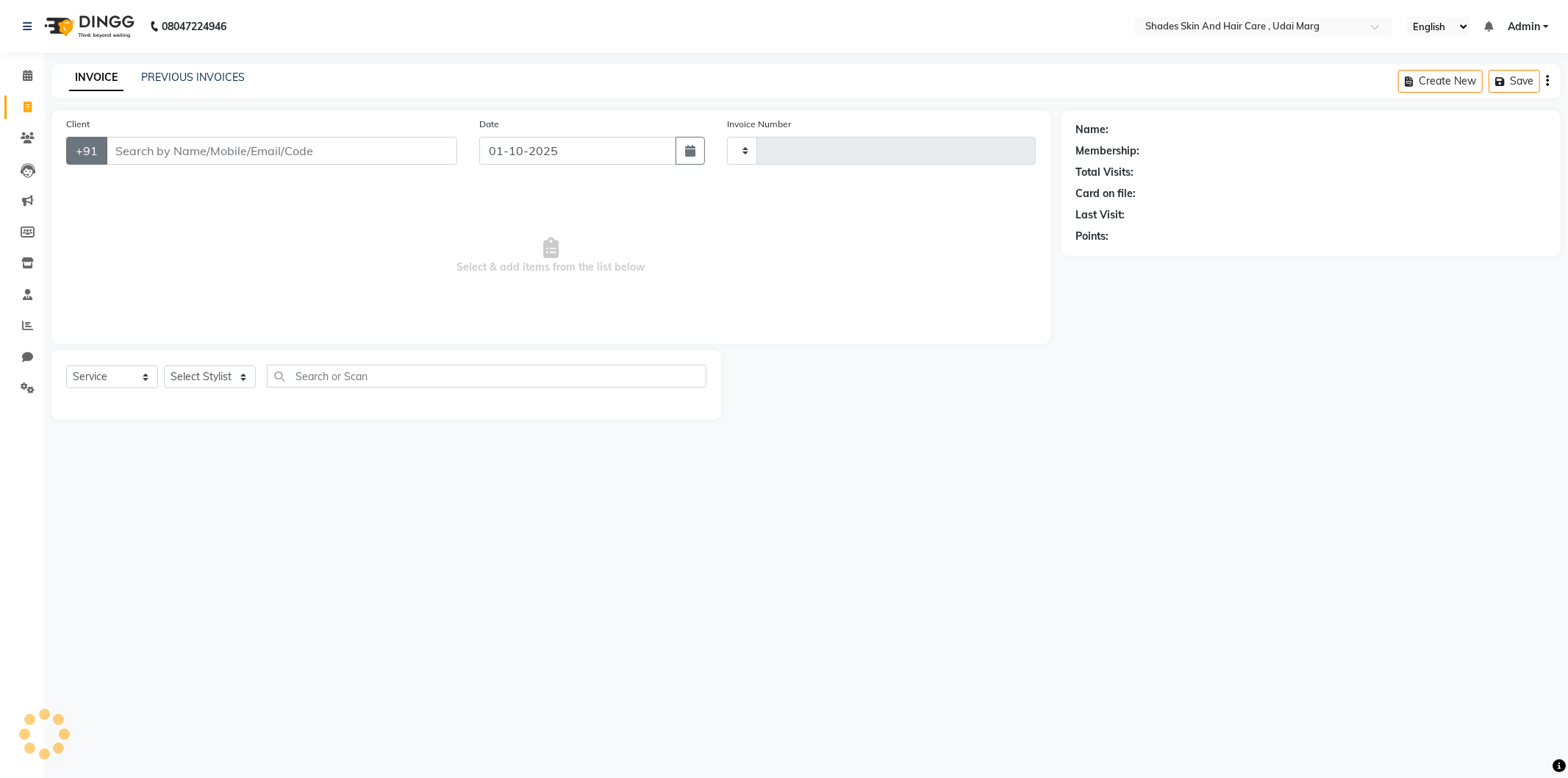
type input "4404"
select select "8022"
click at [29, 320] on icon at bounding box center [28, 325] width 11 height 11
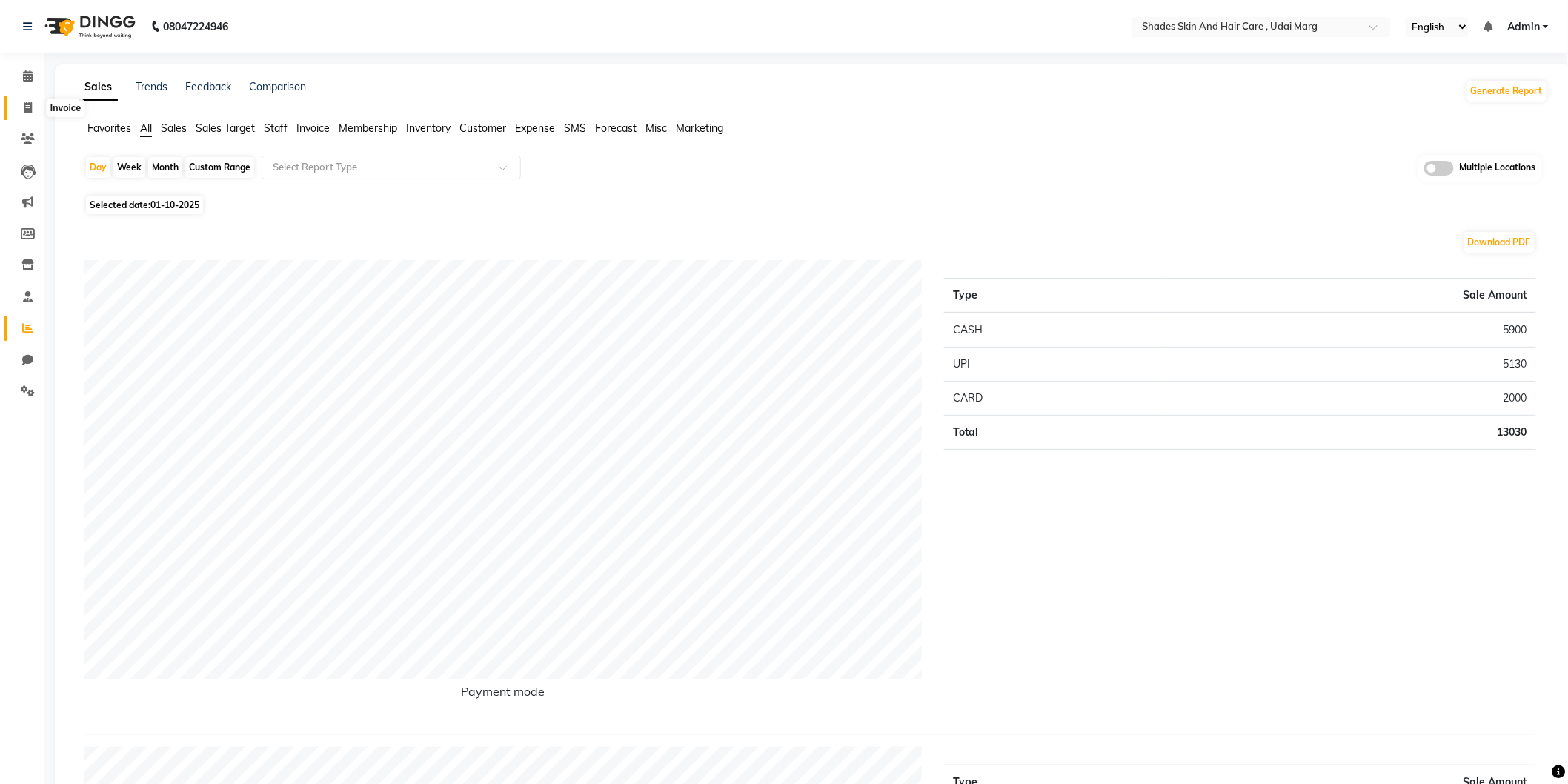
click at [31, 105] on icon at bounding box center [27, 107] width 8 height 11
select select "service"
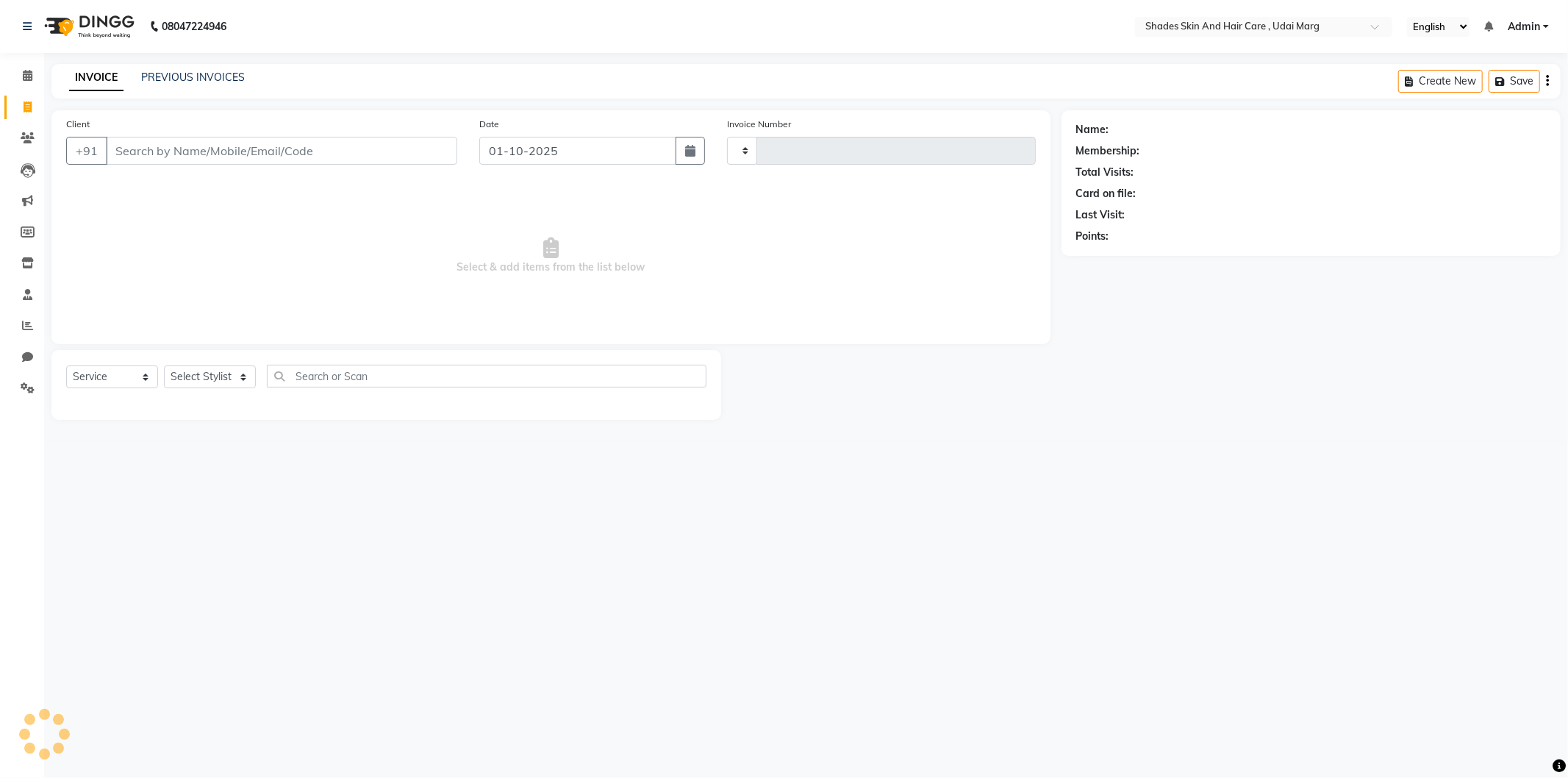
type input "4404"
select select "8022"
click at [168, 78] on link "PREVIOUS INVOICES" at bounding box center [193, 77] width 104 height 13
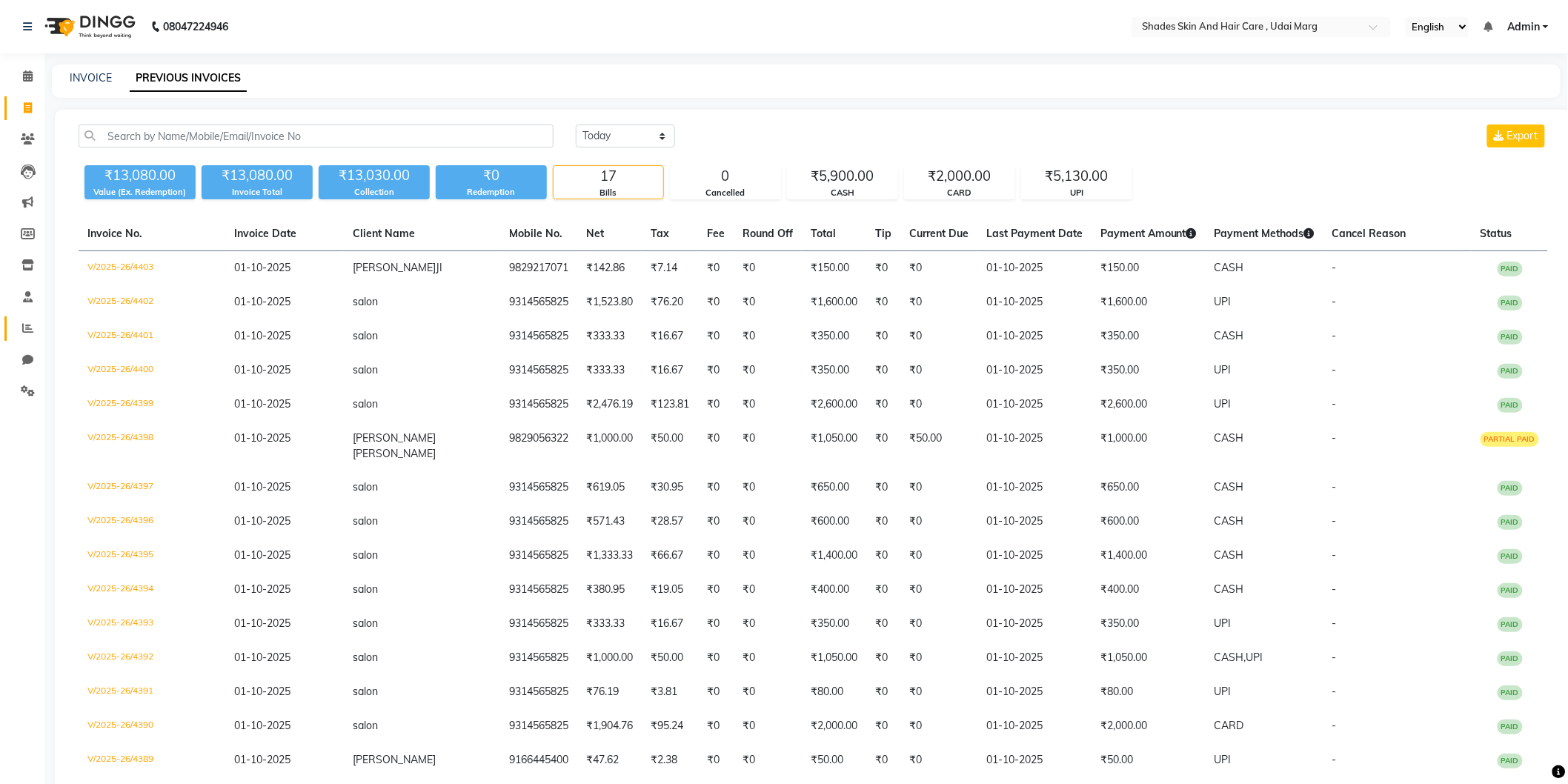
click at [10, 323] on link "Reports" at bounding box center [22, 328] width 36 height 24
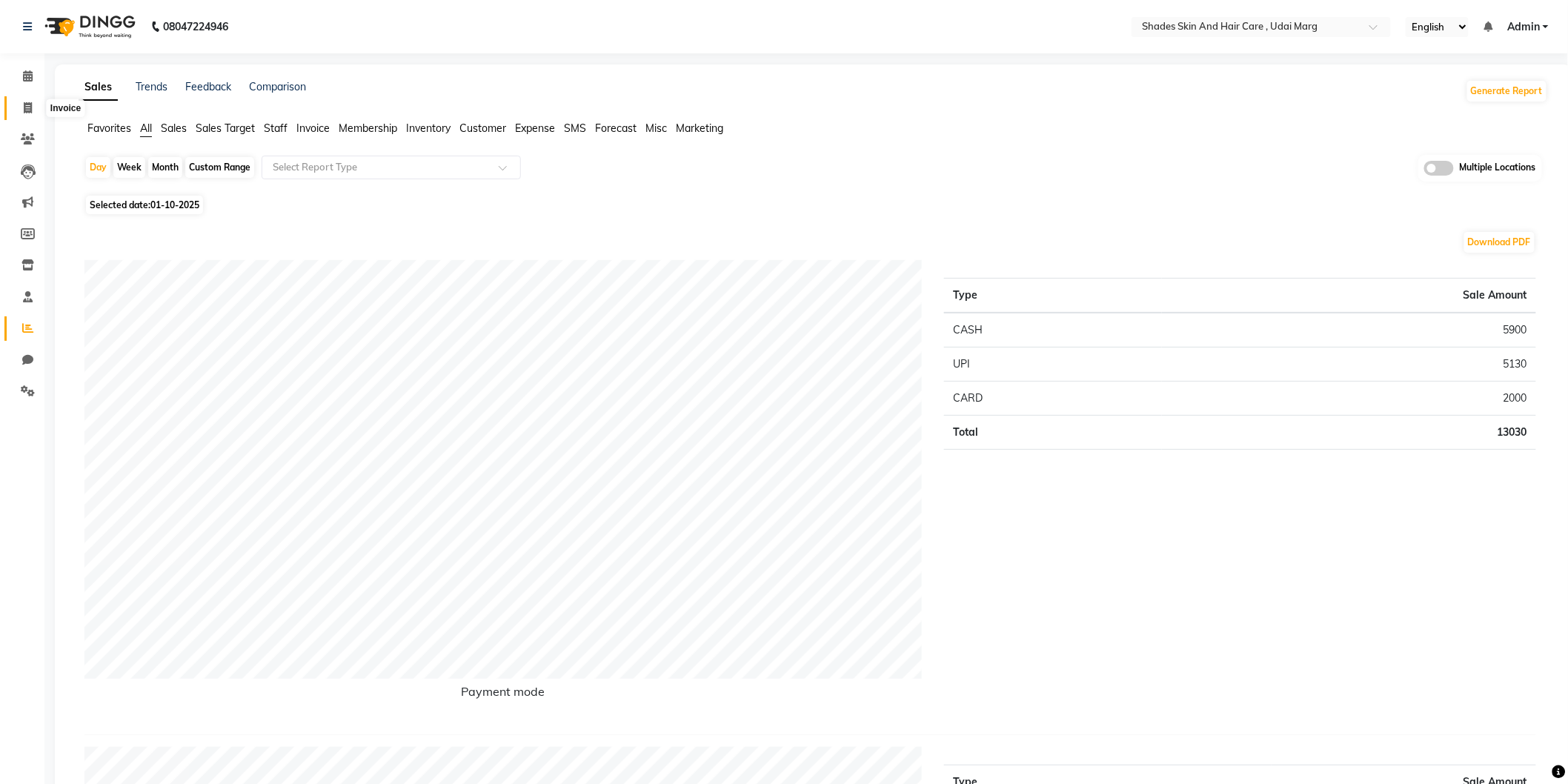
click at [23, 107] on icon at bounding box center [27, 107] width 8 height 11
select select "service"
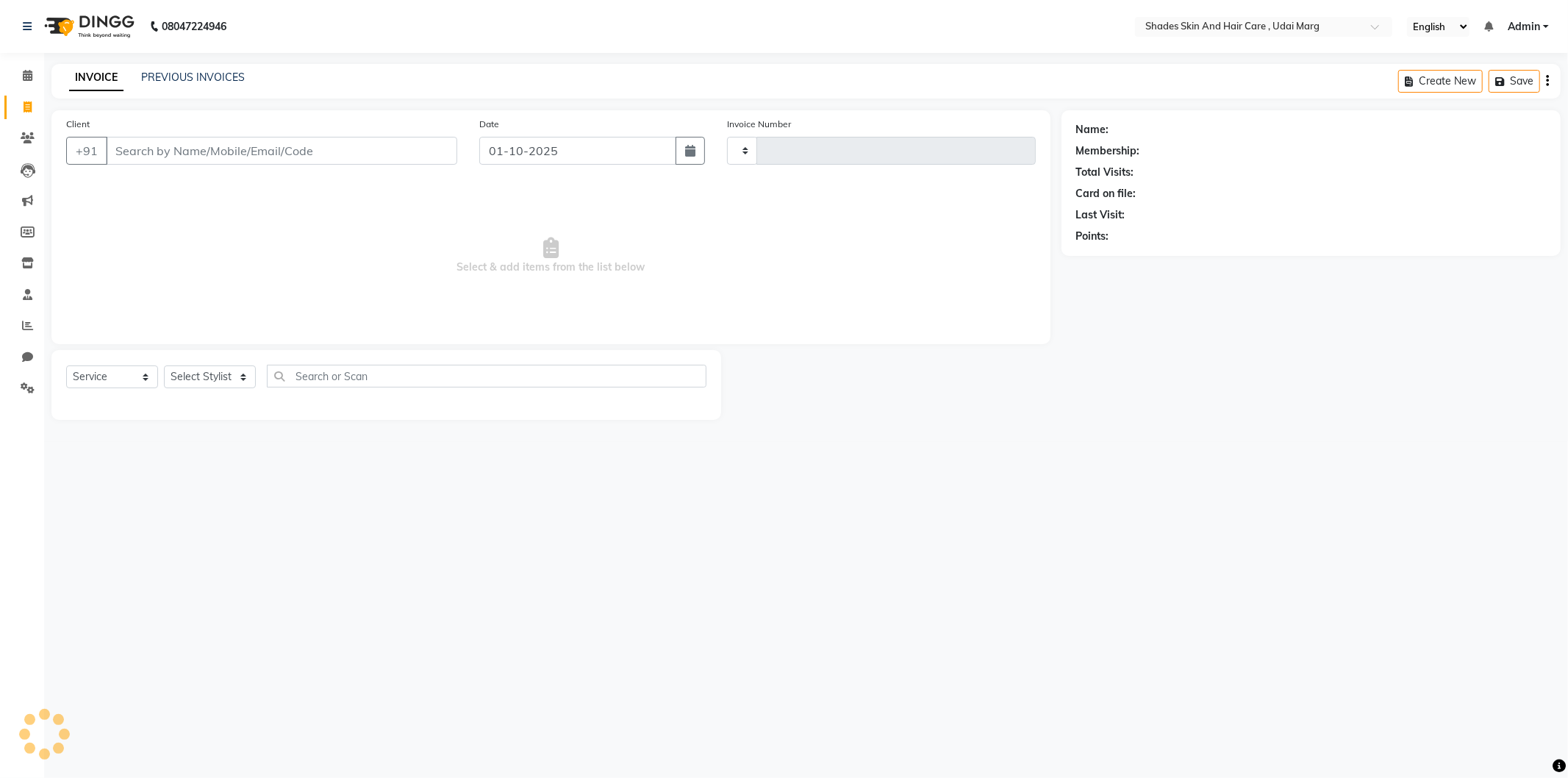
type input "4404"
select select "8022"
click at [176, 152] on input "Client" at bounding box center [281, 150] width 352 height 28
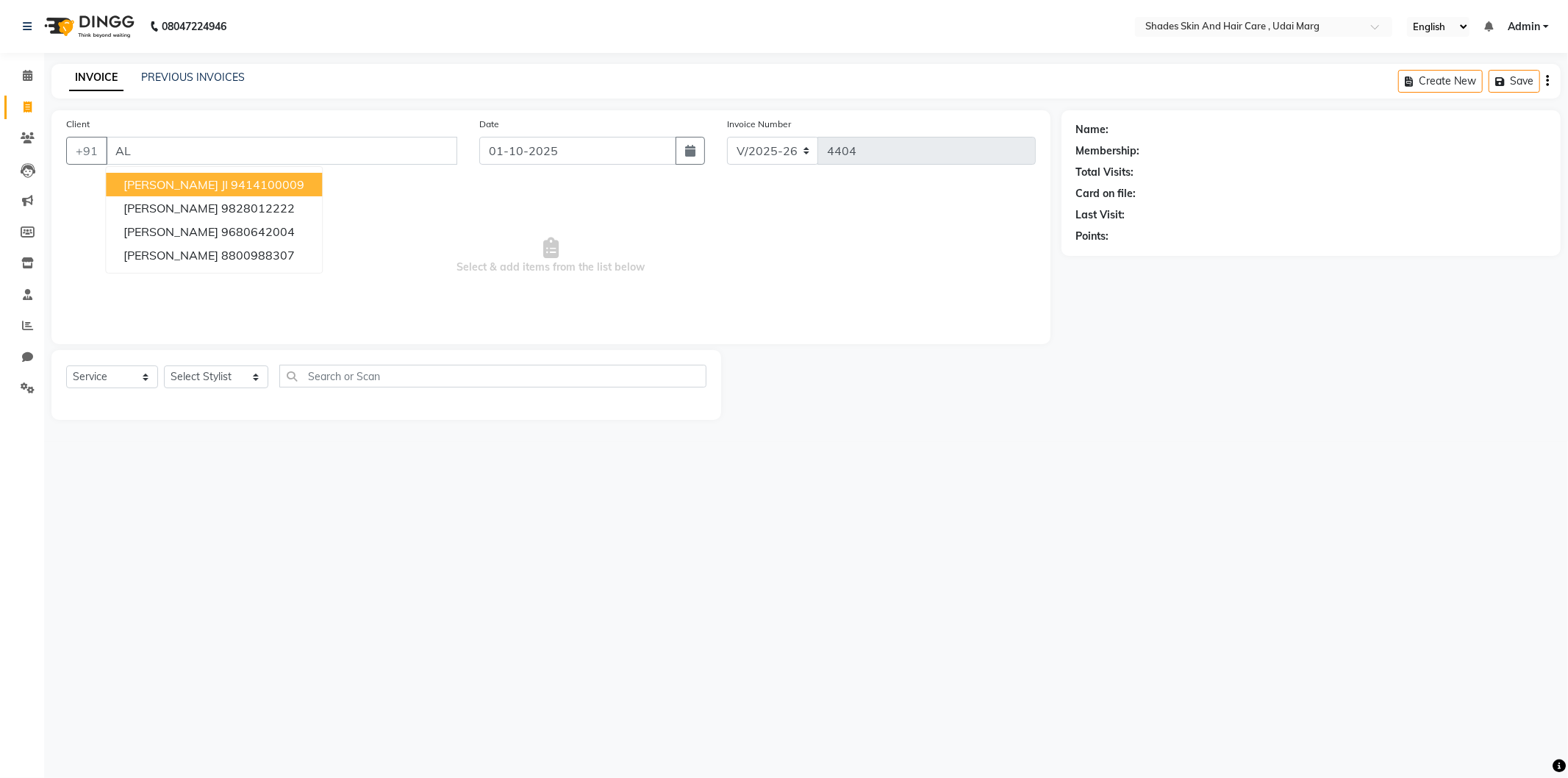
type input "A"
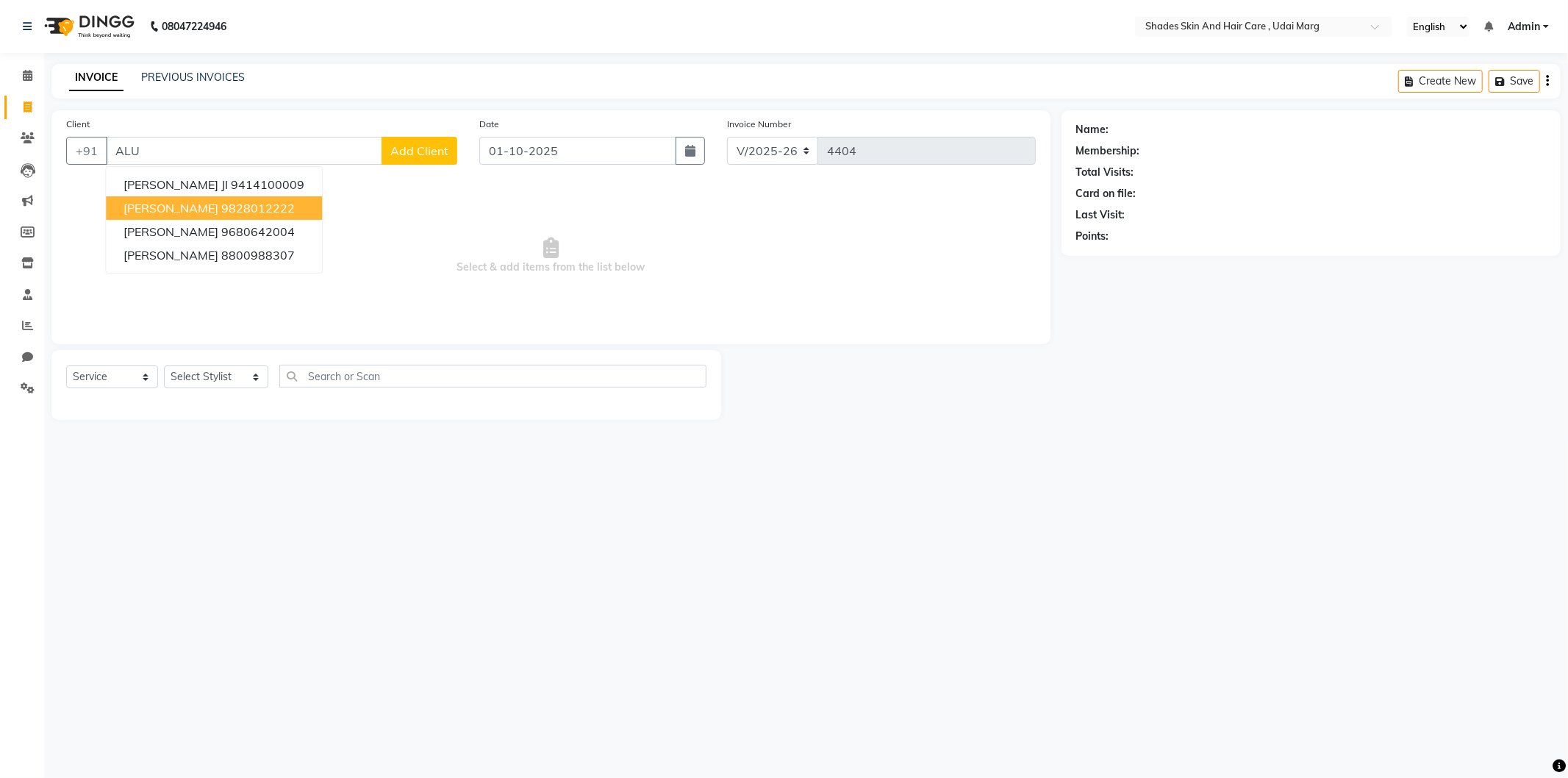
click at [193, 210] on span "[PERSON_NAME]" at bounding box center [171, 208] width 95 height 15
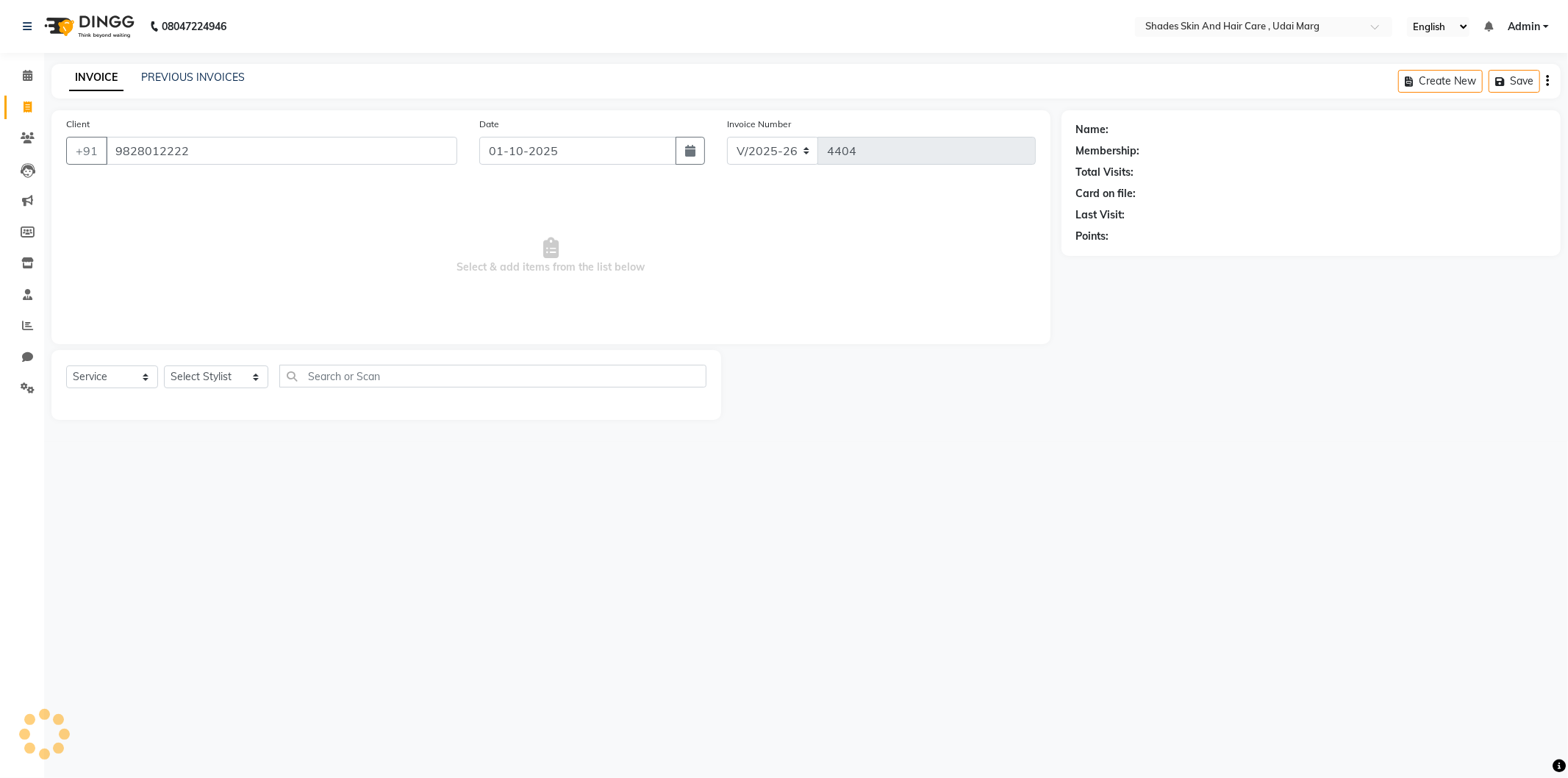
type input "9828012222"
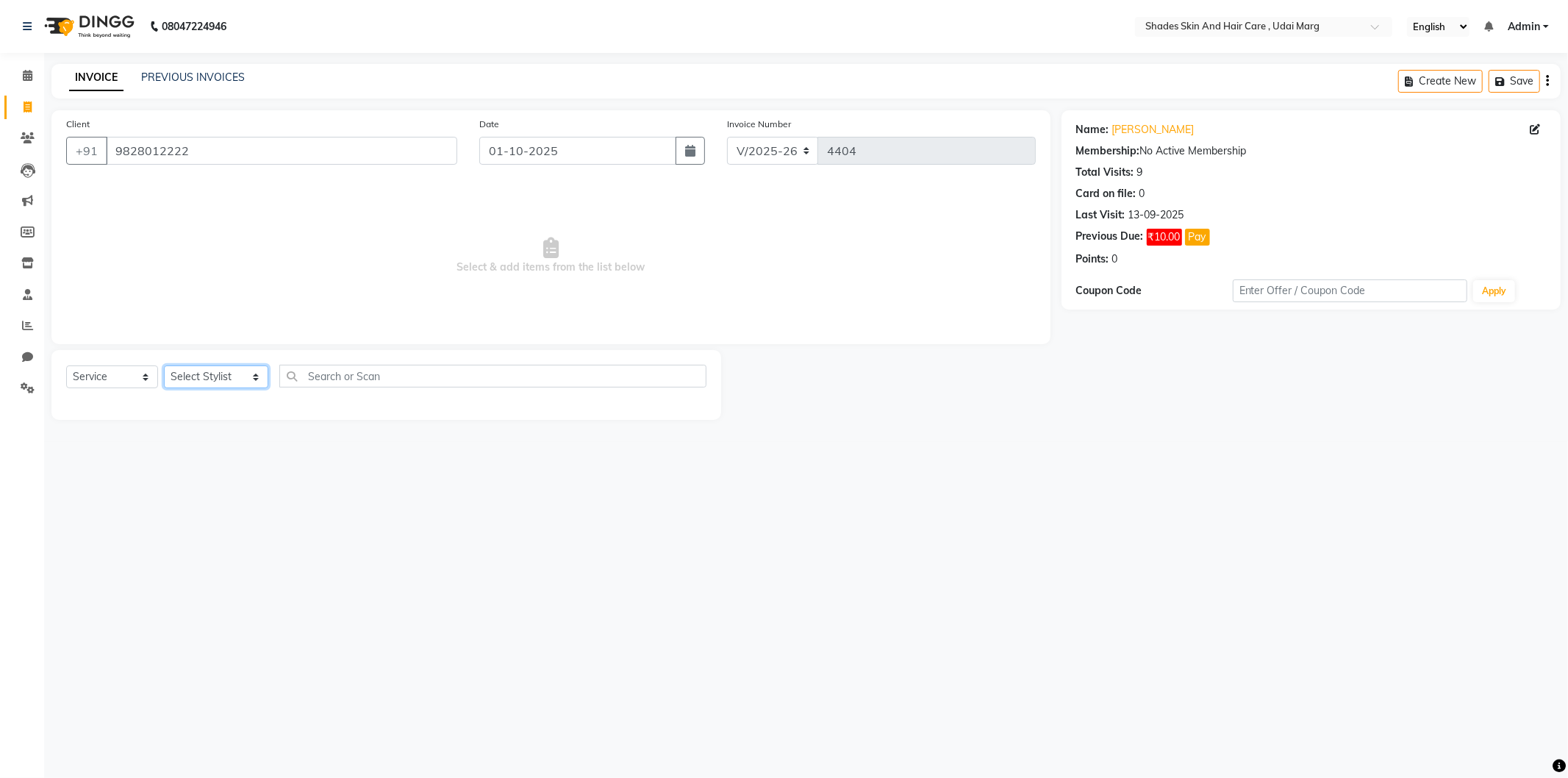
click at [190, 379] on select "Select Stylist [PERSON_NAME] ADMIN [PERSON_NAME] [PERSON_NAME] GAYATRI [PERSON_…" at bounding box center [216, 377] width 104 height 23
select select "74308"
click at [164, 366] on select "Select Stylist [PERSON_NAME] ADMIN [PERSON_NAME] [PERSON_NAME] GAYATRI [PERSON_…" at bounding box center [216, 377] width 104 height 23
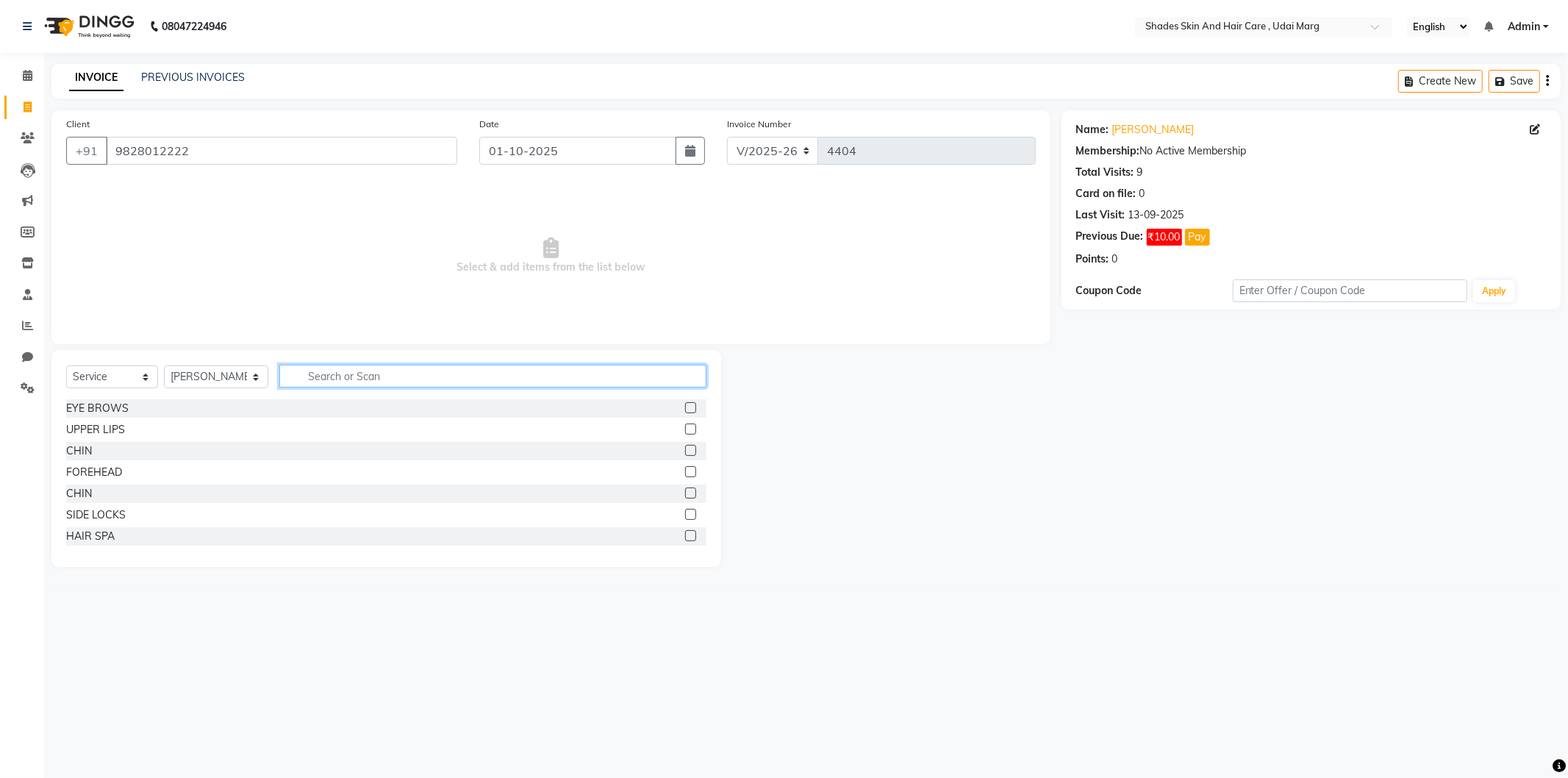
click at [348, 379] on input "text" at bounding box center [493, 376] width 427 height 23
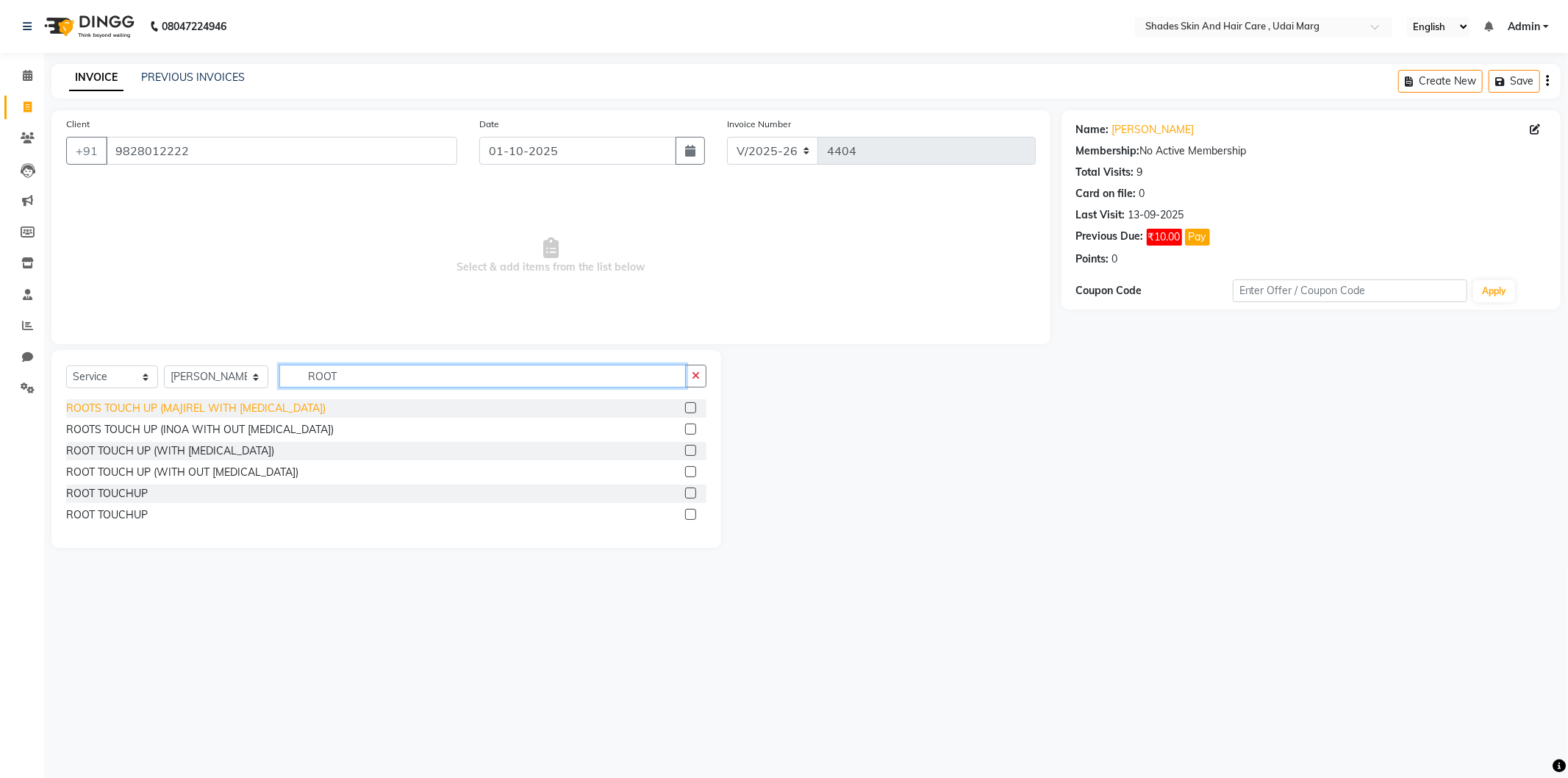
type input "ROOT"
click at [261, 405] on div "ROOTS TOUCH UP (MAJIREL WITH [MEDICAL_DATA])" at bounding box center [196, 408] width 260 height 15
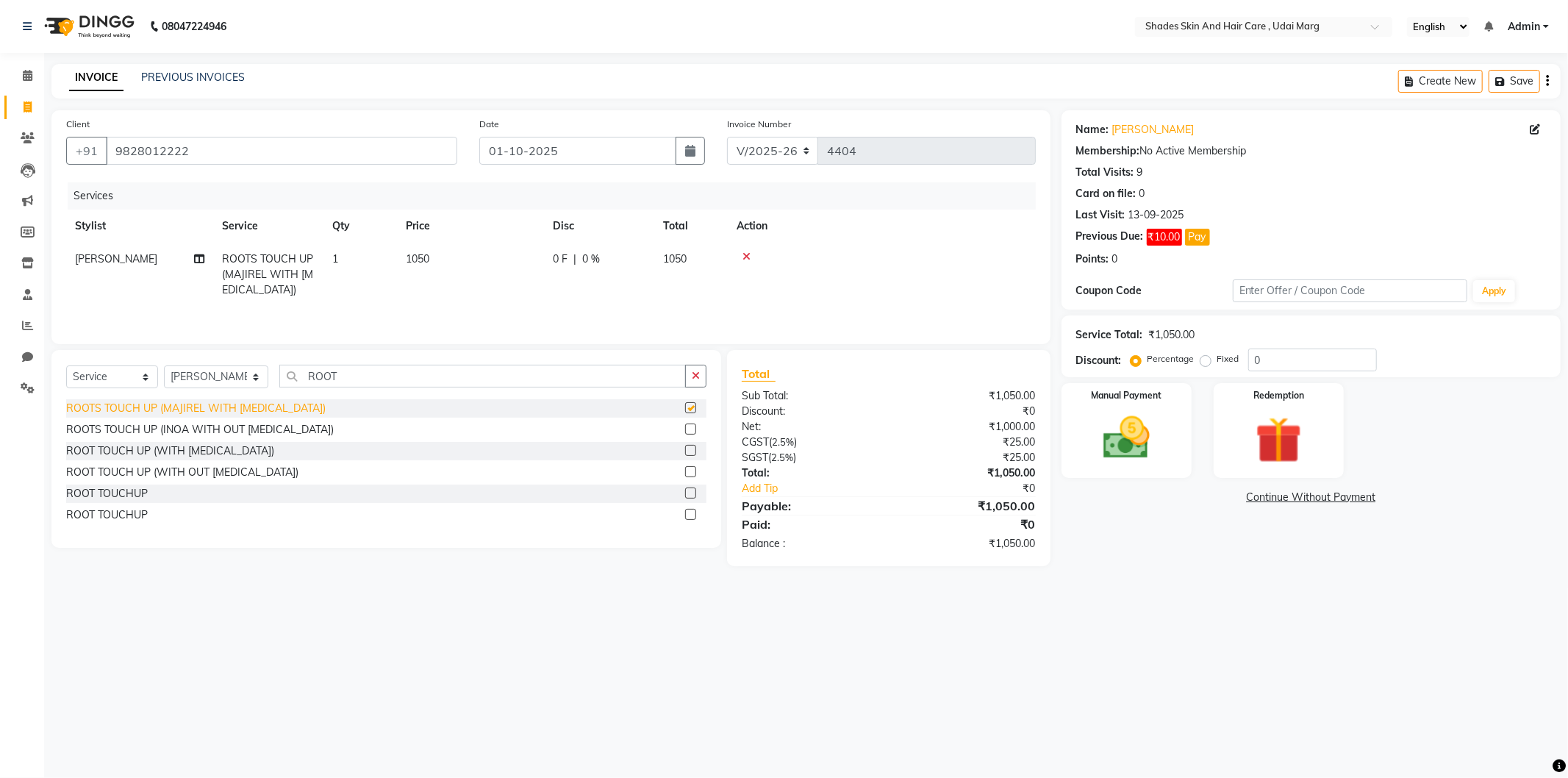
checkbox input "false"
click at [1148, 414] on img at bounding box center [1127, 438] width 79 height 56
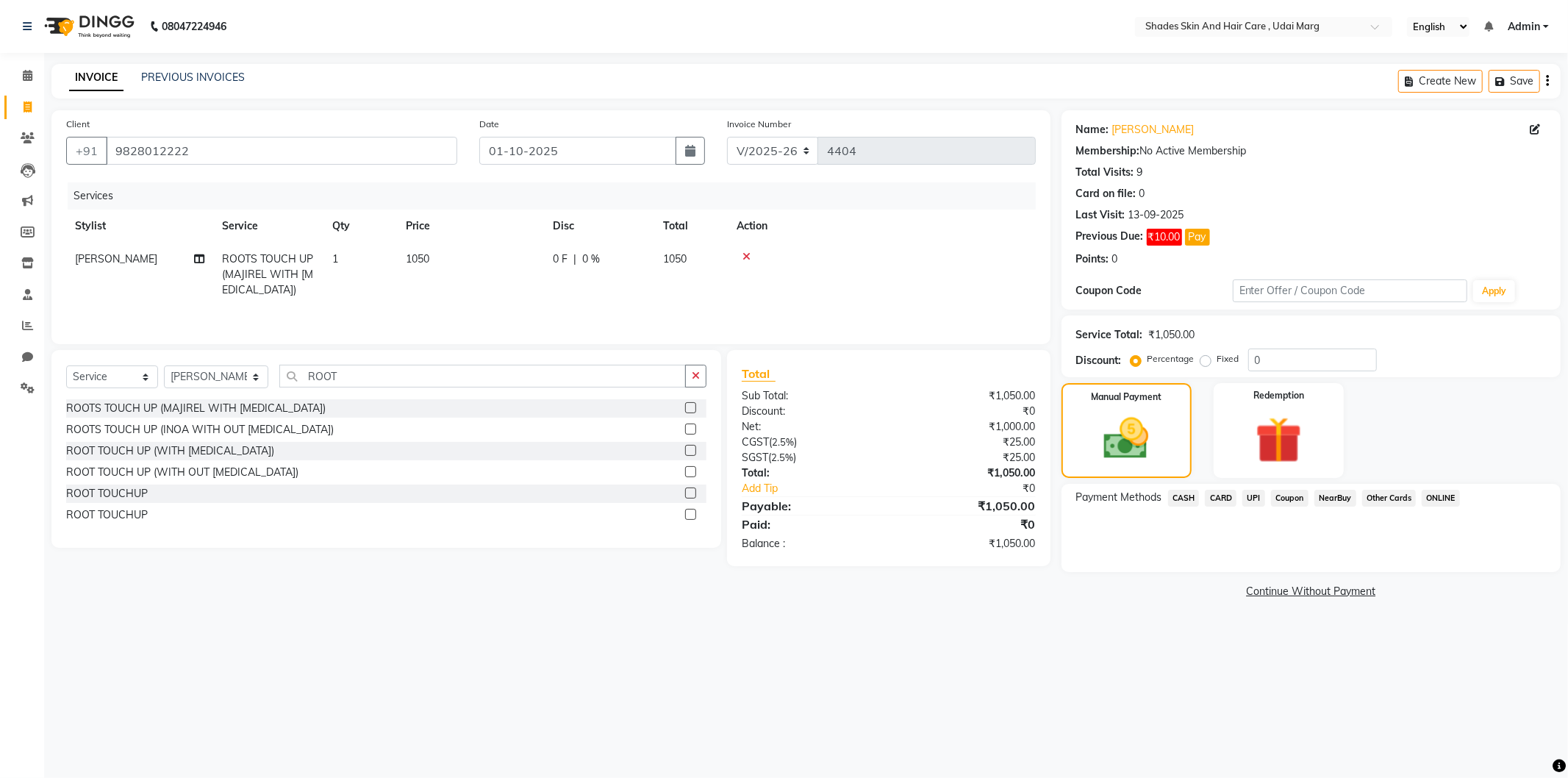
click at [1189, 495] on span "CASH" at bounding box center [1184, 499] width 32 height 17
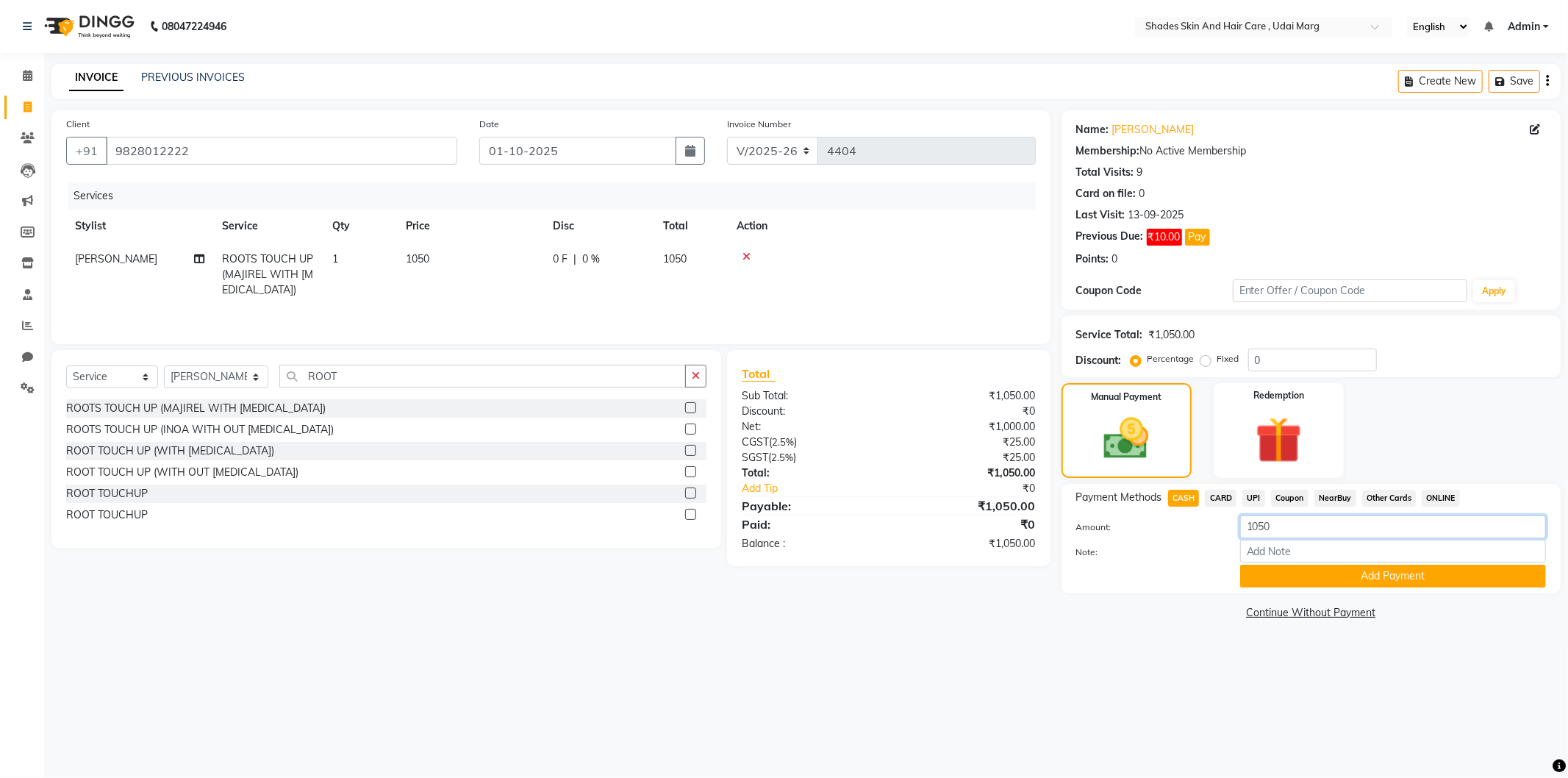
drag, startPoint x: 1277, startPoint y: 524, endPoint x: 1245, endPoint y: 531, distance: 32.8
click at [1245, 531] on input "1050" at bounding box center [1393, 527] width 306 height 23
click at [1278, 570] on button "Add Payment" at bounding box center [1393, 576] width 306 height 23
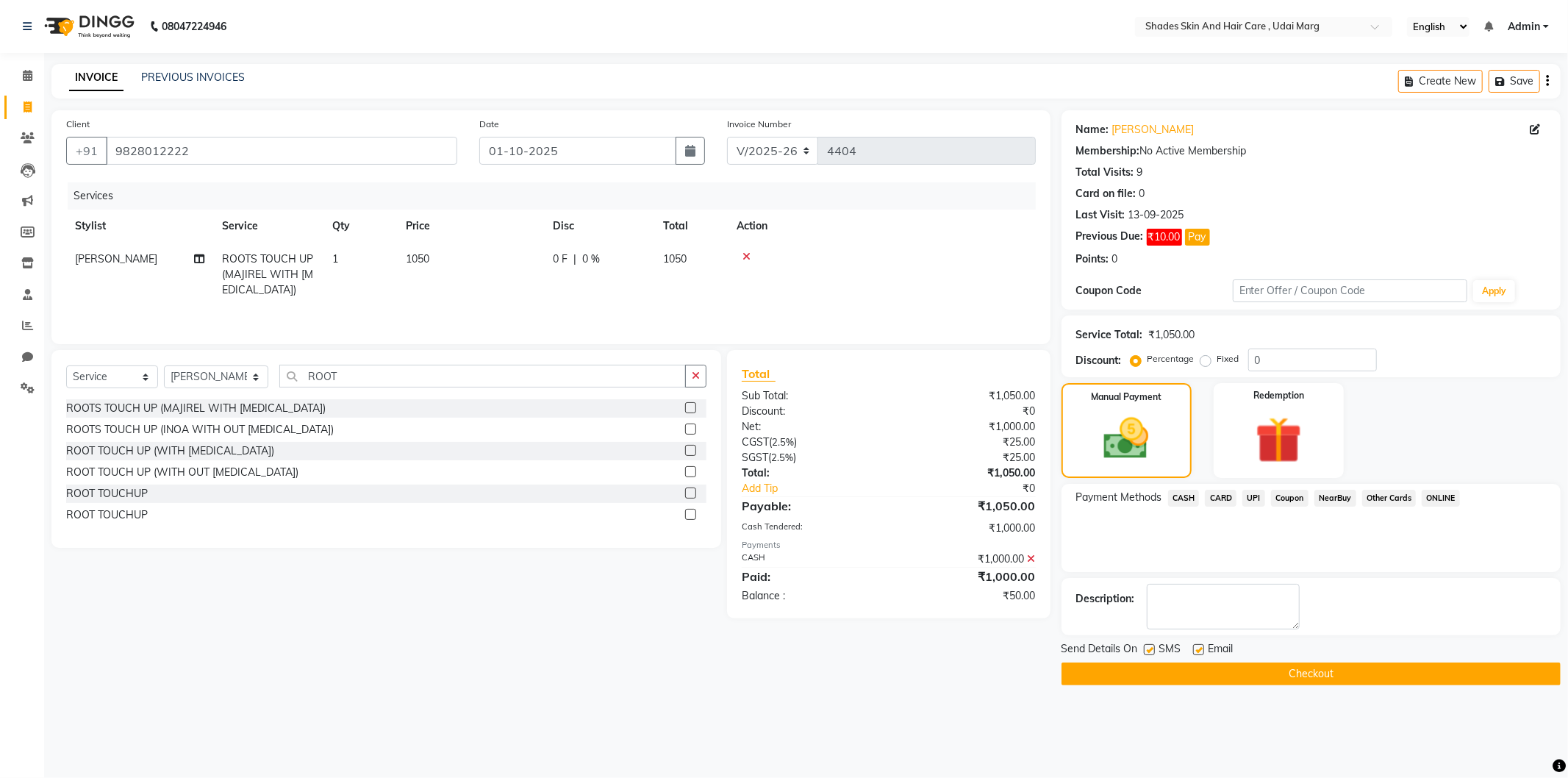
click at [1253, 495] on span "UPI" at bounding box center [1253, 499] width 23 height 17
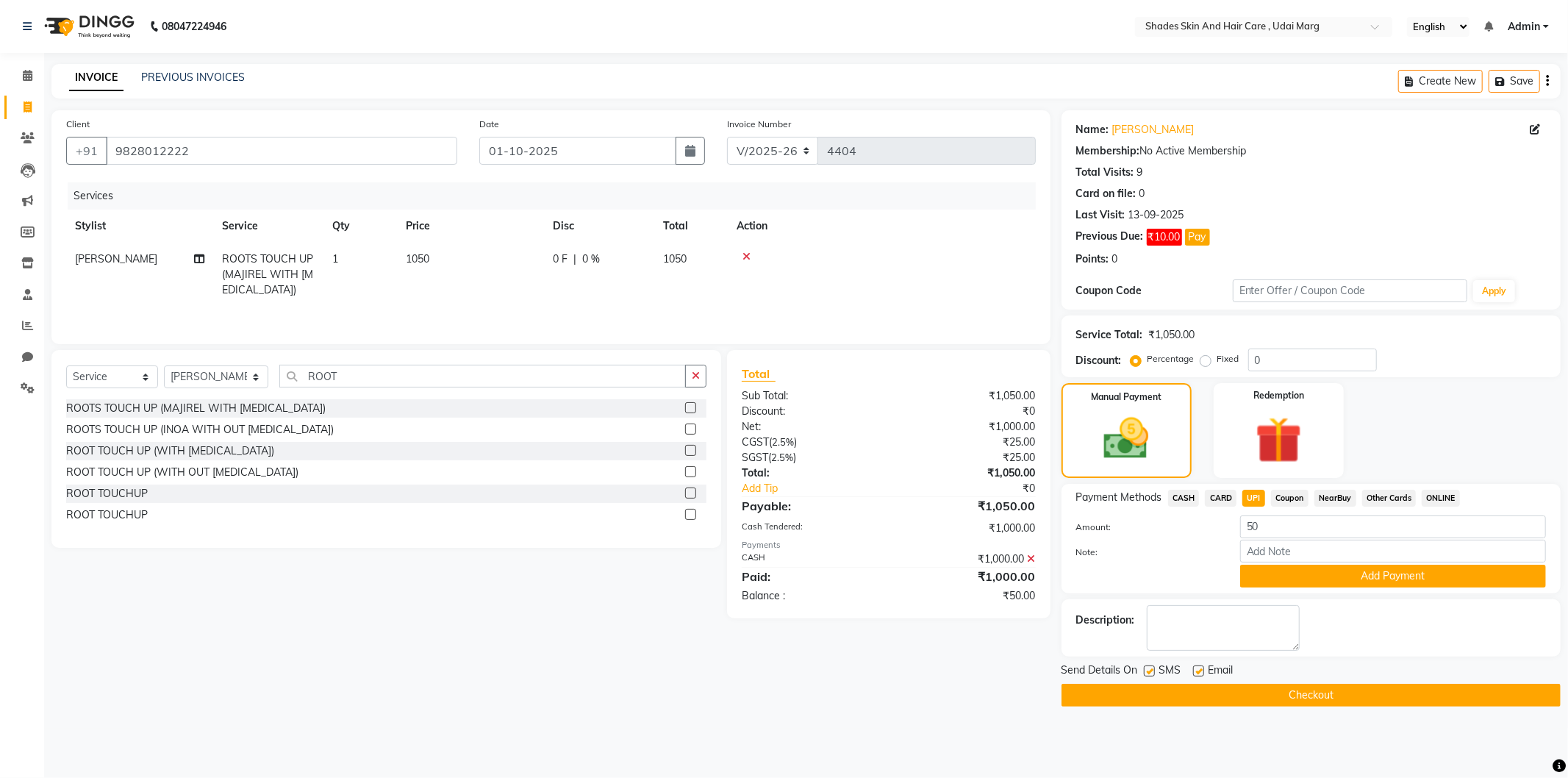
drag, startPoint x: 1279, startPoint y: 574, endPoint x: 1283, endPoint y: 617, distance: 43.2
click at [1278, 577] on button "Add Payment" at bounding box center [1393, 576] width 306 height 23
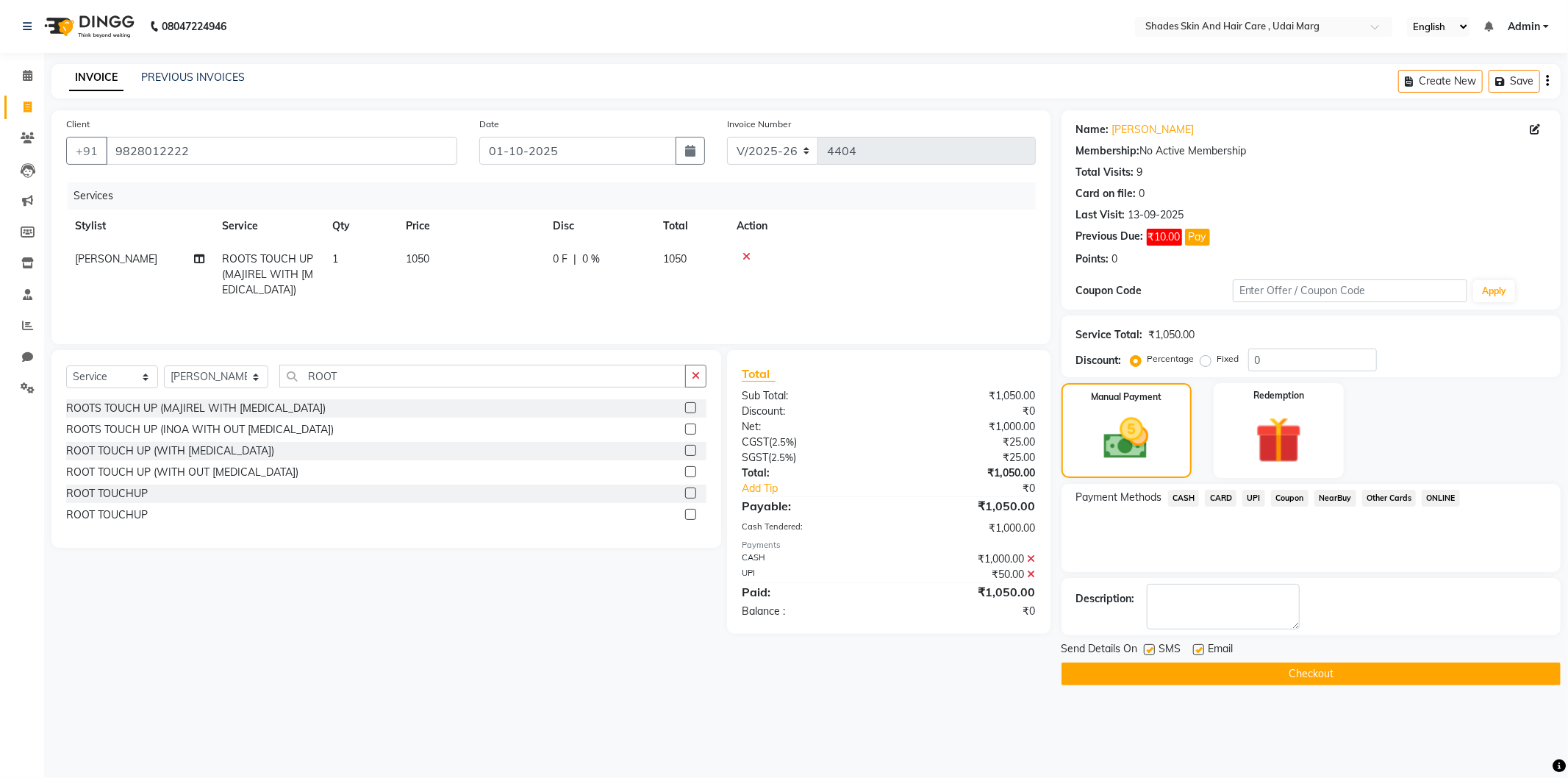
click at [1278, 660] on div "Send Details On SMS Email Checkout" at bounding box center [1311, 663] width 499 height 44
click at [1279, 665] on button "Checkout" at bounding box center [1311, 674] width 499 height 23
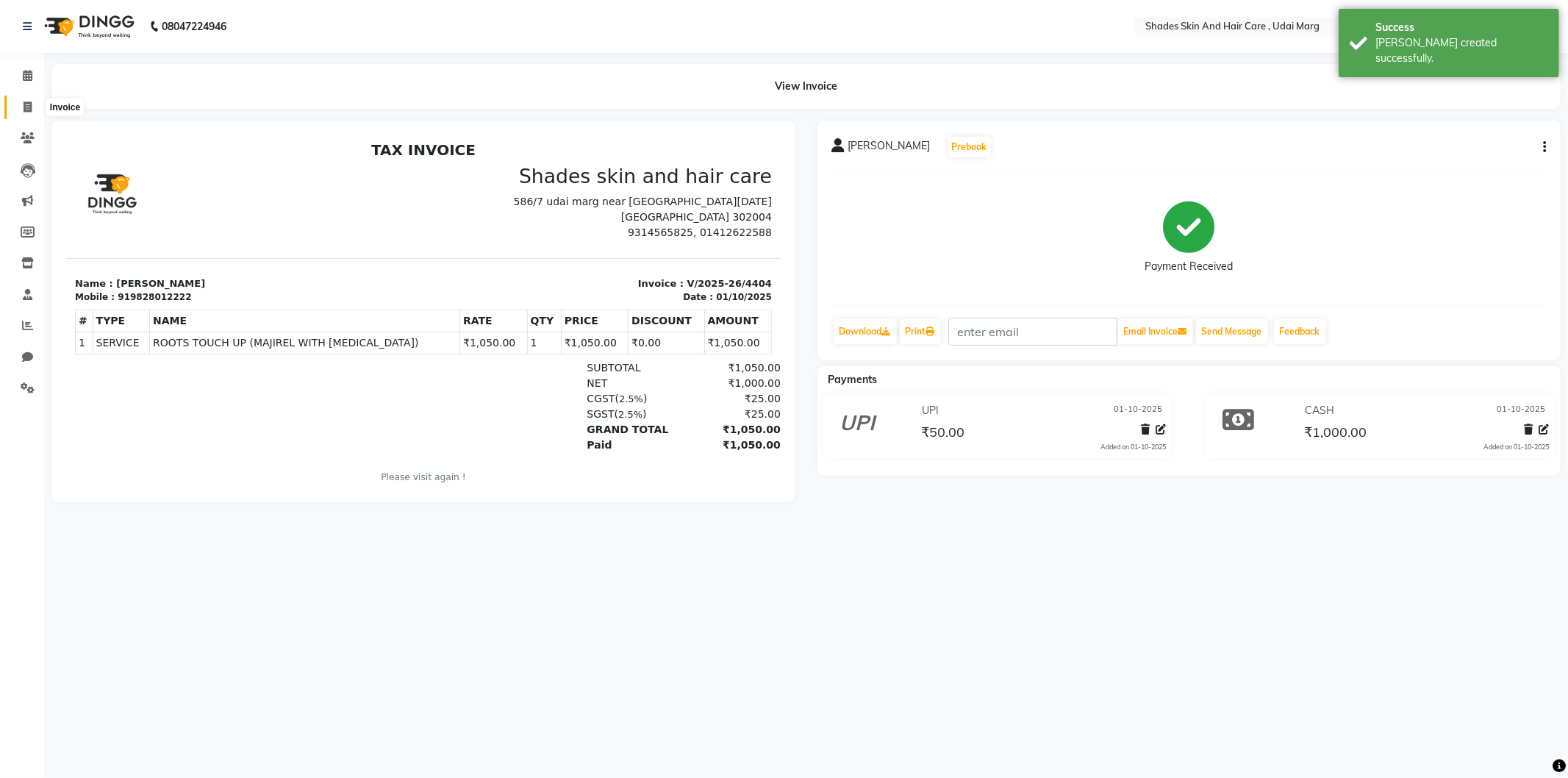
click at [25, 101] on icon at bounding box center [27, 107] width 8 height 11
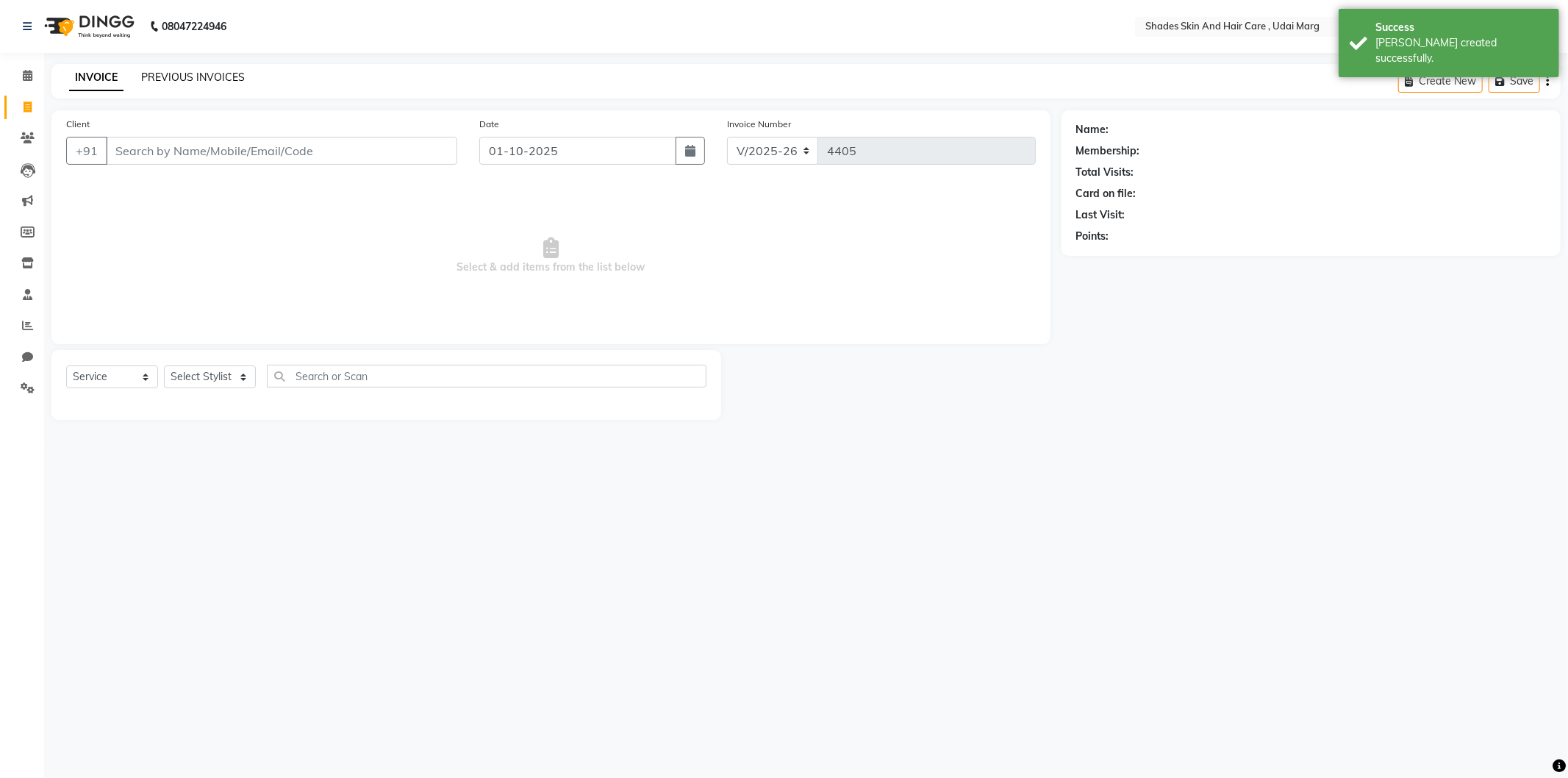
click at [175, 83] on link "PREVIOUS INVOICES" at bounding box center [193, 77] width 104 height 13
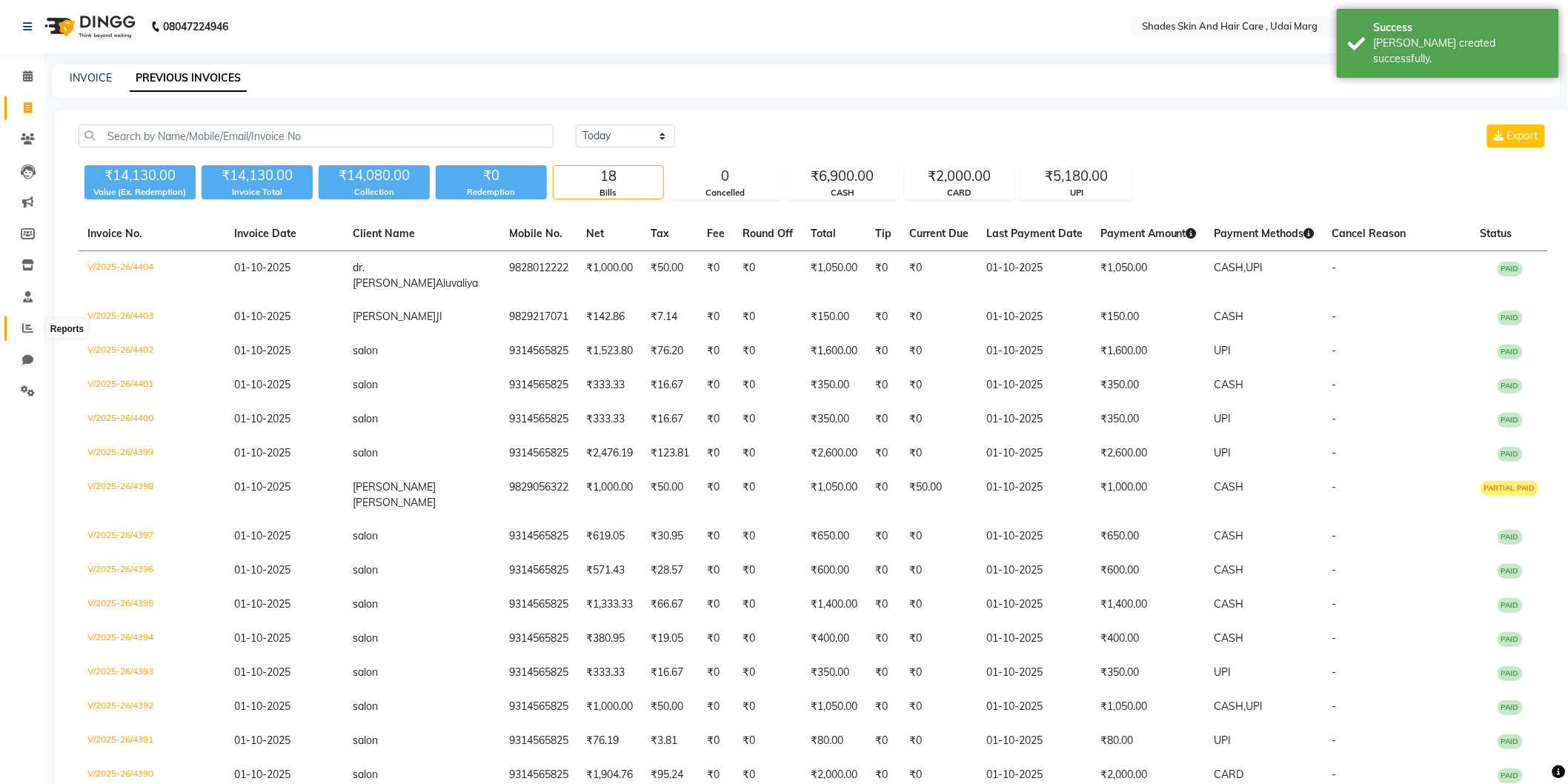
click at [26, 332] on icon at bounding box center [28, 327] width 11 height 11
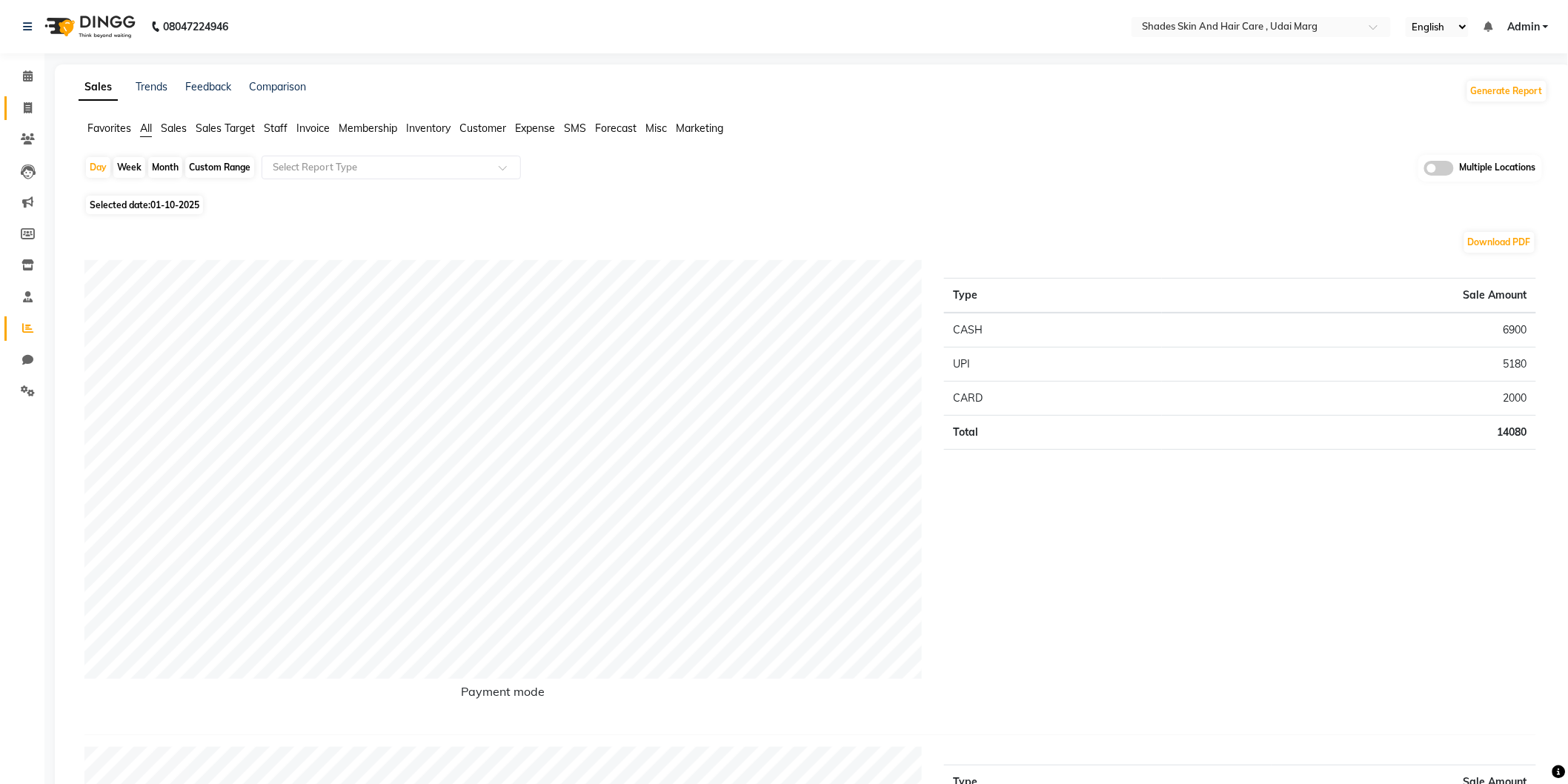
click at [30, 99] on link "Invoice" at bounding box center [22, 108] width 36 height 24
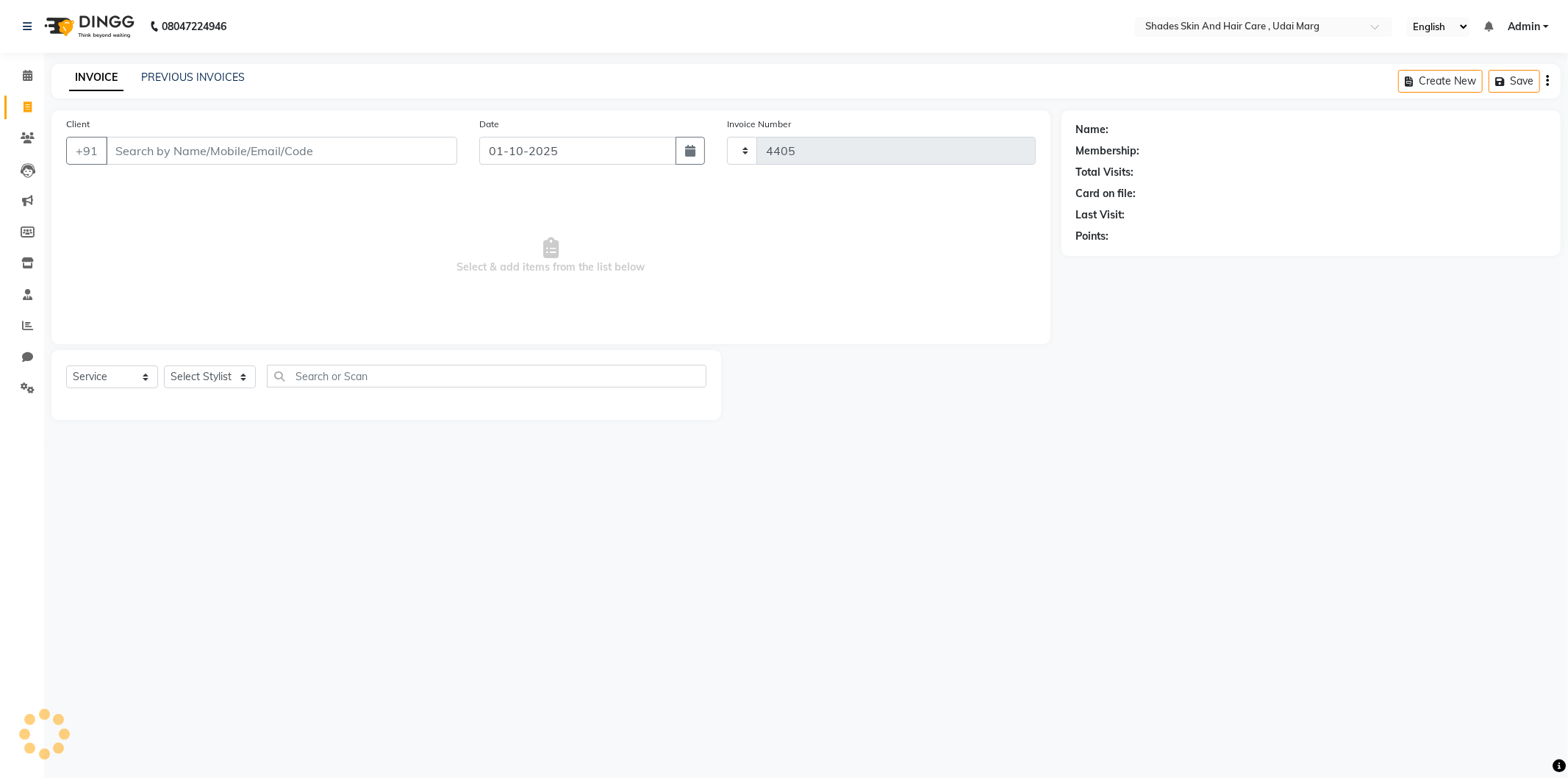
click at [176, 155] on input "Client" at bounding box center [281, 150] width 352 height 28
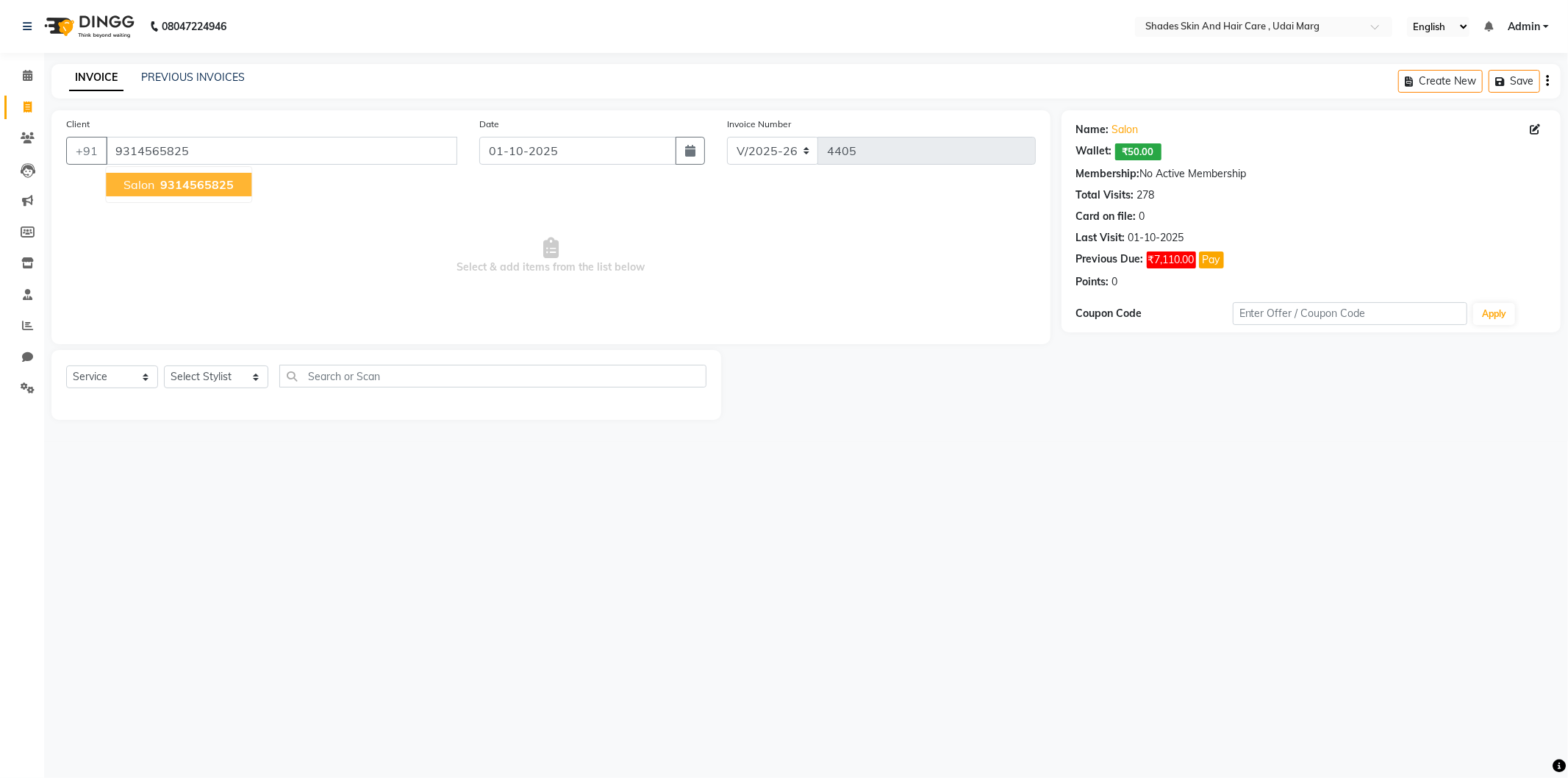
click at [218, 190] on span "9314565825" at bounding box center [197, 184] width 74 height 15
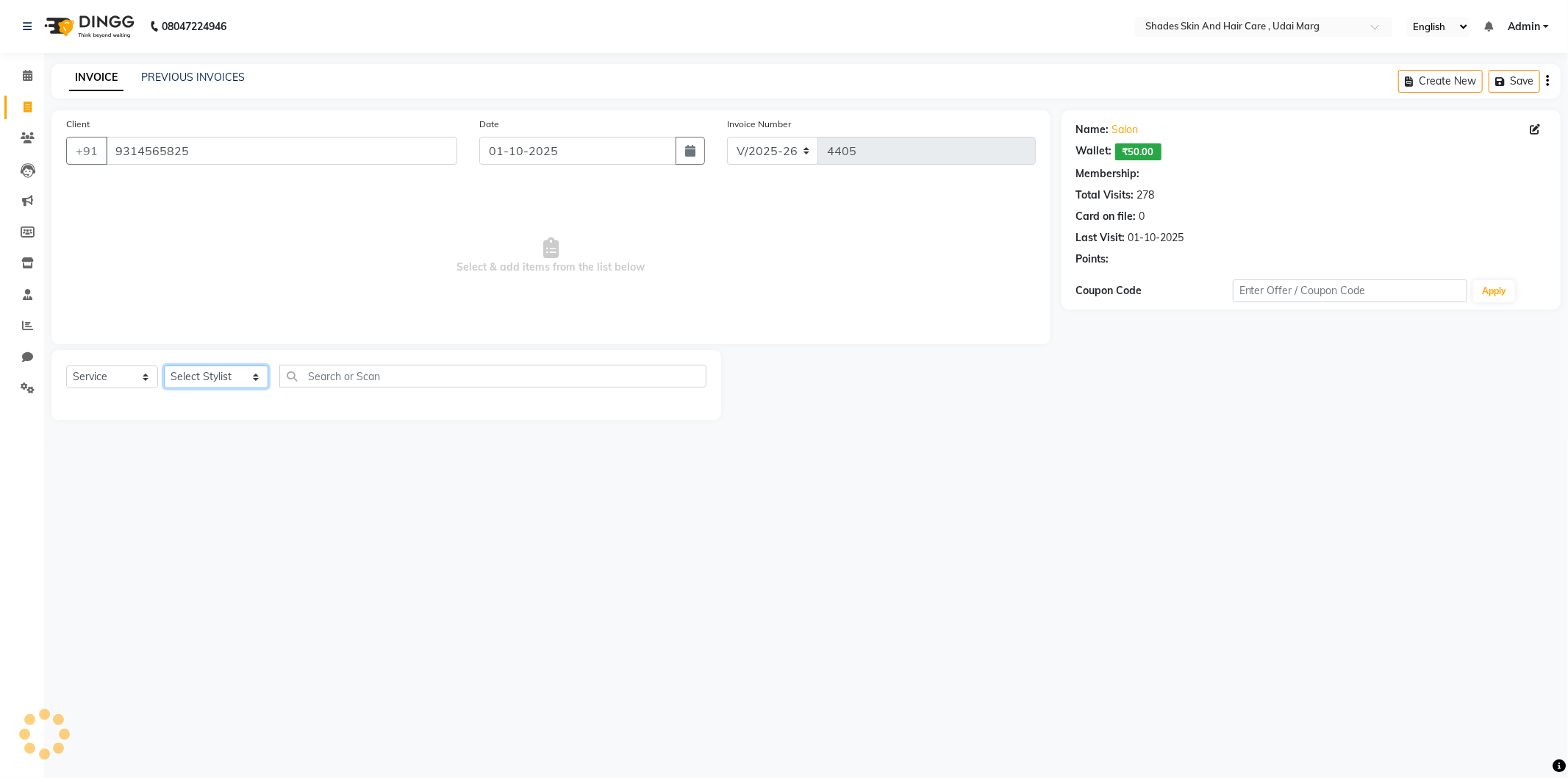
click at [236, 383] on select "Select Stylist [PERSON_NAME] ADMIN [PERSON_NAME] [PERSON_NAME] GAYATRI [PERSON_…" at bounding box center [216, 377] width 104 height 23
click at [164, 366] on select "Select Stylist [PERSON_NAME] ADMIN [PERSON_NAME] [PERSON_NAME] GAYATRI [PERSON_…" at bounding box center [216, 377] width 104 height 23
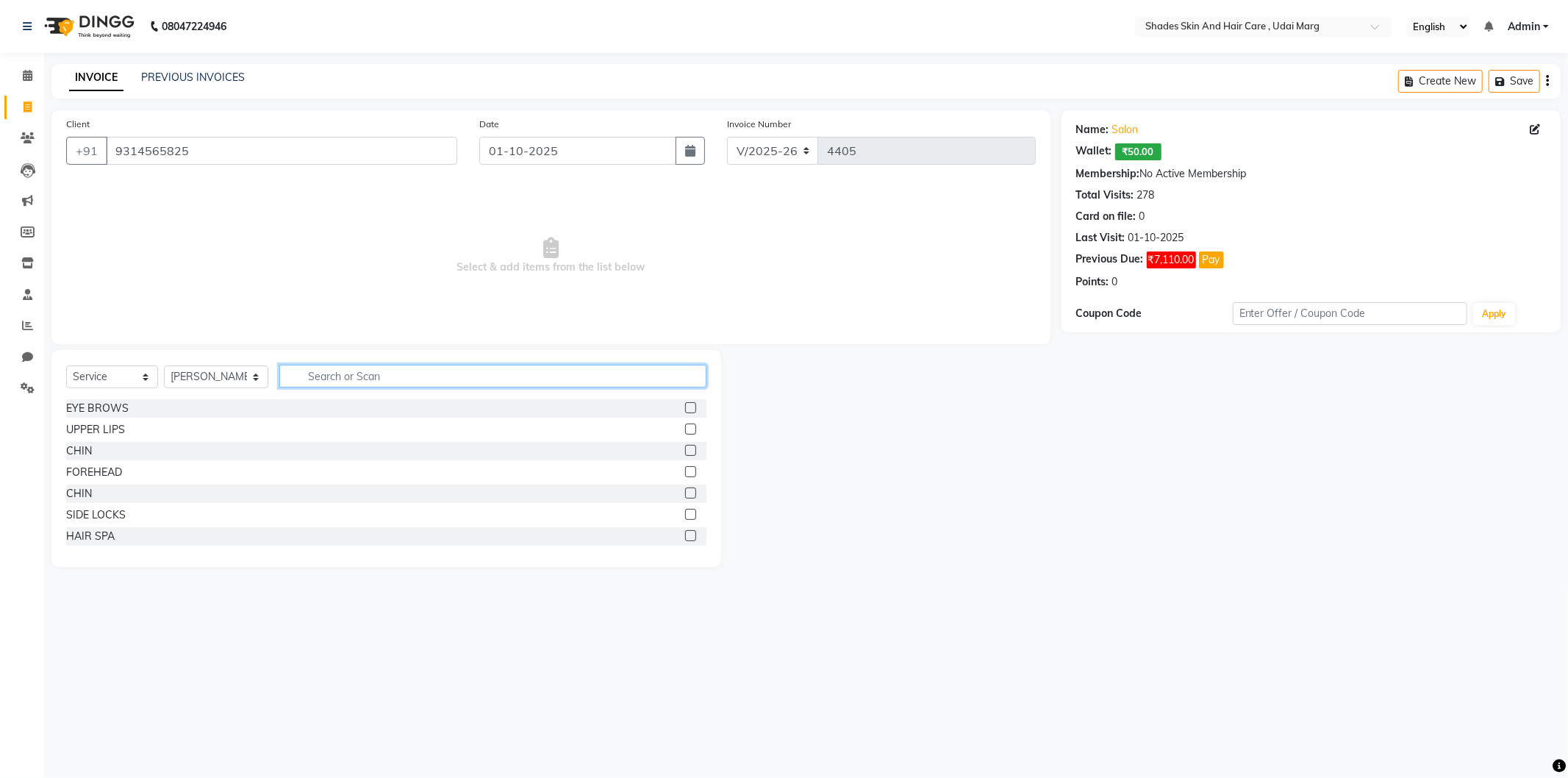
click at [333, 375] on input "text" at bounding box center [493, 376] width 427 height 23
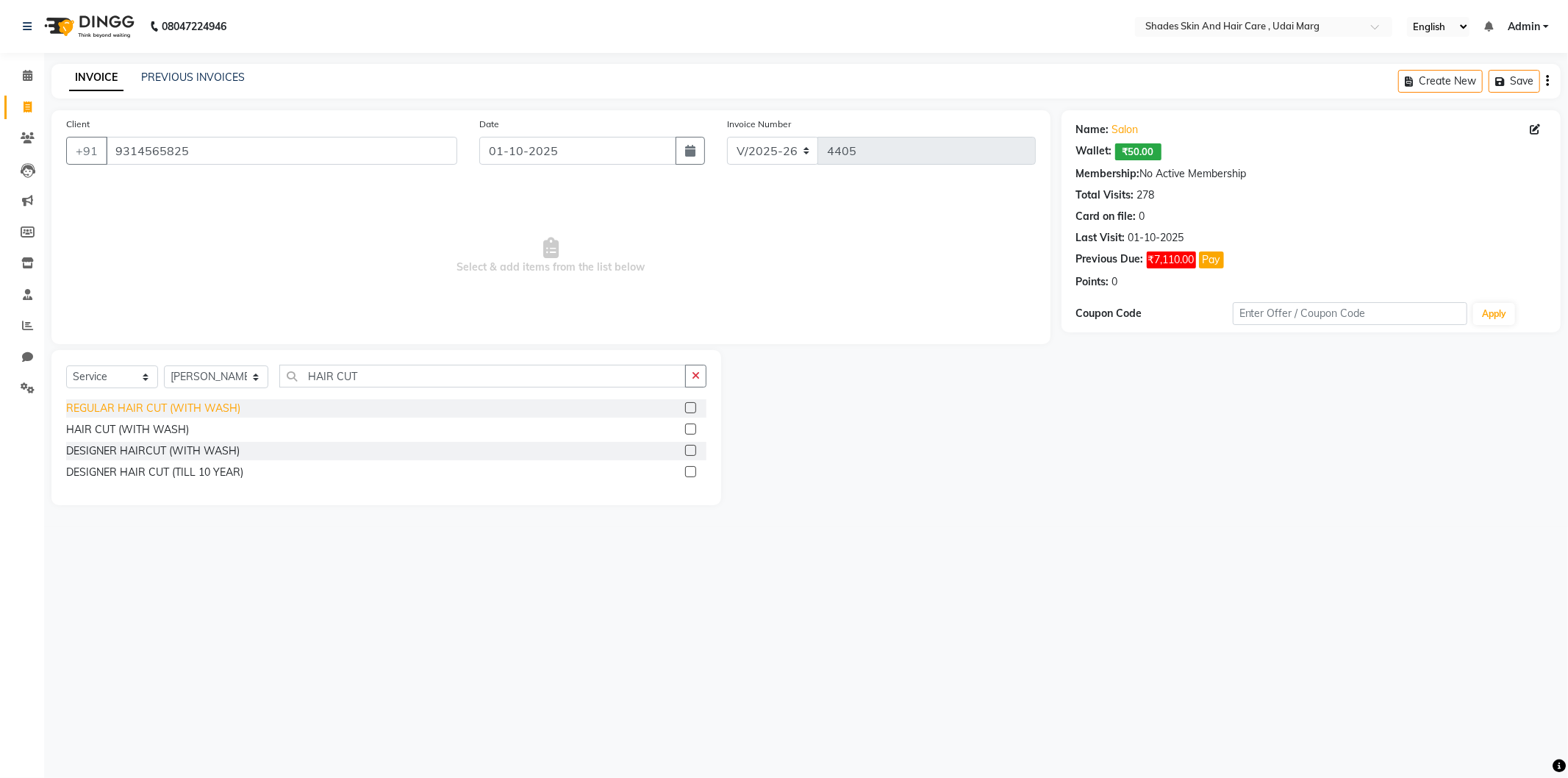
click at [206, 407] on div "REGULAR HAIR CUT (WITH WASH)" at bounding box center [153, 408] width 175 height 15
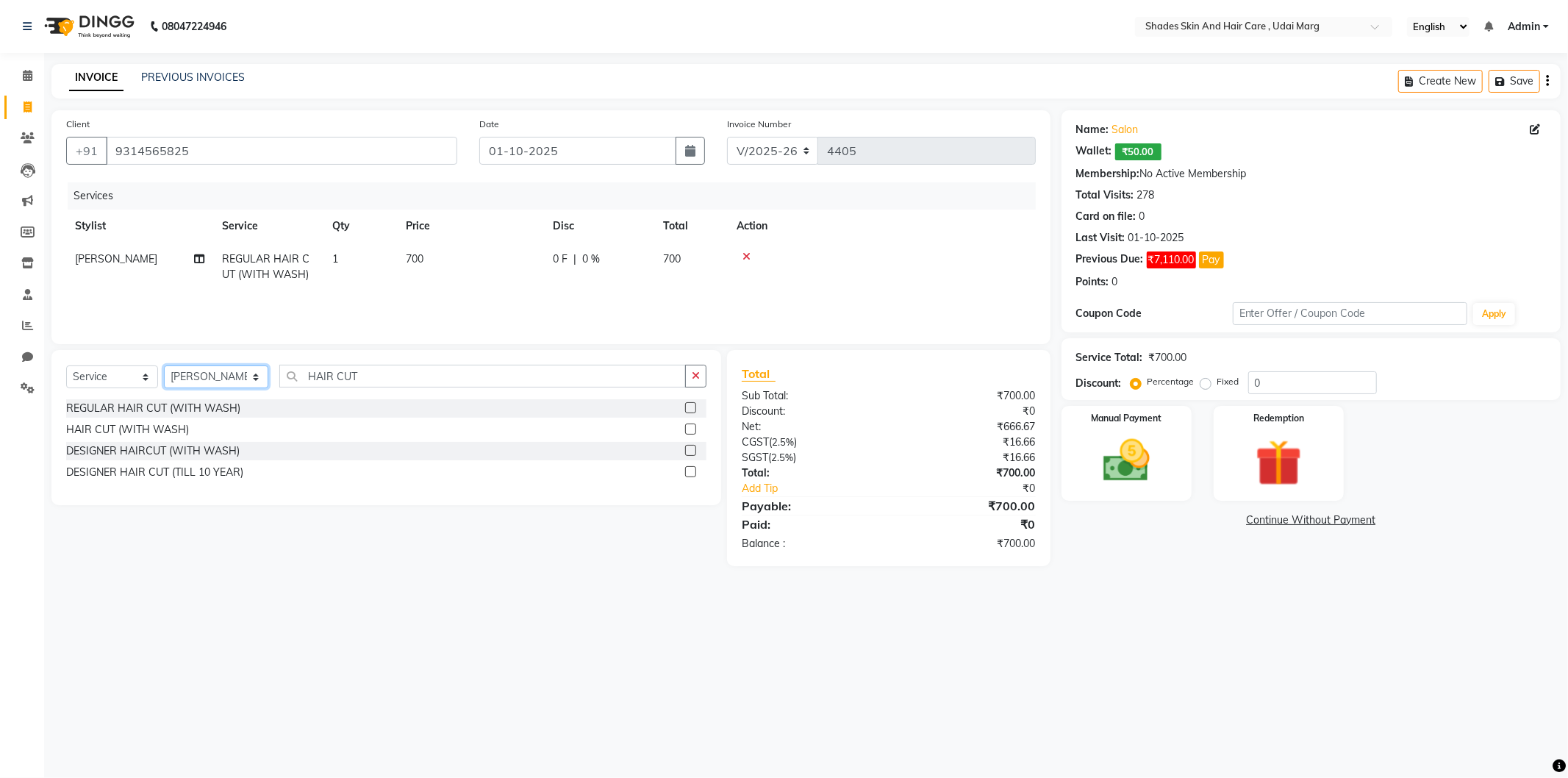
click at [225, 373] on select "Select Stylist [PERSON_NAME] ADMIN [PERSON_NAME] [PERSON_NAME] GAYATRI [PERSON_…" at bounding box center [216, 377] width 104 height 23
click at [164, 366] on select "Select Stylist [PERSON_NAME] ADMIN [PERSON_NAME] [PERSON_NAME] GAYATRI [PERSON_…" at bounding box center [216, 377] width 104 height 23
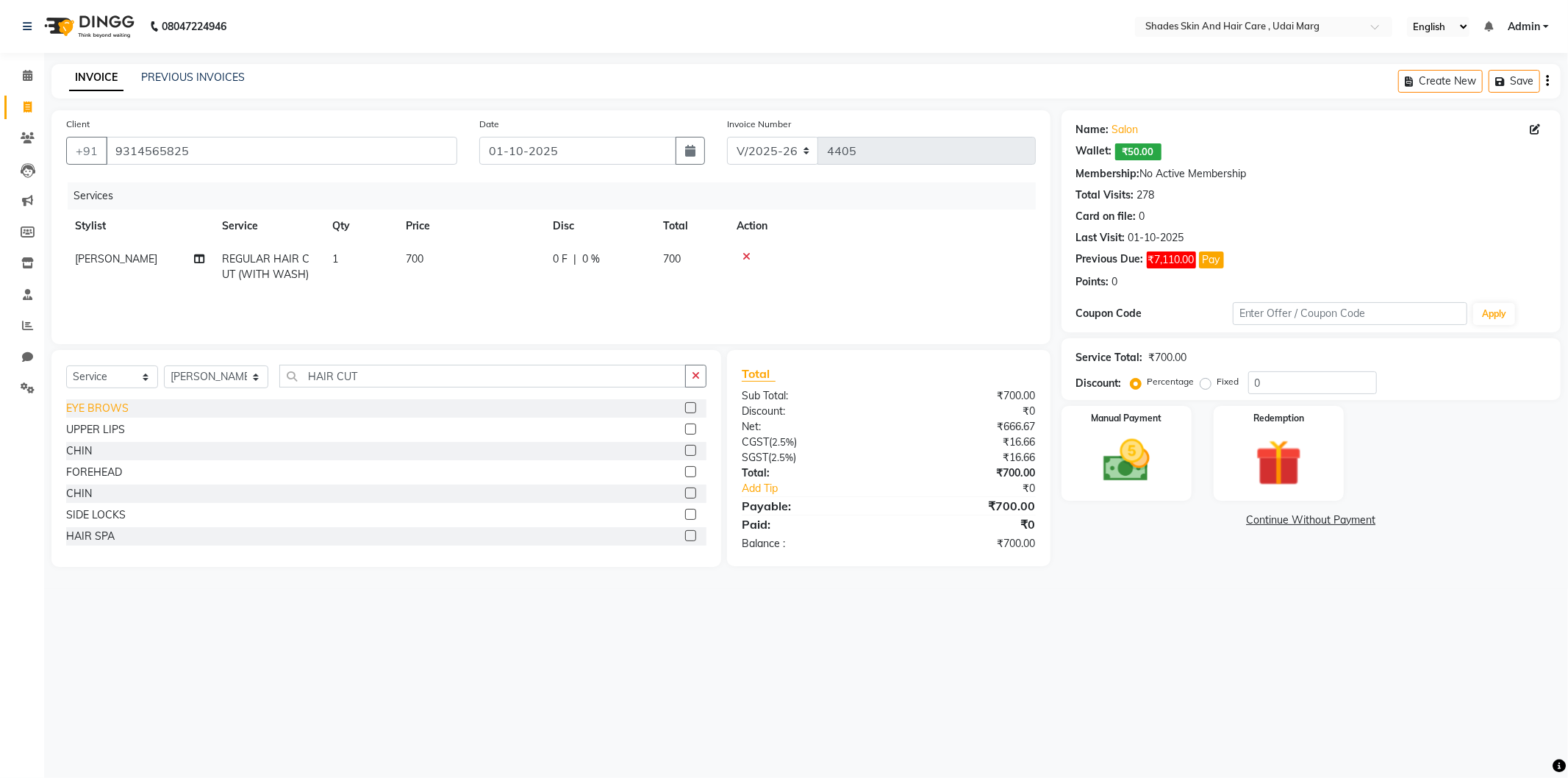
click at [116, 410] on div "EYE BROWS" at bounding box center [97, 408] width 63 height 15
click at [113, 439] on div "UPPER LIPS" at bounding box center [95, 437] width 58 height 15
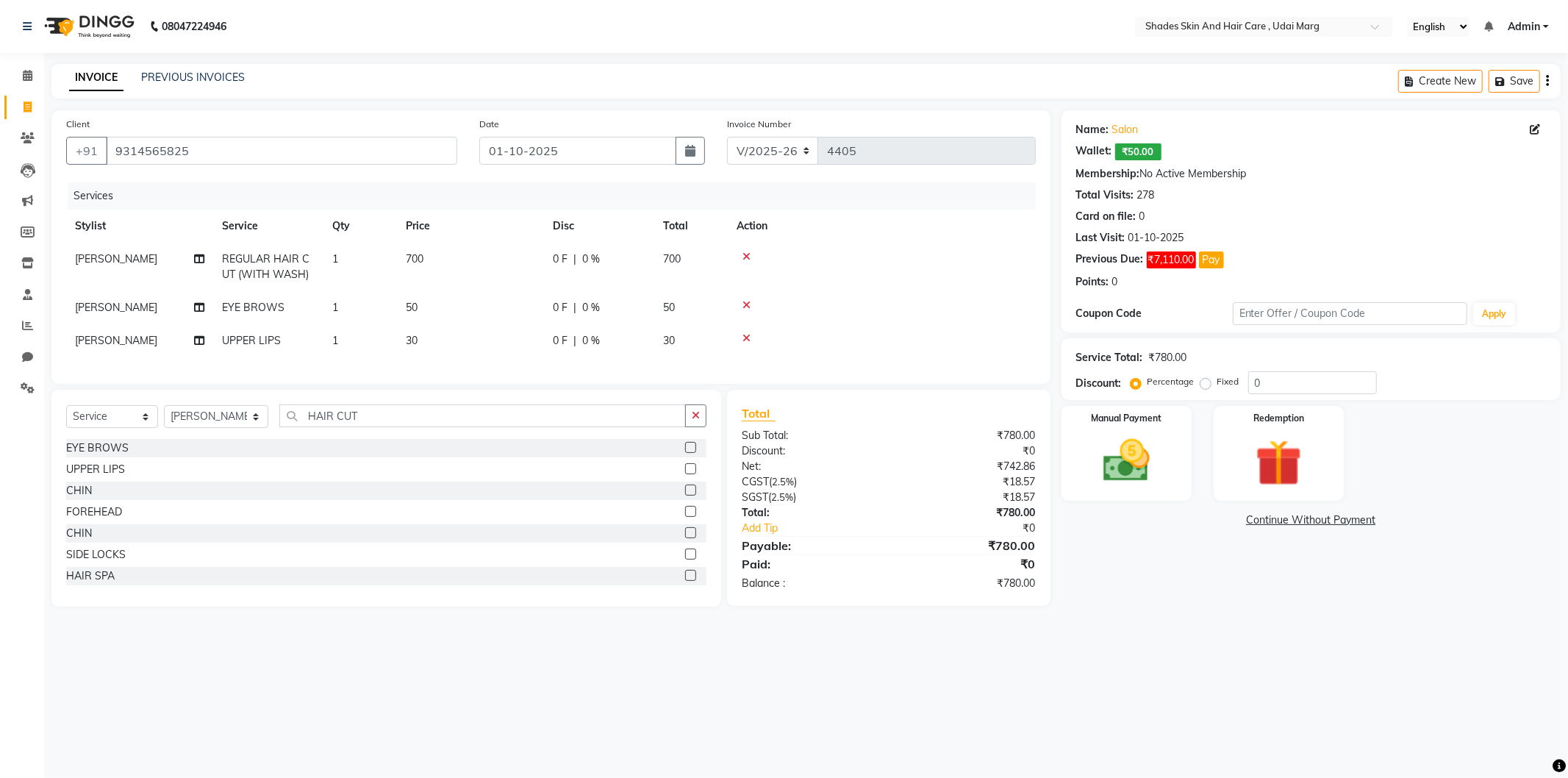
click at [745, 341] on icon at bounding box center [746, 338] width 8 height 10
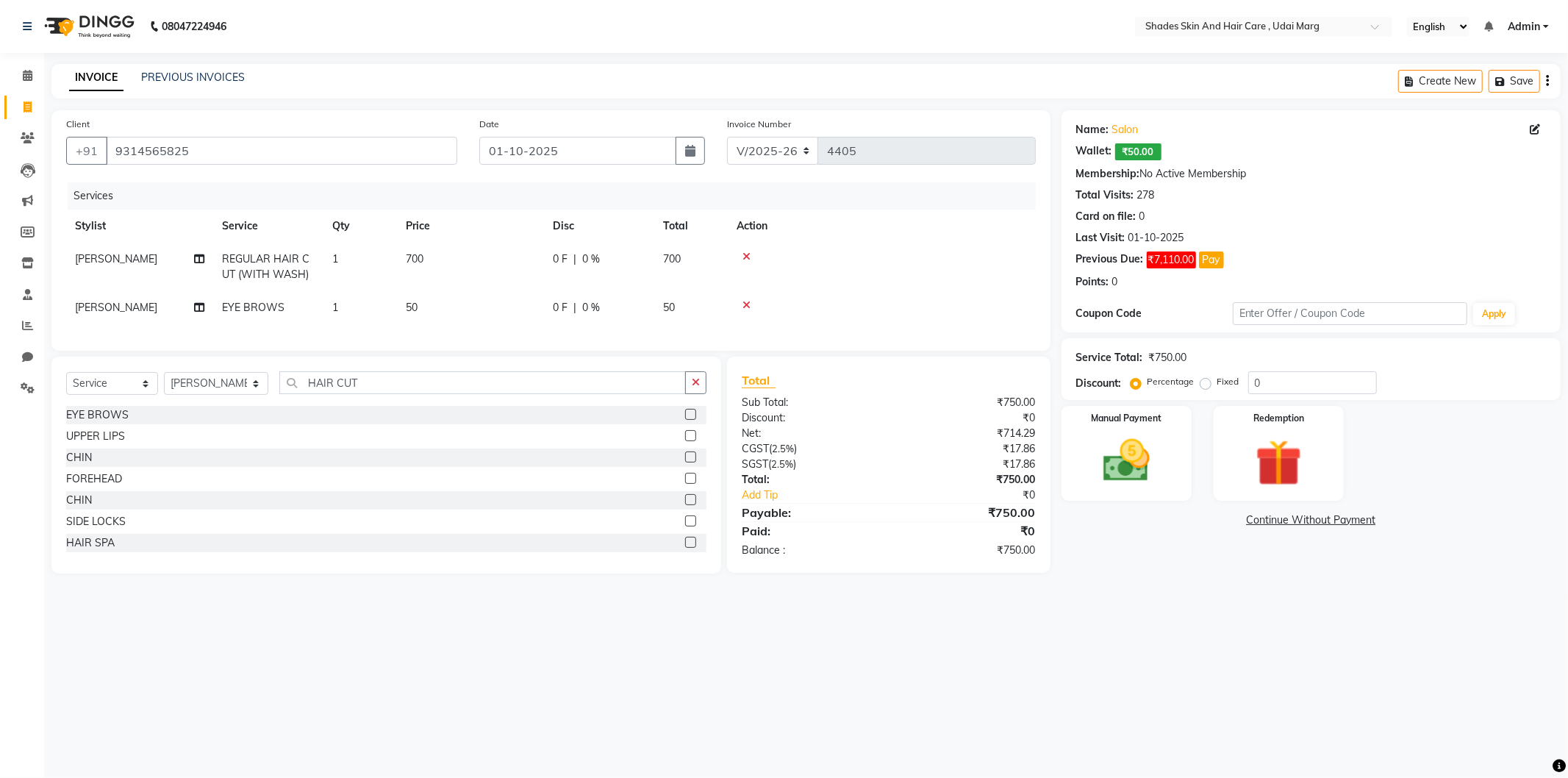
click at [432, 308] on td "50" at bounding box center [470, 308] width 147 height 33
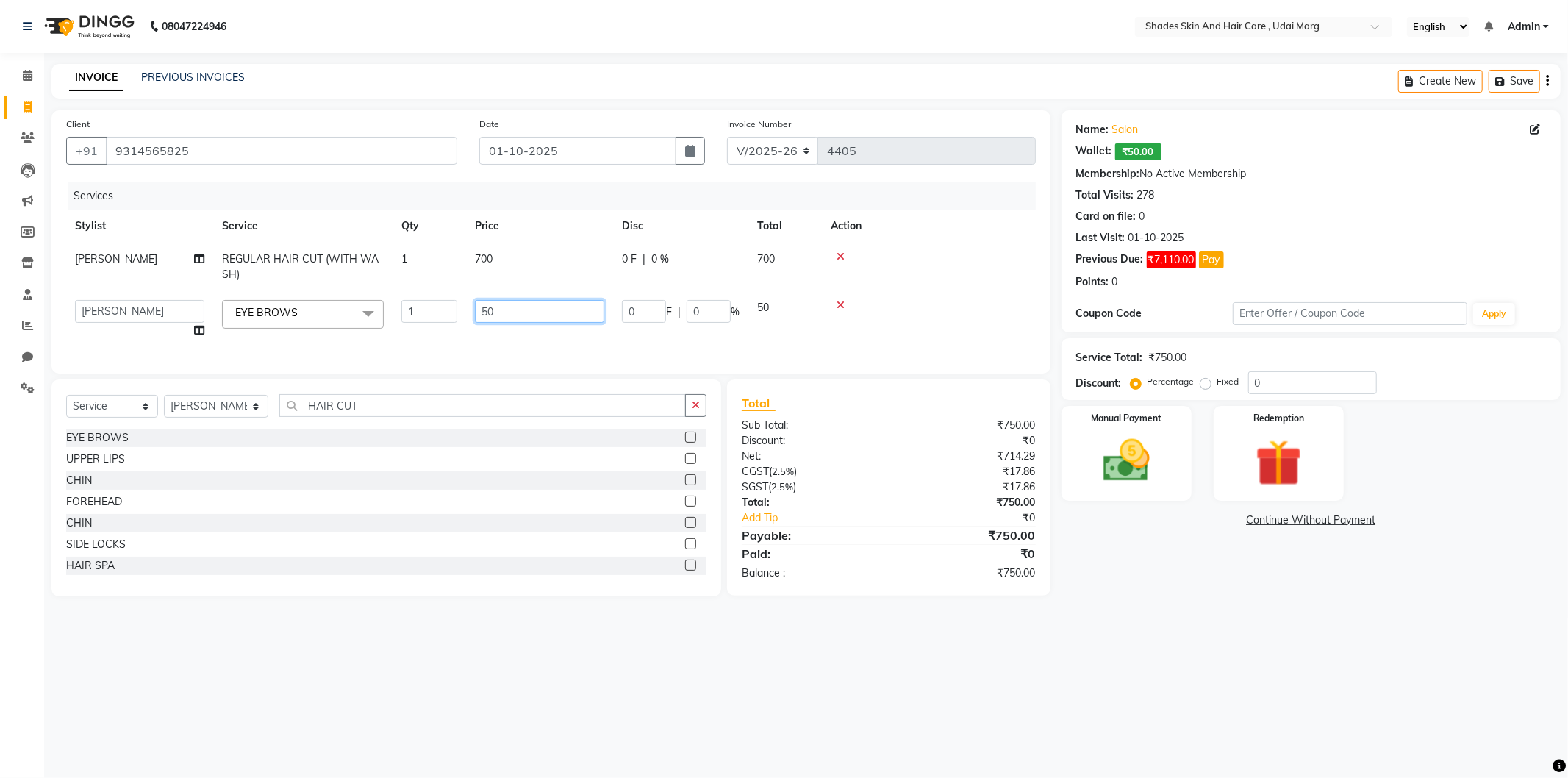
drag, startPoint x: 571, startPoint y: 309, endPoint x: 462, endPoint y: 314, distance: 109.1
click at [462, 314] on tr "[PERSON_NAME] ADMIN [PERSON_NAME] [PERSON_NAME] GAYATRI [PERSON_NAME] [PERSON_N…" at bounding box center [551, 319] width 970 height 56
click at [517, 344] on div "Services Stylist Service Qty Price Disc Total Action [PERSON_NAME] REGULAR HAIR…" at bounding box center [551, 270] width 970 height 176
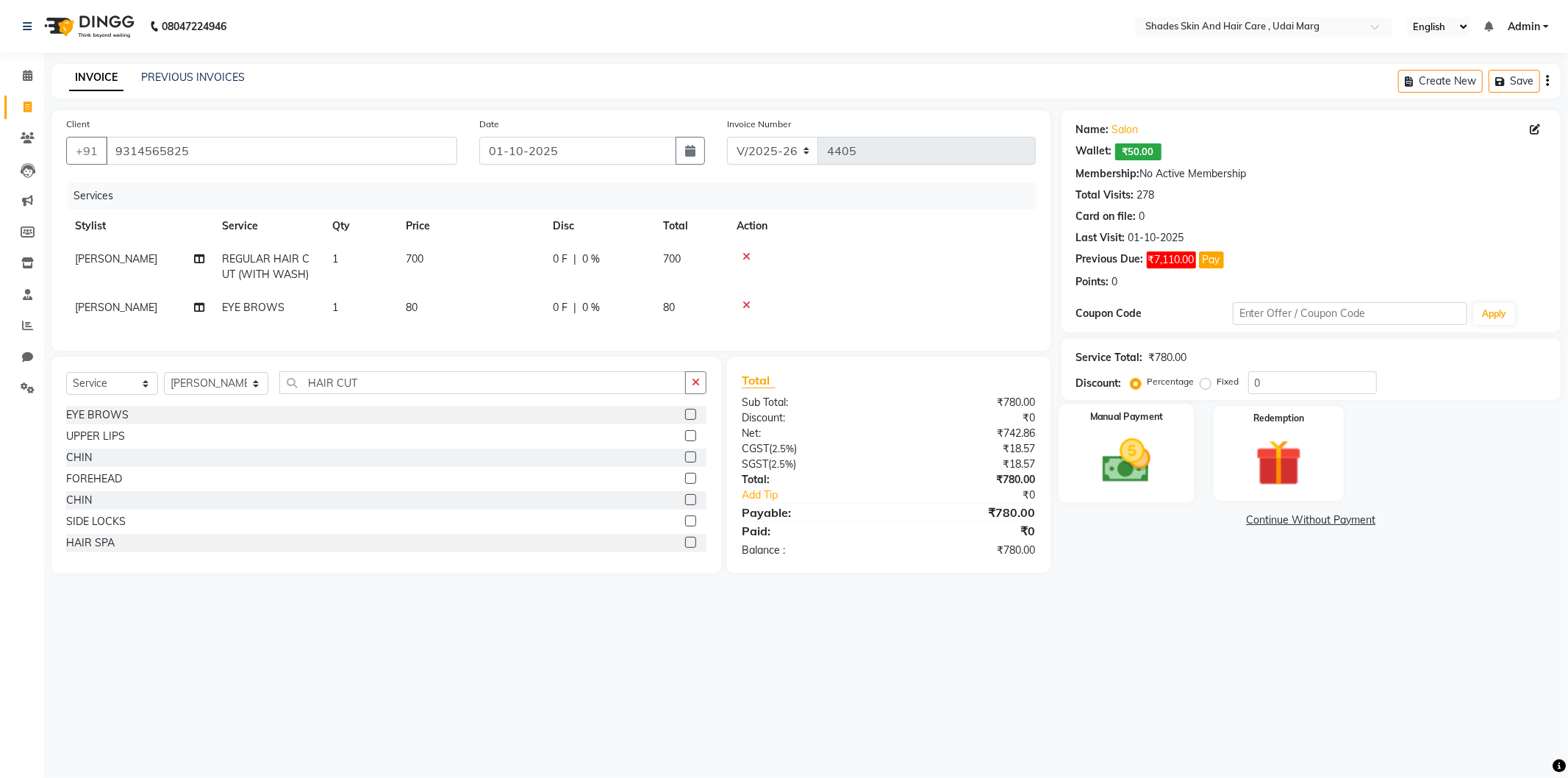
click at [1182, 475] on div "Manual Payment" at bounding box center [1126, 453] width 135 height 99
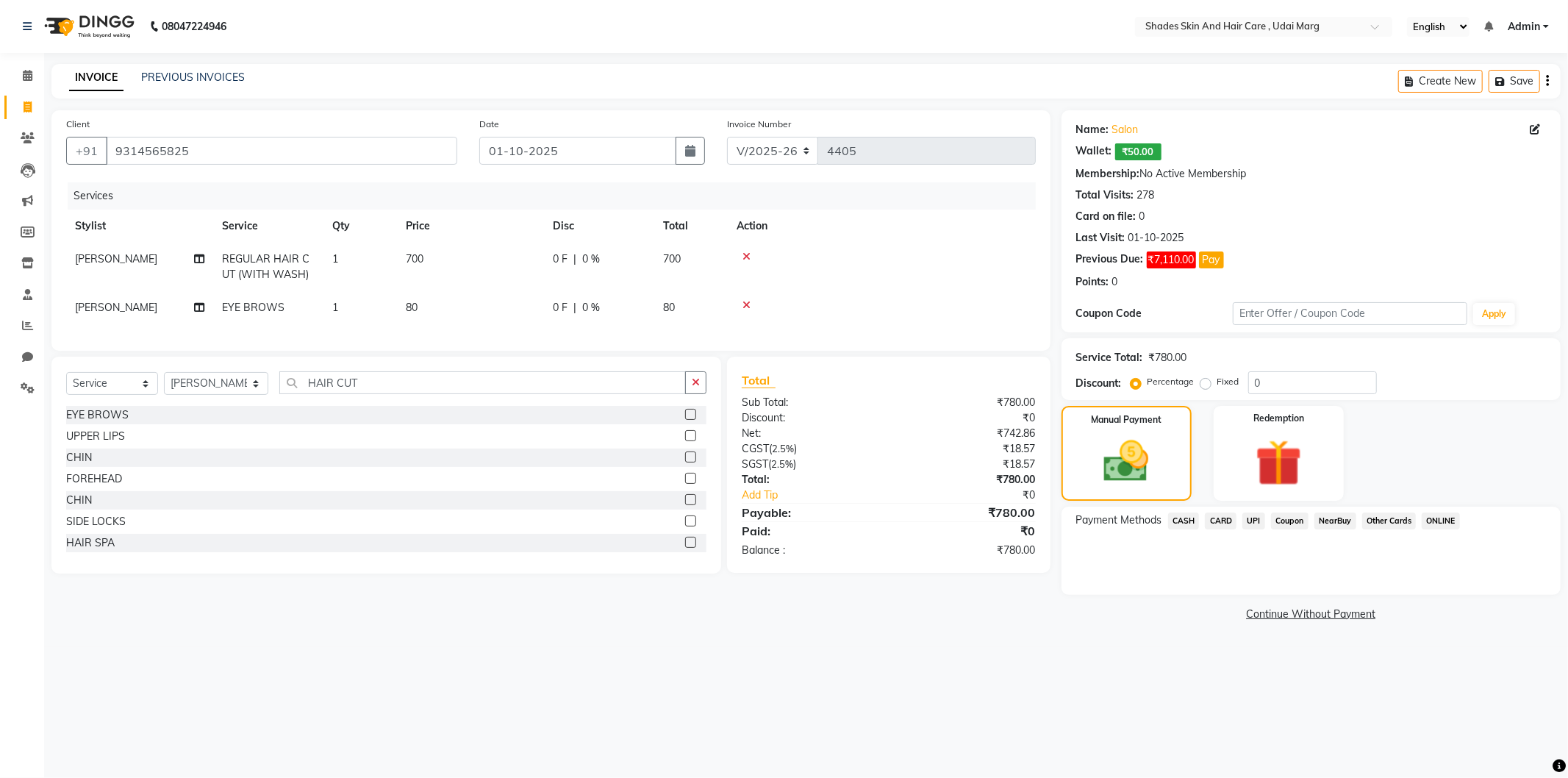
click at [1190, 519] on span "CASH" at bounding box center [1184, 521] width 32 height 17
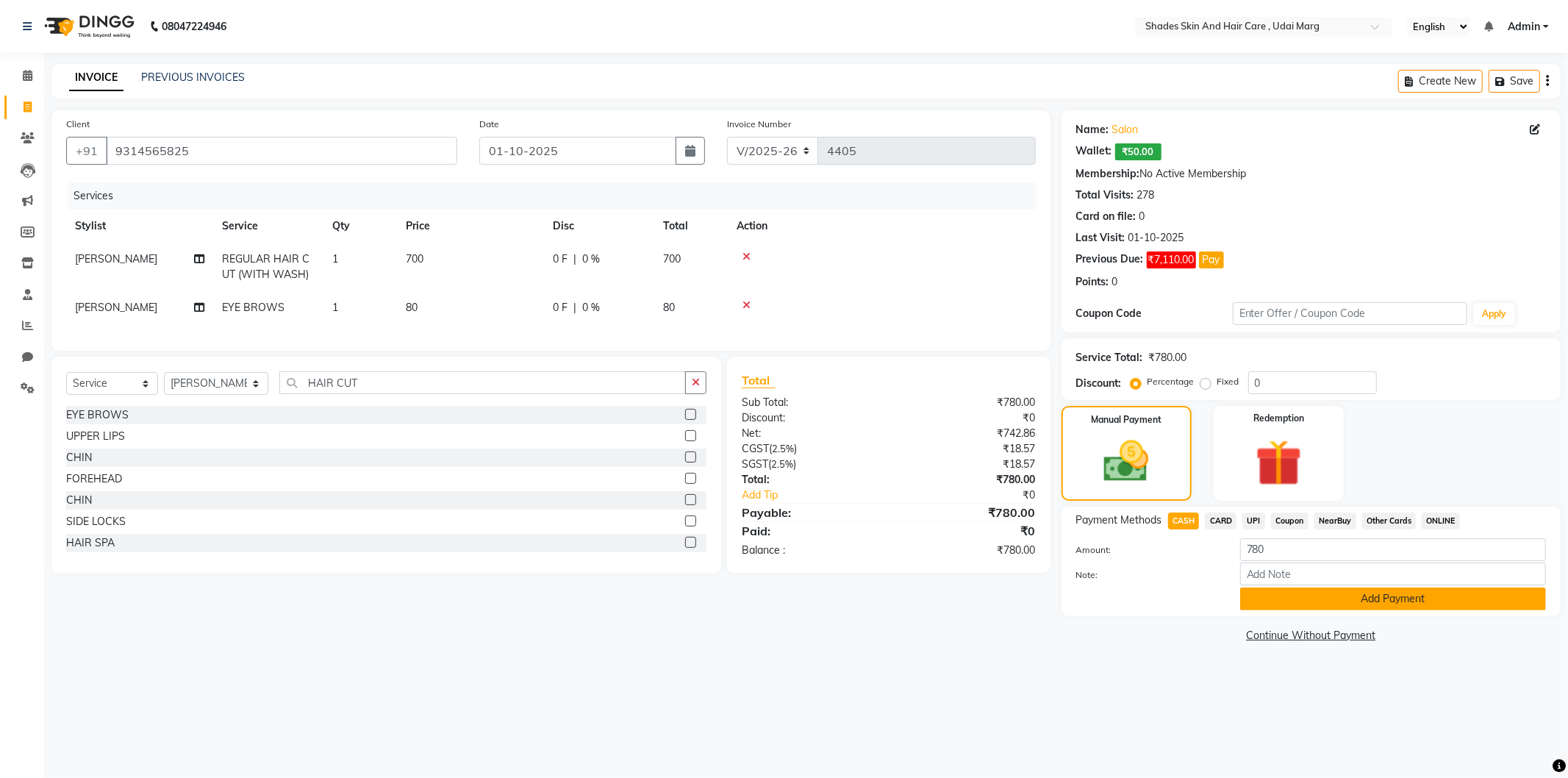
click at [1262, 592] on button "Add Payment" at bounding box center [1393, 598] width 306 height 23
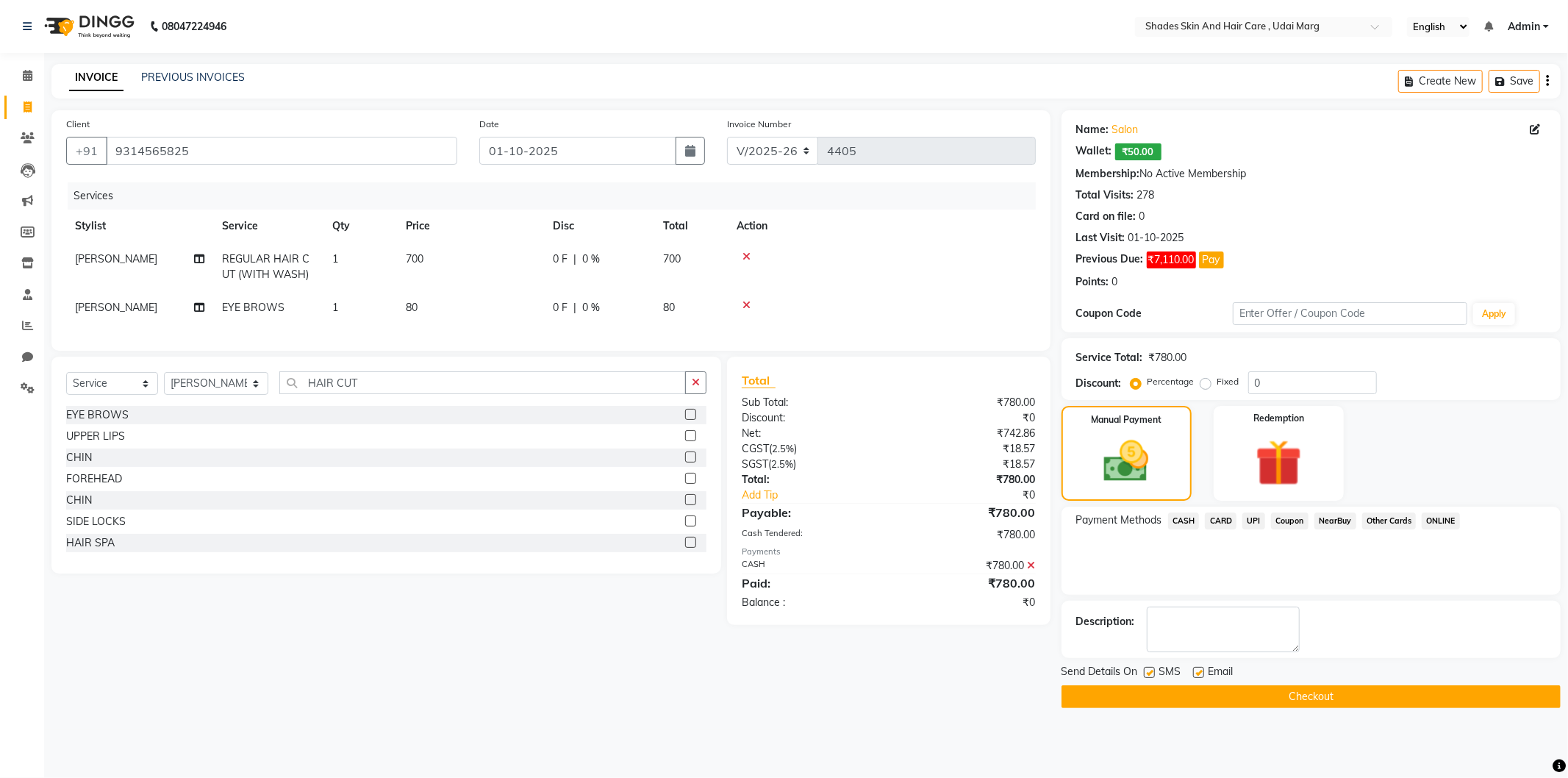
click at [1193, 689] on button "Checkout" at bounding box center [1311, 696] width 499 height 23
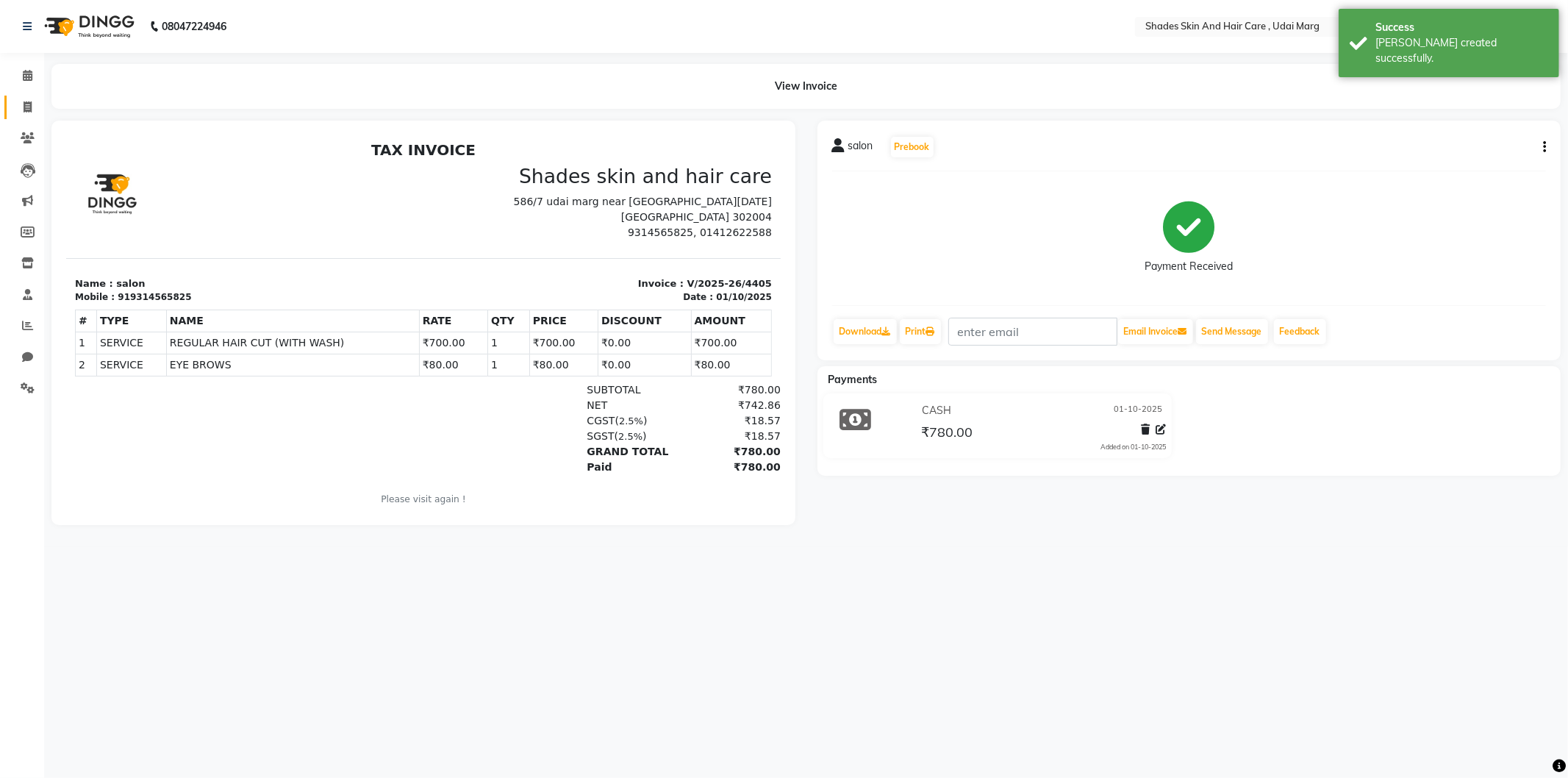
click at [11, 111] on link "Invoice" at bounding box center [21, 107] width 35 height 24
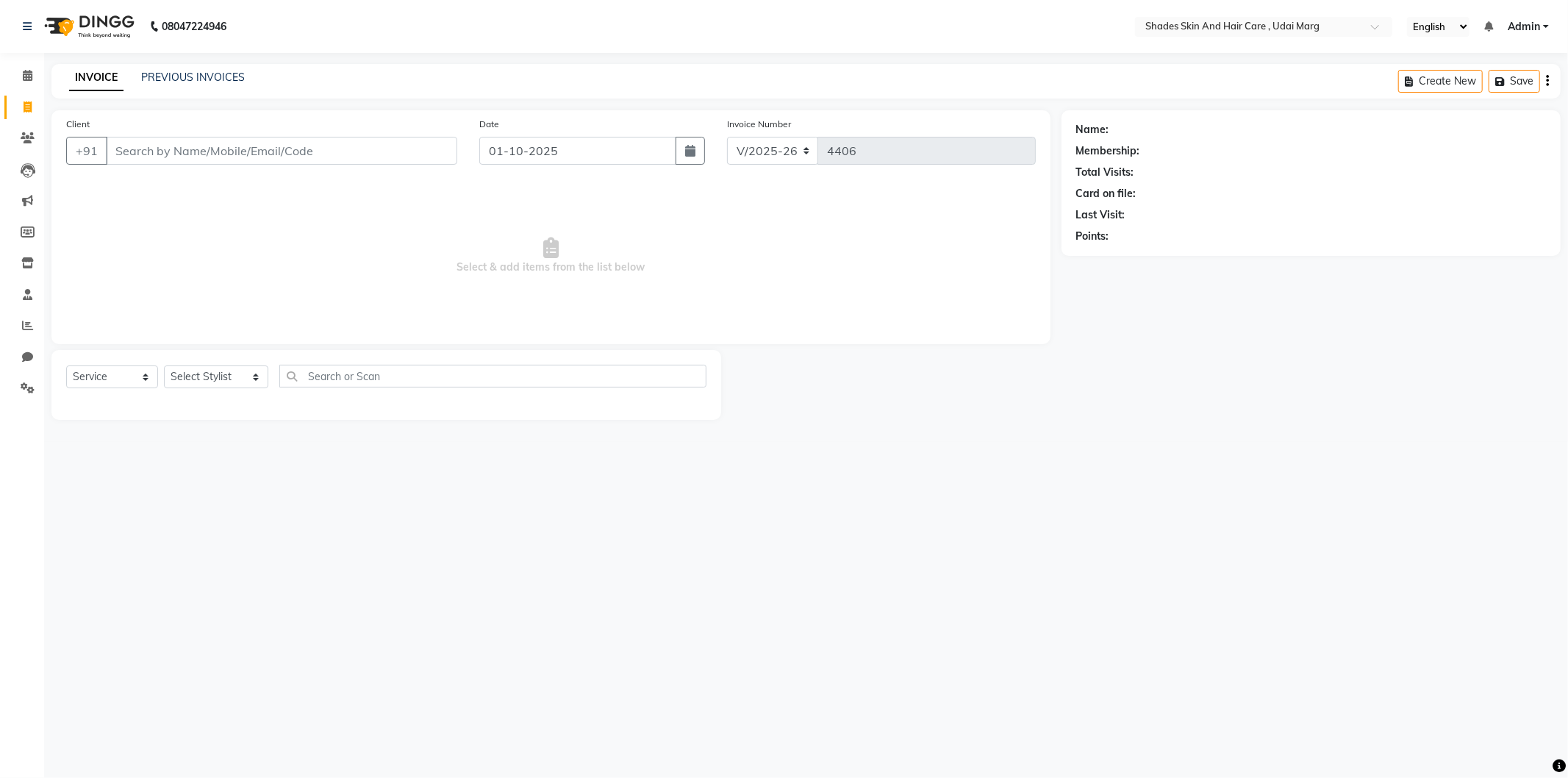
click at [142, 156] on input "Client" at bounding box center [281, 150] width 352 height 28
click at [160, 156] on input "Client" at bounding box center [281, 150] width 352 height 28
click at [24, 334] on link "Reports" at bounding box center [21, 326] width 35 height 24
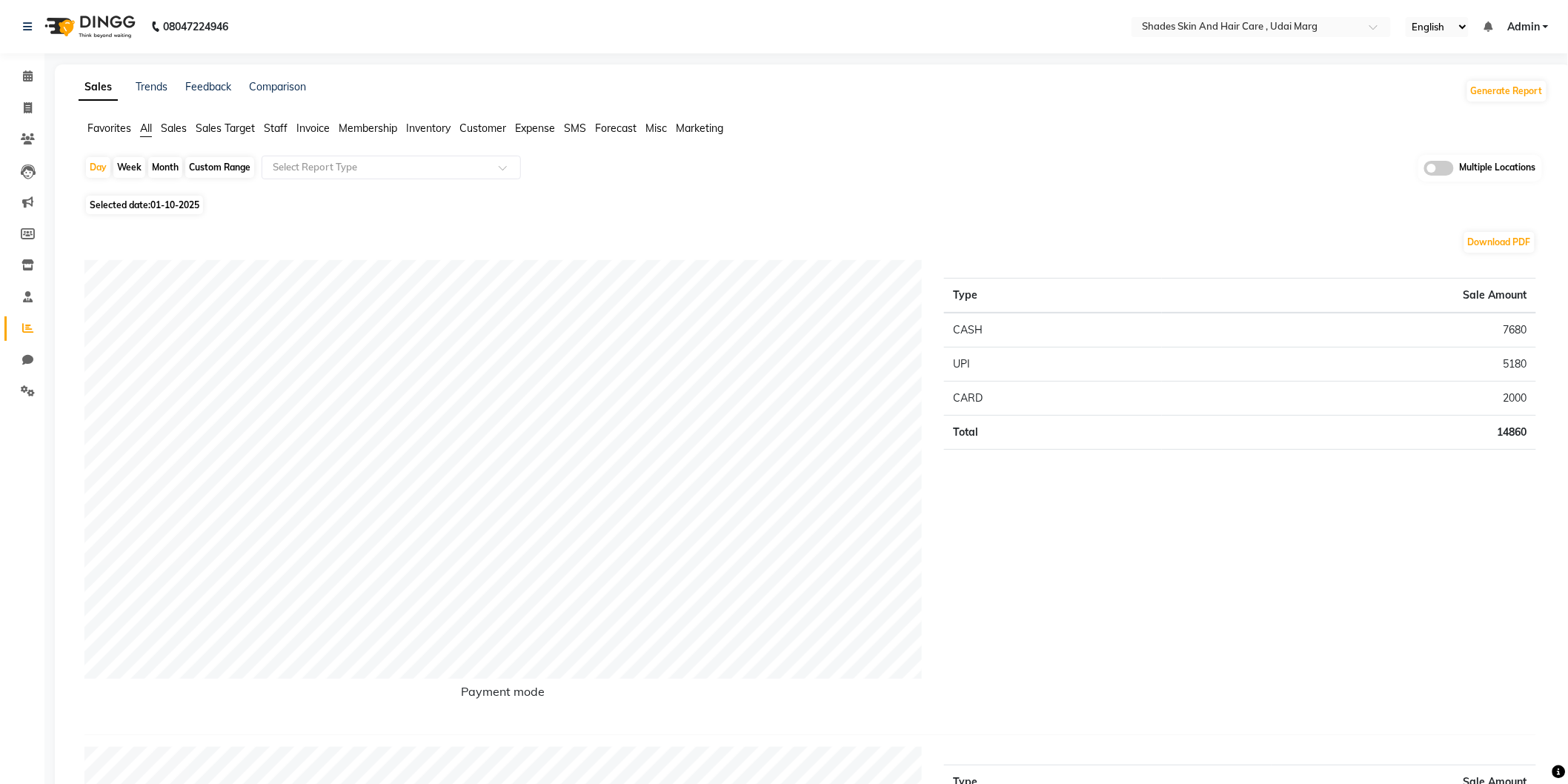
click at [273, 126] on span "Staff" at bounding box center [275, 127] width 23 height 13
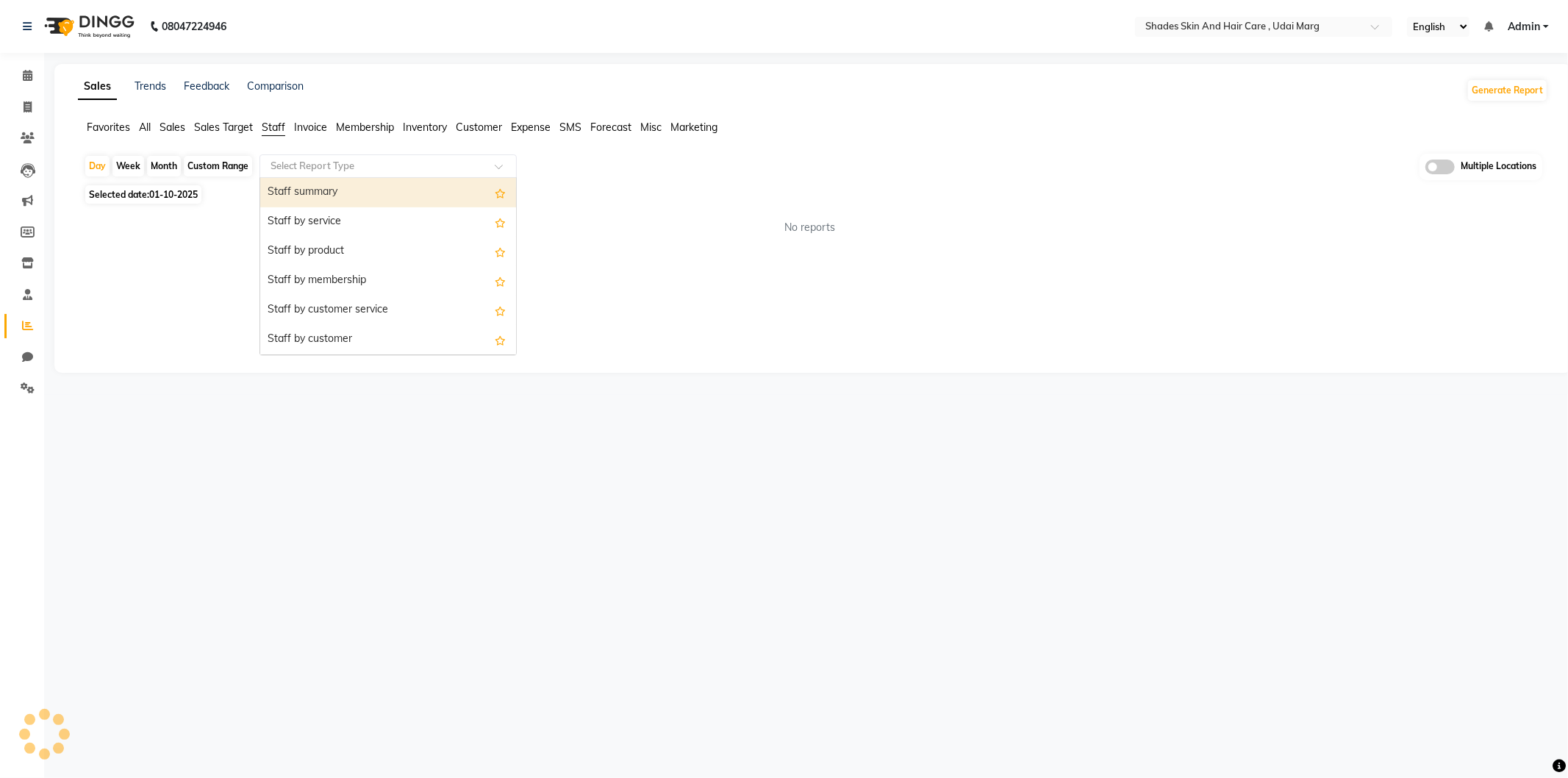
click at [333, 163] on input "text" at bounding box center [373, 166] width 211 height 15
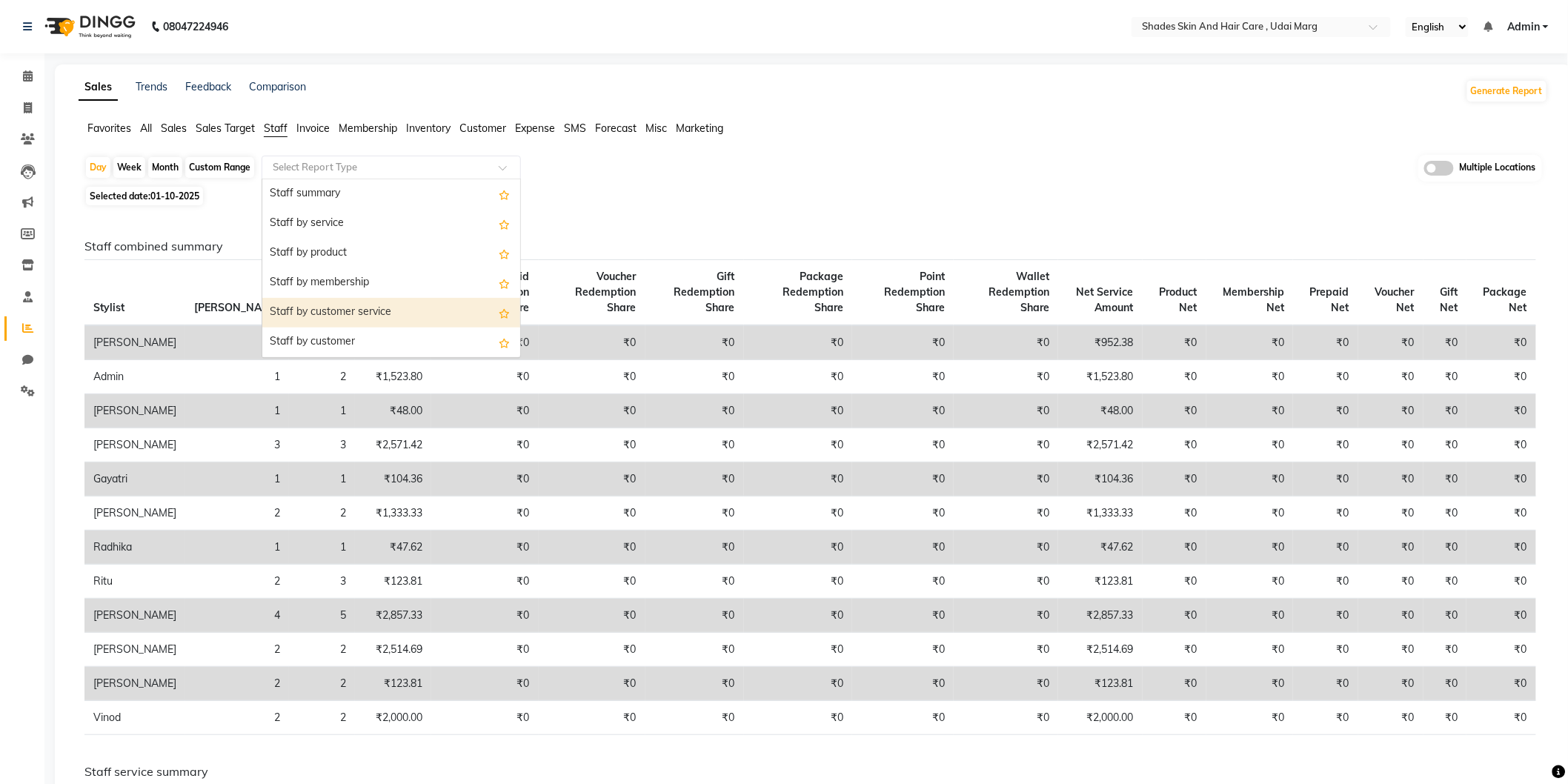
click at [354, 301] on div "Staff by customer service" at bounding box center [392, 313] width 258 height 29
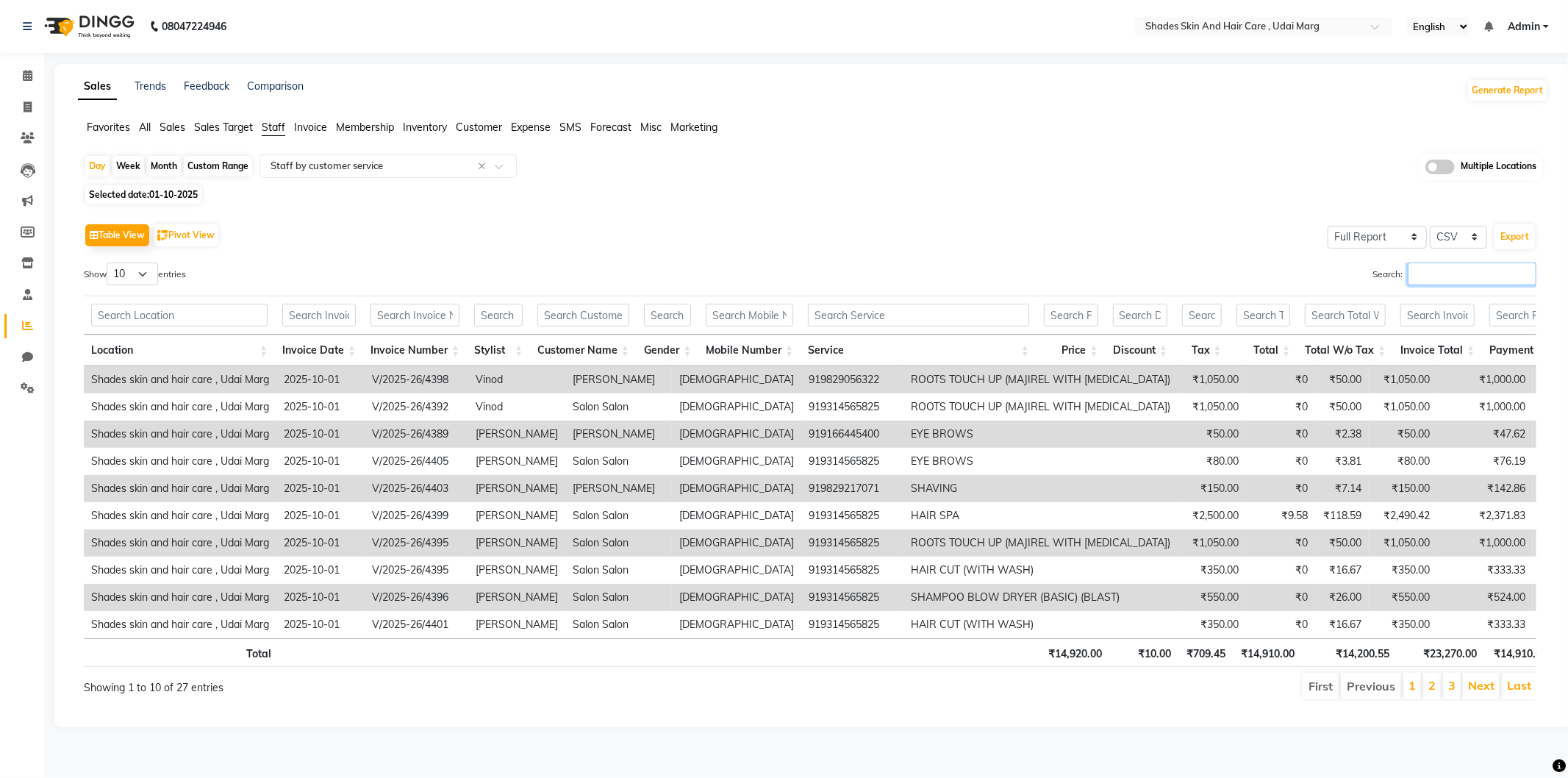
click at [1408, 270] on input "Search:" at bounding box center [1473, 273] width 129 height 23
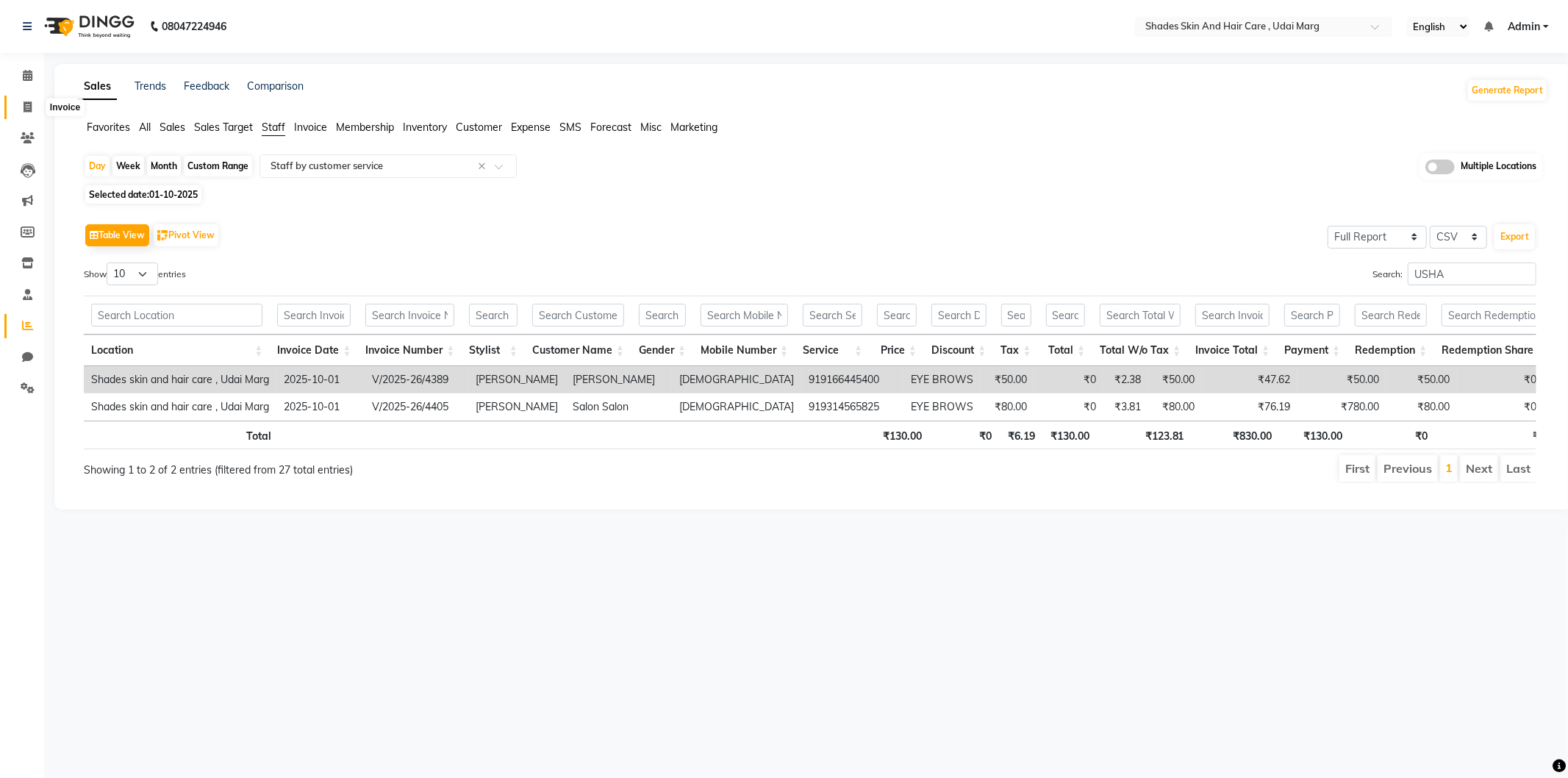
click at [29, 103] on icon at bounding box center [27, 107] width 8 height 11
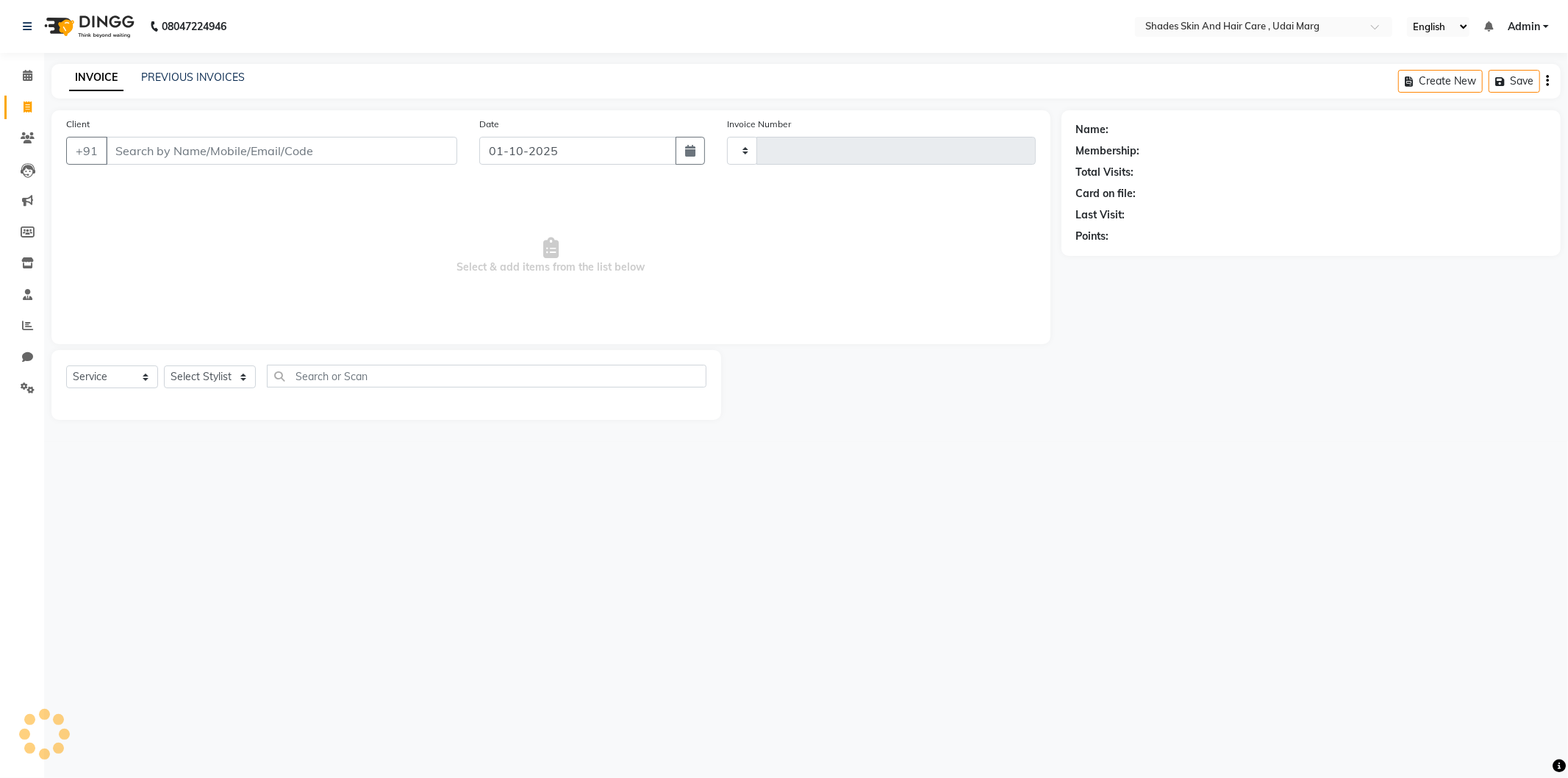
click at [214, 140] on input "Client" at bounding box center [281, 150] width 352 height 28
click at [215, 378] on select "Select Stylist" at bounding box center [210, 377] width 92 height 23
click at [164, 366] on select "Select Stylist [PERSON_NAME] ADMIN [PERSON_NAME] [PERSON_NAME] GAYATRI [PERSON_…" at bounding box center [216, 377] width 104 height 23
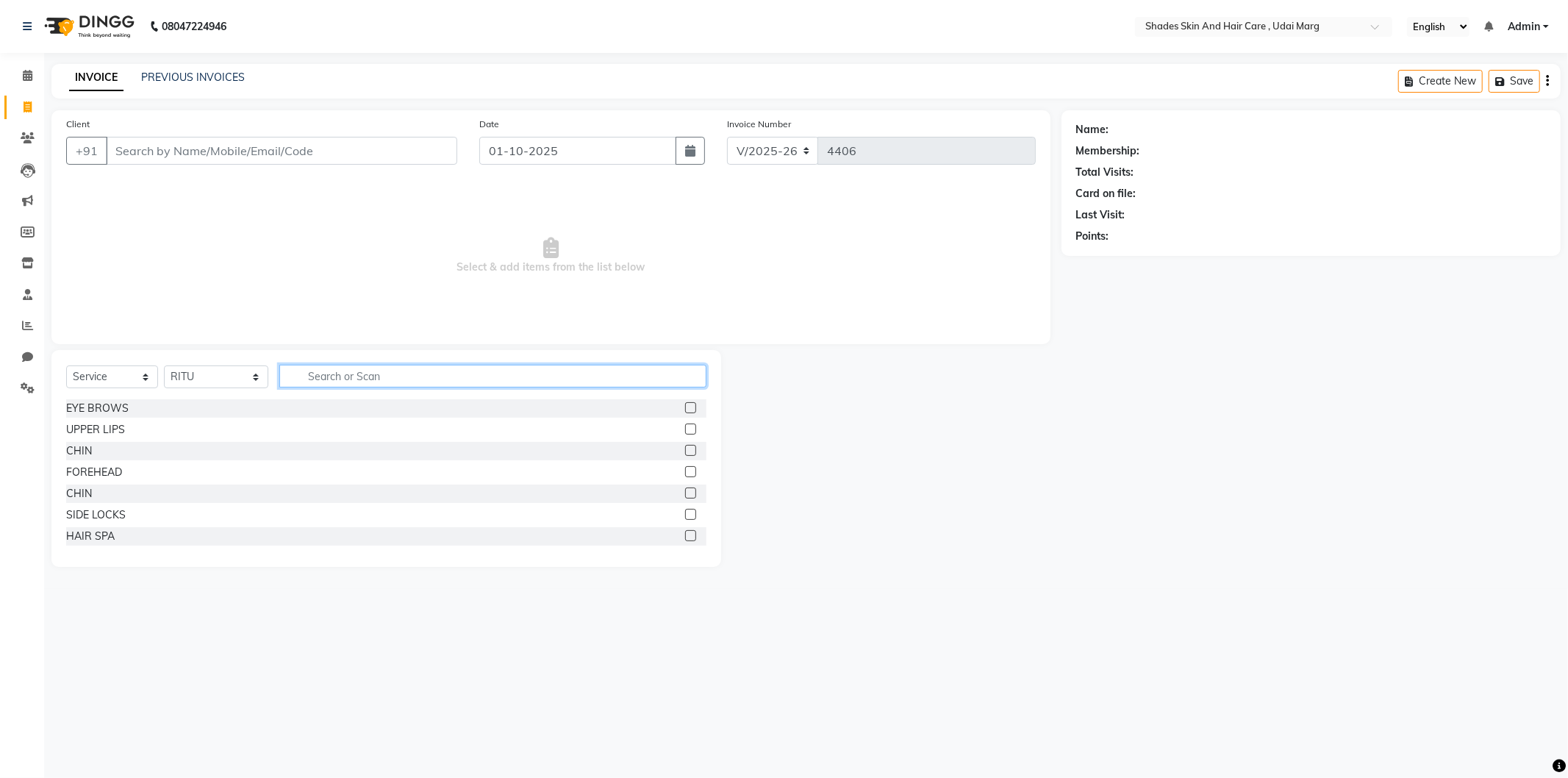
click at [307, 373] on input "text" at bounding box center [493, 376] width 427 height 23
drag, startPoint x: 391, startPoint y: 379, endPoint x: 313, endPoint y: 394, distance: 79.4
click at [309, 394] on div "Select Service Product Membership Package Voucher Prepaid Gift Card Select Styl…" at bounding box center [386, 382] width 640 height 34
click at [358, 380] on input "text" at bounding box center [493, 376] width 427 height 23
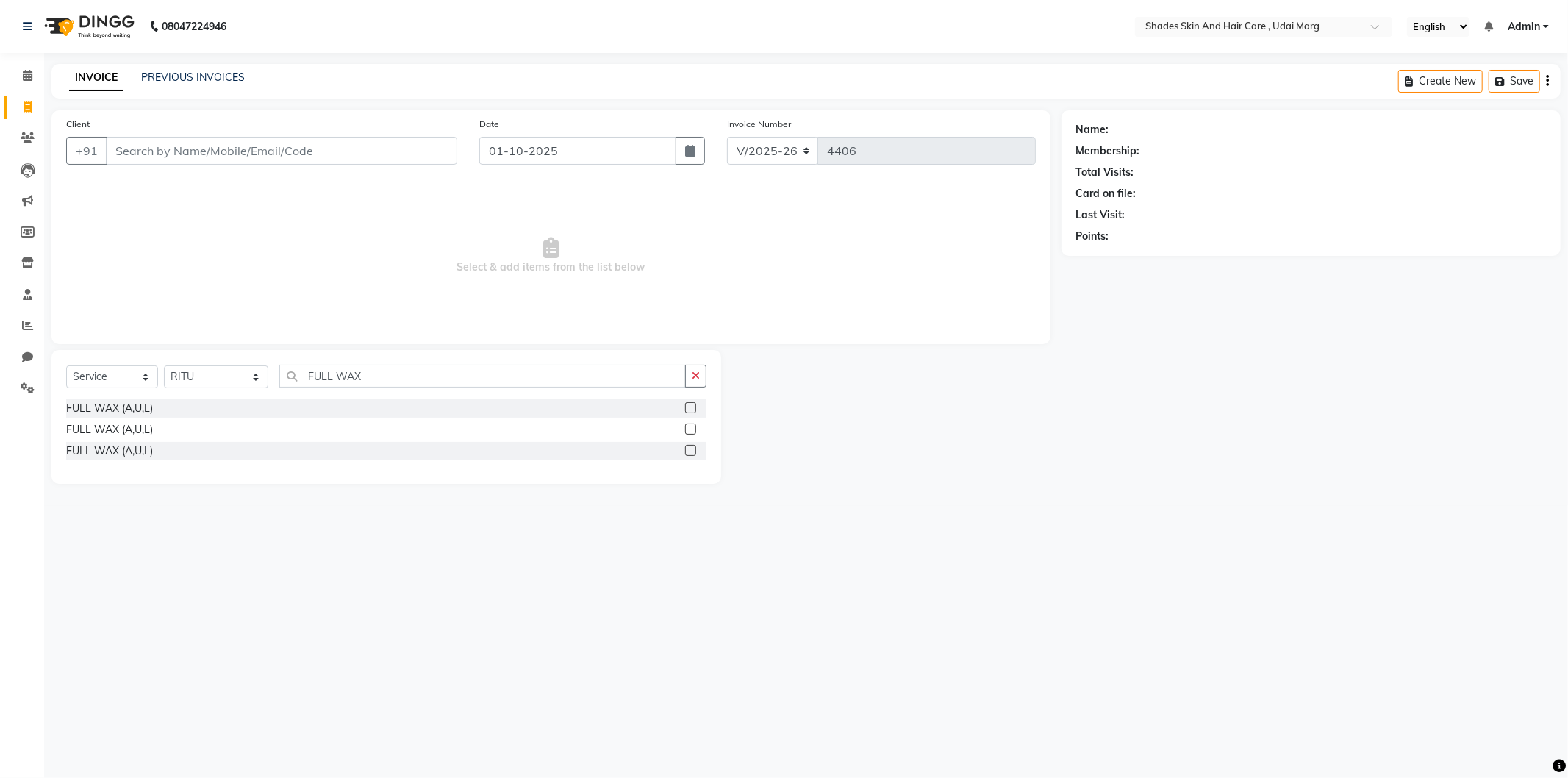
click at [130, 459] on div "FULL WAX (A,U,L)" at bounding box center [386, 450] width 640 height 18
click at [135, 459] on div "FULL WAX (A,U,L)" at bounding box center [386, 450] width 640 height 18
click at [136, 456] on div "FULL WAX (A,U,L)" at bounding box center [109, 451] width 87 height 15
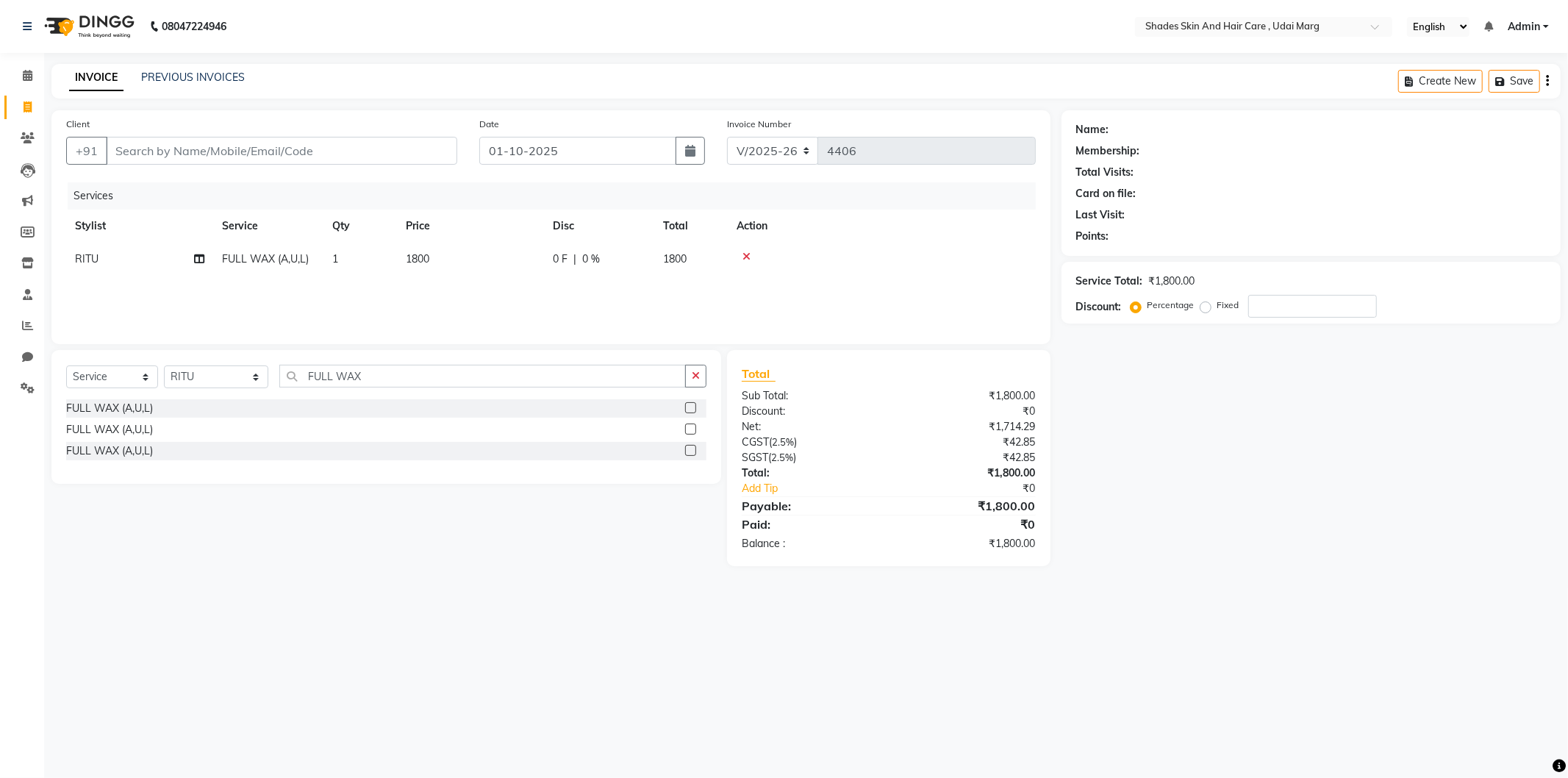
click at [426, 260] on span "1800" at bounding box center [417, 258] width 23 height 13
click at [498, 259] on input "1800" at bounding box center [540, 263] width 130 height 23
click at [495, 263] on input "1800" at bounding box center [540, 263] width 130 height 23
click at [505, 279] on div "Services Stylist Service Qty Price Disc Total Action RITU FULL WAX (A,U,L) 1 17…" at bounding box center [551, 255] width 970 height 147
click at [782, 292] on div "Services Stylist Service Qty Price Disc Total Action RITU FULL WAX (A,U,L) 1 17…" at bounding box center [551, 255] width 970 height 147
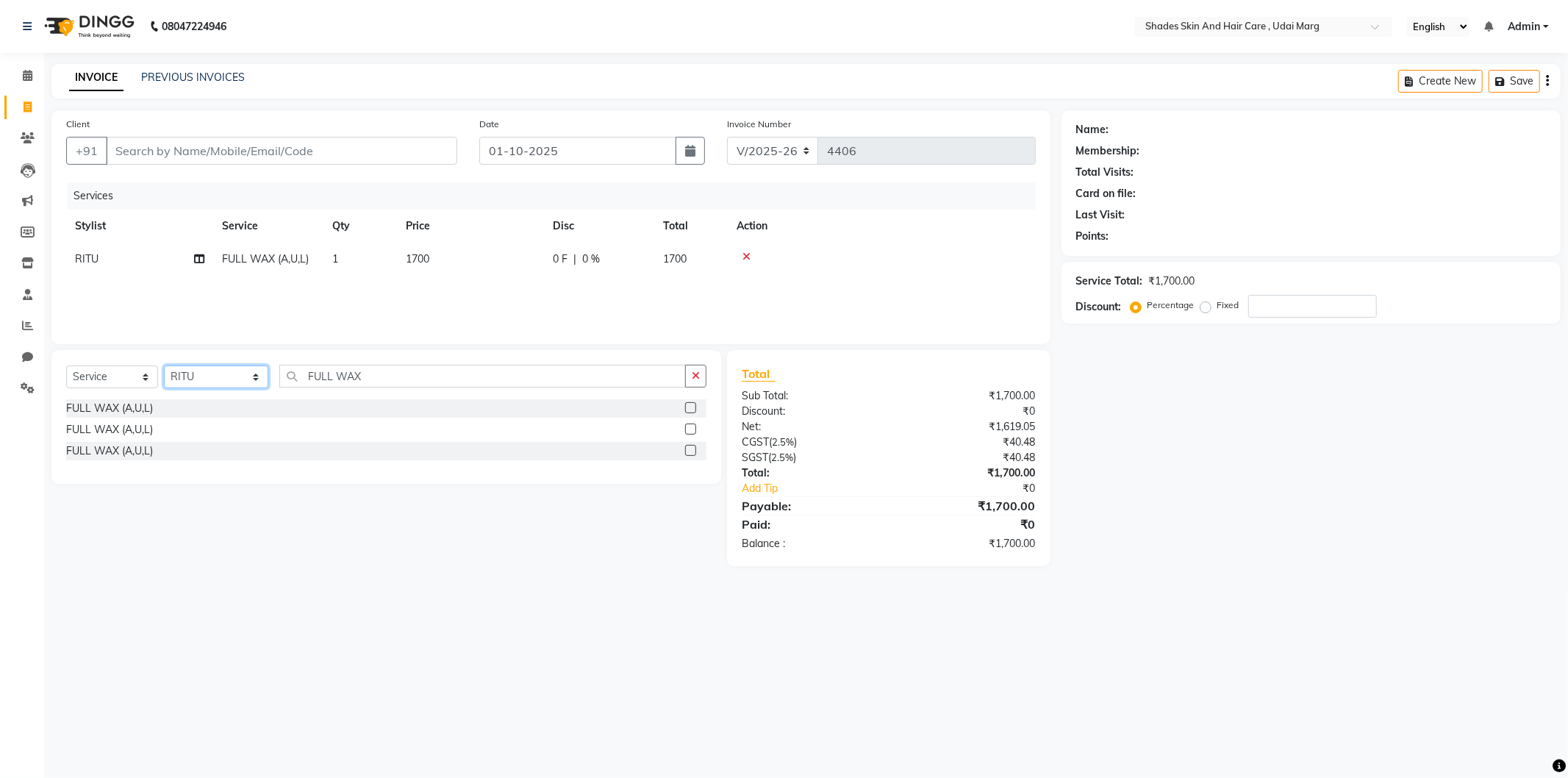
click at [260, 383] on select "Select Stylist [PERSON_NAME] ADMIN [PERSON_NAME] [PERSON_NAME] GAYATRI [PERSON_…" at bounding box center [216, 377] width 104 height 23
click at [164, 366] on select "Select Stylist [PERSON_NAME] ADMIN [PERSON_NAME] [PERSON_NAME] GAYATRI [PERSON_…" at bounding box center [216, 377] width 104 height 23
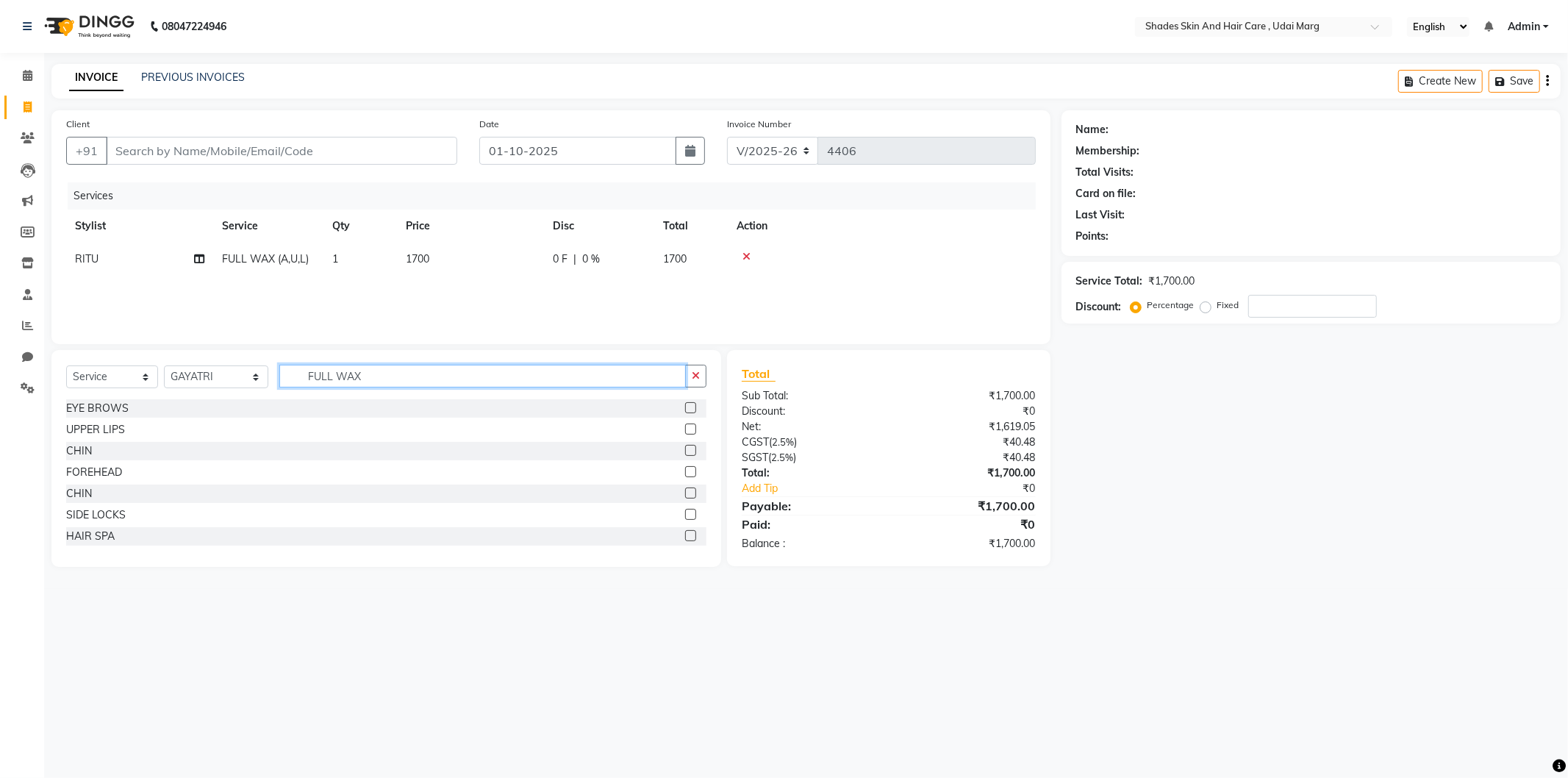
drag, startPoint x: 380, startPoint y: 375, endPoint x: 305, endPoint y: 389, distance: 76.3
click at [305, 389] on div "Select Service Product Membership Package Voucher Prepaid Gift Card Select Styl…" at bounding box center [386, 382] width 640 height 34
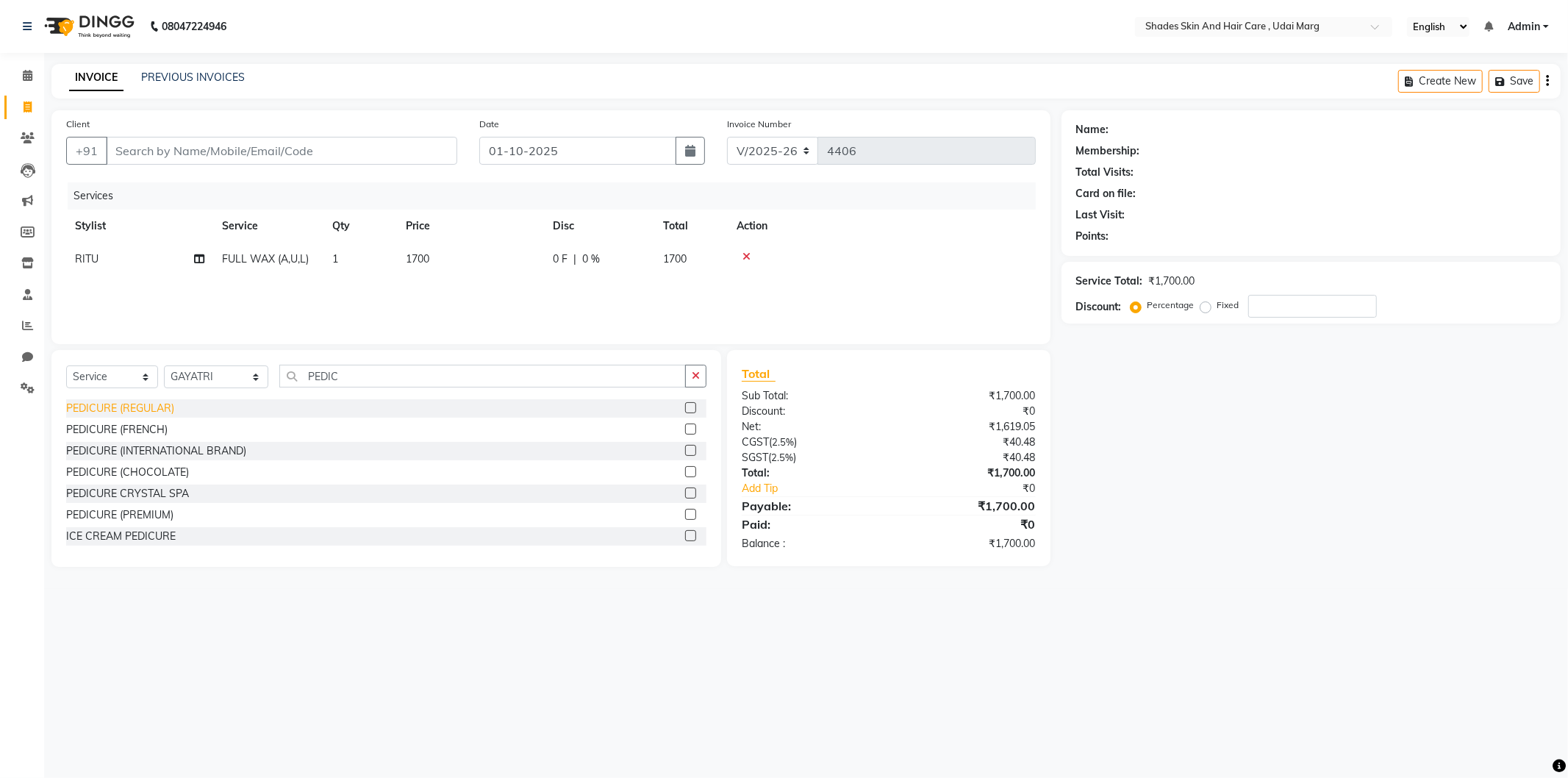
click at [136, 406] on div "PEDICURE (REGULAR)" at bounding box center [120, 408] width 108 height 15
click at [422, 292] on span "850" at bounding box center [414, 291] width 18 height 13
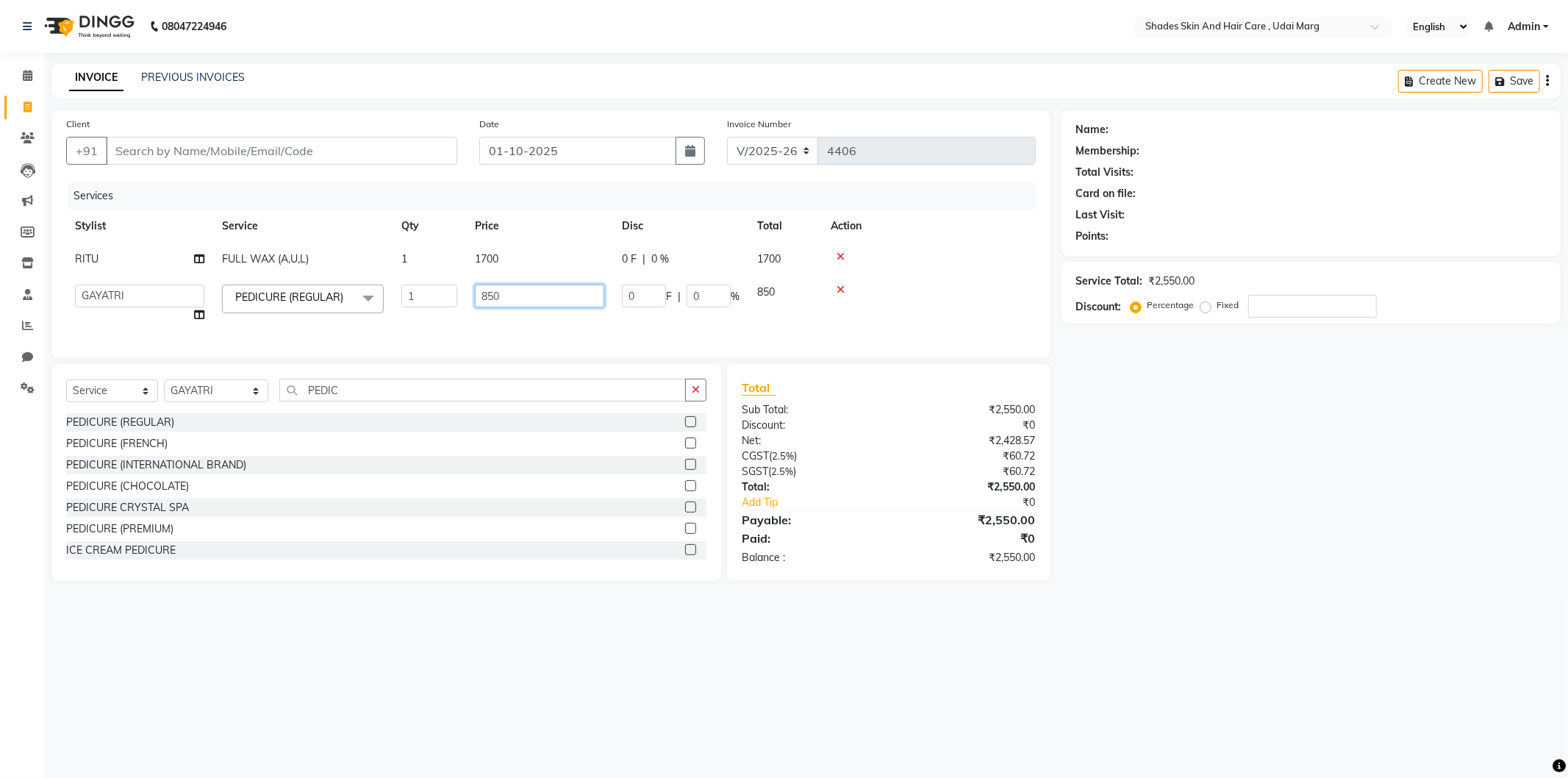
drag, startPoint x: 490, startPoint y: 299, endPoint x: 468, endPoint y: 305, distance: 22.8
click at [468, 305] on td "850" at bounding box center [539, 303] width 147 height 56
click at [484, 326] on div "Services Stylist Service Qty Price Disc Total Action RITU FULL WAX (A,[GEOGRAPH…" at bounding box center [551, 262] width 970 height 161
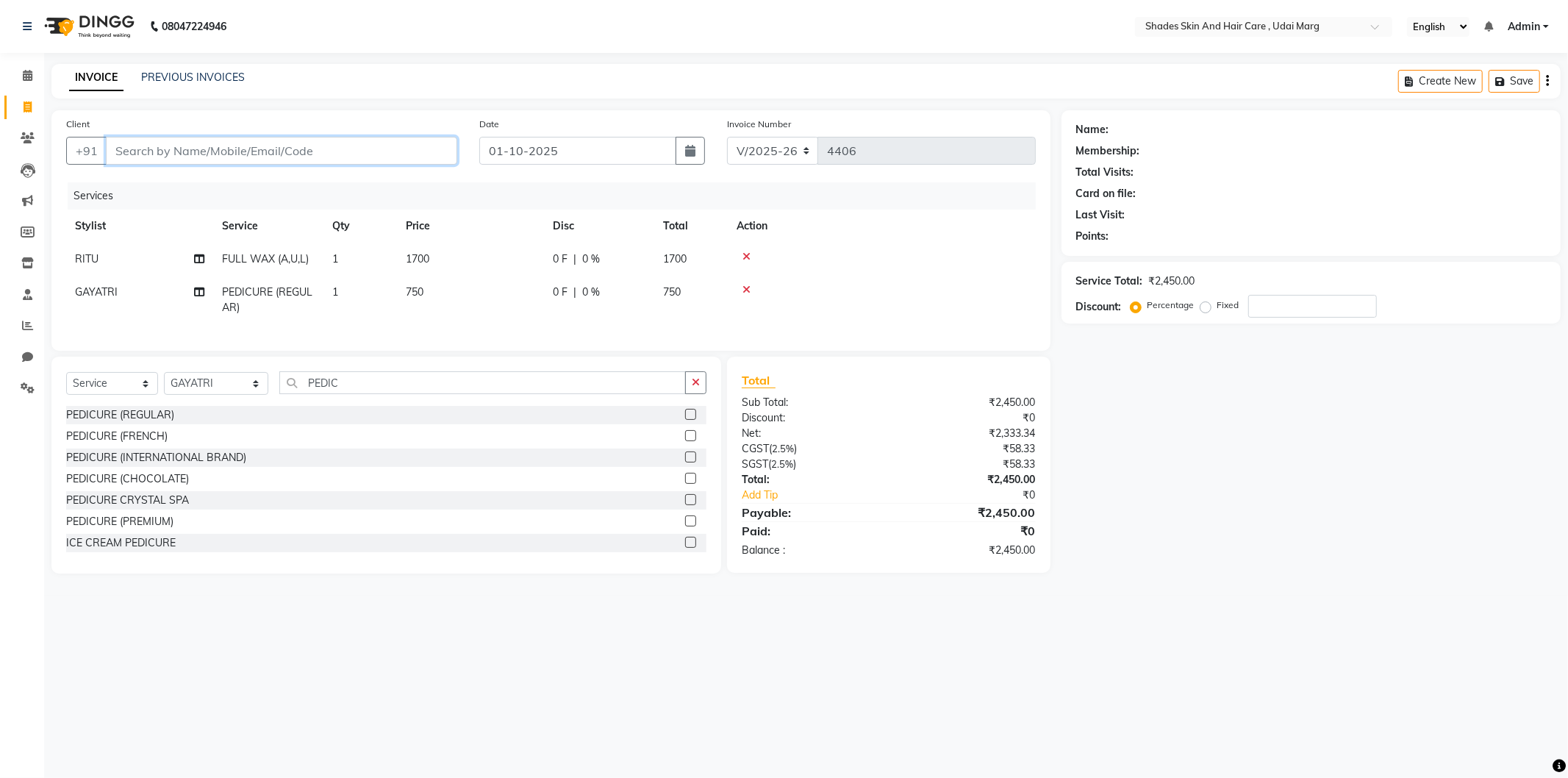
click at [386, 147] on input "Client" at bounding box center [281, 150] width 352 height 28
click at [393, 153] on input "Client" at bounding box center [281, 150] width 352 height 28
click at [199, 261] on icon at bounding box center [199, 259] width 10 height 10
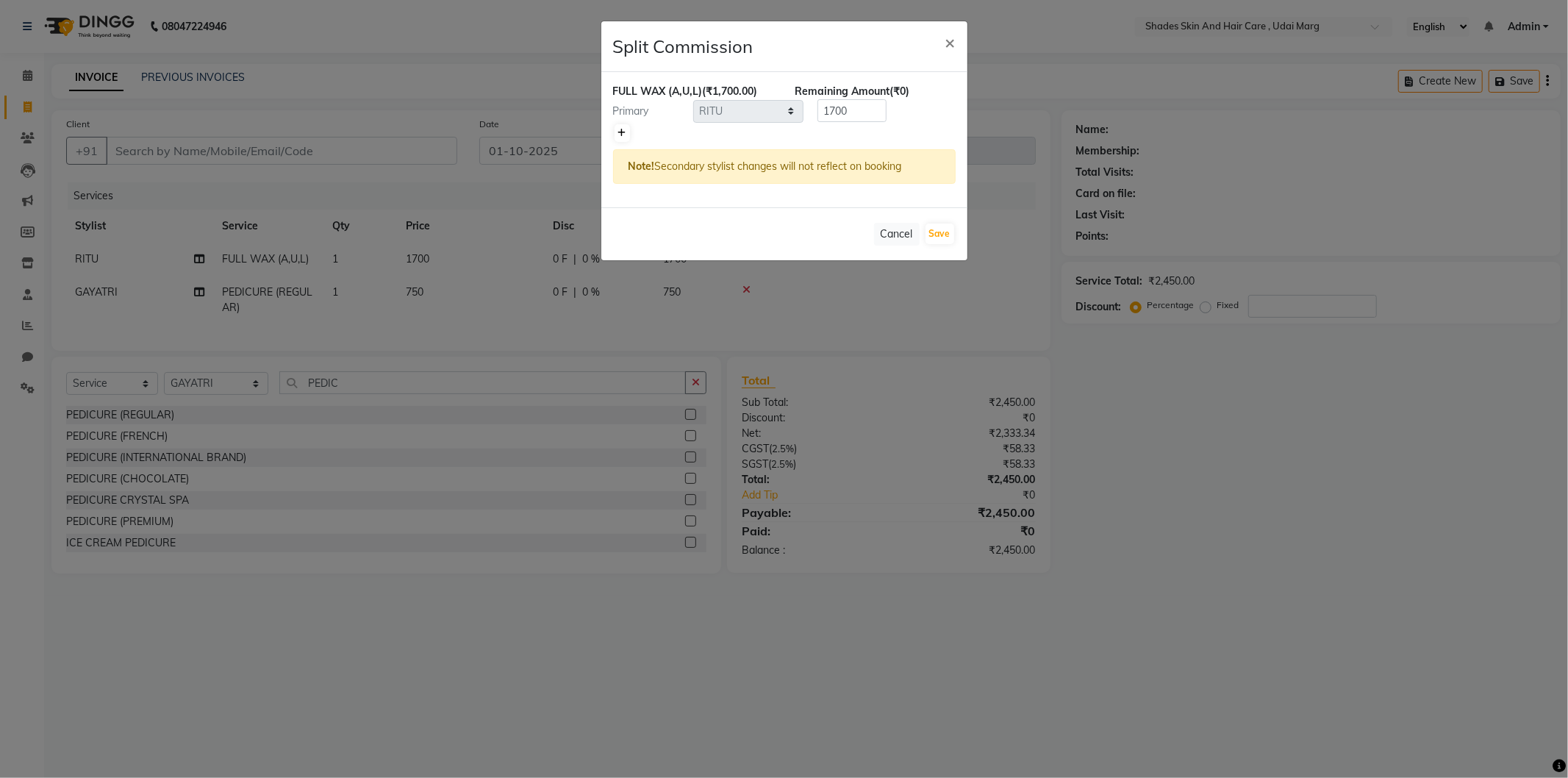
click at [623, 135] on icon at bounding box center [622, 133] width 8 height 9
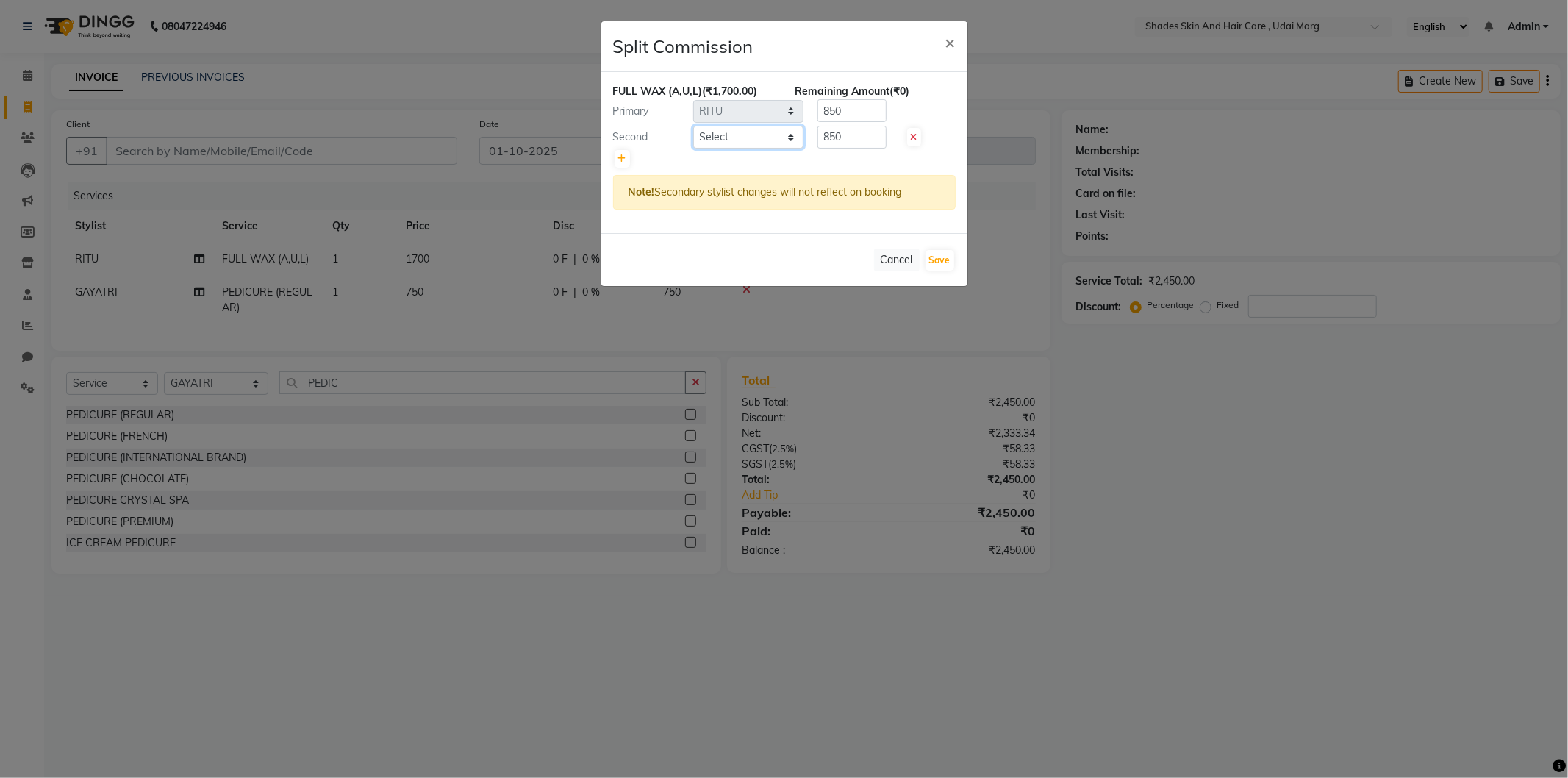
click at [729, 129] on select "Select [PERSON_NAME] ADMIN [PERSON_NAME] [PERSON_NAME] GAYATRI [PERSON_NAME] [P…" at bounding box center [749, 137] width 110 height 23
click at [694, 126] on select "Select [PERSON_NAME] ADMIN [PERSON_NAME] [PERSON_NAME] GAYATRI [PERSON_NAME] [P…" at bounding box center [749, 137] width 110 height 23
click at [943, 252] on button "Save" at bounding box center [940, 260] width 28 height 21
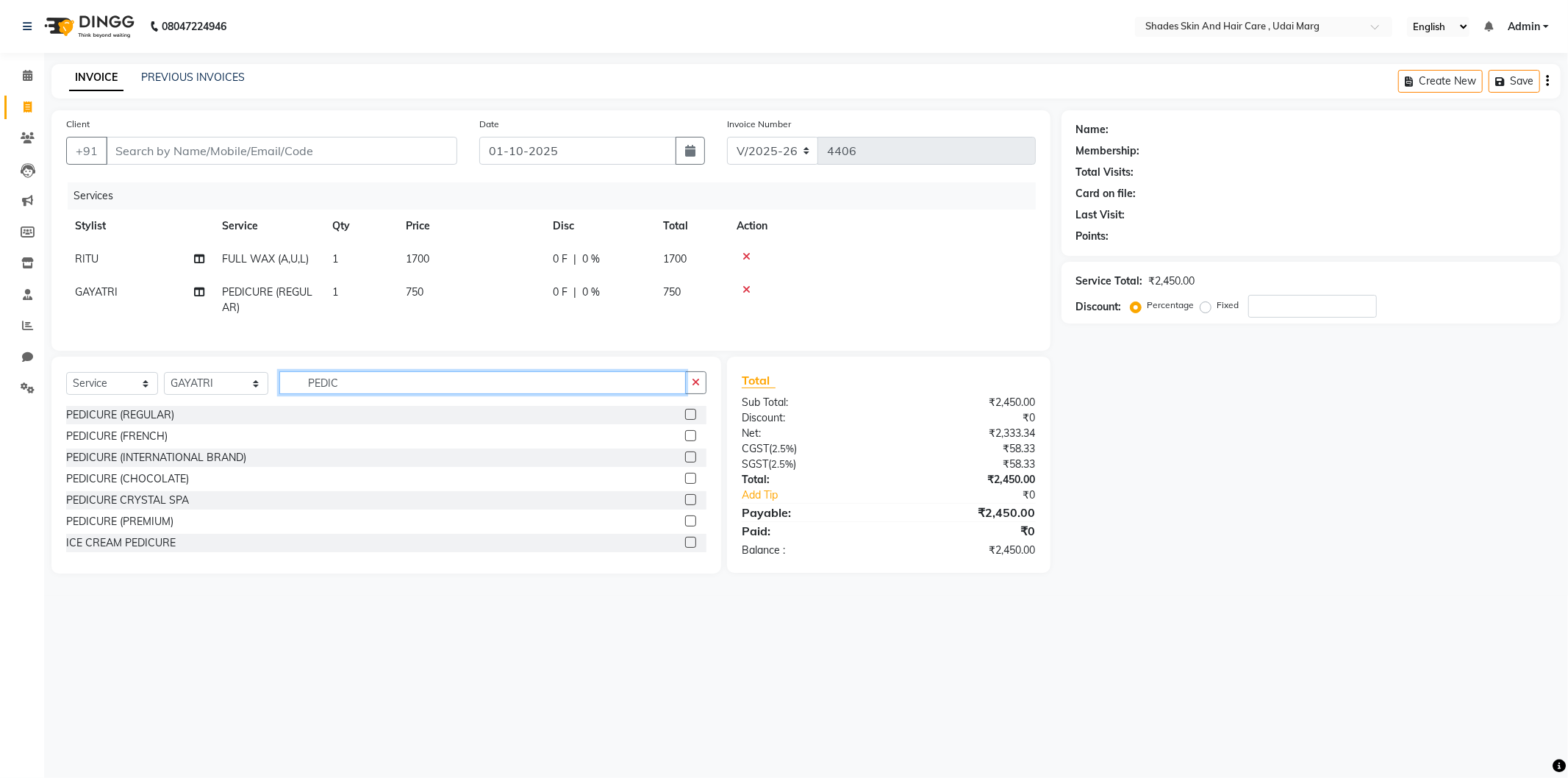
drag, startPoint x: 369, startPoint y: 395, endPoint x: 308, endPoint y: 408, distance: 62.4
click at [308, 406] on div "Select Service Product Membership Package Voucher Prepaid Gift Card Select Styl…" at bounding box center [386, 389] width 640 height 34
click at [378, 348] on div "Client +91 Date [DATE] Invoice Number V/2025 V/[PHONE_NUMBER] Services Stylist …" at bounding box center [551, 230] width 999 height 241
click at [190, 143] on input "Client" at bounding box center [281, 150] width 352 height 28
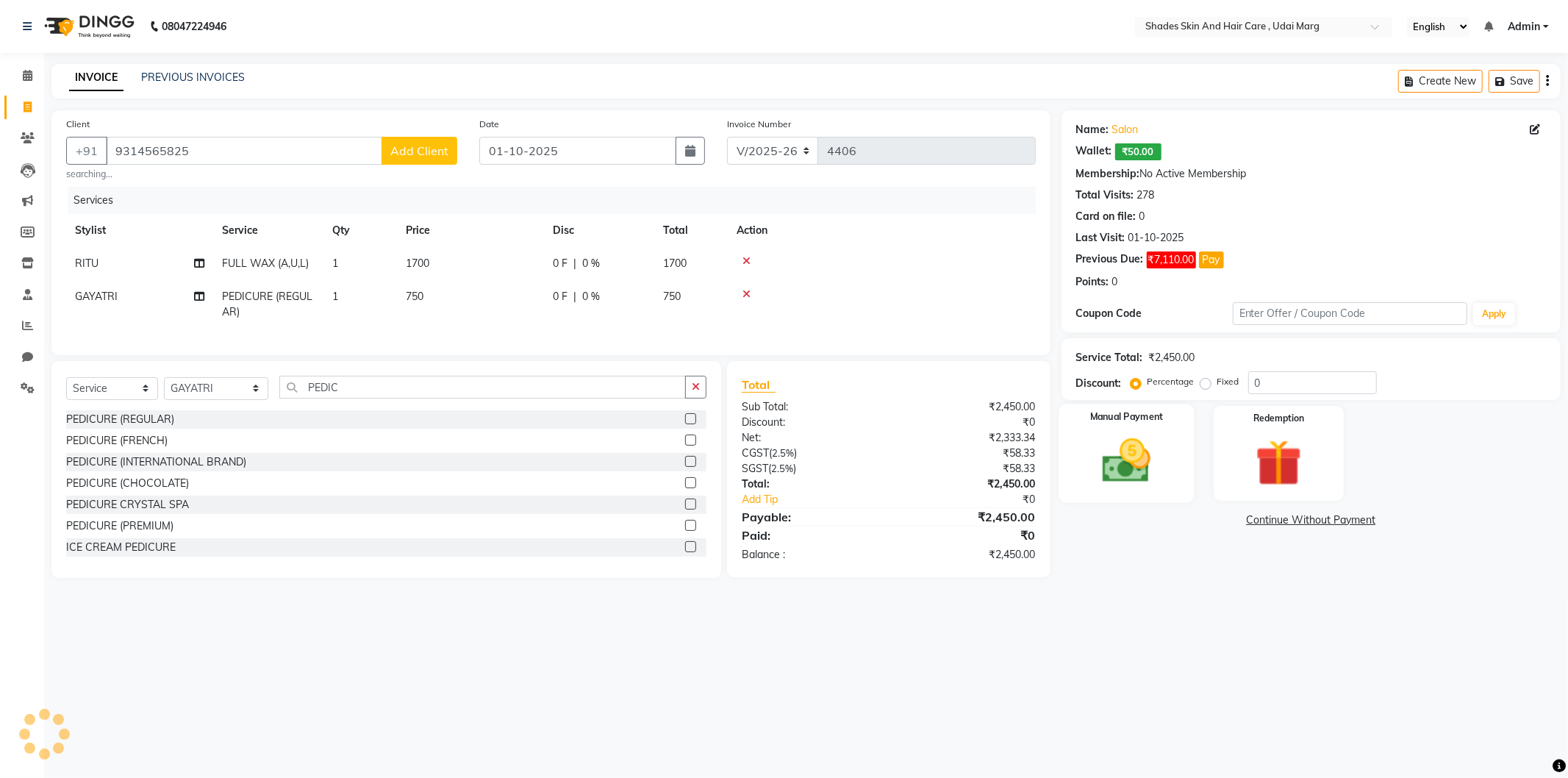
click at [1167, 449] on div "Manual Payment" at bounding box center [1126, 453] width 135 height 99
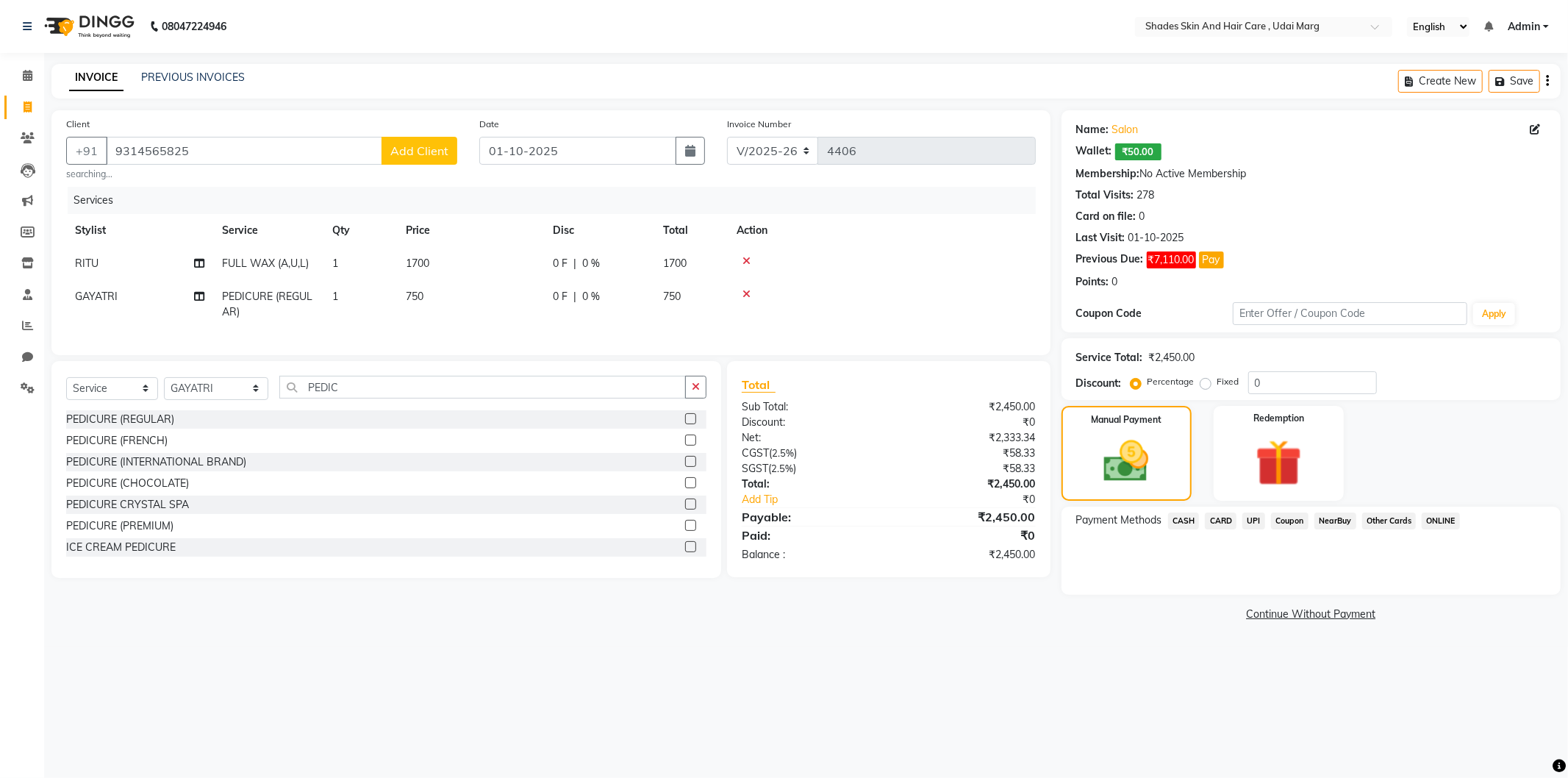
click at [1253, 516] on span "UPI" at bounding box center [1253, 521] width 23 height 17
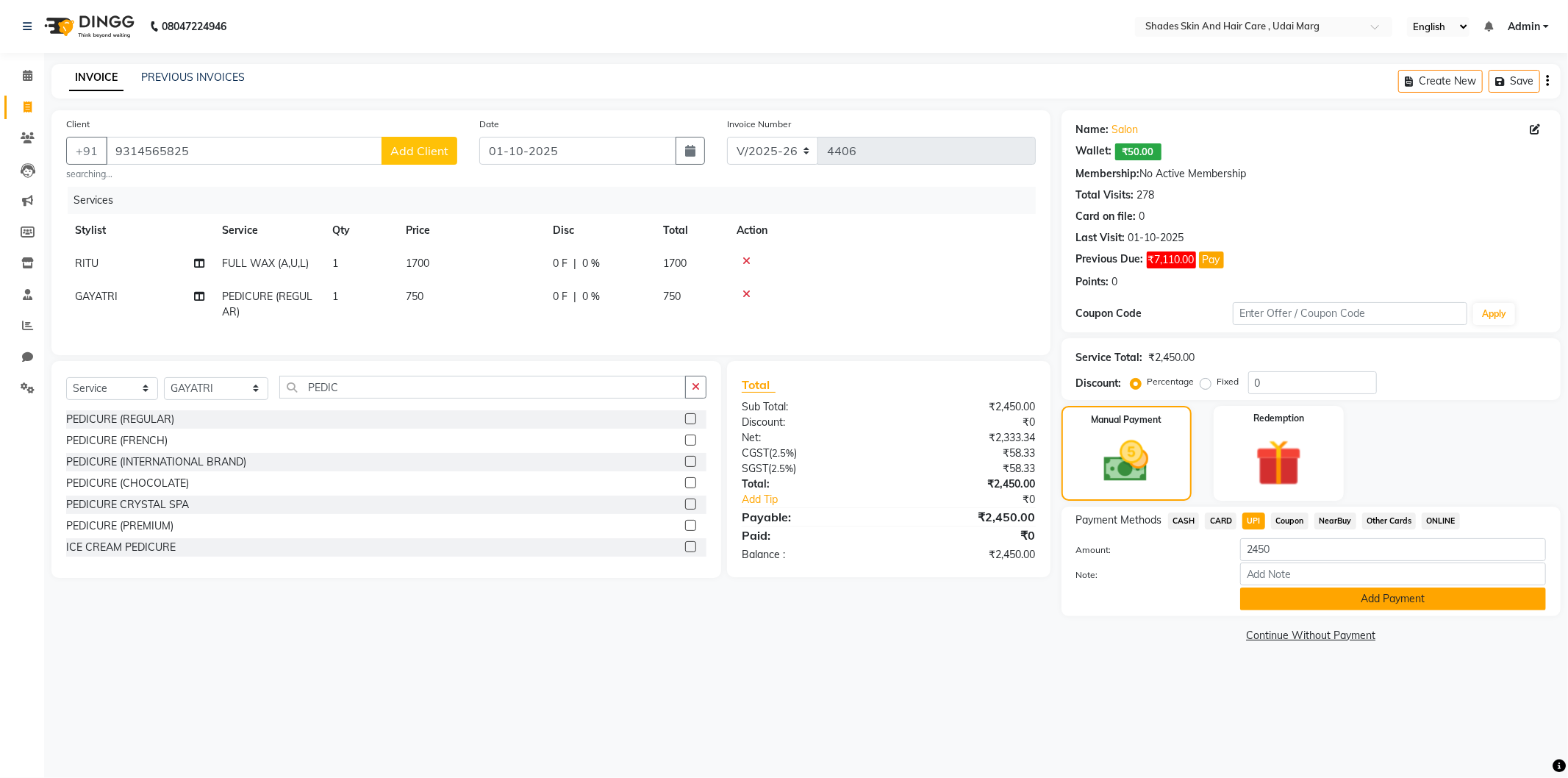
click at [1276, 607] on button "Add Payment" at bounding box center [1393, 598] width 306 height 23
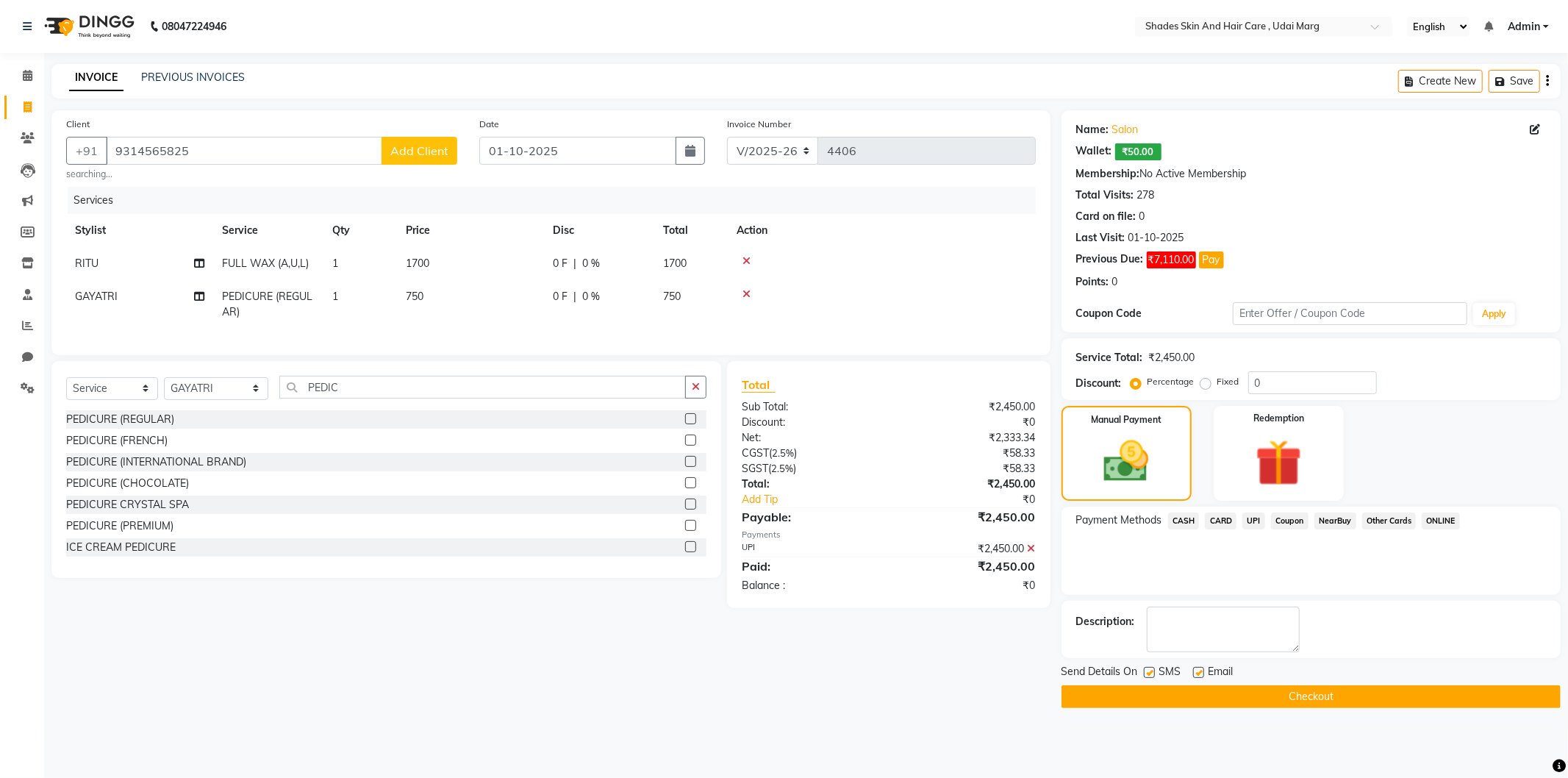
click at [1199, 703] on button "Checkout" at bounding box center [1311, 696] width 499 height 23
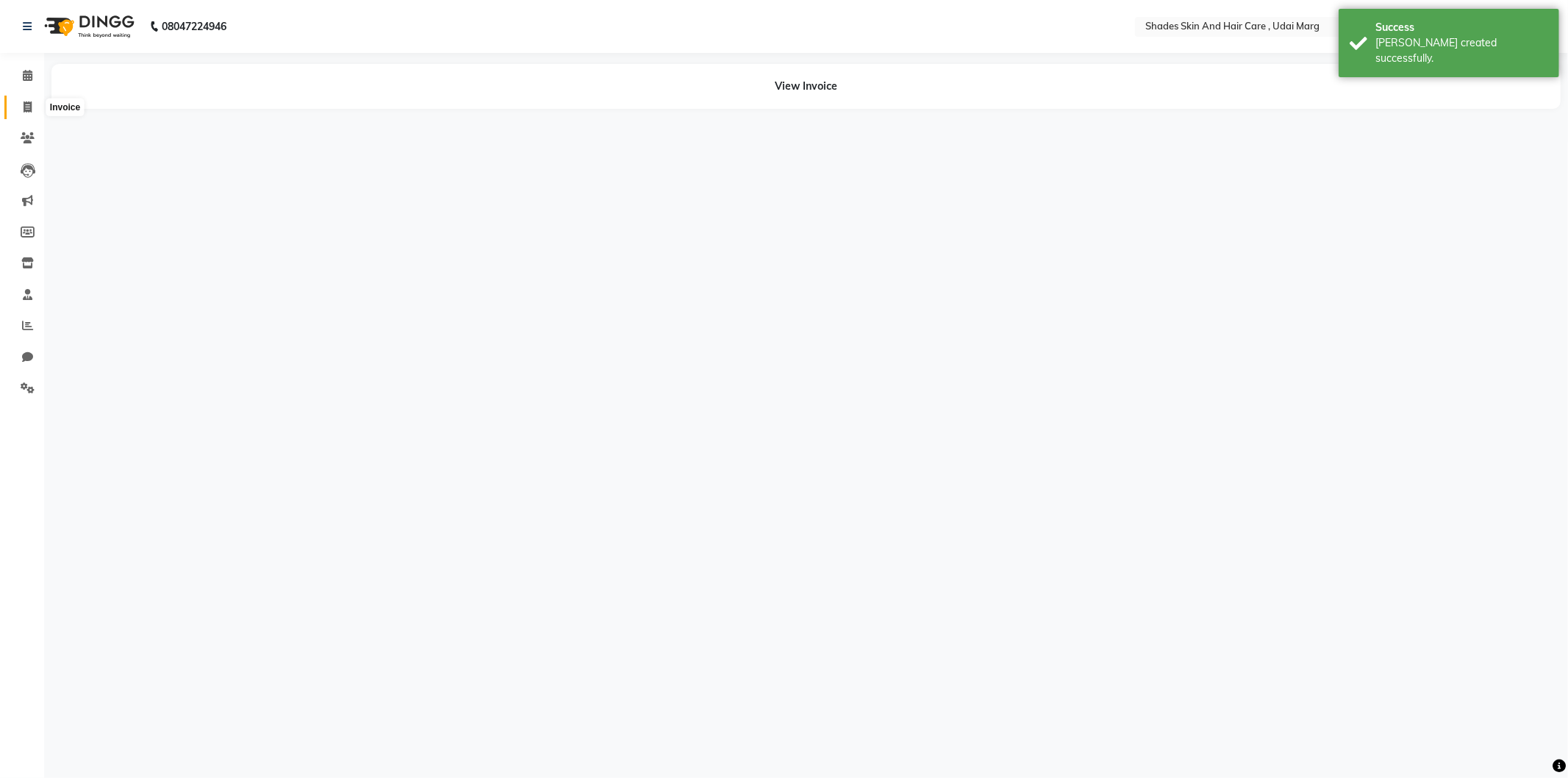
click at [19, 104] on span at bounding box center [28, 107] width 26 height 17
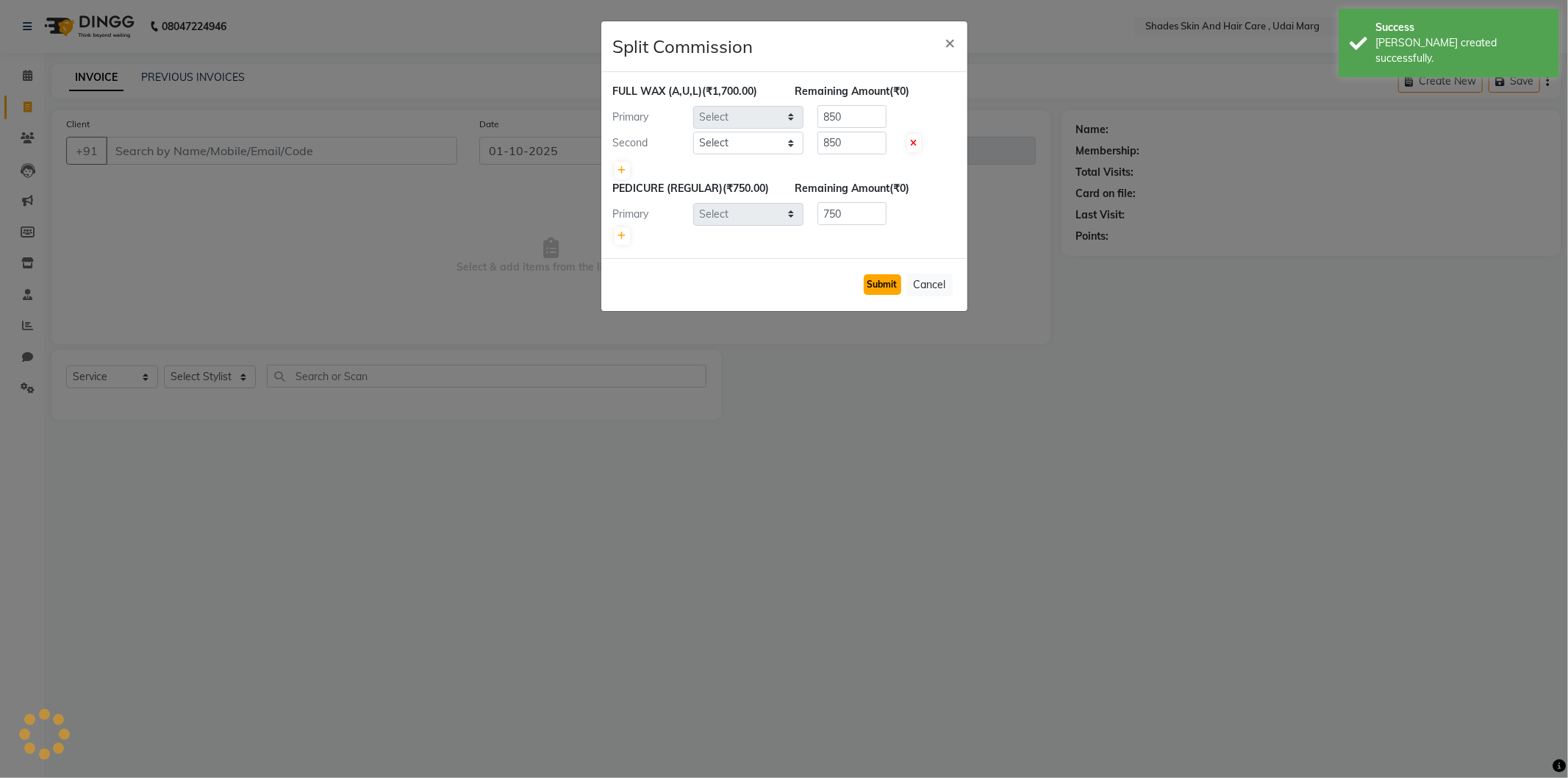
click at [881, 295] on button "Submit" at bounding box center [883, 285] width 38 height 21
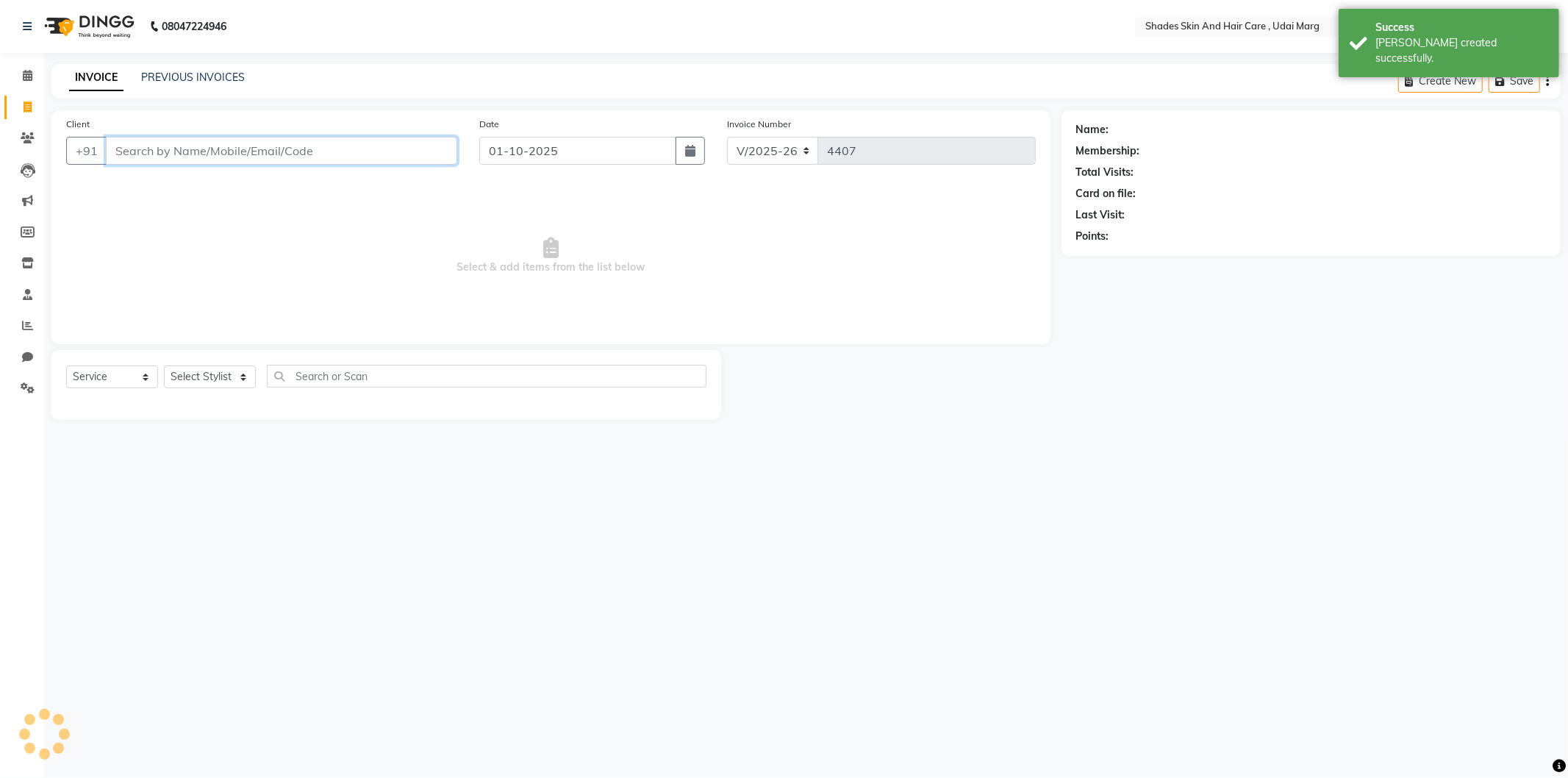
click at [207, 150] on input "Client" at bounding box center [281, 150] width 352 height 28
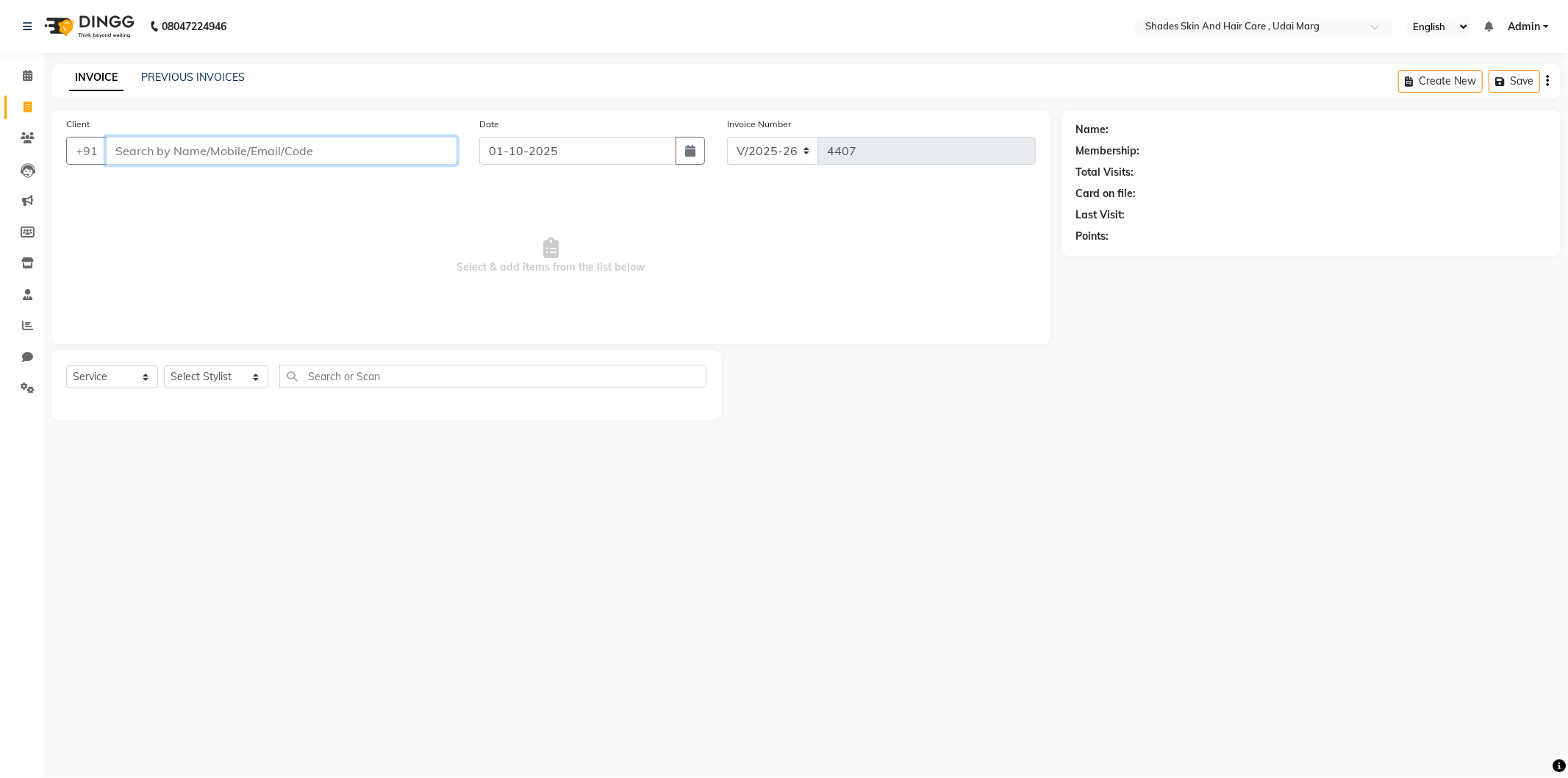
click at [297, 156] on input "Client" at bounding box center [281, 150] width 352 height 28
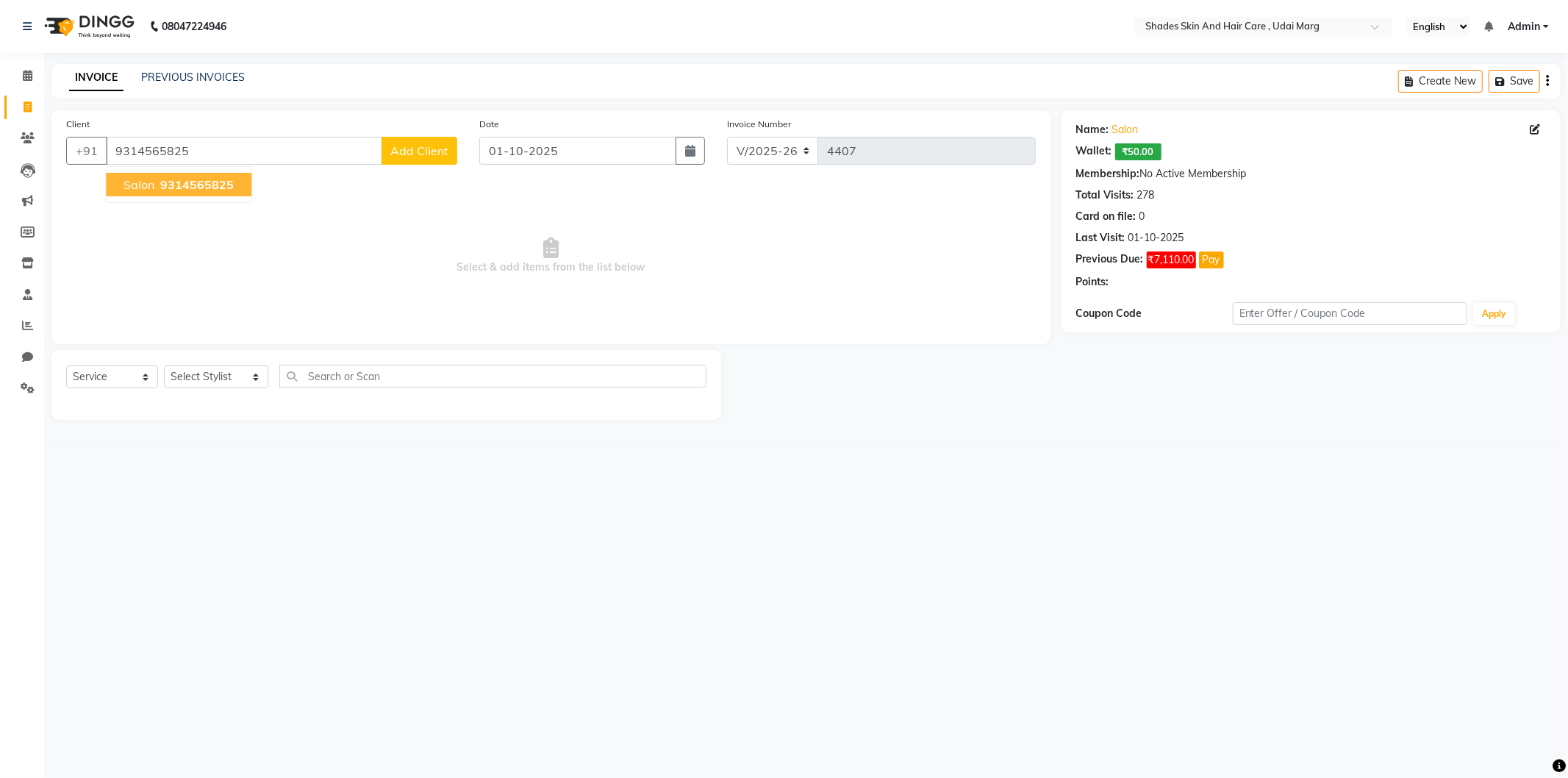
click at [184, 178] on span "9314565825" at bounding box center [197, 184] width 74 height 15
click at [224, 377] on select "Select Stylist [PERSON_NAME] ADMIN [PERSON_NAME] [PERSON_NAME] GAYATRI [PERSON_…" at bounding box center [216, 377] width 104 height 23
click at [164, 366] on select "Select Stylist [PERSON_NAME] ADMIN [PERSON_NAME] [PERSON_NAME] GAYATRI [PERSON_…" at bounding box center [216, 377] width 104 height 23
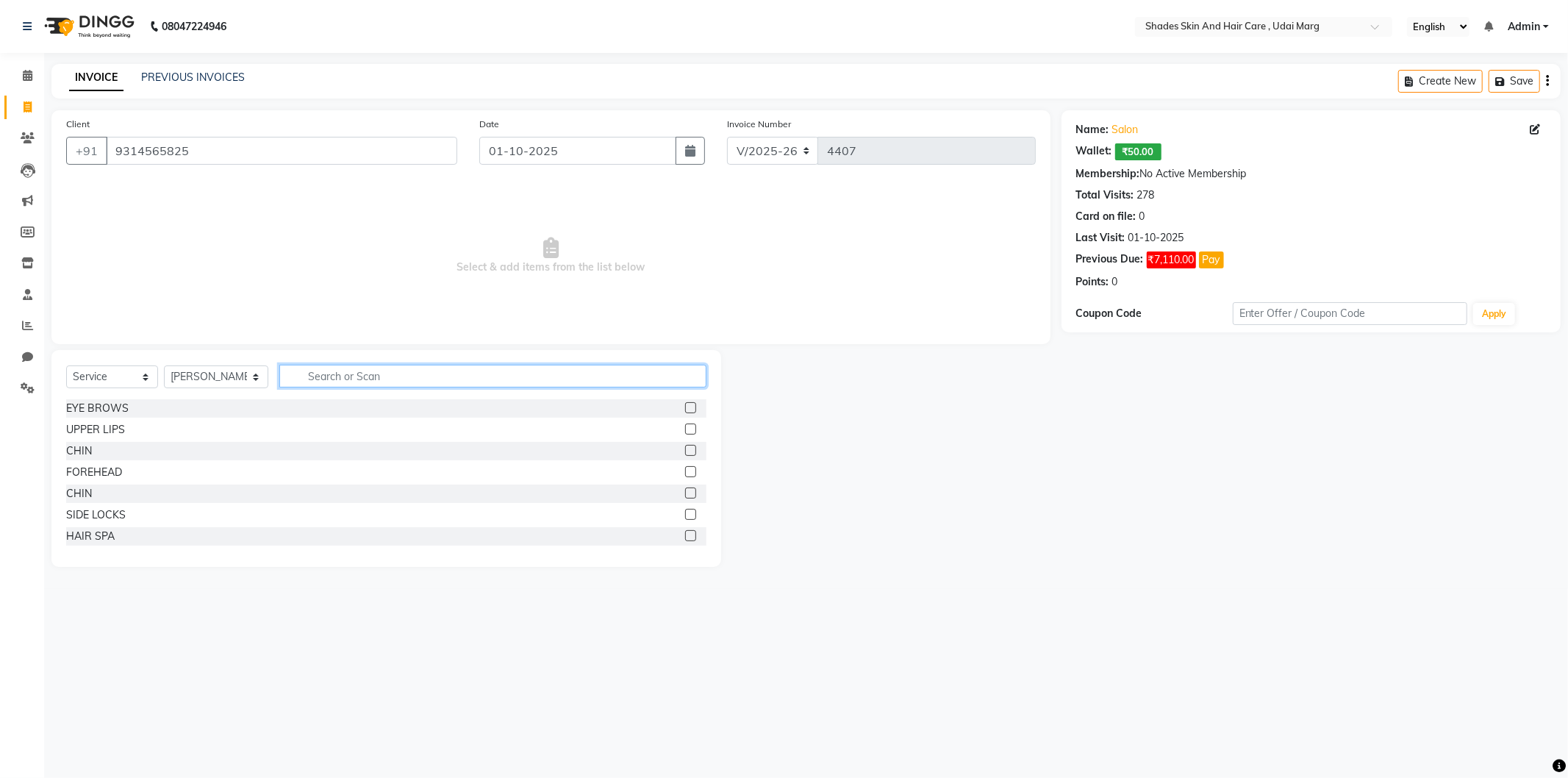
click at [373, 377] on input "text" at bounding box center [493, 376] width 427 height 23
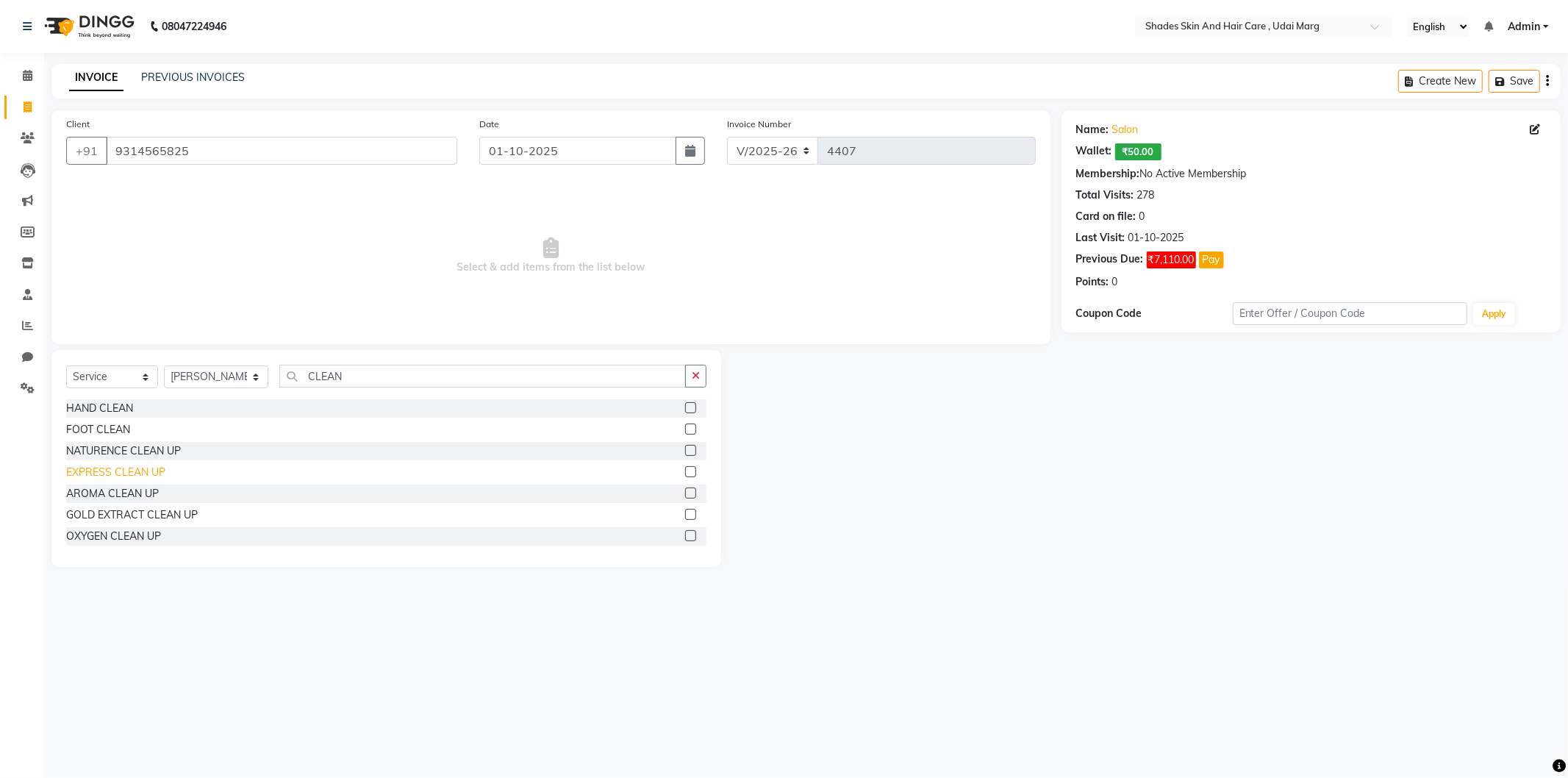
click at [125, 468] on div "EXPRESS CLEAN UP" at bounding box center [115, 473] width 99 height 15
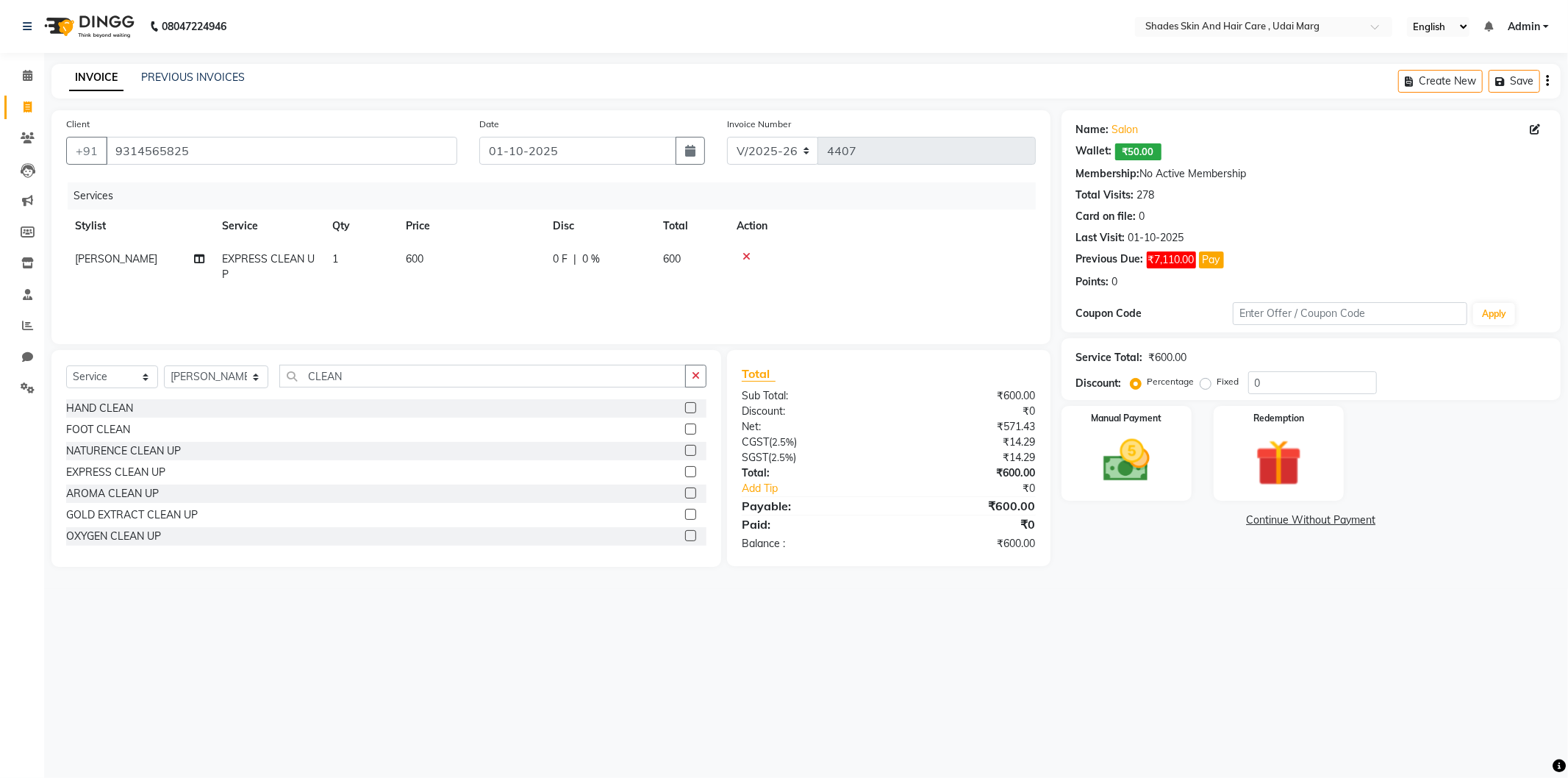
click at [398, 261] on td "600" at bounding box center [470, 266] width 147 height 48
drag, startPoint x: 521, startPoint y: 260, endPoint x: 408, endPoint y: 278, distance: 114.4
click at [408, 278] on tr "[PERSON_NAME] ADMIN [PERSON_NAME] [PERSON_NAME] GAYATRI [PERSON_NAME] [PERSON_N…" at bounding box center [551, 270] width 970 height 56
click at [417, 304] on div "Services Stylist Service Qty Price Disc Total Action [PERSON_NAME] ADMIN [PERSO…" at bounding box center [551, 255] width 970 height 147
click at [500, 290] on td "1450" at bounding box center [470, 266] width 147 height 48
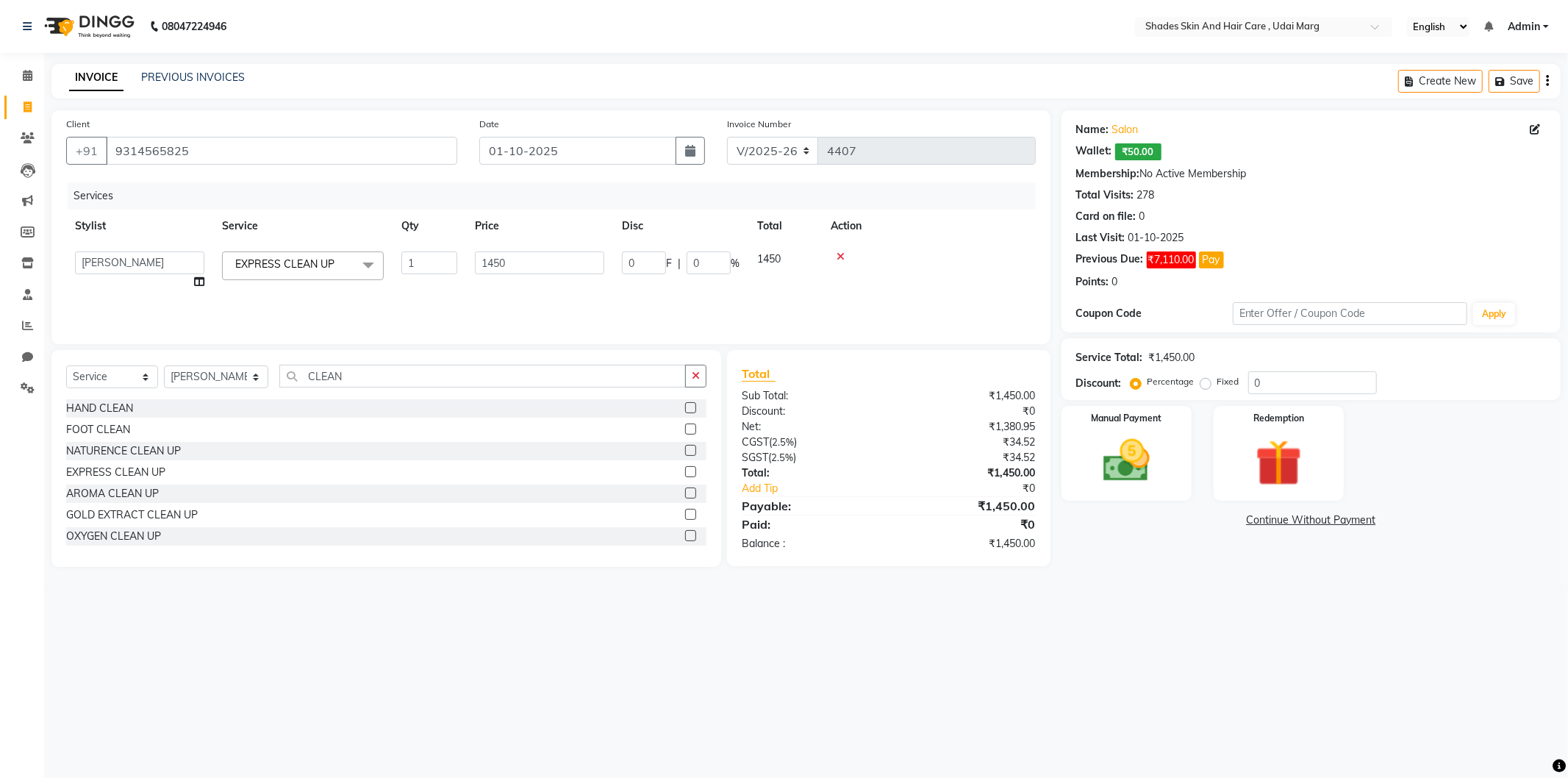
click at [450, 303] on div "Services Stylist Service Qty Price Disc Total Action [PERSON_NAME] ADMIN [PERSO…" at bounding box center [551, 255] width 970 height 147
click at [1172, 462] on div "Manual Payment" at bounding box center [1126, 453] width 135 height 99
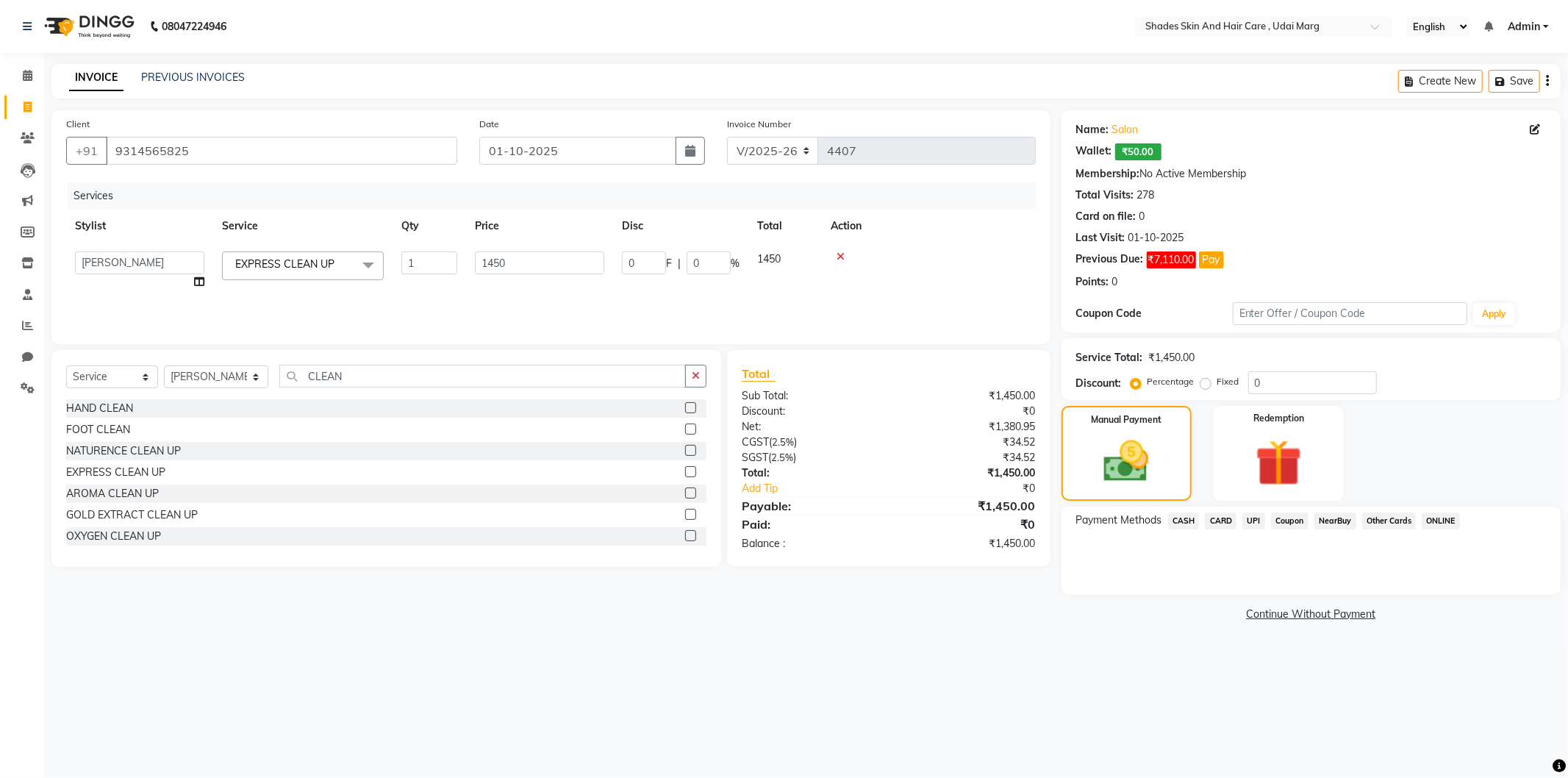
click at [1255, 522] on span "UPI" at bounding box center [1253, 521] width 23 height 17
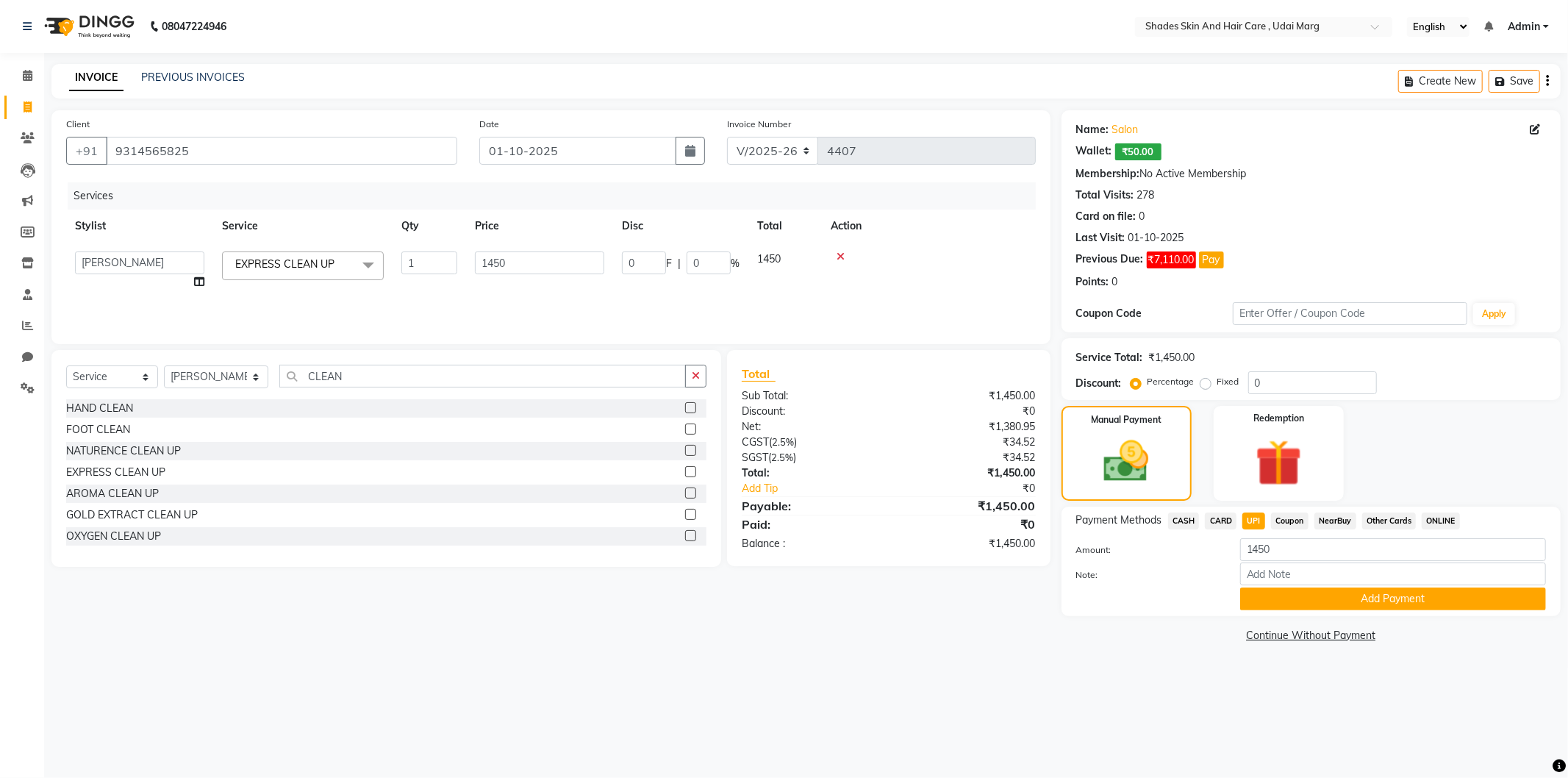
click at [1222, 517] on span "CARD" at bounding box center [1221, 521] width 32 height 17
click at [1299, 601] on button "Add Payment" at bounding box center [1393, 598] width 306 height 23
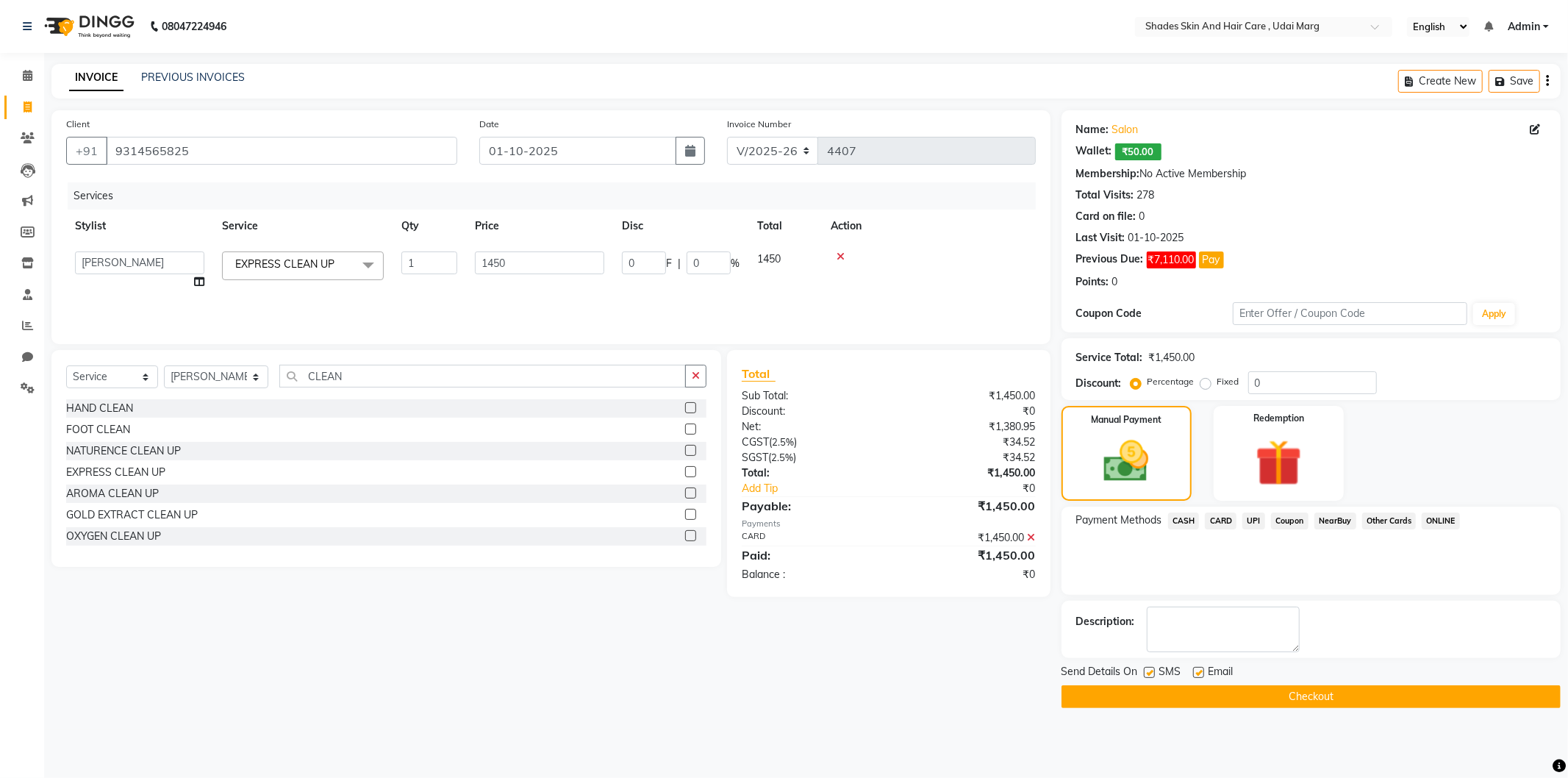
click at [1246, 697] on button "Checkout" at bounding box center [1311, 696] width 499 height 23
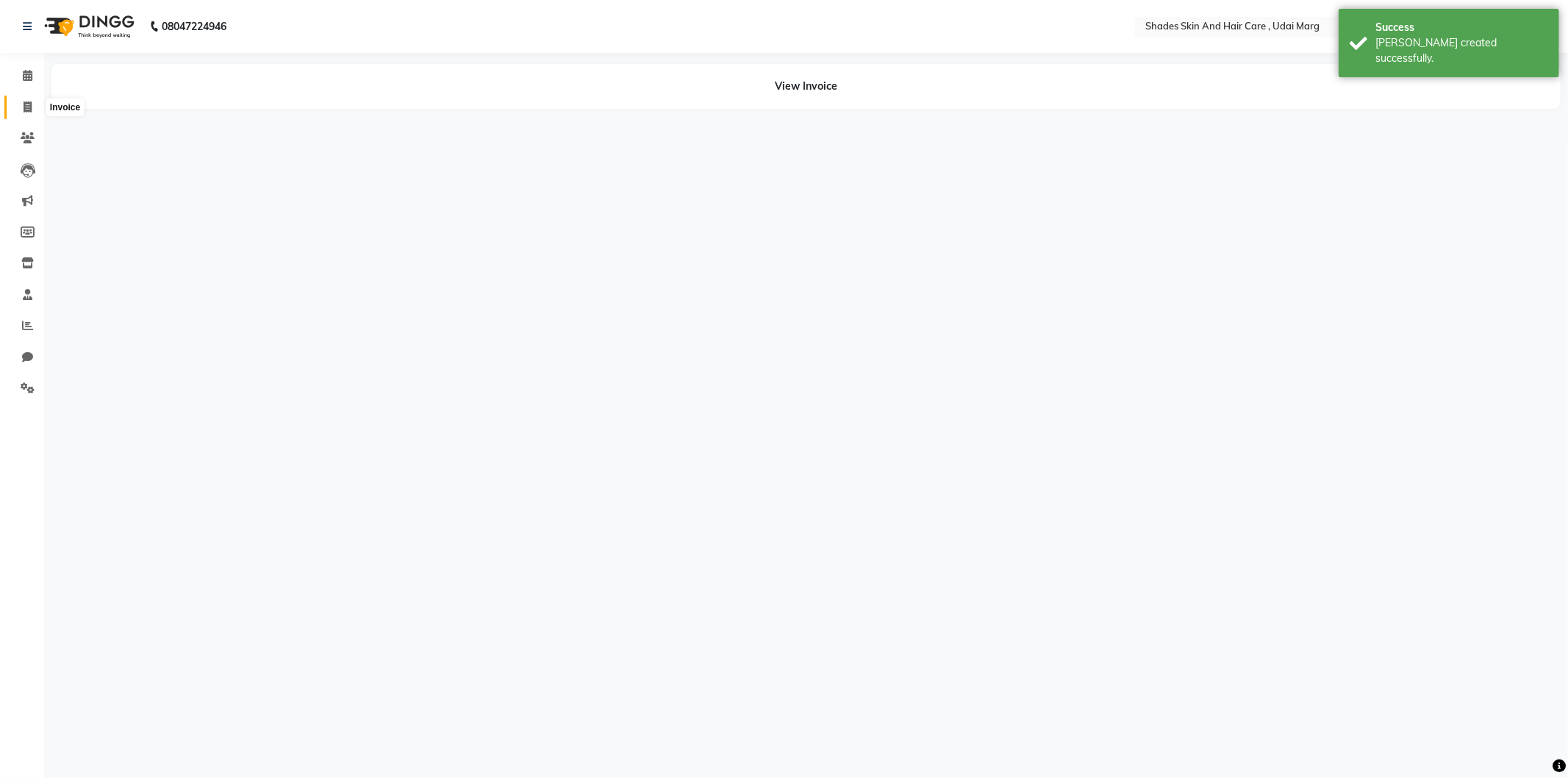
click at [29, 101] on icon at bounding box center [27, 107] width 8 height 11
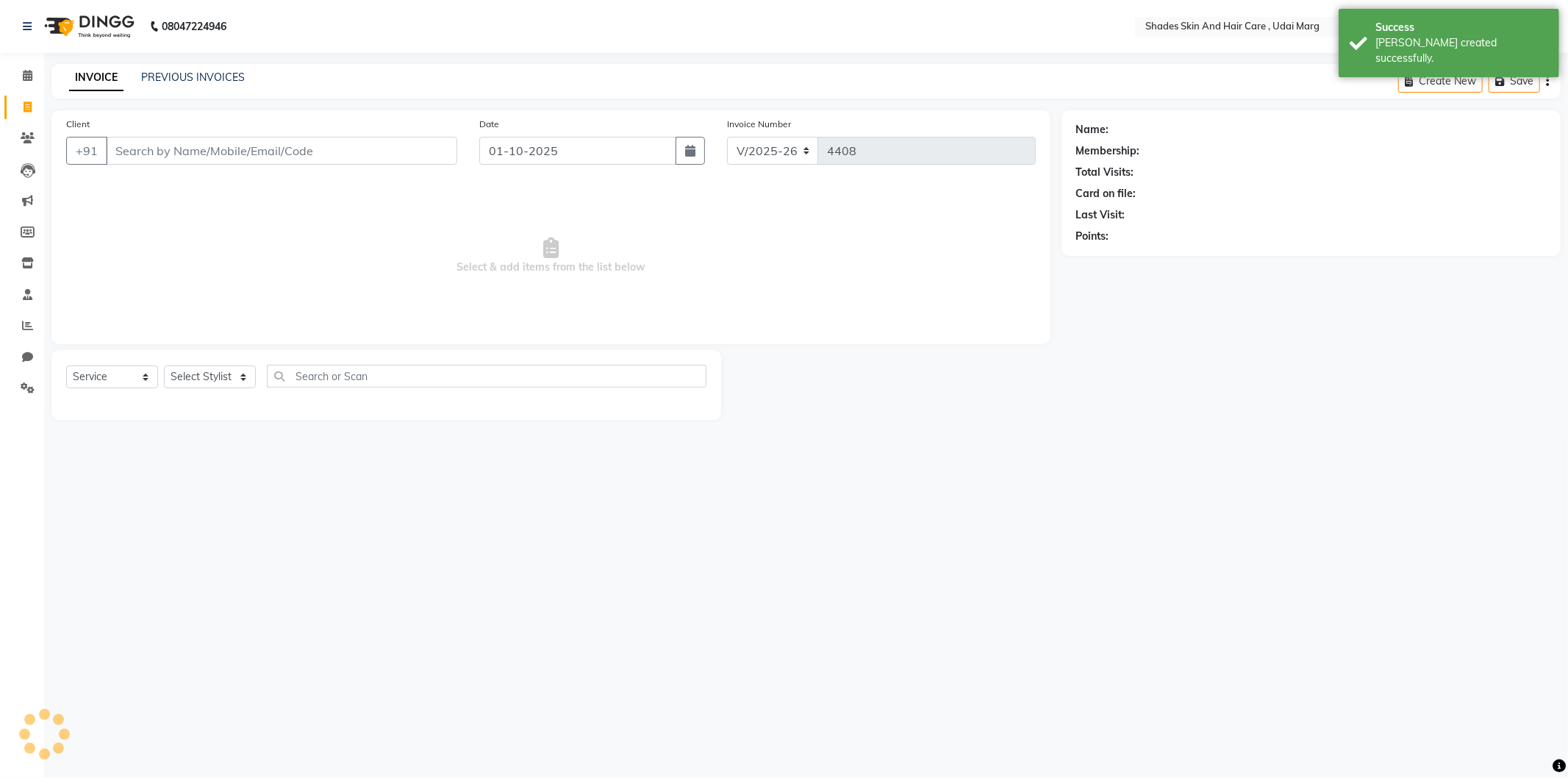
click at [276, 164] on input "Client" at bounding box center [281, 150] width 352 height 28
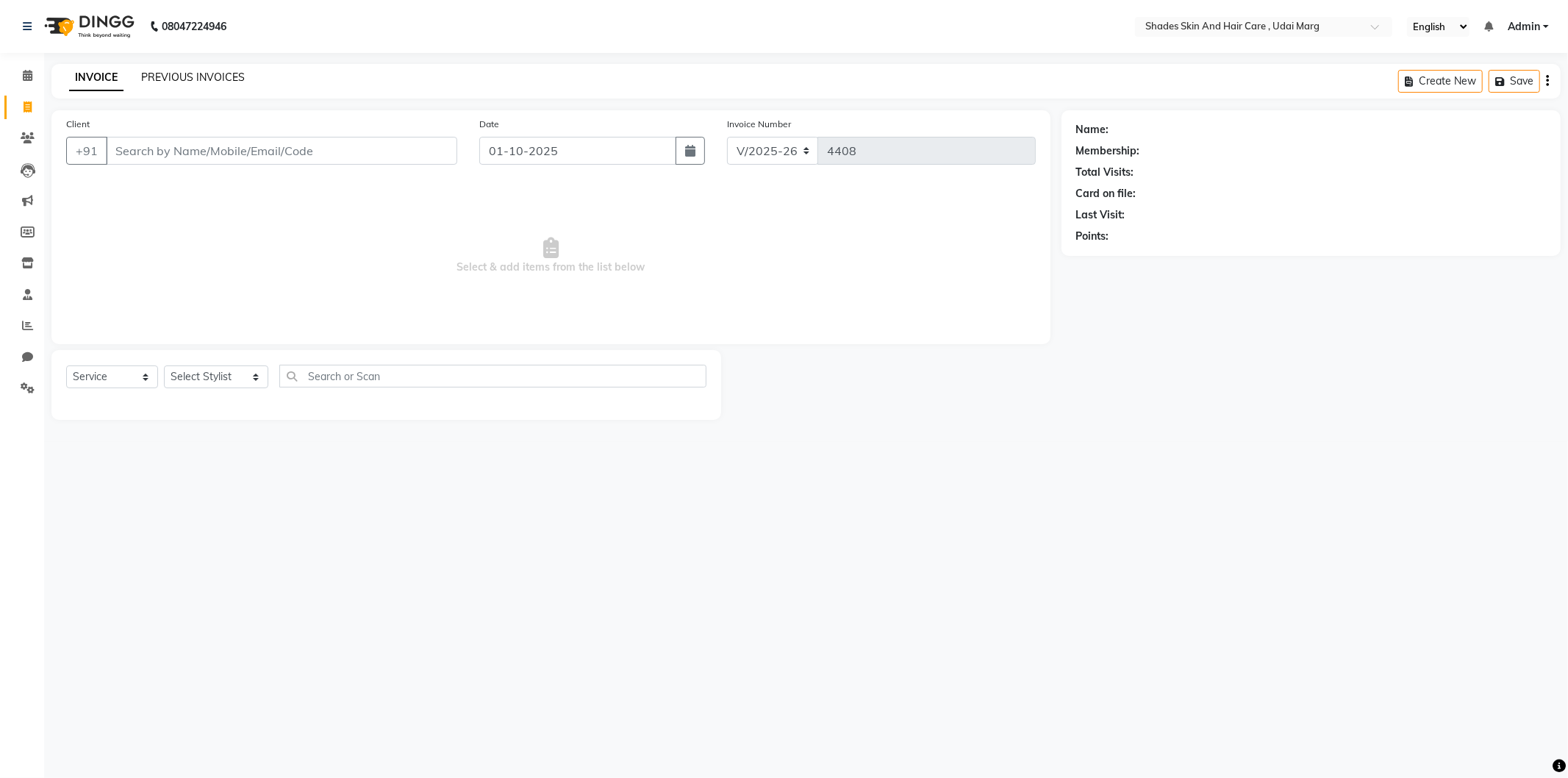
click at [214, 82] on link "PREVIOUS INVOICES" at bounding box center [193, 77] width 104 height 13
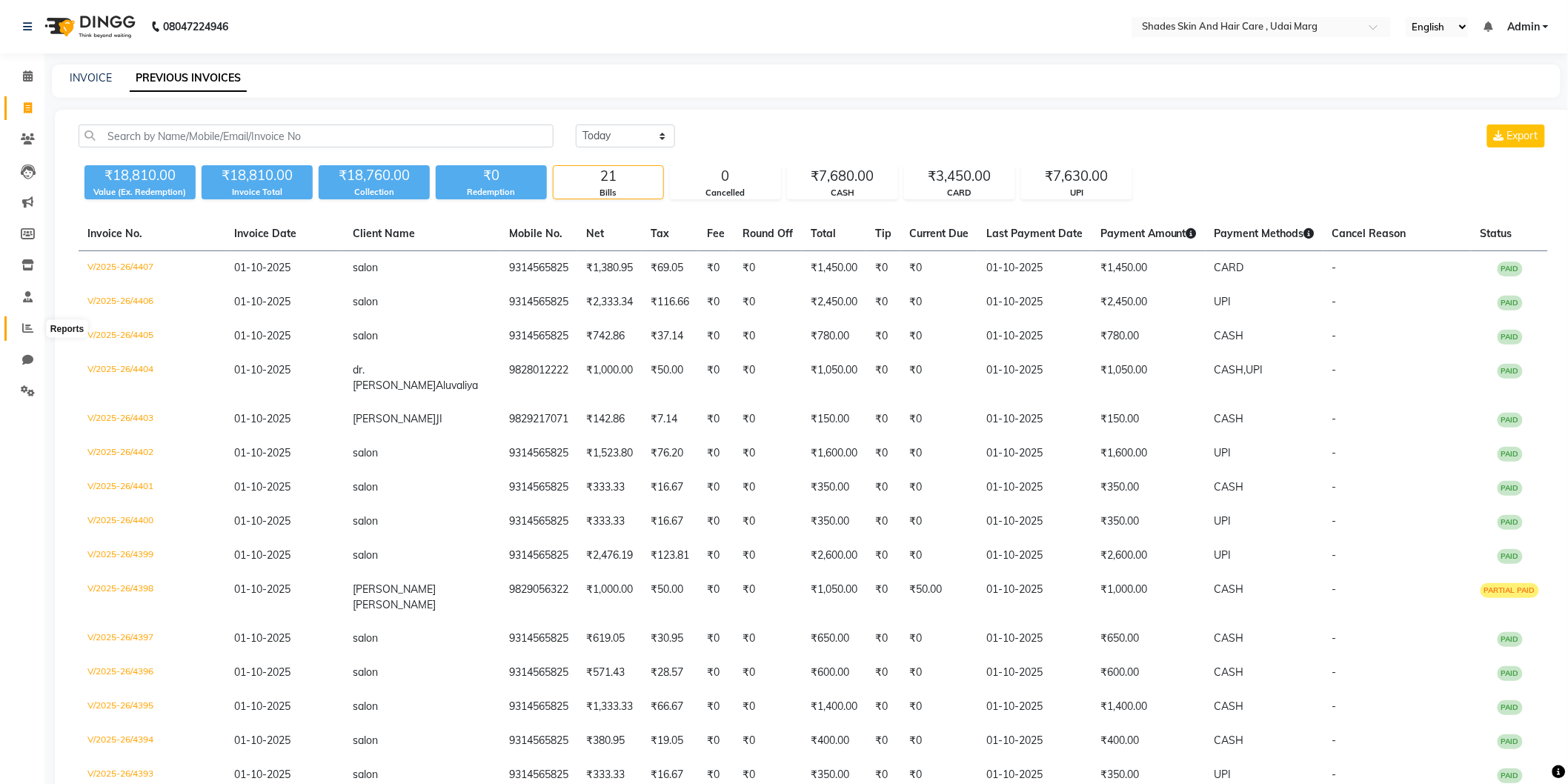
click at [31, 331] on icon at bounding box center [28, 327] width 11 height 11
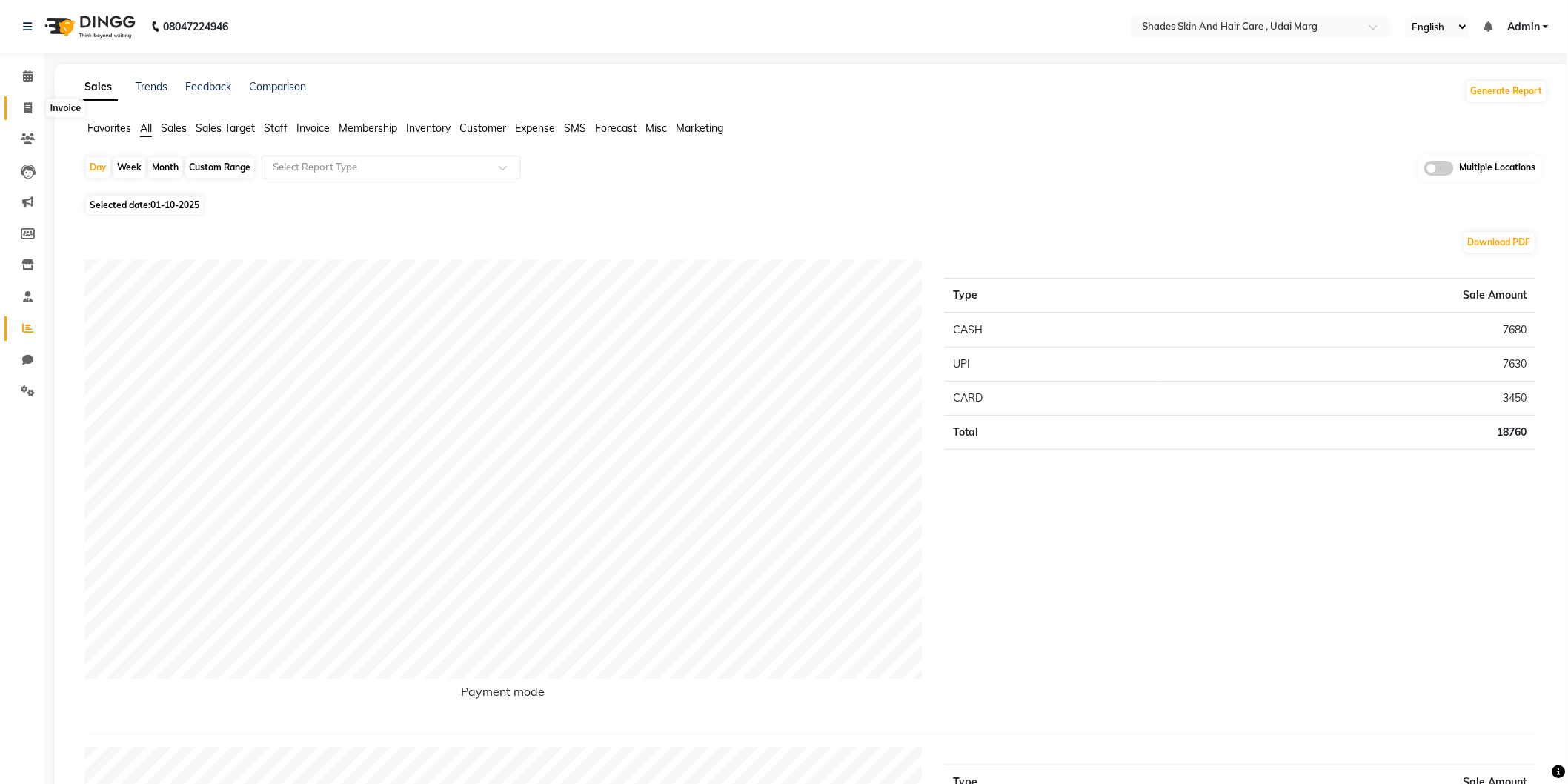
click at [33, 113] on span at bounding box center [28, 108] width 26 height 17
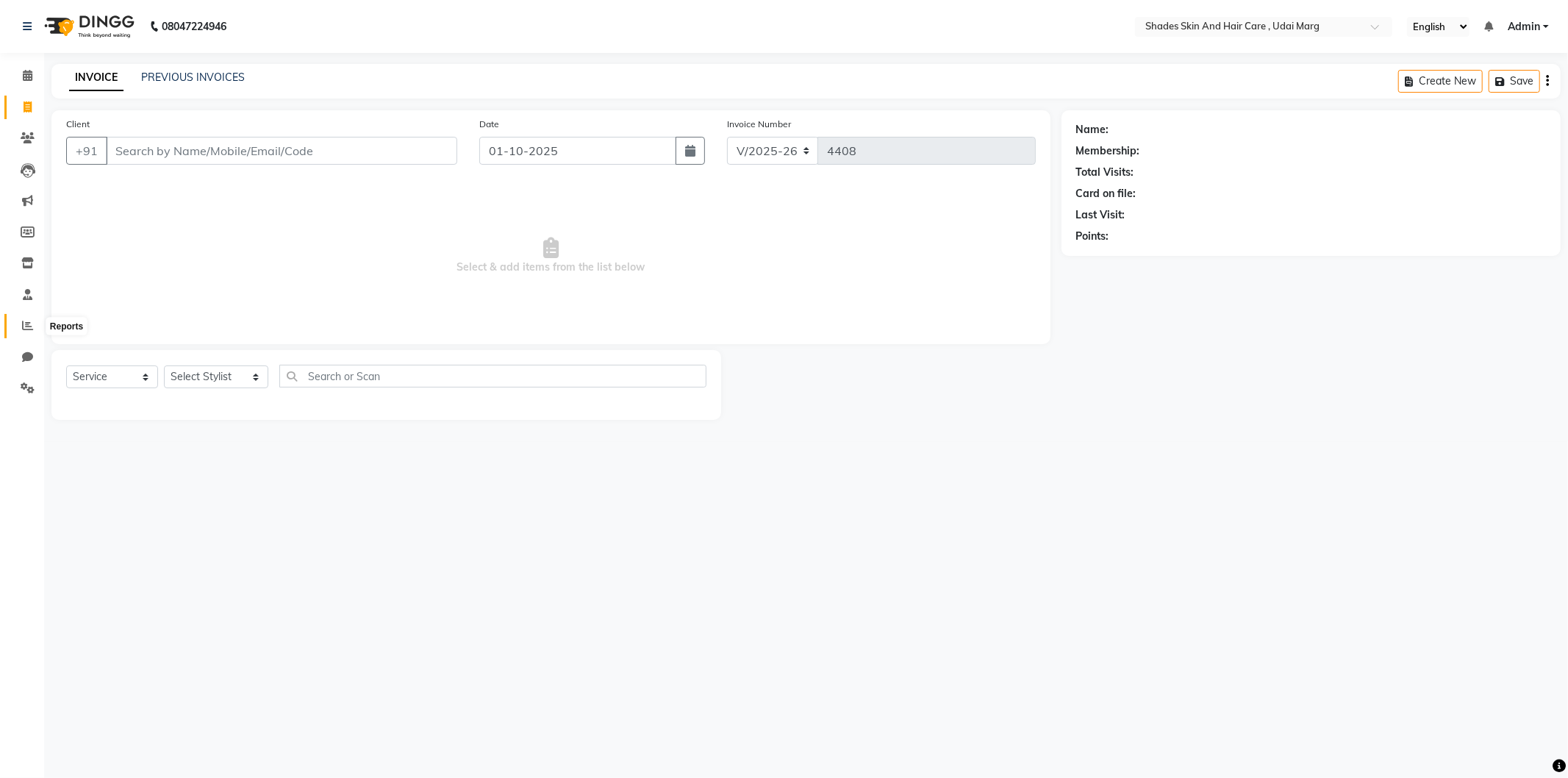
click at [22, 328] on icon at bounding box center [28, 325] width 11 height 11
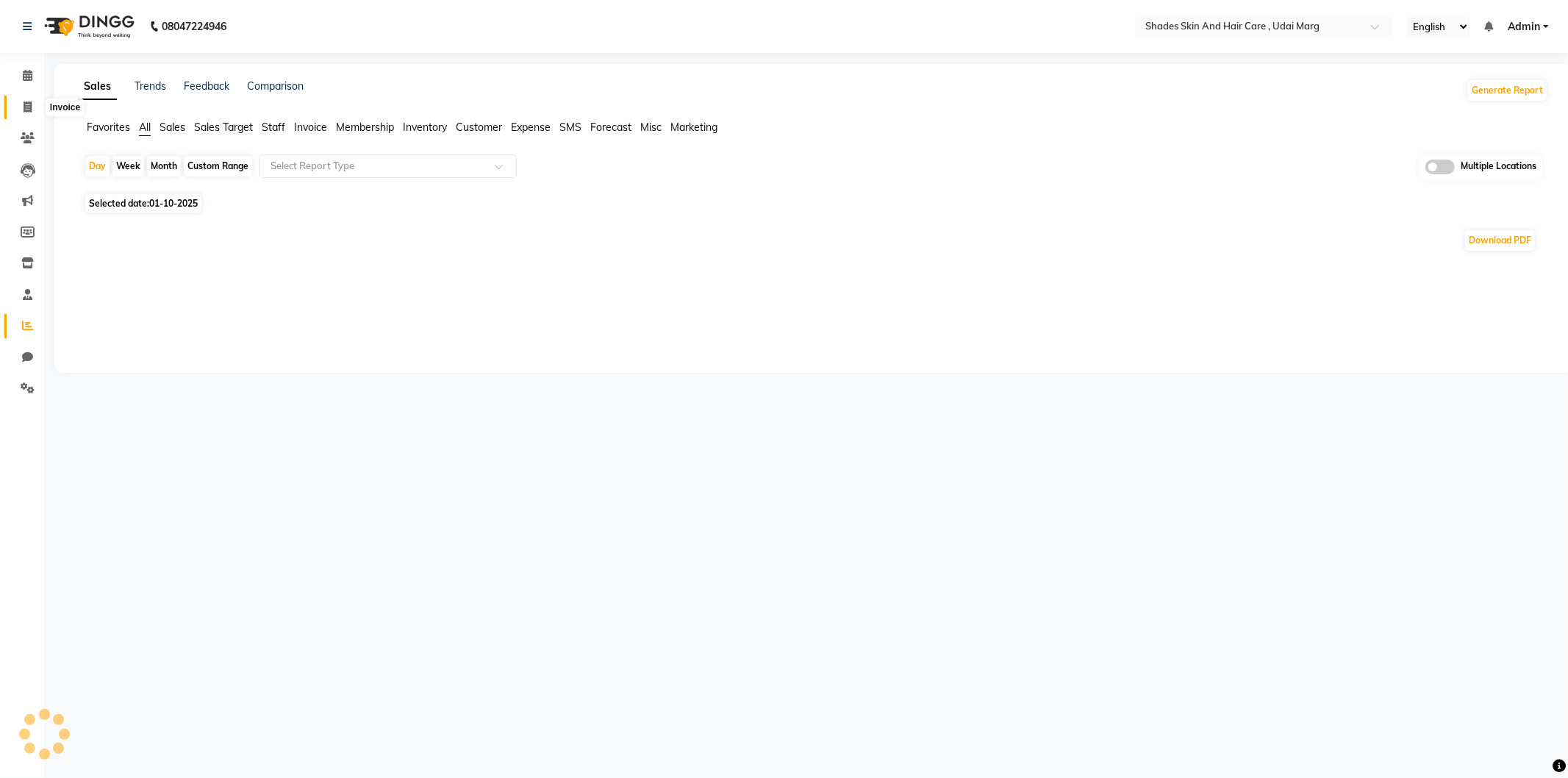
click at [20, 105] on span at bounding box center [28, 107] width 26 height 17
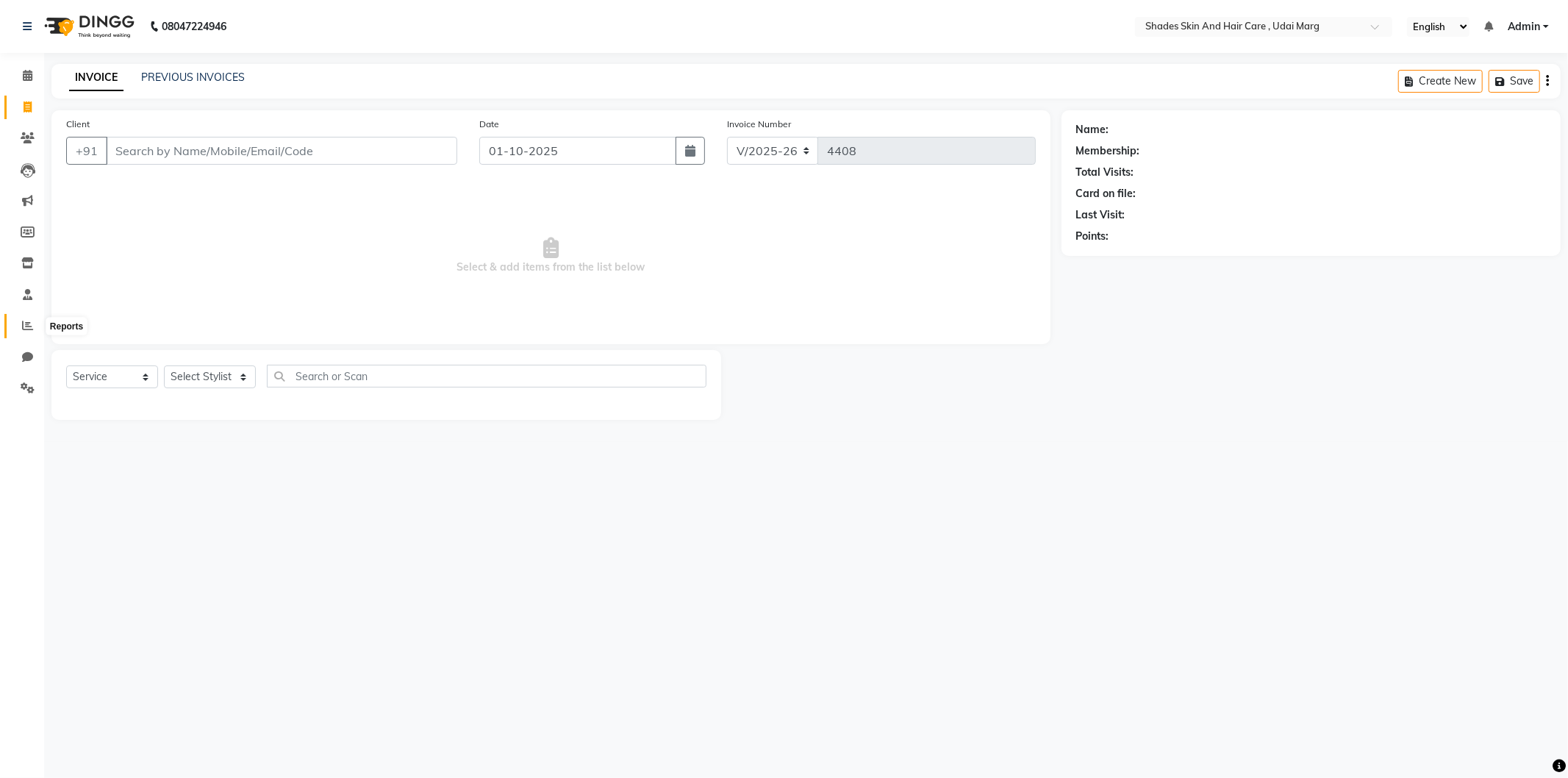
click at [34, 321] on span at bounding box center [28, 326] width 26 height 17
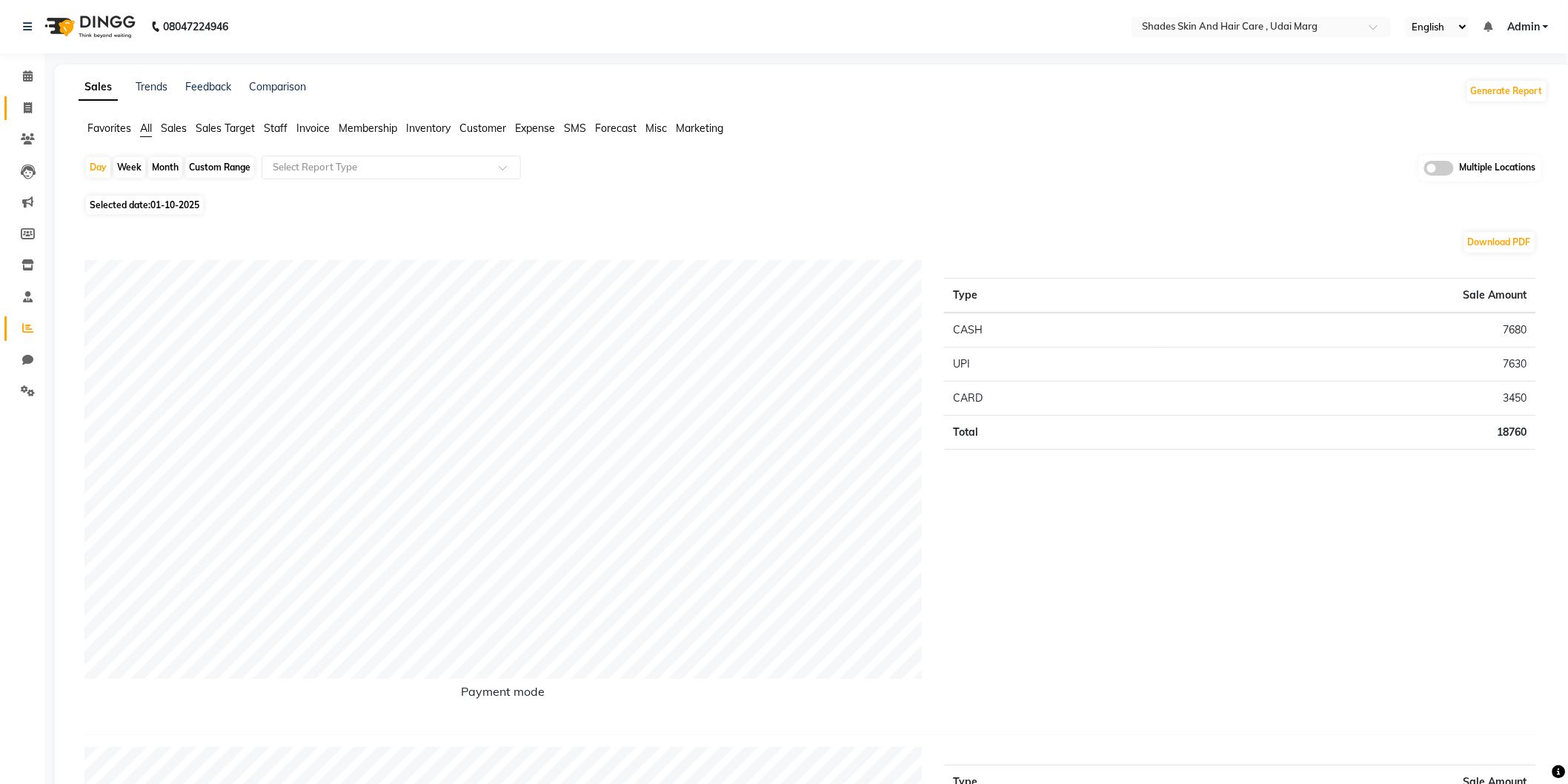
click at [11, 106] on link "Invoice" at bounding box center [22, 108] width 36 height 24
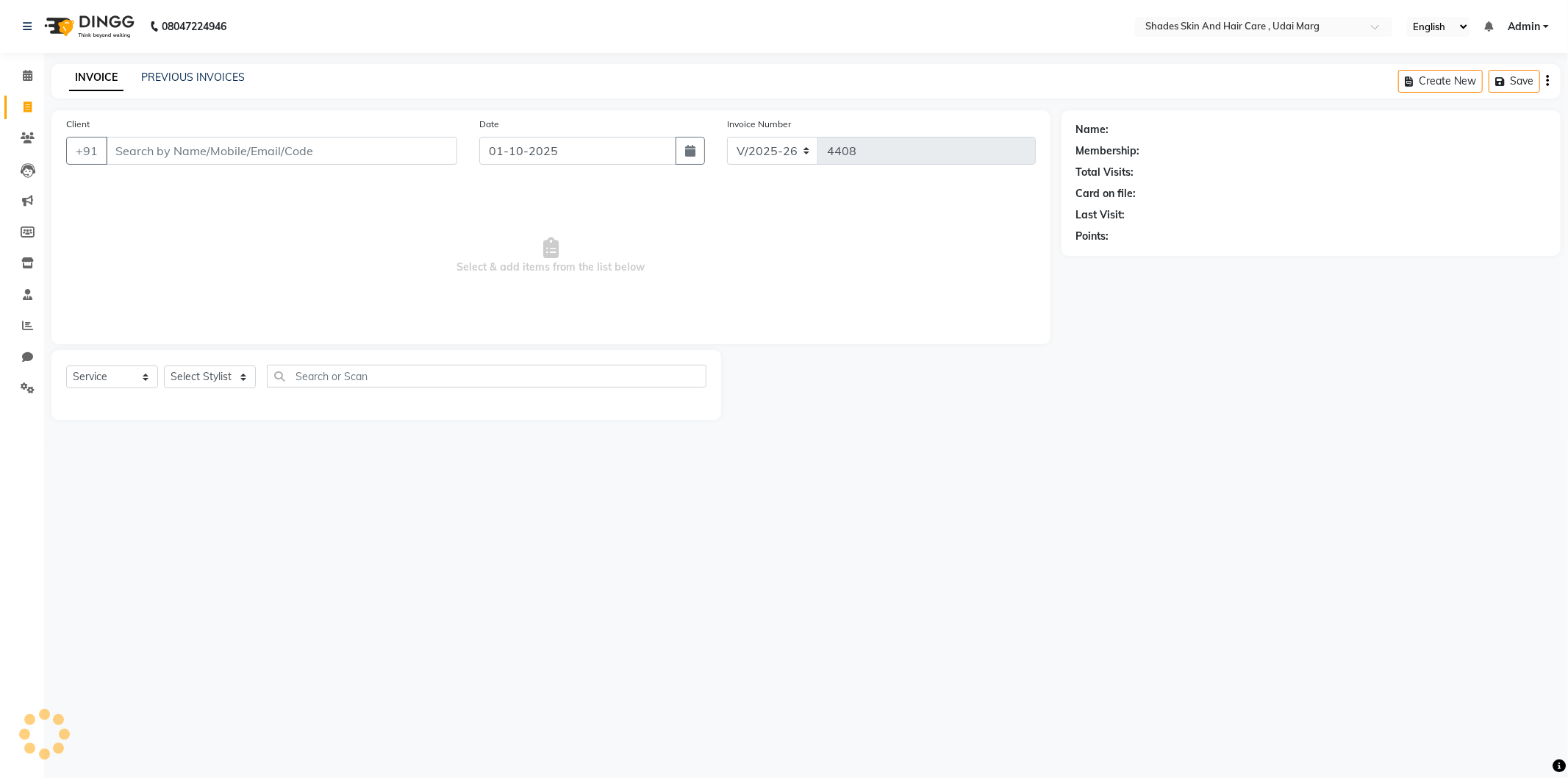
click at [149, 153] on input "Client" at bounding box center [281, 150] width 352 height 28
click at [184, 385] on select "Select Stylist [PERSON_NAME] ADMIN [PERSON_NAME] [PERSON_NAME] GAYATRI [PERSON_…" at bounding box center [216, 377] width 104 height 23
click at [164, 366] on select "Select Stylist [PERSON_NAME] ADMIN [PERSON_NAME] [PERSON_NAME] GAYATRI [PERSON_…" at bounding box center [216, 377] width 104 height 23
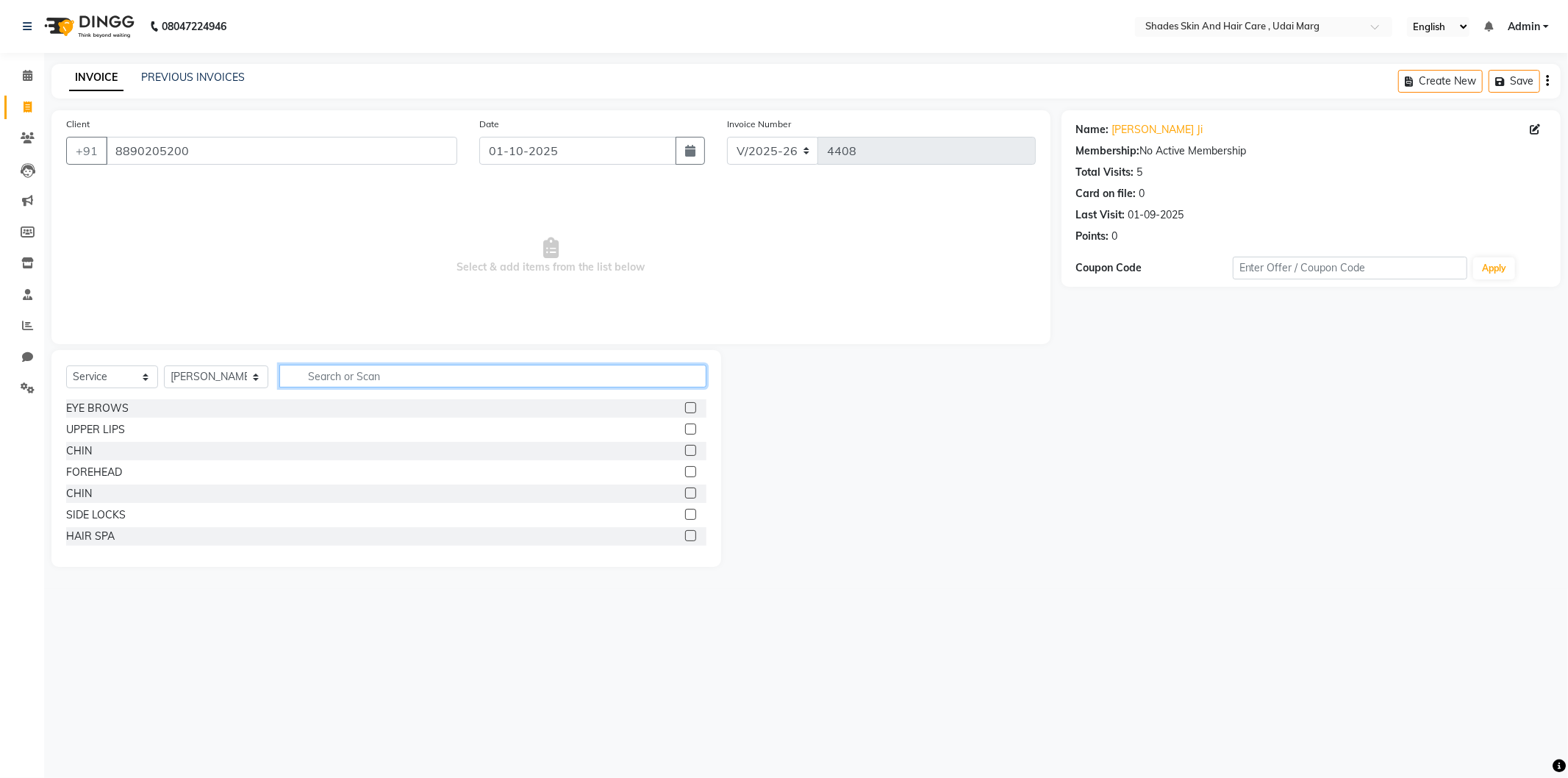
click at [403, 371] on input "text" at bounding box center [493, 376] width 427 height 23
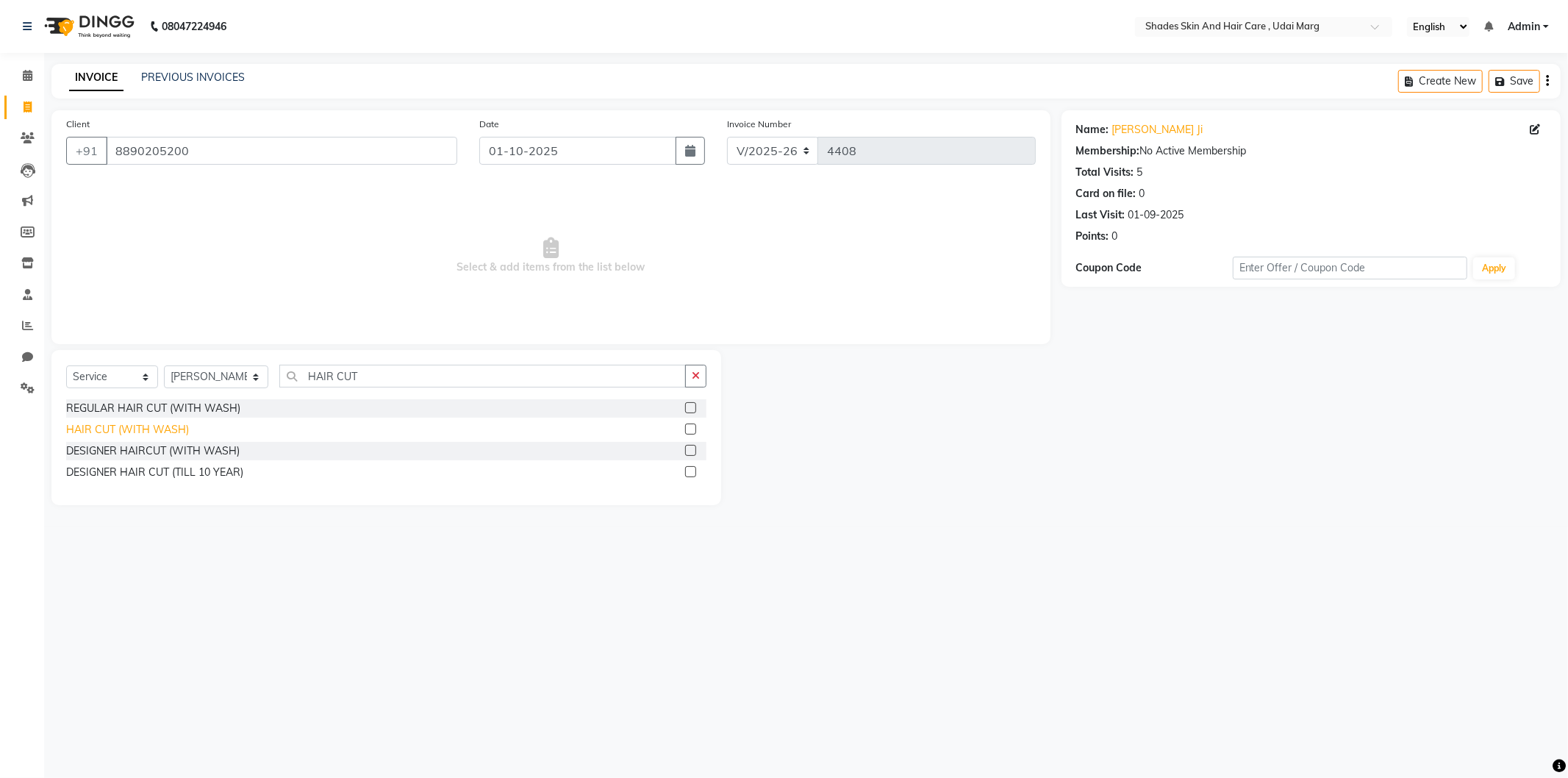
click at [178, 429] on div "HAIR CUT (WITH WASH)" at bounding box center [127, 430] width 123 height 15
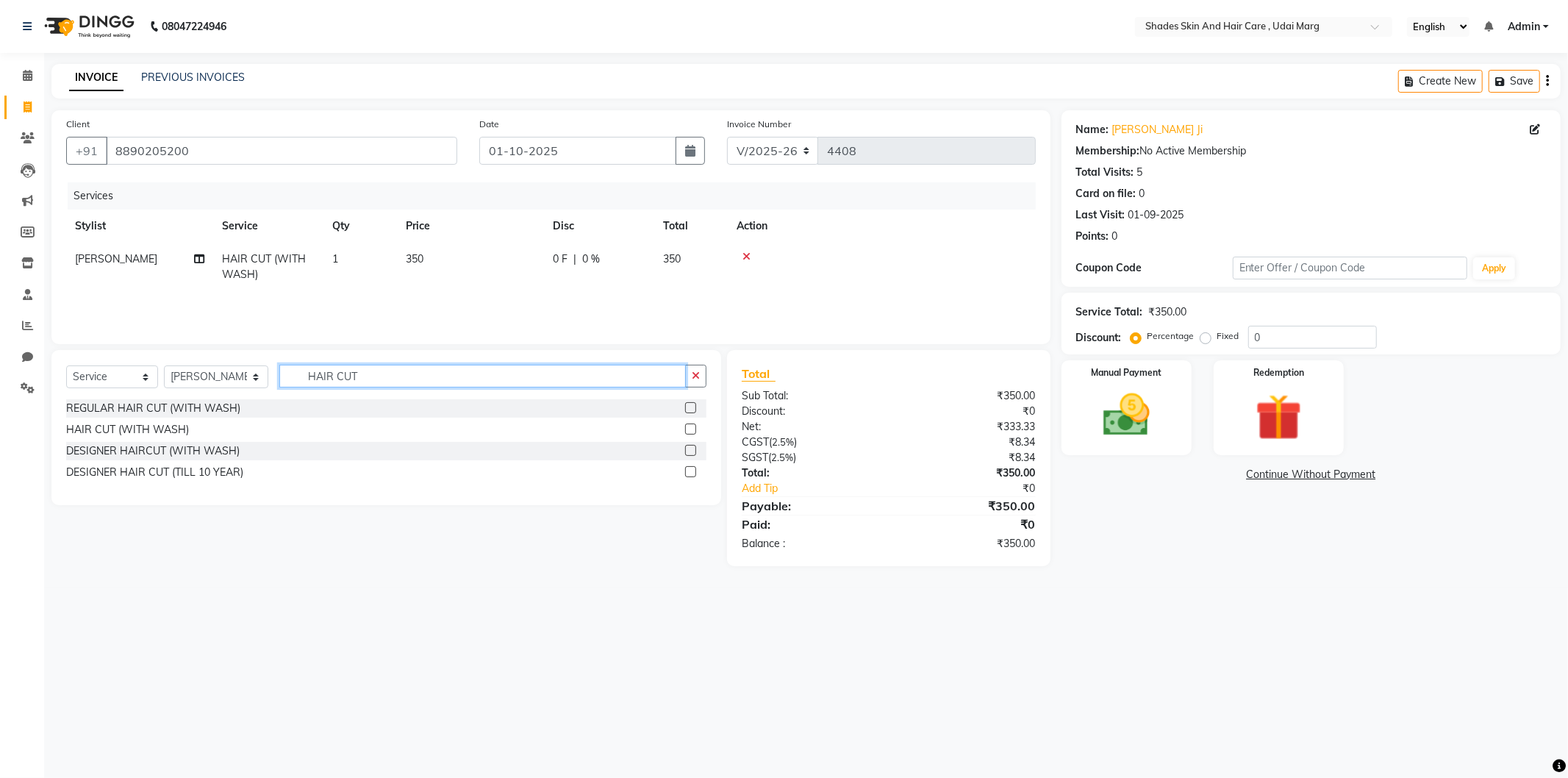
drag, startPoint x: 363, startPoint y: 376, endPoint x: 274, endPoint y: 363, distance: 89.9
click at [274, 363] on div "Select Service Product Membership Package Voucher Prepaid Gift Card Select Styl…" at bounding box center [386, 427] width 670 height 155
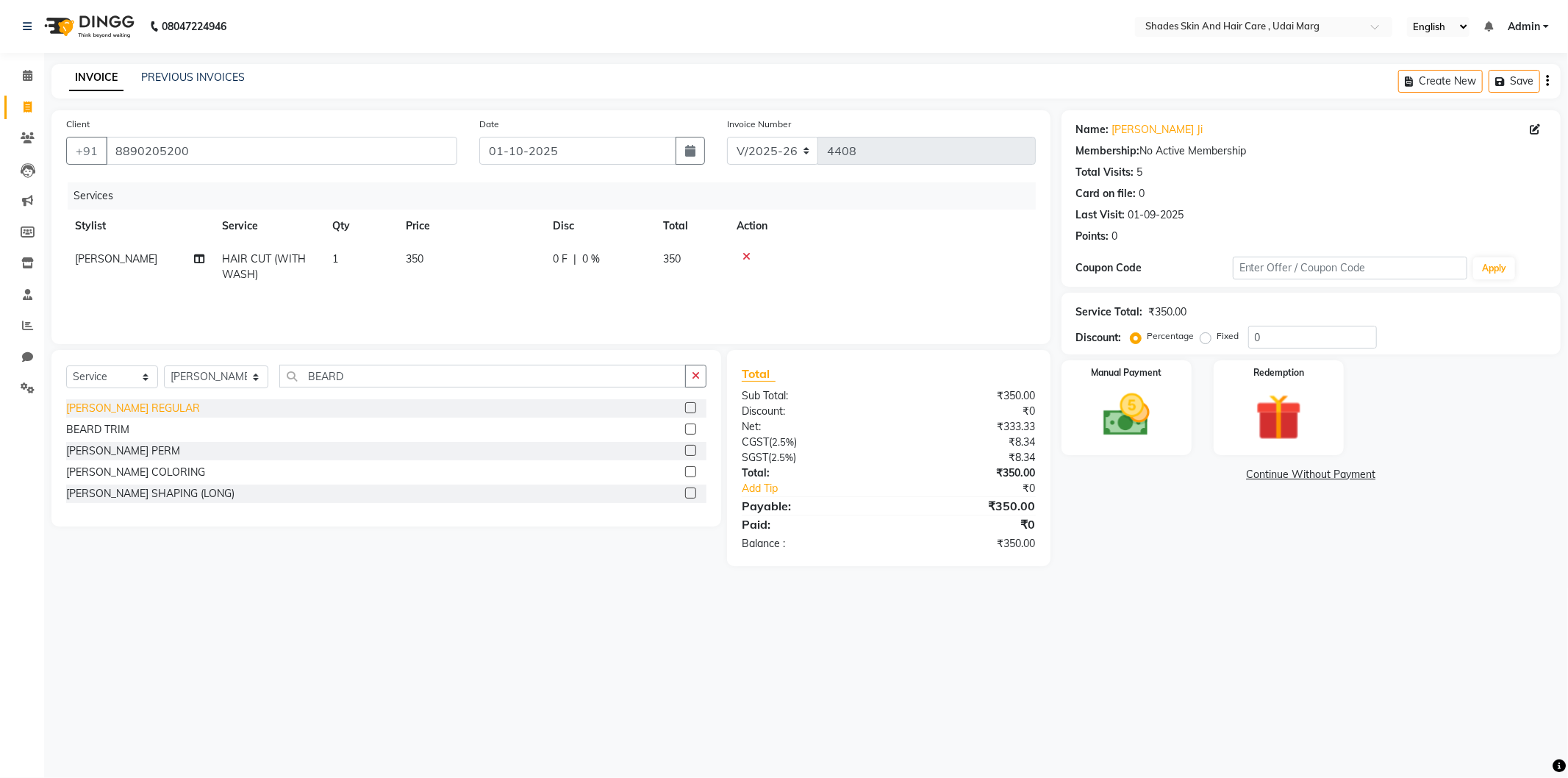
click at [135, 406] on div "[PERSON_NAME] REGULAR" at bounding box center [133, 408] width 134 height 15
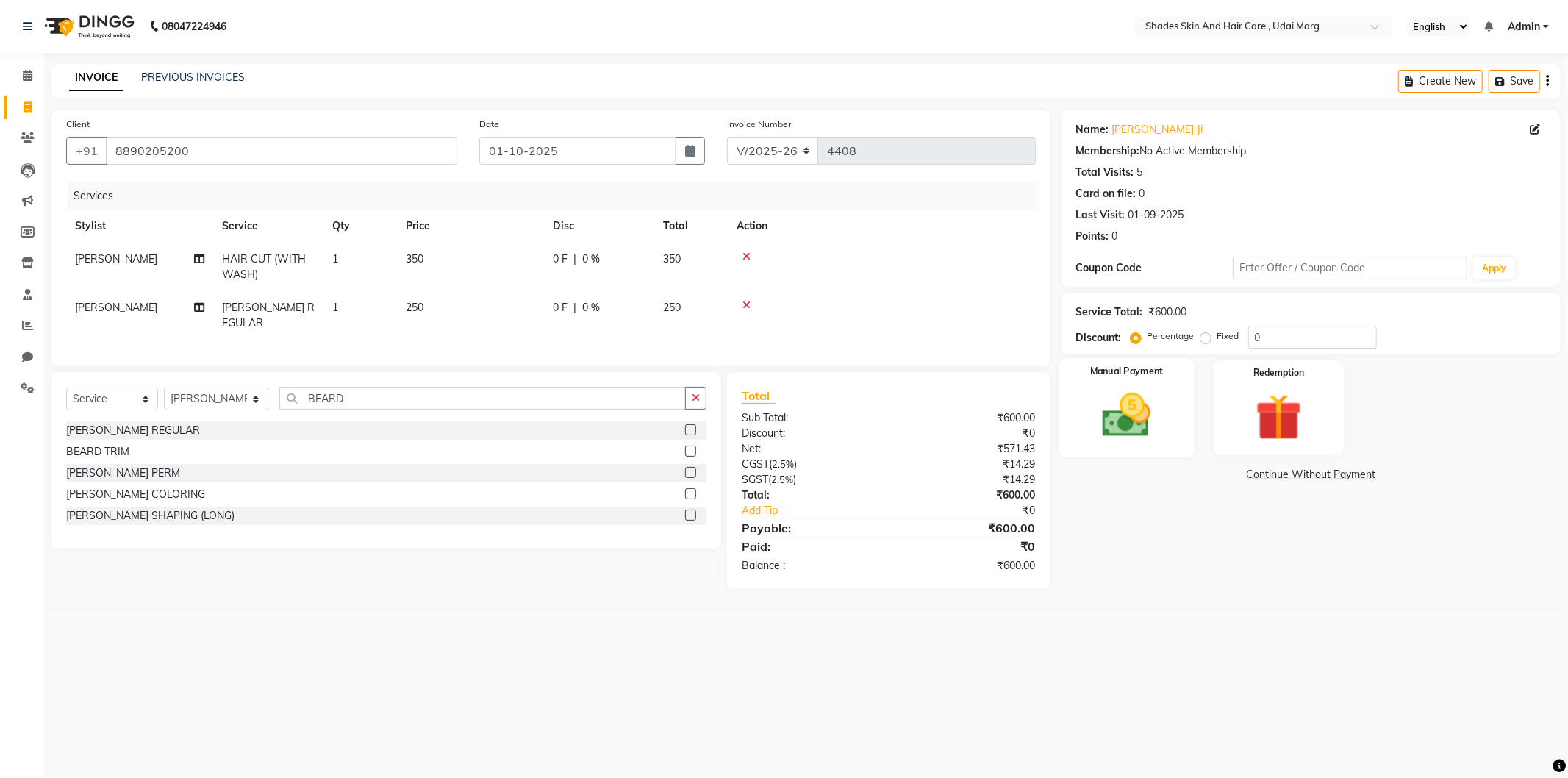
click at [1141, 422] on img at bounding box center [1127, 415] width 79 height 56
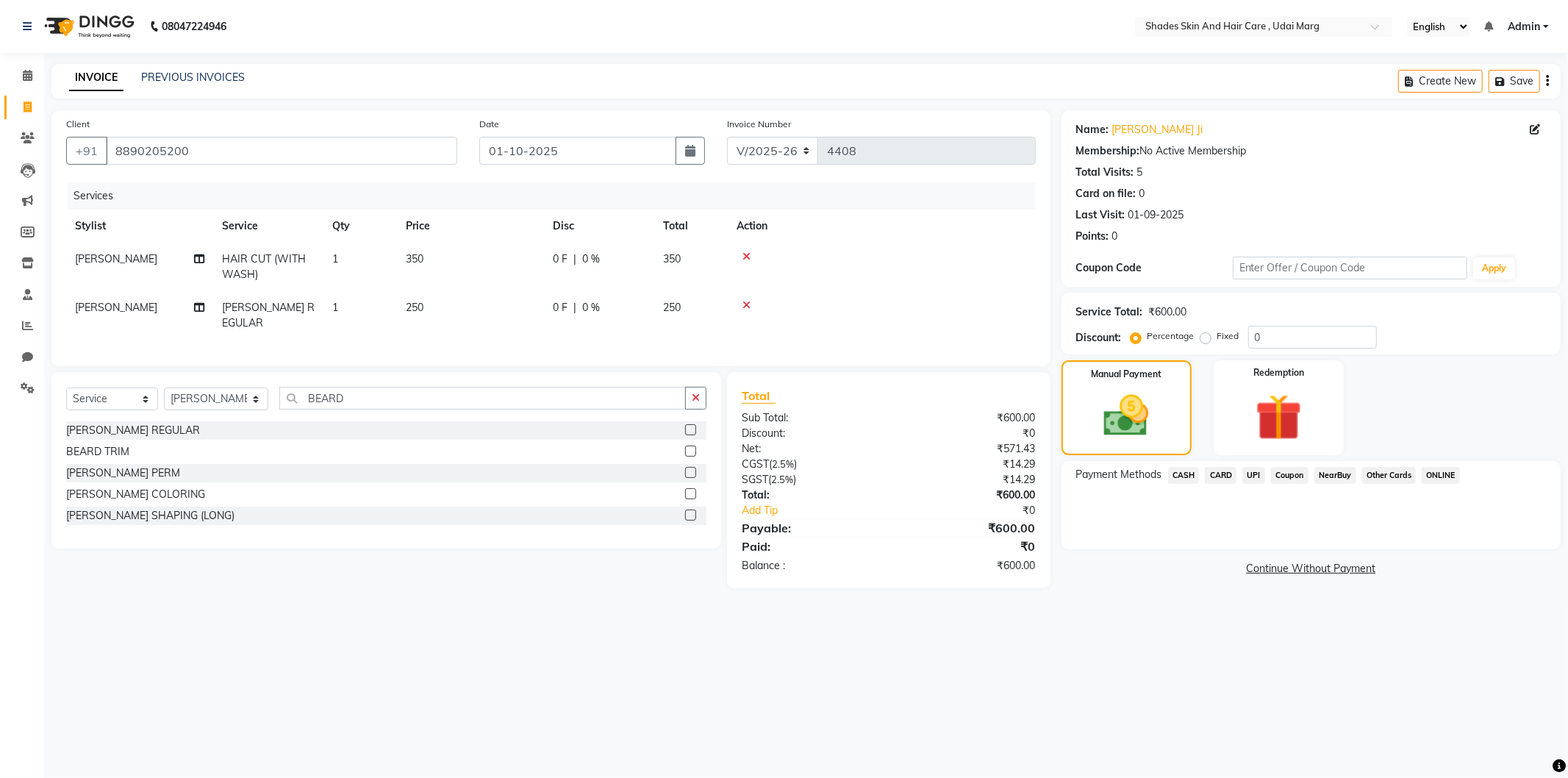
click at [1184, 469] on span "CASH" at bounding box center [1184, 475] width 32 height 17
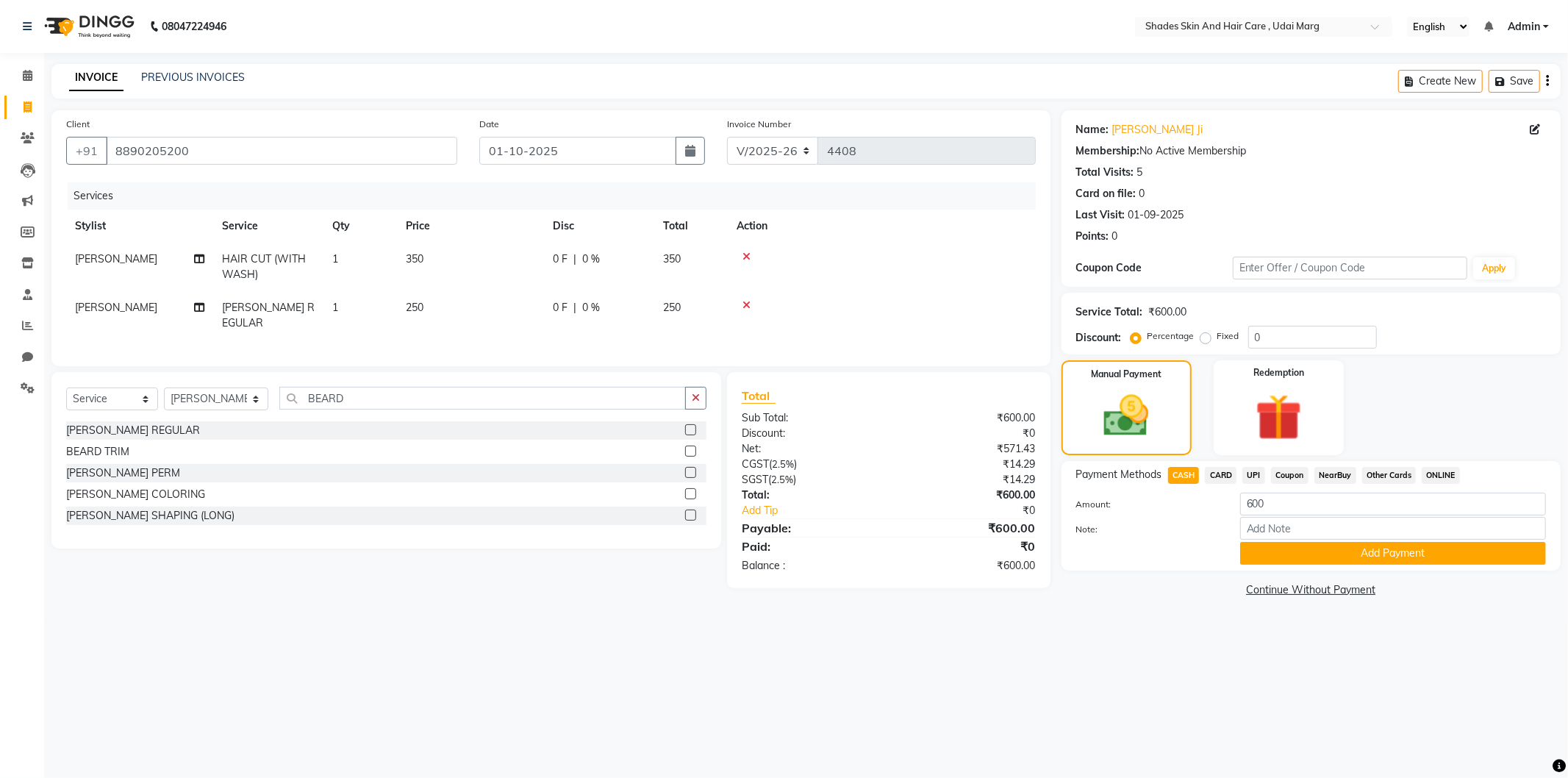
click at [1253, 475] on span "UPI" at bounding box center [1253, 475] width 23 height 17
click at [1283, 552] on button "Add Payment" at bounding box center [1393, 553] width 306 height 23
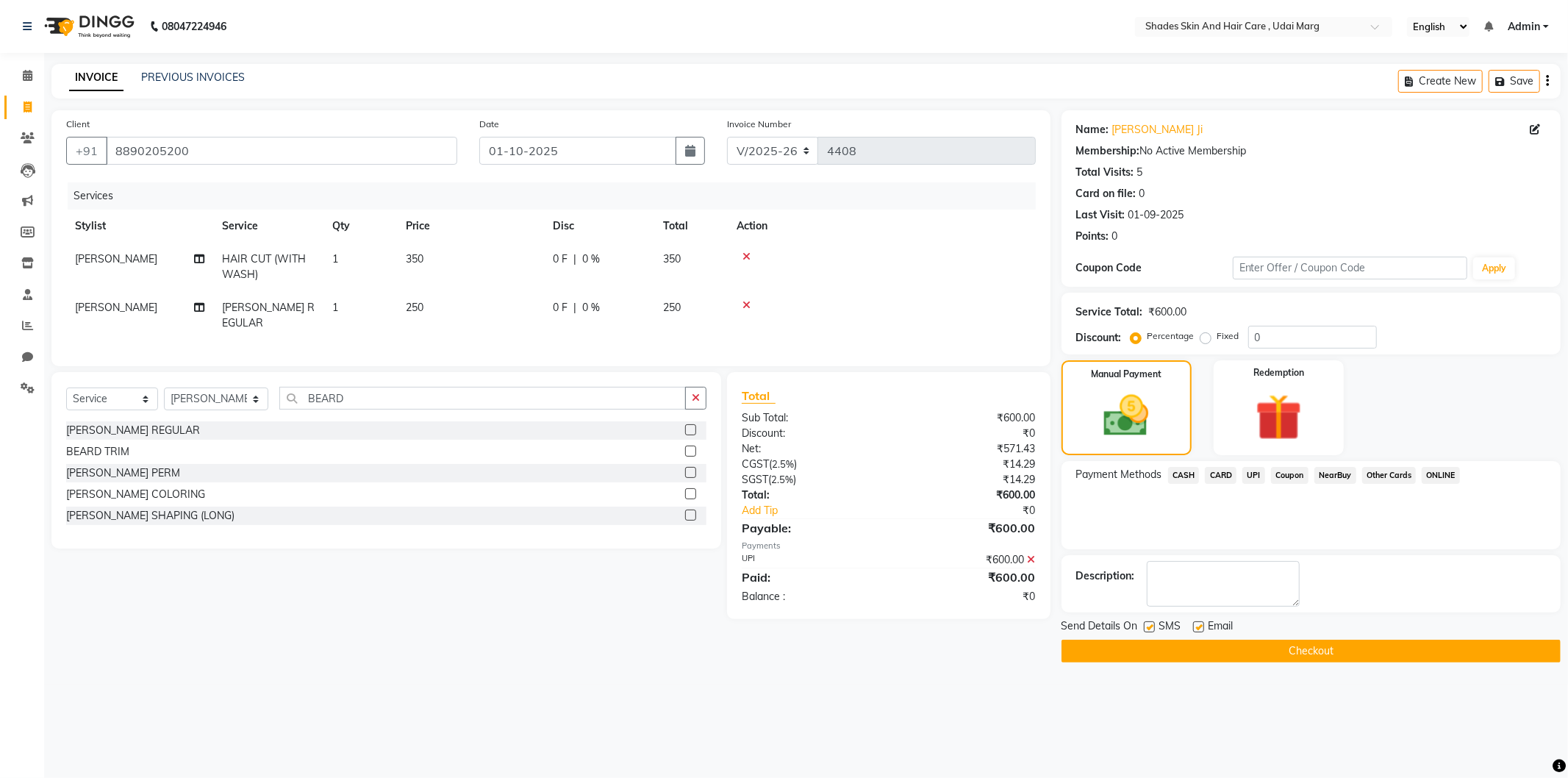
click at [1197, 640] on button "Checkout" at bounding box center [1311, 651] width 499 height 23
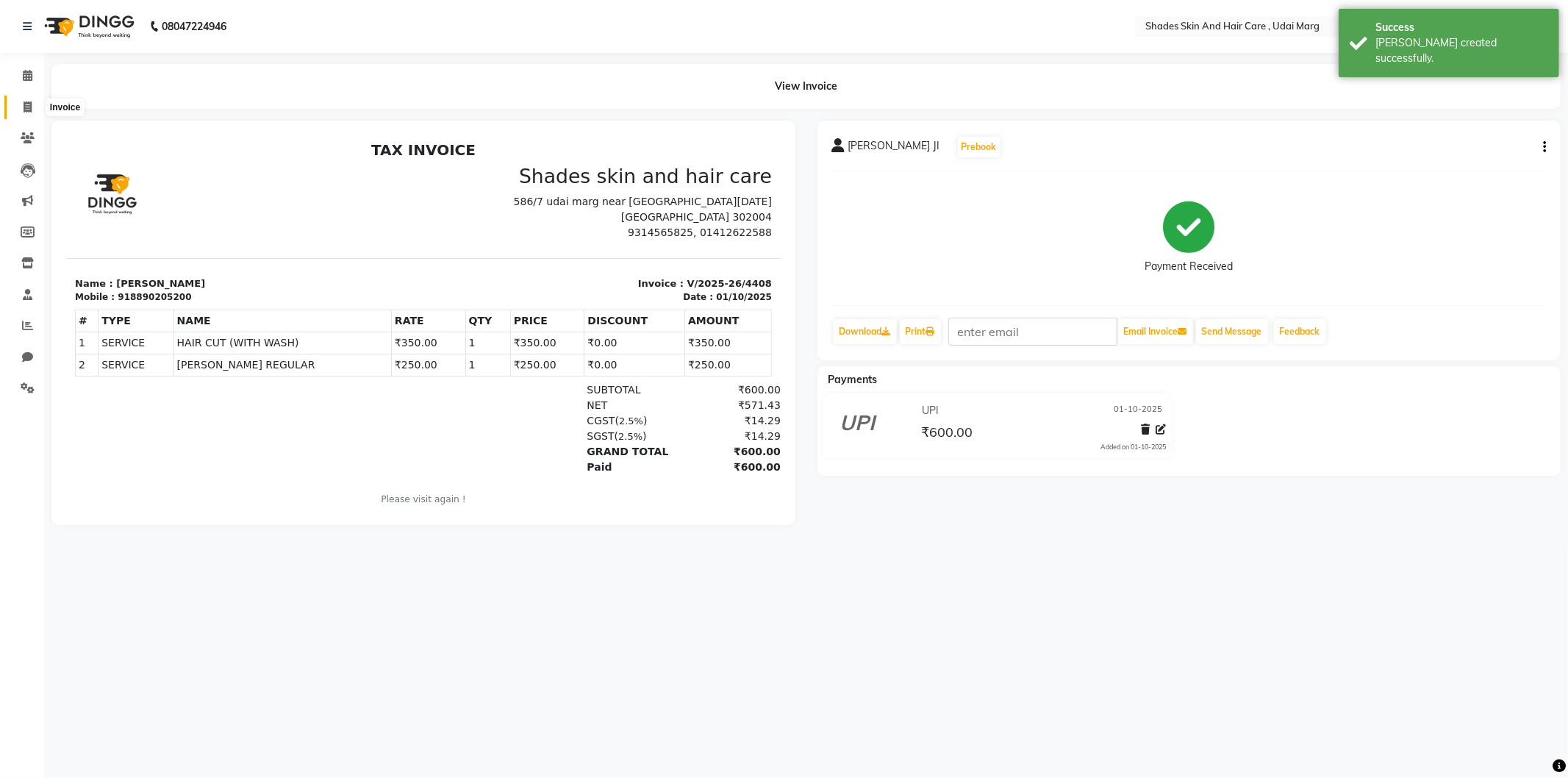
click at [17, 110] on span at bounding box center [28, 107] width 26 height 17
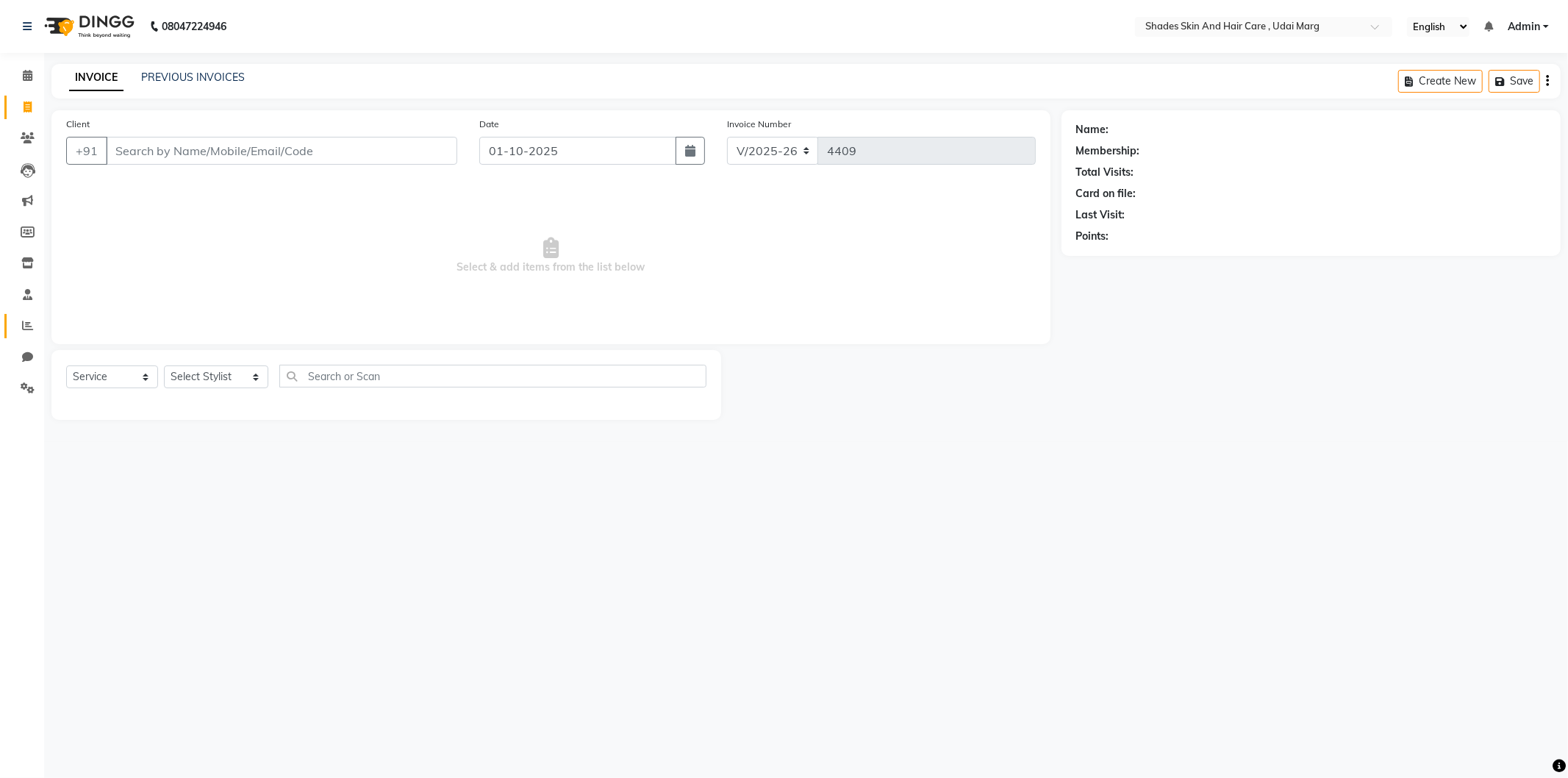
click at [28, 333] on span at bounding box center [28, 326] width 26 height 17
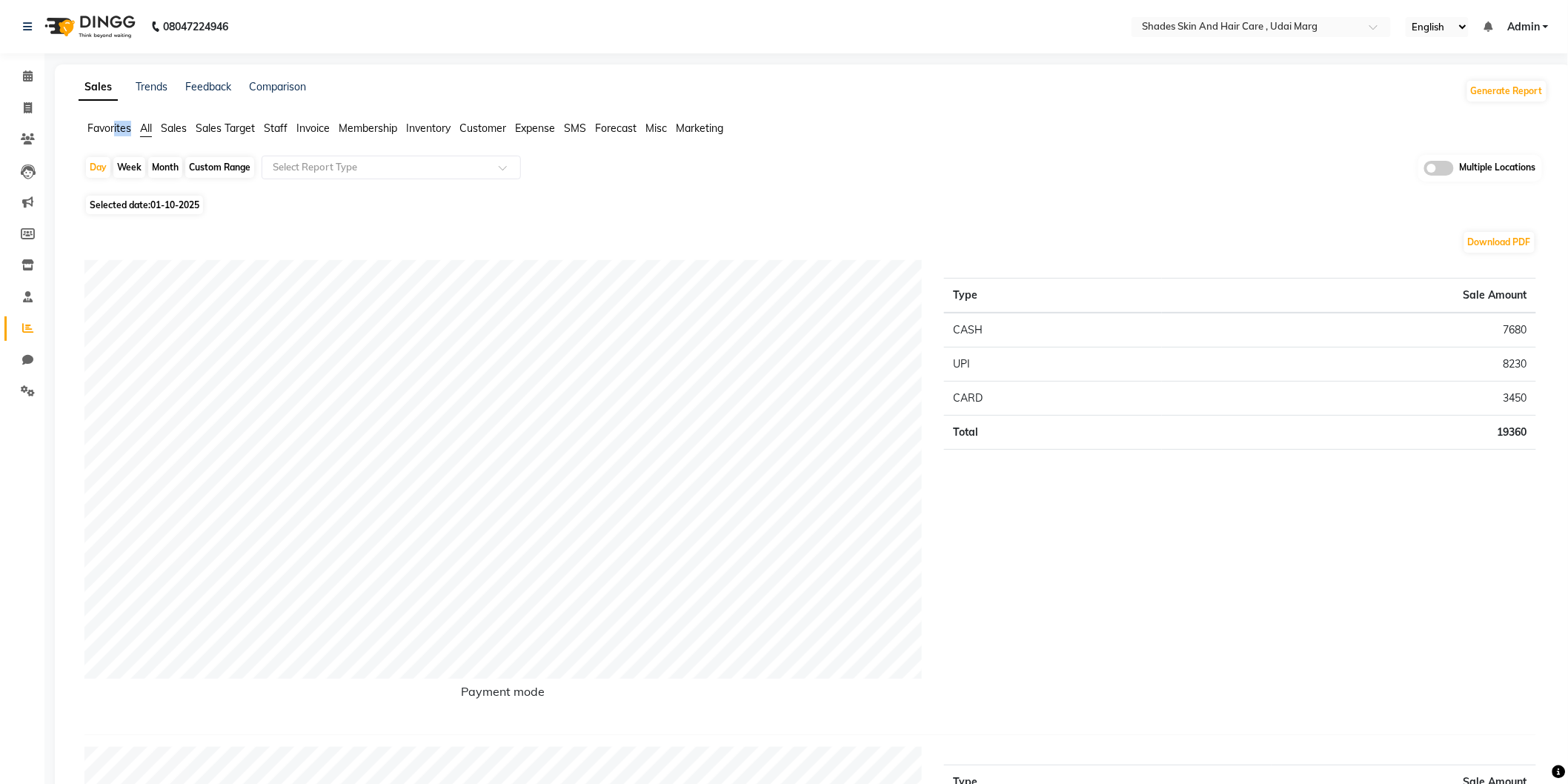
drag, startPoint x: 113, startPoint y: 137, endPoint x: 75, endPoint y: 125, distance: 39.8
click at [107, 135] on li "Favorites" at bounding box center [109, 128] width 43 height 16
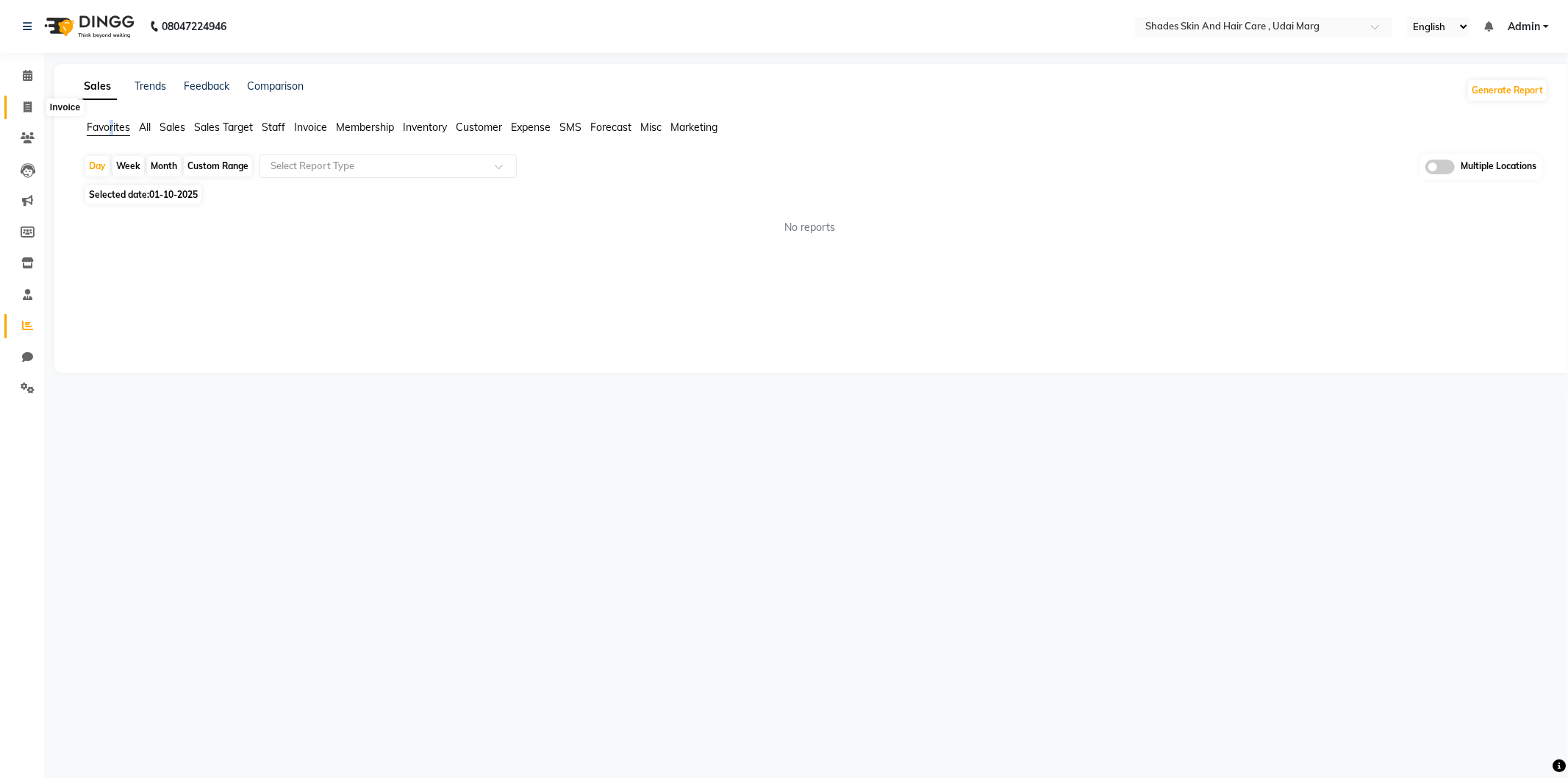
click at [23, 111] on icon at bounding box center [27, 107] width 8 height 11
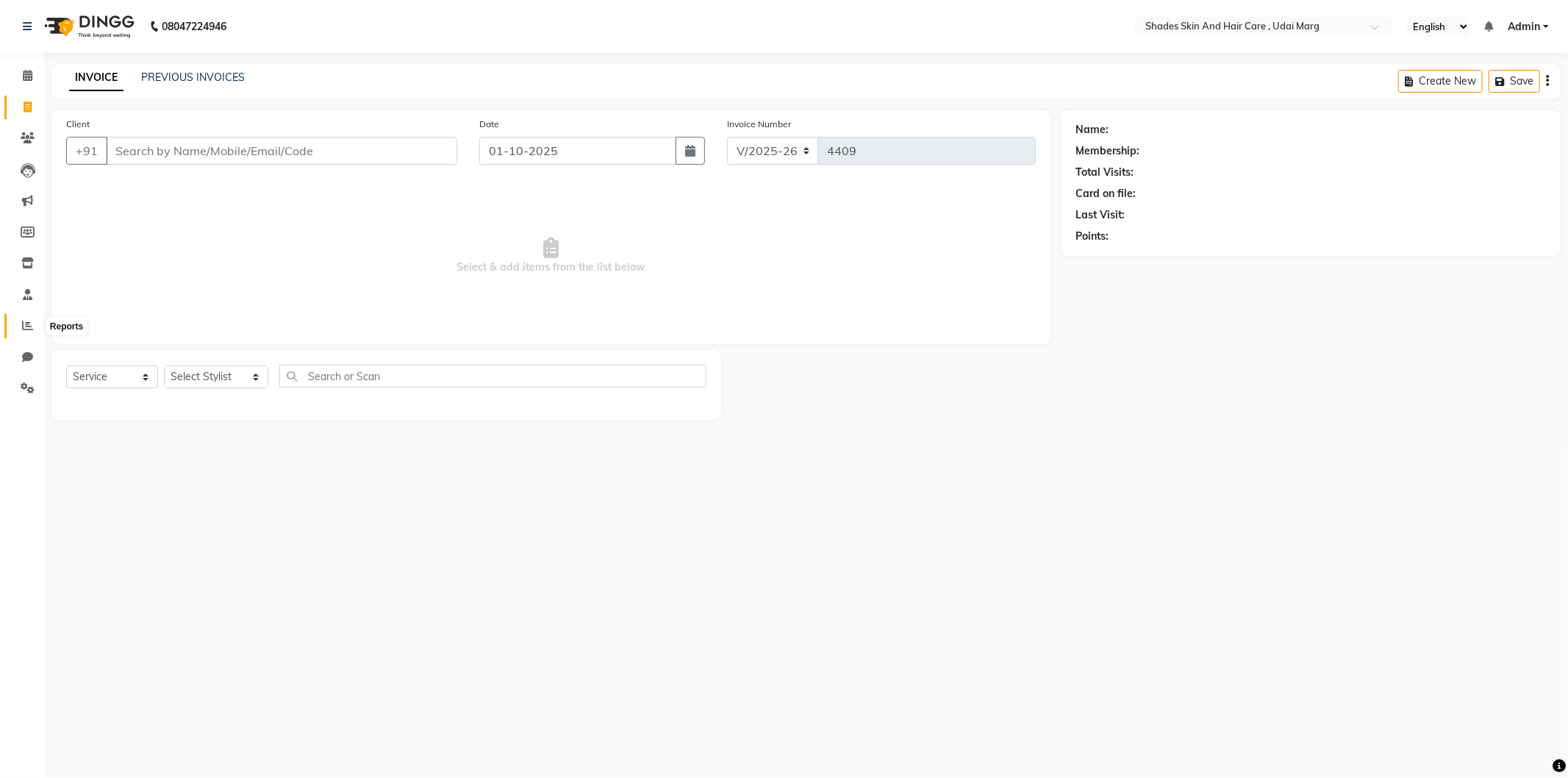
click at [23, 327] on icon at bounding box center [28, 325] width 11 height 11
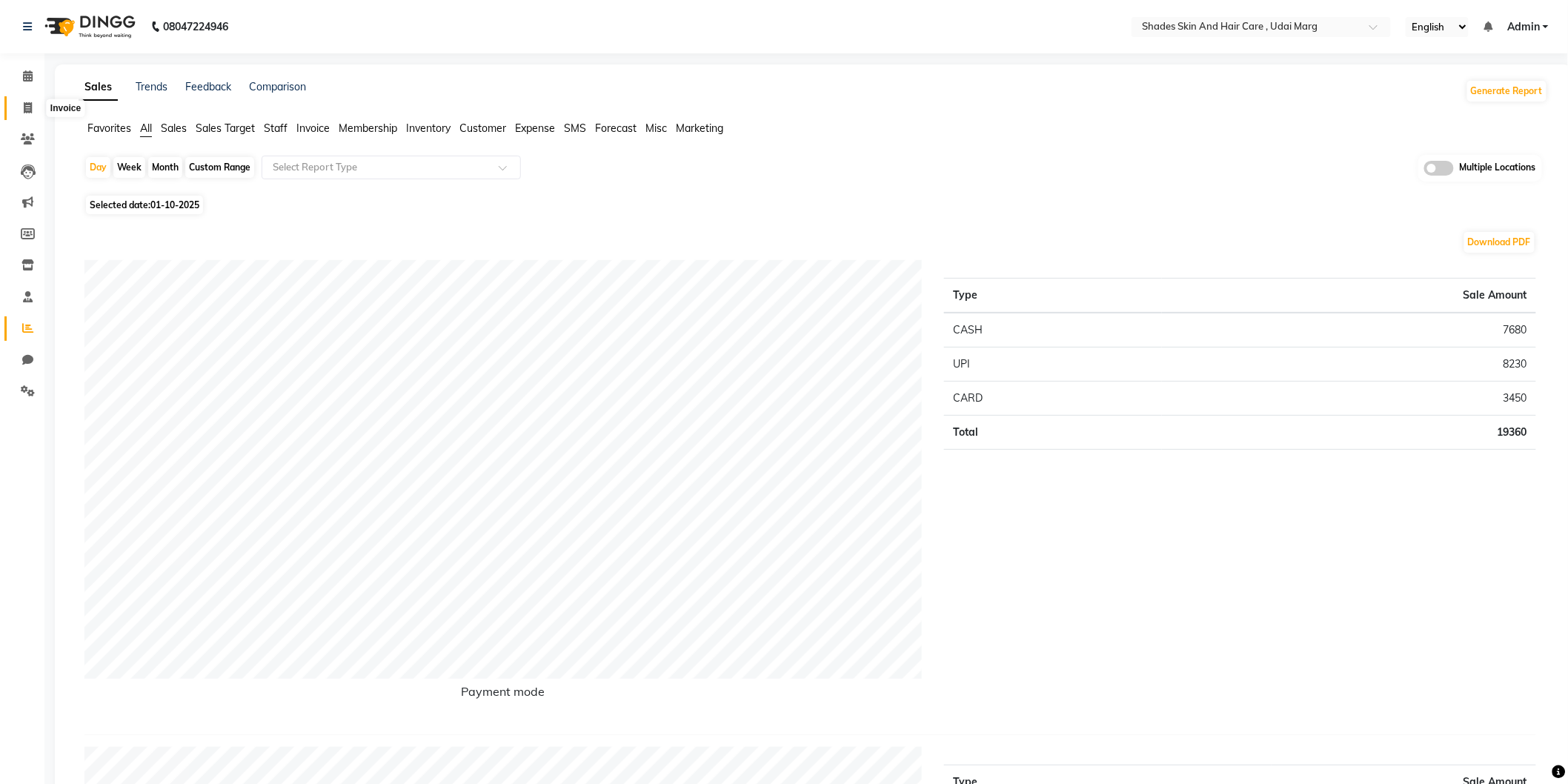
click at [16, 109] on span at bounding box center [28, 108] width 26 height 17
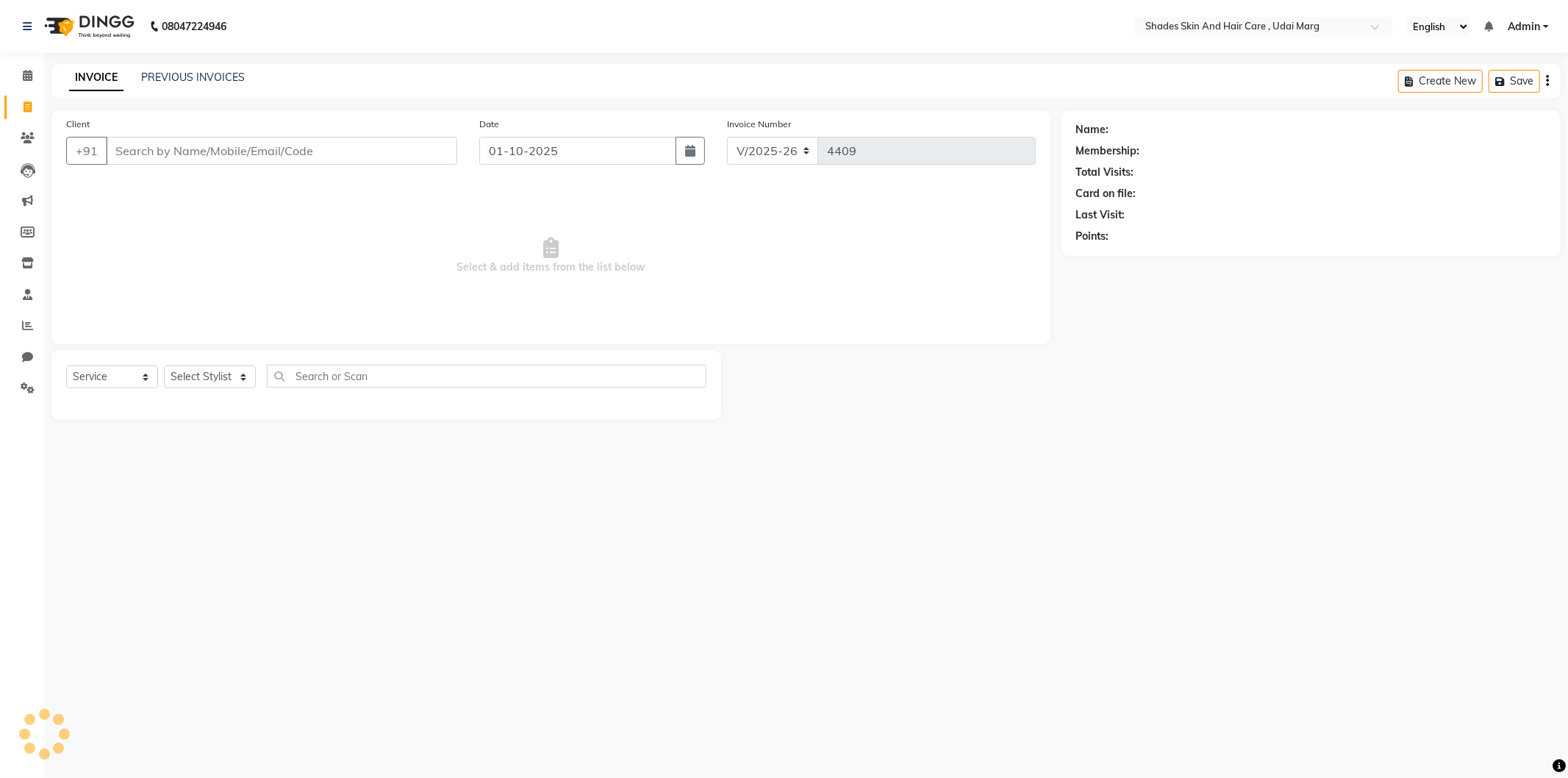
click at [269, 156] on input "Client" at bounding box center [281, 150] width 352 height 28
click at [407, 144] on span "Add Client" at bounding box center [420, 150] width 58 height 15
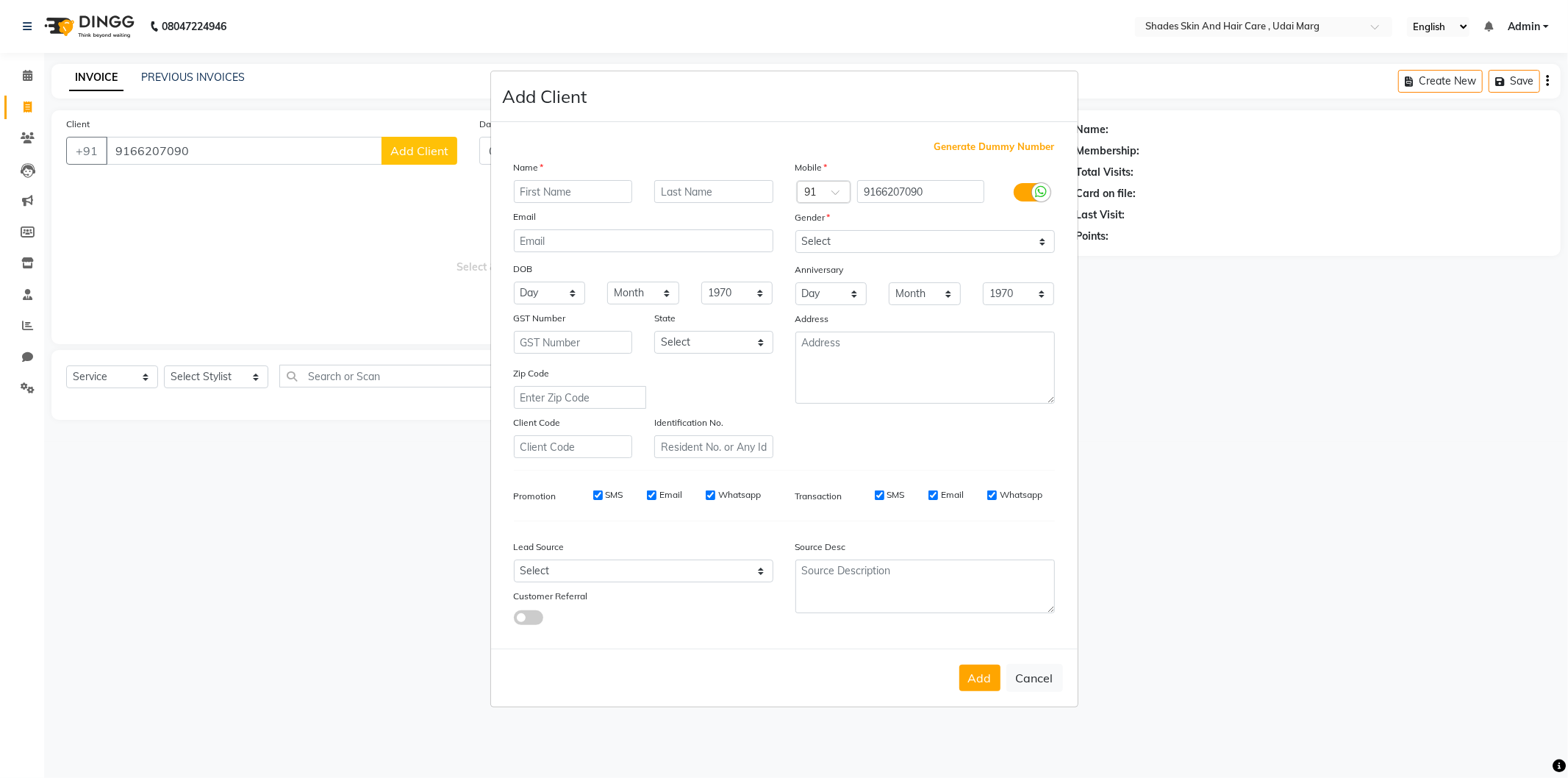
click at [539, 193] on input "text" at bounding box center [573, 192] width 119 height 23
click at [891, 247] on select "Select [DEMOGRAPHIC_DATA] [DEMOGRAPHIC_DATA] Other Prefer Not To Say" at bounding box center [925, 242] width 260 height 23
click at [795, 230] on select "Select [DEMOGRAPHIC_DATA] [DEMOGRAPHIC_DATA] Other Prefer Not To Say" at bounding box center [925, 242] width 260 height 23
click at [988, 672] on button "Add" at bounding box center [980, 677] width 41 height 27
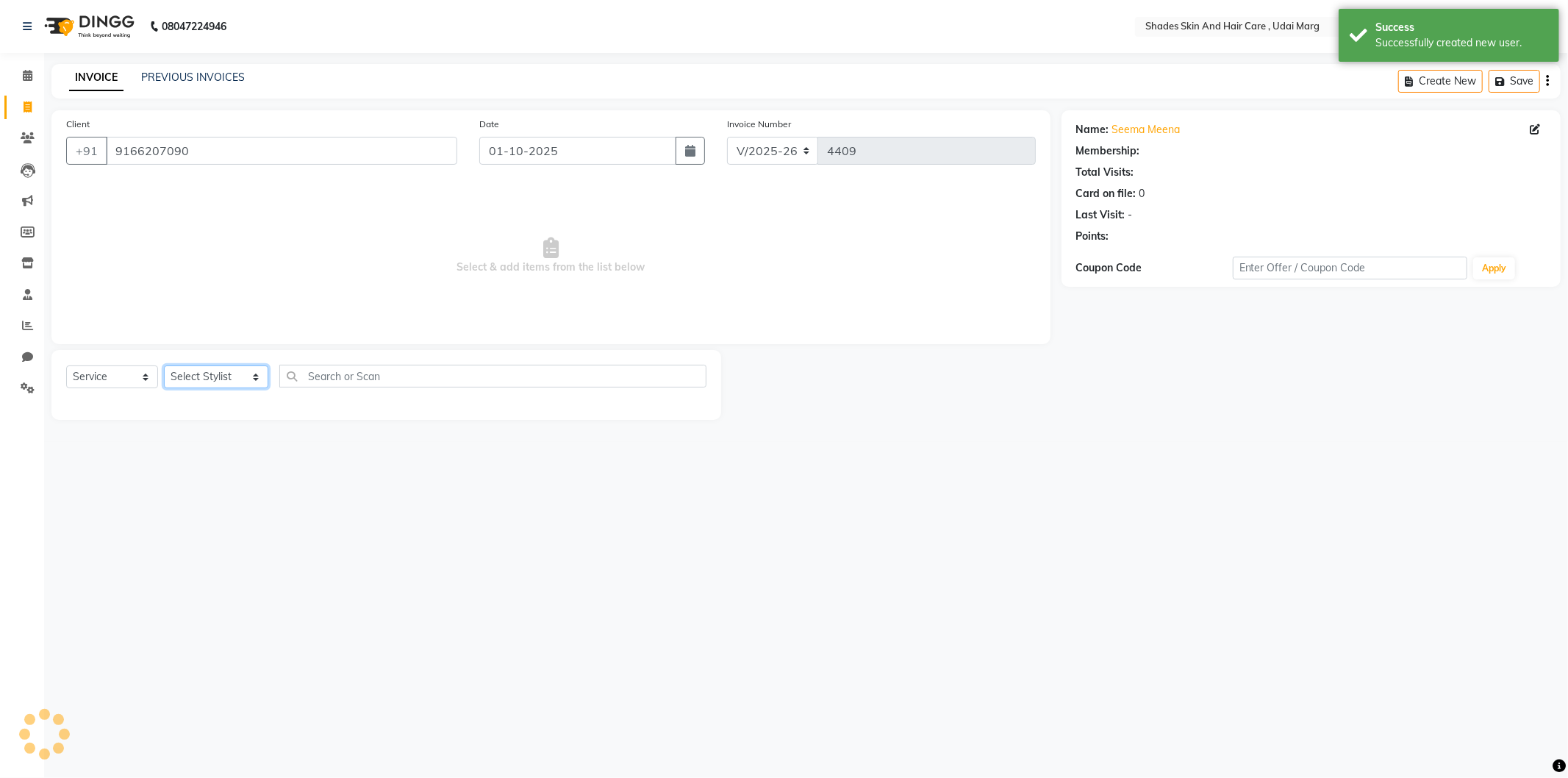
click at [221, 378] on select "Select Stylist [PERSON_NAME] ADMIN [PERSON_NAME] [PERSON_NAME] GAYATRI [PERSON_…" at bounding box center [216, 377] width 104 height 23
click at [164, 366] on select "Select Stylist [PERSON_NAME] ADMIN [PERSON_NAME] [PERSON_NAME] GAYATRI [PERSON_…" at bounding box center [216, 377] width 104 height 23
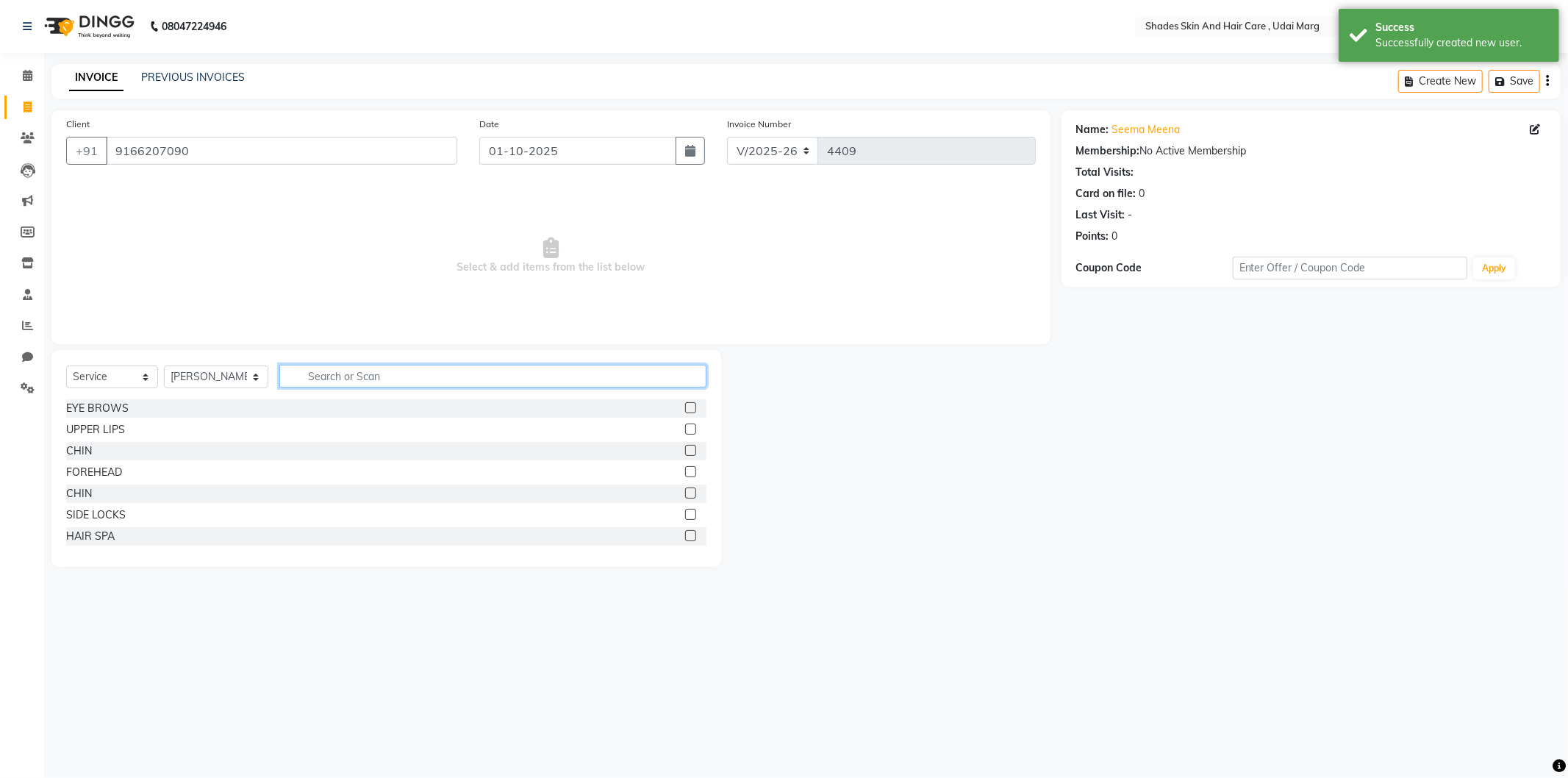
click at [302, 373] on input "text" at bounding box center [493, 376] width 427 height 23
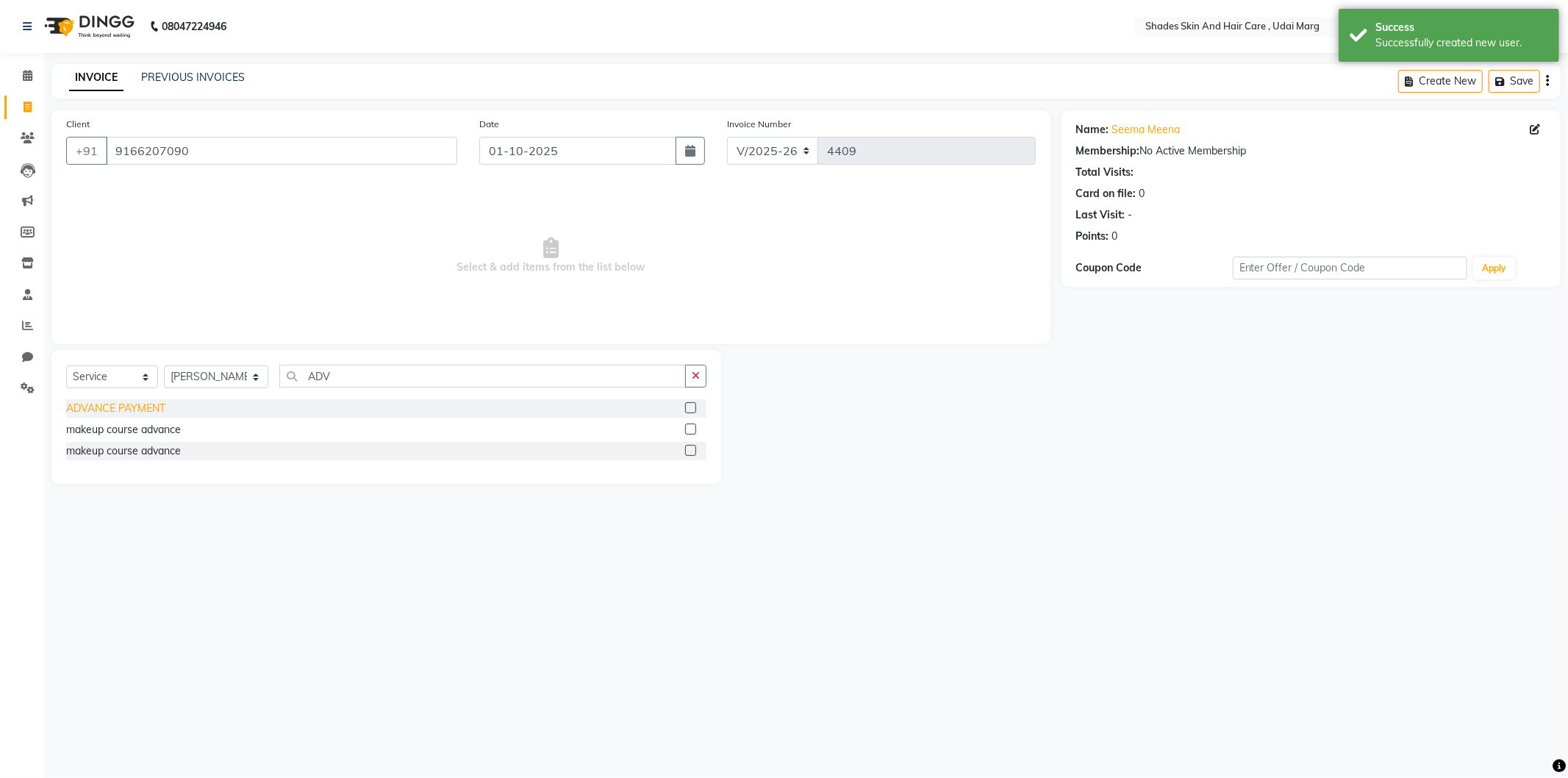
click at [140, 410] on div "ADVANCE PAYMENT" at bounding box center [115, 408] width 99 height 15
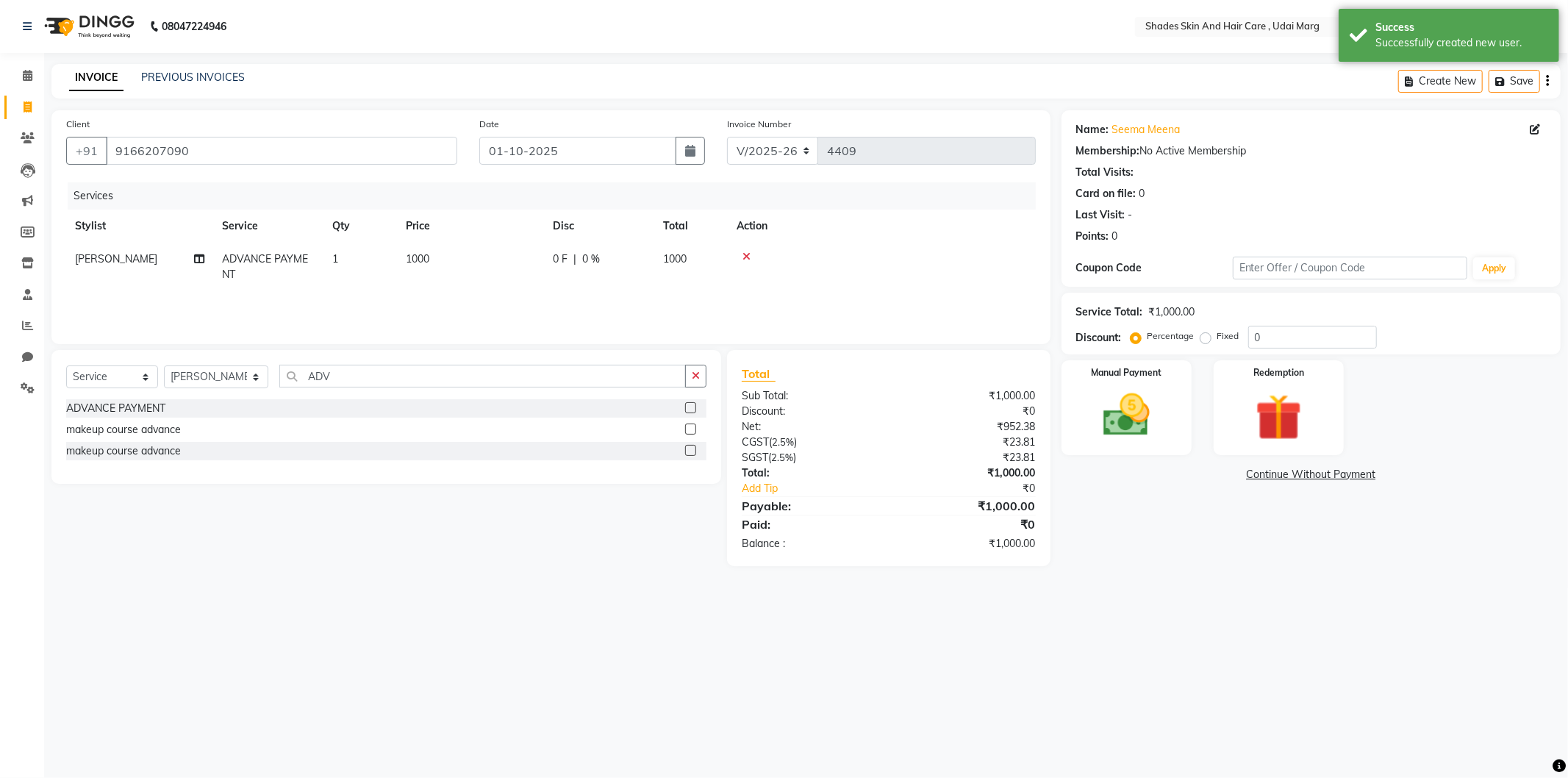
click at [397, 275] on td "1000" at bounding box center [470, 266] width 147 height 48
click at [484, 266] on input "1000" at bounding box center [540, 263] width 130 height 23
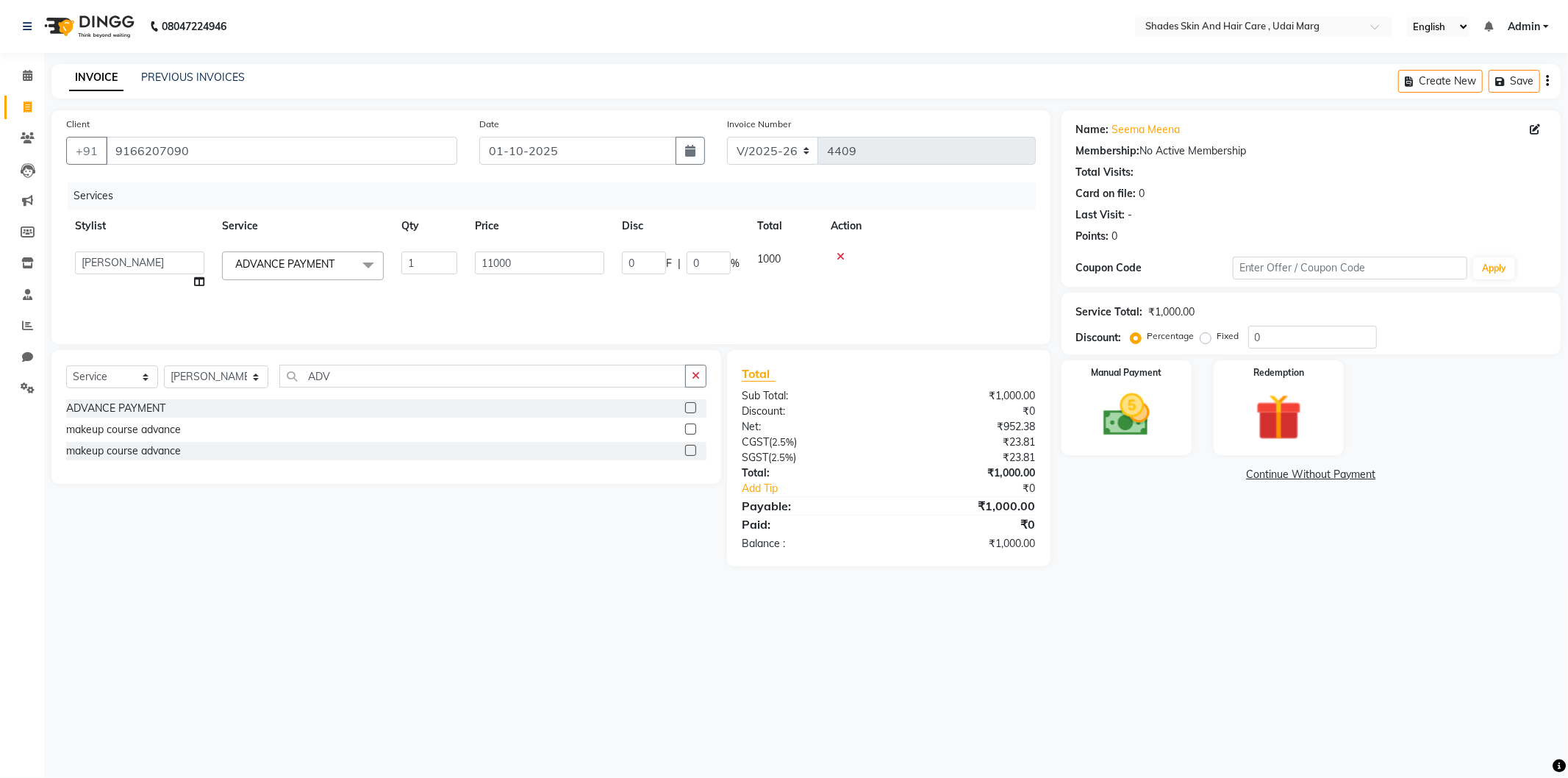
click at [542, 308] on div "Services Stylist Service Qty Price Disc Total Action [PERSON_NAME] ADMIN [PERSO…" at bounding box center [551, 255] width 970 height 147
click at [1136, 414] on img at bounding box center [1127, 415] width 79 height 56
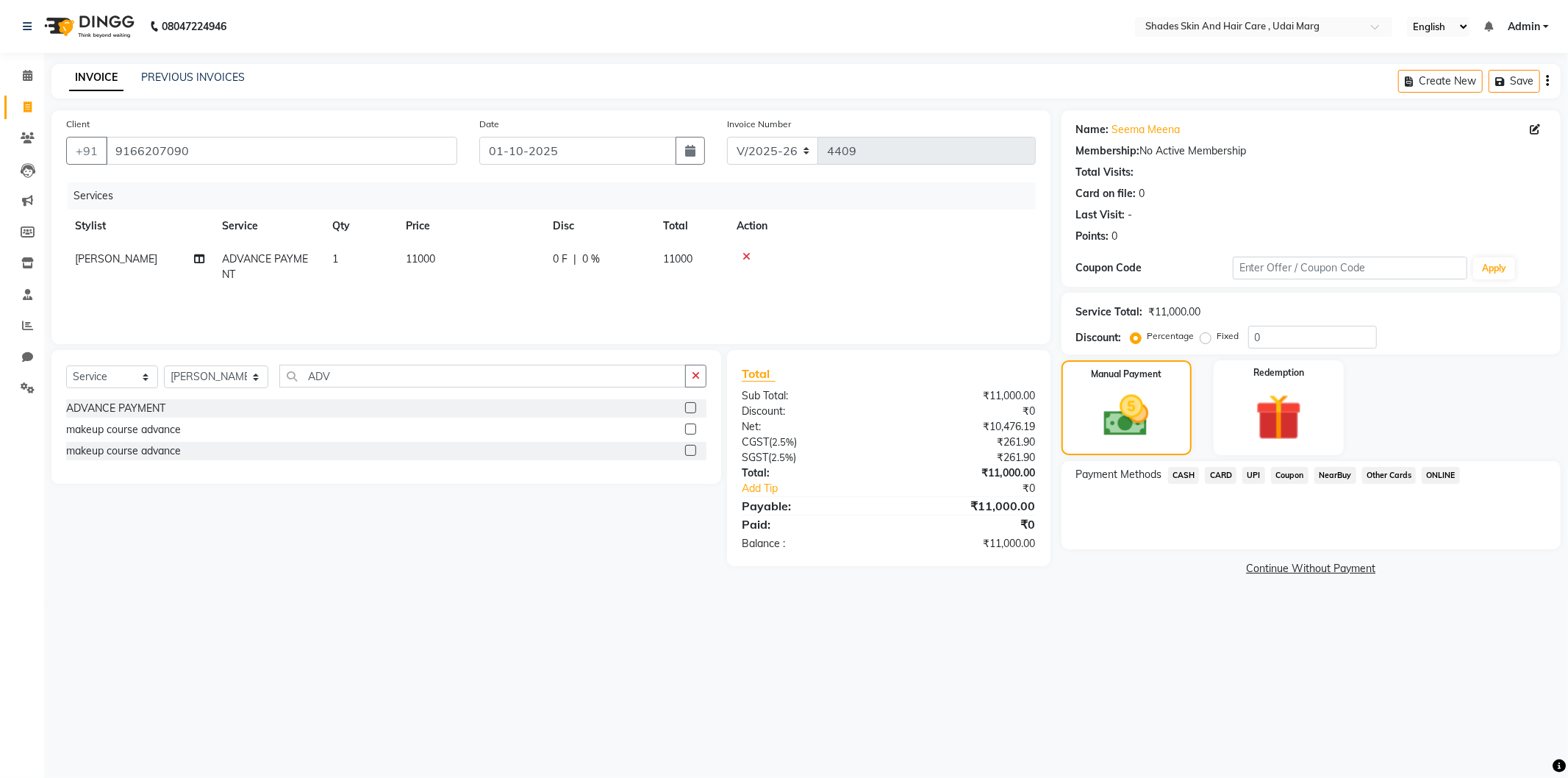
click at [1253, 475] on span "UPI" at bounding box center [1253, 475] width 23 height 17
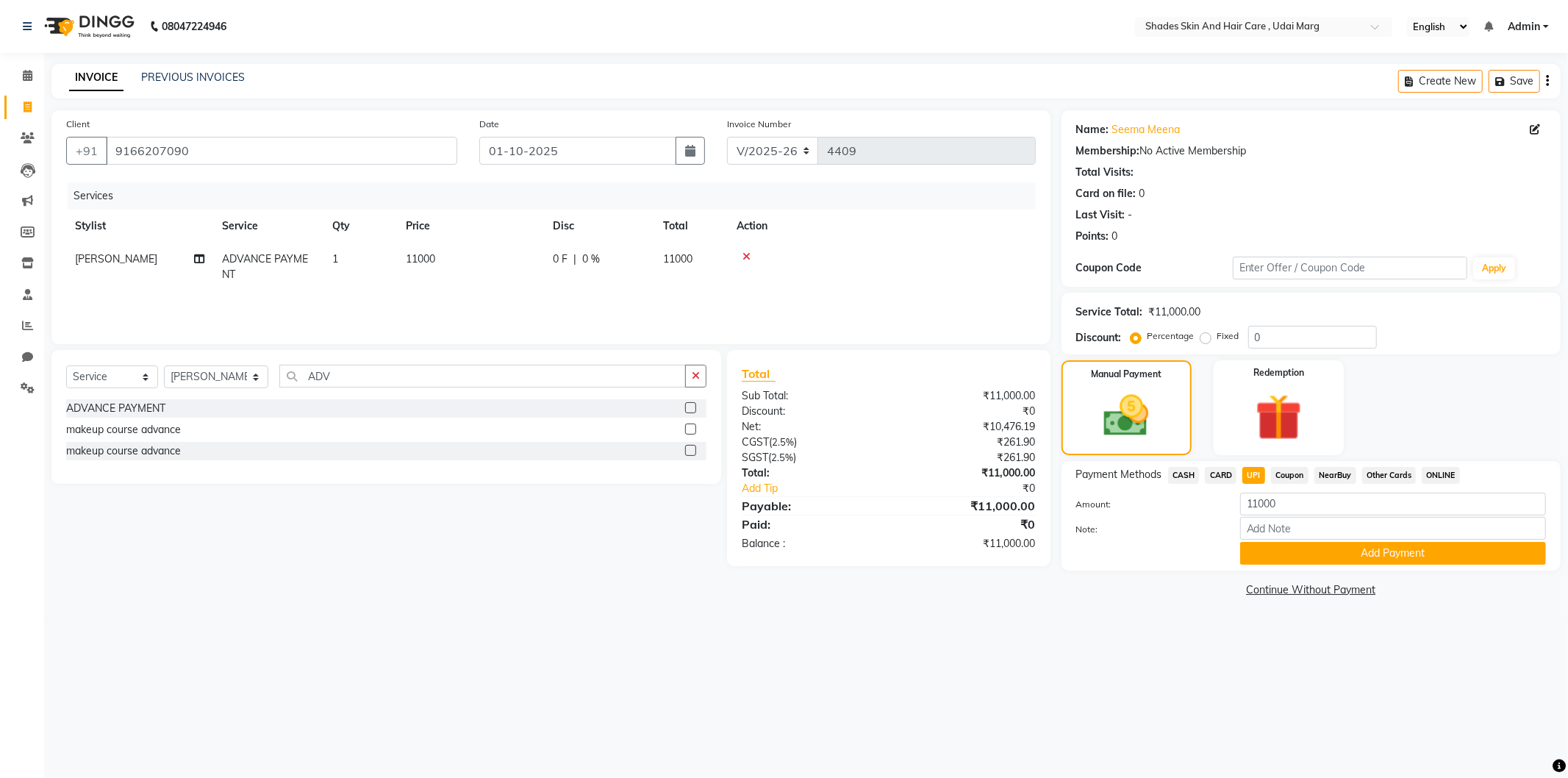
click at [1193, 469] on span "CASH" at bounding box center [1184, 475] width 32 height 17
click at [1256, 480] on span "UPI" at bounding box center [1253, 475] width 23 height 17
click at [1294, 524] on input "Note:" at bounding box center [1393, 528] width 306 height 23
click at [1429, 561] on button "Add Payment" at bounding box center [1393, 553] width 306 height 23
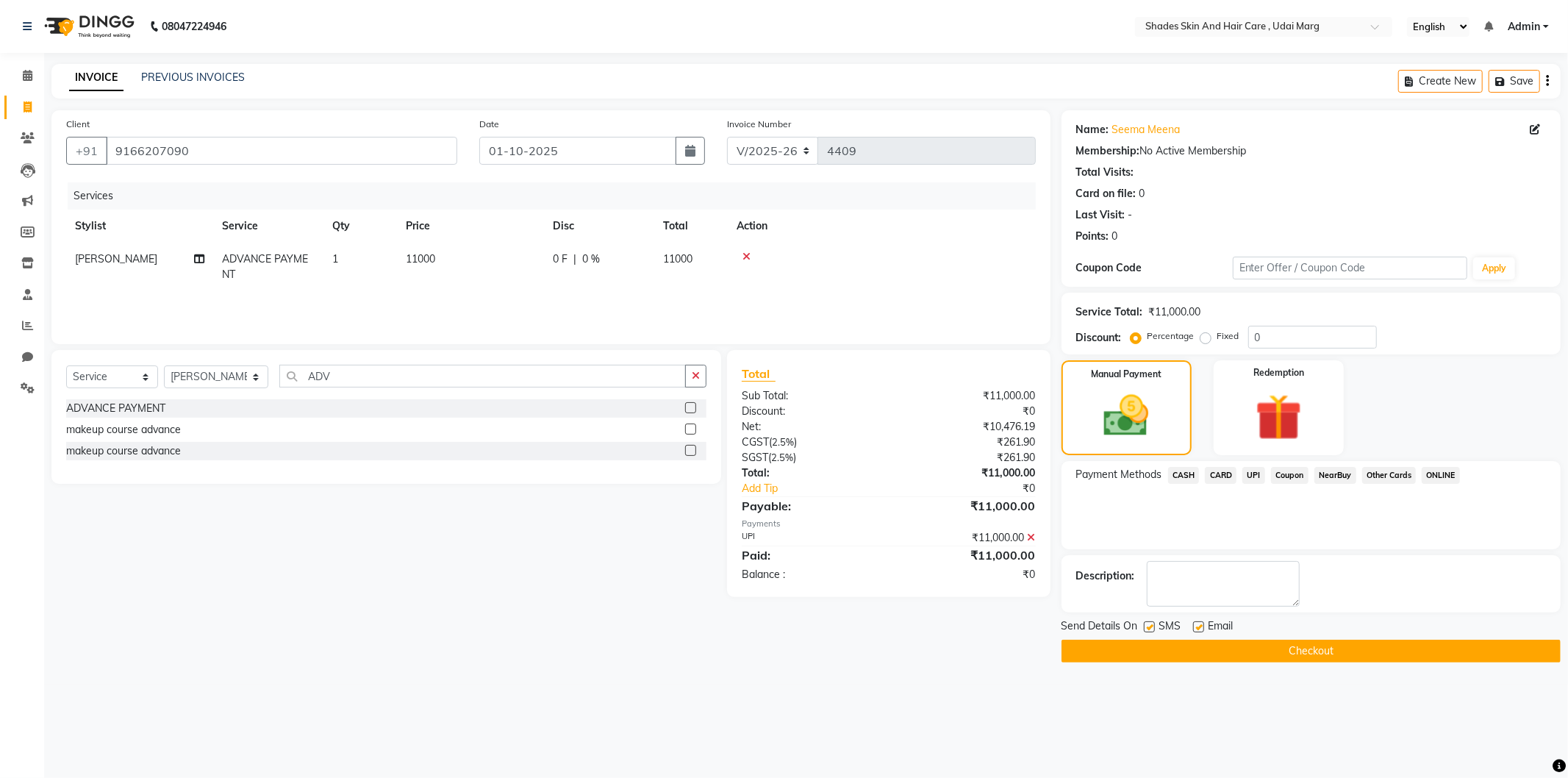
click at [1206, 651] on button "Checkout" at bounding box center [1311, 651] width 499 height 23
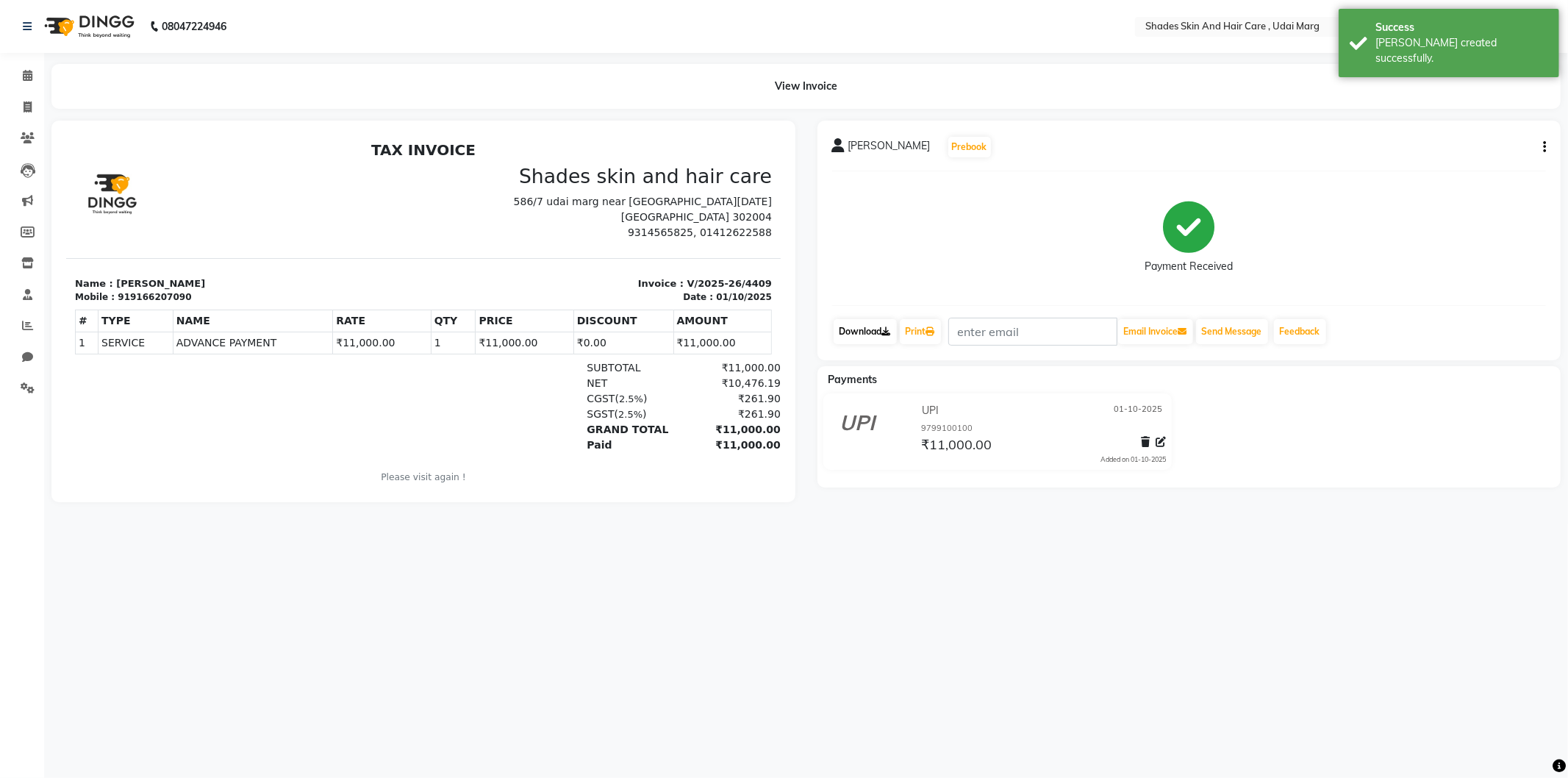
click at [875, 331] on link "Download" at bounding box center [866, 331] width 64 height 25
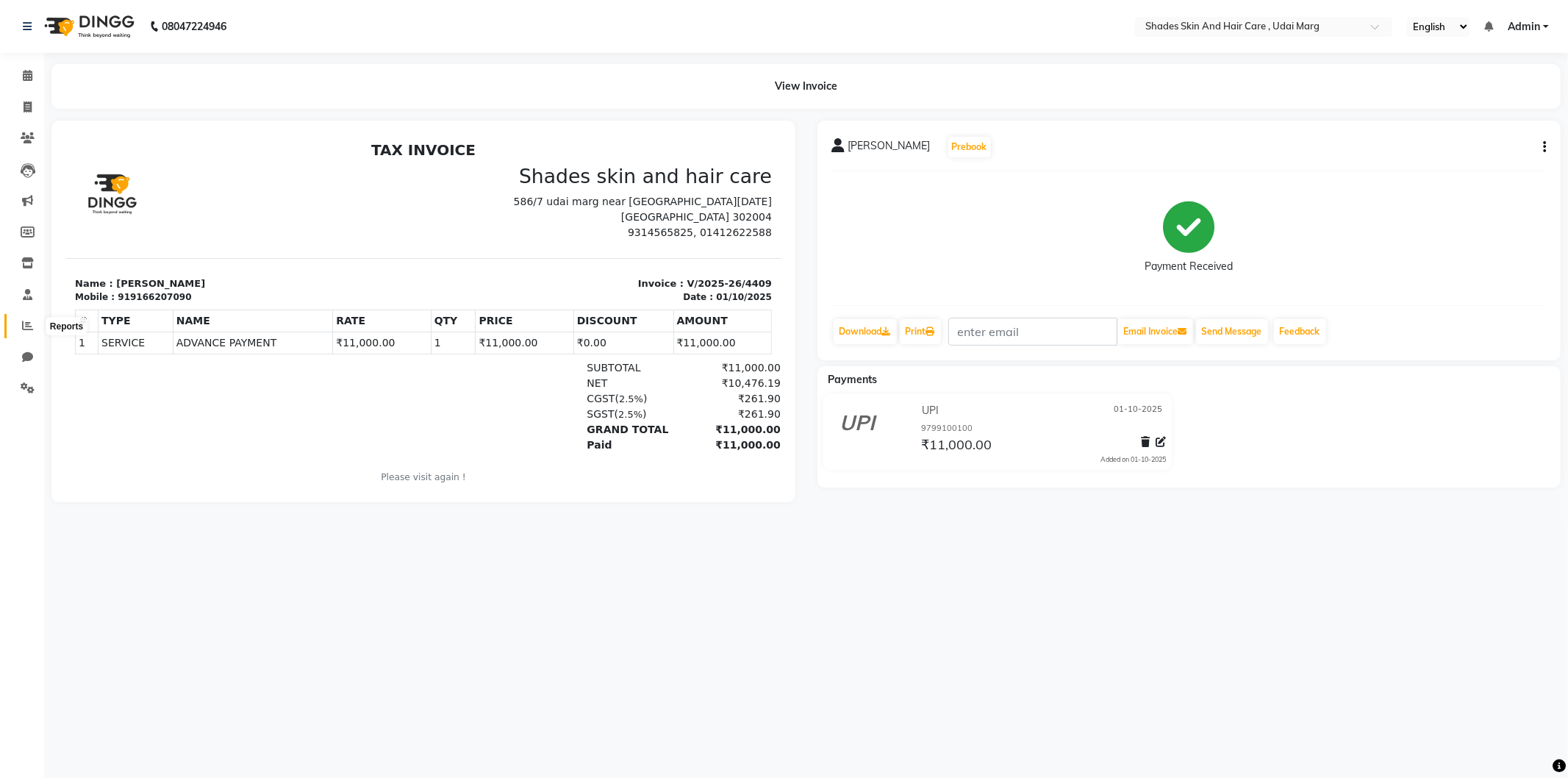
click at [15, 321] on span at bounding box center [28, 326] width 26 height 17
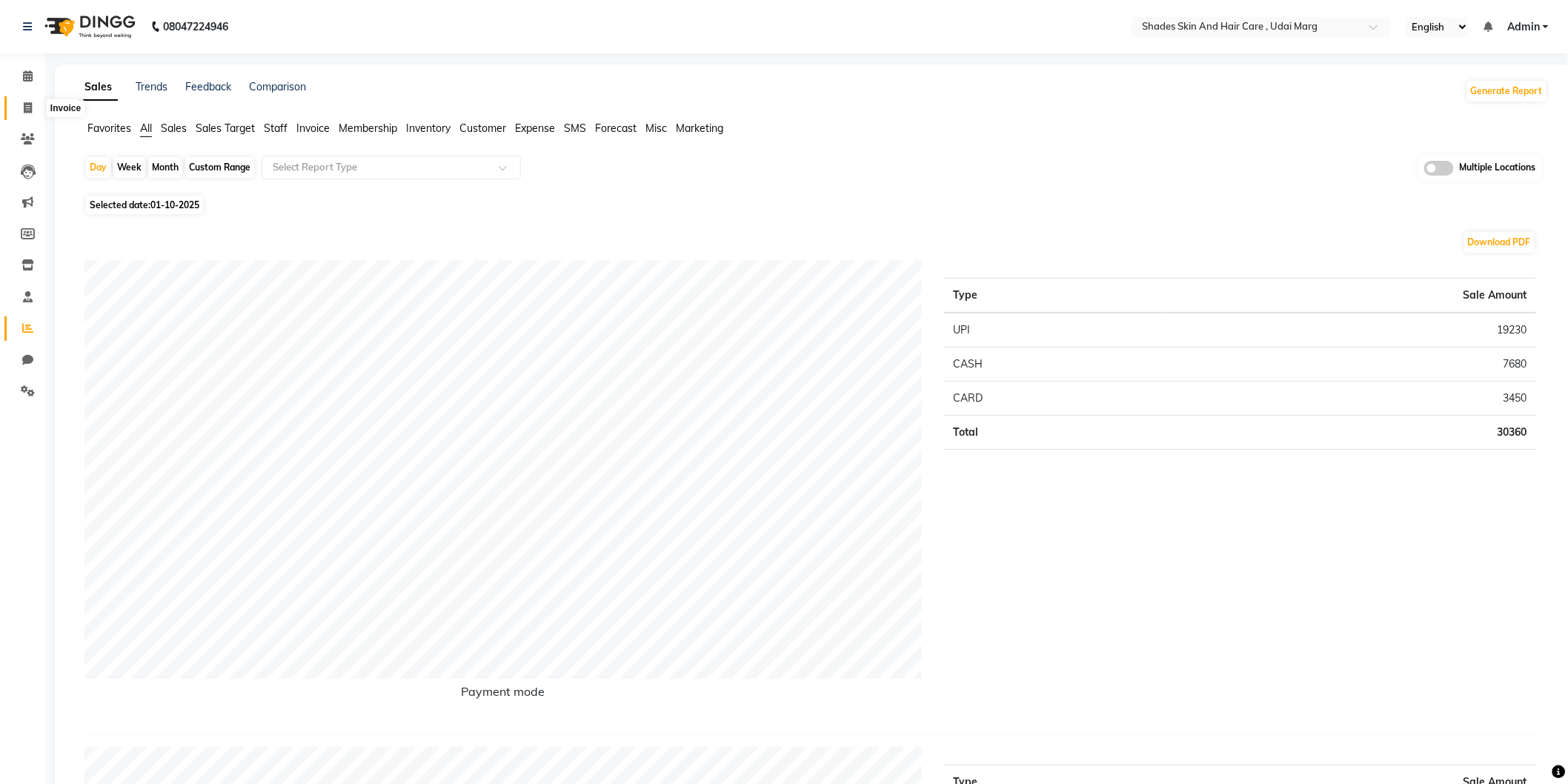
click at [37, 111] on span at bounding box center [28, 108] width 26 height 17
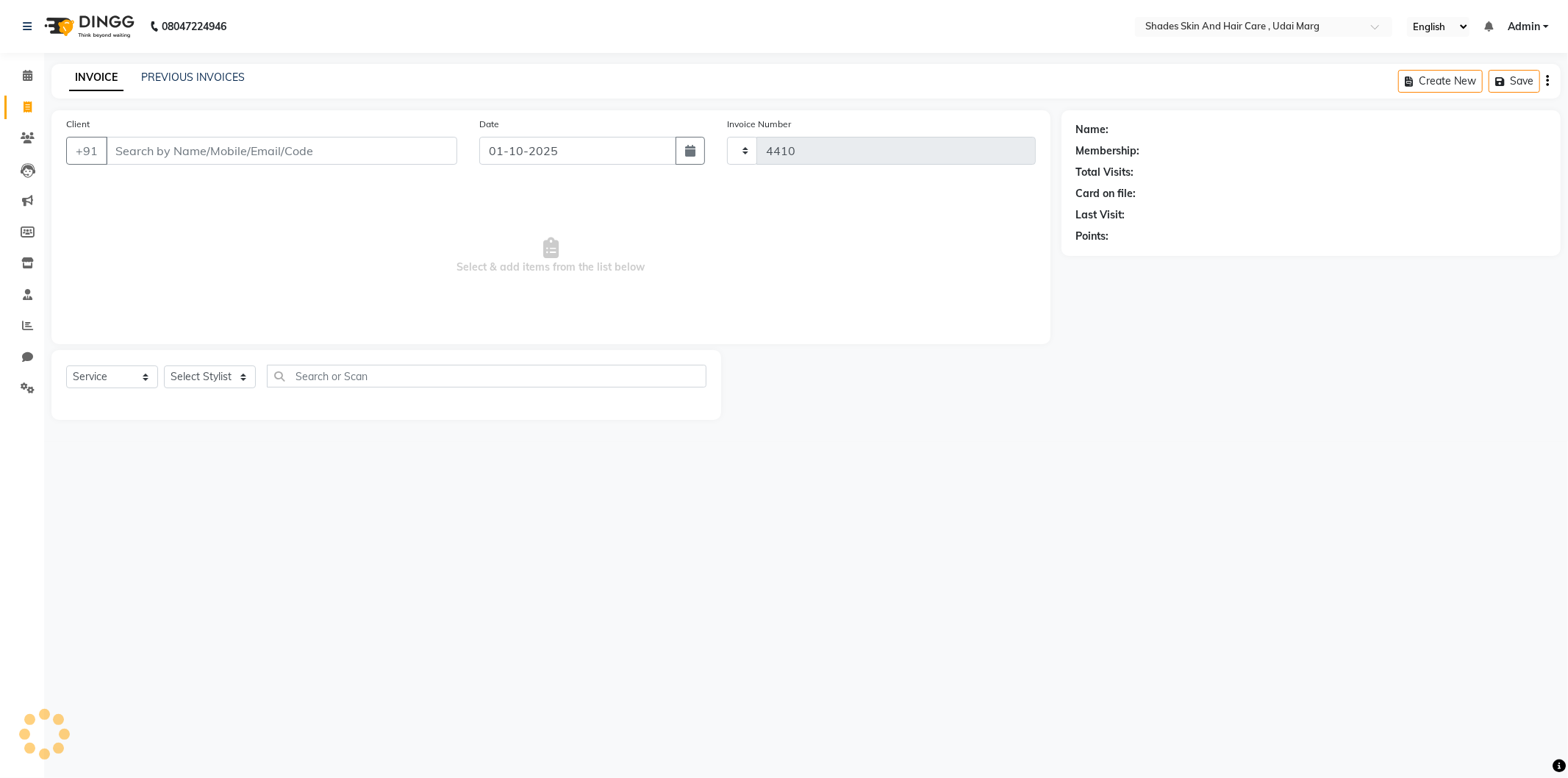
click at [219, 149] on input "Client" at bounding box center [281, 150] width 352 height 28
click at [175, 138] on input "Client" at bounding box center [281, 150] width 352 height 28
click at [403, 150] on span "Add Client" at bounding box center [420, 150] width 58 height 15
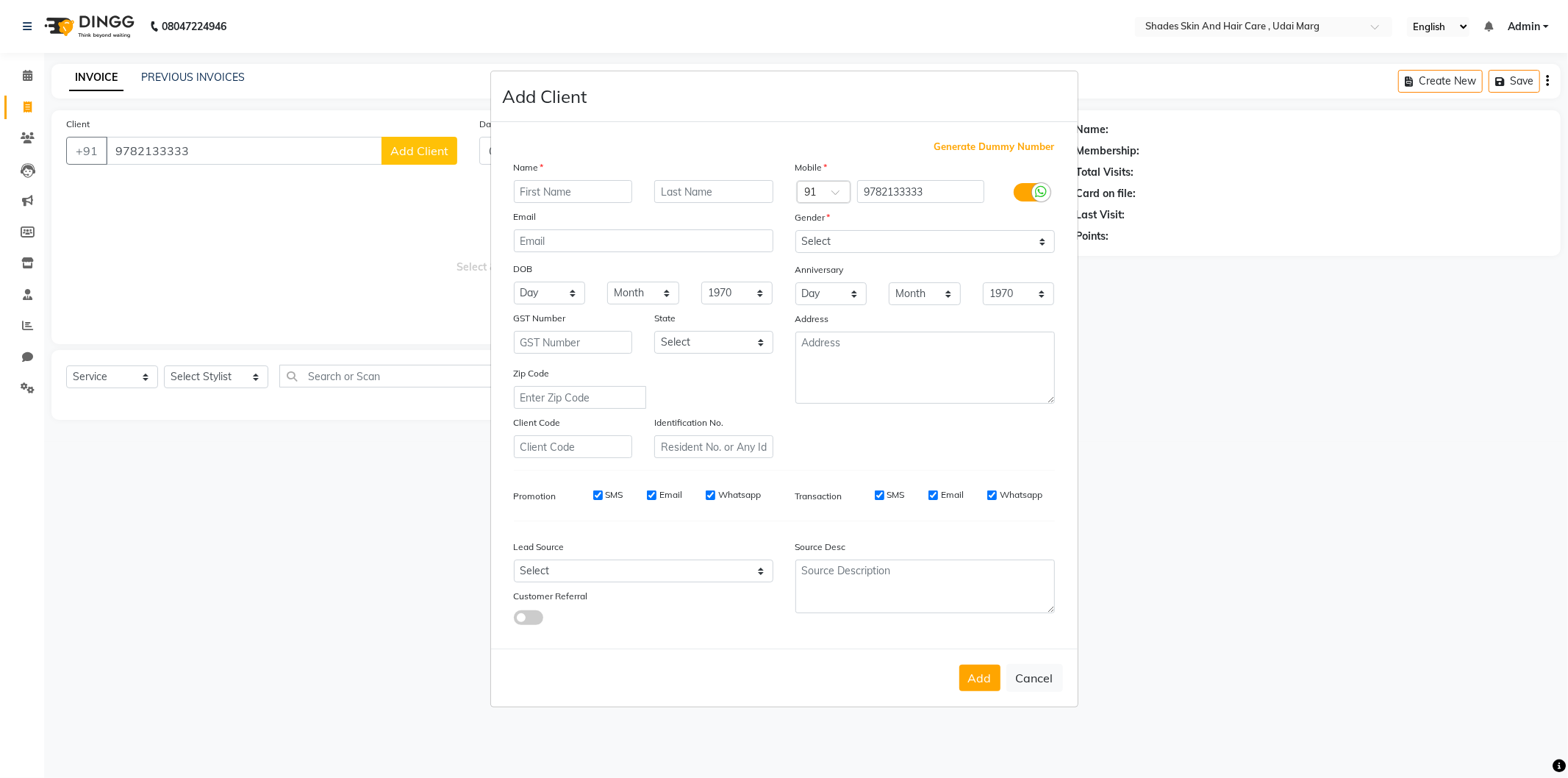
click at [526, 192] on input "text" at bounding box center [573, 192] width 119 height 23
click at [839, 238] on select "Select [DEMOGRAPHIC_DATA] [DEMOGRAPHIC_DATA] Other Prefer Not To Say" at bounding box center [925, 242] width 260 height 23
click at [795, 230] on select "Select [DEMOGRAPHIC_DATA] [DEMOGRAPHIC_DATA] Other Prefer Not To Say" at bounding box center [925, 242] width 260 height 23
click at [963, 664] on div "Add Cancel" at bounding box center [784, 677] width 587 height 58
click at [969, 685] on button "Add" at bounding box center [980, 677] width 41 height 27
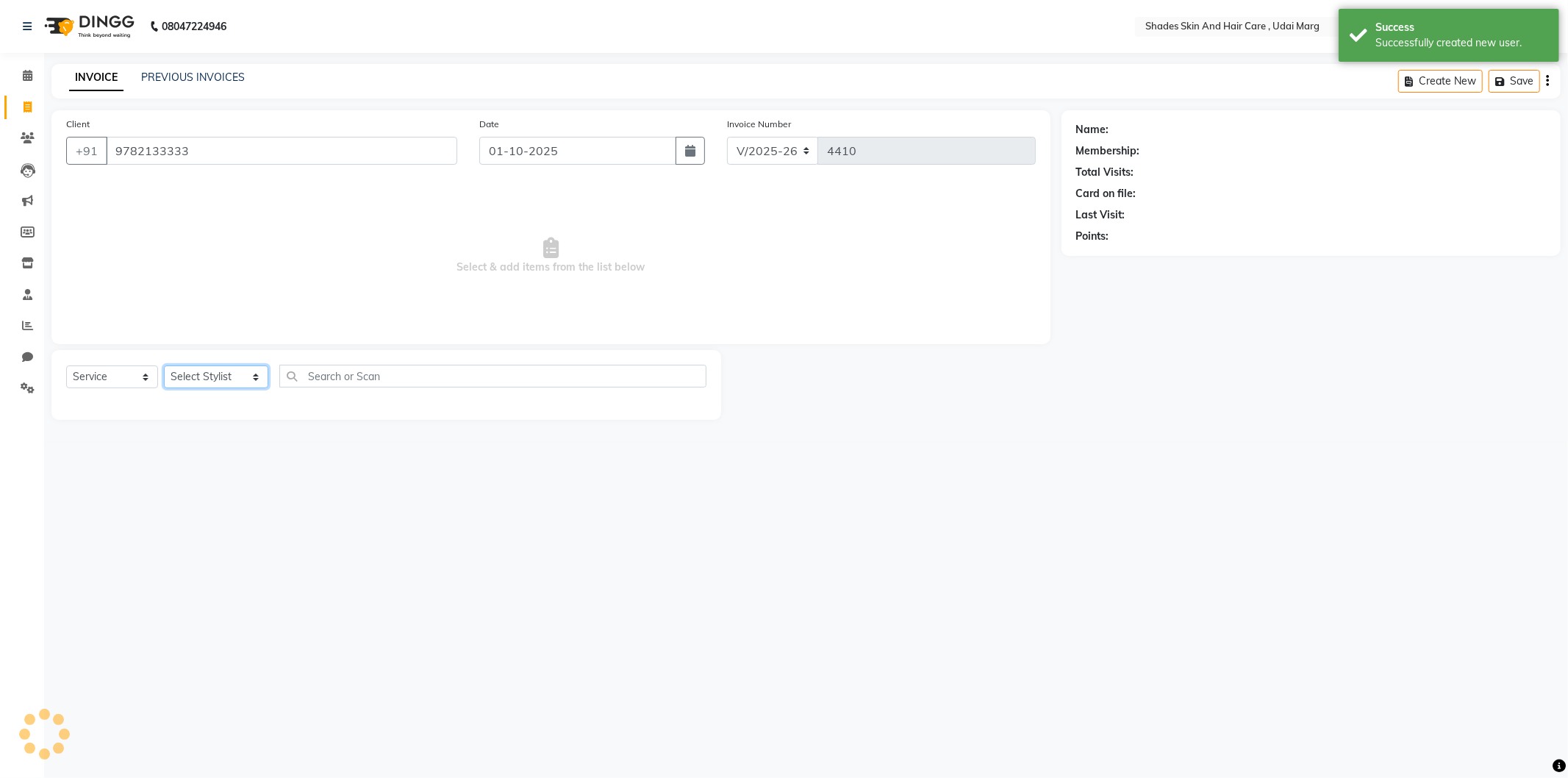
click at [236, 380] on select "Select Stylist [PERSON_NAME] ADMIN [PERSON_NAME] [PERSON_NAME] GAYATRI [PERSON_…" at bounding box center [216, 377] width 104 height 23
click at [164, 366] on select "Select Stylist [PERSON_NAME] ADMIN [PERSON_NAME] [PERSON_NAME] GAYATRI [PERSON_…" at bounding box center [216, 377] width 104 height 23
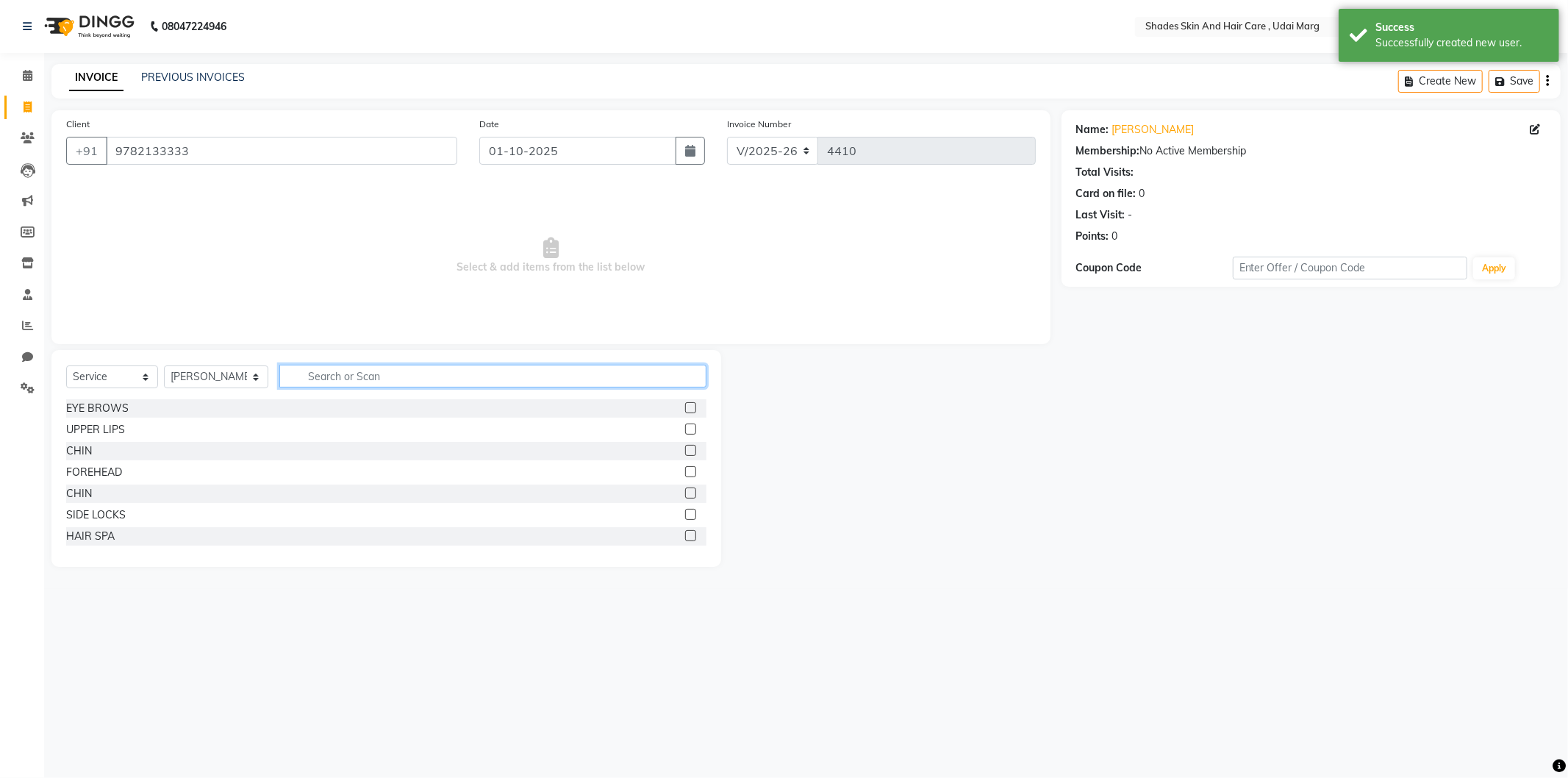
click at [324, 369] on input "text" at bounding box center [493, 376] width 427 height 23
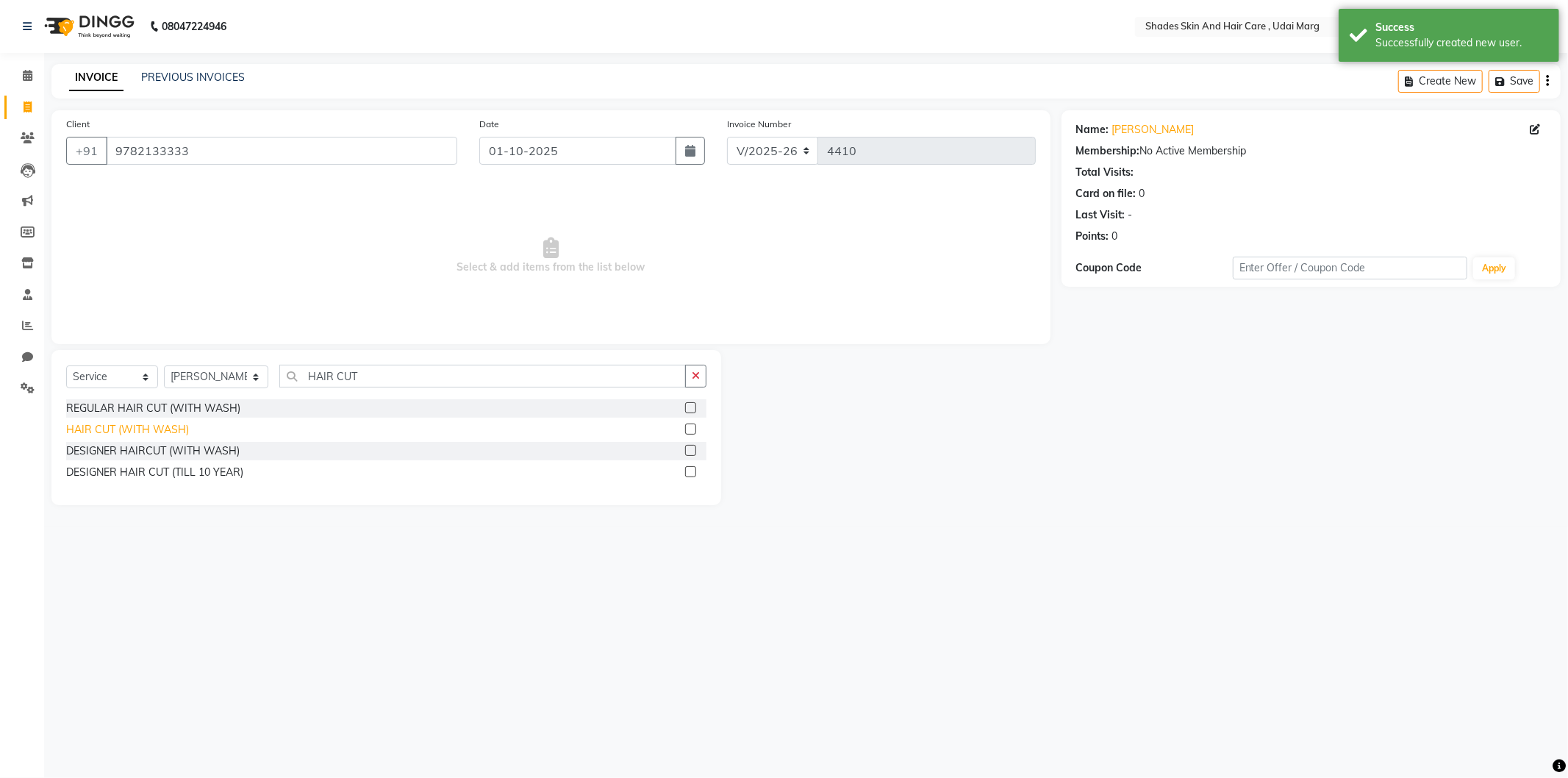
click at [138, 432] on div "HAIR CUT (WITH WASH)" at bounding box center [127, 430] width 123 height 15
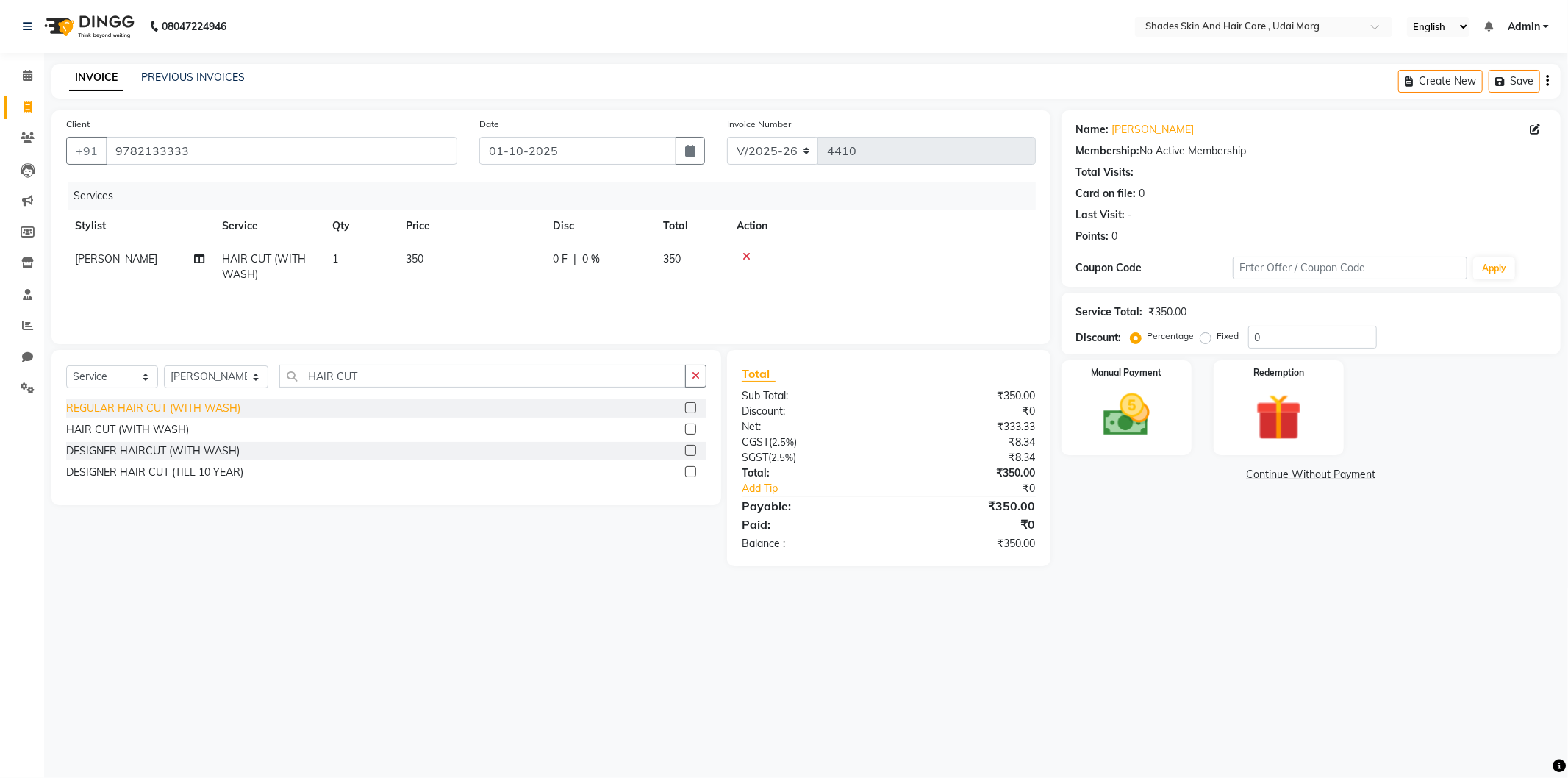
click at [187, 412] on div "REGULAR HAIR CUT (WITH WASH)" at bounding box center [153, 408] width 175 height 15
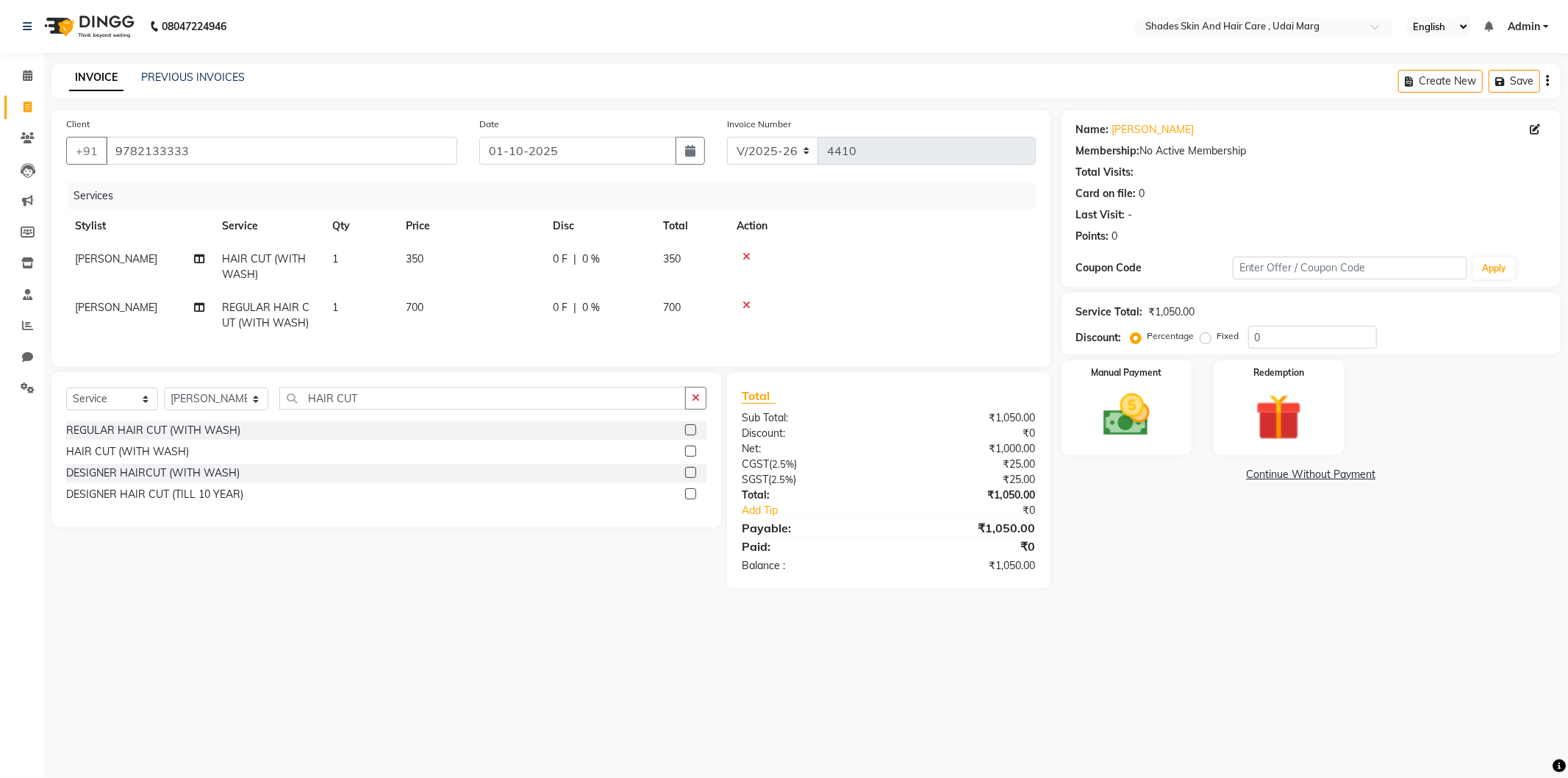
click at [744, 252] on icon at bounding box center [746, 257] width 8 height 10
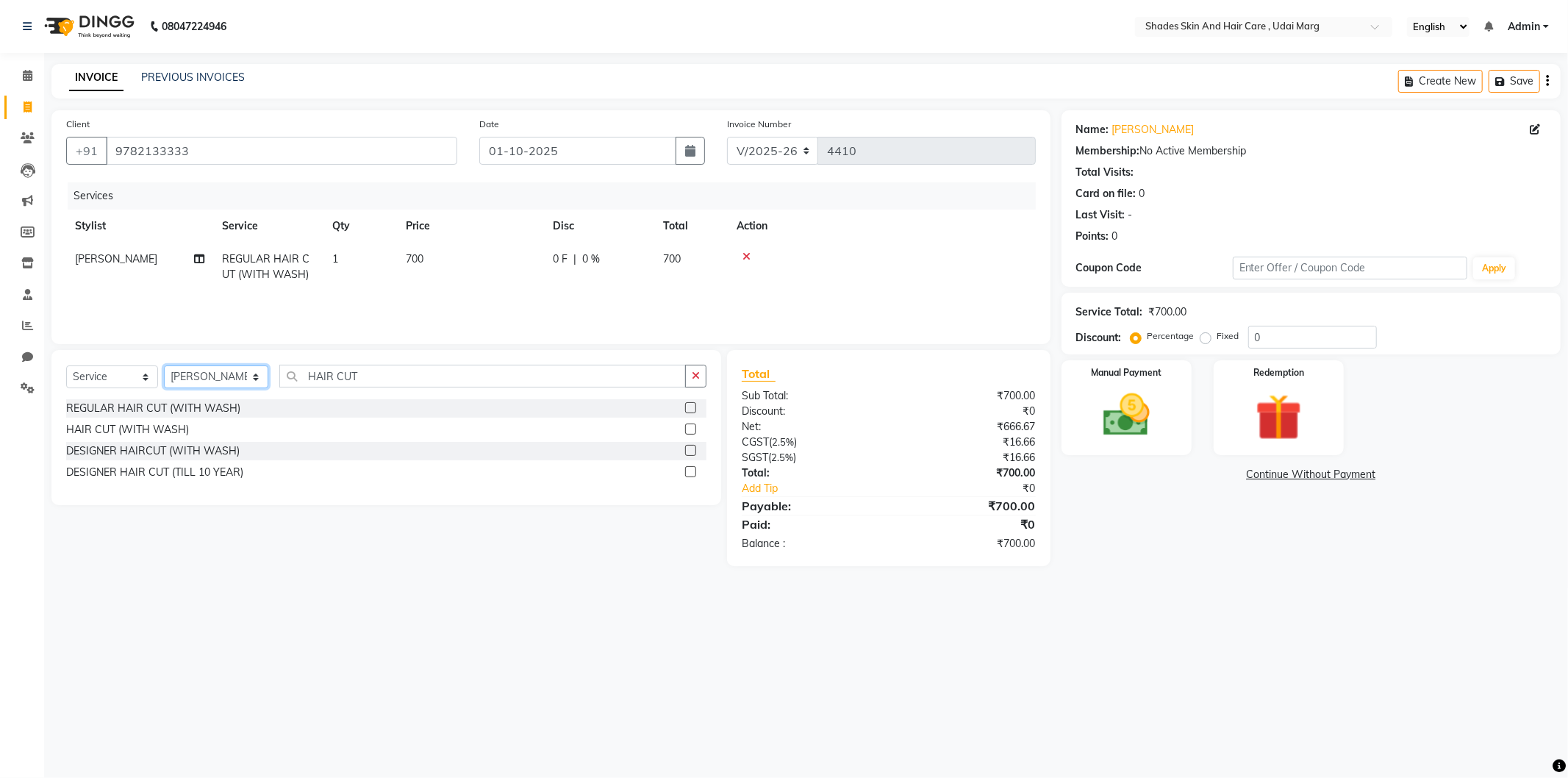
click at [260, 370] on select "Select Stylist [PERSON_NAME] ADMIN [PERSON_NAME] [PERSON_NAME] GAYATRI [PERSON_…" at bounding box center [216, 377] width 104 height 23
click at [164, 366] on select "Select Stylist [PERSON_NAME] ADMIN [PERSON_NAME] [PERSON_NAME] GAYATRI [PERSON_…" at bounding box center [216, 377] width 104 height 23
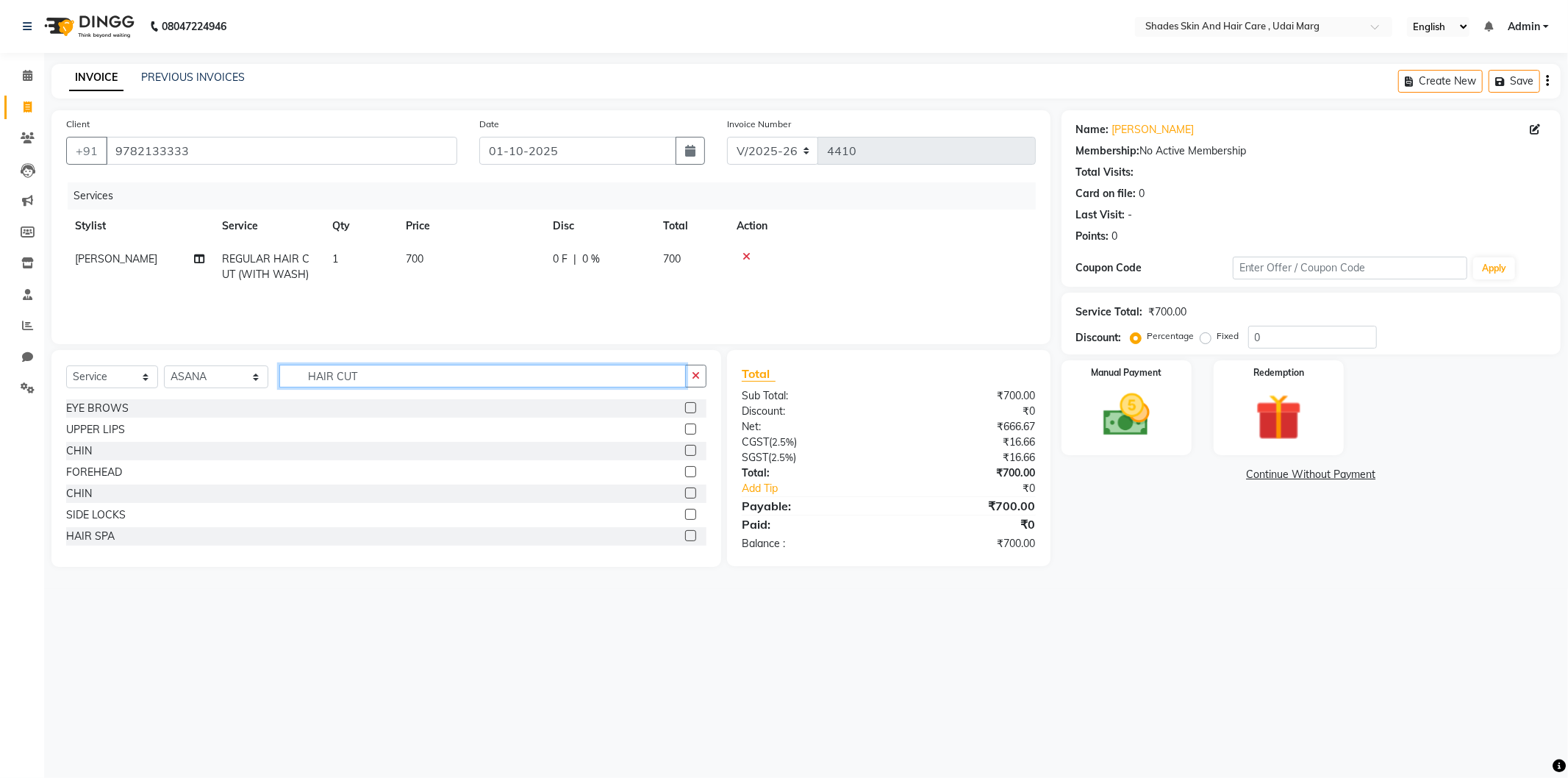
drag, startPoint x: 358, startPoint y: 378, endPoint x: 297, endPoint y: 389, distance: 62.0
click at [297, 389] on div "Select Service Product Membership Package Voucher Prepaid Gift Card Select Styl…" at bounding box center [386, 382] width 640 height 34
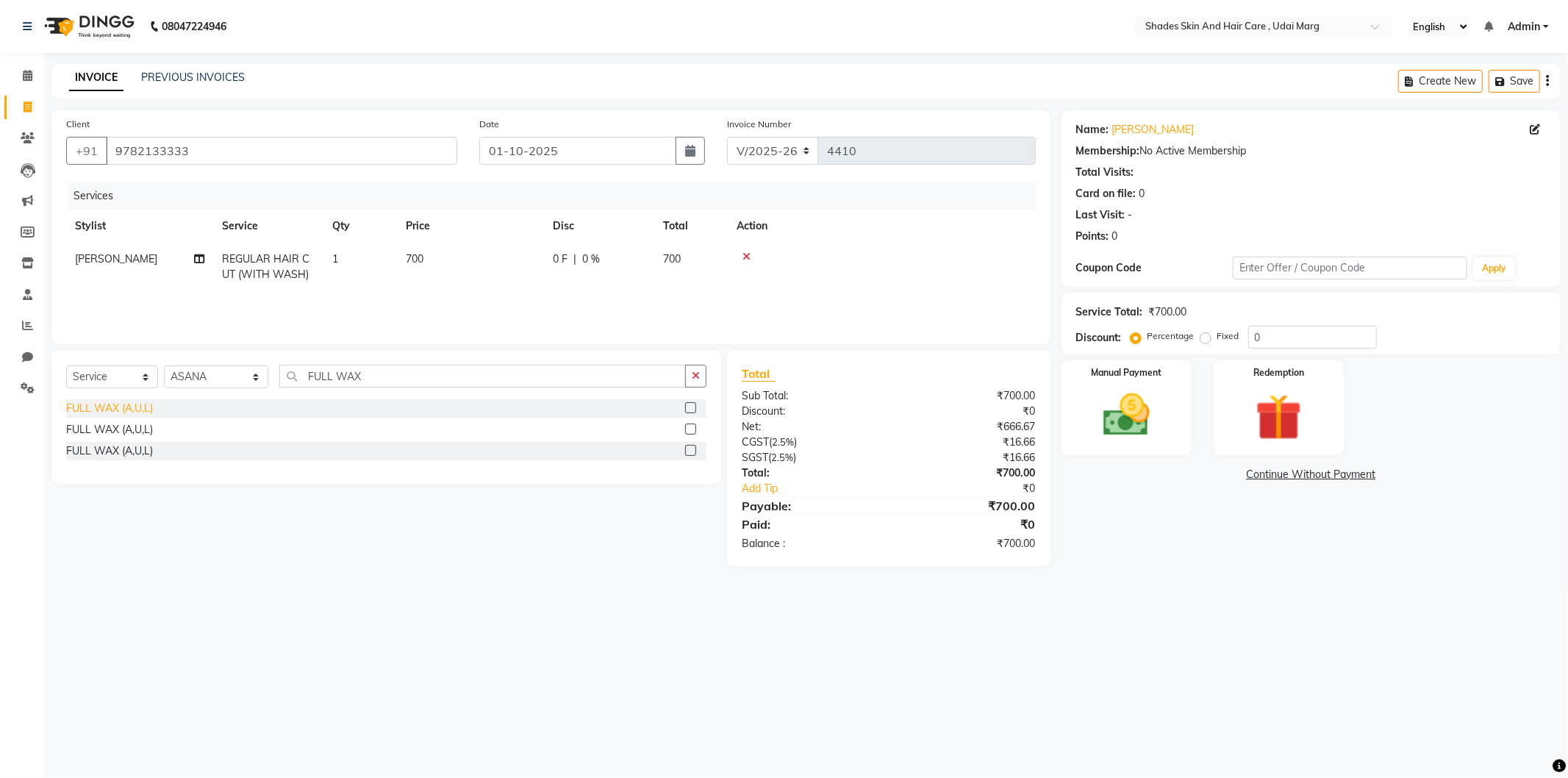
click at [135, 409] on div "FULL WAX (A,U,L)" at bounding box center [109, 408] width 87 height 15
click at [438, 323] on td "700" at bounding box center [470, 308] width 147 height 33
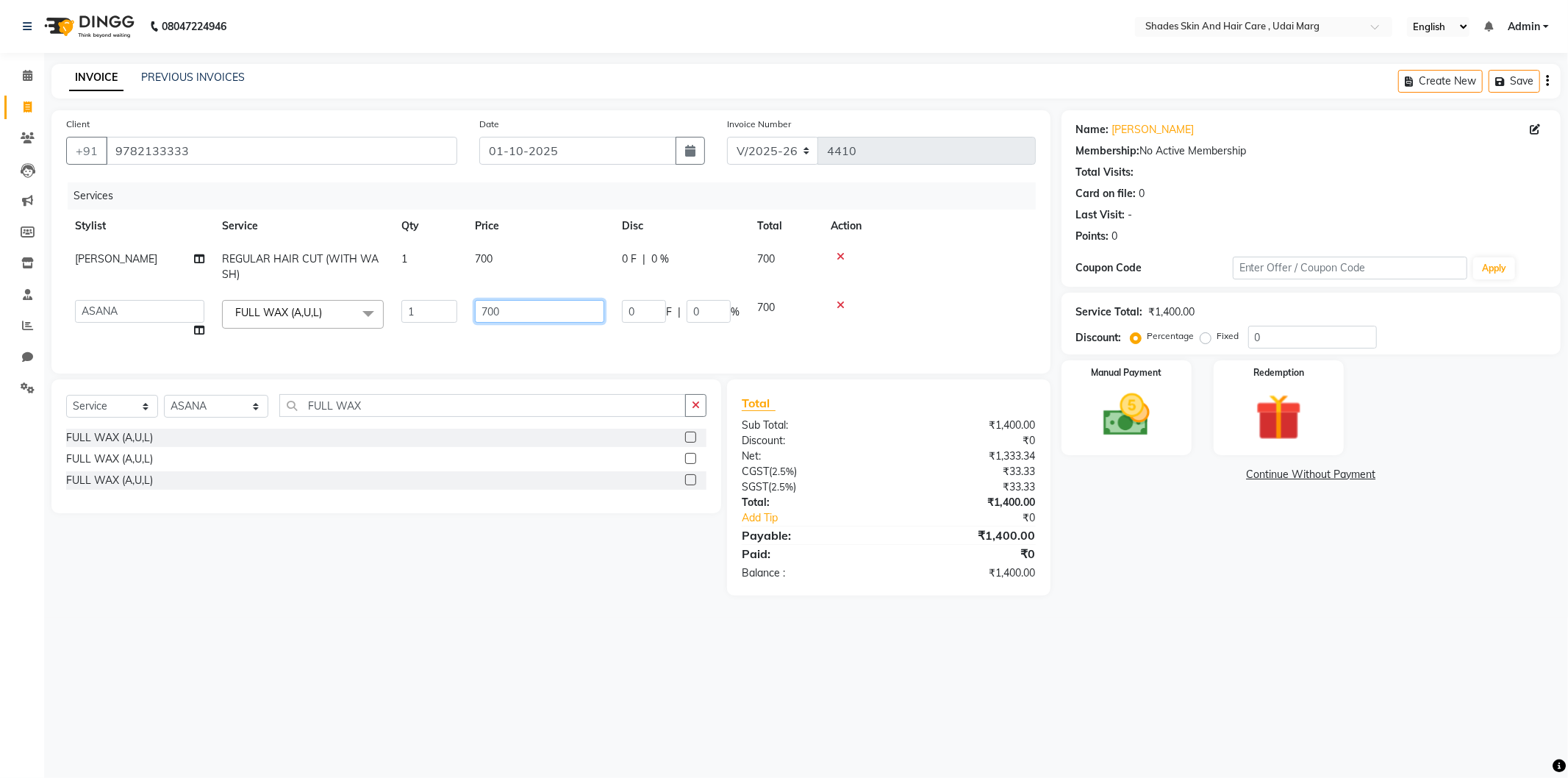
click at [510, 315] on input "700" at bounding box center [540, 311] width 130 height 23
click at [754, 344] on div "Services Stylist Service Qty Price Disc Total Action [PERSON_NAME] REGULAR HAIR…" at bounding box center [551, 270] width 970 height 176
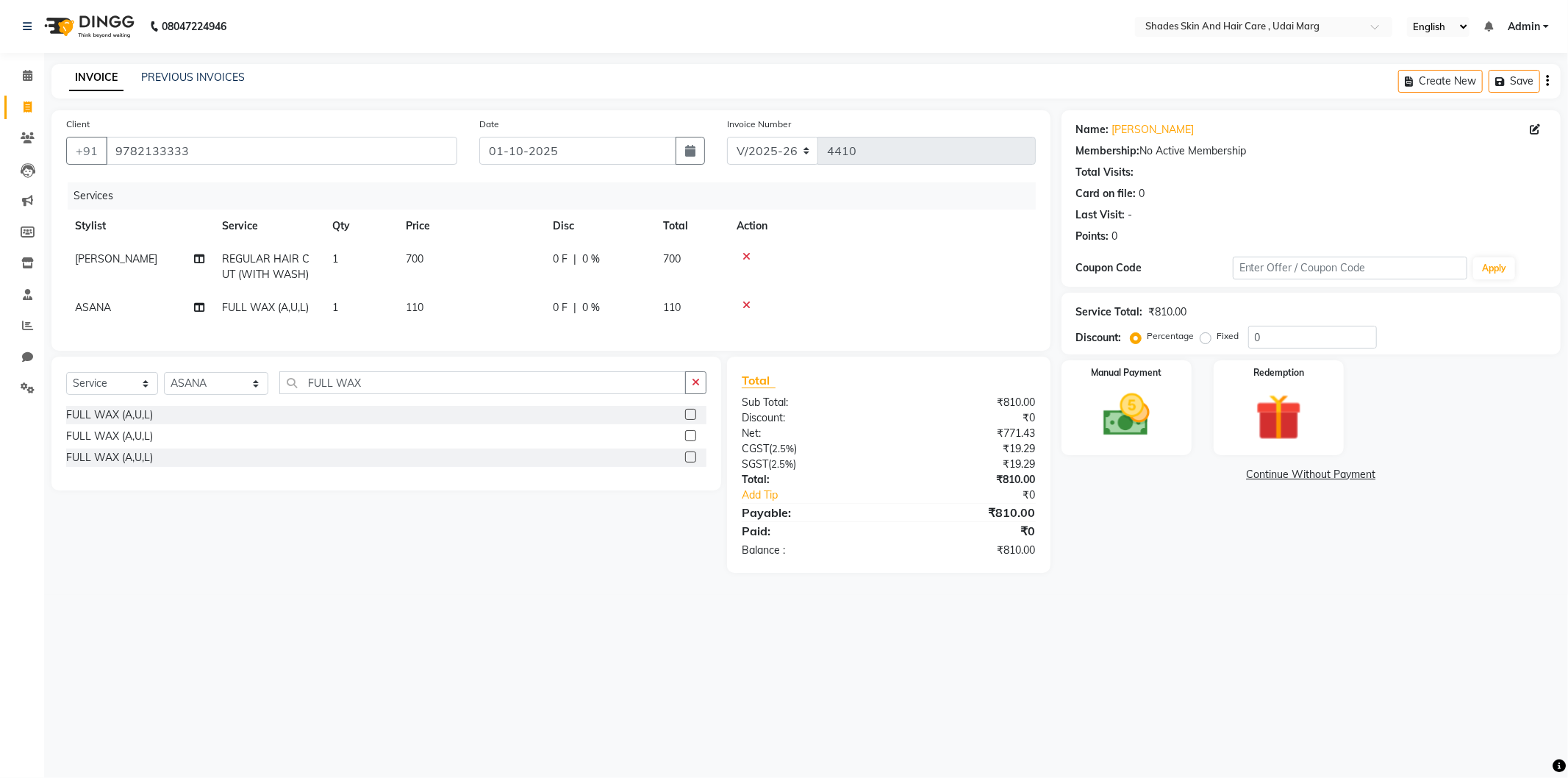
click at [442, 320] on td "110" at bounding box center [470, 308] width 147 height 33
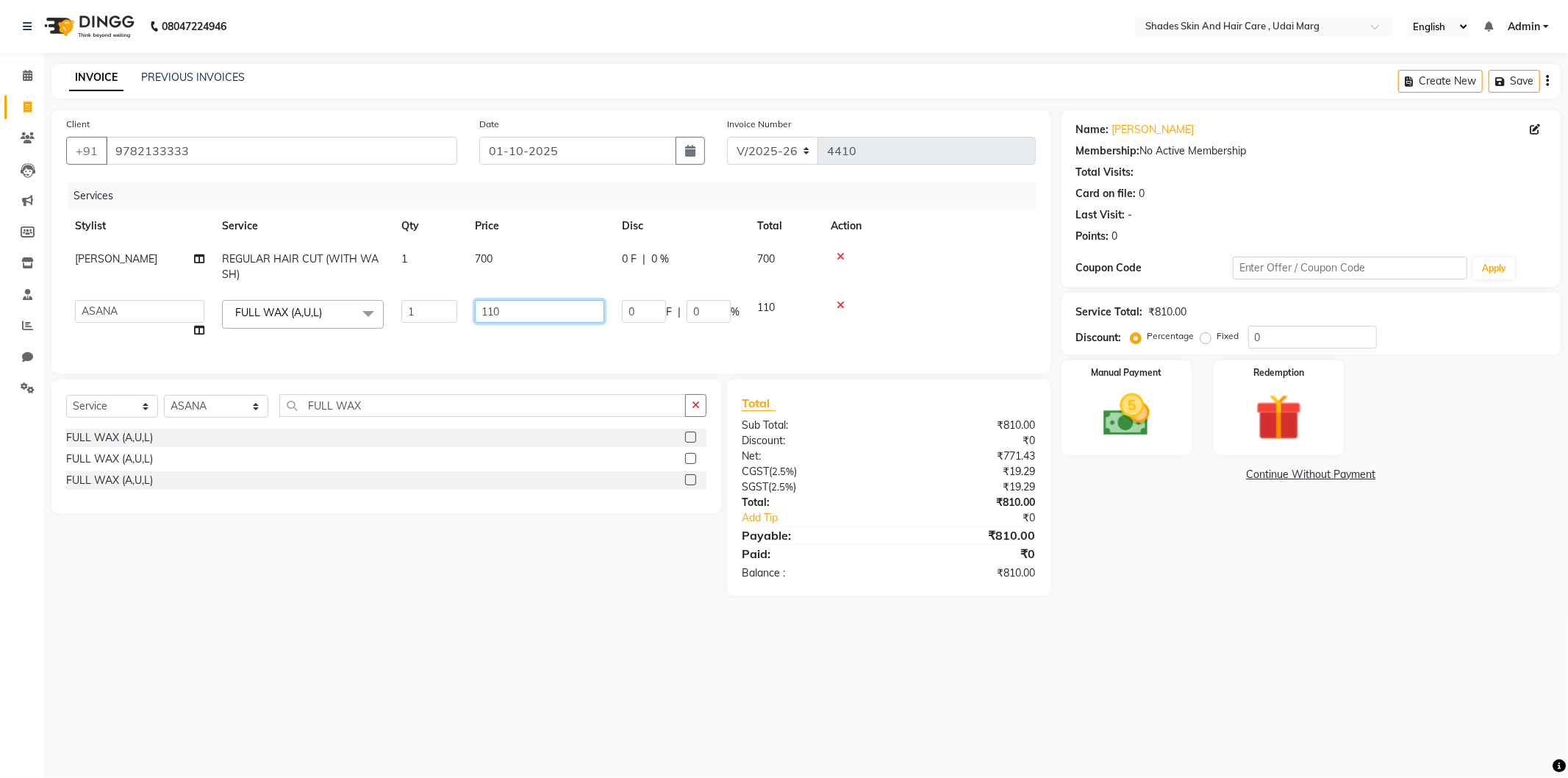
drag, startPoint x: 515, startPoint y: 315, endPoint x: 469, endPoint y: 310, distance: 46.3
click at [469, 310] on td "110" at bounding box center [539, 319] width 147 height 56
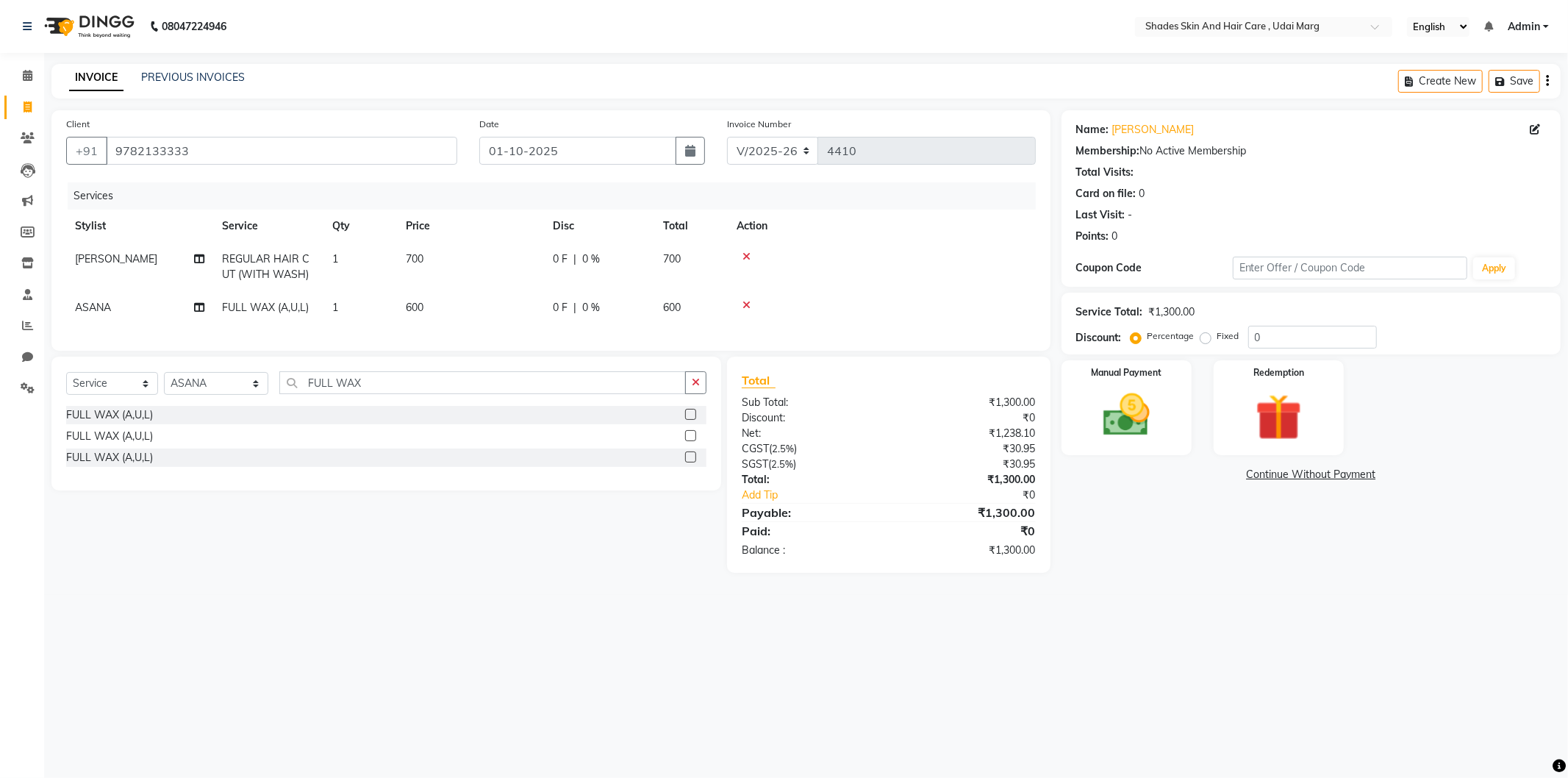
click at [459, 336] on div "Services Stylist Service Qty Price Disc Total Action [PERSON_NAME] REGULAR HAIR…" at bounding box center [551, 259] width 970 height 154
click at [195, 303] on icon at bounding box center [199, 308] width 10 height 10
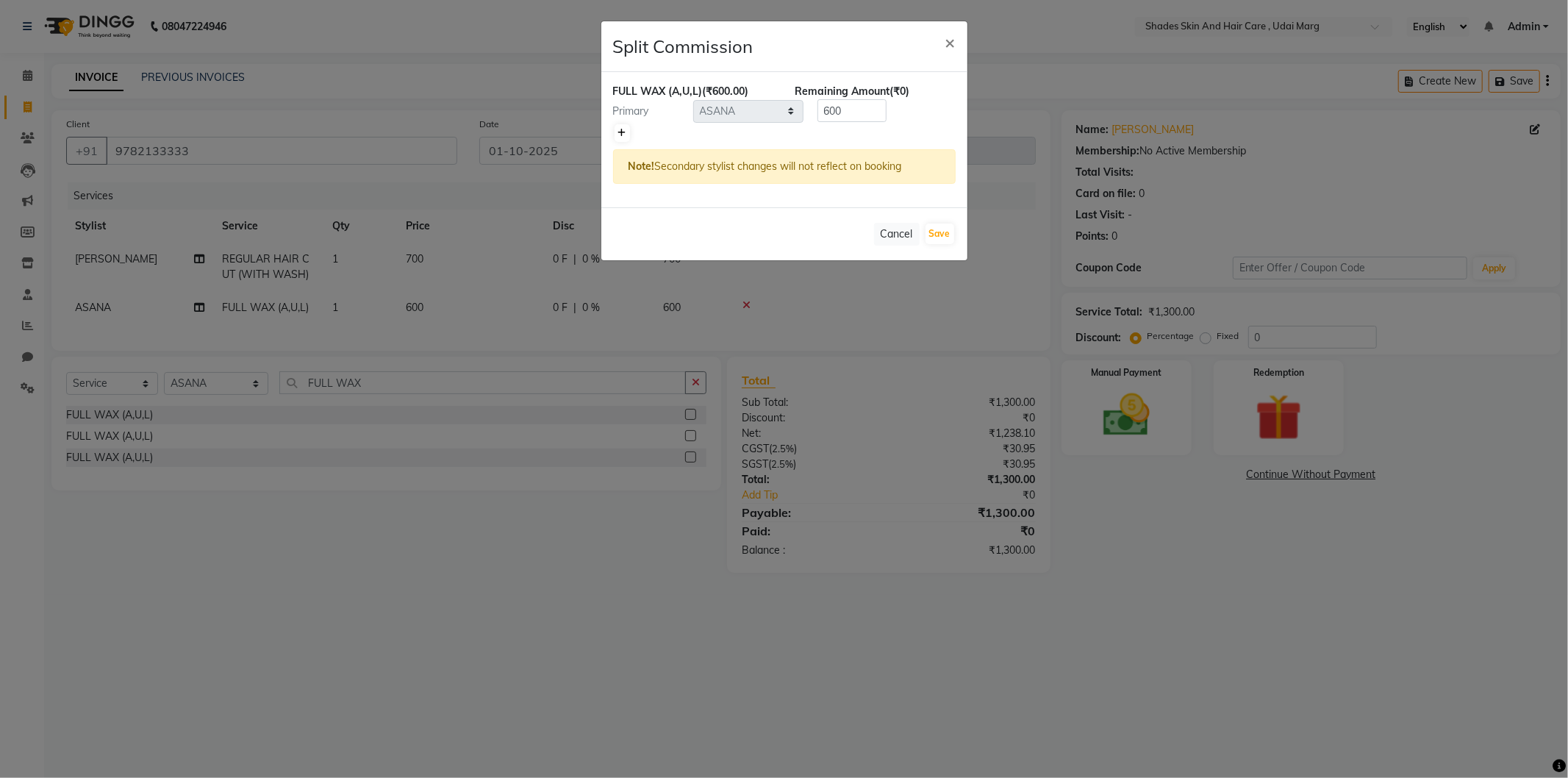
click at [625, 135] on icon at bounding box center [622, 133] width 8 height 9
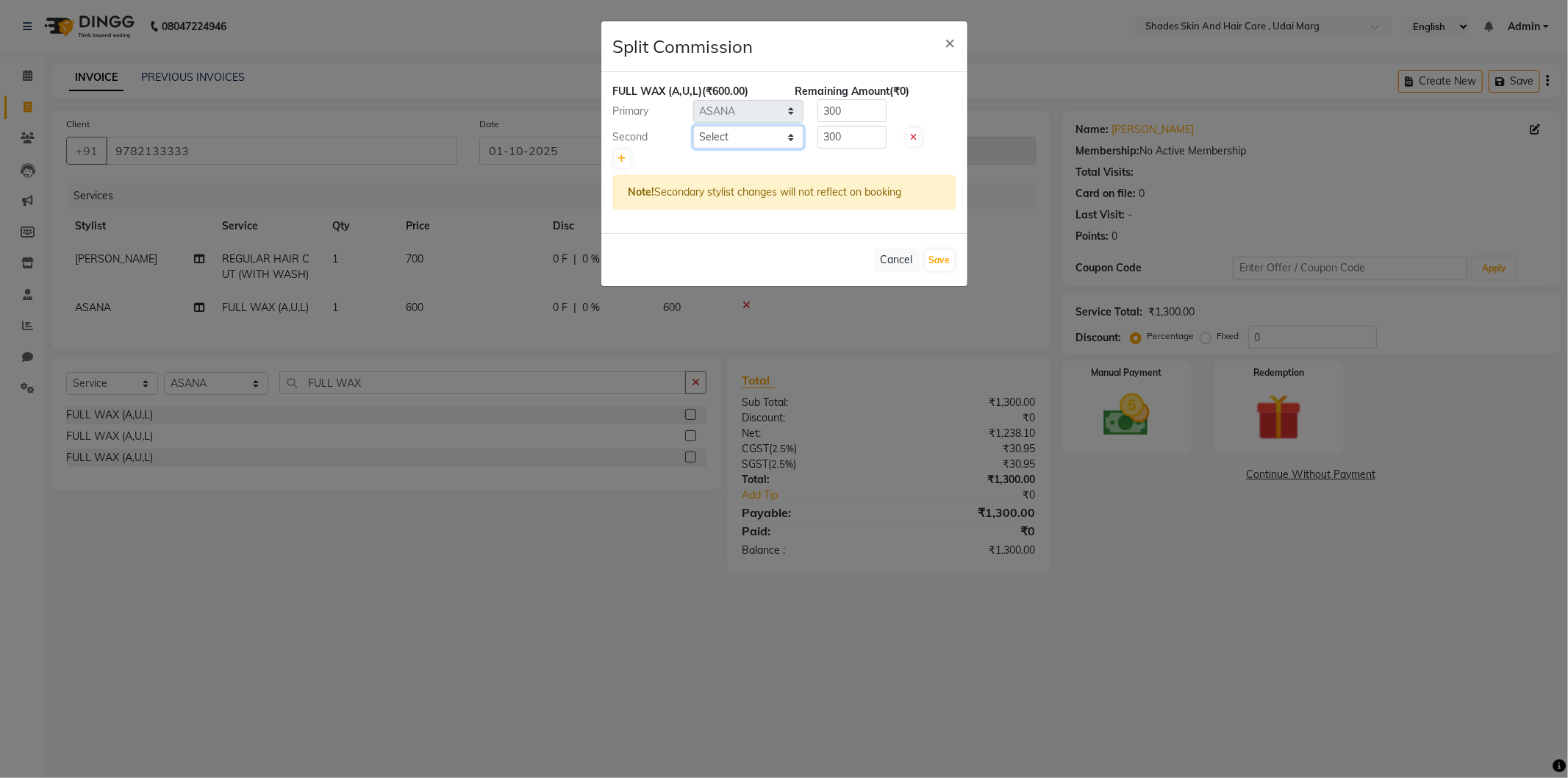
click at [729, 140] on select "Select [PERSON_NAME] ADMIN [PERSON_NAME] [PERSON_NAME] GAYATRI [PERSON_NAME] [P…" at bounding box center [749, 137] width 110 height 23
click at [694, 126] on select "Select [PERSON_NAME] ADMIN [PERSON_NAME] [PERSON_NAME] GAYATRI [PERSON_NAME] [P…" at bounding box center [749, 137] width 110 height 23
click at [931, 260] on button "Save" at bounding box center [940, 260] width 28 height 21
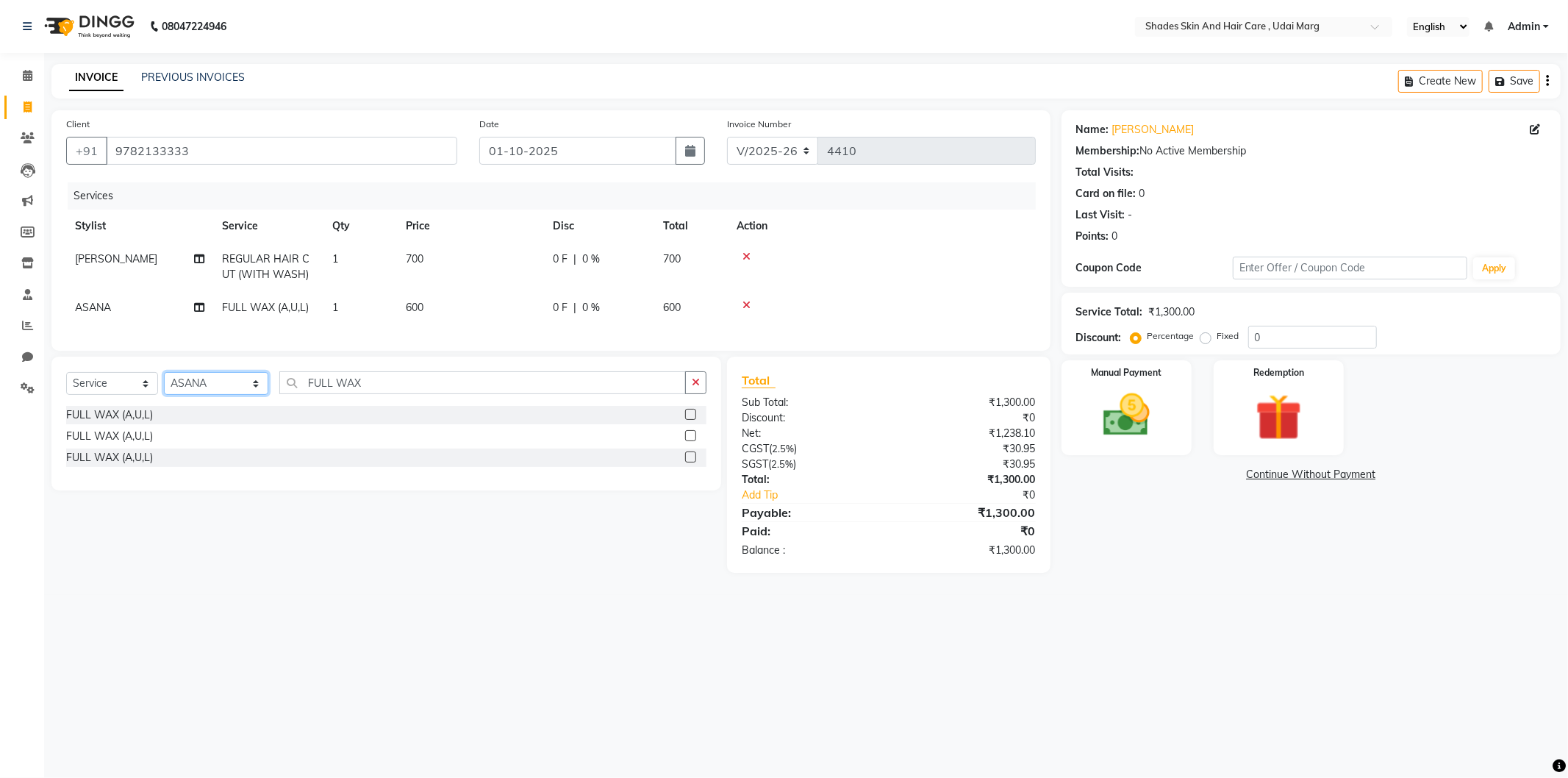
click at [237, 395] on select "Select Stylist [PERSON_NAME] ADMIN [PERSON_NAME] [PERSON_NAME] GAYATRI [PERSON_…" at bounding box center [216, 383] width 104 height 23
click at [164, 384] on select "Select Stylist [PERSON_NAME] ADMIN [PERSON_NAME] [PERSON_NAME] GAYATRI [PERSON_…" at bounding box center [216, 383] width 104 height 23
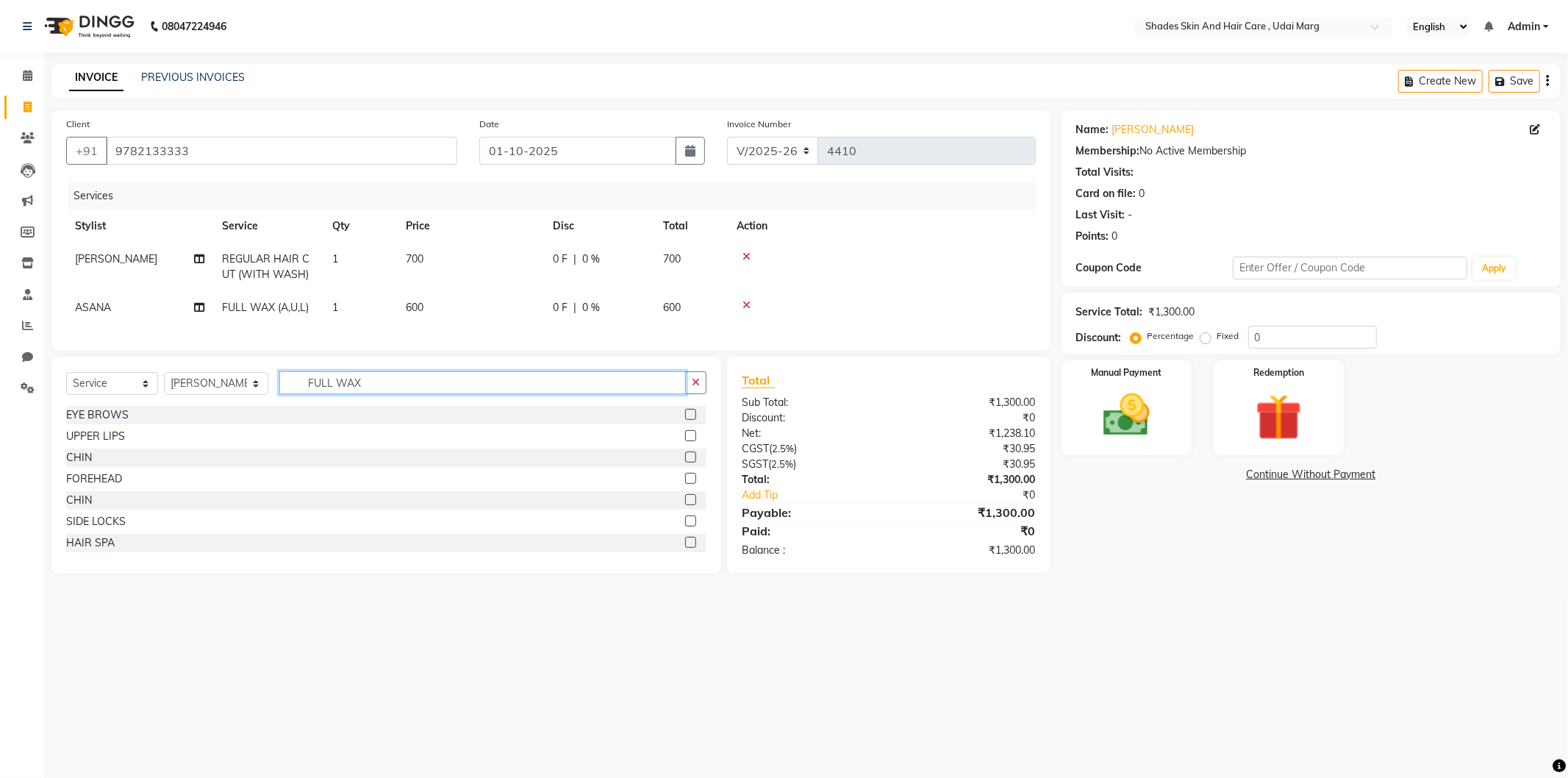
drag, startPoint x: 356, startPoint y: 387, endPoint x: 305, endPoint y: 392, distance: 51.2
click at [305, 392] on input "FULL WAX" at bounding box center [482, 383] width 407 height 23
click at [101, 423] on div "EYE BROWS" at bounding box center [97, 415] width 63 height 15
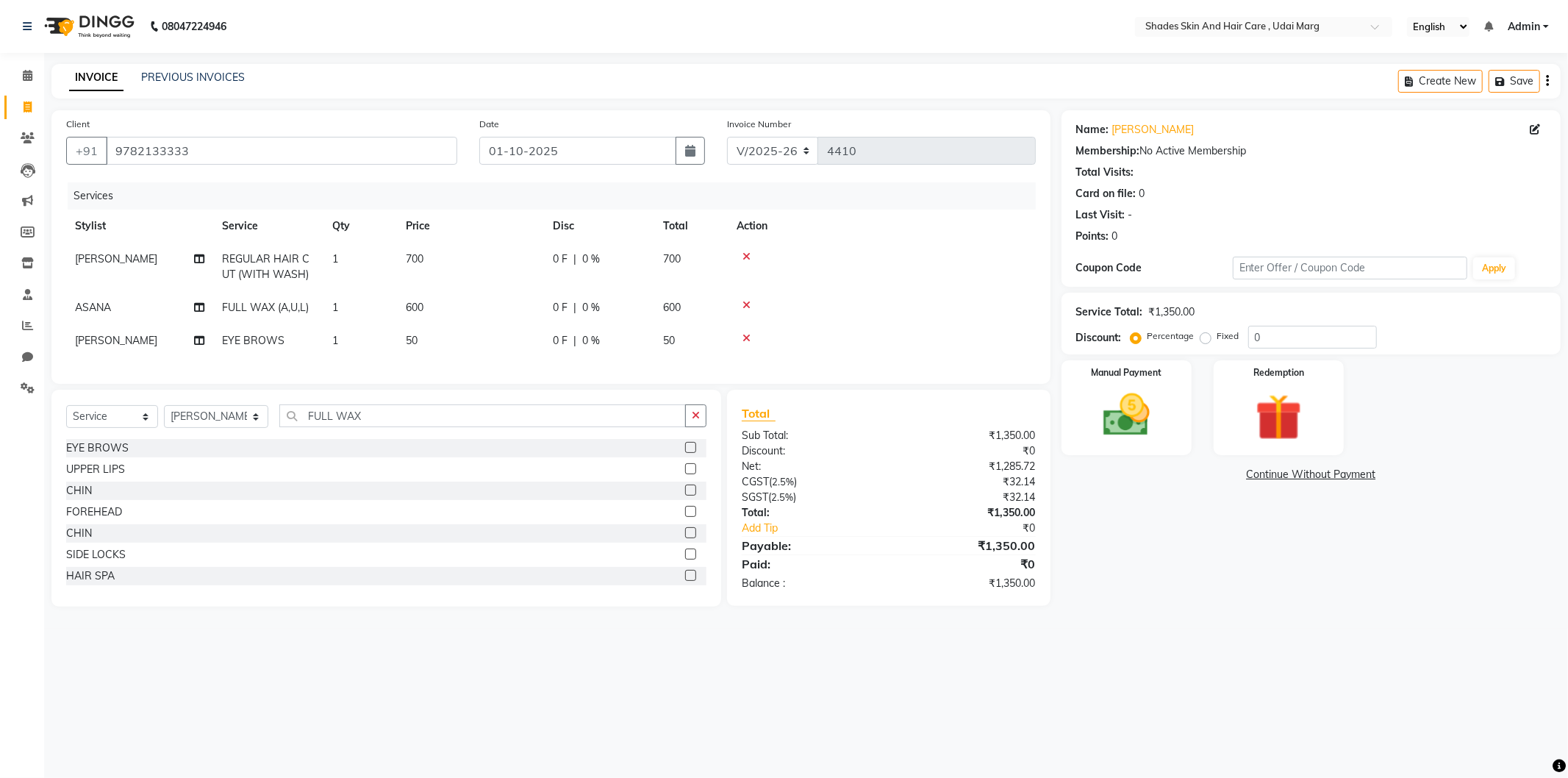
click at [446, 350] on td "50" at bounding box center [470, 340] width 147 height 33
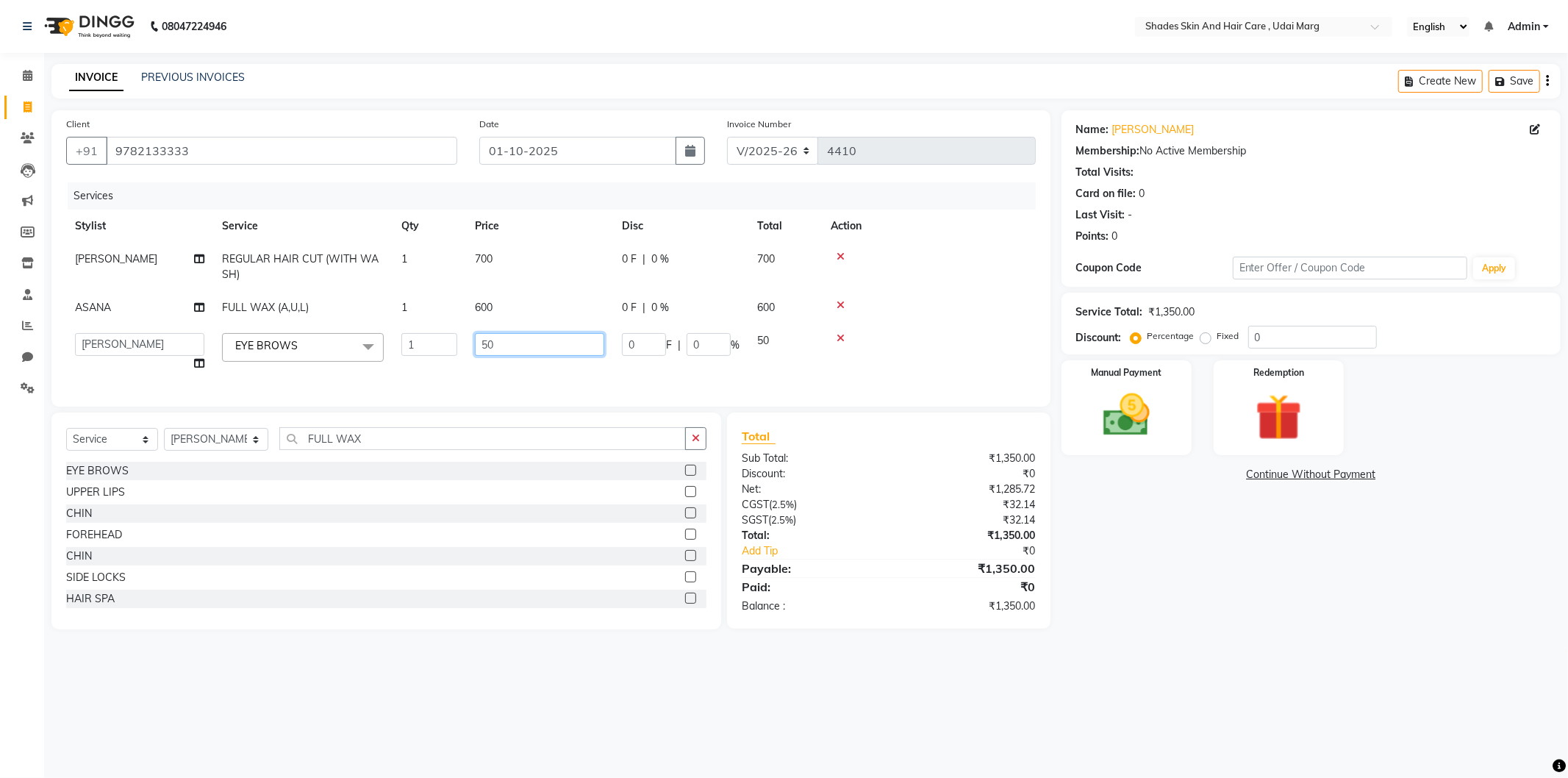
drag, startPoint x: 510, startPoint y: 347, endPoint x: 475, endPoint y: 353, distance: 35.5
click at [475, 353] on input "50" at bounding box center [540, 344] width 130 height 23
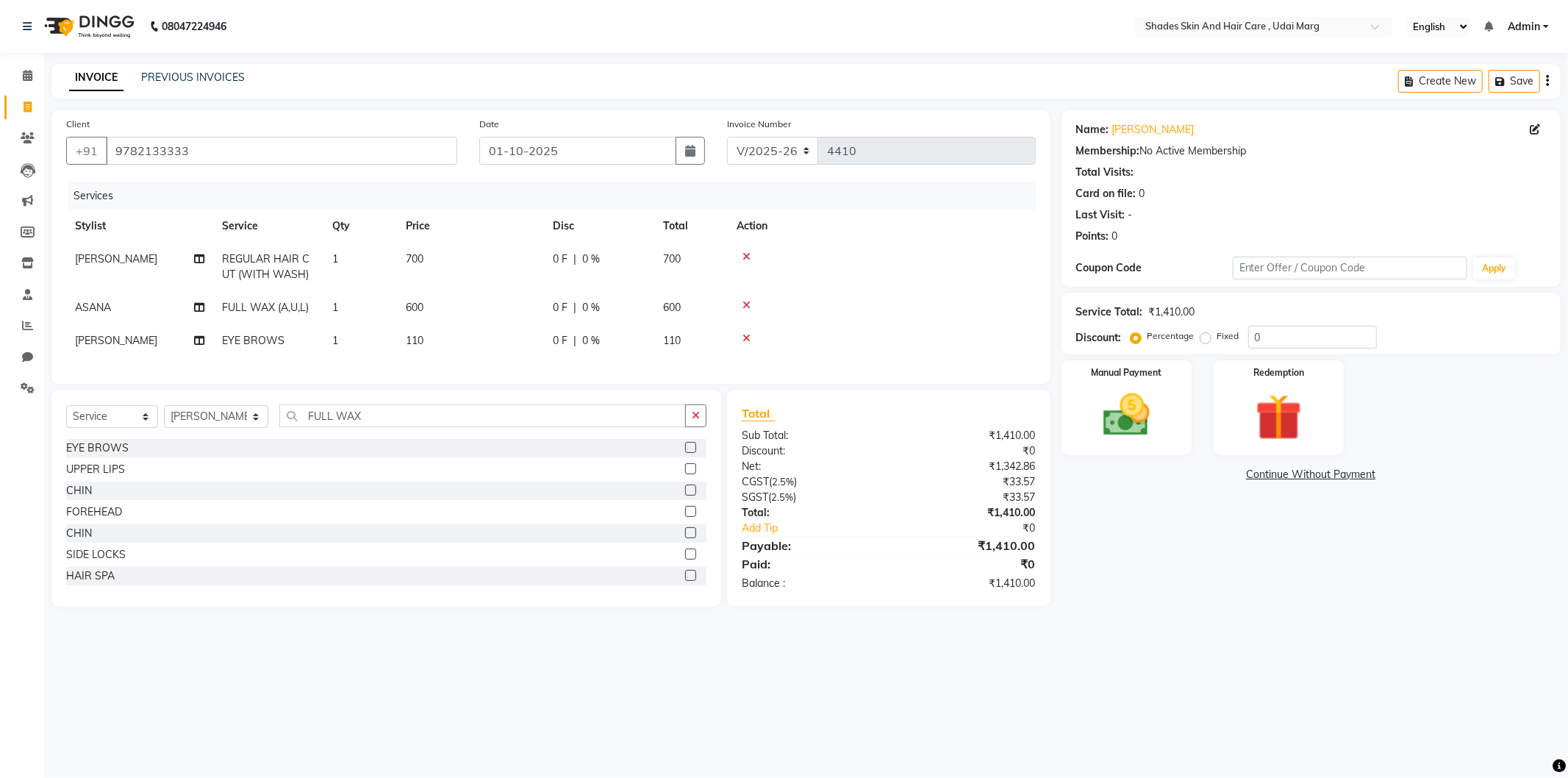
click at [469, 369] on div "Services Stylist Service Qty Price Disc Total Action [PERSON_NAME] REGULAR HAIR…" at bounding box center [551, 275] width 970 height 187
click at [432, 308] on td "600" at bounding box center [470, 308] width 147 height 33
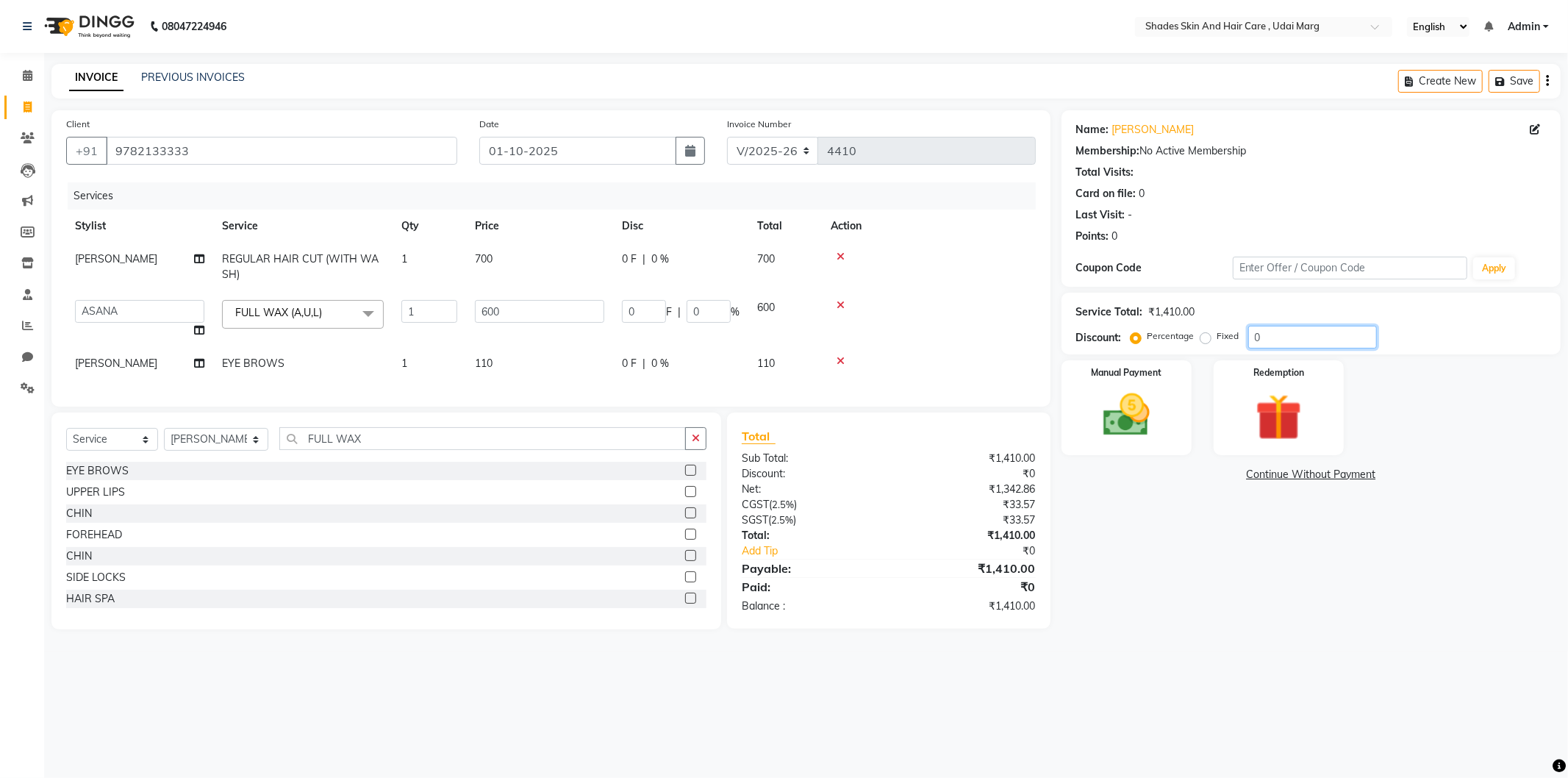
click at [1253, 336] on input "0" at bounding box center [1313, 337] width 129 height 23
click at [1148, 412] on img at bounding box center [1127, 415] width 79 height 56
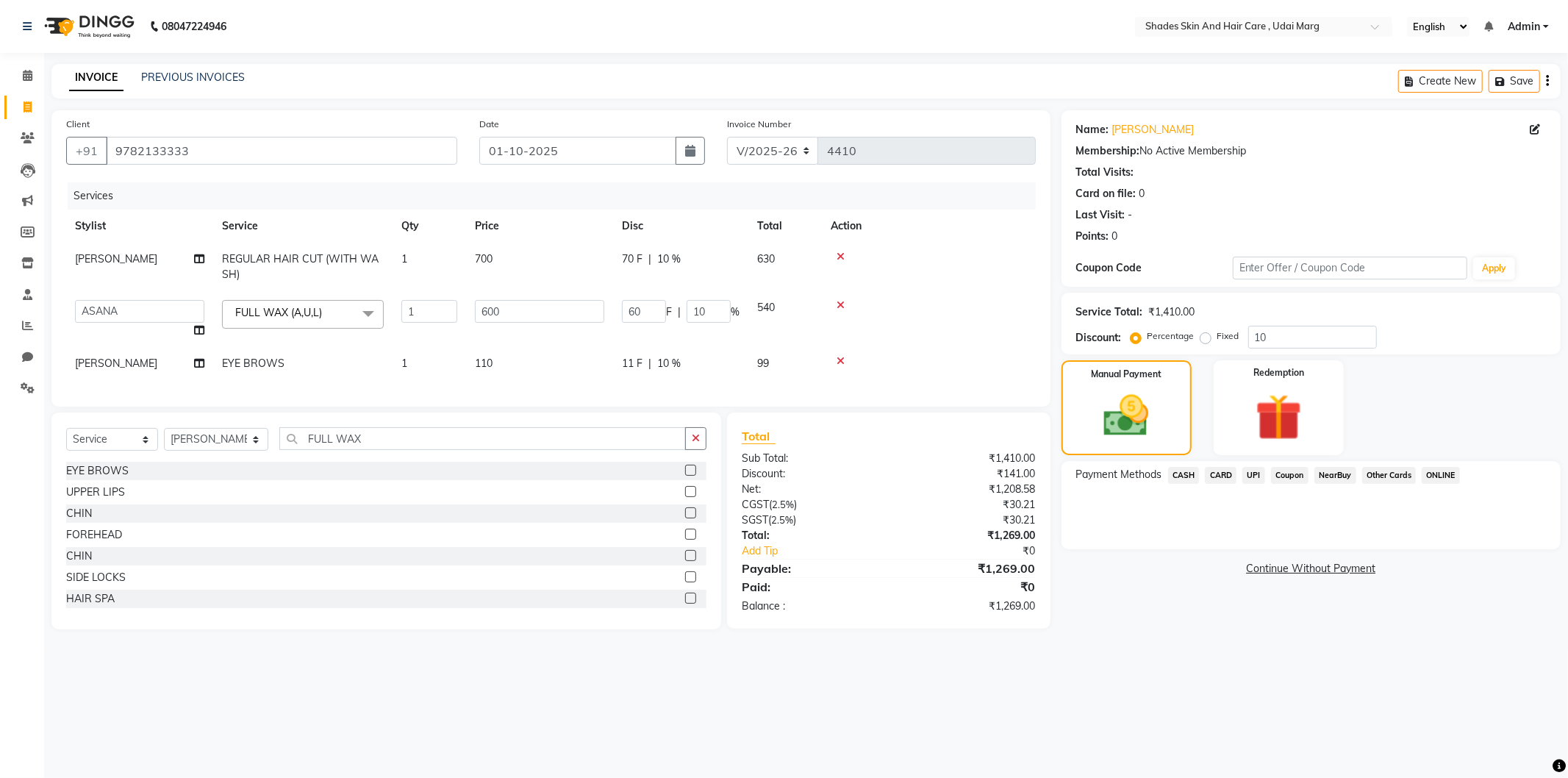
click at [1191, 465] on div "Payment Methods CASH CARD UPI Coupon NearBuy Other Cards ONLINE" at bounding box center [1311, 505] width 499 height 89
click at [1192, 475] on span "CASH" at bounding box center [1184, 475] width 32 height 17
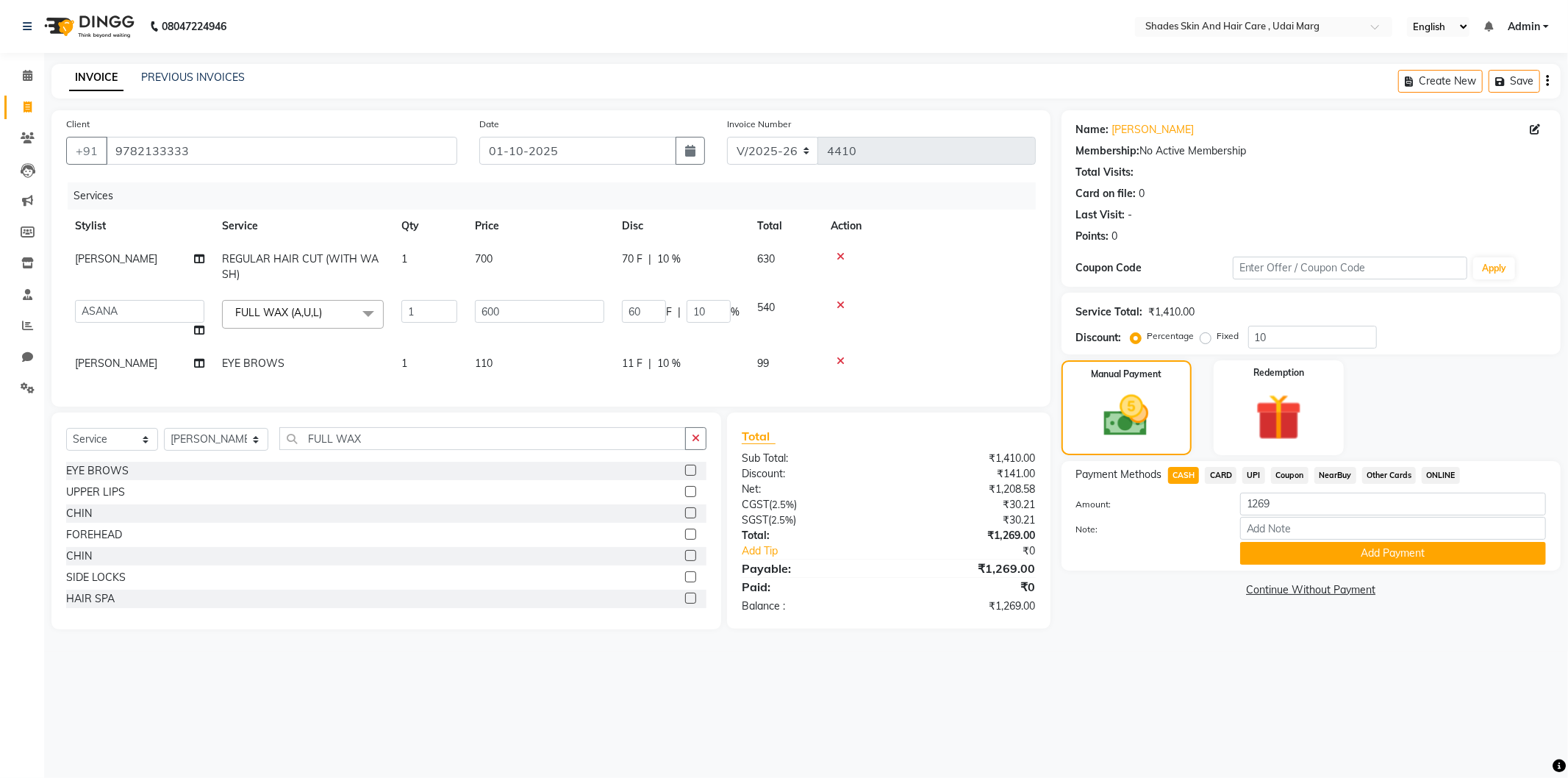
click at [1217, 338] on label "Fixed" at bounding box center [1228, 335] width 22 height 13
click at [1204, 338] on input "Fixed" at bounding box center [1209, 336] width 10 height 10
click at [1142, 336] on div "Percentage" at bounding box center [1164, 336] width 61 height 18
click at [1142, 335] on div "Percentage" at bounding box center [1164, 336] width 61 height 18
click at [1148, 340] on label "Percentage" at bounding box center [1171, 335] width 47 height 13
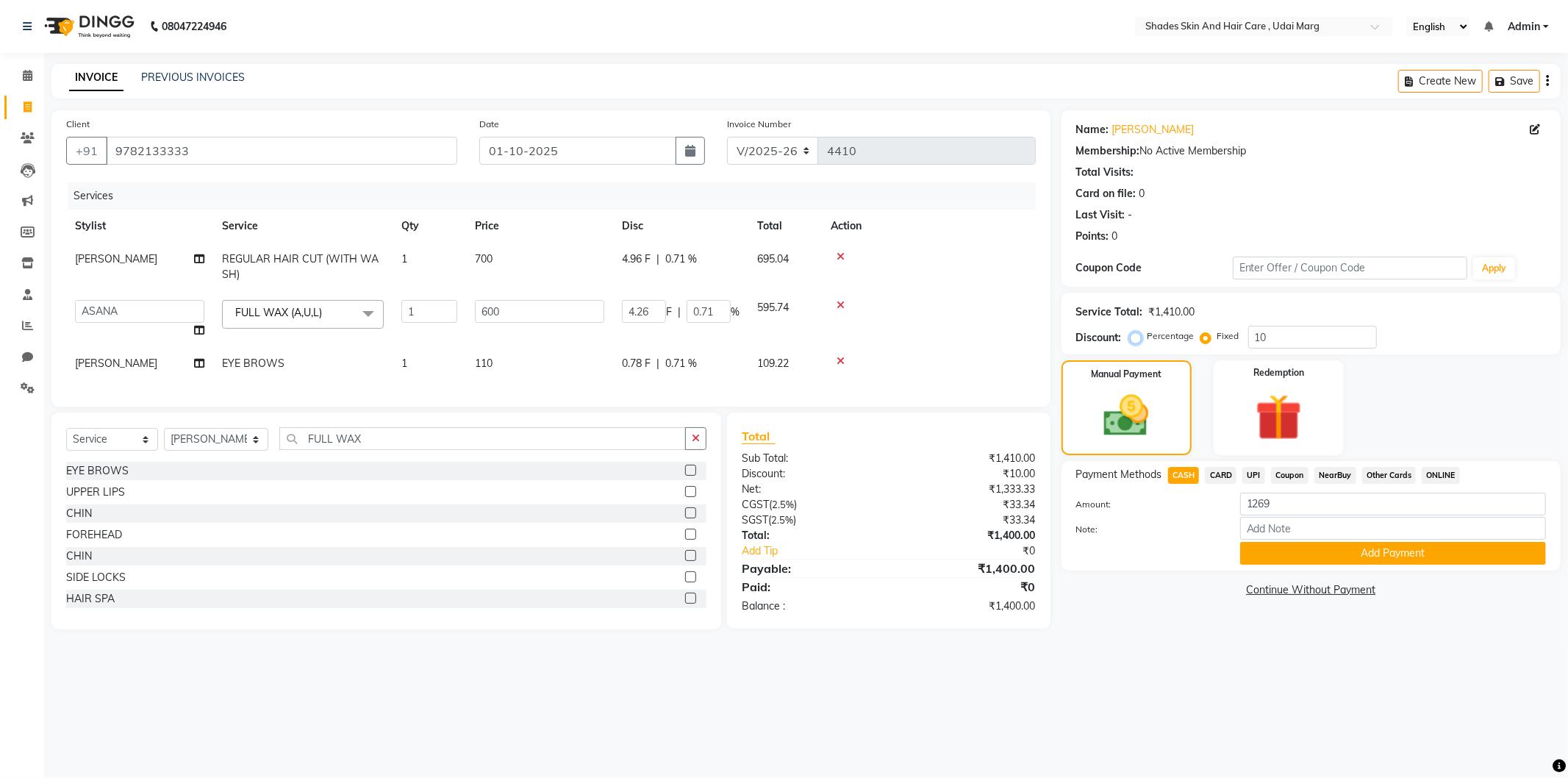
click at [1134, 340] on input "Percentage" at bounding box center [1139, 336] width 10 height 10
click at [1217, 338] on label "Fixed" at bounding box center [1228, 335] width 22 height 13
click at [1204, 338] on input "Fixed" at bounding box center [1209, 336] width 10 height 10
drag, startPoint x: 1265, startPoint y: 335, endPoint x: 1246, endPoint y: 337, distance: 19.1
click at [1246, 337] on div "Percentage Fixed 10" at bounding box center [1255, 337] width 243 height 23
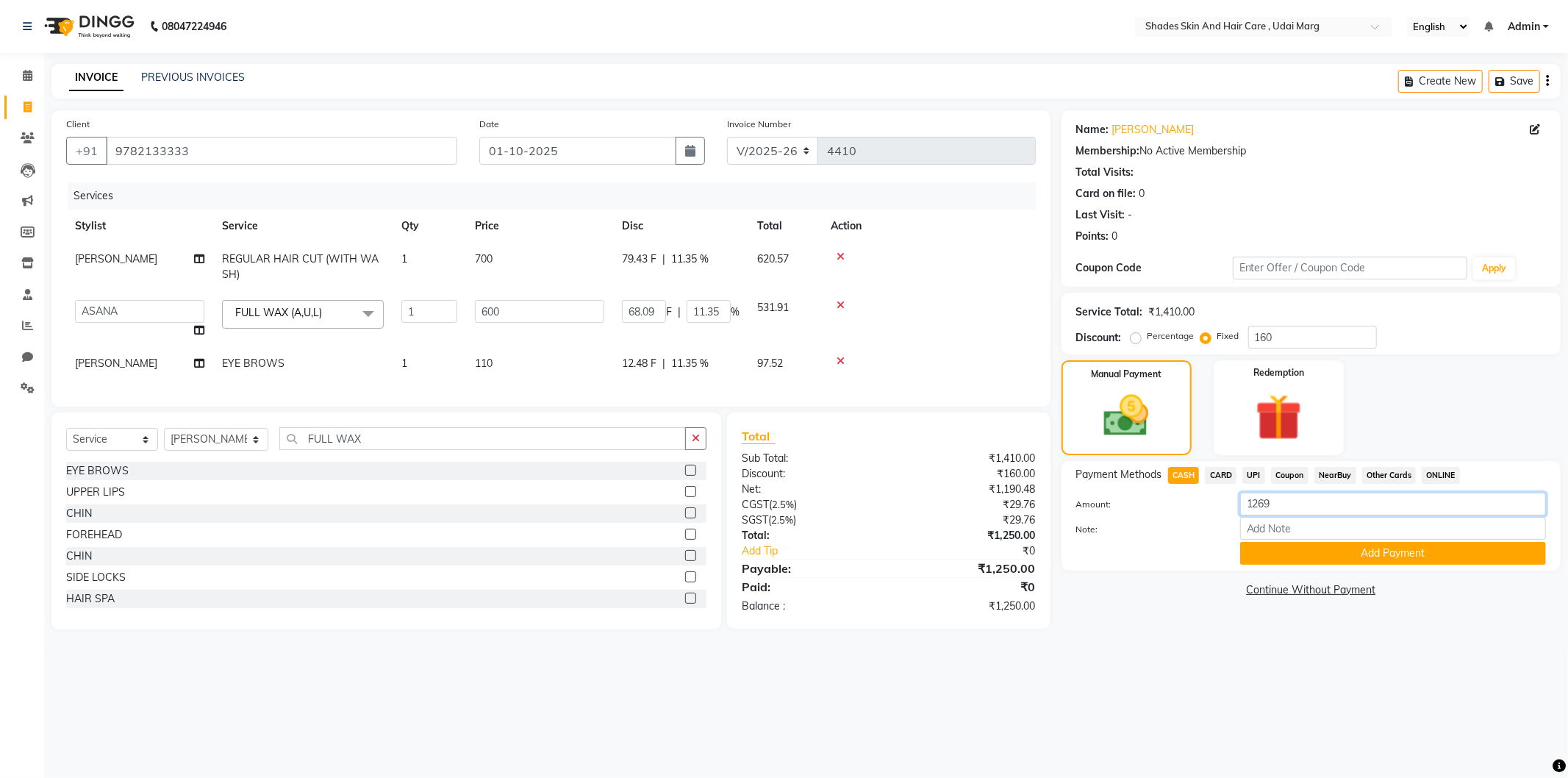
drag, startPoint x: 1277, startPoint y: 503, endPoint x: 1250, endPoint y: 508, distance: 27.5
click at [1250, 508] on input "1269" at bounding box center [1393, 504] width 306 height 23
click at [1195, 473] on span "CASH" at bounding box center [1184, 475] width 32 height 17
click at [1253, 475] on span "UPI" at bounding box center [1253, 475] width 23 height 17
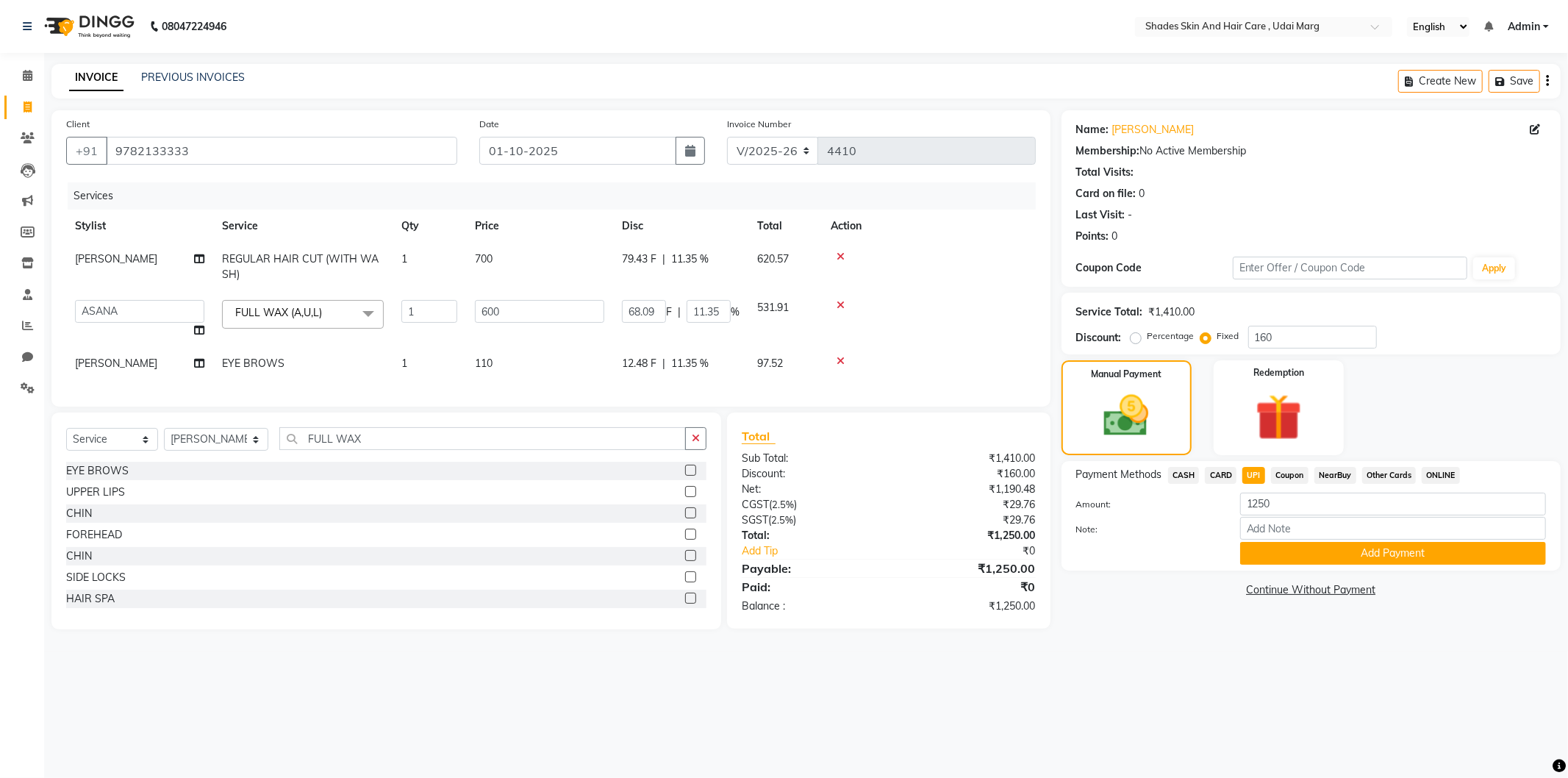
click at [1188, 475] on span "CASH" at bounding box center [1184, 475] width 32 height 17
click at [1295, 546] on button "Add Payment" at bounding box center [1393, 553] width 306 height 23
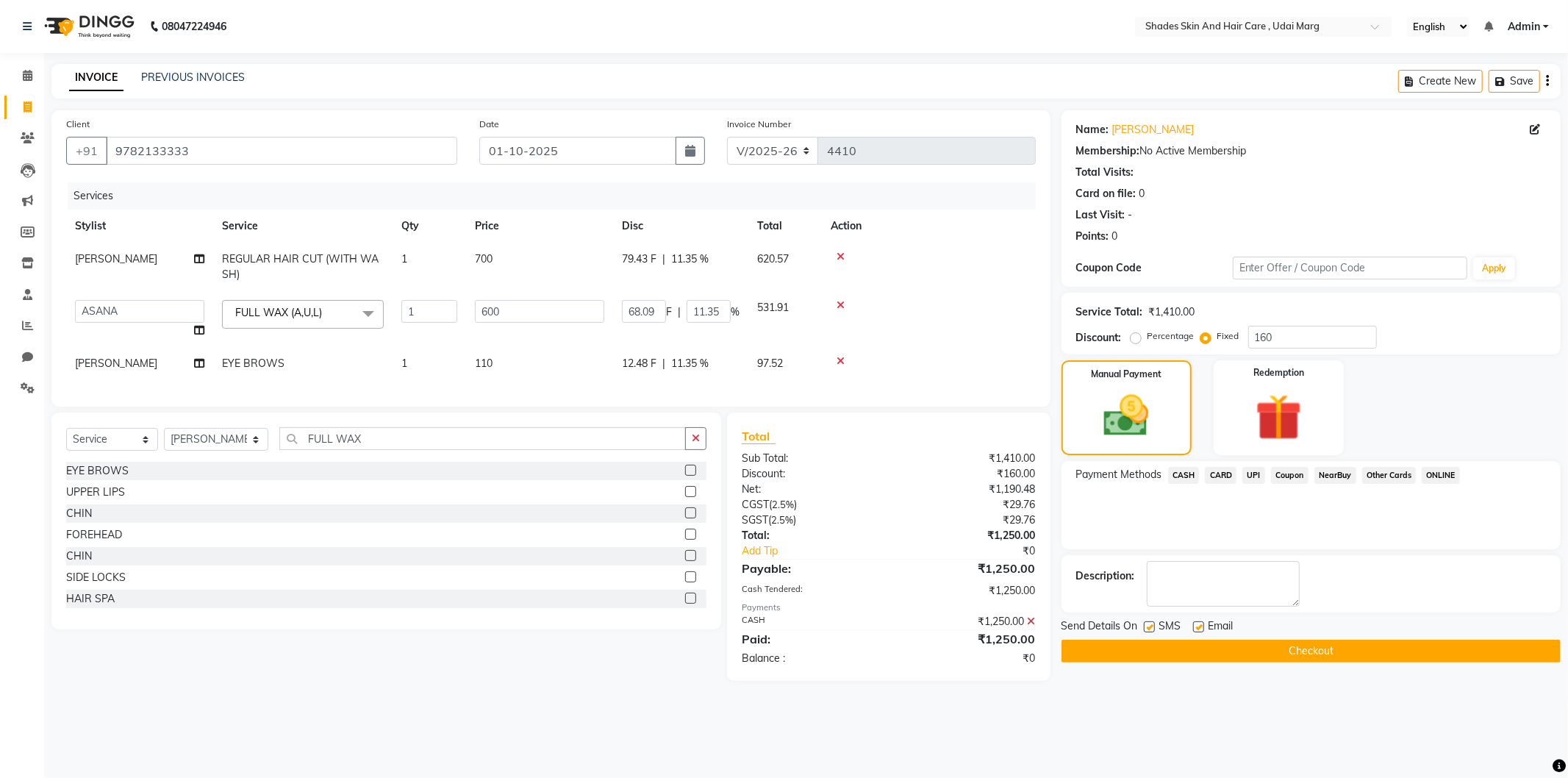
click at [1232, 642] on button "Checkout" at bounding box center [1311, 651] width 499 height 23
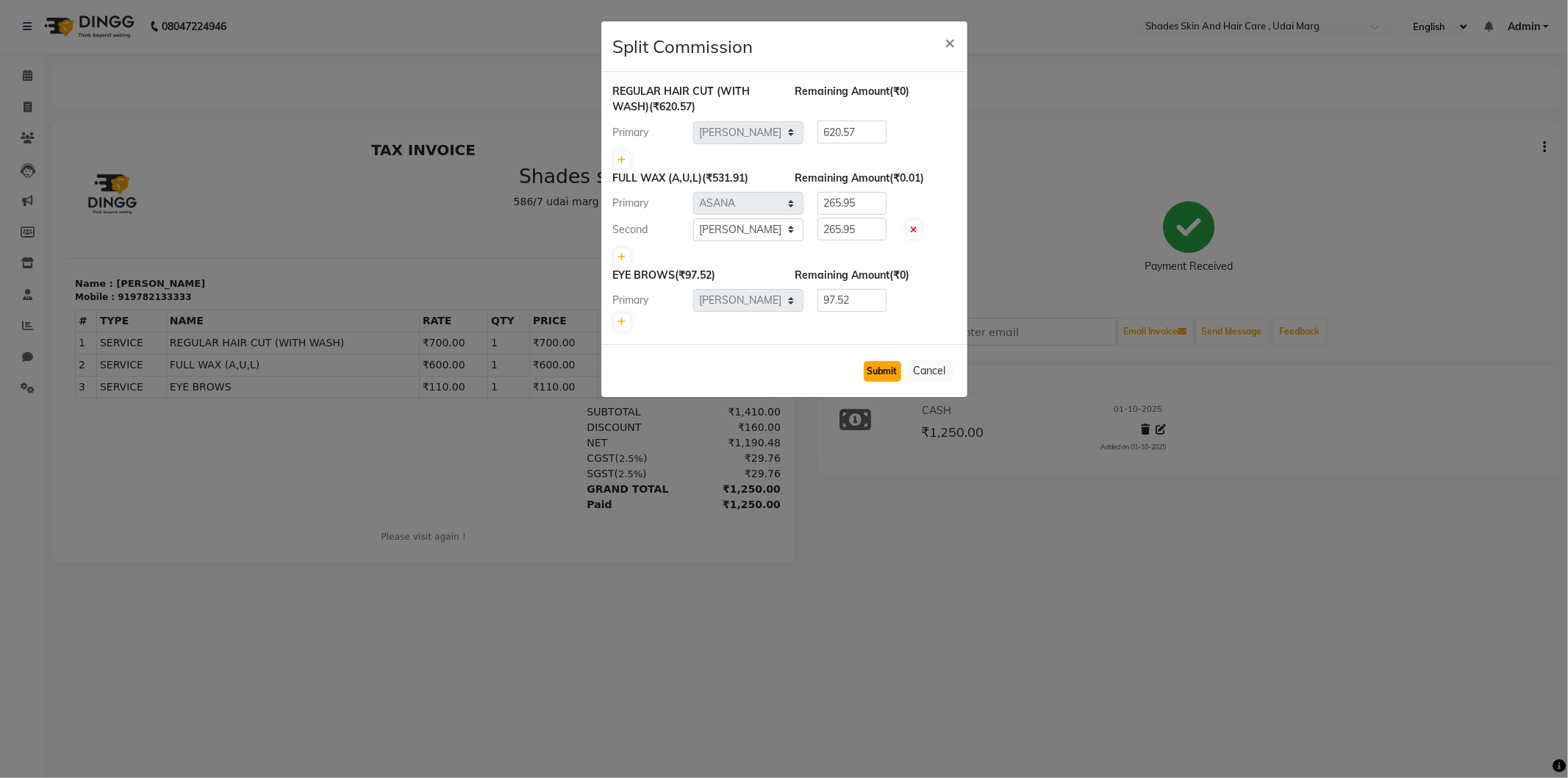
click at [887, 371] on button "Submit" at bounding box center [883, 371] width 38 height 21
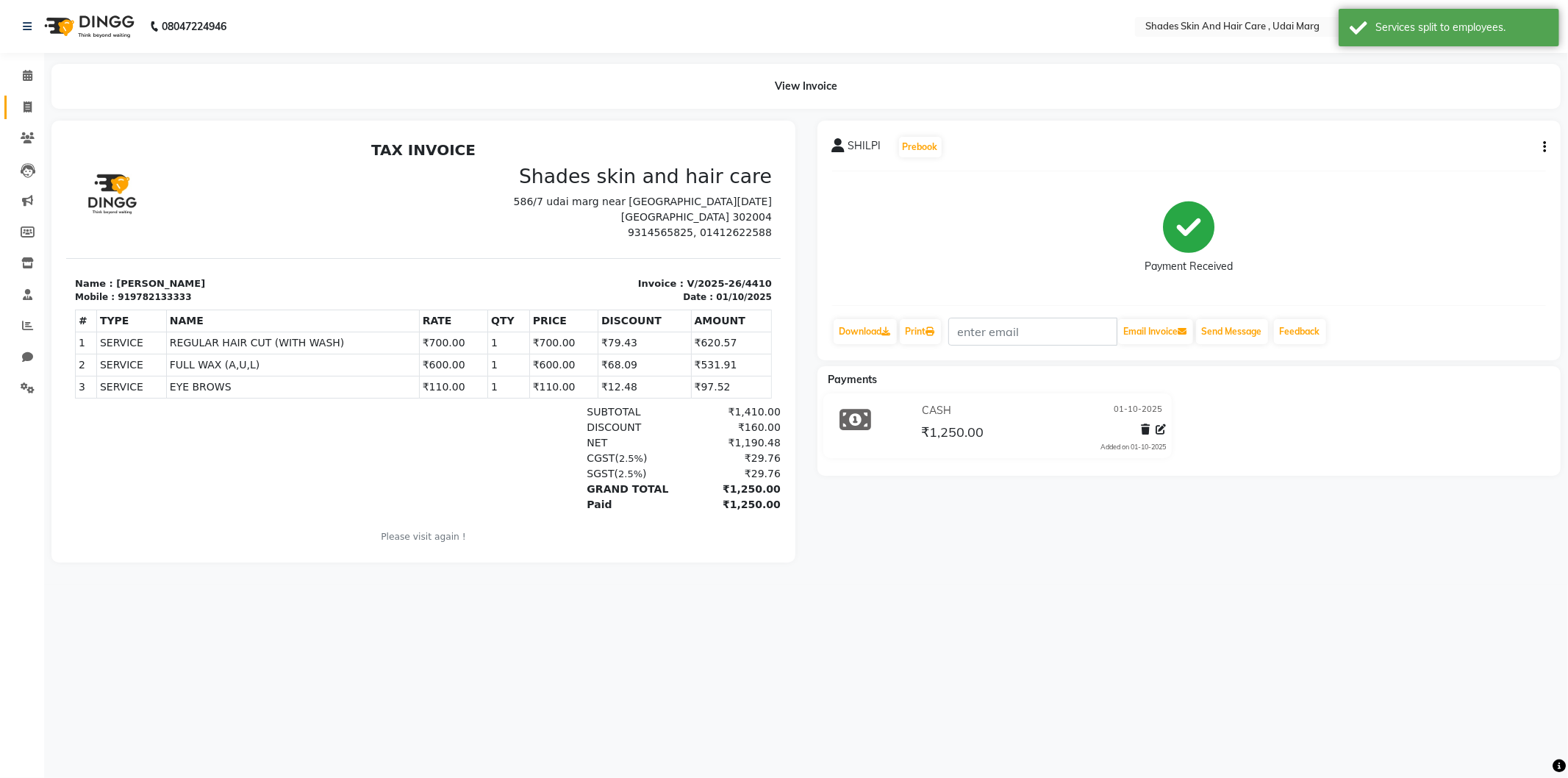
click at [15, 118] on link "Invoice" at bounding box center [21, 107] width 35 height 24
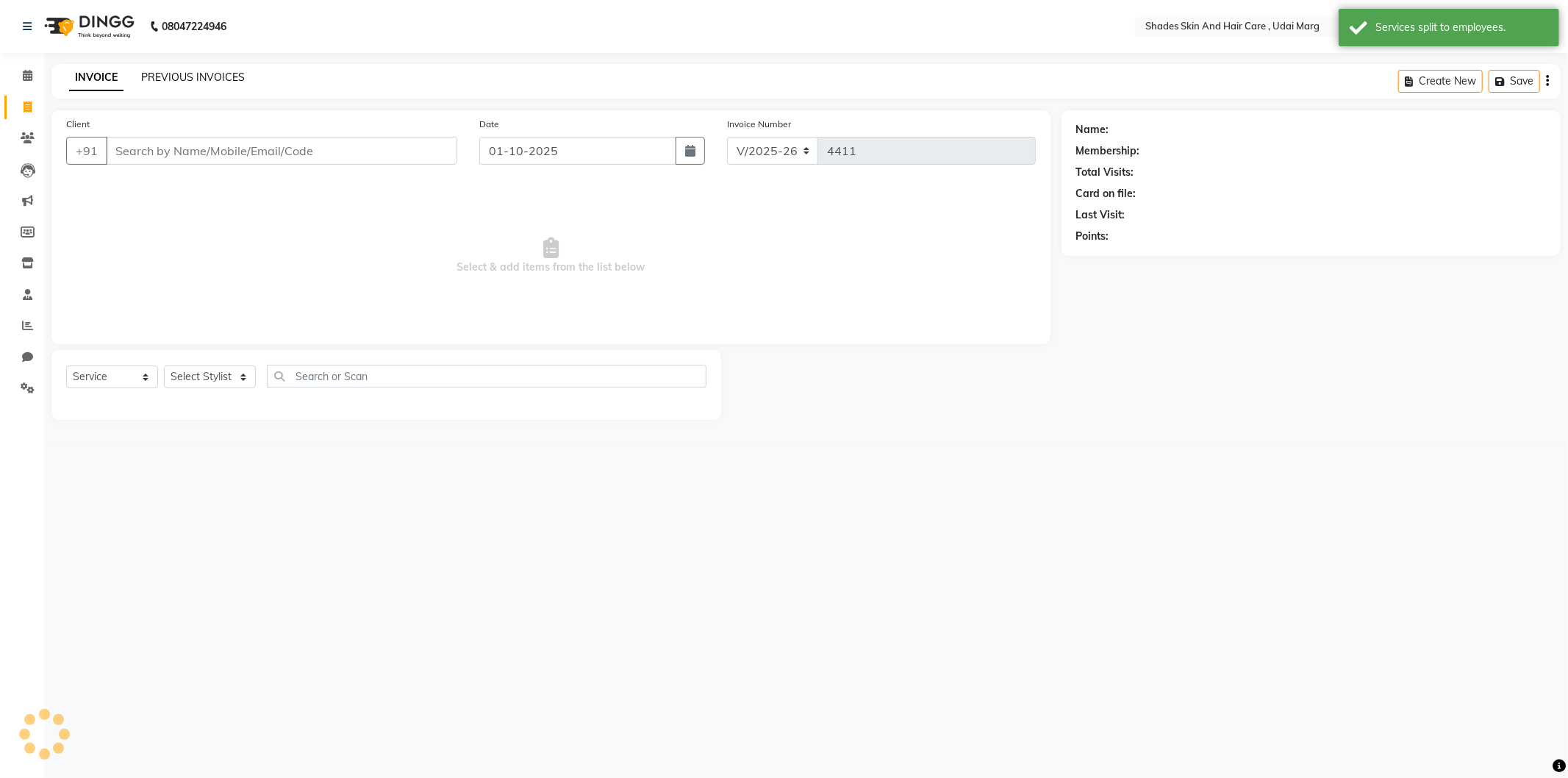
click at [211, 77] on link "PREVIOUS INVOICES" at bounding box center [193, 77] width 104 height 13
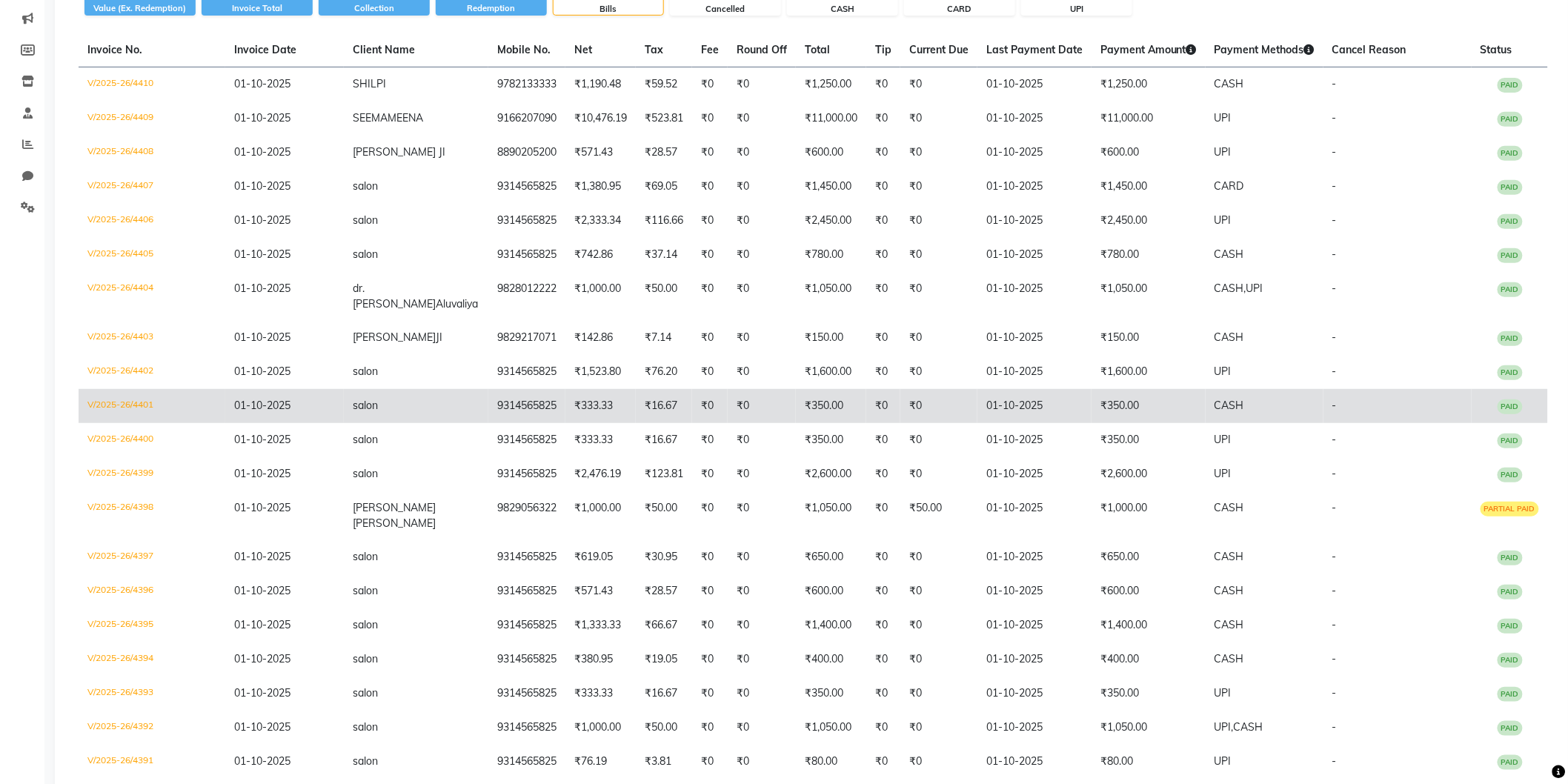
scroll to position [360, 0]
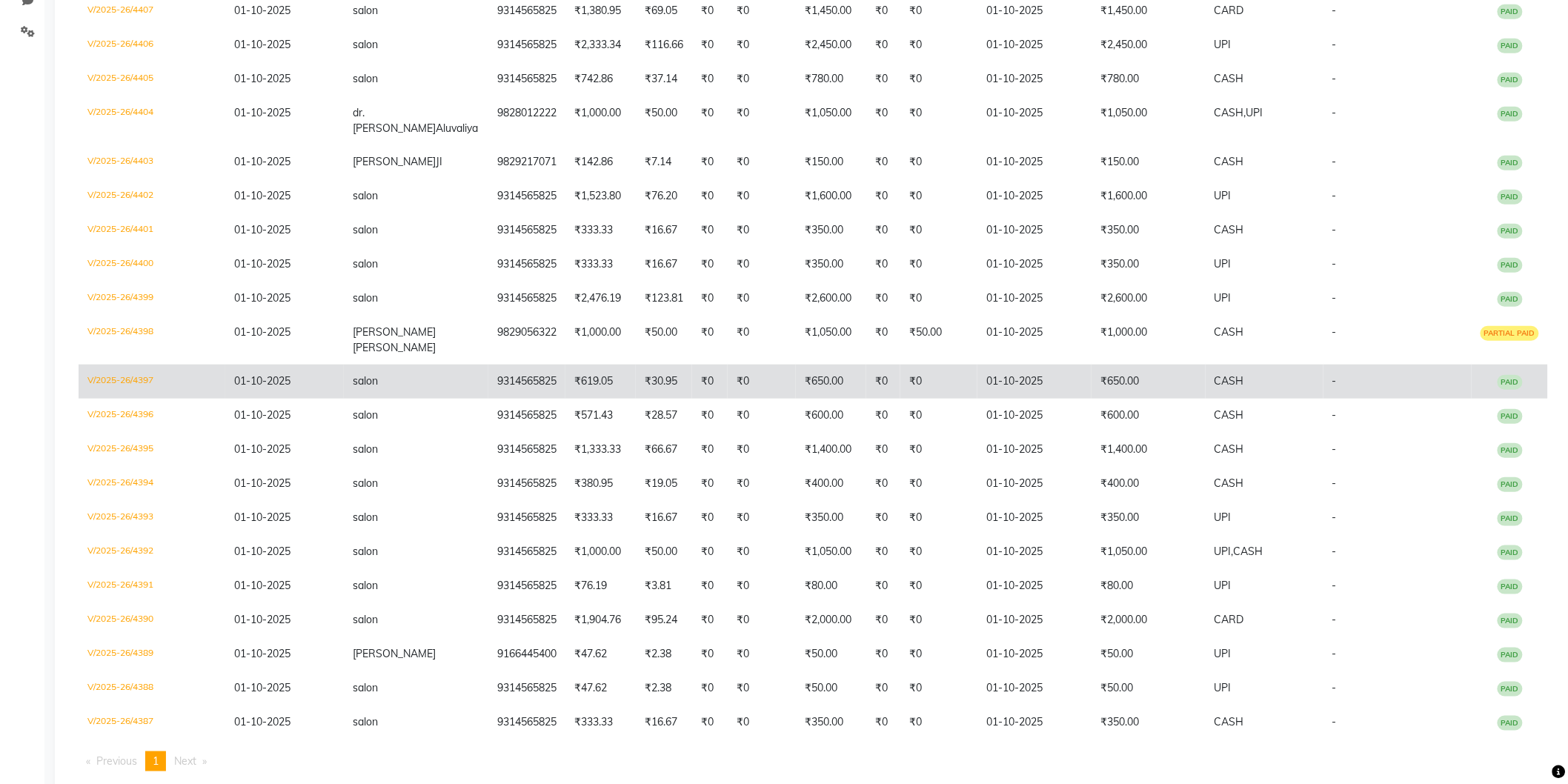
click at [1092, 365] on td "₹650.00" at bounding box center [1149, 381] width 114 height 34
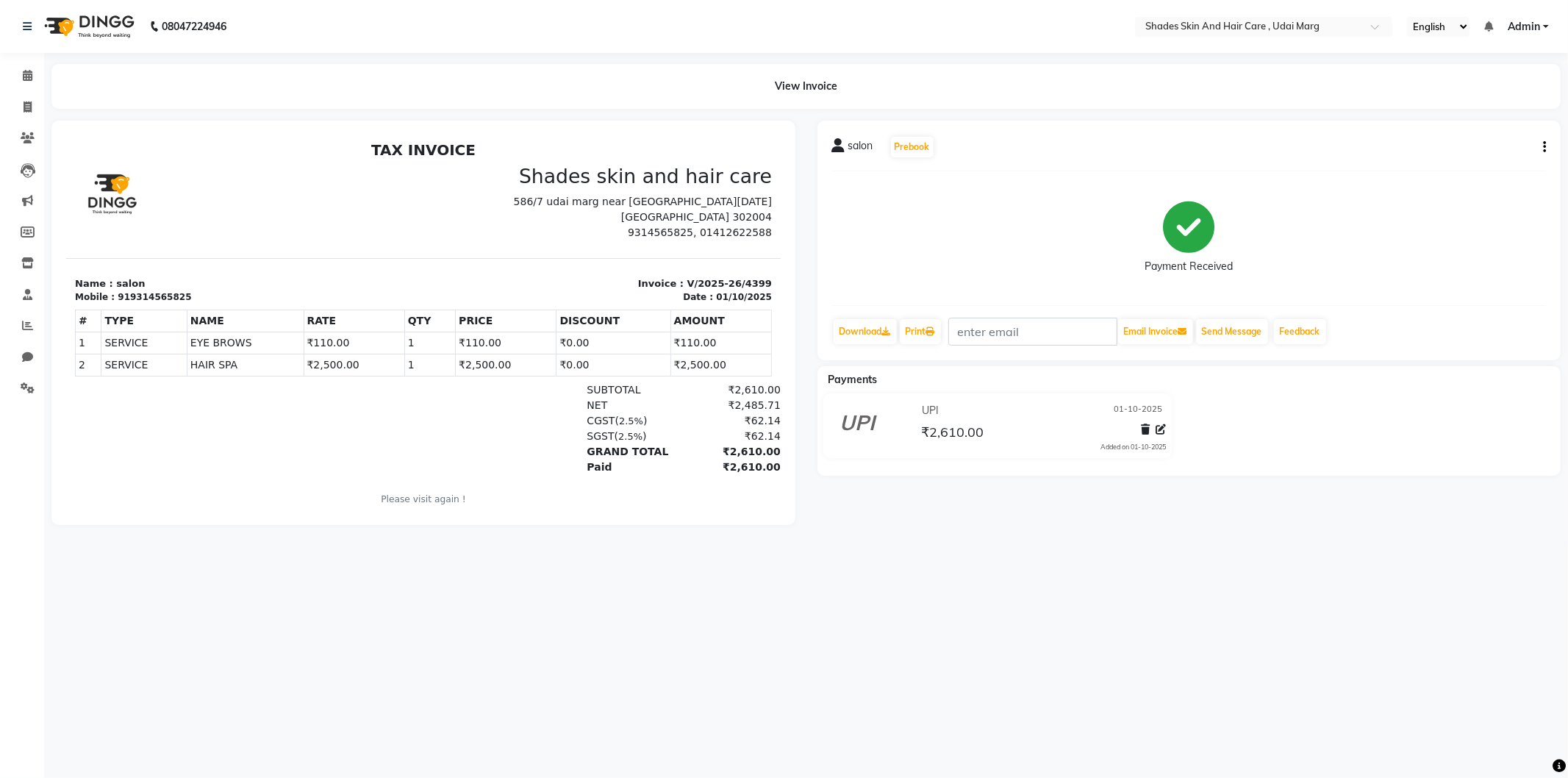
click at [1544, 148] on icon "button" at bounding box center [1544, 147] width 3 height 1
click at [1469, 164] on div "Edit Invoice" at bounding box center [1471, 165] width 101 height 18
select select "service"
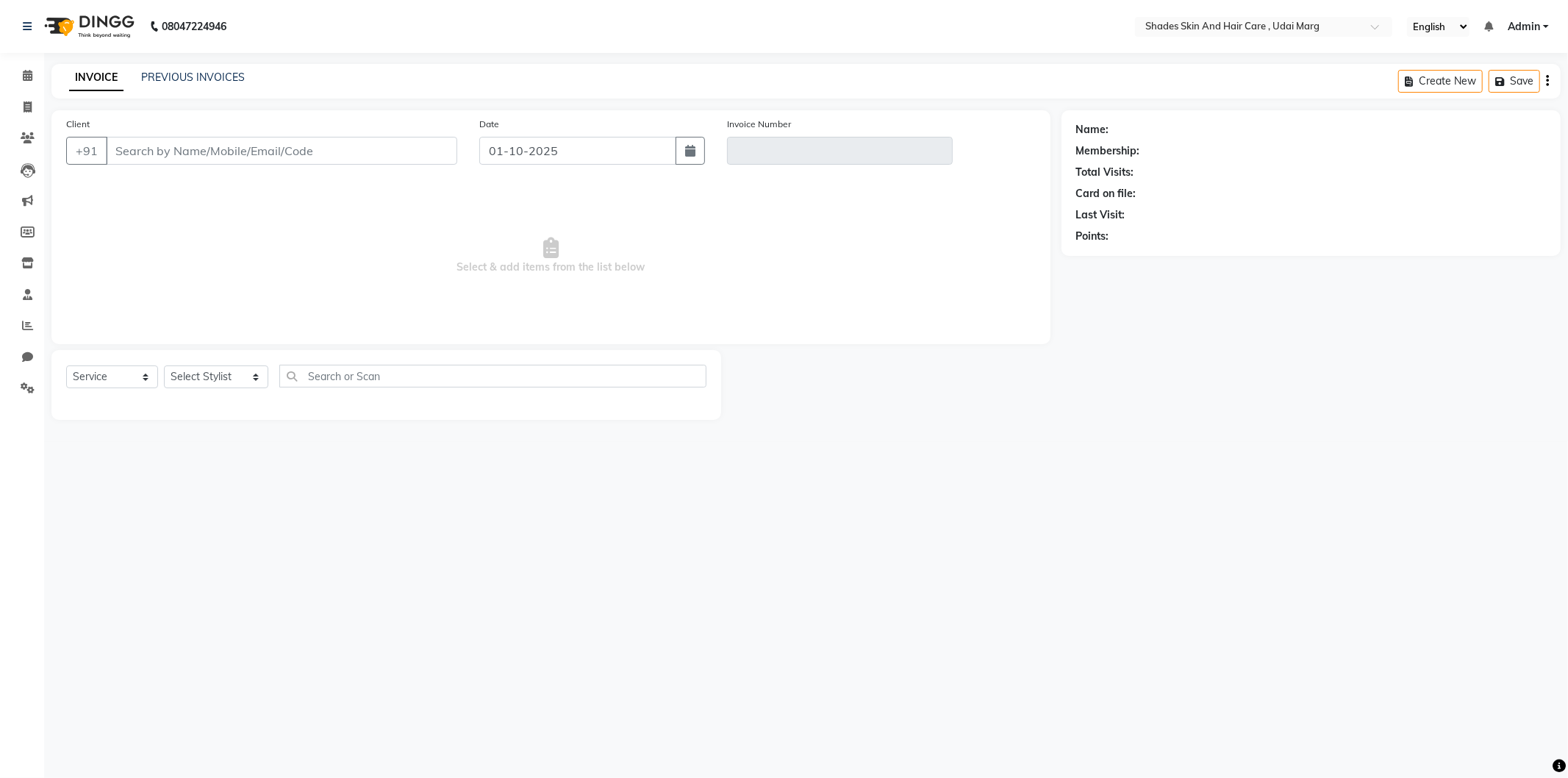
type input "9314565825"
type input "V/2025-26/4399"
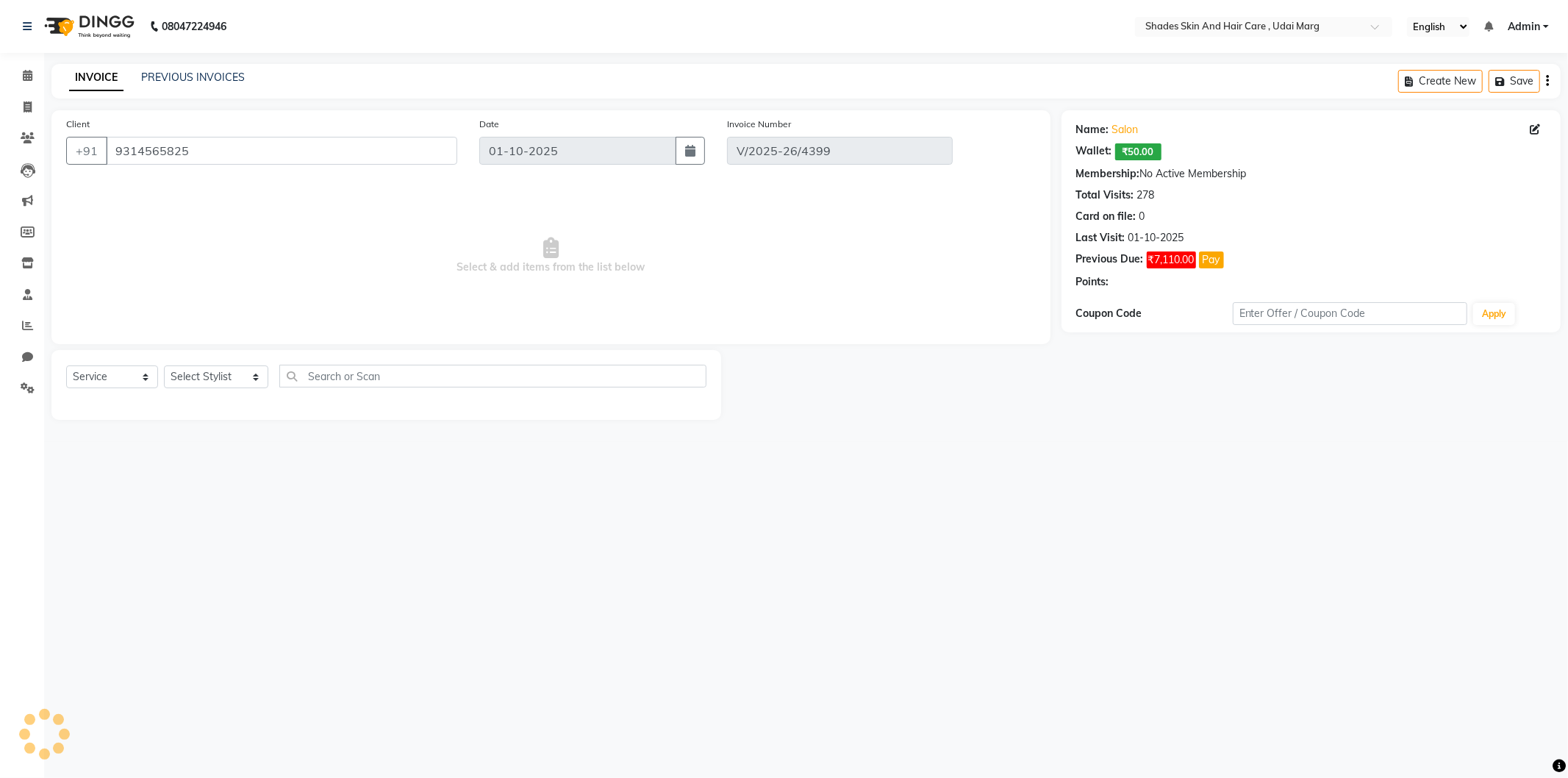
select select "select"
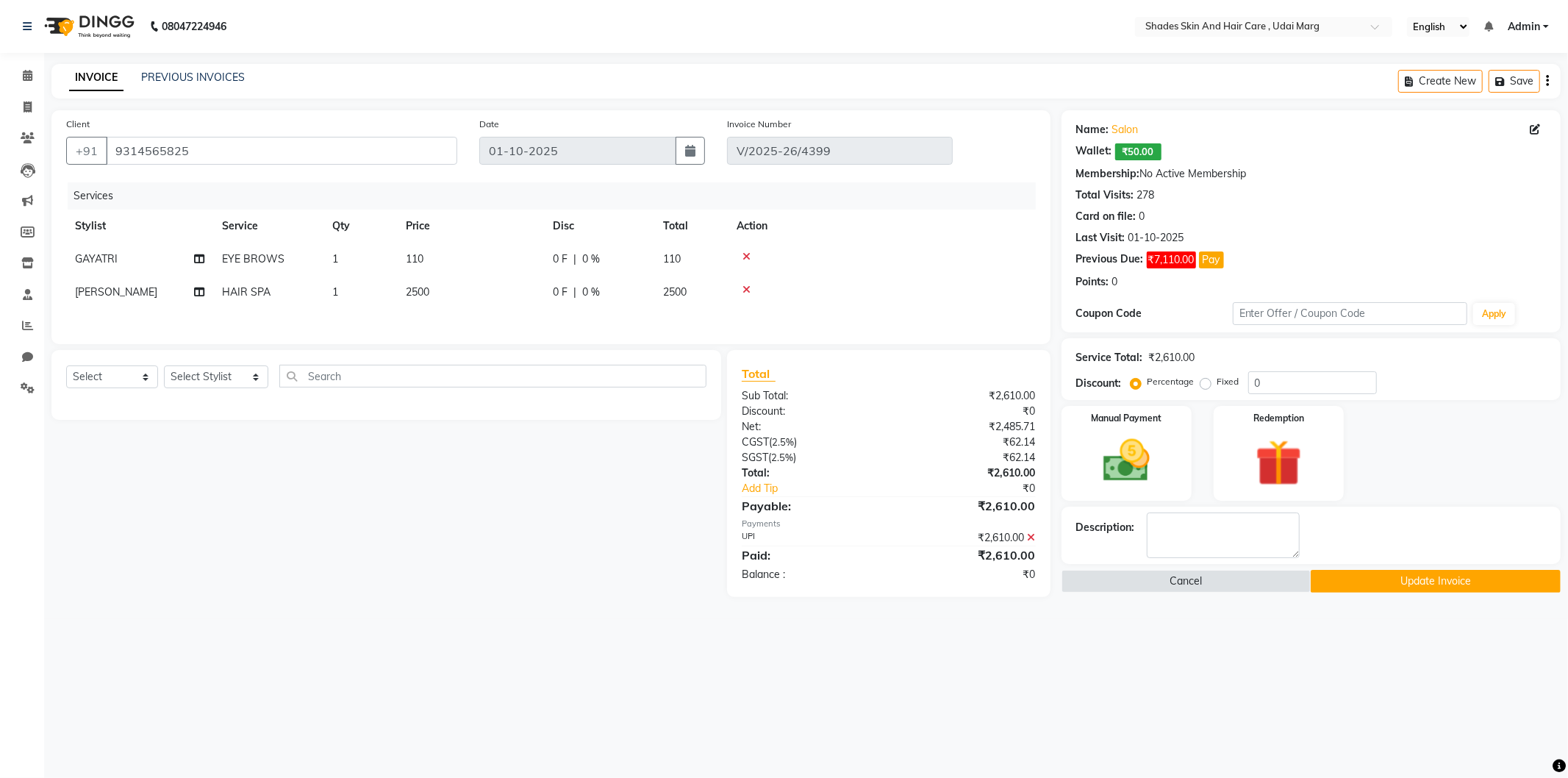
click at [1217, 385] on label "Fixed" at bounding box center [1228, 381] width 22 height 13
click at [1207, 385] on input "Fixed" at bounding box center [1209, 382] width 10 height 10
radio input "true"
click at [1251, 385] on input "0" at bounding box center [1313, 383] width 129 height 23
type input "10"
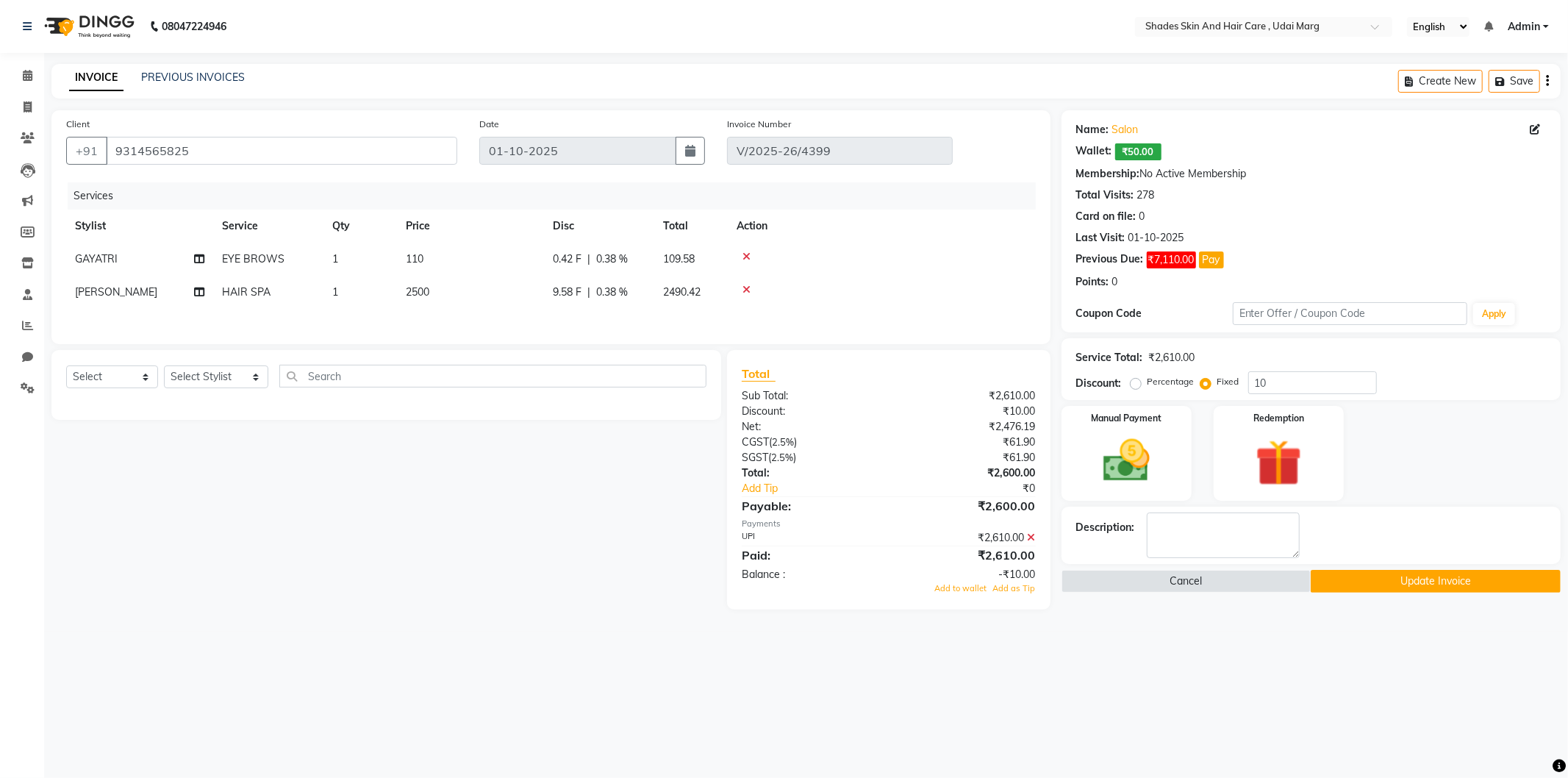
click at [1033, 542] on icon at bounding box center [1032, 537] width 8 height 10
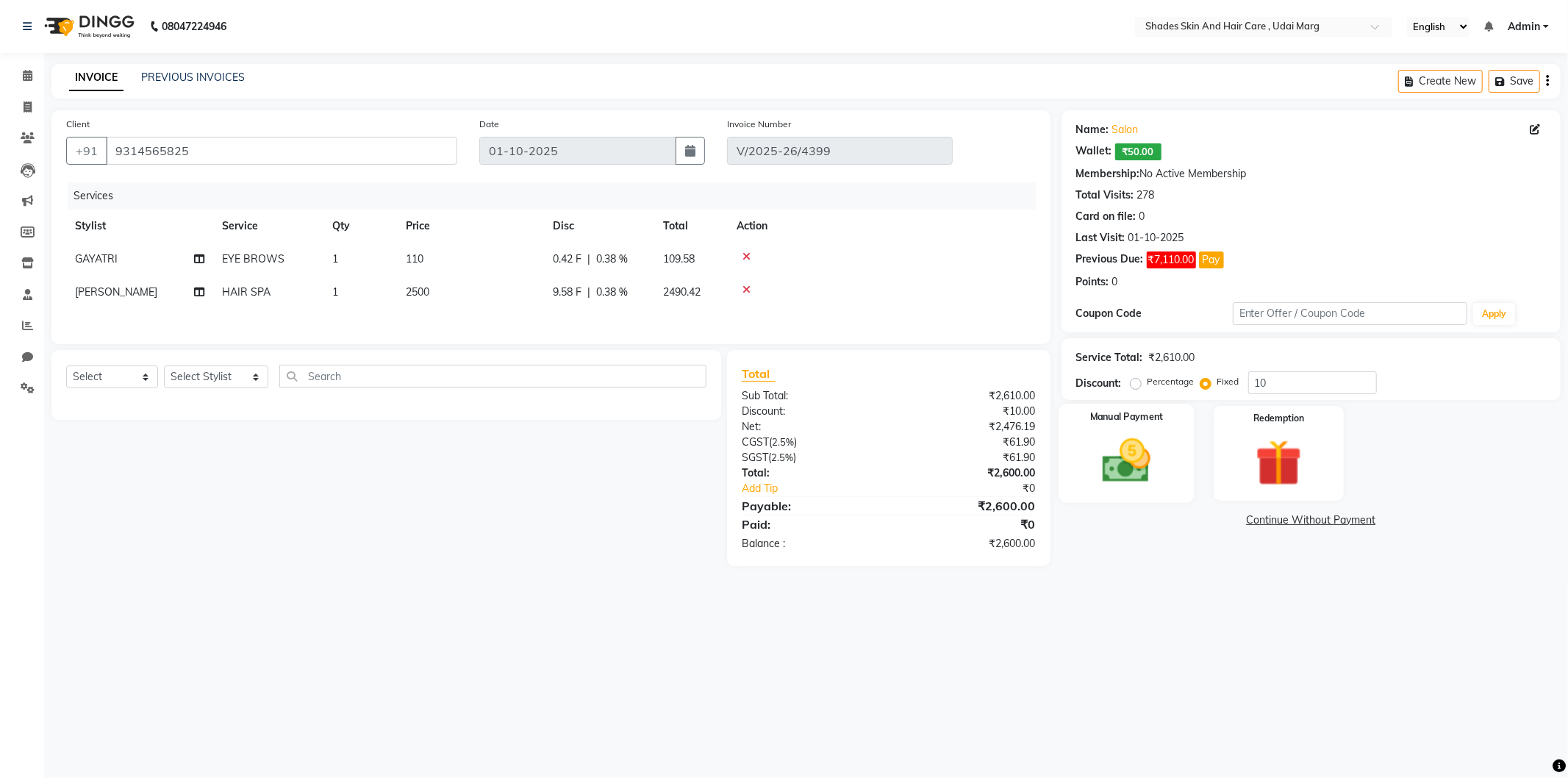
click at [1144, 438] on img at bounding box center [1127, 461] width 79 height 56
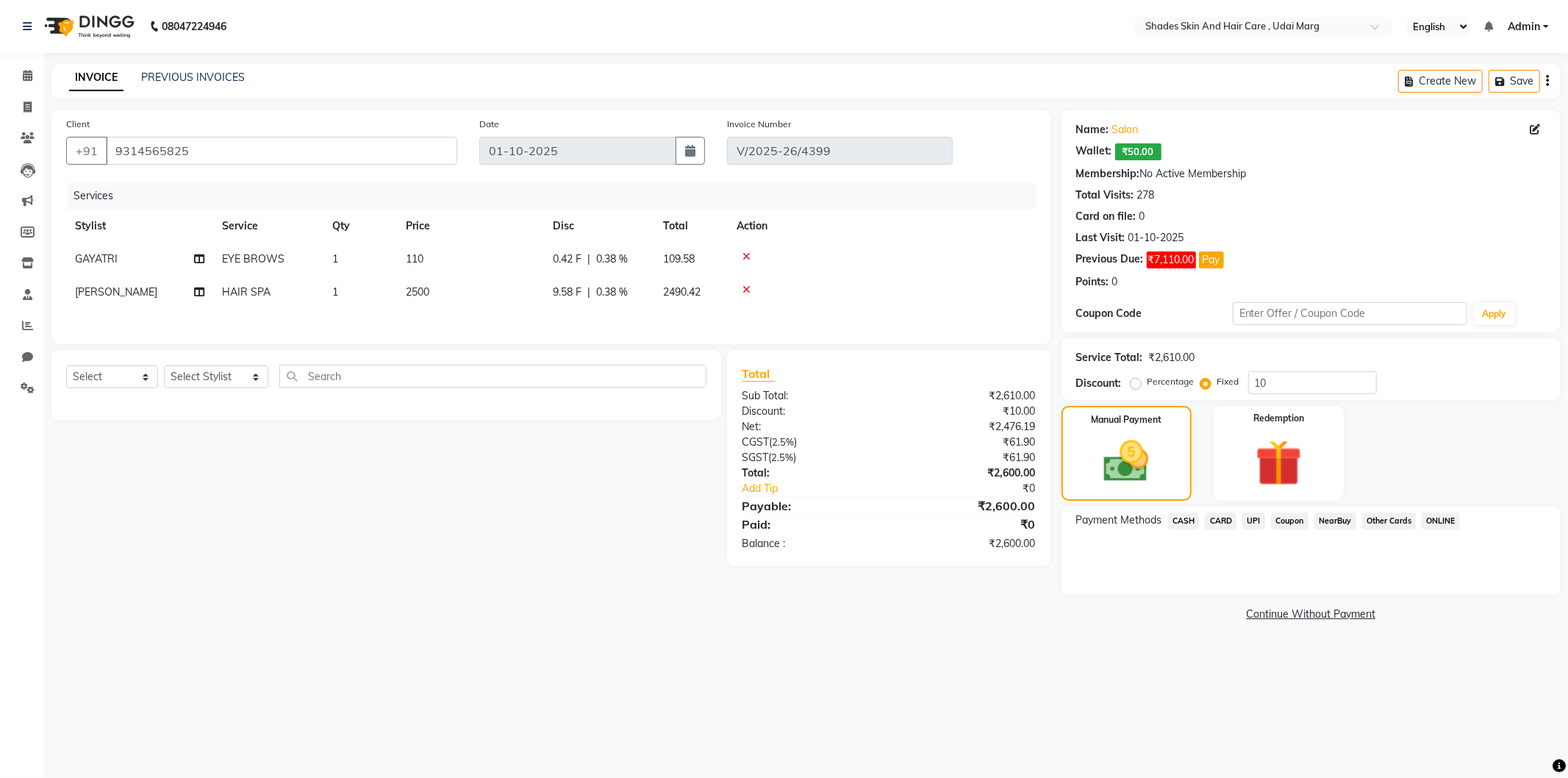
click at [1255, 518] on span "UPI" at bounding box center [1253, 521] width 23 height 17
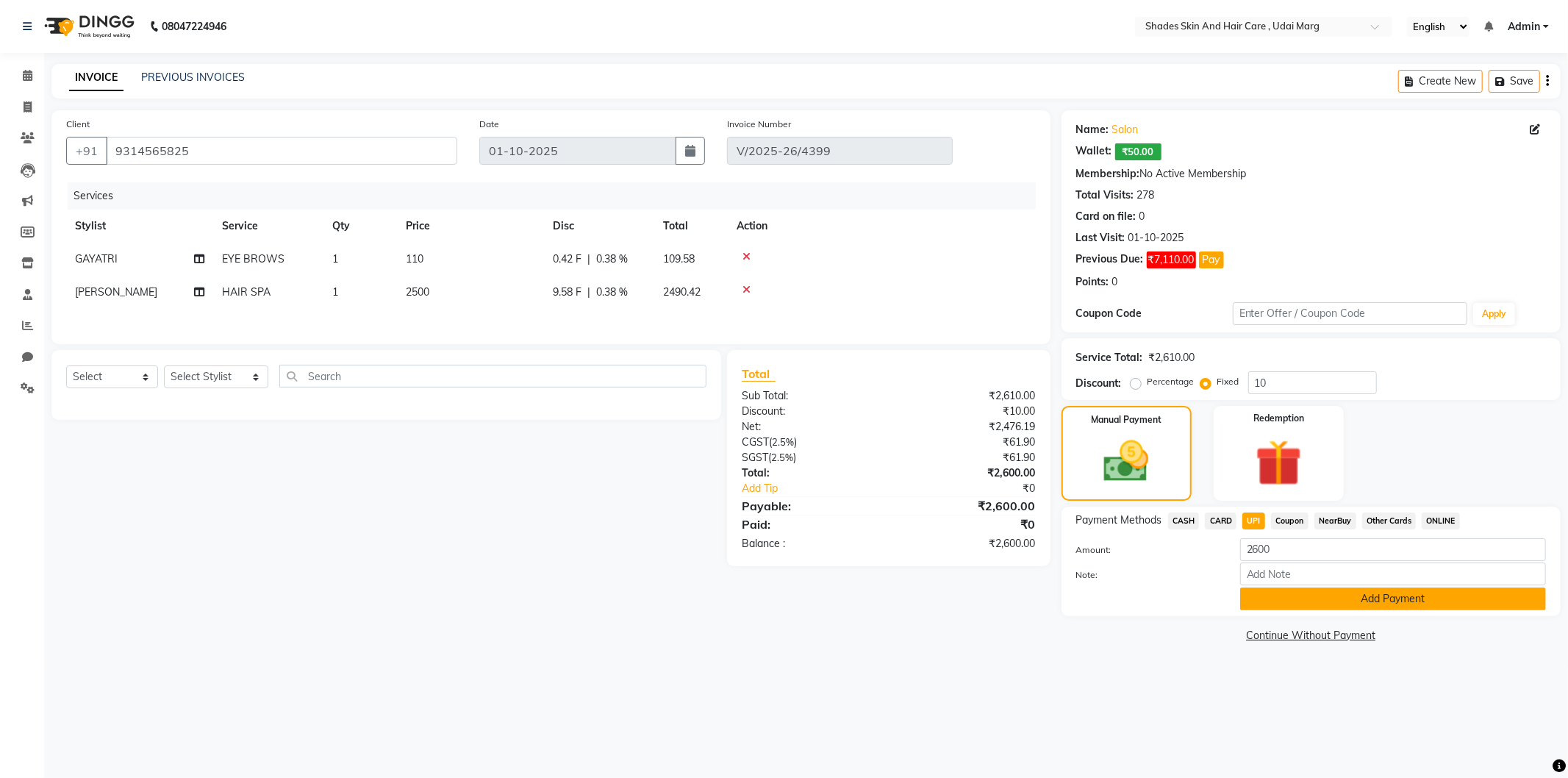
click at [1273, 593] on button "Add Payment" at bounding box center [1393, 598] width 306 height 23
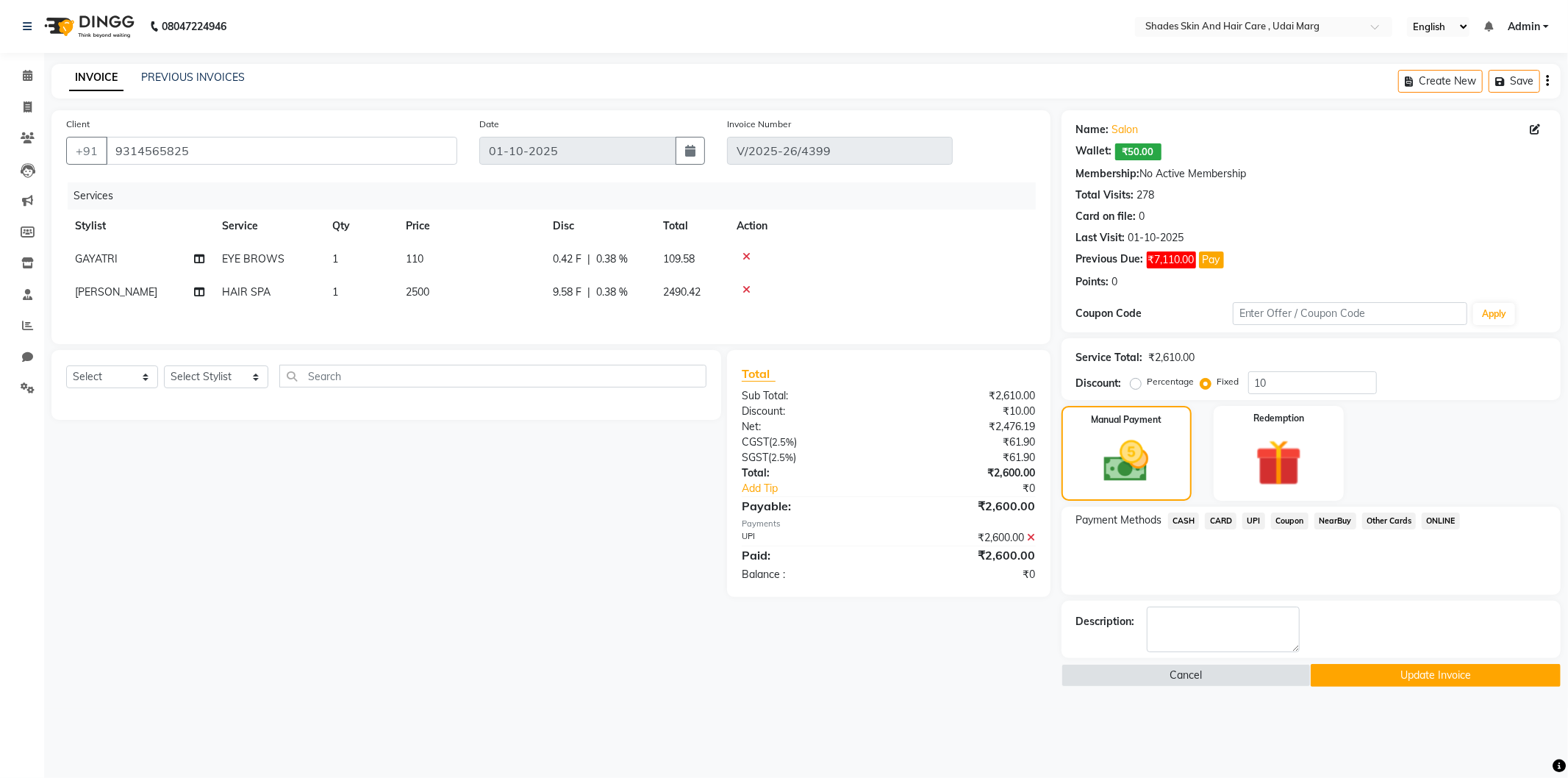
click at [1341, 672] on button "Update Invoice" at bounding box center [1436, 675] width 250 height 23
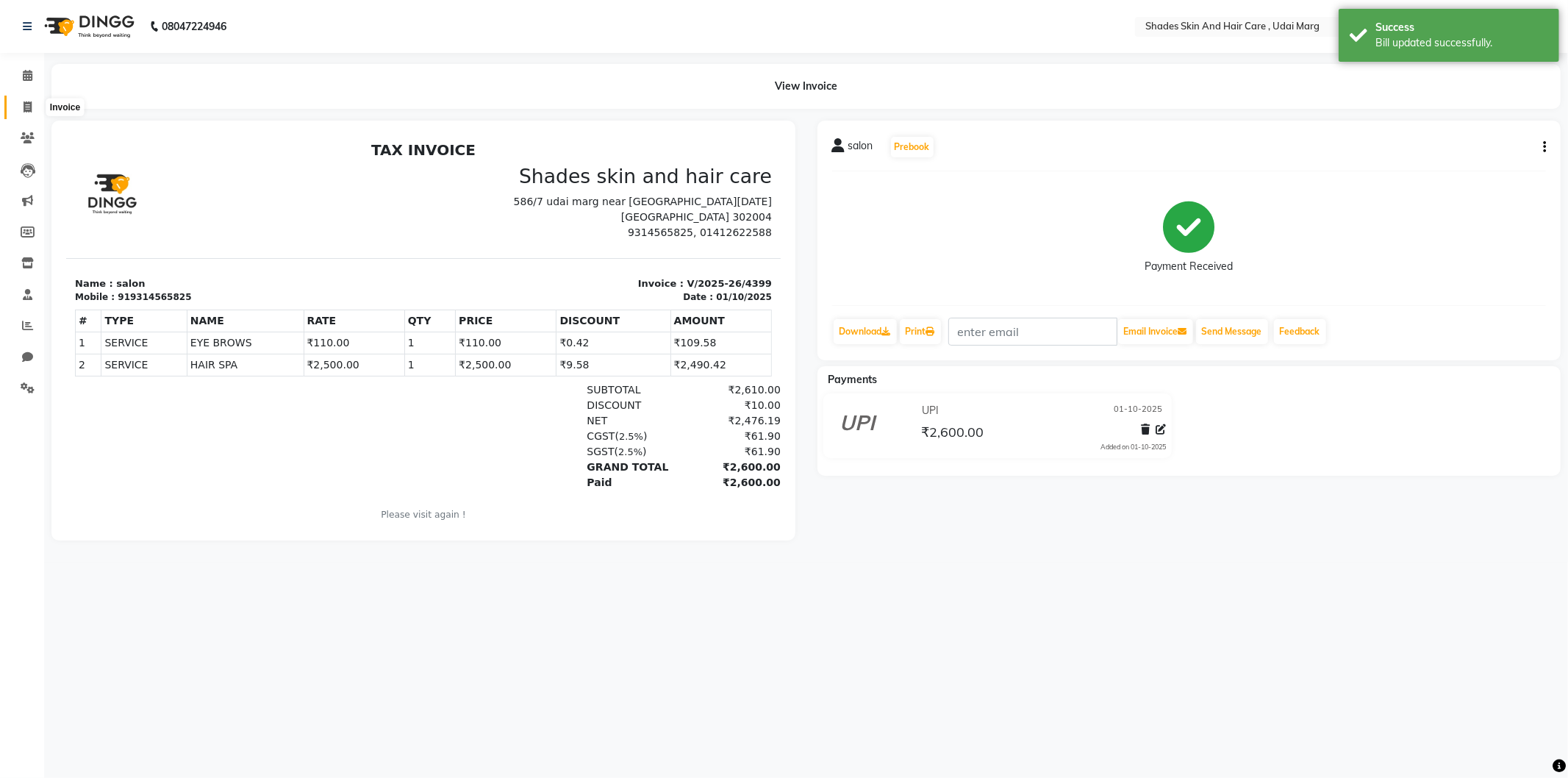
click at [28, 114] on span at bounding box center [28, 107] width 26 height 17
select select "service"
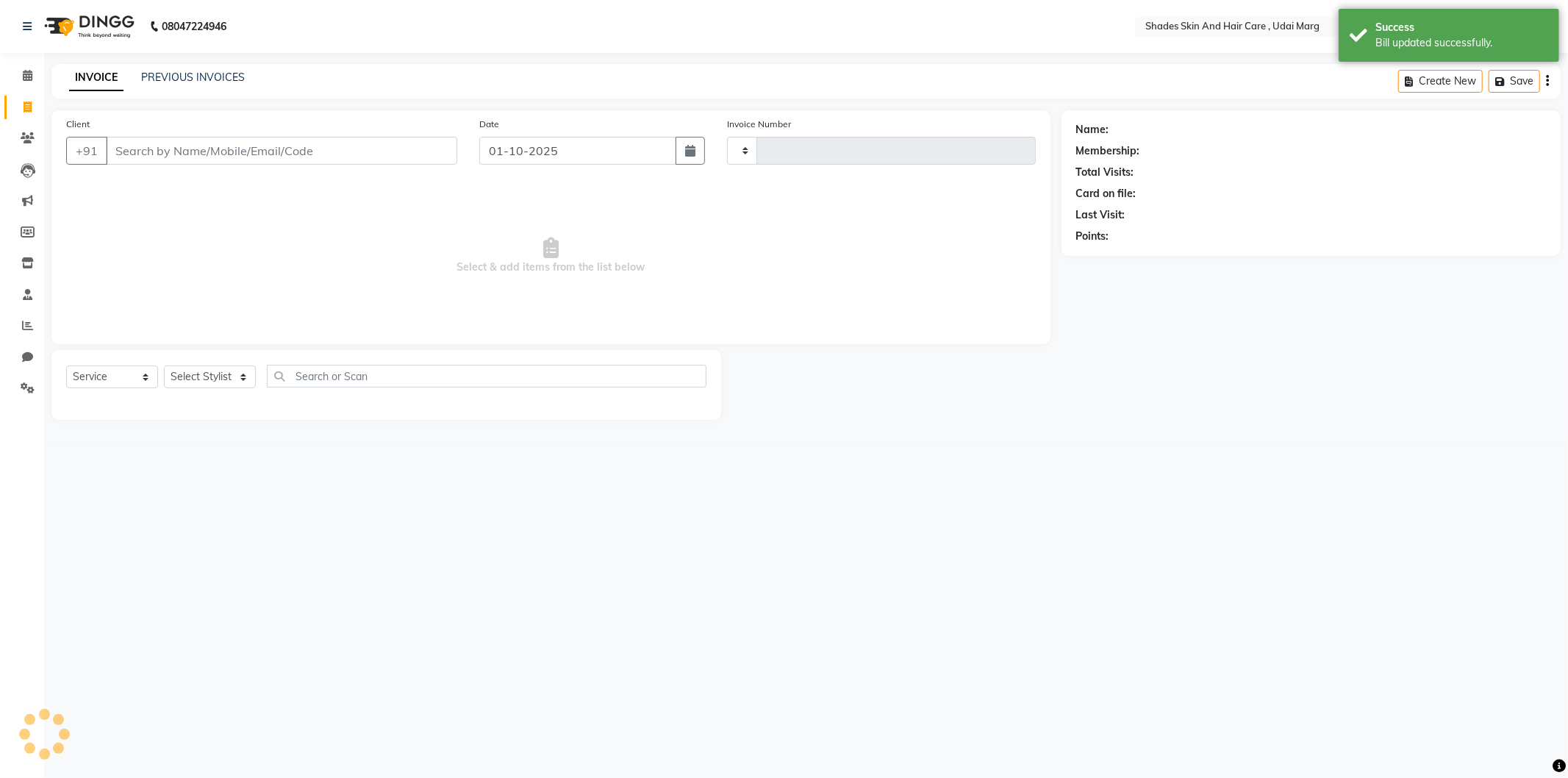
type input "4401"
select select "8022"
click at [205, 86] on div "INVOICE PREVIOUS INVOICES" at bounding box center [156, 78] width 211 height 17
click at [203, 83] on link "PREVIOUS INVOICES" at bounding box center [193, 77] width 104 height 13
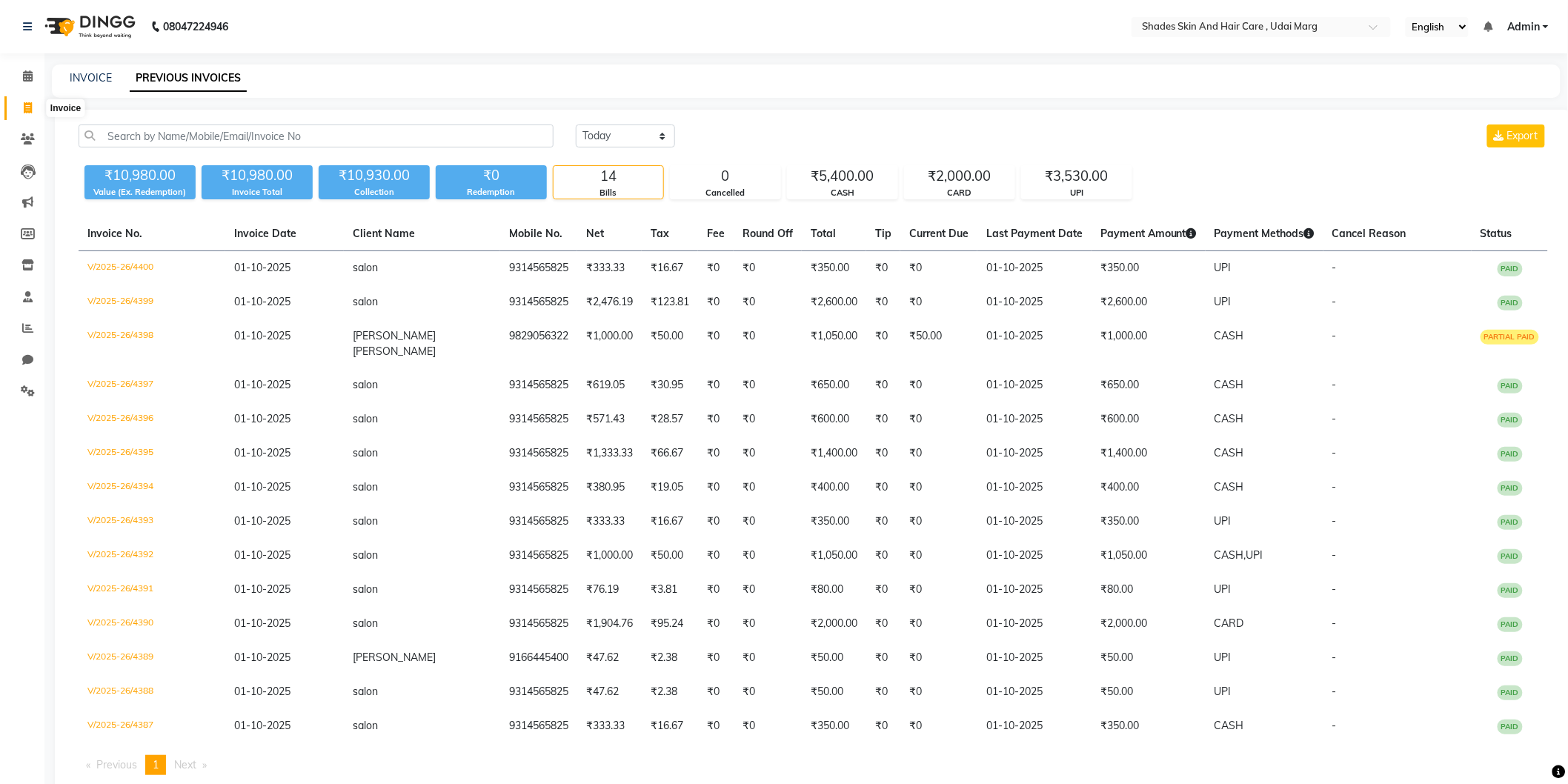
drag, startPoint x: 28, startPoint y: 108, endPoint x: 89, endPoint y: 104, distance: 61.1
click at [27, 108] on icon at bounding box center [27, 107] width 8 height 11
select select "service"
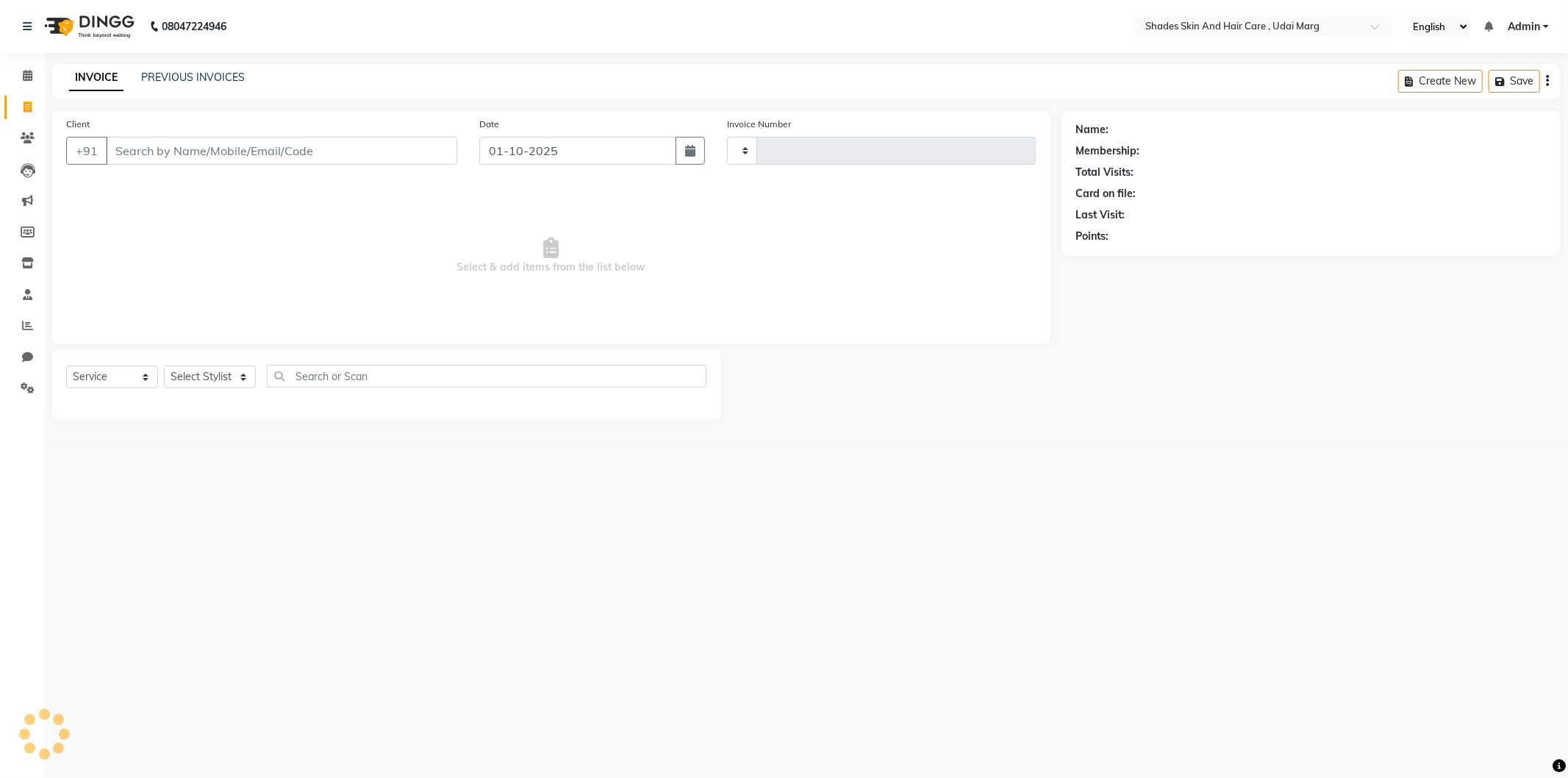
type input "4401"
select select "8022"
click at [186, 144] on input "Client" at bounding box center [281, 150] width 352 height 28
type input "9314565825"
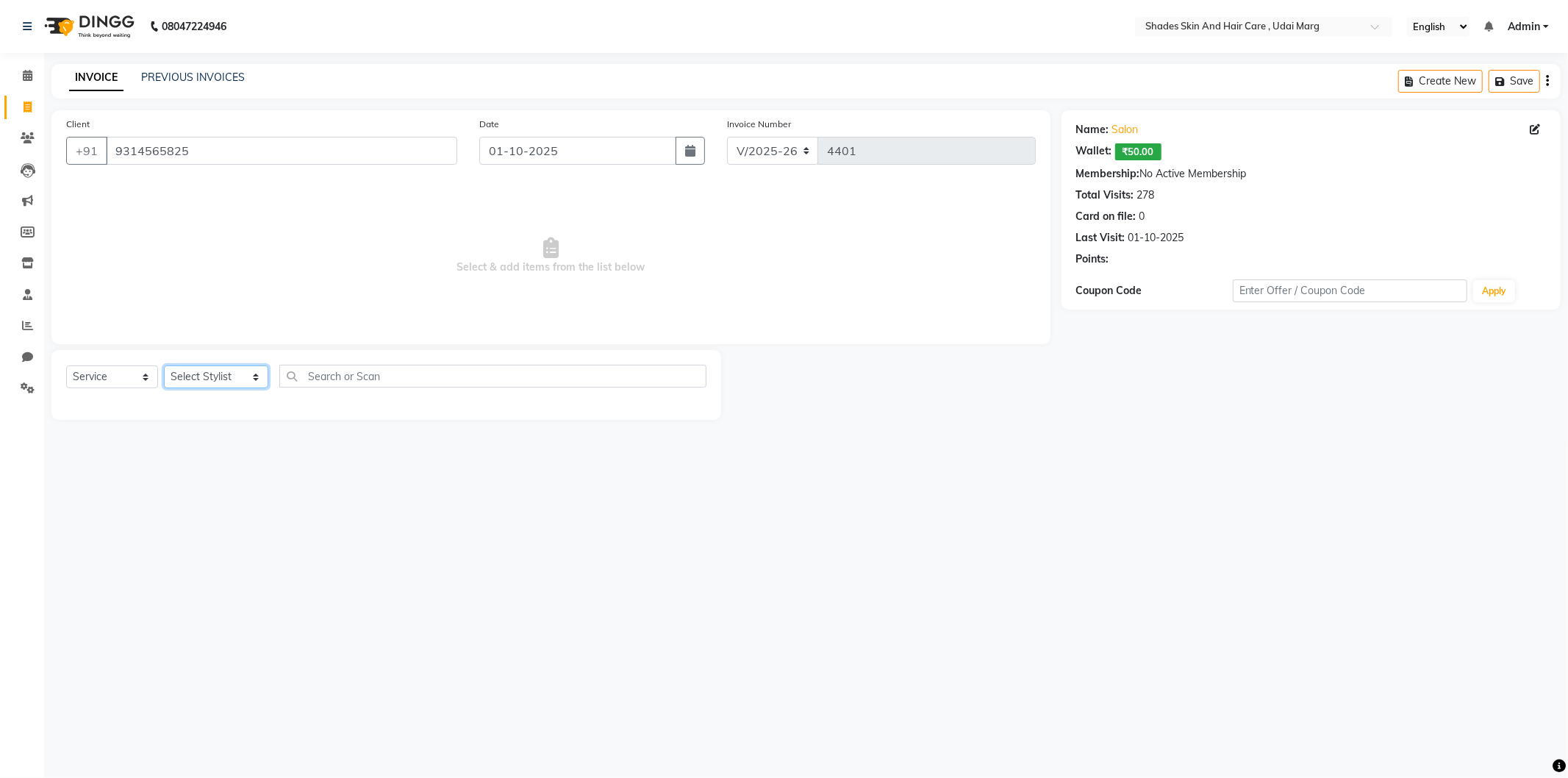
click at [214, 378] on select "Select Stylist [PERSON_NAME] ADMIN [PERSON_NAME] [PERSON_NAME] GAYATRI [PERSON_…" at bounding box center [216, 377] width 104 height 23
select select "74331"
click at [164, 366] on select "Select Stylist [PERSON_NAME] ADMIN [PERSON_NAME] [PERSON_NAME] GAYATRI [PERSON_…" at bounding box center [216, 377] width 104 height 23
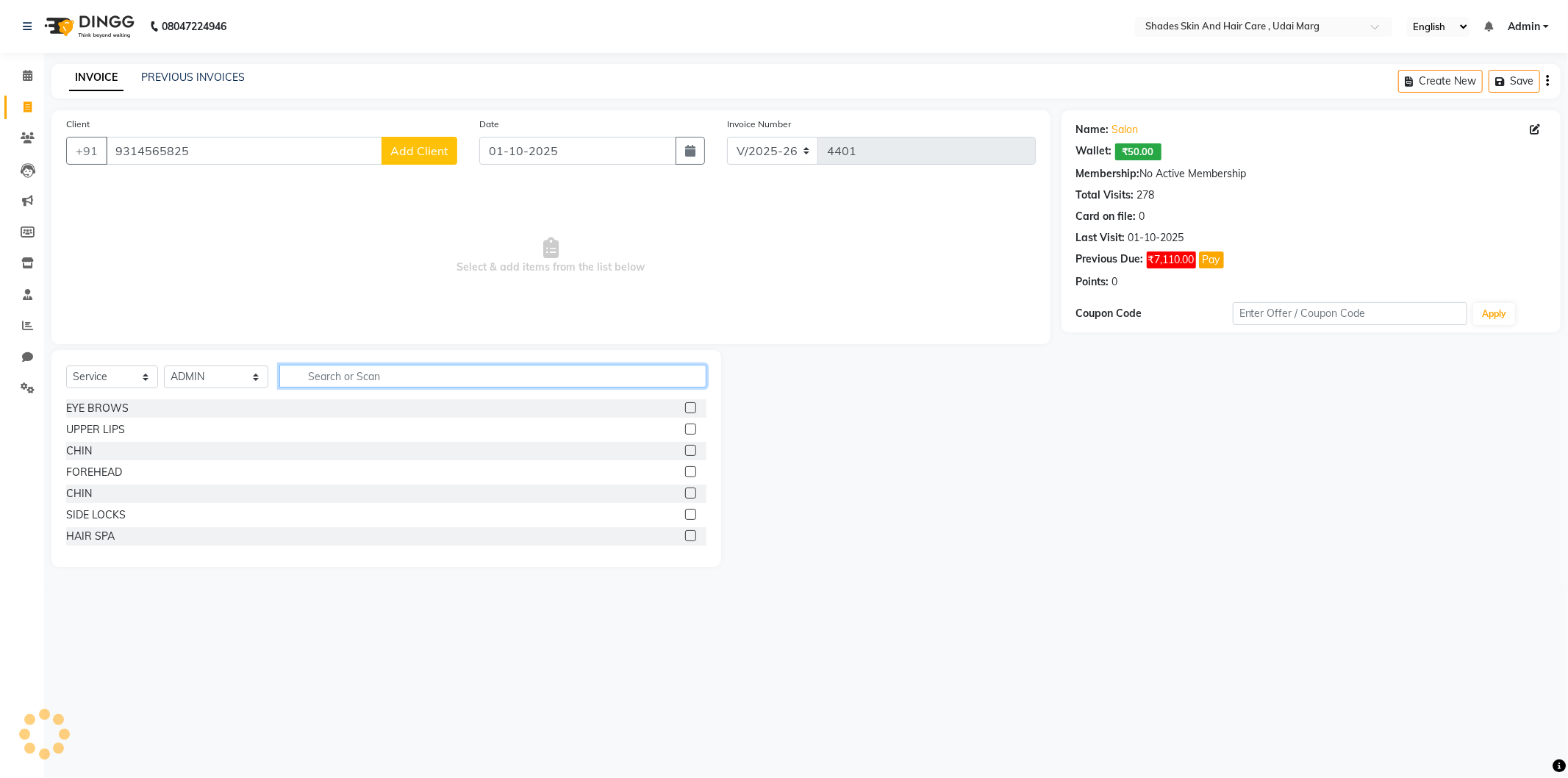
click at [328, 377] on input "text" at bounding box center [493, 376] width 427 height 23
type input "H"
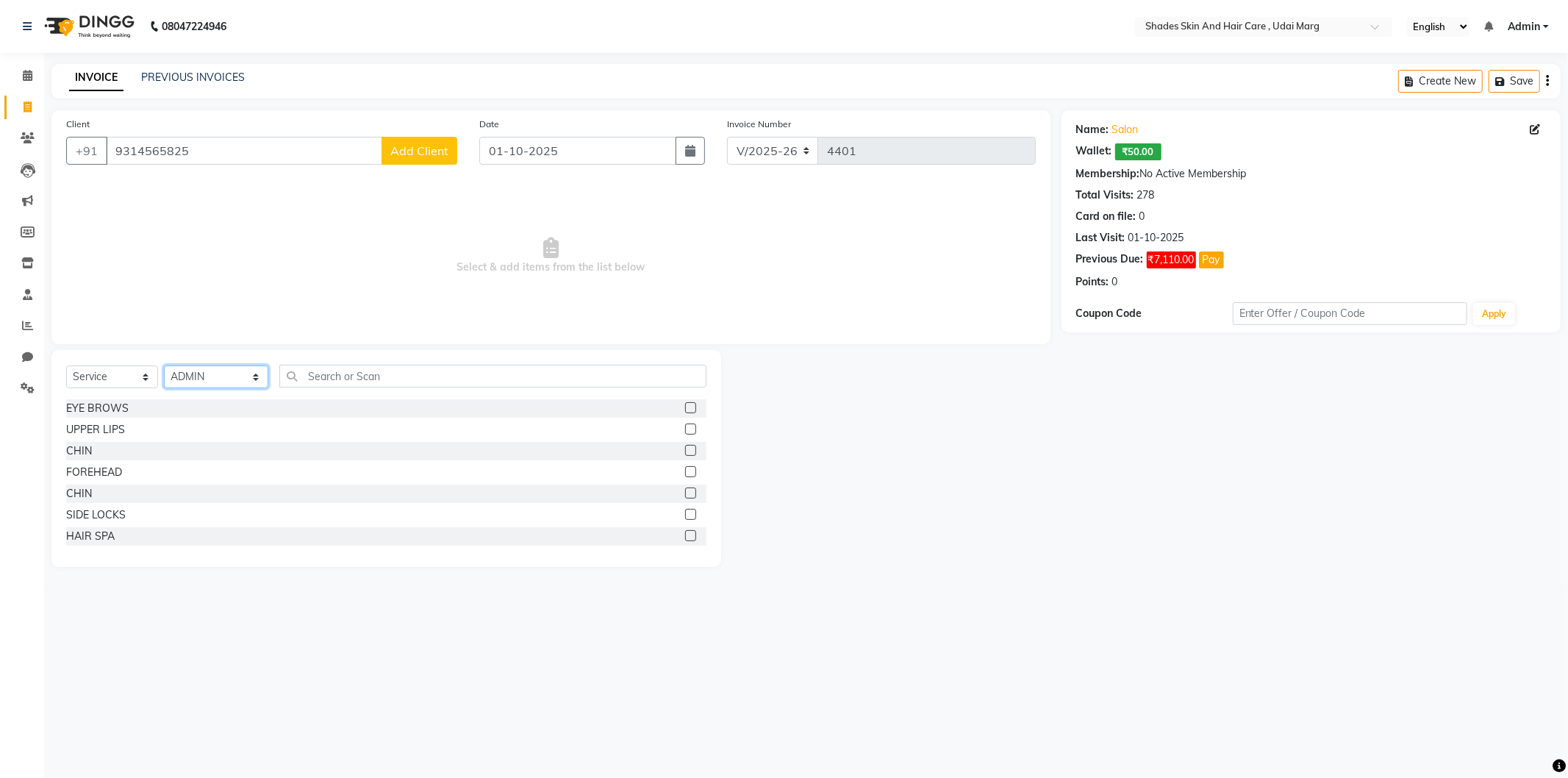
click at [239, 372] on select "Select Stylist [PERSON_NAME] ADMIN [PERSON_NAME] [PERSON_NAME] GAYATRI [PERSON_…" at bounding box center [216, 377] width 104 height 23
select select "74304"
click at [164, 366] on select "Select Stylist [PERSON_NAME] ADMIN [PERSON_NAME] [PERSON_NAME] GAYATRI [PERSON_…" at bounding box center [216, 377] width 104 height 23
click at [352, 362] on div "Select Service Product Membership Package Voucher Prepaid Gift Card Select Styl…" at bounding box center [386, 458] width 670 height 217
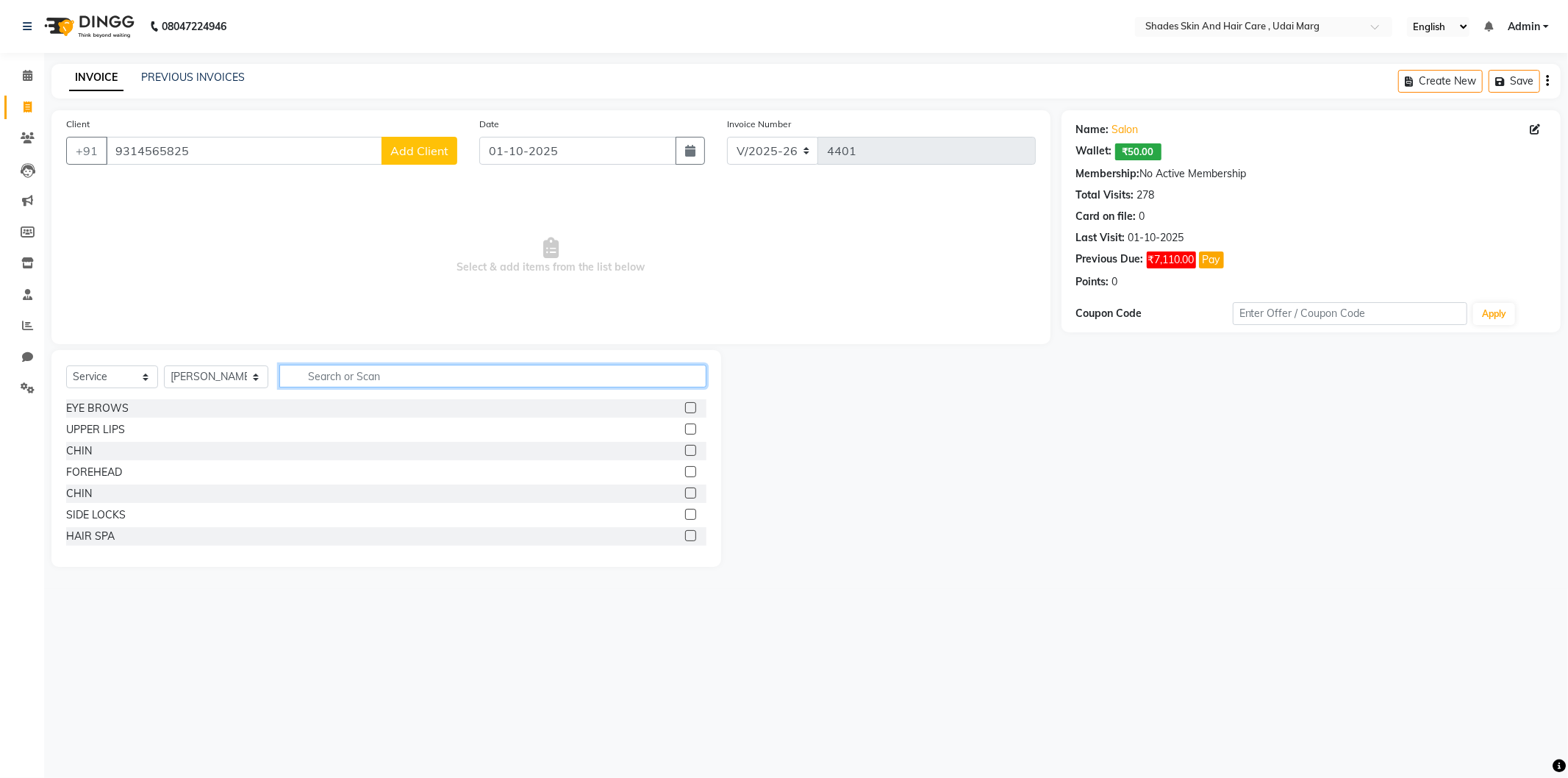
click at [354, 373] on input "text" at bounding box center [493, 376] width 427 height 23
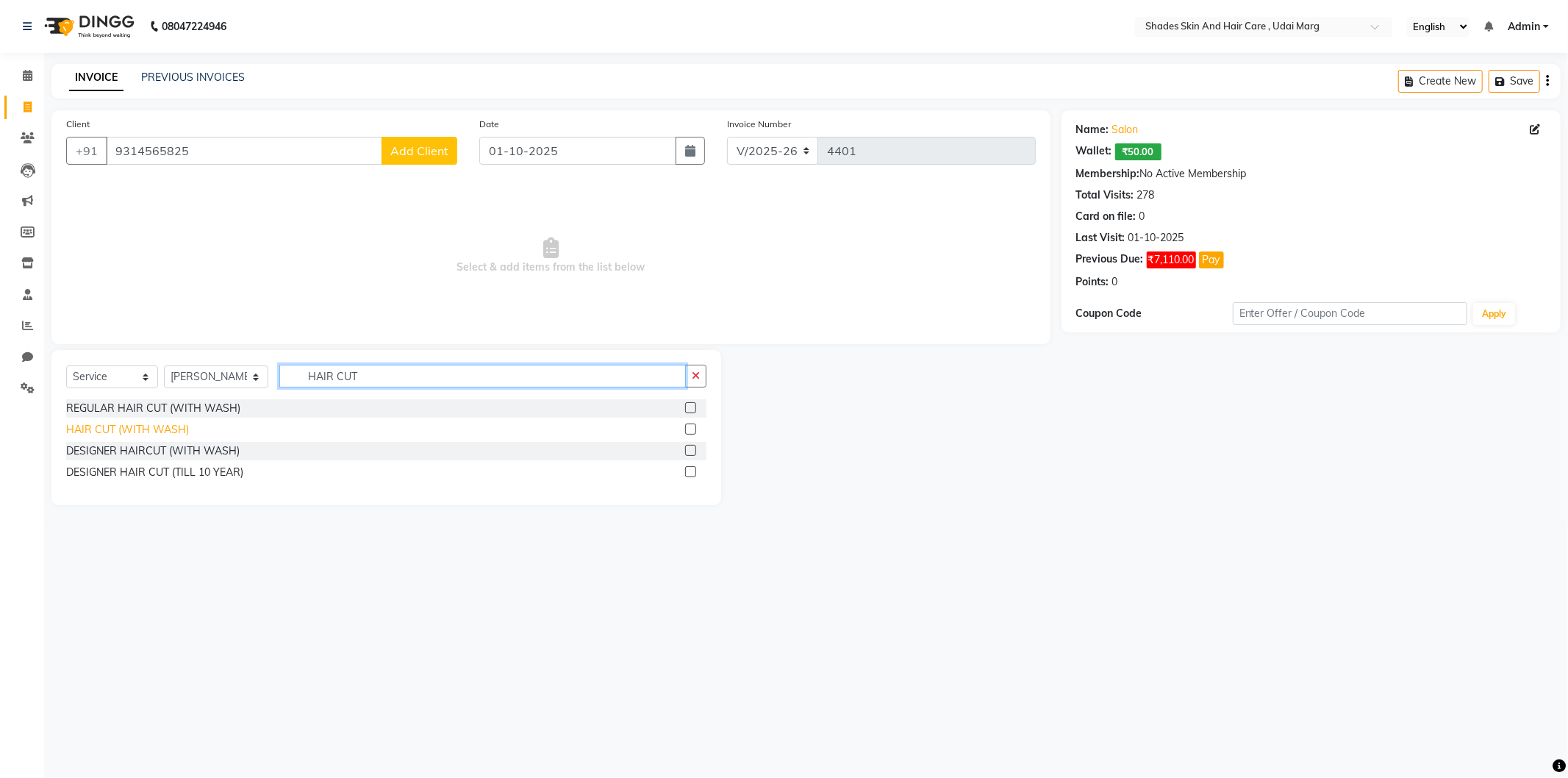
type input "HAIR CUT"
click at [187, 429] on div "HAIR CUT (WITH WASH)" at bounding box center [127, 430] width 123 height 15
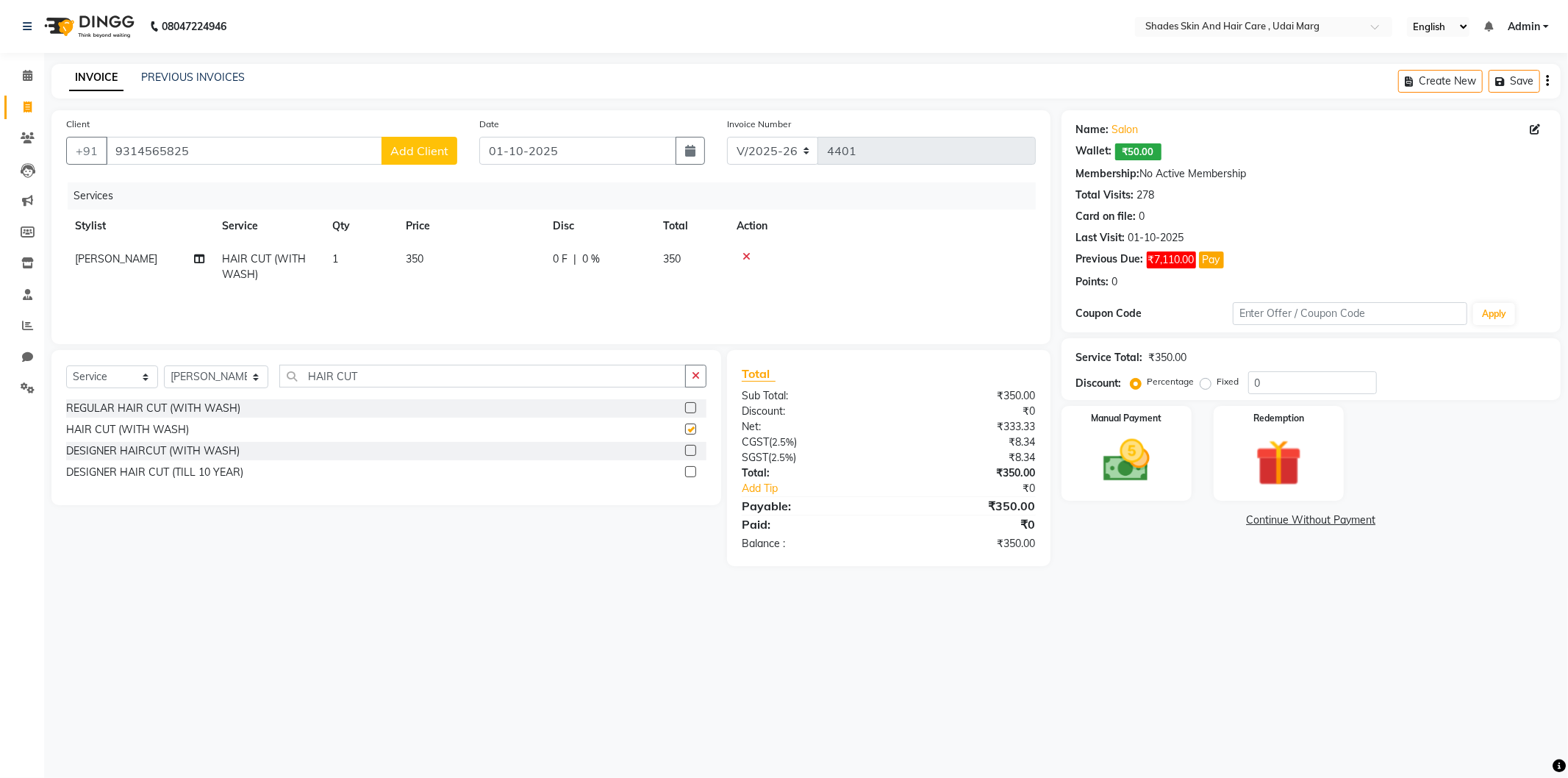
checkbox input "false"
click at [1155, 450] on img at bounding box center [1127, 461] width 79 height 56
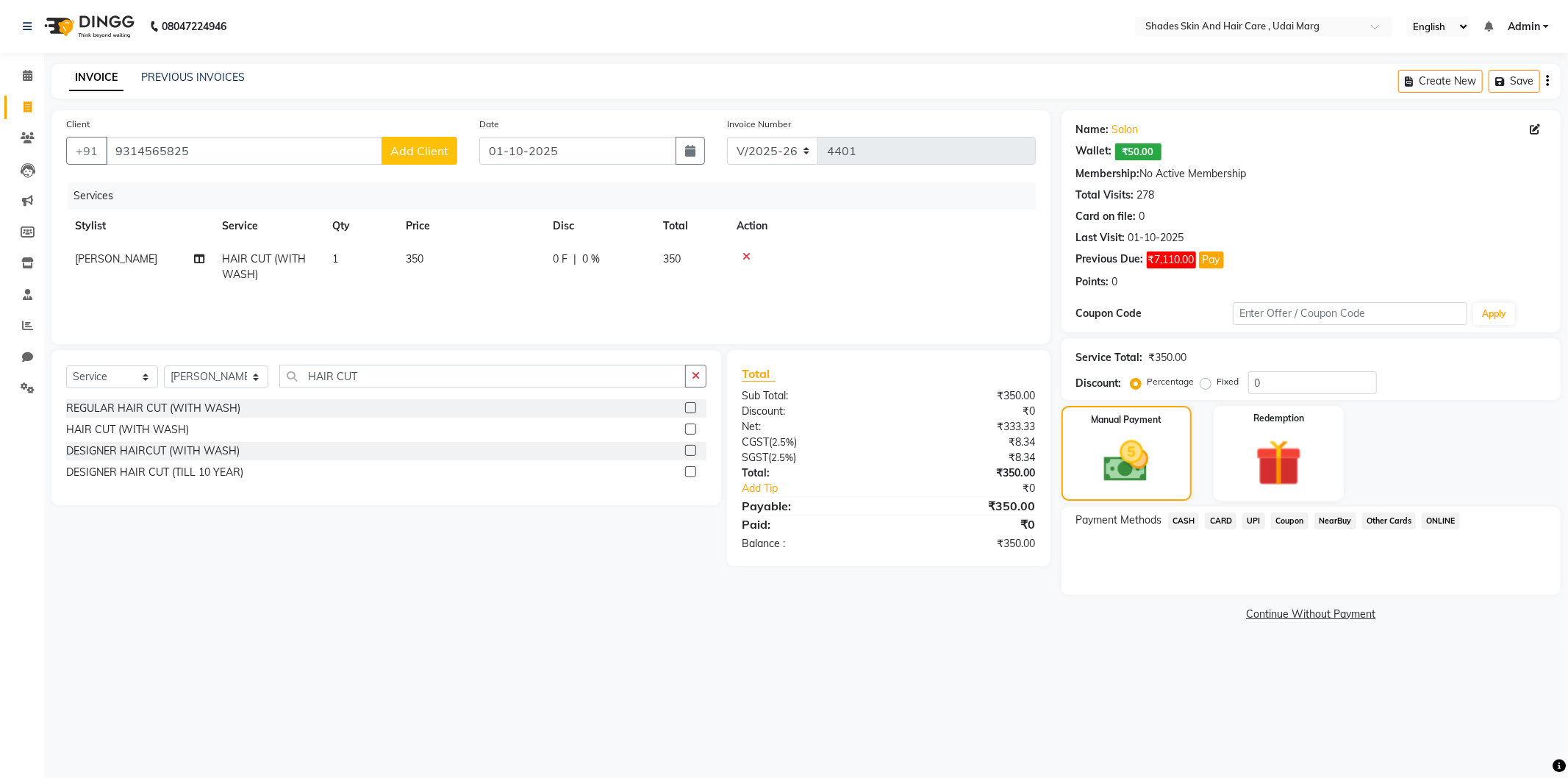
click at [1258, 524] on span "UPI" at bounding box center [1253, 521] width 23 height 17
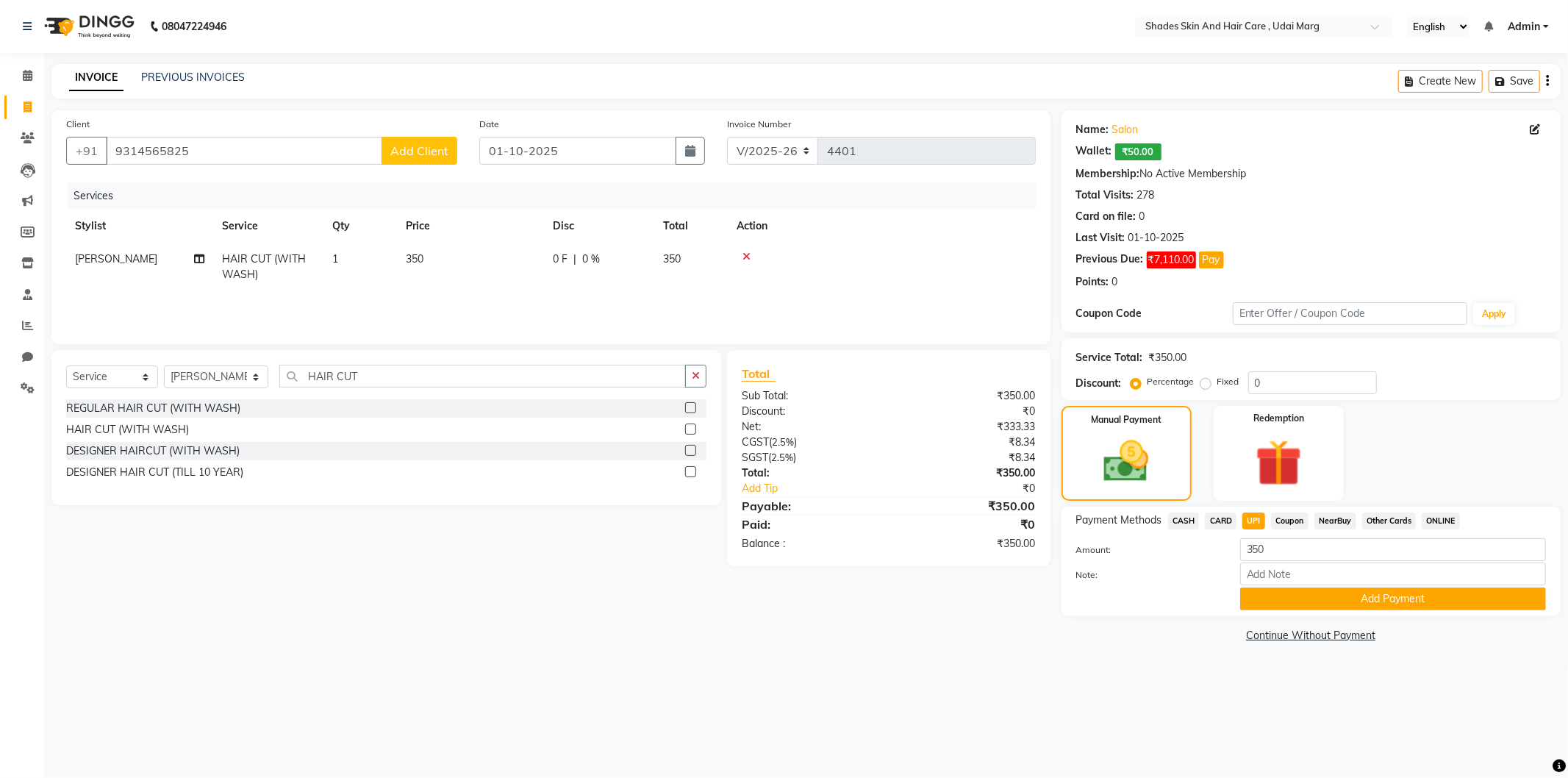
click at [1177, 516] on span "CASH" at bounding box center [1184, 521] width 32 height 17
click at [1328, 590] on button "Add Payment" at bounding box center [1393, 598] width 306 height 23
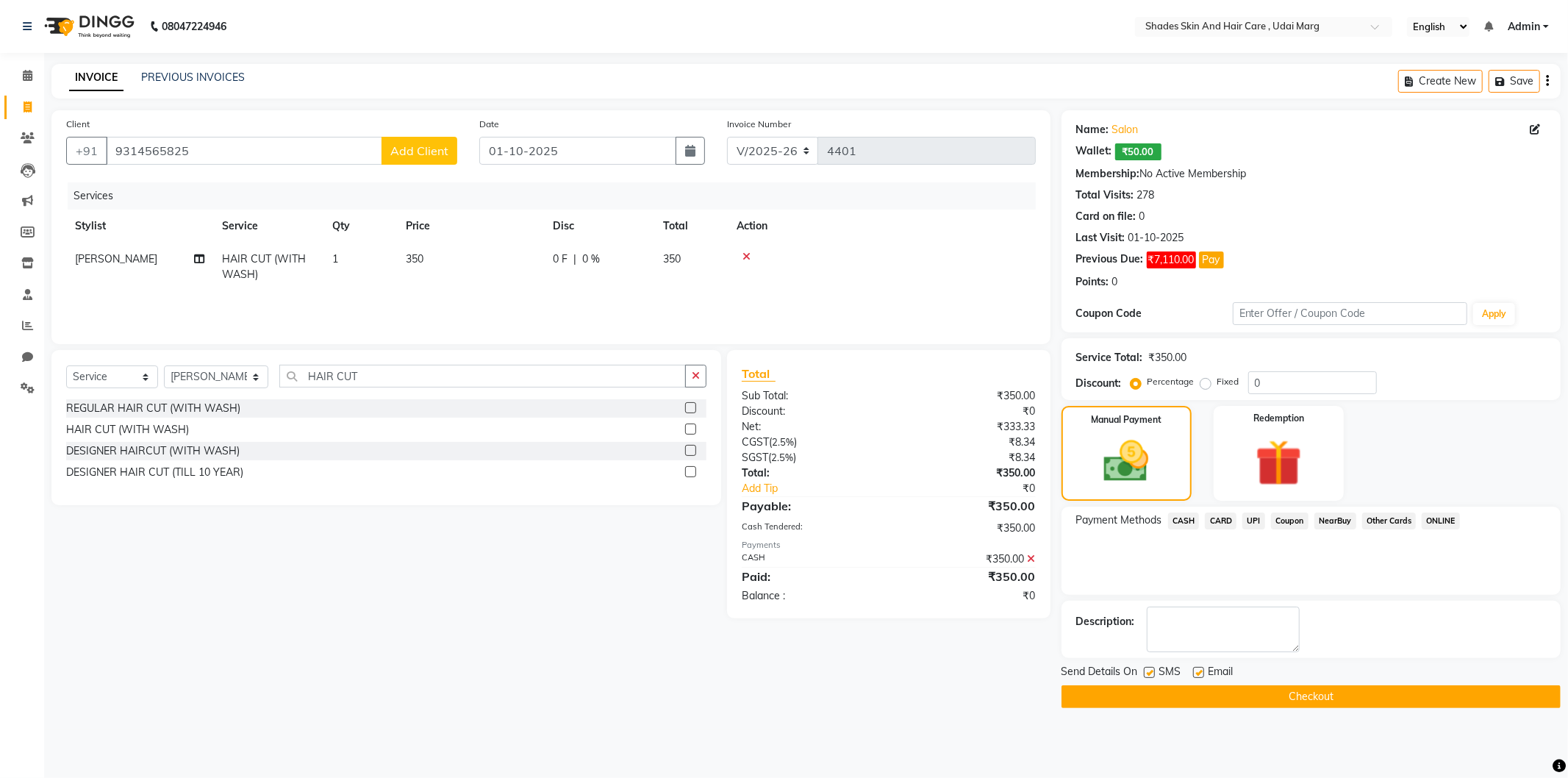
click at [1259, 682] on div "Send Details On SMS Email Checkout" at bounding box center [1311, 685] width 499 height 44
click at [1240, 722] on main "INVOICE PREVIOUS INVOICES Create New Save Client +91 9314565825 Add Client Date…" at bounding box center [805, 396] width 1524 height 666
click at [1248, 708] on button "Checkout" at bounding box center [1311, 696] width 499 height 23
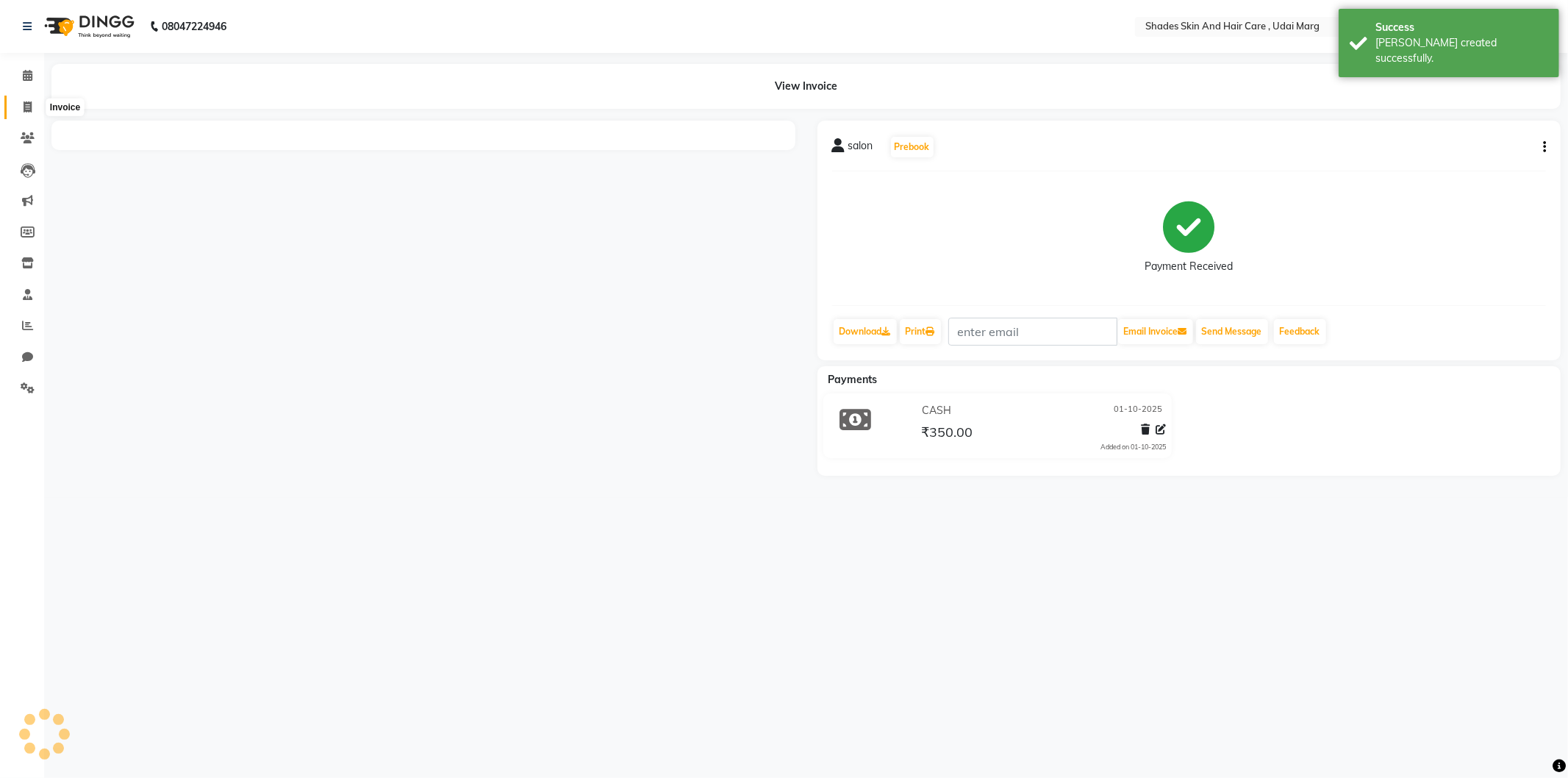
click at [35, 103] on span at bounding box center [28, 107] width 26 height 17
select select "service"
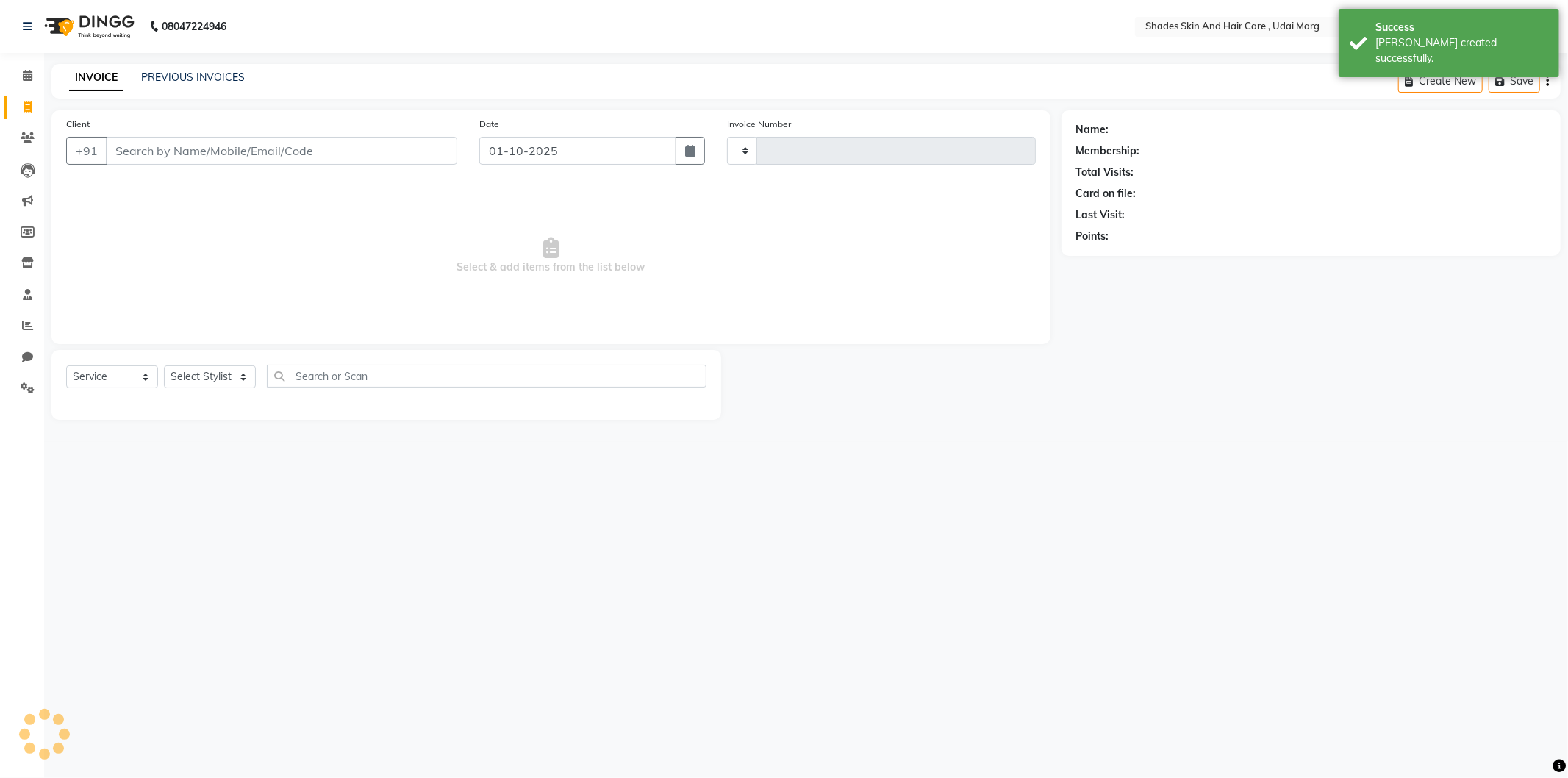
type input "4402"
select select "8022"
click at [210, 159] on input "Client" at bounding box center [281, 150] width 352 height 28
type input "9314565825"
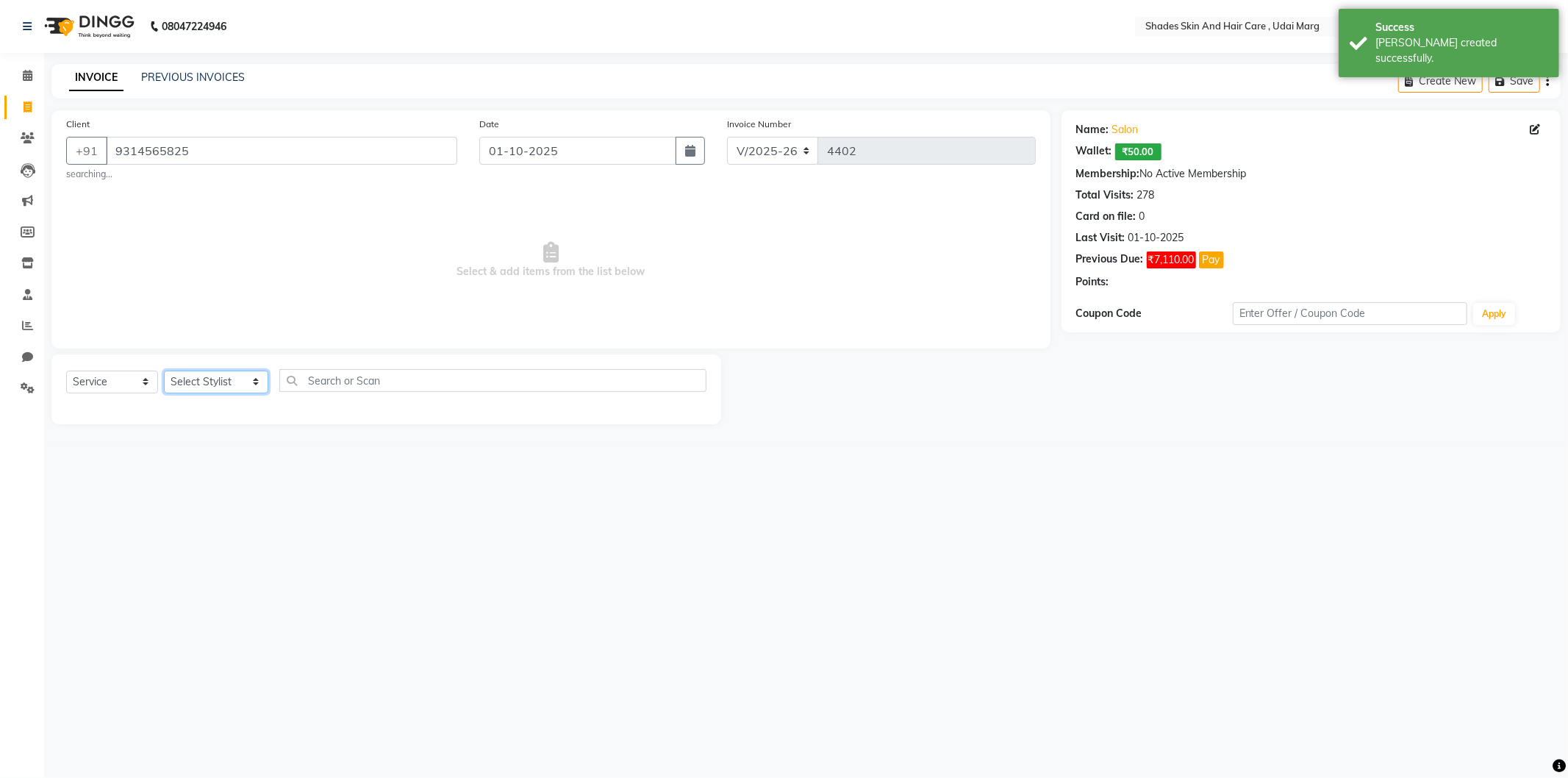
click at [238, 391] on select "Select Stylist [PERSON_NAME] ADMIN [PERSON_NAME] [PERSON_NAME] GAYATRI [PERSON_…" at bounding box center [216, 382] width 104 height 23
select select "74331"
click at [164, 371] on select "Select Stylist [PERSON_NAME] ADMIN [PERSON_NAME] [PERSON_NAME] GAYATRI [PERSON_…" at bounding box center [216, 382] width 104 height 23
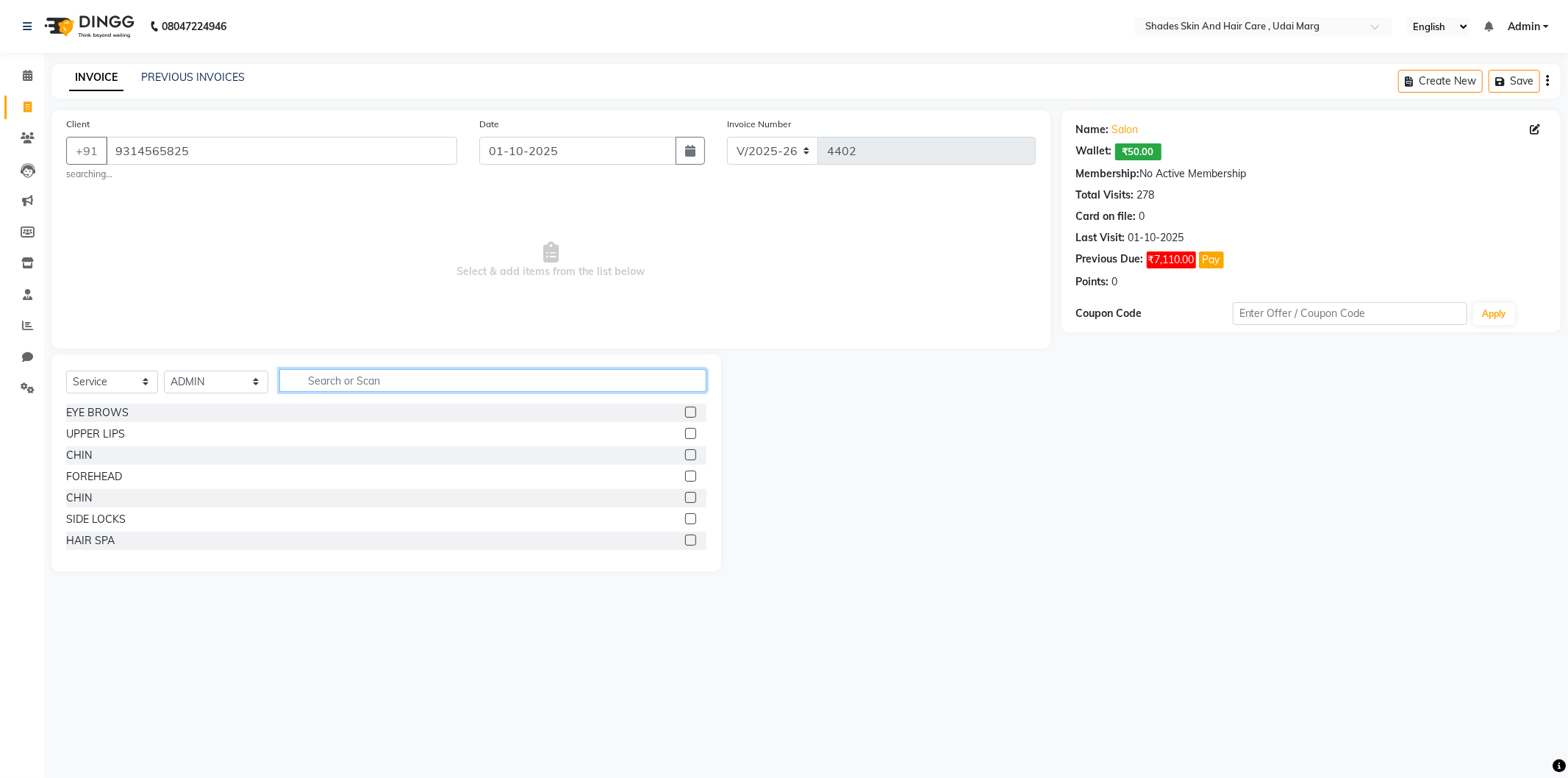
click at [328, 383] on input "text" at bounding box center [493, 380] width 427 height 23
type input "ACTI"
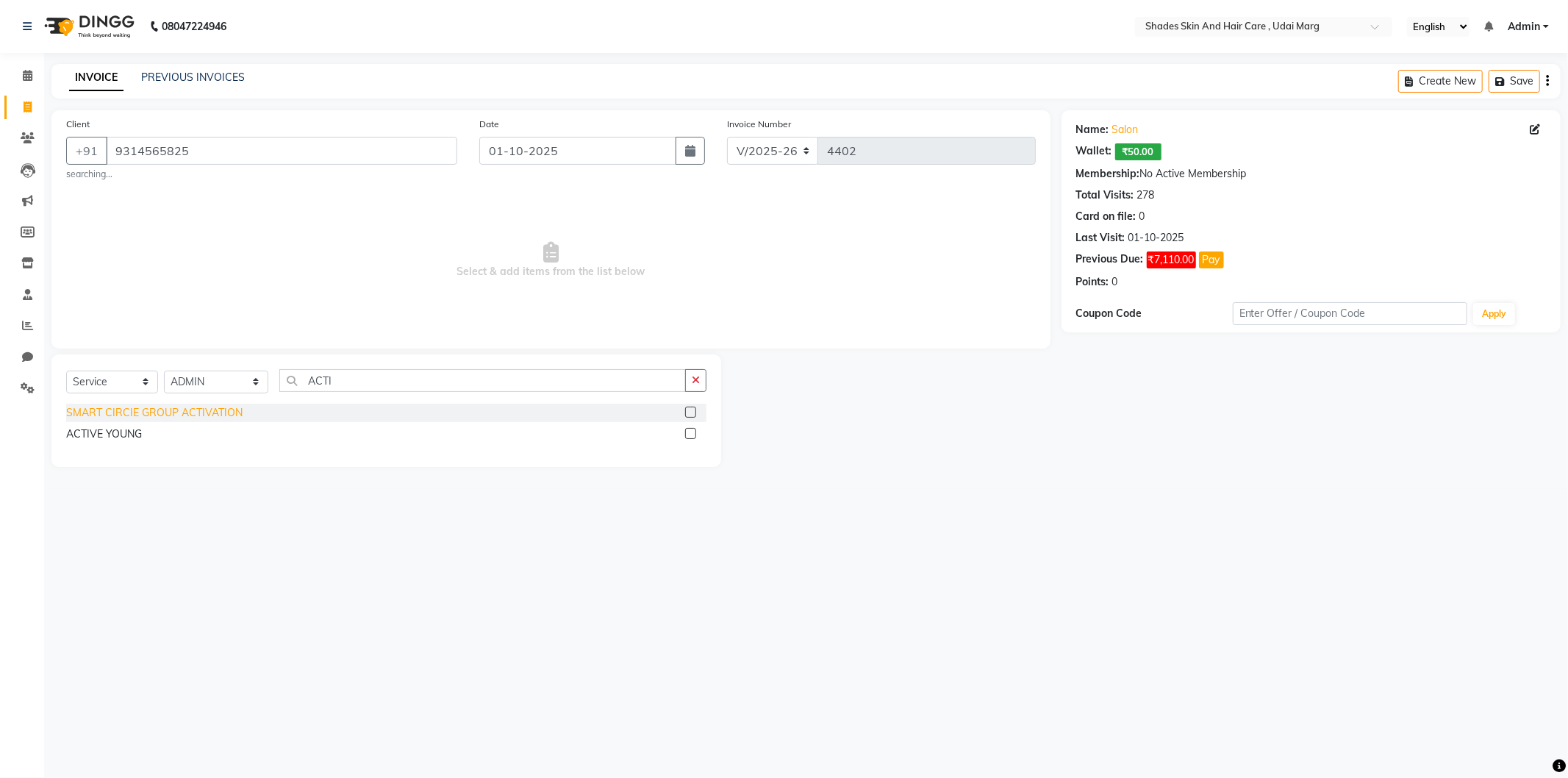
click at [180, 412] on div "SMART CIRCIE GROUP ACTIVATION" at bounding box center [154, 413] width 176 height 15
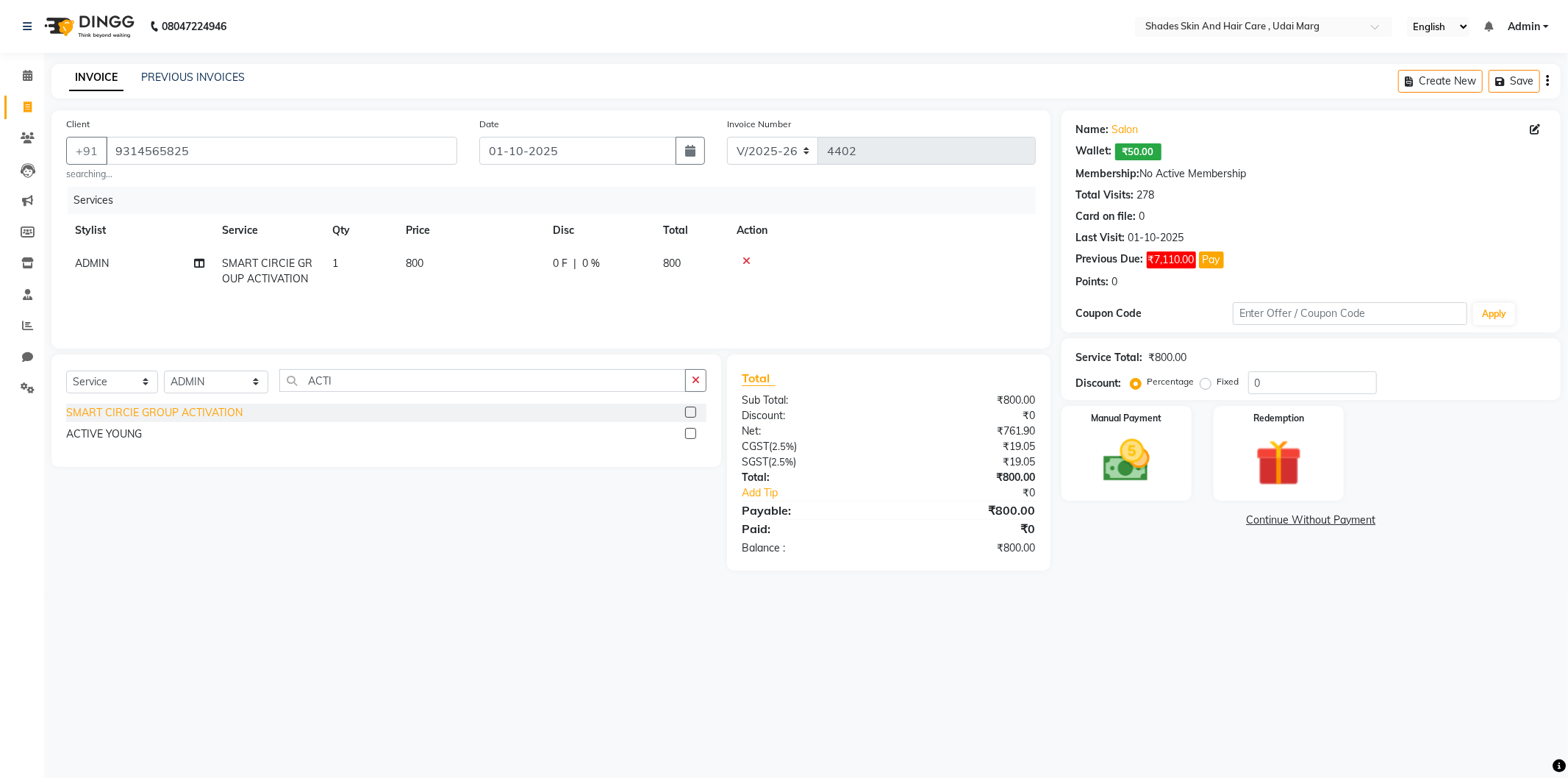
click at [230, 414] on div "SMART CIRCIE GROUP ACTIVATION" at bounding box center [154, 413] width 176 height 15
checkbox input "false"
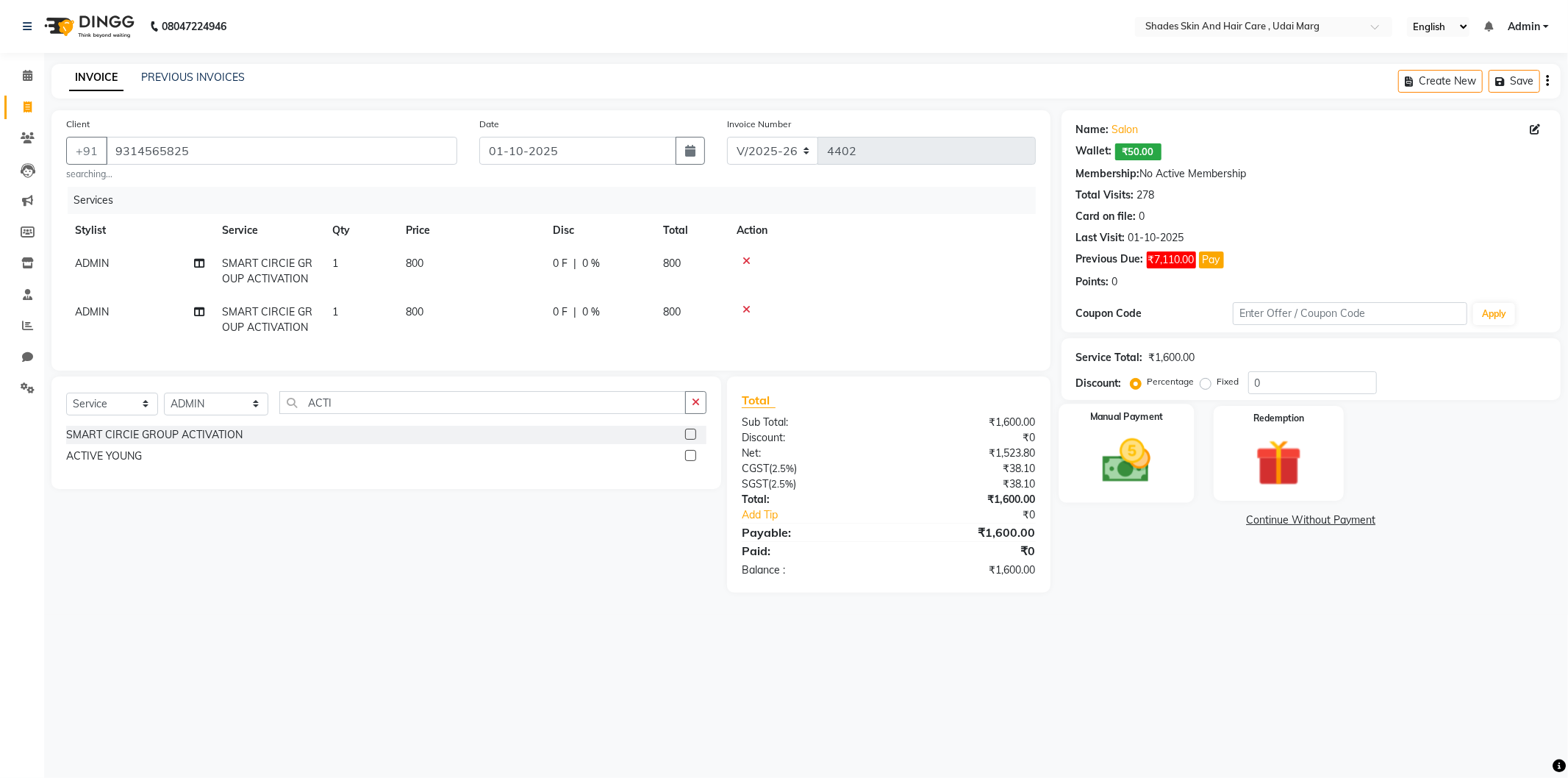
click at [1173, 457] on div "Manual Payment" at bounding box center [1126, 453] width 135 height 99
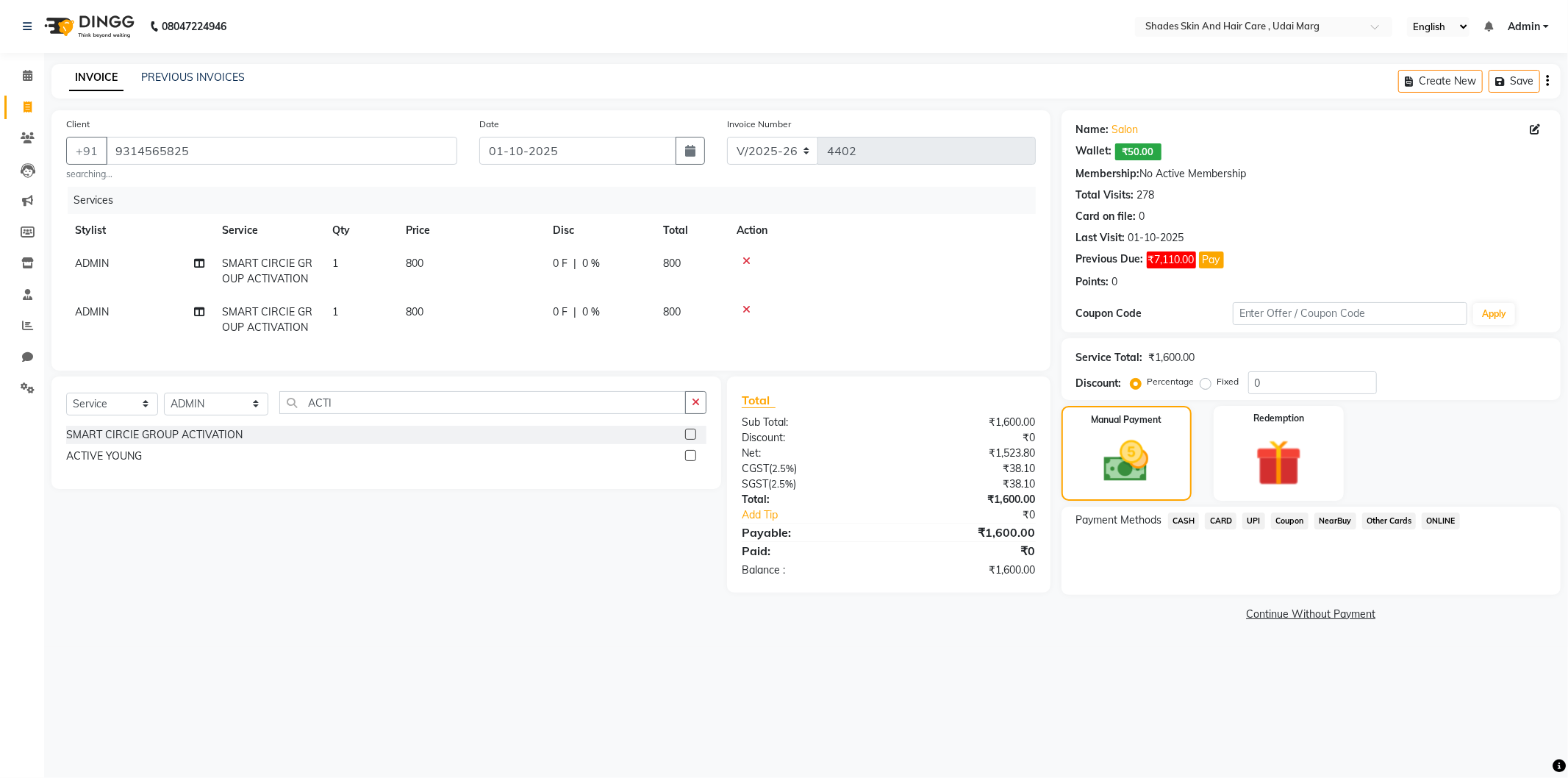
click at [1247, 525] on span "UPI" at bounding box center [1253, 521] width 23 height 17
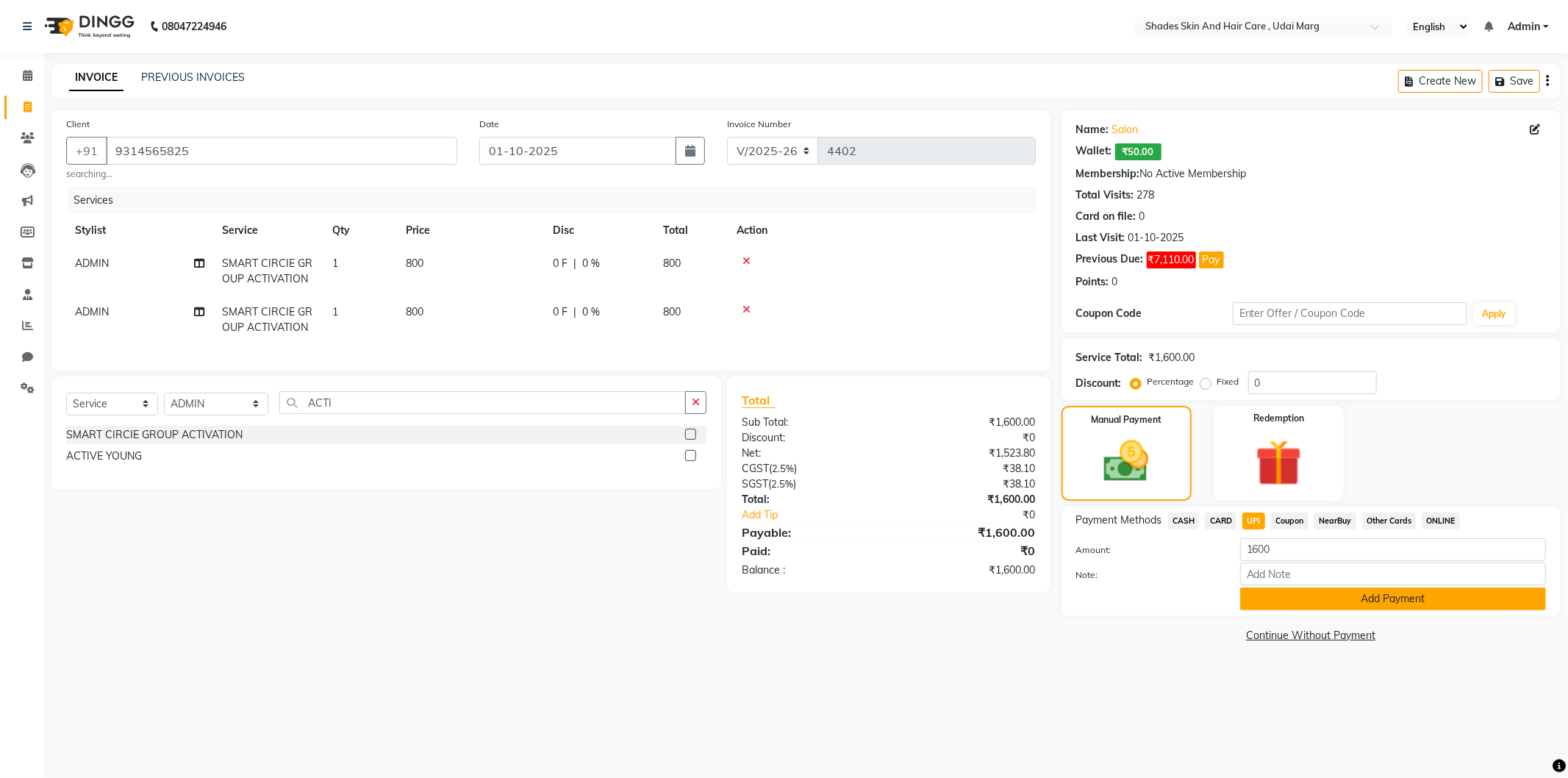
click at [1314, 597] on button "Add Payment" at bounding box center [1393, 598] width 306 height 23
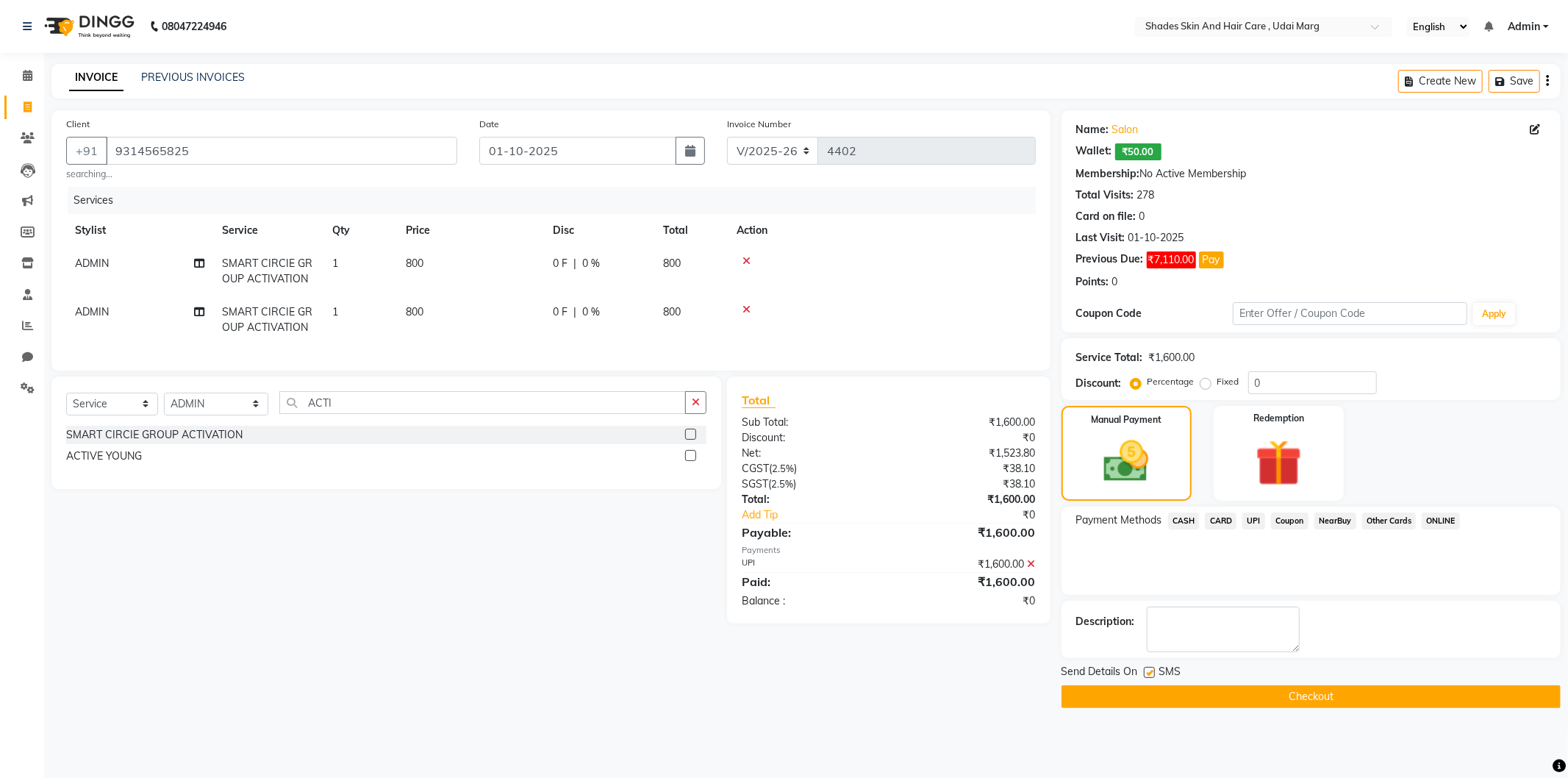
click at [1191, 689] on button "Checkout" at bounding box center [1311, 696] width 499 height 23
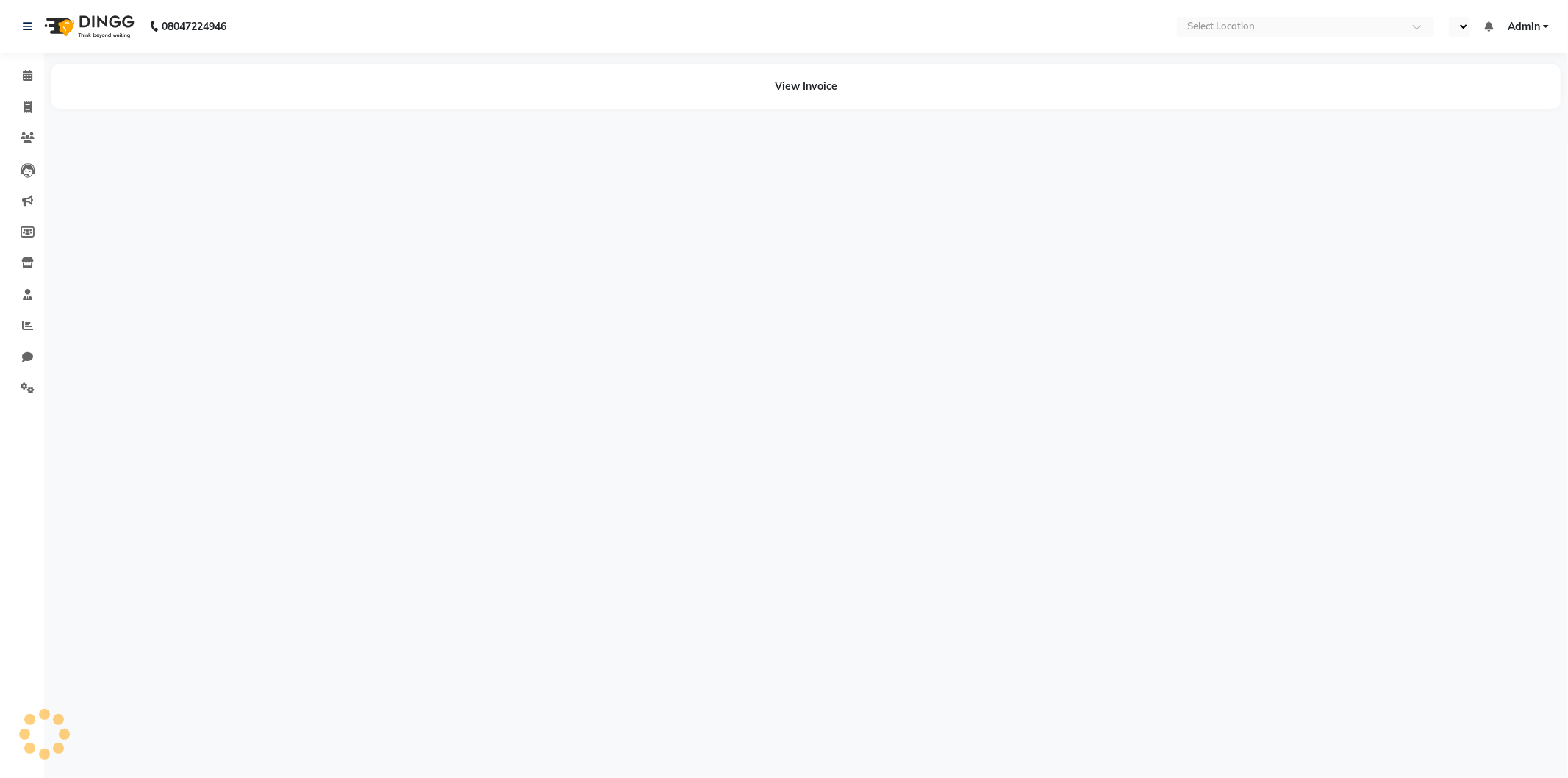
select select "en"
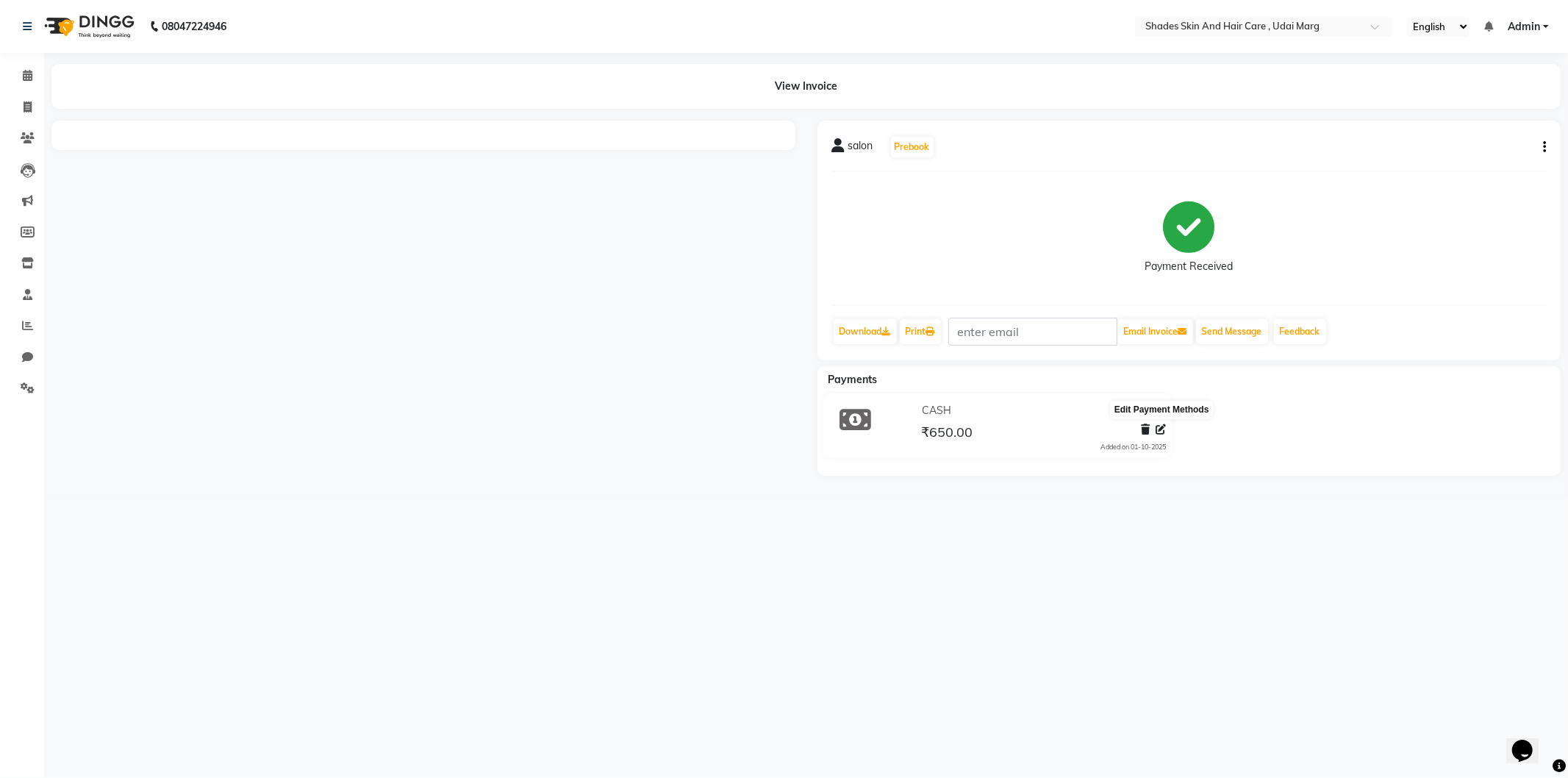
click at [1161, 428] on icon at bounding box center [1161, 430] width 10 height 10
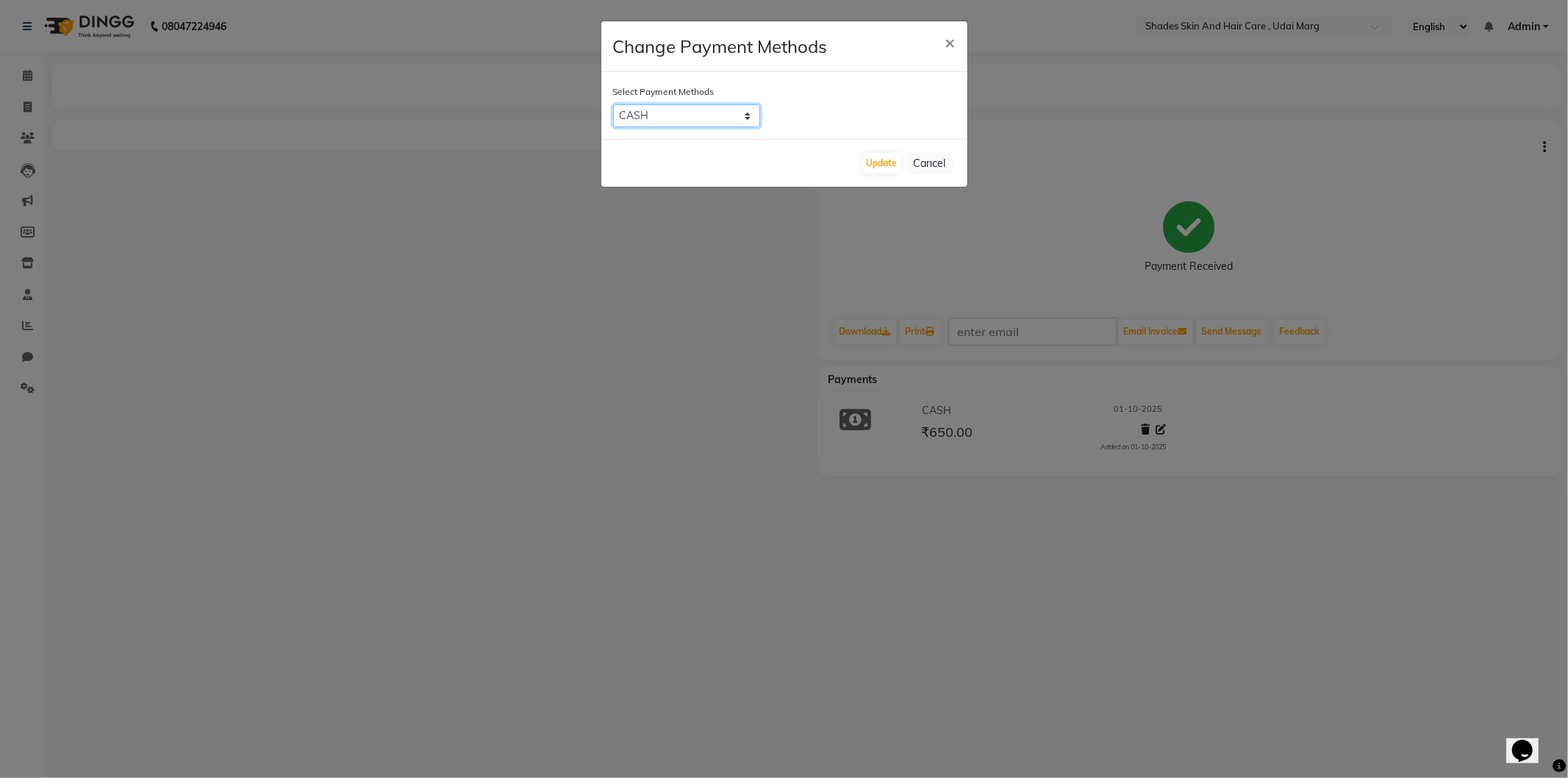
click at [750, 119] on select "CASH CARD UPI Coupon NearBuy Other Cards ONLINE" at bounding box center [686, 115] width 147 height 23
select select "8"
click at [613, 104] on select "CASH CARD UPI Coupon NearBuy Other Cards ONLINE" at bounding box center [686, 115] width 147 height 23
click at [885, 162] on button "Update" at bounding box center [882, 163] width 38 height 21
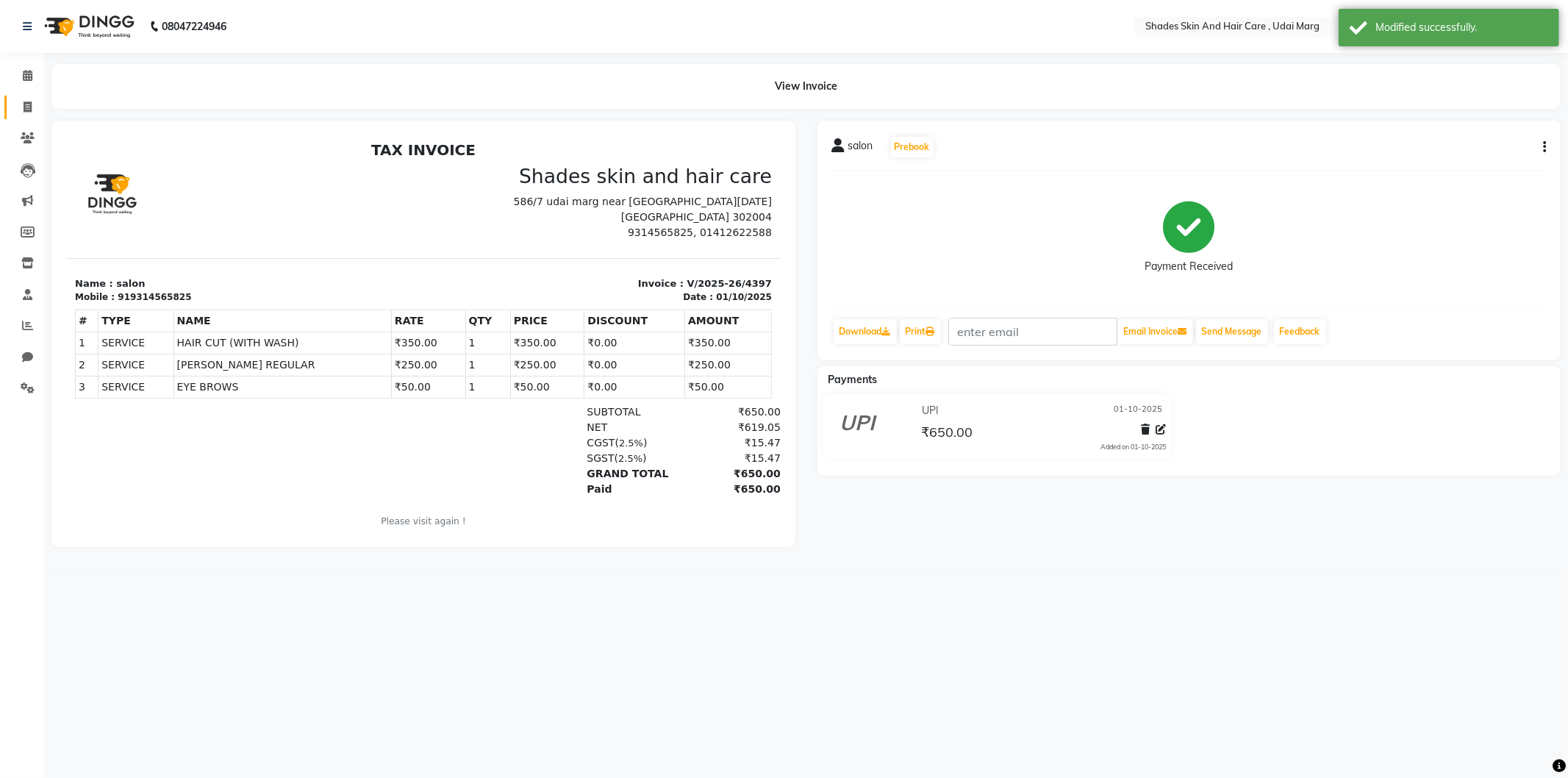
click at [42, 110] on li "Invoice" at bounding box center [21, 107] width 44 height 32
click at [34, 107] on span at bounding box center [28, 107] width 26 height 17
select select "service"
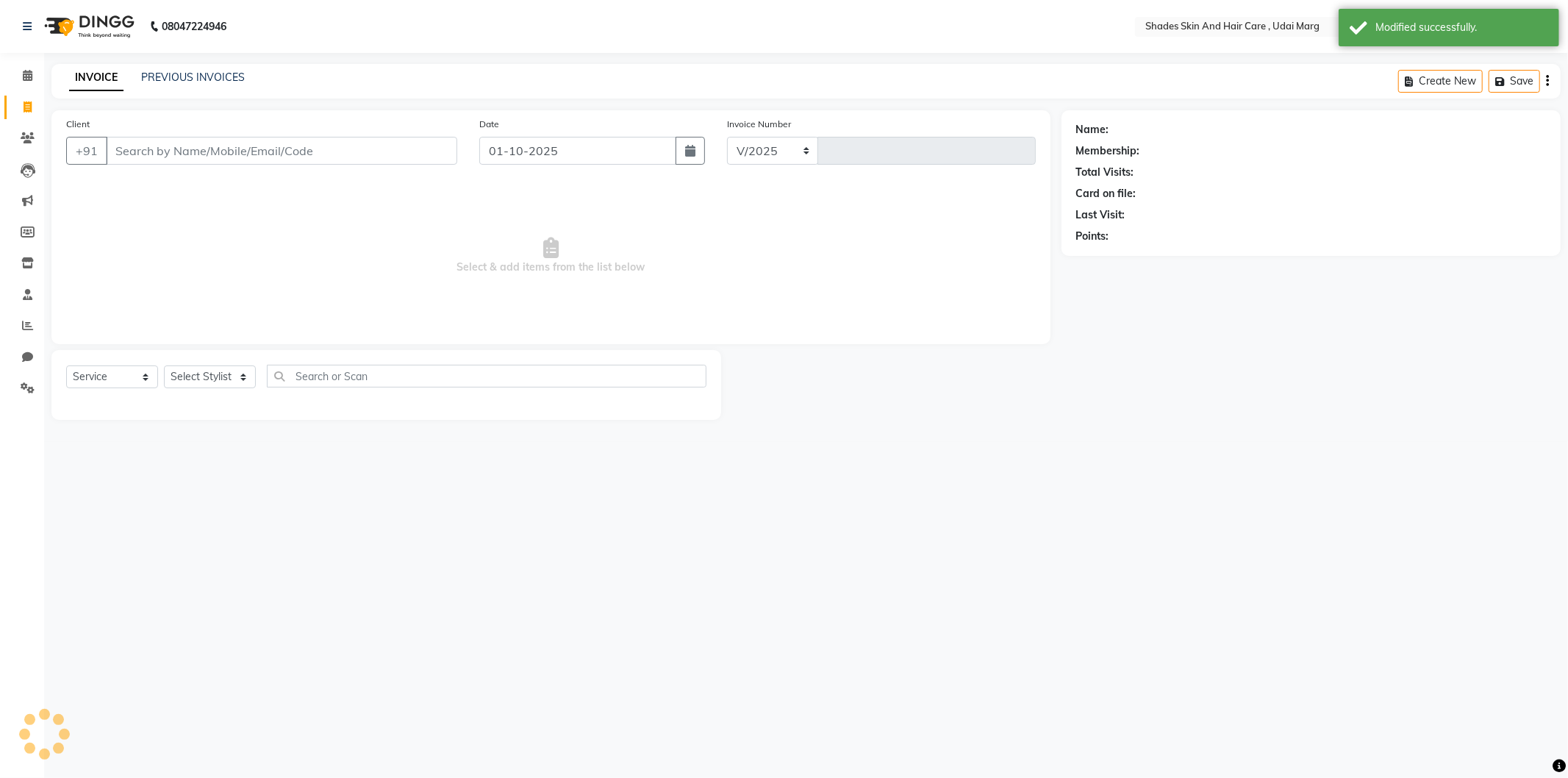
select select "8022"
type input "4411"
click at [20, 323] on span at bounding box center [28, 326] width 26 height 17
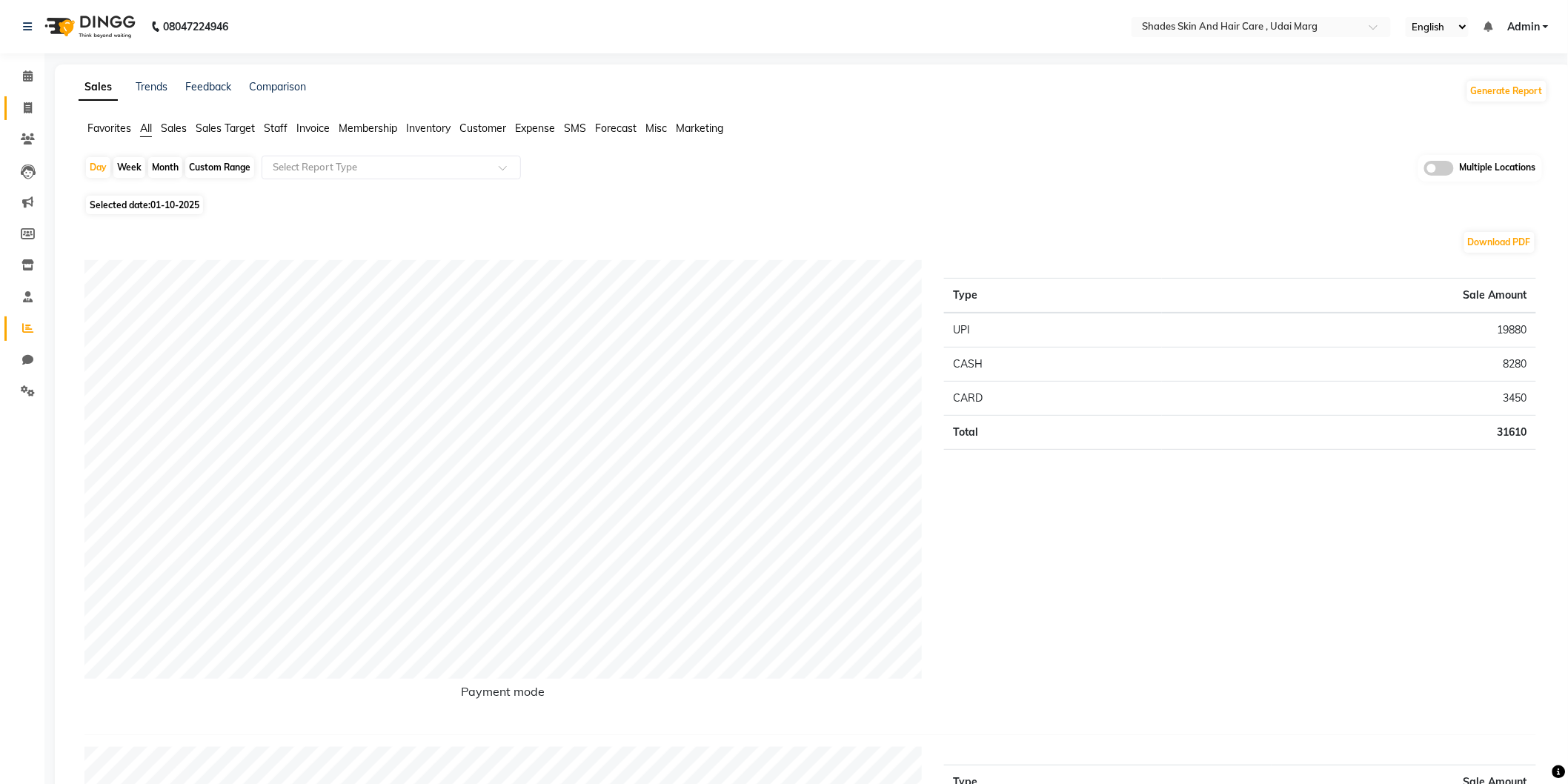
click at [15, 109] on span at bounding box center [28, 108] width 26 height 17
select select "service"
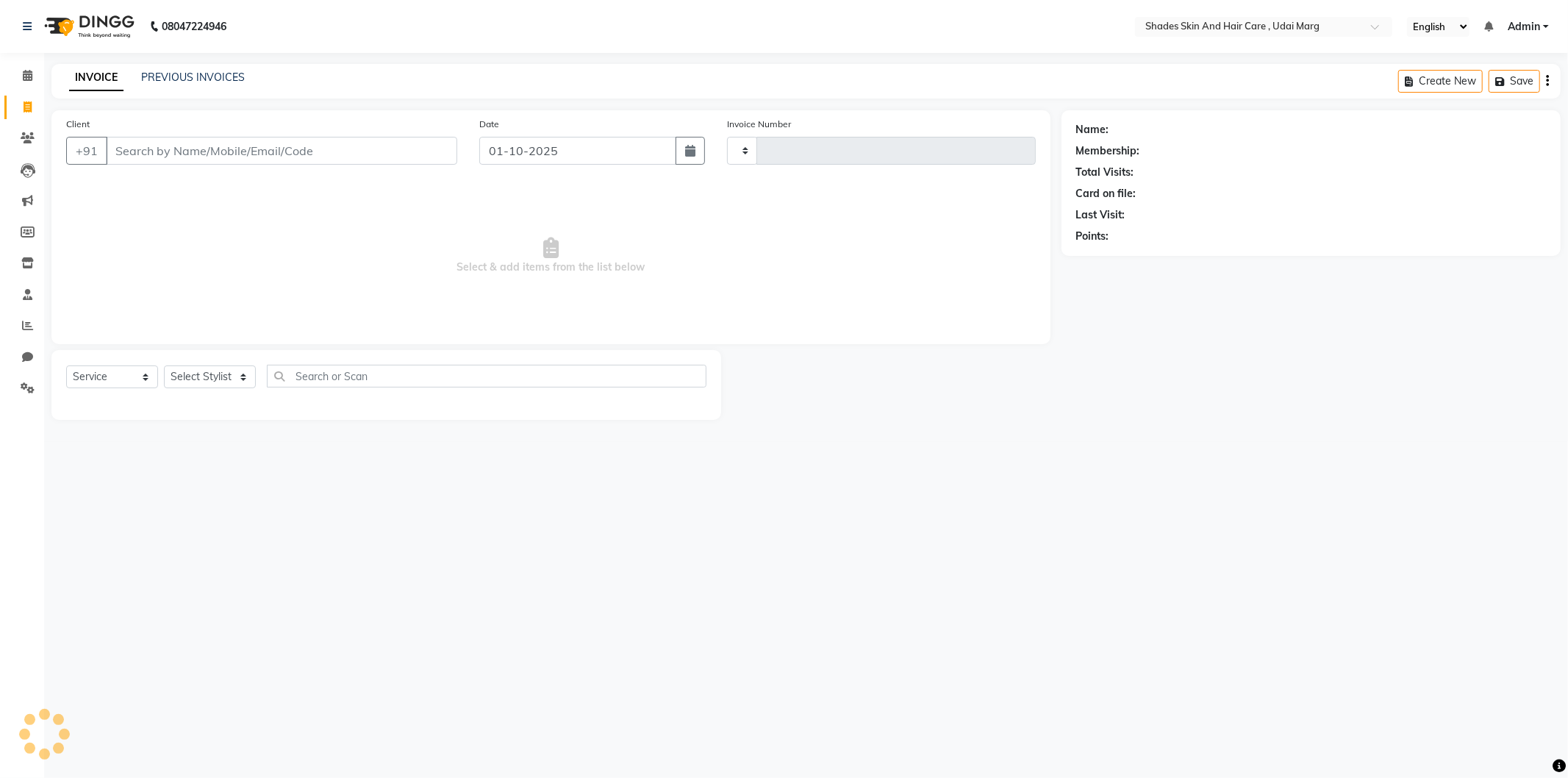
type input "4411"
select select "8022"
click at [197, 155] on input "Client" at bounding box center [281, 150] width 352 height 28
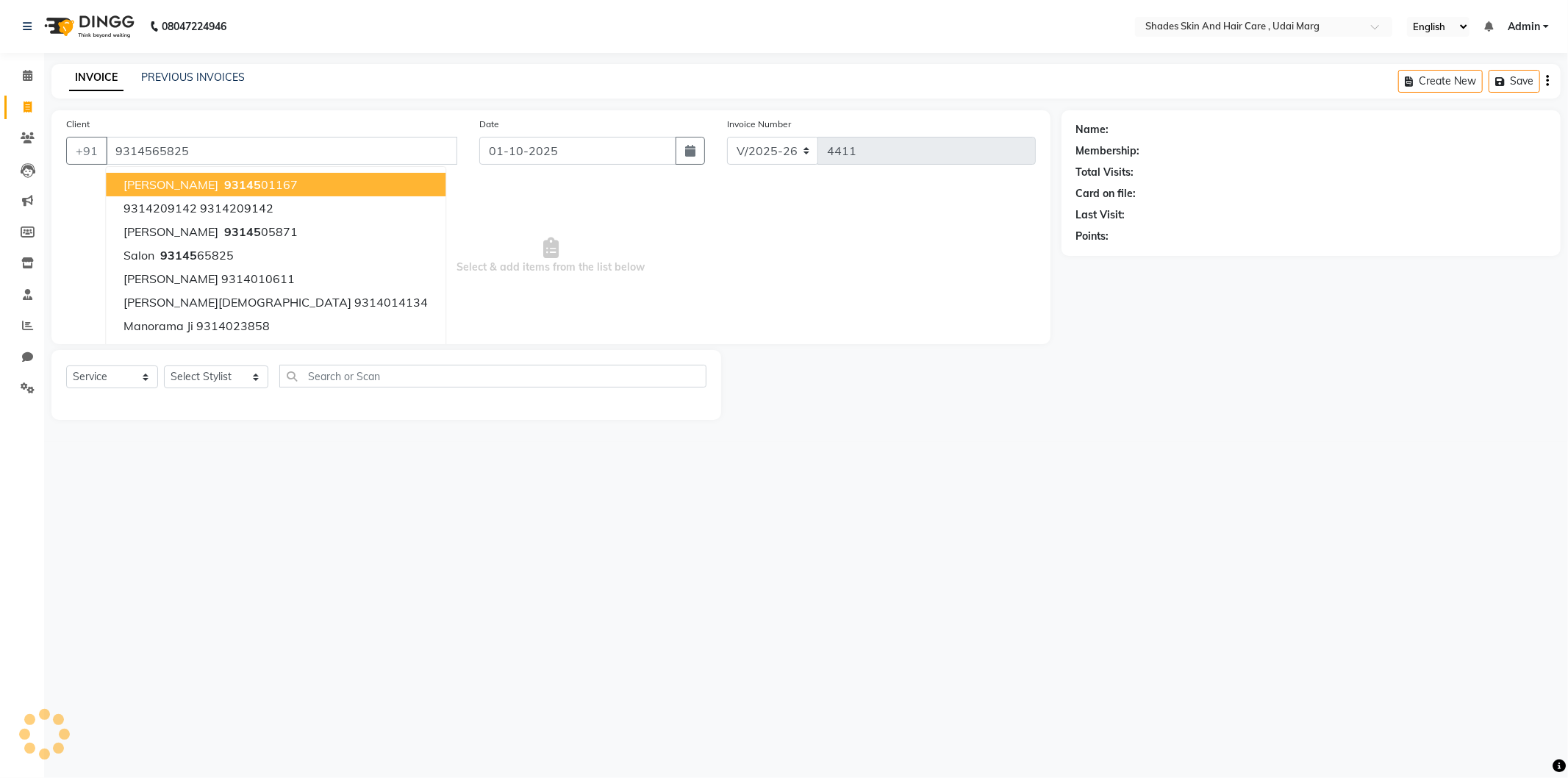
type input "9314565825"
click at [418, 260] on span "Select & add items from the list below" at bounding box center [551, 255] width 970 height 147
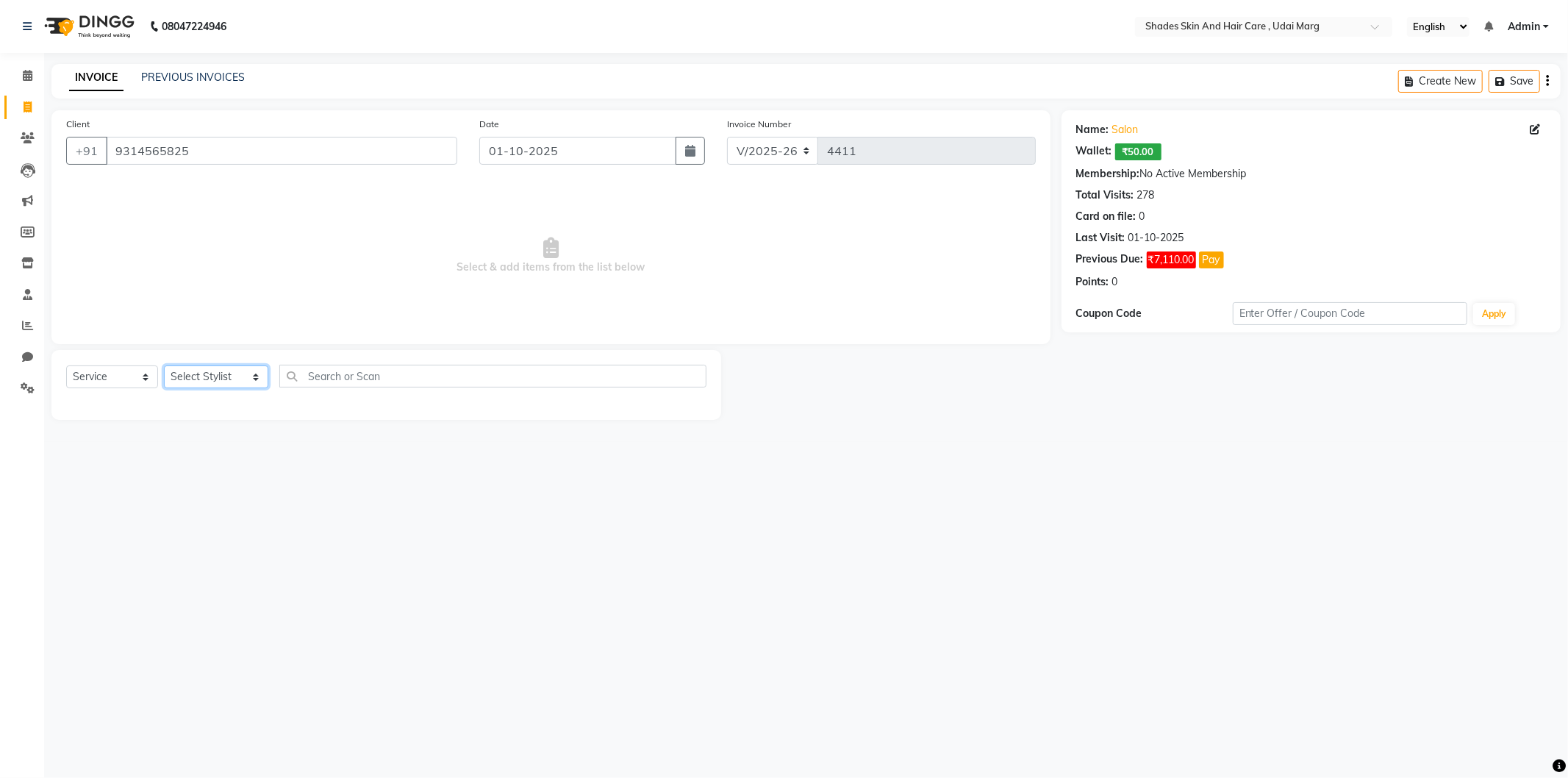
click at [223, 377] on select "Select Stylist [PERSON_NAME] ADMIN [PERSON_NAME] [PERSON_NAME] GAYATRI [PERSON_…" at bounding box center [216, 377] width 104 height 23
select select "74339"
click at [164, 366] on select "Select Stylist [PERSON_NAME] ADMIN [PERSON_NAME] [PERSON_NAME] GAYATRI [PERSON_…" at bounding box center [216, 377] width 104 height 23
click at [101, 414] on div "EYE BROWS" at bounding box center [97, 408] width 63 height 15
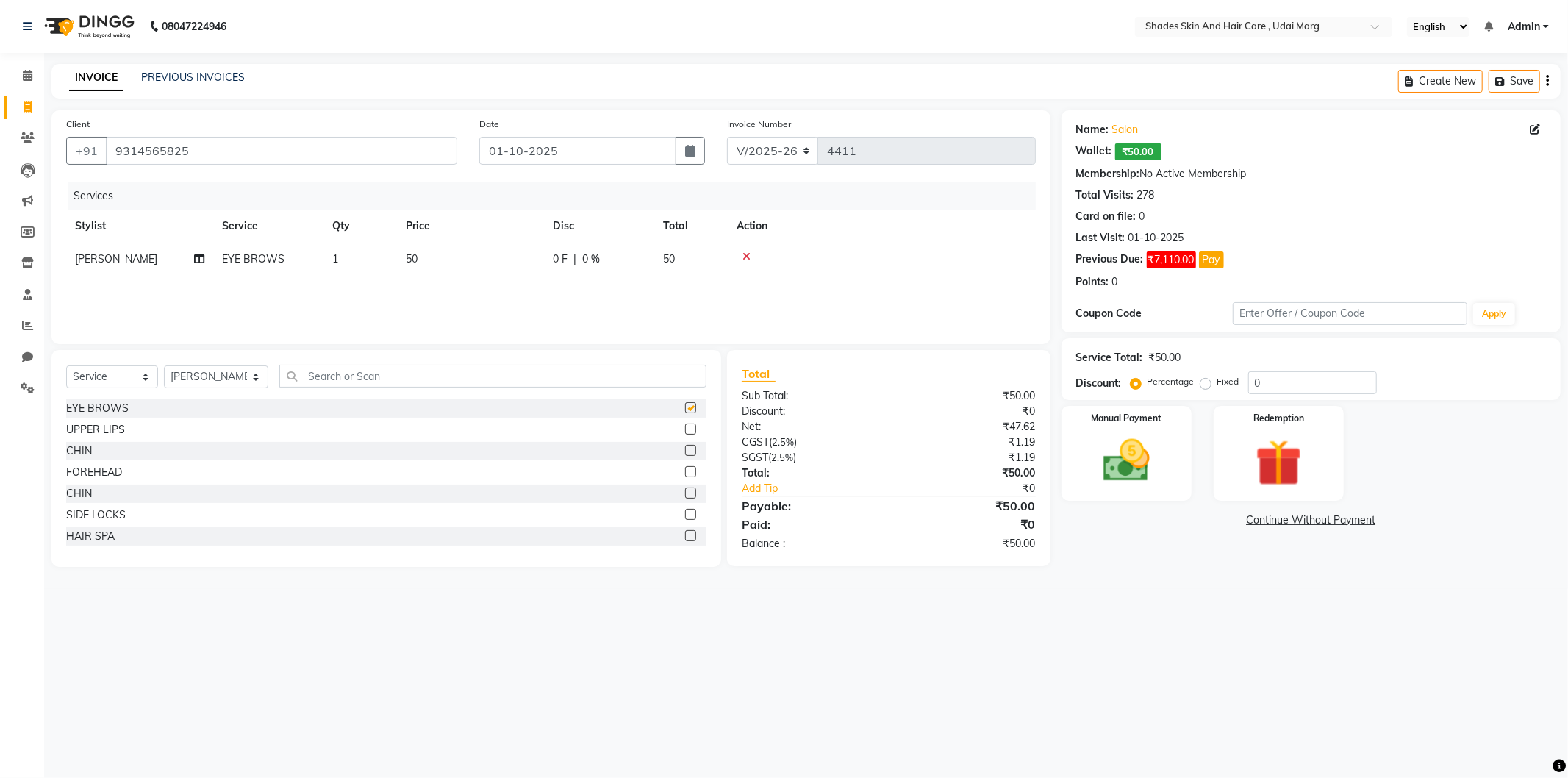
checkbox input "false"
click at [364, 385] on input "text" at bounding box center [493, 376] width 427 height 23
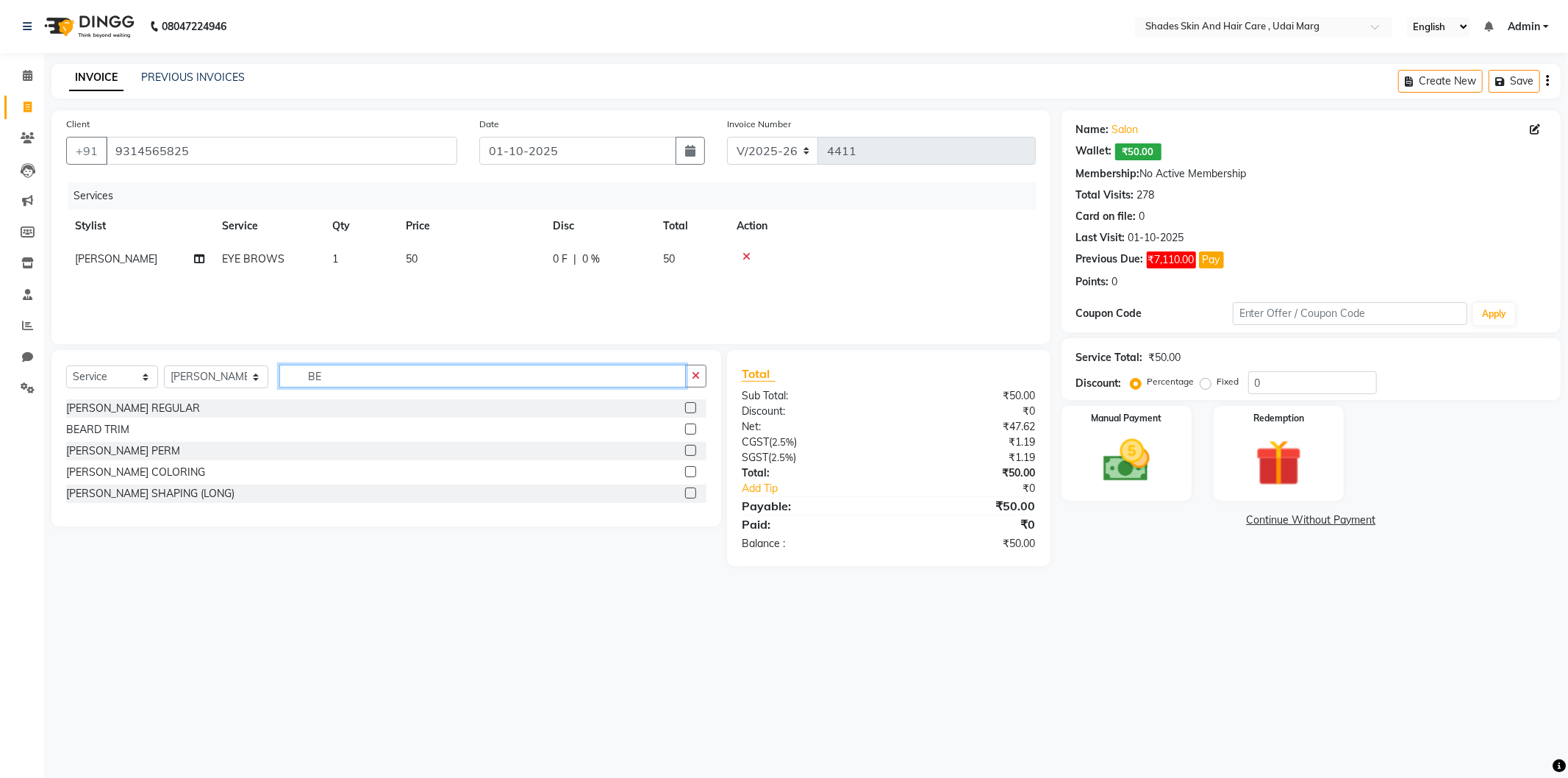
type input "B"
type input "UPPE"
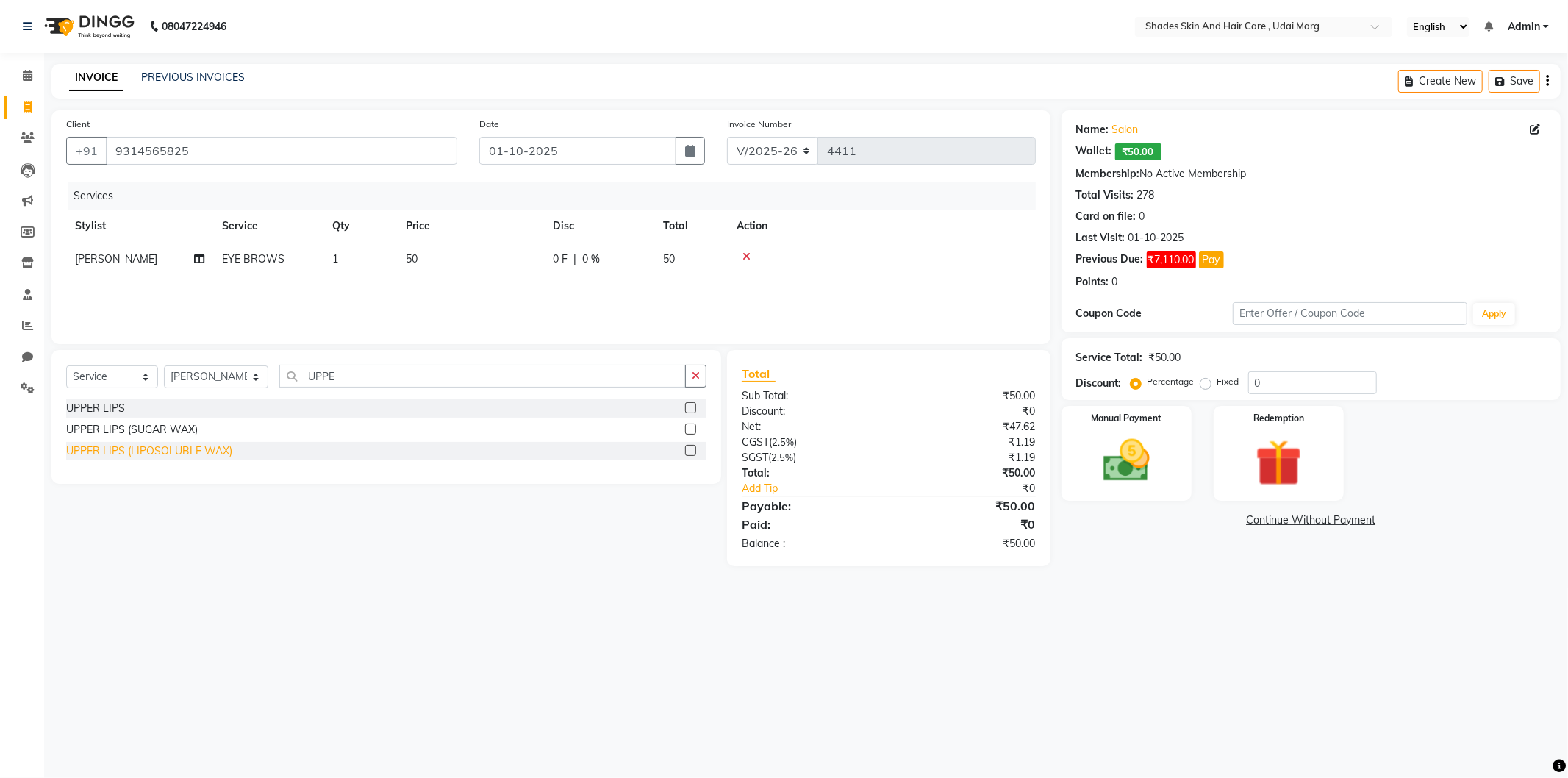
click at [186, 449] on div "UPPER LIPS (LIPOSOLUBLE WAX)" at bounding box center [149, 451] width 166 height 15
checkbox input "false"
click at [1142, 461] on img at bounding box center [1127, 461] width 79 height 56
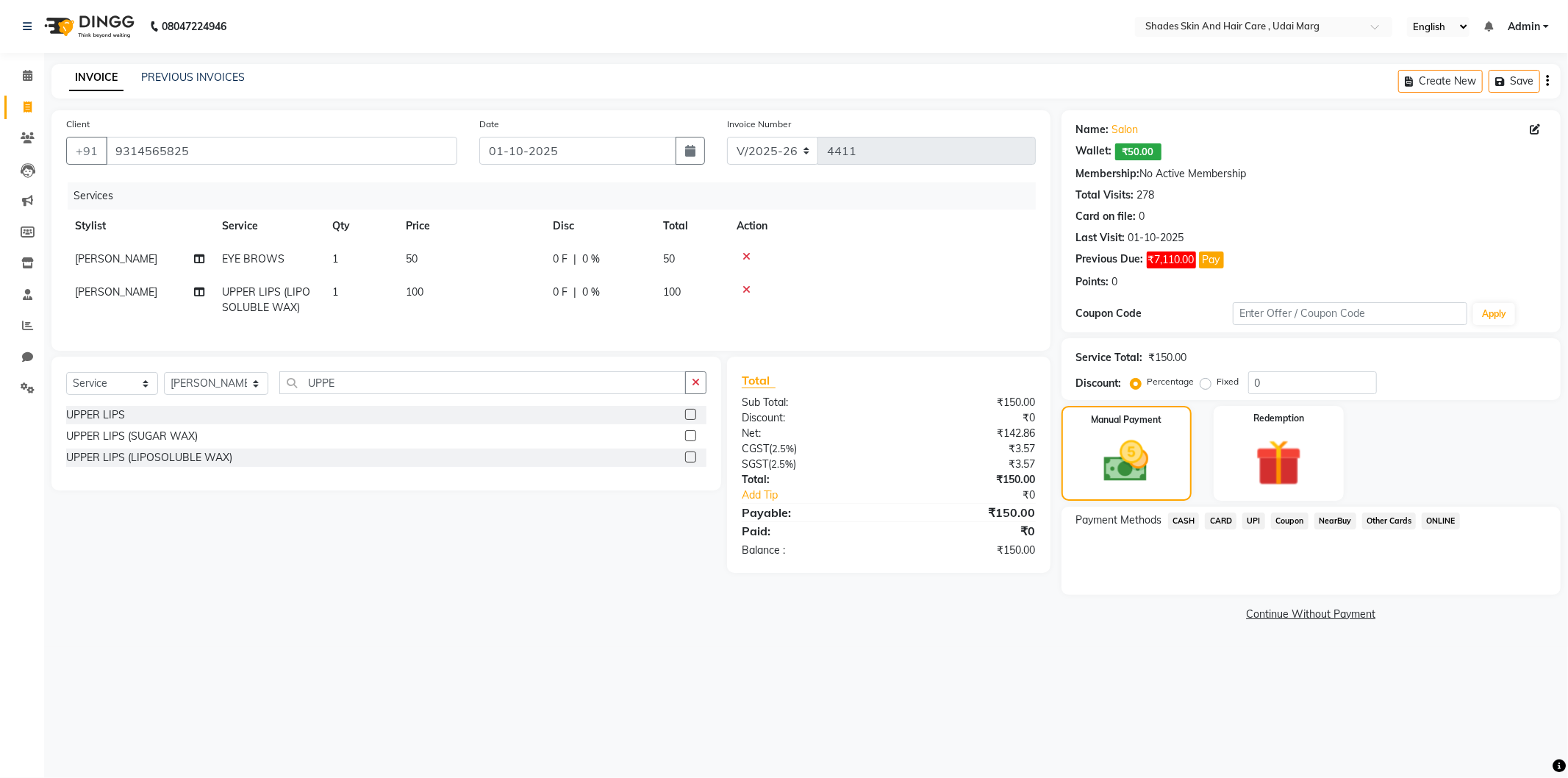
click at [1250, 522] on span "UPI" at bounding box center [1253, 521] width 23 height 17
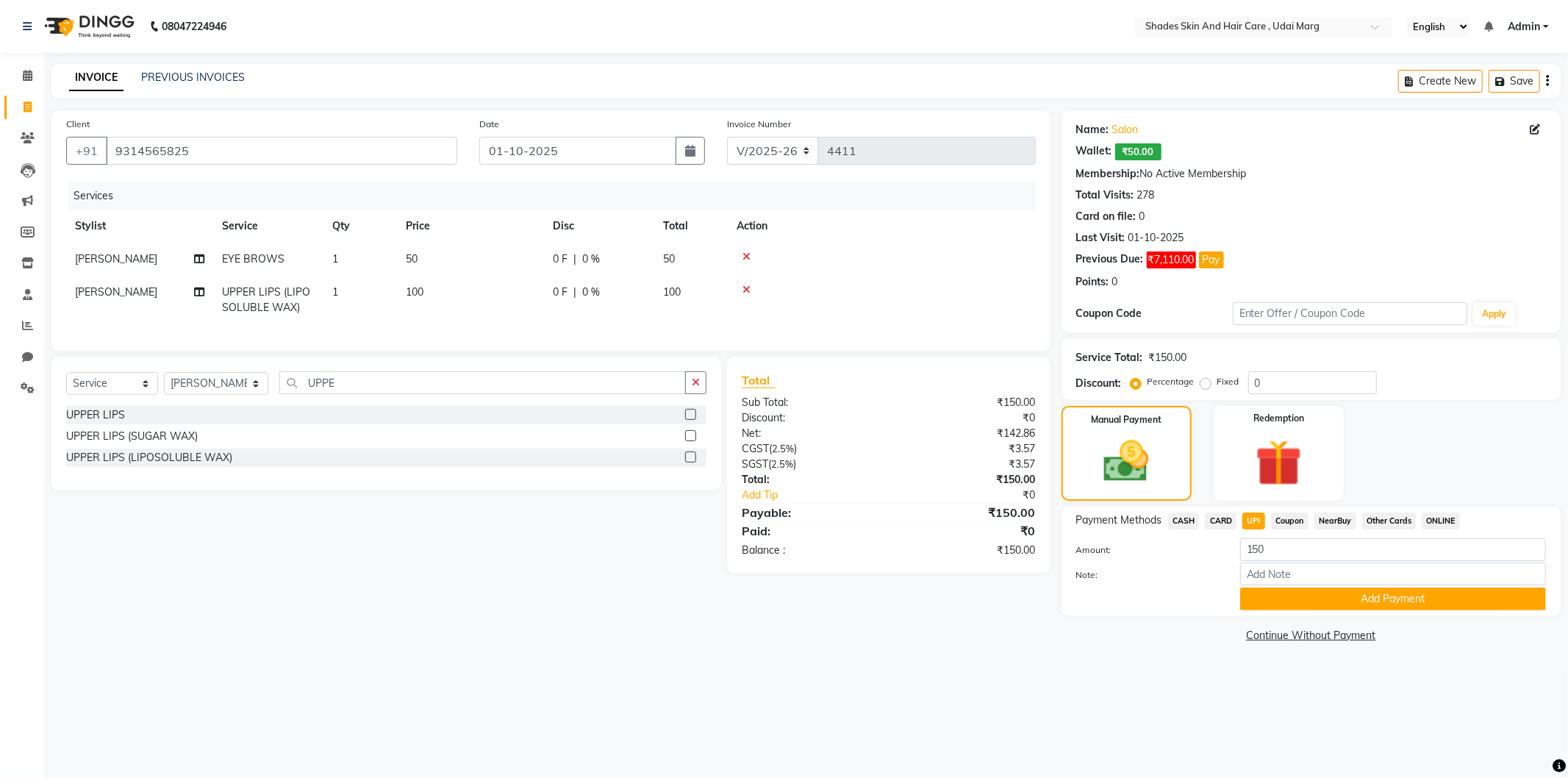
click at [1293, 597] on button "Add Payment" at bounding box center [1393, 598] width 306 height 23
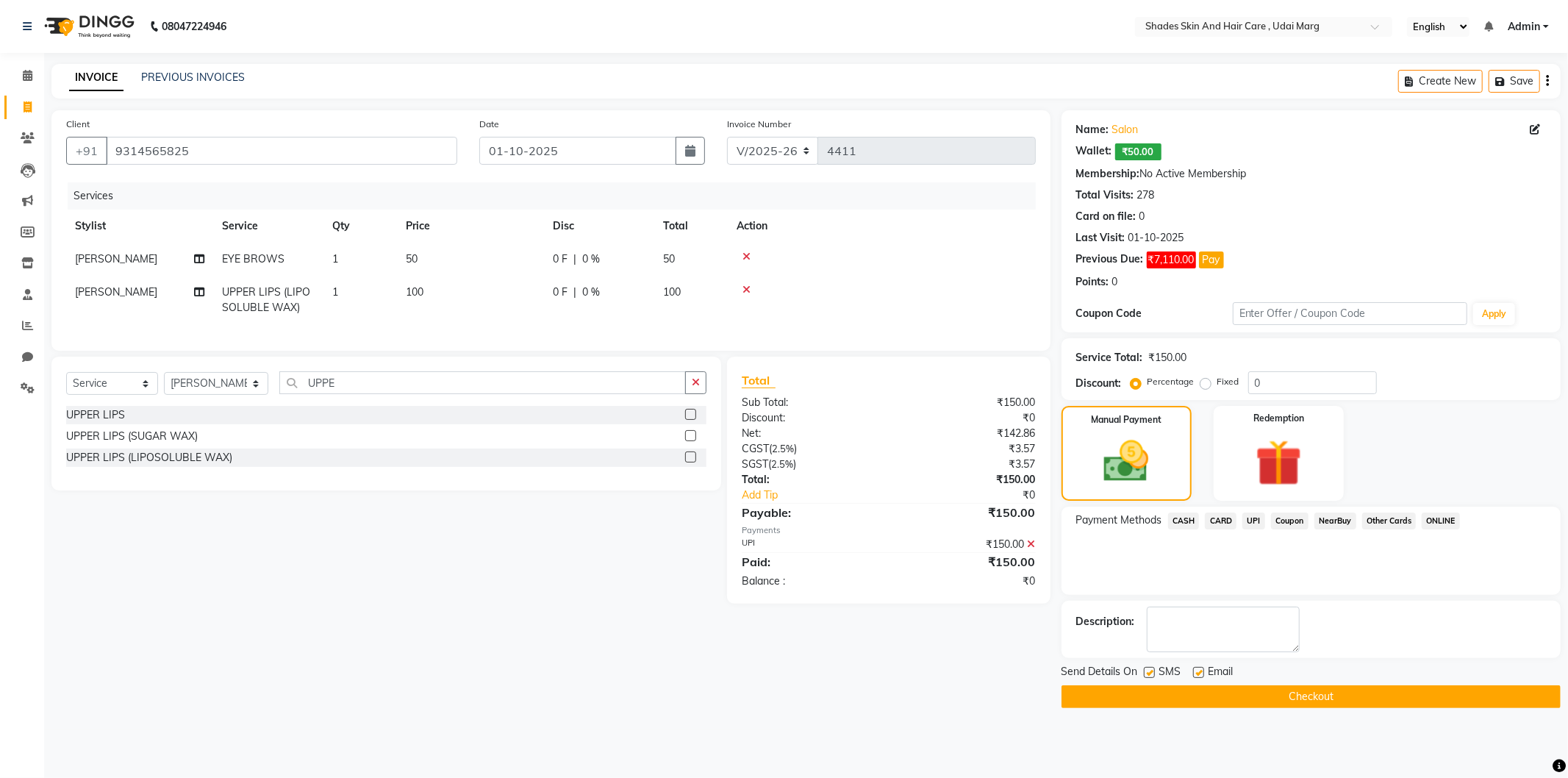
click at [1218, 696] on button "Checkout" at bounding box center [1311, 696] width 499 height 23
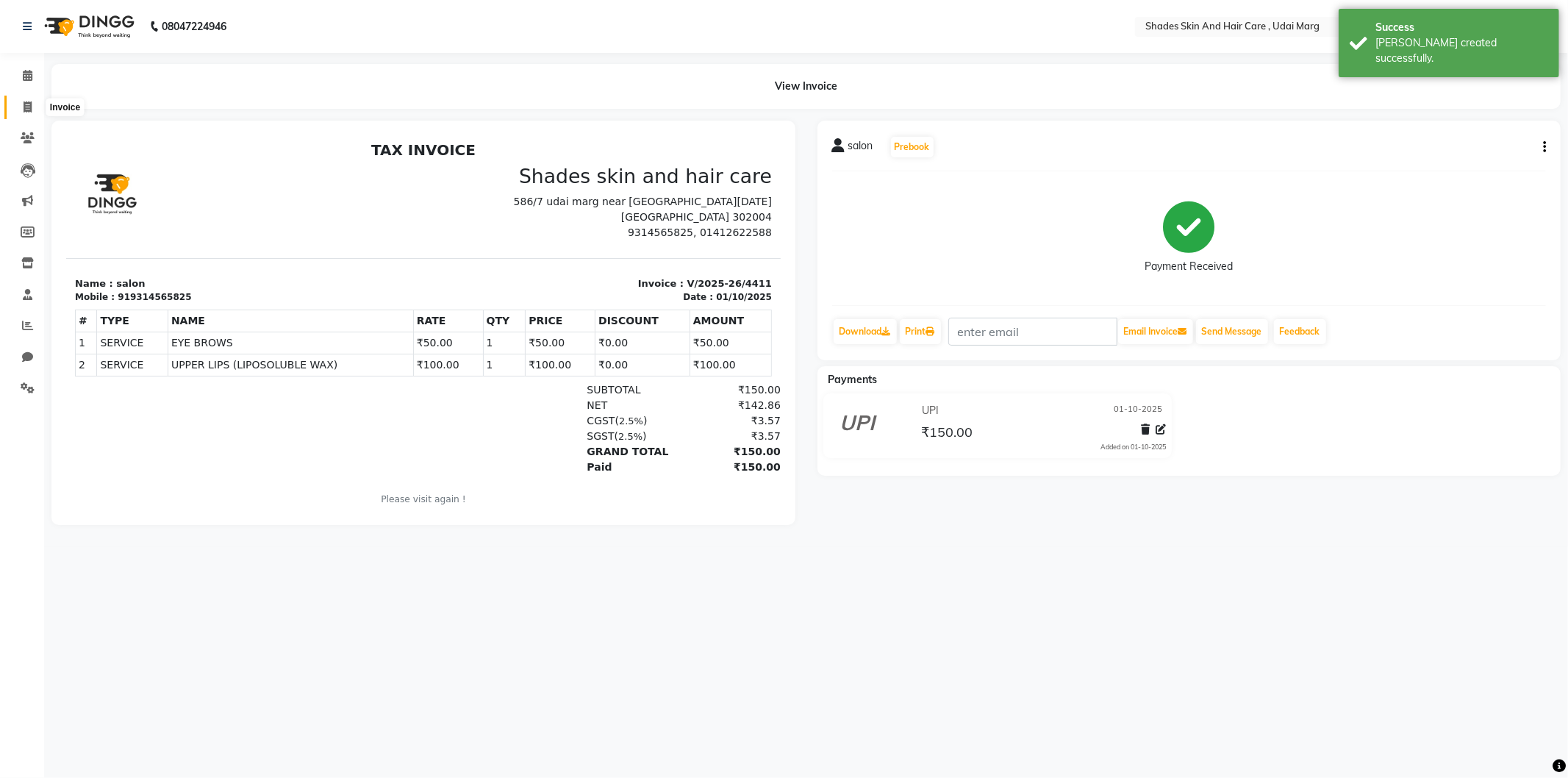
click at [29, 108] on icon at bounding box center [27, 107] width 8 height 11
select select "service"
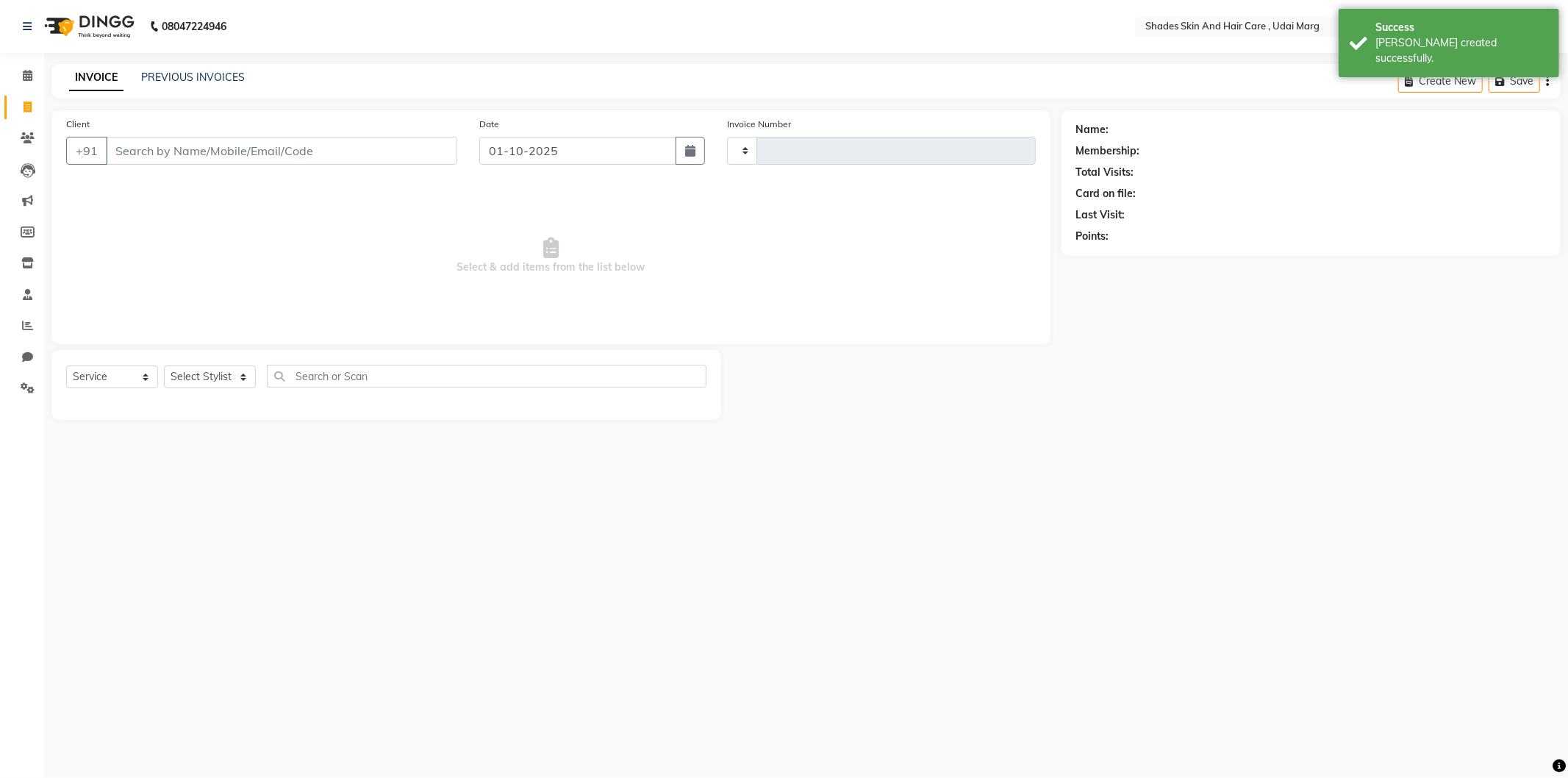
type input "4412"
select select "8022"
click at [13, 343] on li "Chat" at bounding box center [21, 358] width 44 height 32
click at [18, 332] on span at bounding box center [28, 326] width 26 height 17
